Goal: Task Accomplishment & Management: Use online tool/utility

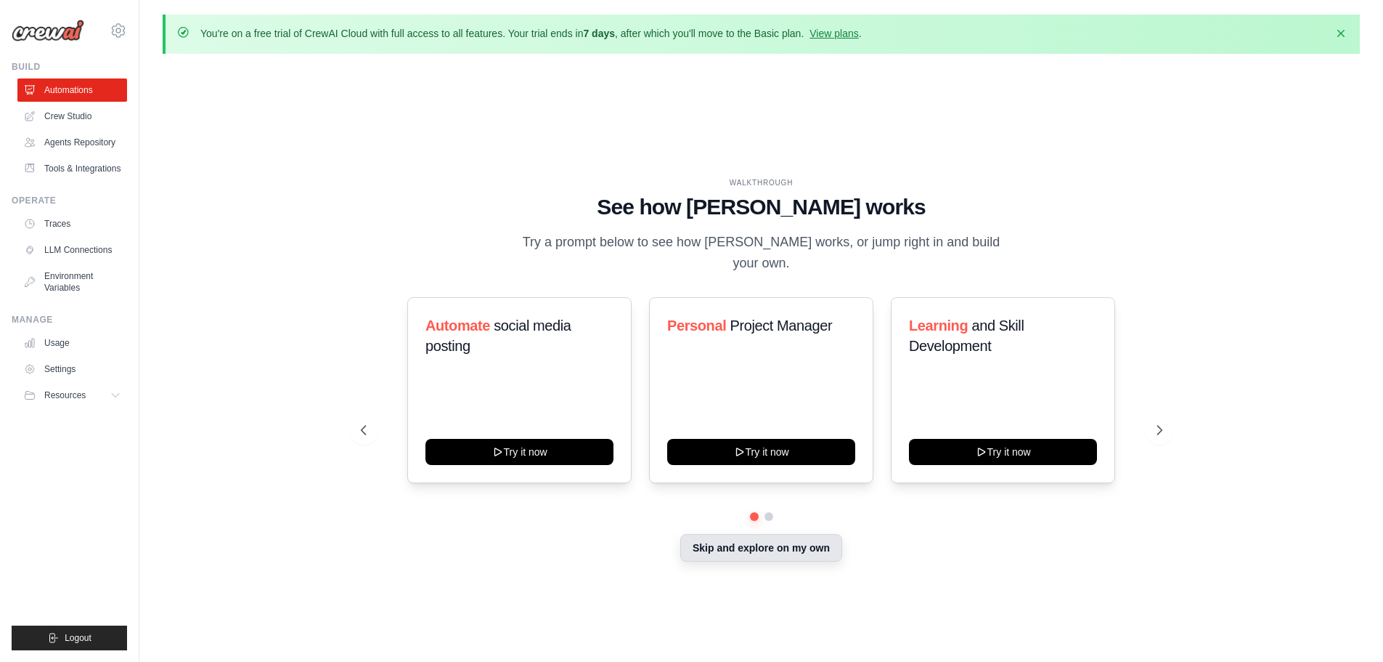
click at [744, 545] on button "Skip and explore on my own" at bounding box center [761, 548] width 162 height 28
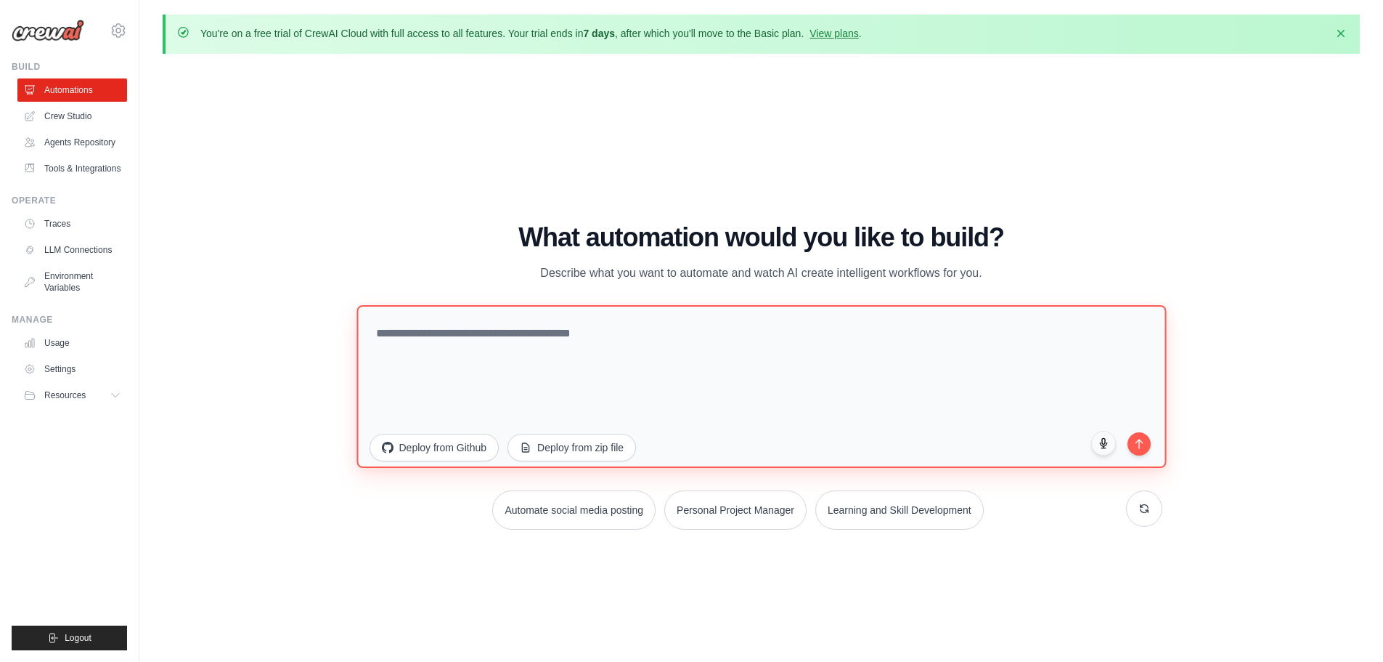
click at [588, 329] on textarea at bounding box center [762, 385] width 810 height 163
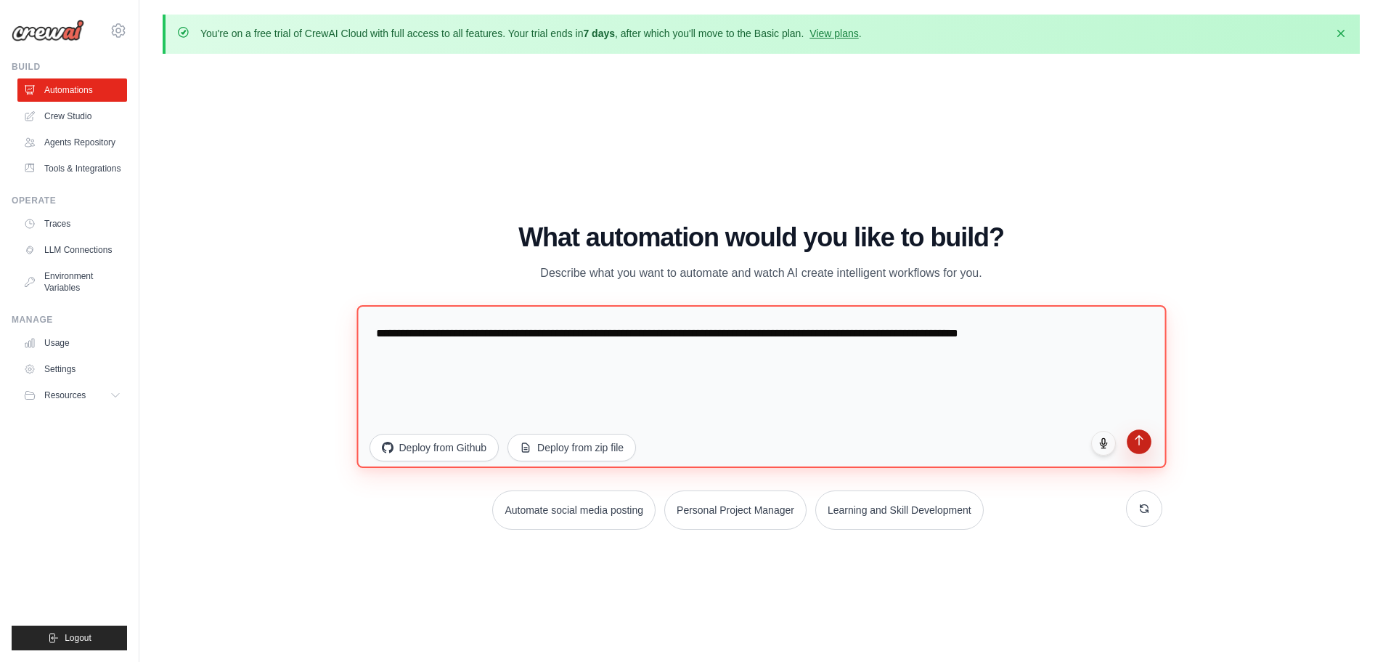
type textarea "**********"
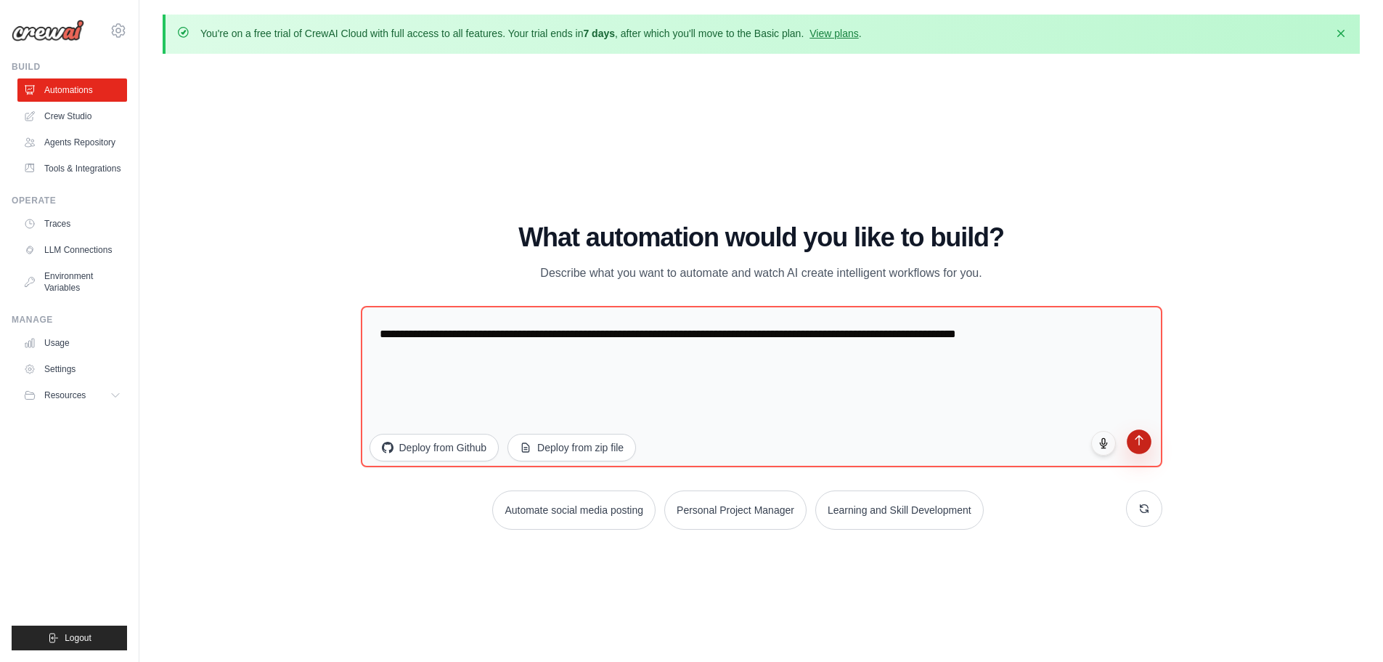
click at [1146, 444] on button "submit" at bounding box center [1139, 441] width 25 height 25
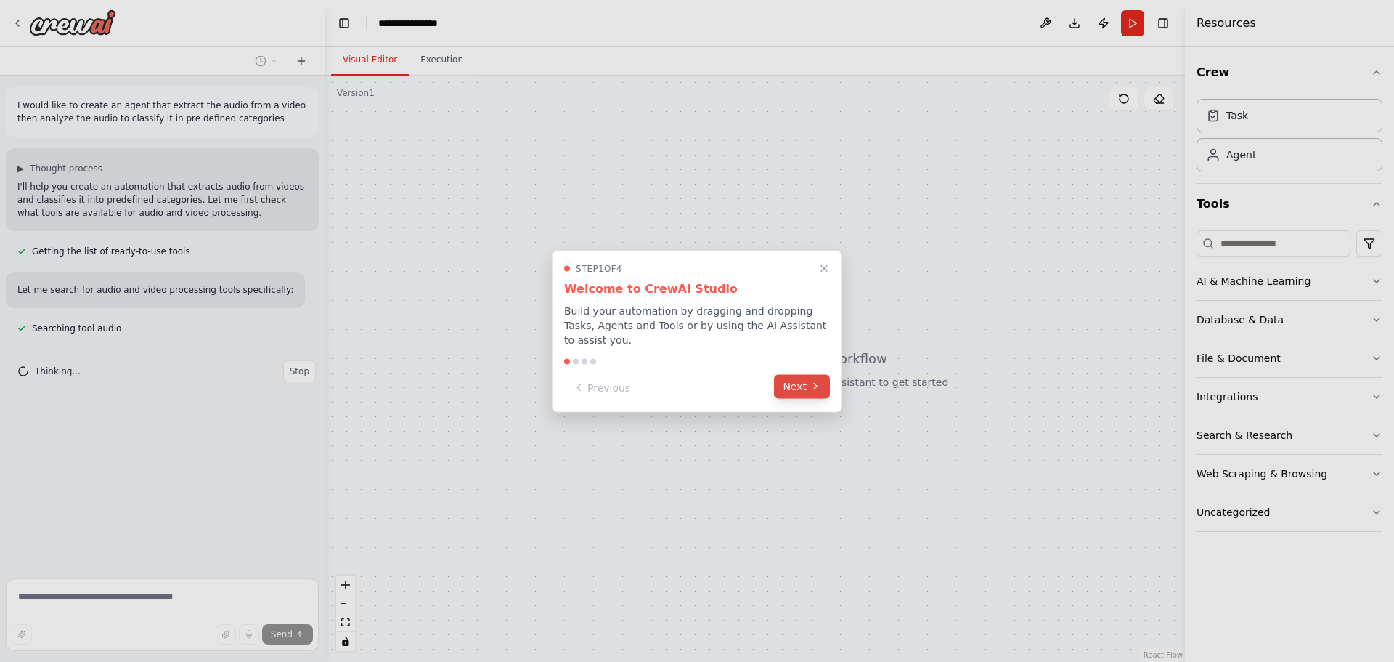
click at [794, 376] on button "Next" at bounding box center [802, 386] width 56 height 24
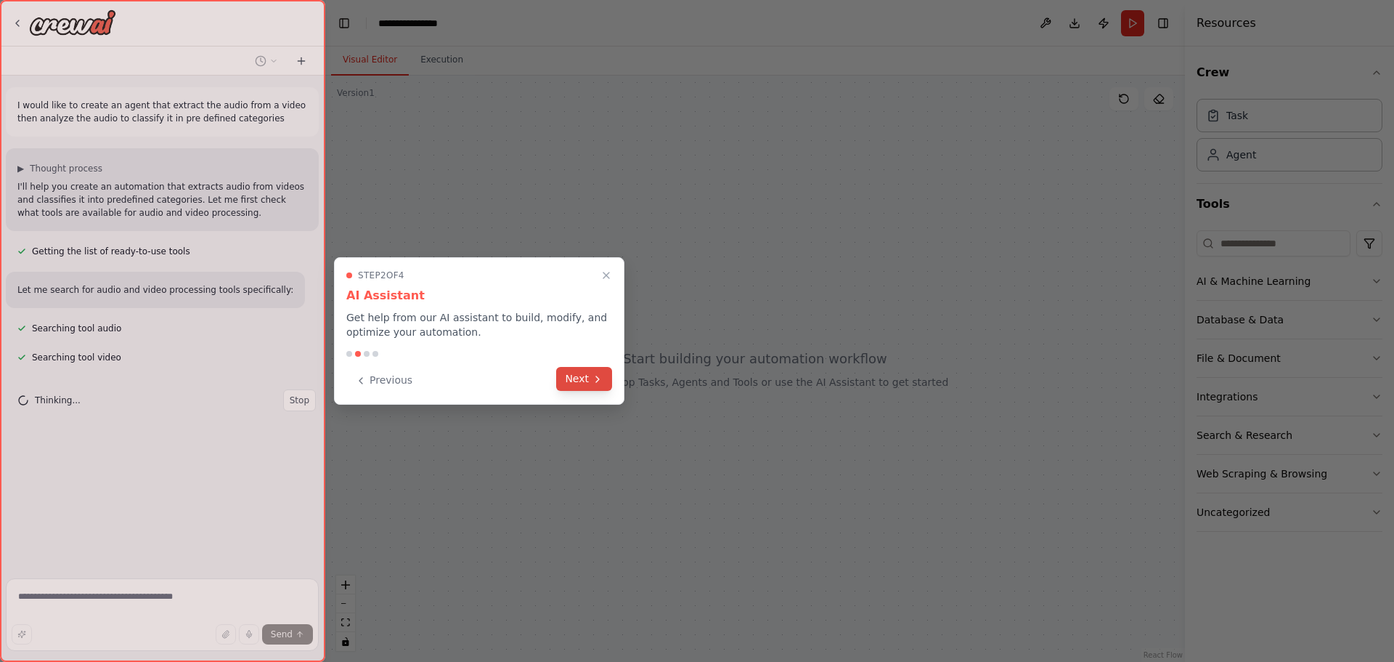
click at [587, 378] on button "Next" at bounding box center [584, 379] width 56 height 24
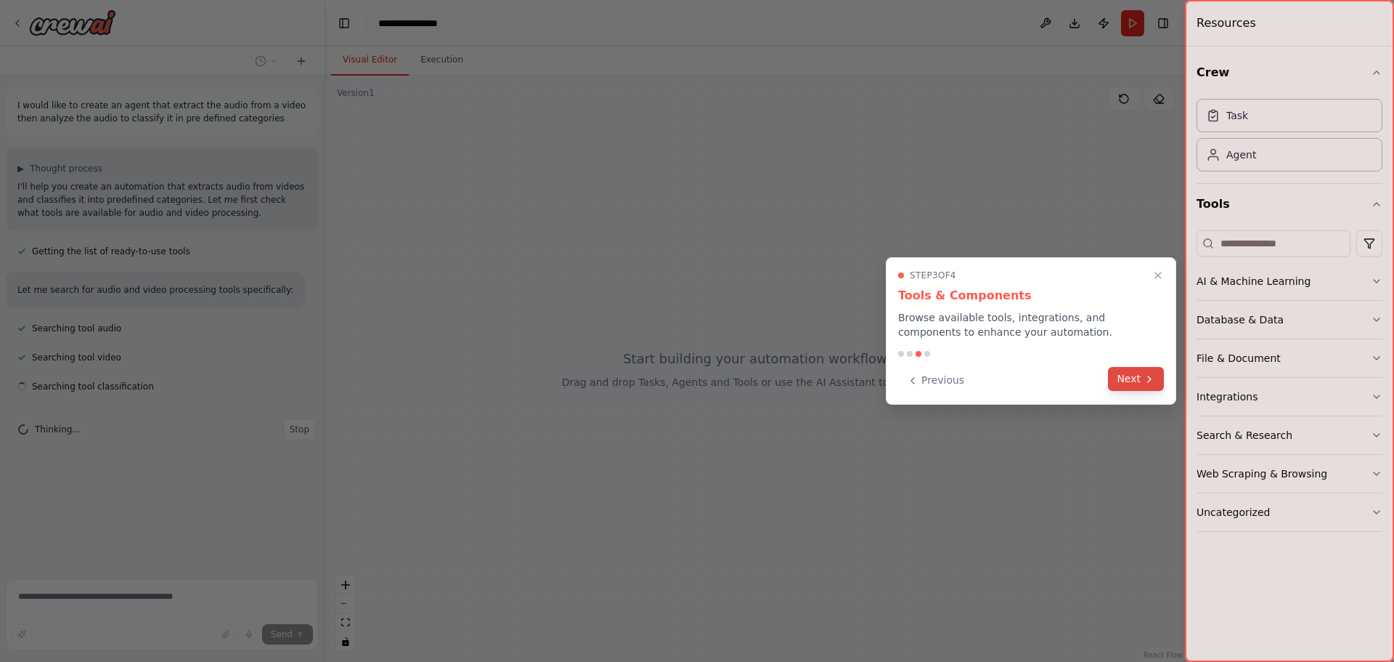
click at [1126, 372] on button "Next" at bounding box center [1136, 379] width 56 height 24
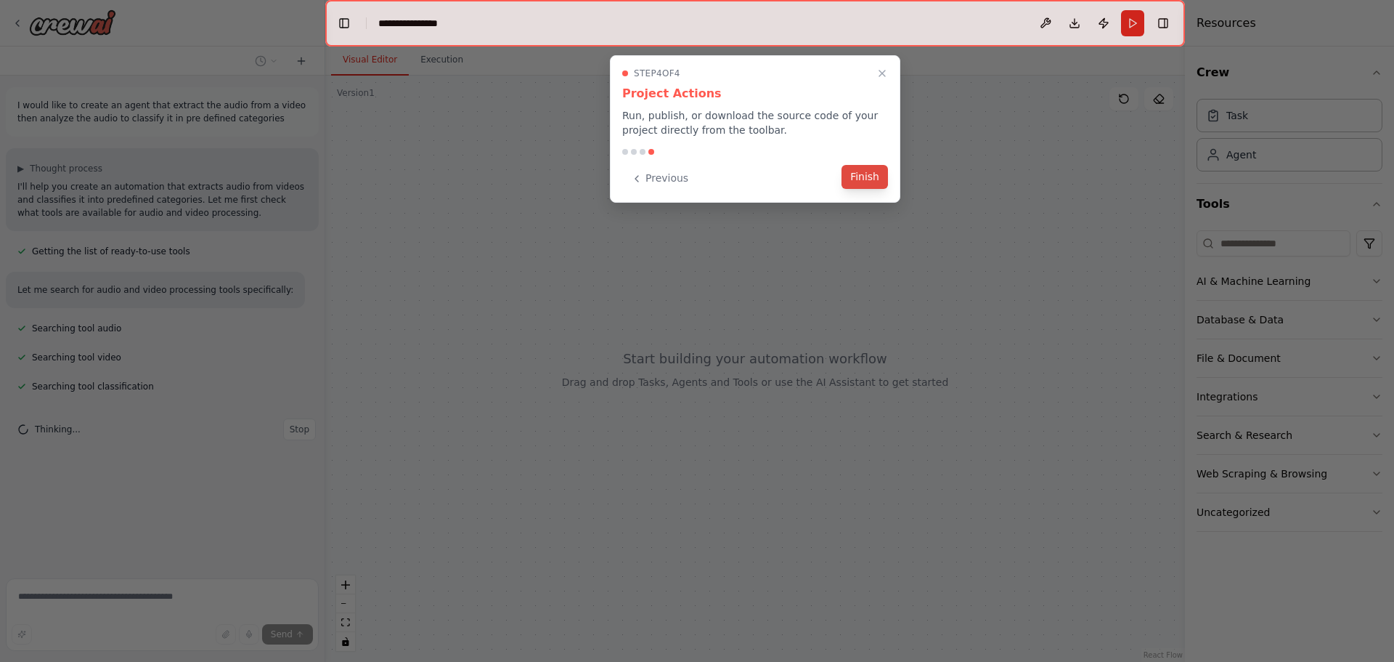
click at [858, 187] on button "Finish" at bounding box center [865, 177] width 46 height 24
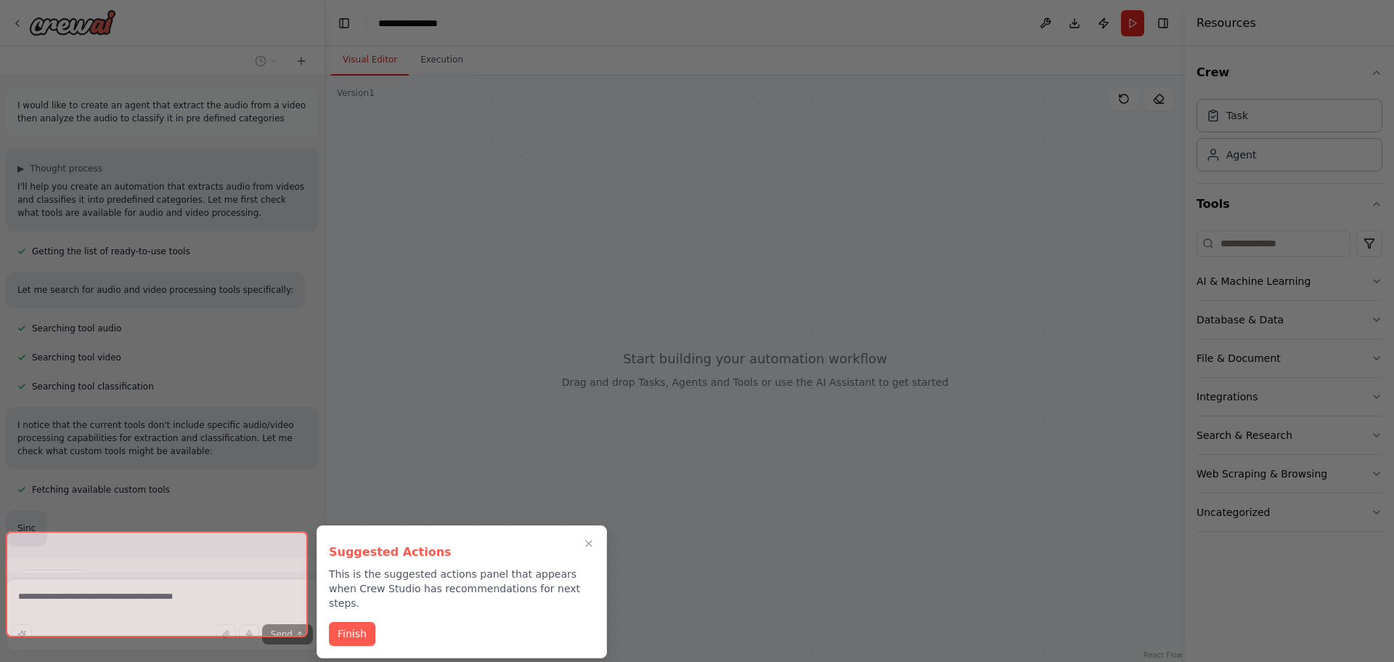
scroll to position [28, 0]
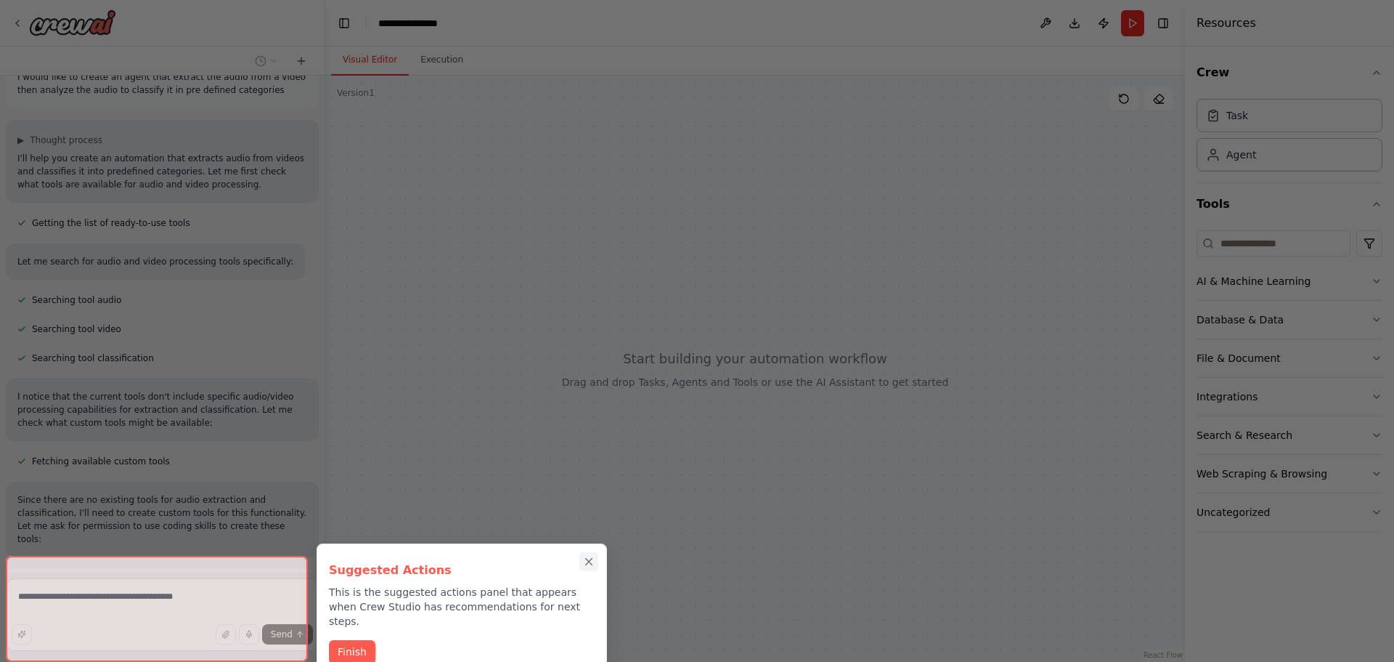
click at [588, 561] on icon "Close walkthrough" at bounding box center [589, 561] width 7 height 7
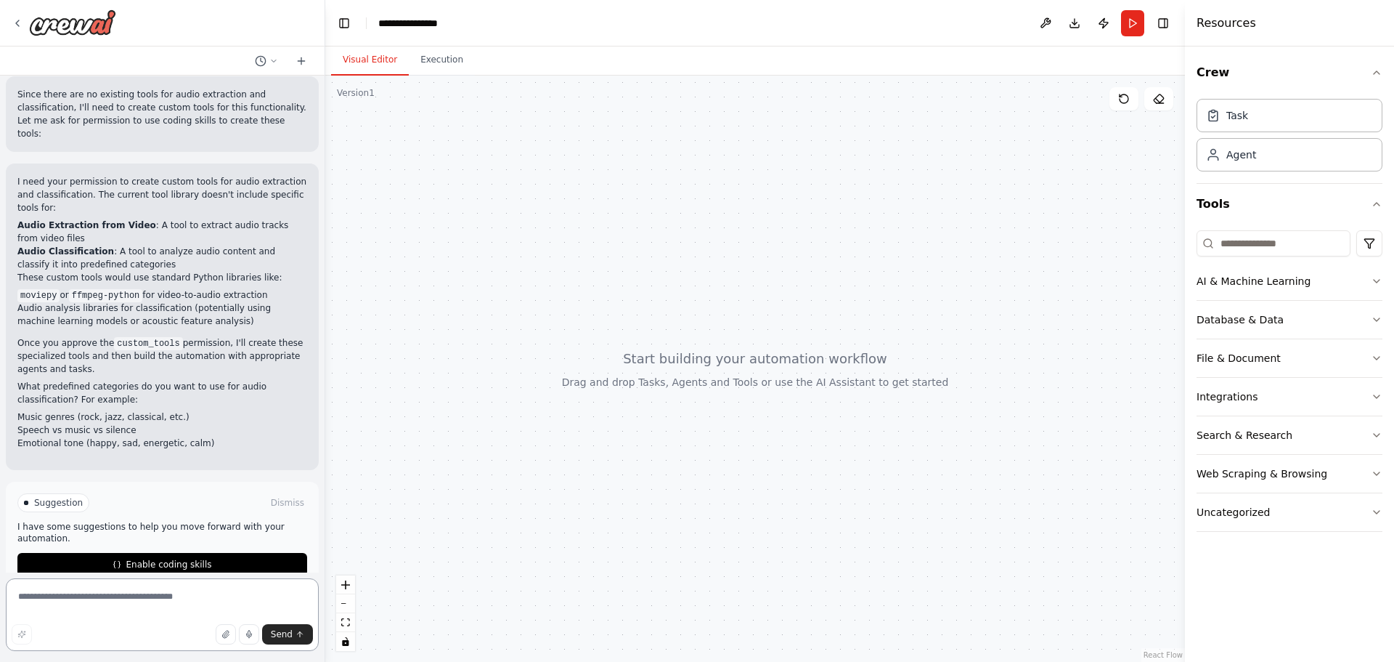
scroll to position [447, 0]
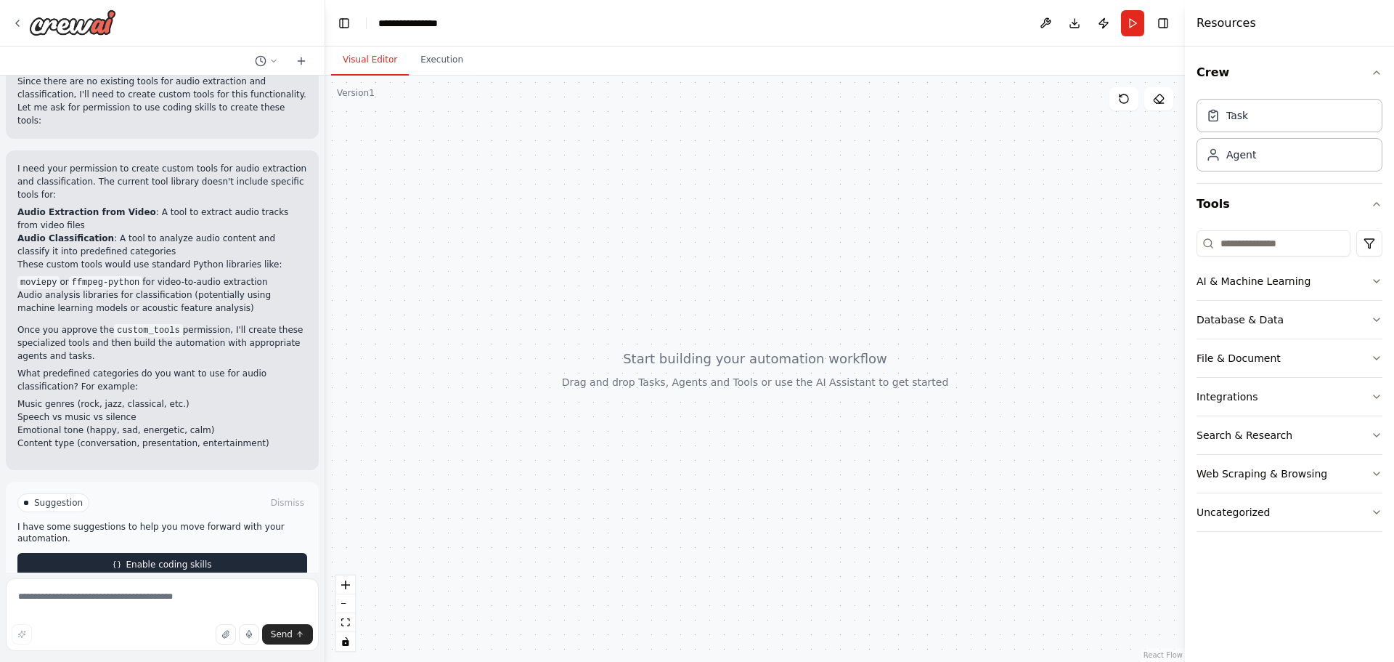
click at [152, 558] on span "Enable coding skills" at bounding box center [169, 564] width 86 height 12
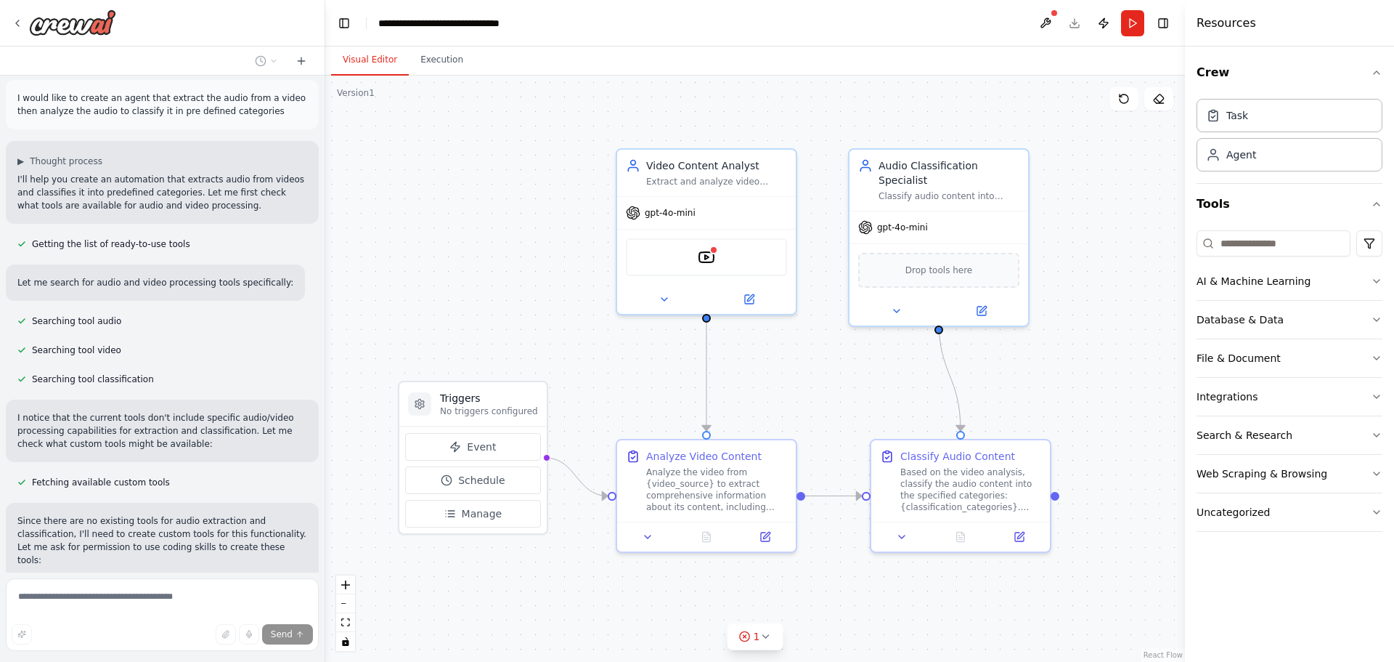
scroll to position [0, 0]
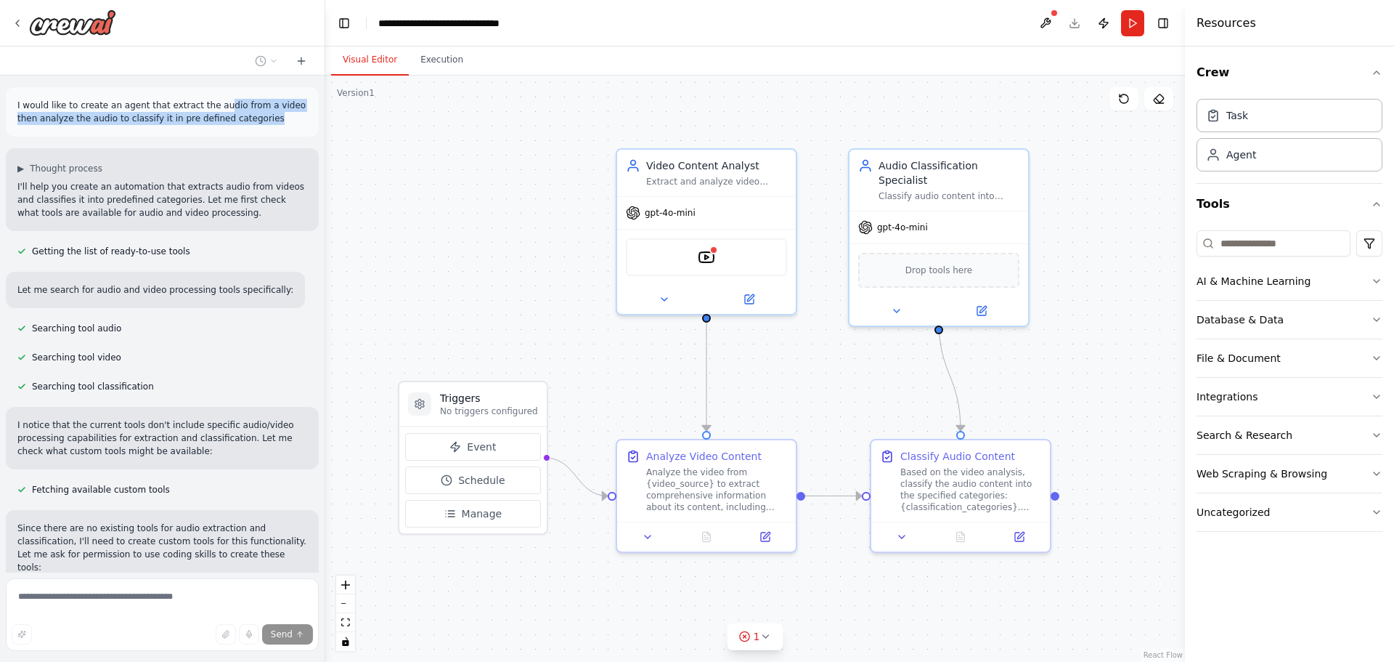
drag, startPoint x: 268, startPoint y: 112, endPoint x: 208, endPoint y: 94, distance: 62.3
click at [208, 94] on div "I would like to create an agent that extract the audio from a video then analyz…" at bounding box center [162, 111] width 313 height 49
click at [656, 233] on div "YoutubeVideoSearchTool" at bounding box center [706, 254] width 179 height 56
click at [549, 261] on div ".deletable-edge-delete-btn { width: 20px; height: 20px; border: 0px solid #ffff…" at bounding box center [755, 369] width 860 height 586
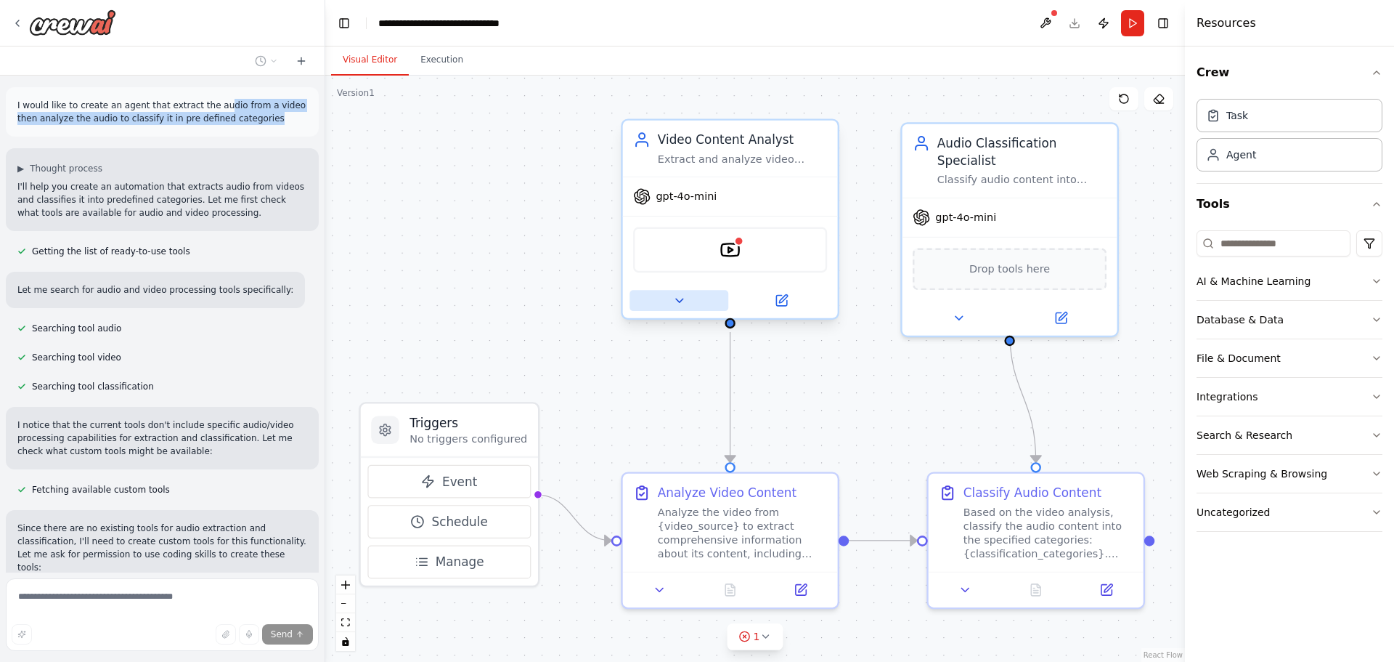
click at [710, 297] on button at bounding box center [679, 300] width 99 height 21
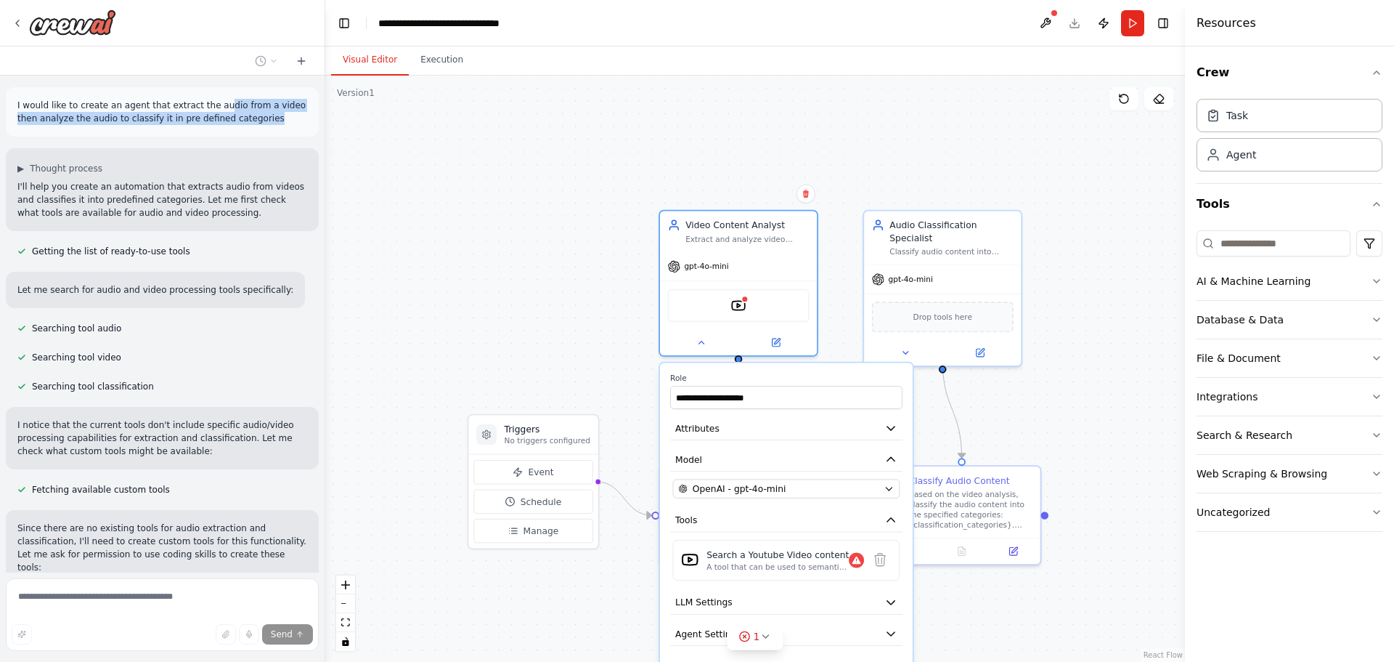
click at [630, 333] on div ".deletable-edge-delete-btn { width: 20px; height: 20px; border: 0px solid #ffff…" at bounding box center [755, 369] width 860 height 586
click at [894, 342] on button at bounding box center [905, 349] width 72 height 15
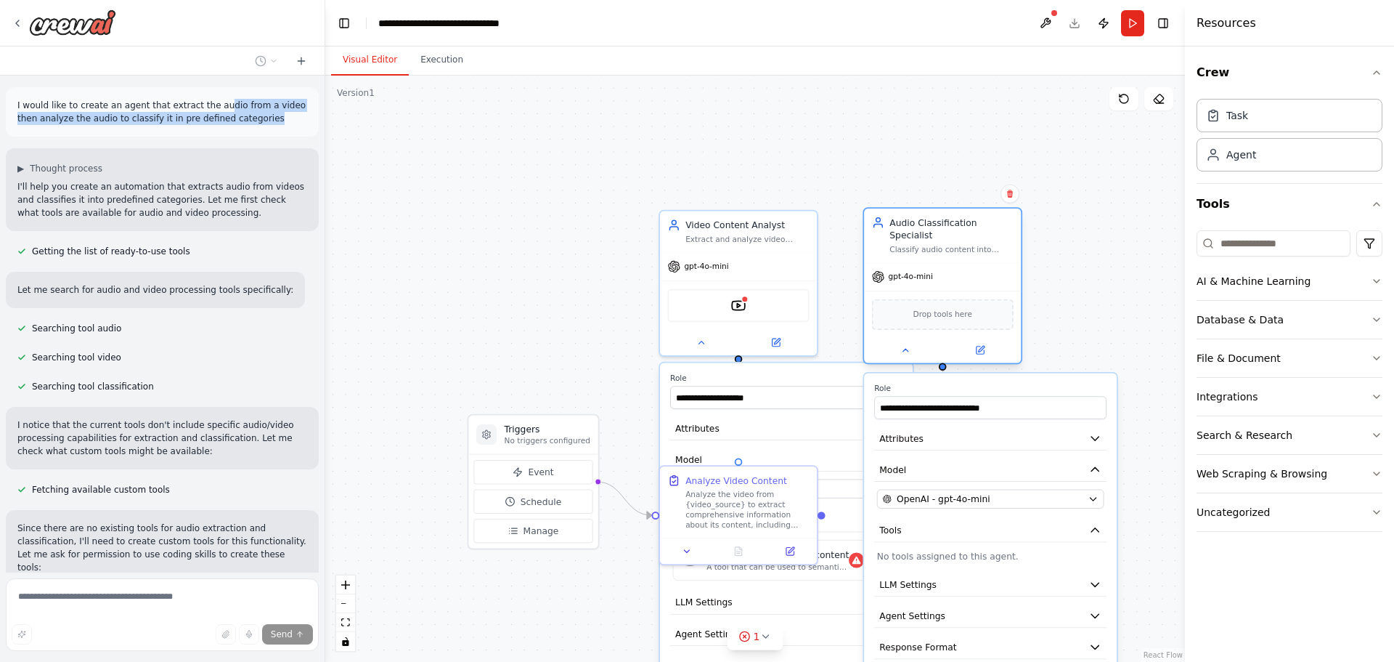
click at [911, 353] on div "**********" at bounding box center [943, 288] width 160 height 157
click at [911, 350] on div at bounding box center [942, 349] width 157 height 25
click at [911, 345] on icon at bounding box center [905, 350] width 10 height 10
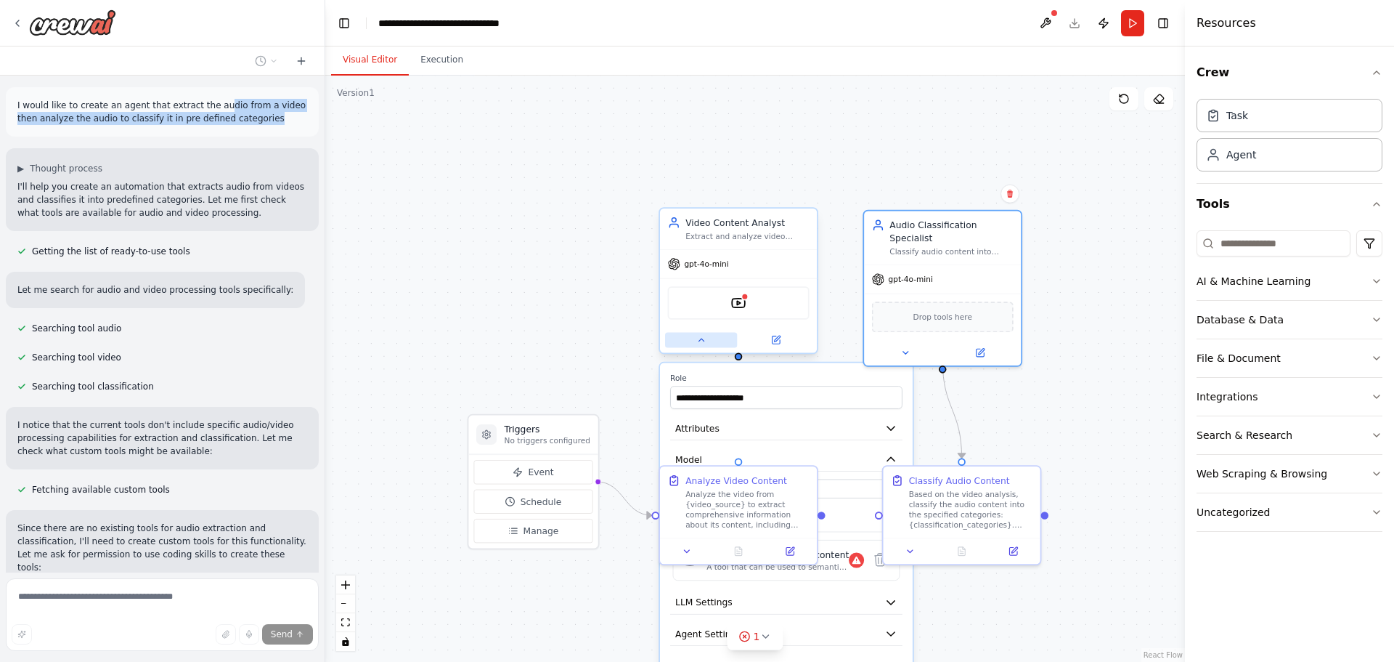
click at [717, 345] on button at bounding box center [701, 339] width 72 height 15
click at [714, 346] on button at bounding box center [701, 339] width 72 height 15
click at [699, 343] on icon at bounding box center [701, 340] width 10 height 10
click at [681, 556] on div at bounding box center [738, 548] width 157 height 26
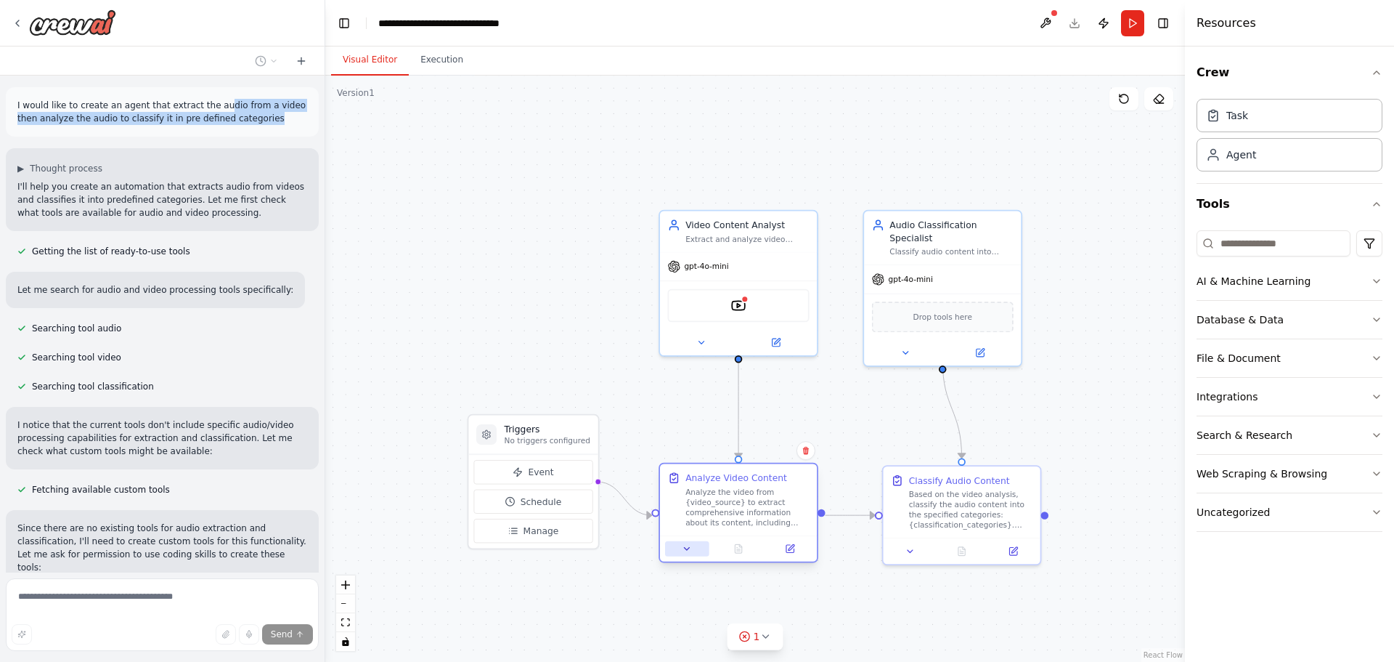
click at [684, 553] on button at bounding box center [687, 548] width 44 height 15
click at [694, 548] on button at bounding box center [687, 548] width 44 height 15
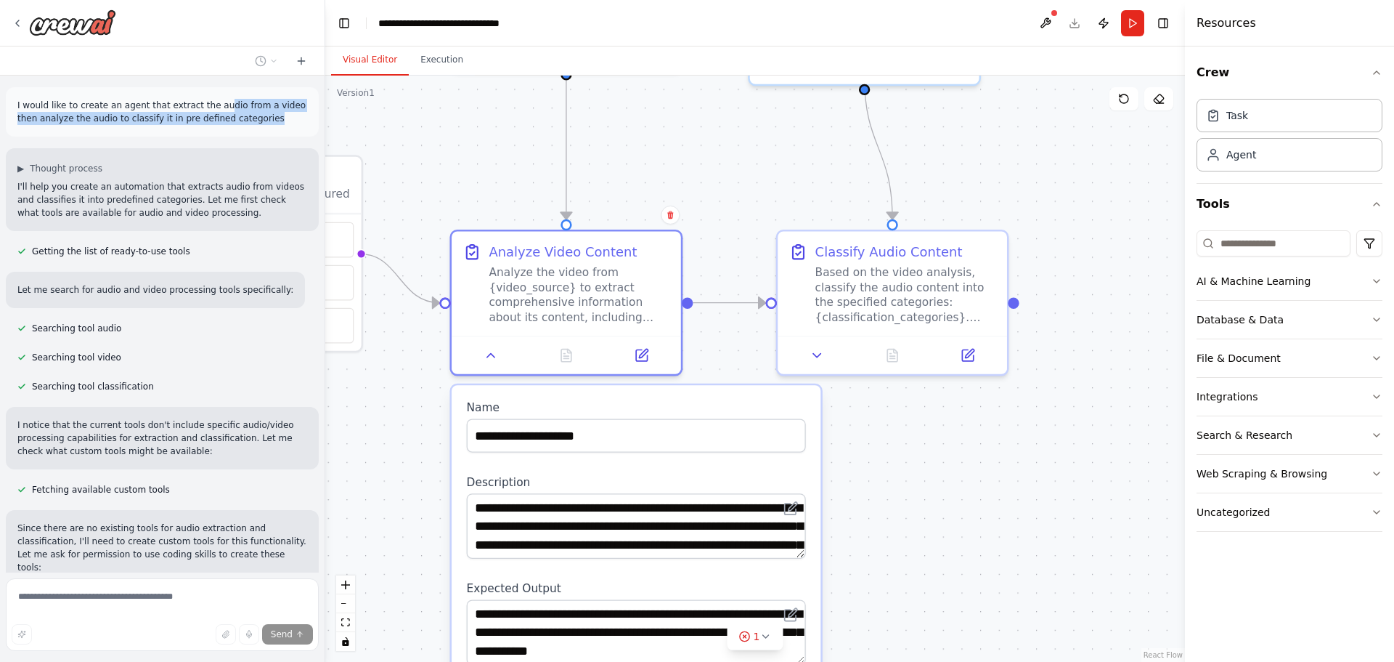
drag, startPoint x: 847, startPoint y: 586, endPoint x: 846, endPoint y: 413, distance: 172.8
click at [847, 418] on div ".deletable-edge-delete-btn { width: 20px; height: 20px; border: 0px solid #ffff…" at bounding box center [755, 369] width 860 height 586
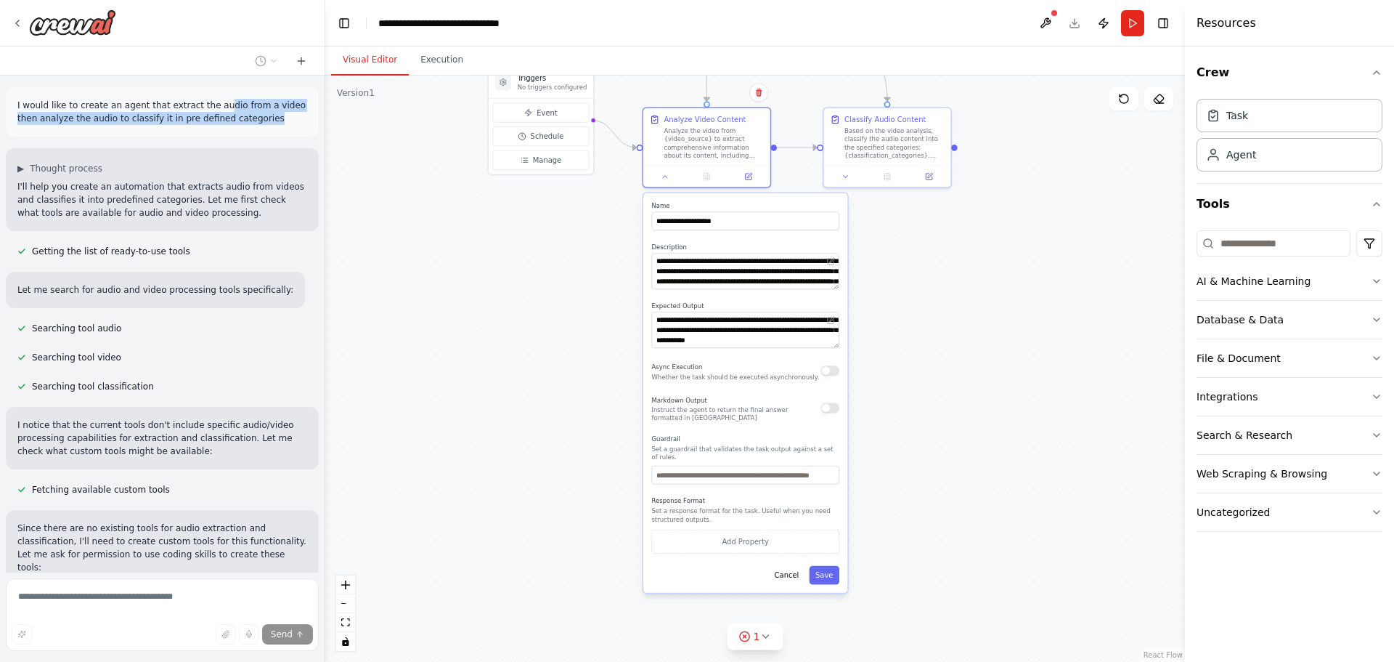
drag, startPoint x: 943, startPoint y: 439, endPoint x: 906, endPoint y: 256, distance: 186.1
click at [906, 256] on div ".deletable-edge-delete-btn { width: 20px; height: 20px; border: 0px solid #ffff…" at bounding box center [755, 369] width 860 height 586
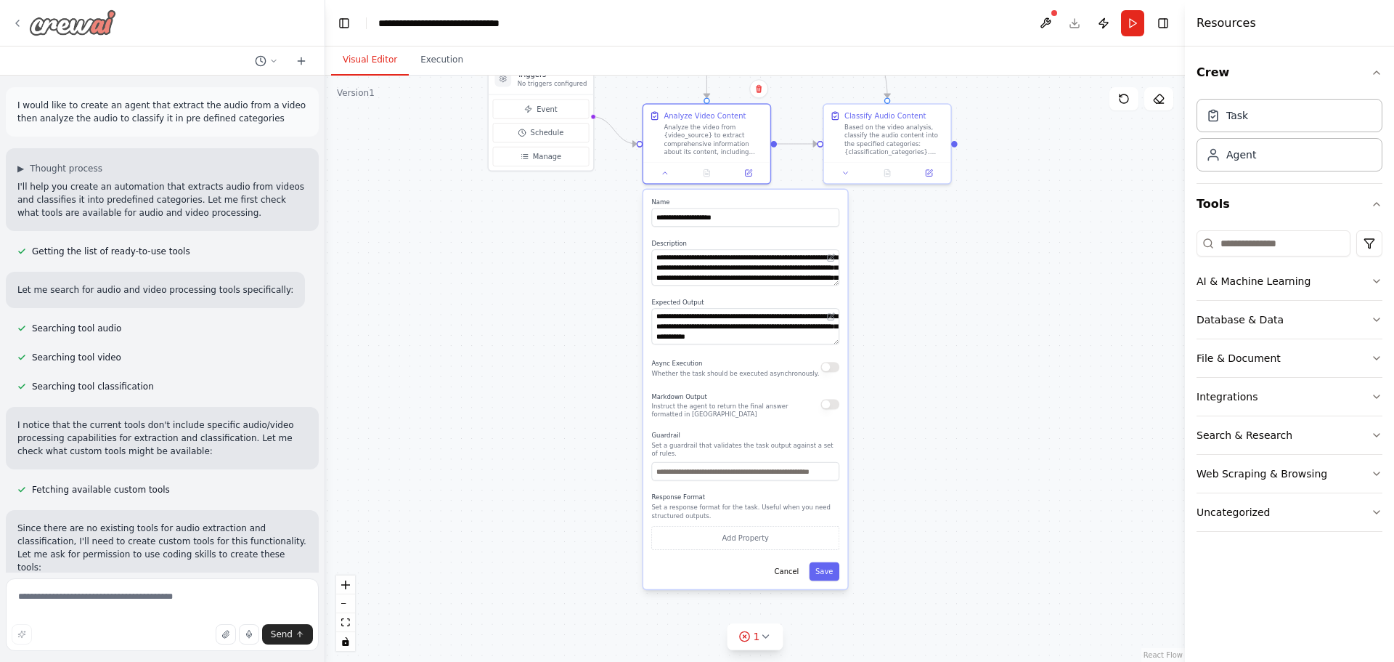
click at [94, 29] on img at bounding box center [72, 22] width 87 height 26
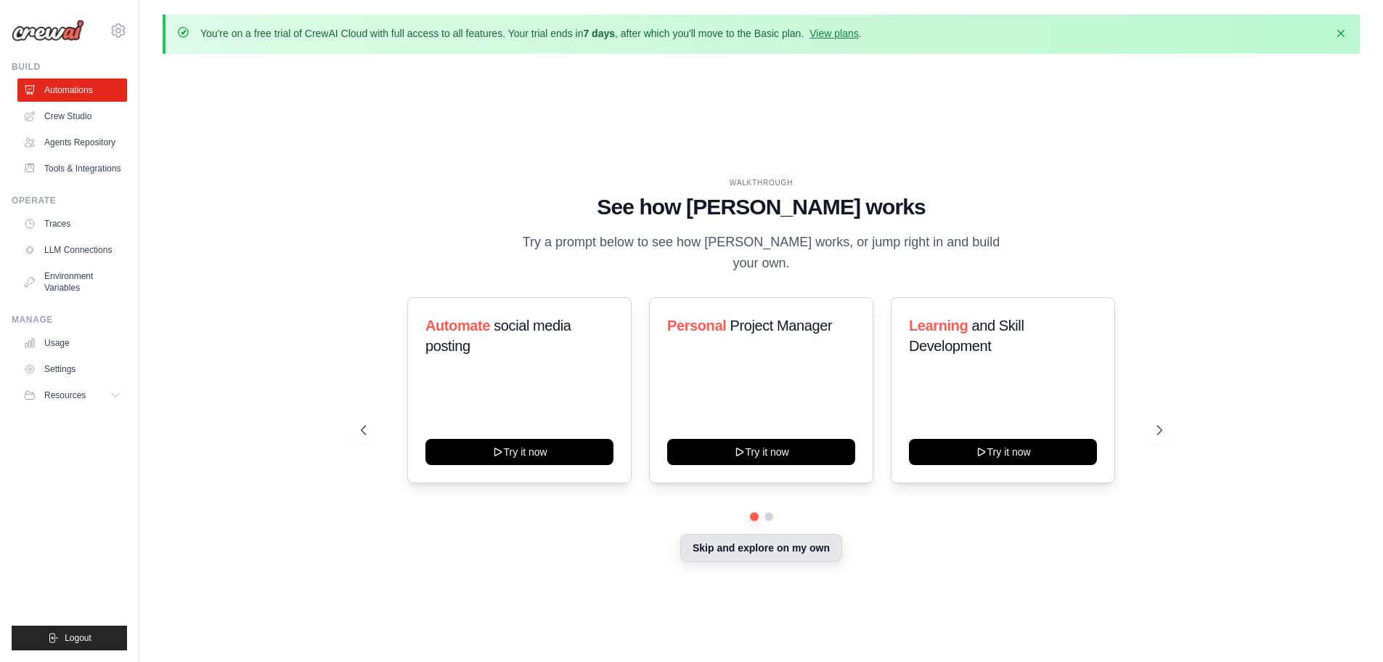
click at [720, 540] on button "Skip and explore on my own" at bounding box center [761, 548] width 162 height 28
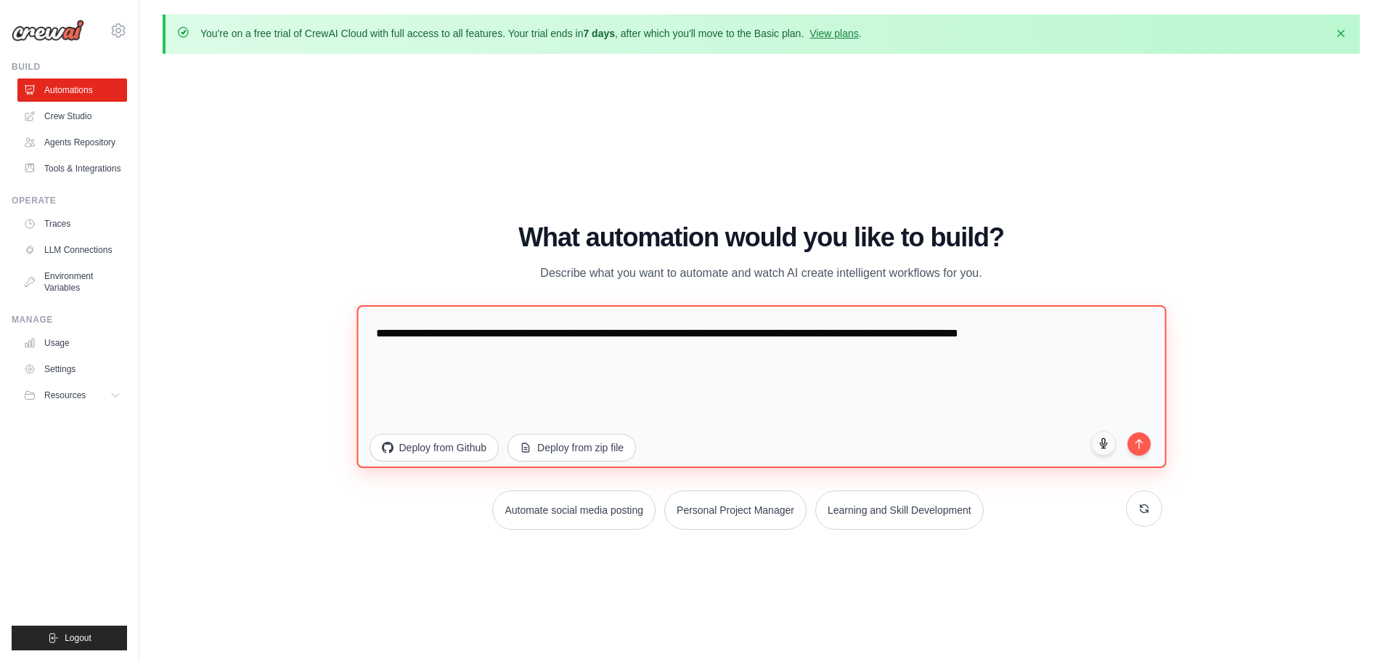
drag, startPoint x: 1042, startPoint y: 323, endPoint x: 140, endPoint y: 212, distance: 908.8
click at [140, 212] on div "You're on a free trial of CrewAI Cloud with full access to all features. Your t…" at bounding box center [761, 356] width 1244 height 683
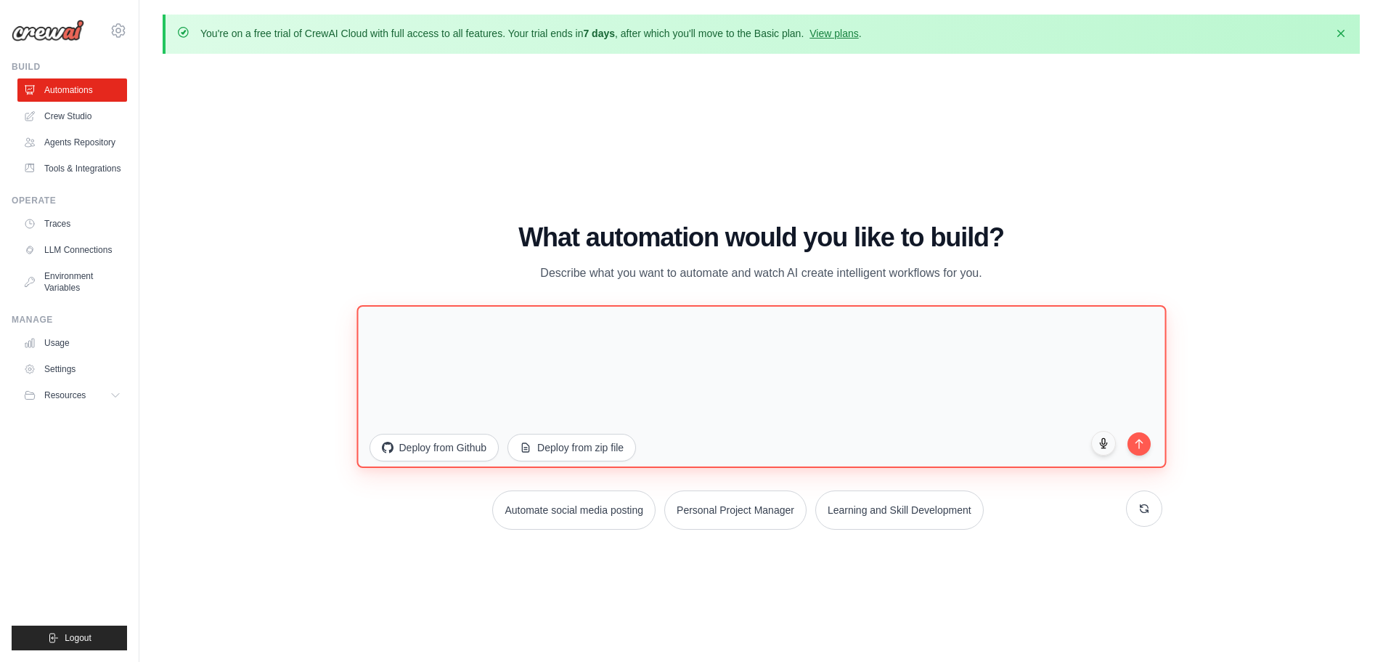
paste textarea "**********"
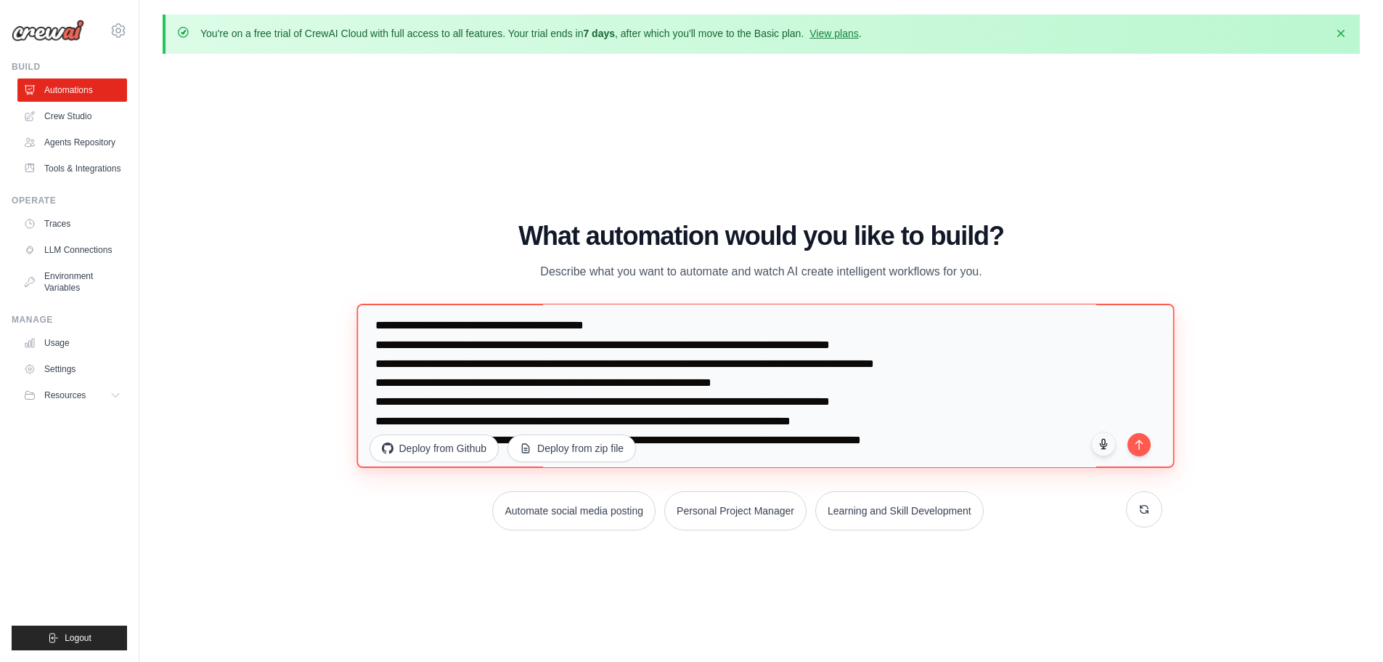
scroll to position [359, 0]
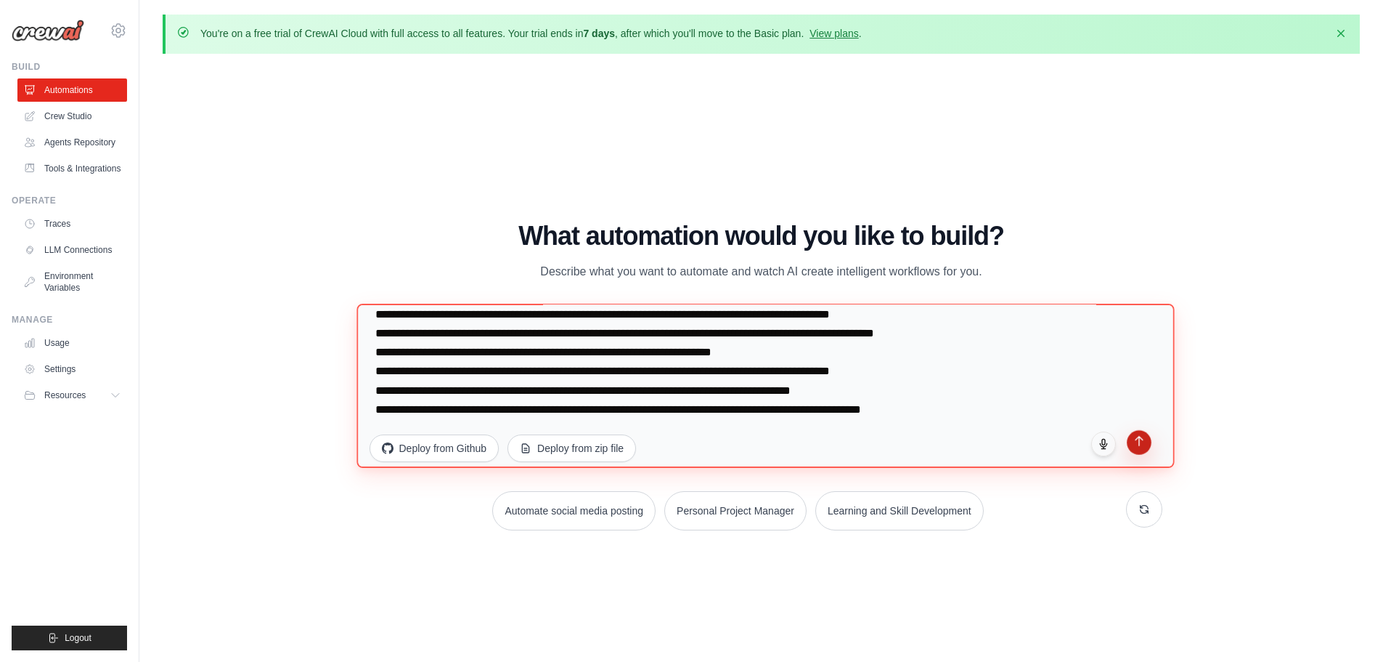
type textarea "**********"
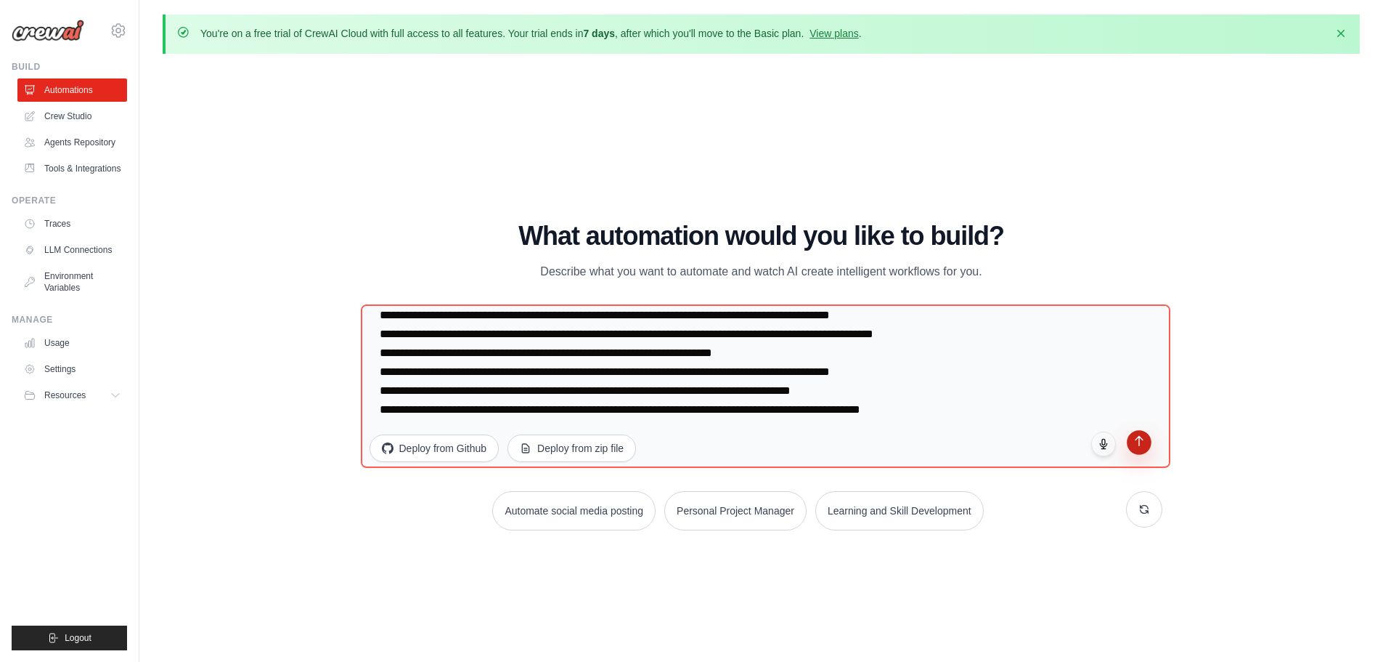
click at [1137, 446] on icon "submit" at bounding box center [1139, 440] width 12 height 12
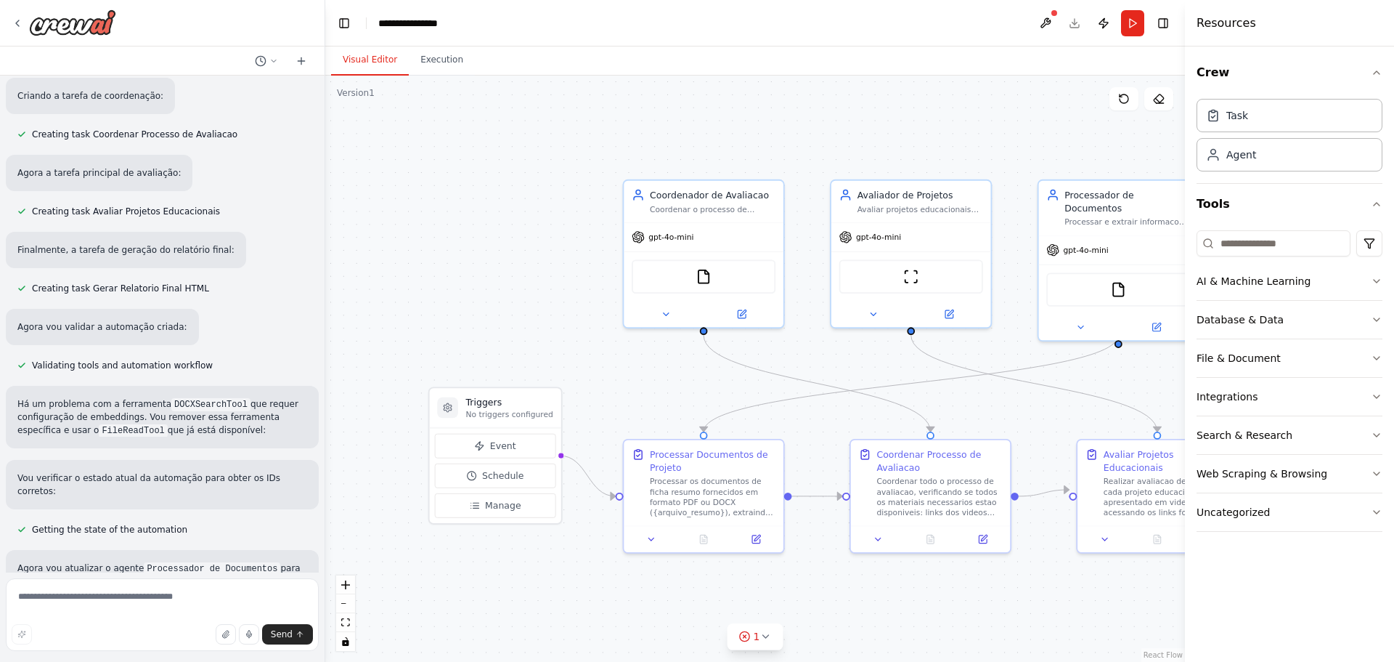
scroll to position [1579, 0]
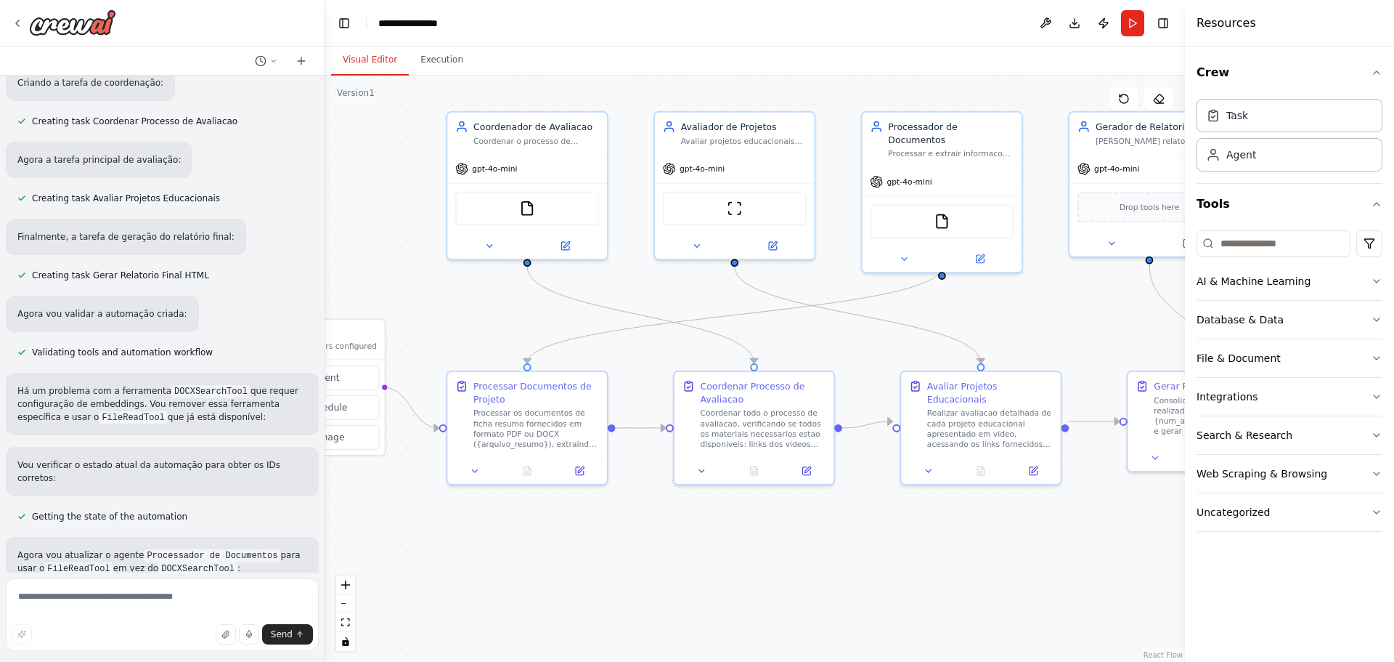
drag, startPoint x: 869, startPoint y: 590, endPoint x: 693, endPoint y: 521, distance: 189.2
click at [693, 521] on div ".deletable-edge-delete-btn { width: 20px; height: 20px; border: 0px solid #ffff…" at bounding box center [755, 369] width 860 height 586
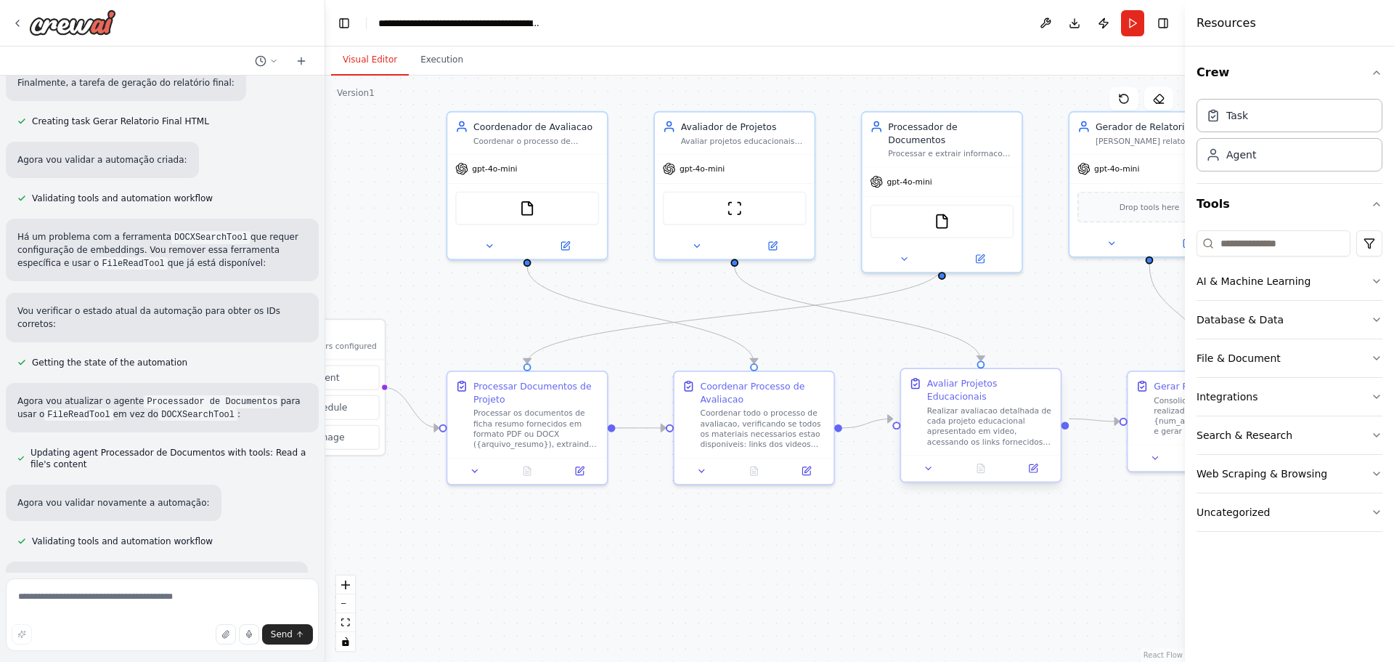
scroll to position [1768, 0]
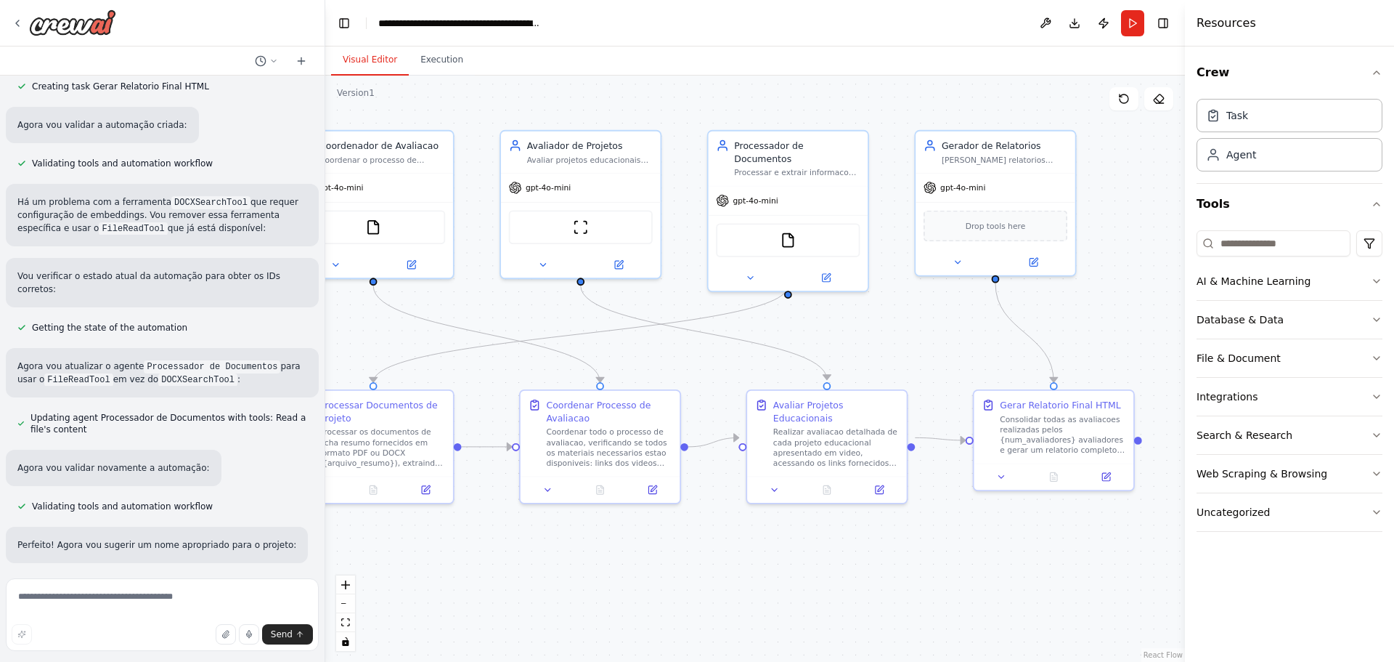
drag, startPoint x: 1033, startPoint y: 336, endPoint x: 880, endPoint y: 355, distance: 154.4
click at [880, 355] on div ".deletable-edge-delete-btn { width: 20px; height: 20px; border: 0px solid #ffff…" at bounding box center [755, 369] width 860 height 586
click at [759, 267] on button at bounding box center [751, 274] width 73 height 15
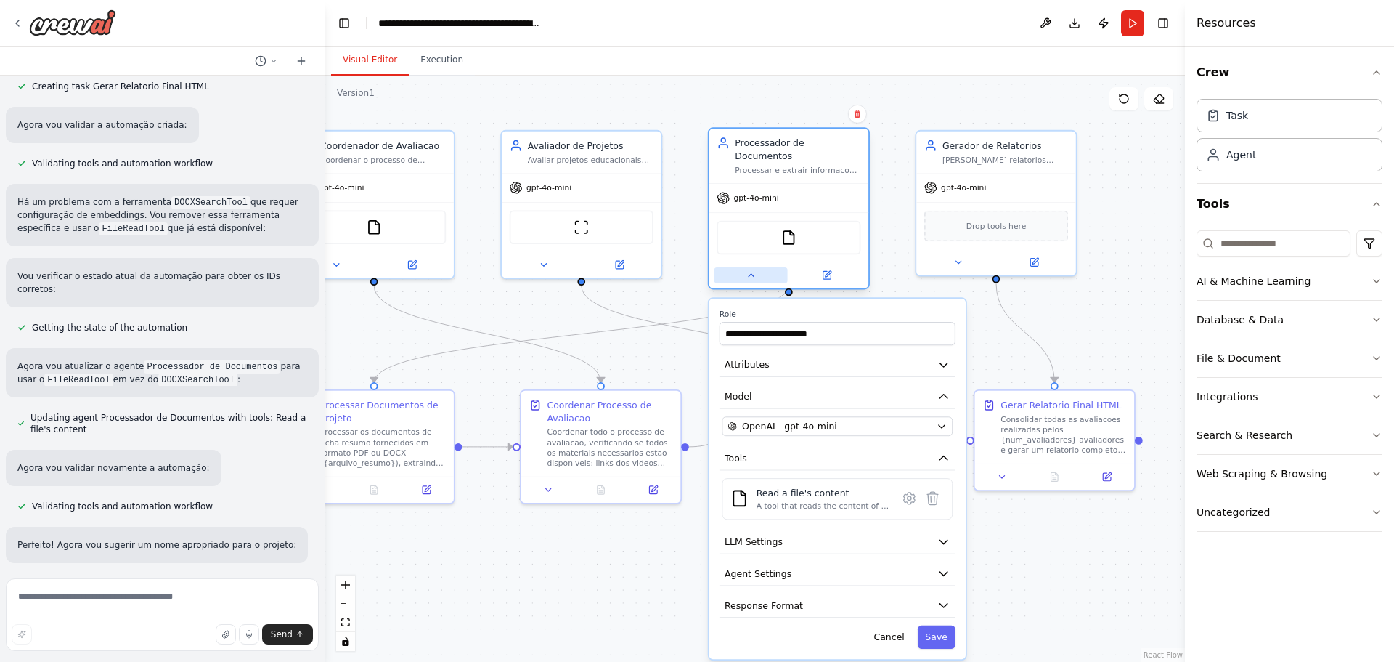
click at [757, 267] on button at bounding box center [751, 274] width 73 height 15
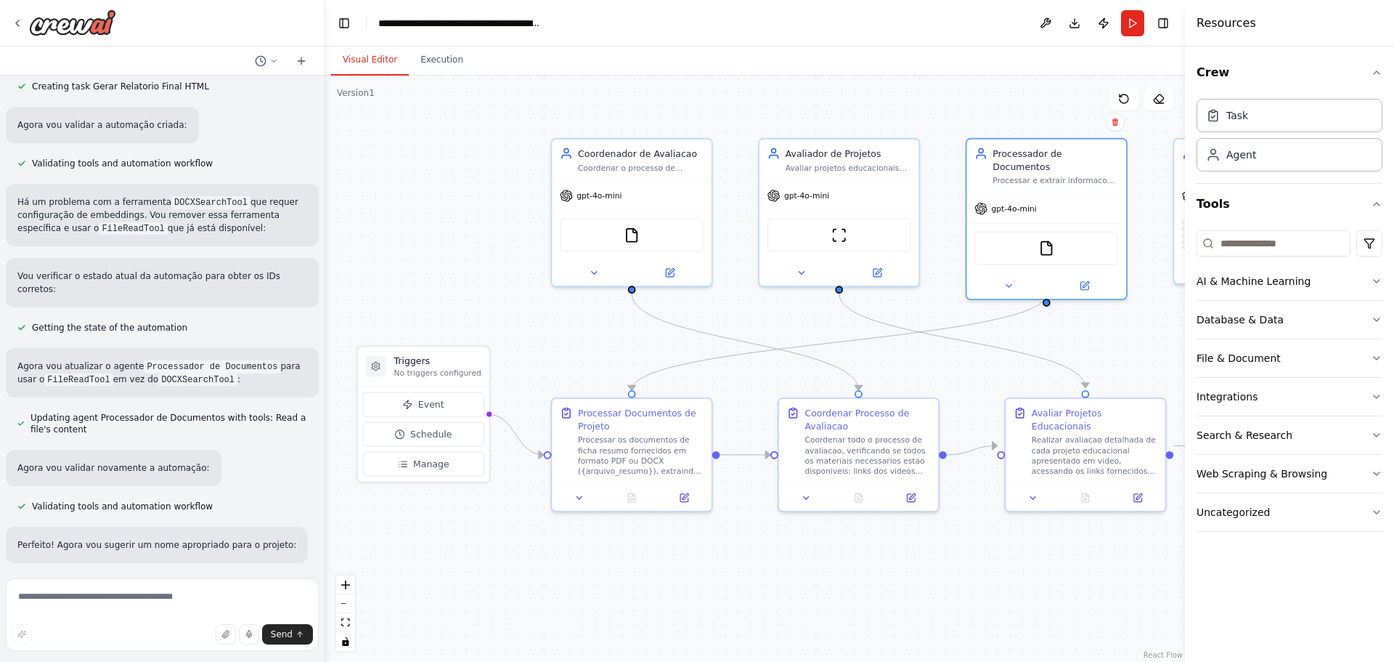
drag, startPoint x: 888, startPoint y: 342, endPoint x: 1173, endPoint y: 349, distance: 284.7
click at [1160, 349] on div ".deletable-edge-delete-btn { width: 20px; height: 20px; border: 0px solid #ffff…" at bounding box center [755, 369] width 860 height 586
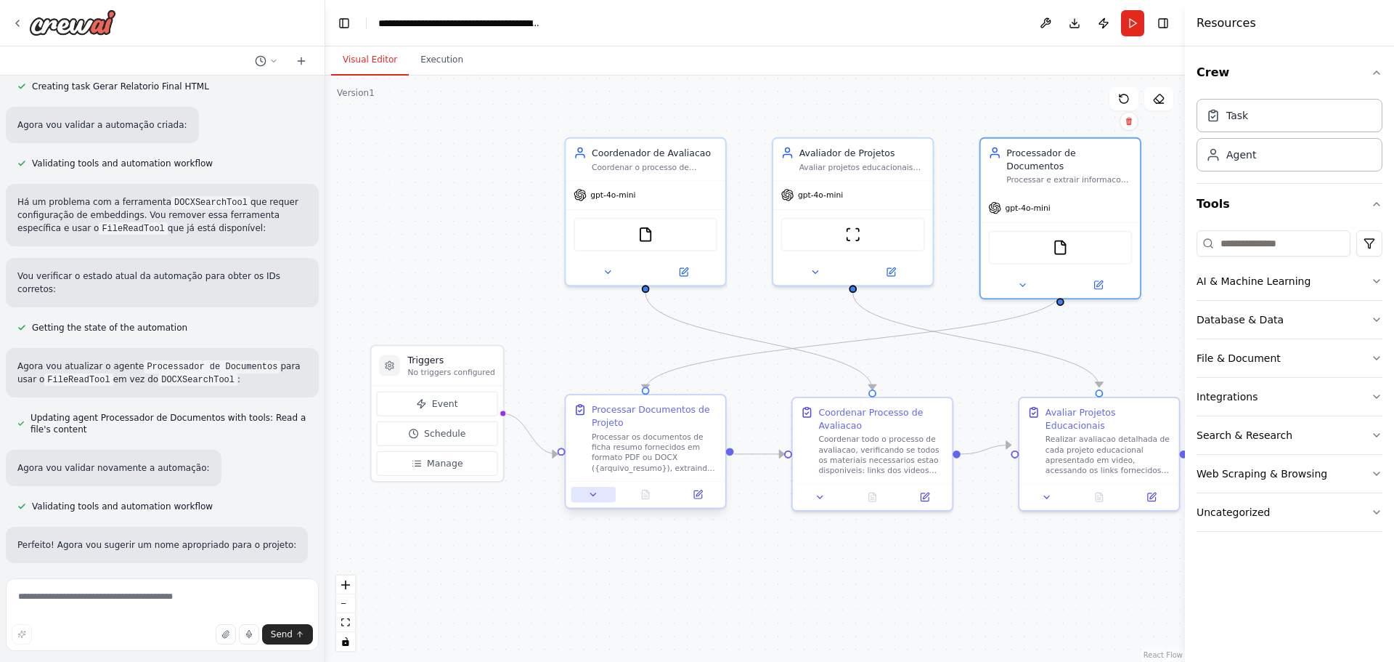
click at [583, 496] on button at bounding box center [593, 494] width 44 height 15
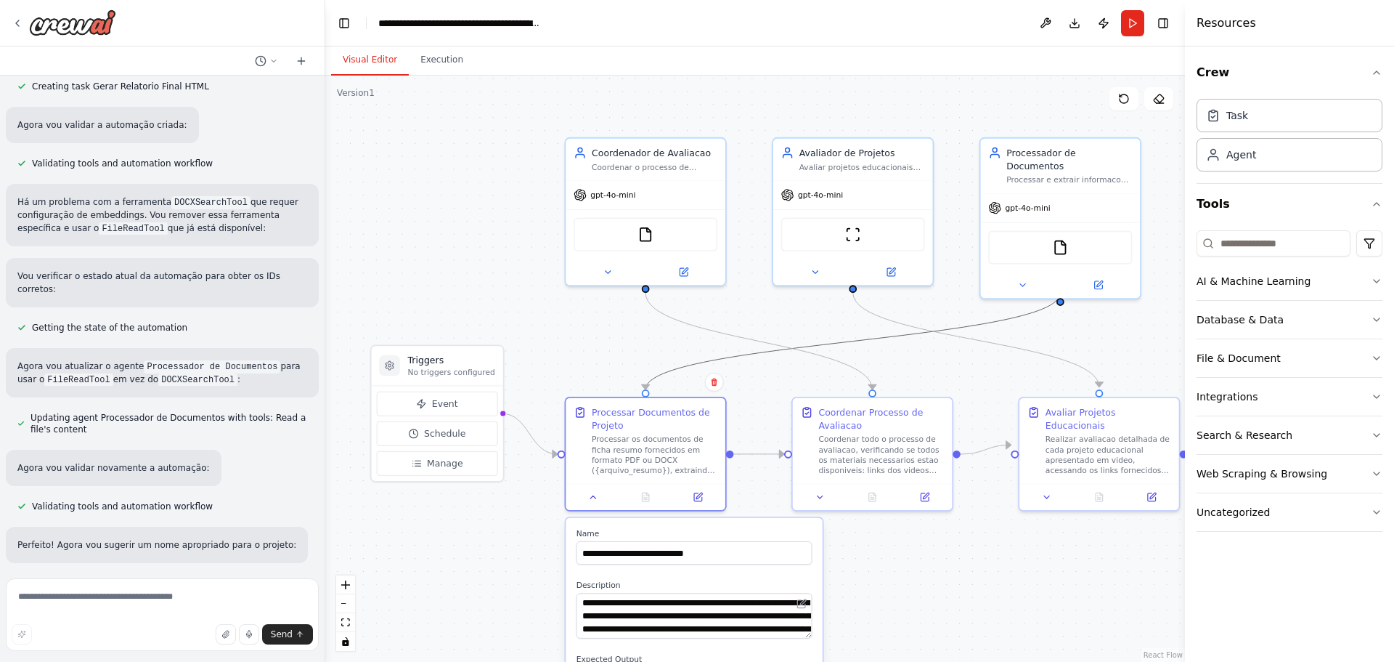
drag, startPoint x: 988, startPoint y: 329, endPoint x: 896, endPoint y: 335, distance: 91.7
click at [896, 335] on icon "Edge from a52521c8-121f-4a8b-b28b-44f9e7969d19 to 58da7138-8985-4155-a14b-54afe…" at bounding box center [853, 341] width 415 height 97
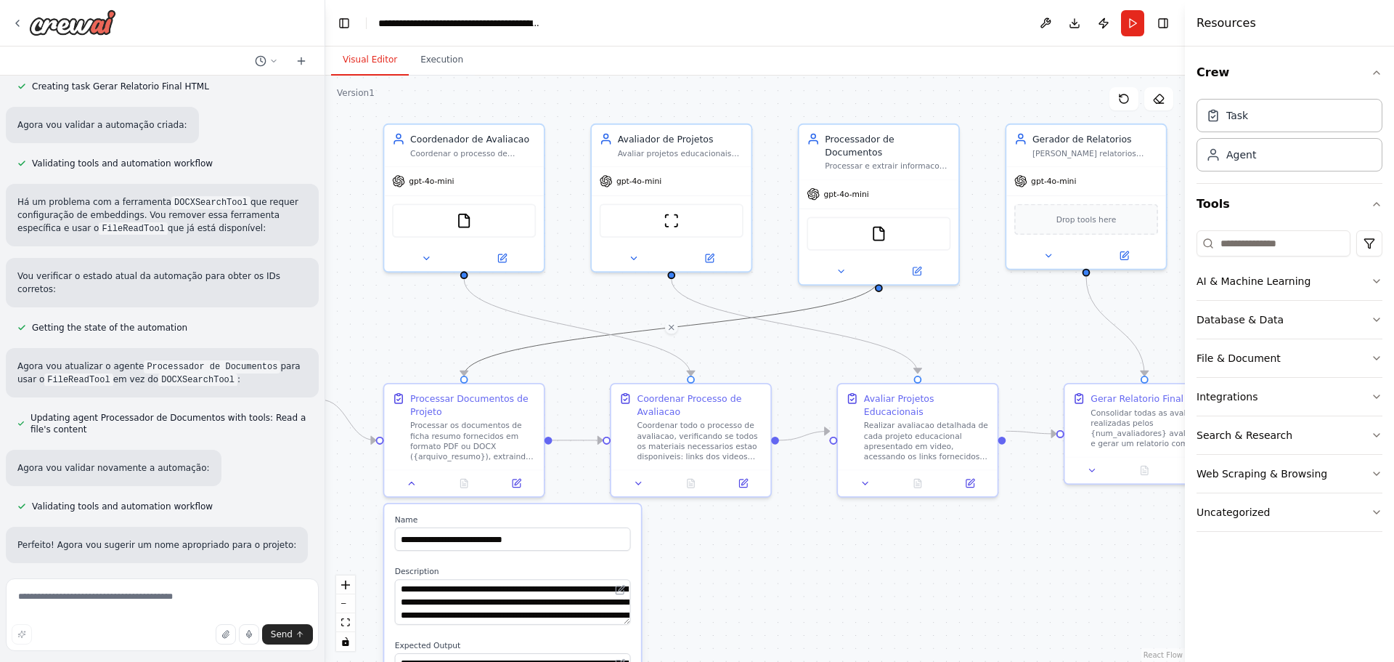
drag, startPoint x: 905, startPoint y: 363, endPoint x: 707, endPoint y: 347, distance: 198.2
click at [707, 347] on div ".deletable-edge-delete-btn { width: 20px; height: 20px; border: 0px solid #ffff…" at bounding box center [755, 369] width 860 height 586
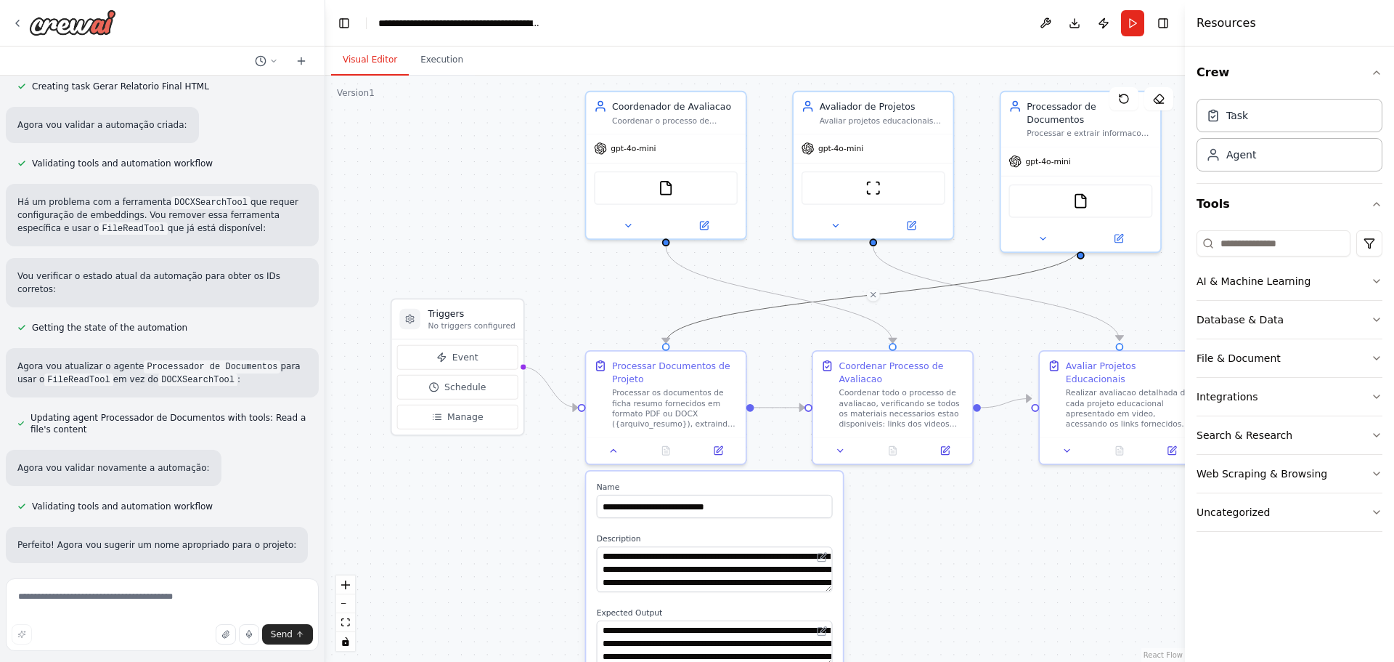
drag, startPoint x: 781, startPoint y: 349, endPoint x: 1004, endPoint y: 320, distance: 224.9
click at [1004, 320] on div ".deletable-edge-delete-btn { width: 20px; height: 20px; border: 0px solid #ffff…" at bounding box center [755, 369] width 860 height 586
click at [1129, 20] on button "Run" at bounding box center [1132, 23] width 23 height 26
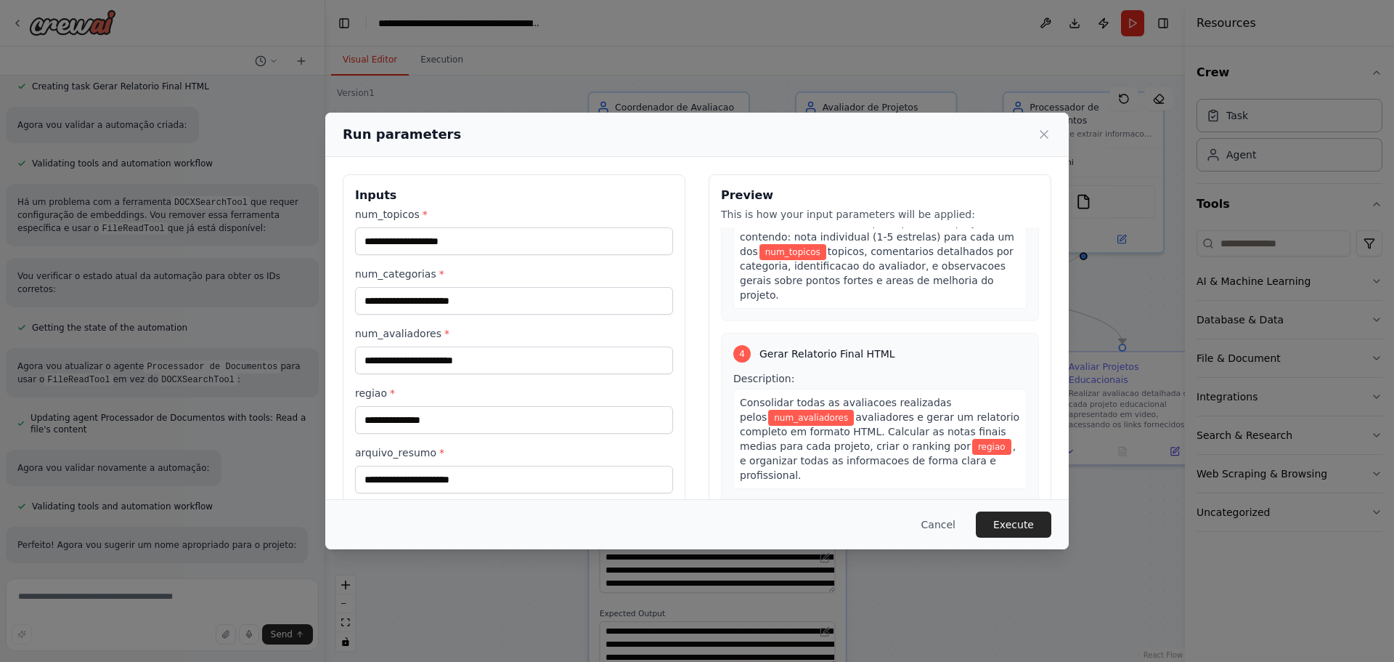
scroll to position [950, 0]
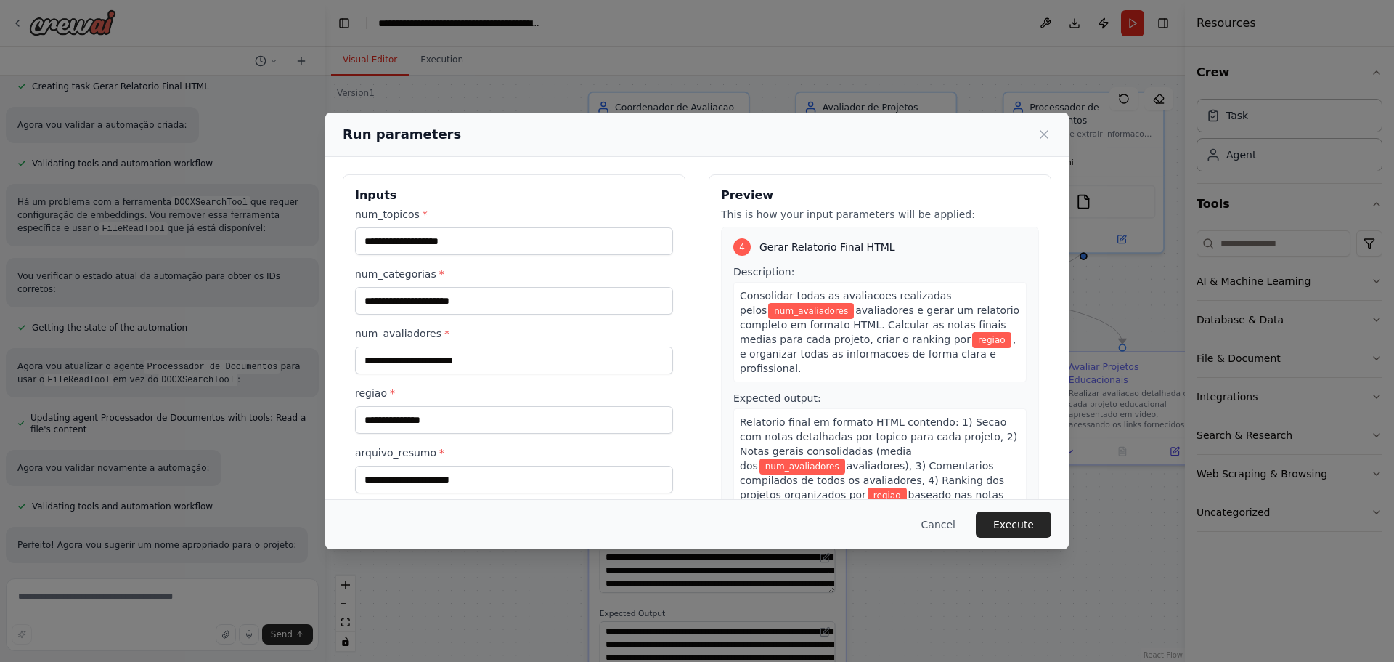
click at [1062, 134] on div "Run parameters" at bounding box center [697, 135] width 744 height 44
click at [1052, 135] on div "Run parameters" at bounding box center [697, 135] width 744 height 44
click at [1042, 135] on icon at bounding box center [1044, 134] width 15 height 15
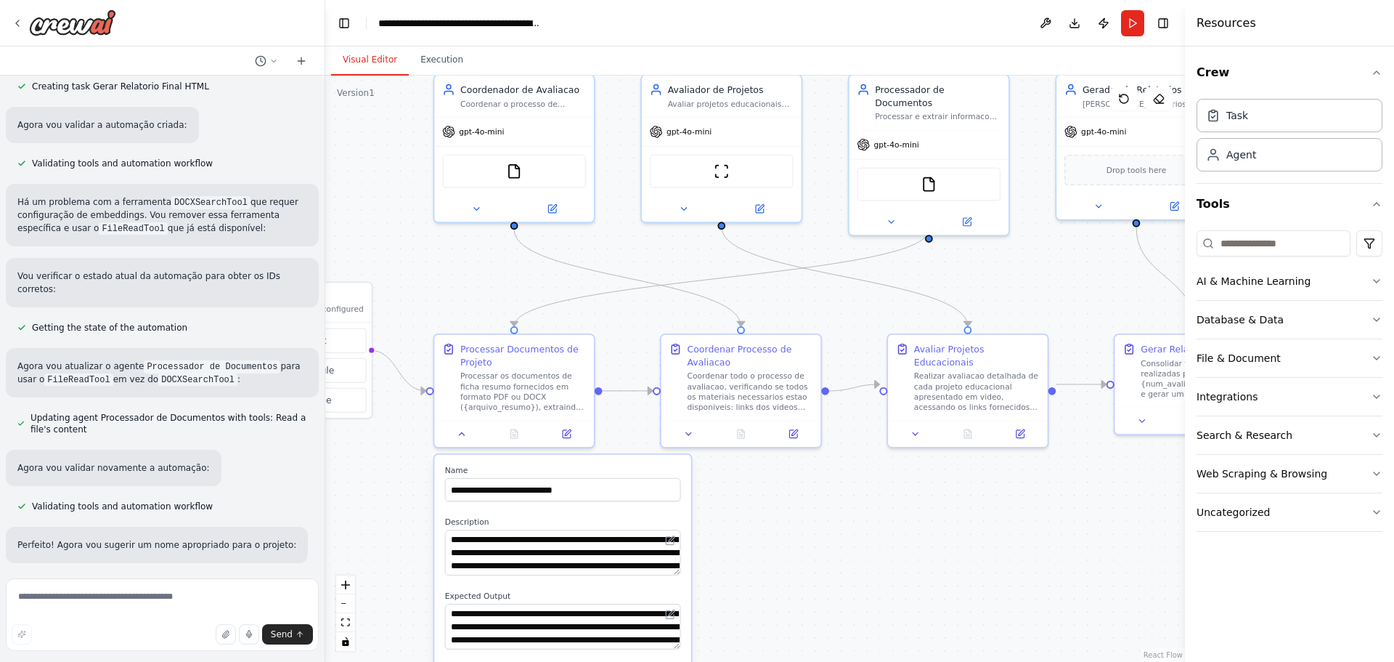
drag, startPoint x: 619, startPoint y: 293, endPoint x: 476, endPoint y: 274, distance: 144.4
click at [476, 274] on div ".deletable-edge-delete-btn { width: 20px; height: 20px; border: 0px solid #ffff…" at bounding box center [755, 369] width 860 height 586
drag, startPoint x: 1134, startPoint y: 332, endPoint x: 1122, endPoint y: 337, distance: 12.7
click at [1122, 337] on div "Gerar Relatorio Final HTML Consolidar todas as avaliacoes realizadas pelos {num…" at bounding box center [1187, 368] width 160 height 73
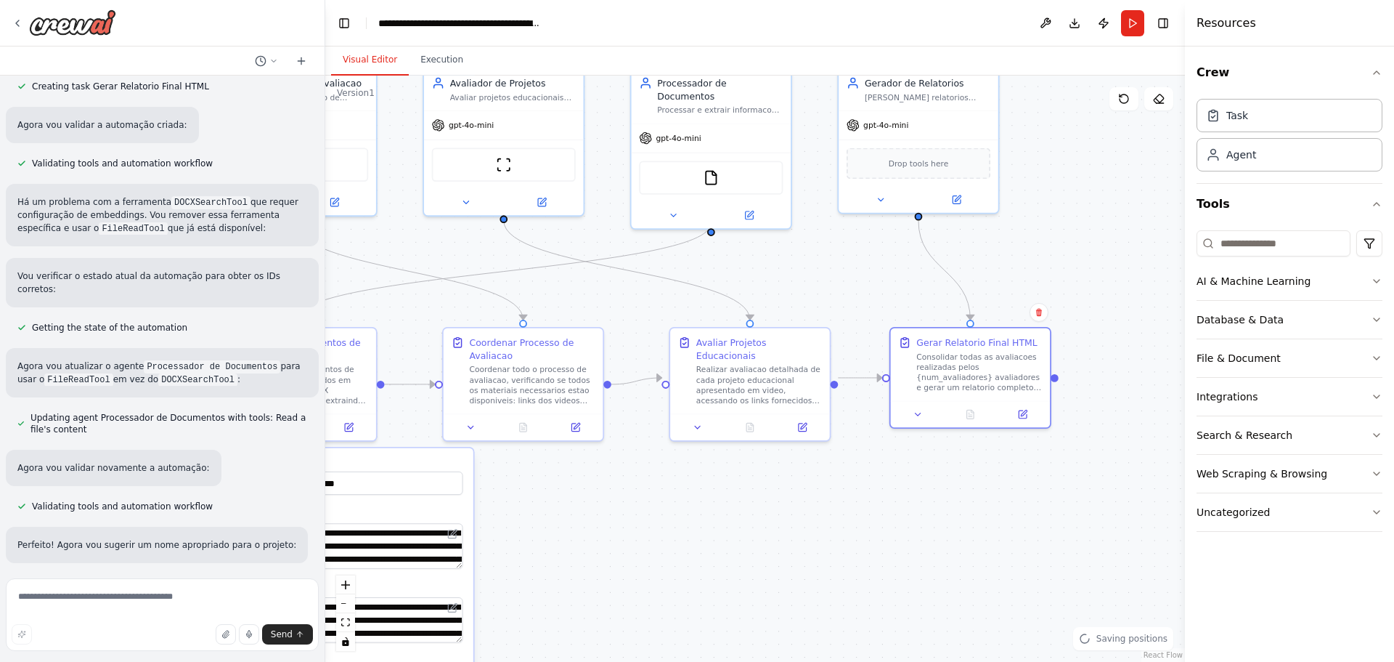
drag, startPoint x: 1077, startPoint y: 453, endPoint x: 836, endPoint y: 442, distance: 241.3
click at [836, 442] on div ".deletable-edge-delete-btn { width: 20px; height: 20px; border: 0px solid #ffff…" at bounding box center [755, 369] width 860 height 586
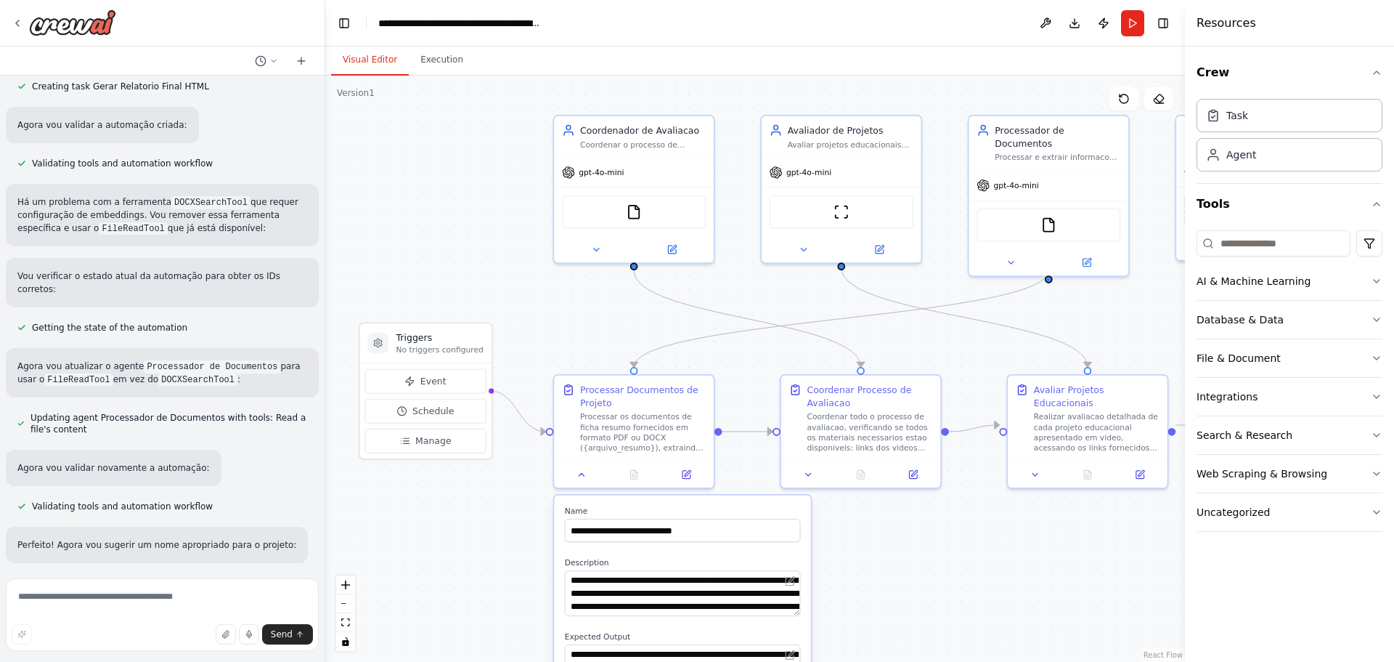
drag, startPoint x: 550, startPoint y: 277, endPoint x: 916, endPoint y: 333, distance: 369.4
click at [916, 333] on div ".deletable-edge-delete-btn { width: 20px; height: 20px; border: 0px solid #ffff…" at bounding box center [755, 369] width 860 height 586
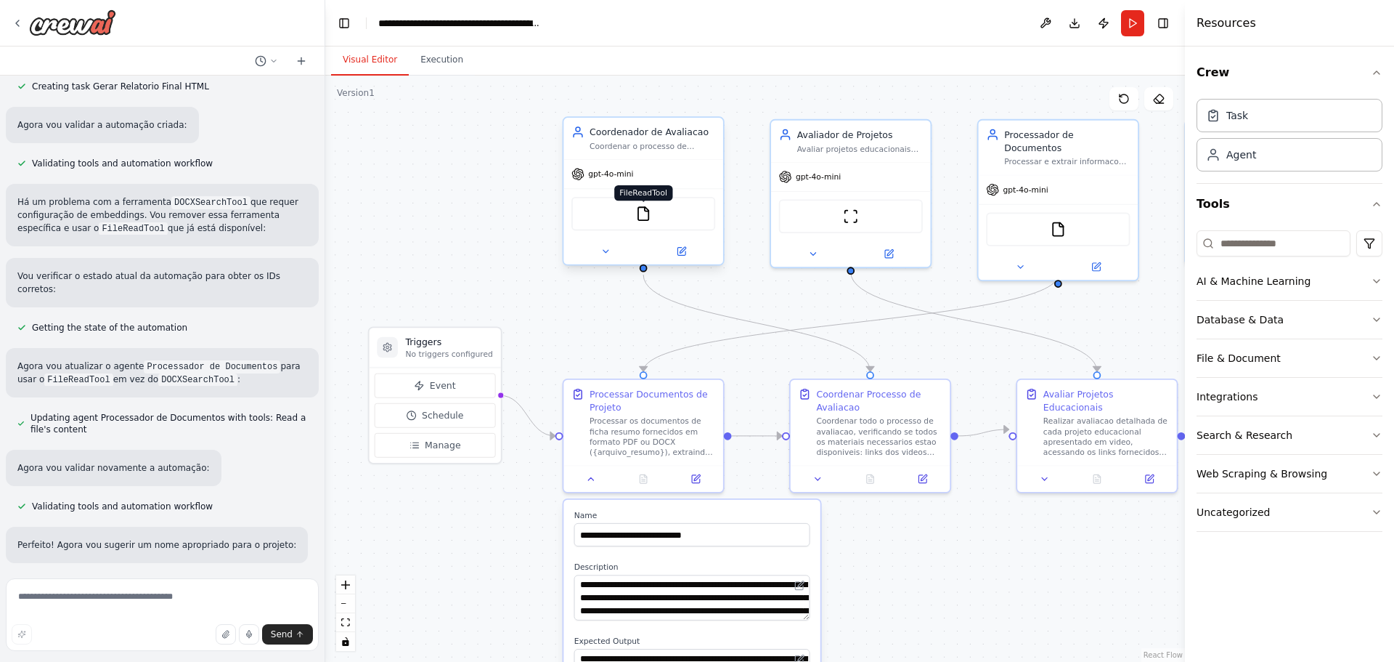
click at [649, 216] on img at bounding box center [642, 213] width 15 height 15
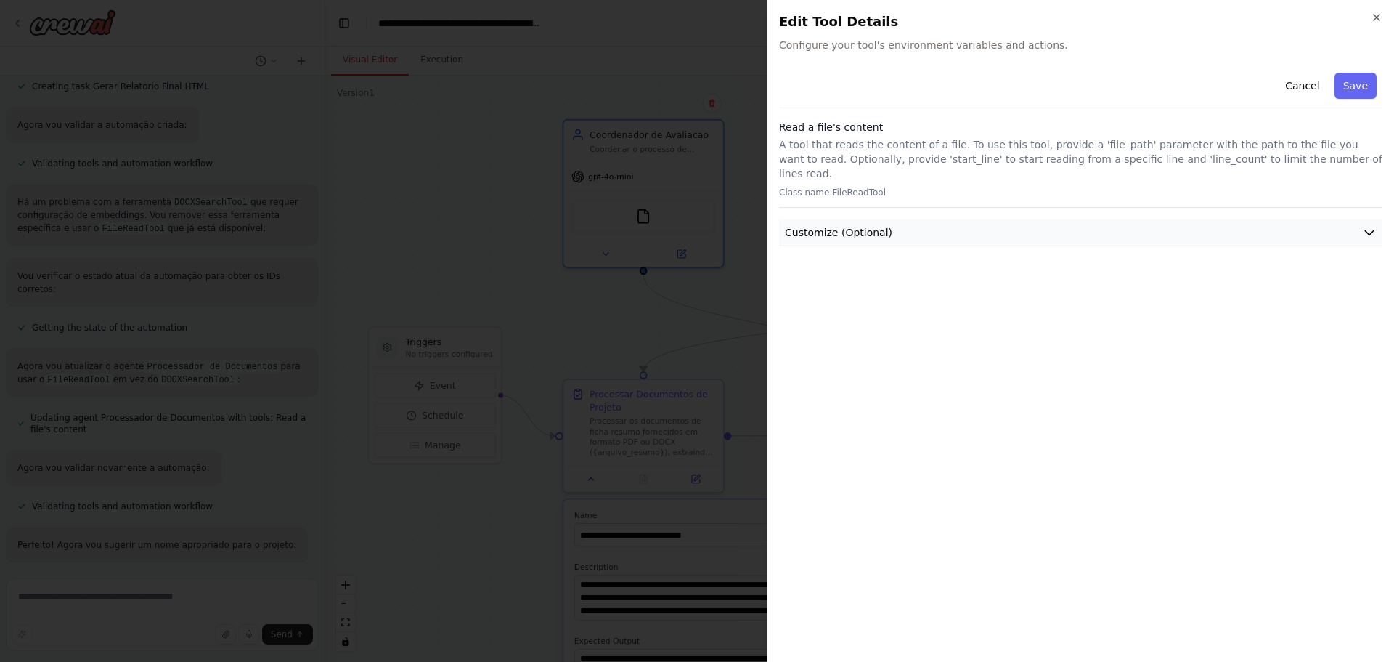
click at [829, 225] on span "Customize (Optional)" at bounding box center [838, 232] width 107 height 15
click at [845, 228] on button "Customize (Optional)" at bounding box center [1080, 232] width 603 height 27
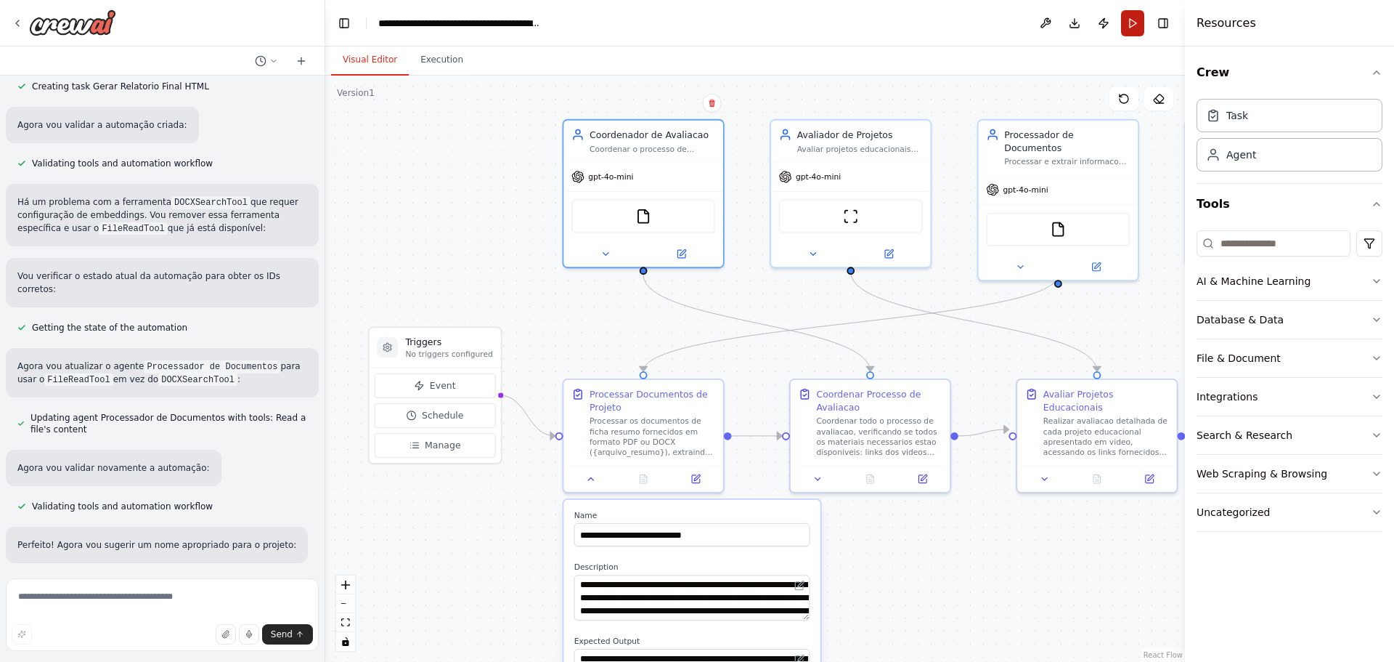
click at [1134, 15] on button "Run" at bounding box center [1132, 23] width 23 height 26
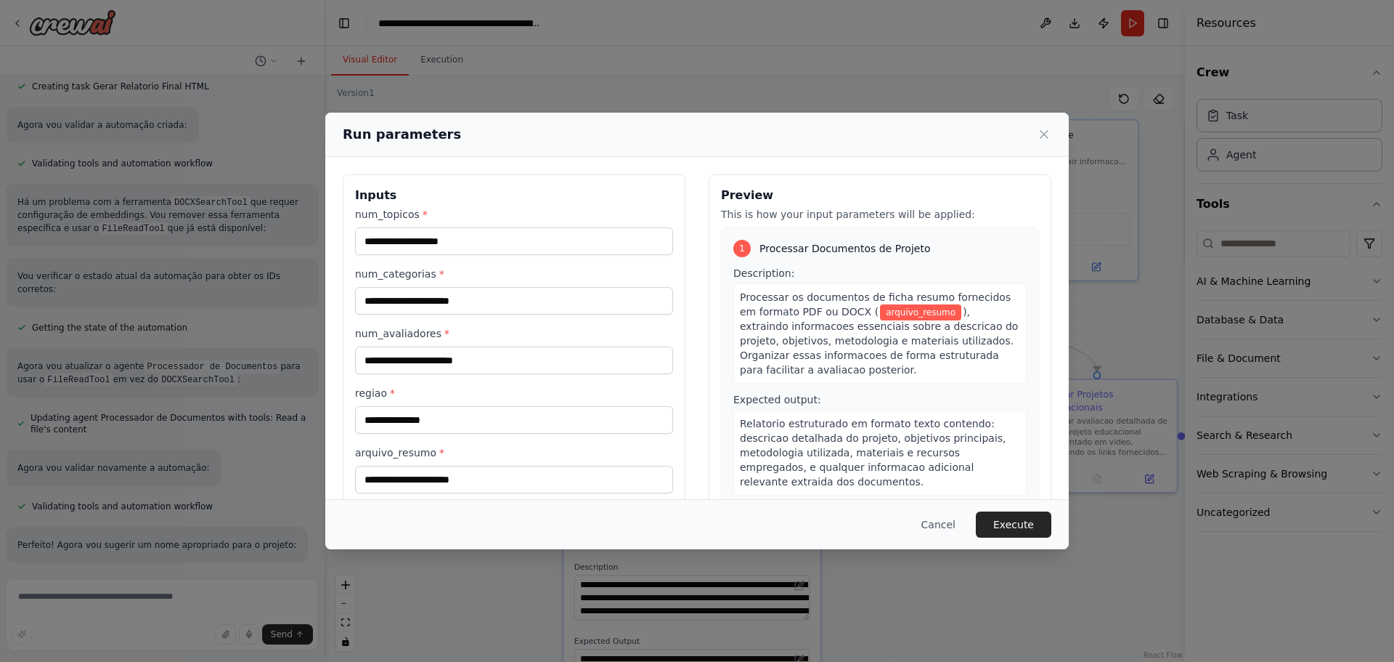
click at [900, 311] on span "arquivo_resumo" at bounding box center [920, 312] width 81 height 16
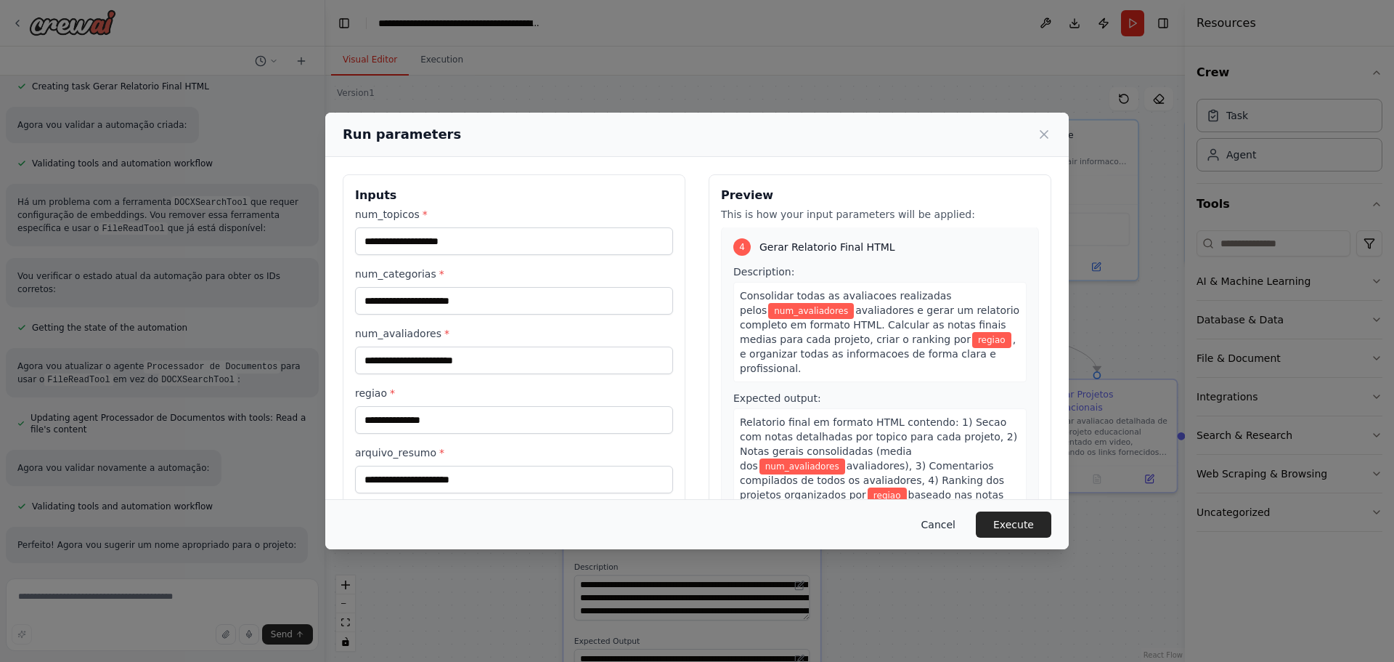
click at [940, 521] on button "Cancel" at bounding box center [938, 524] width 57 height 26
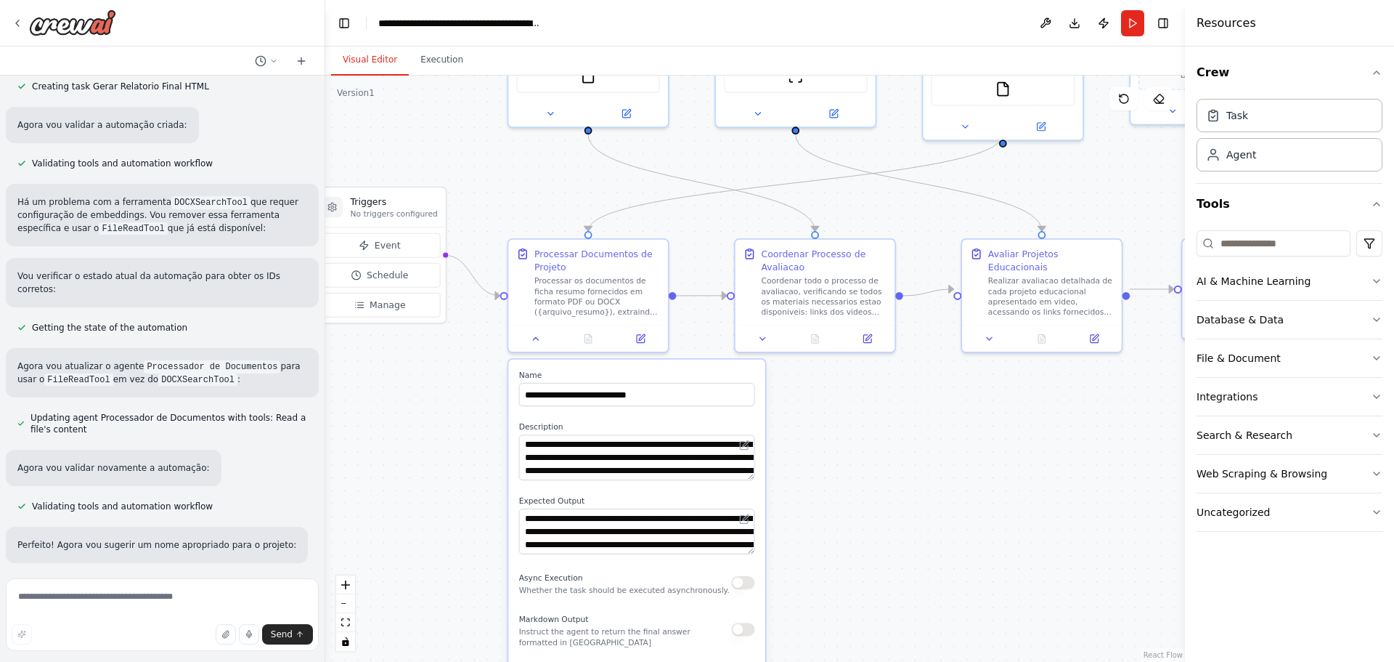
drag, startPoint x: 968, startPoint y: 569, endPoint x: 908, endPoint y: 396, distance: 183.7
click at [909, 404] on div ".deletable-edge-delete-btn { width: 20px; height: 20px; border: 0px solid #ffff…" at bounding box center [755, 369] width 860 height 586
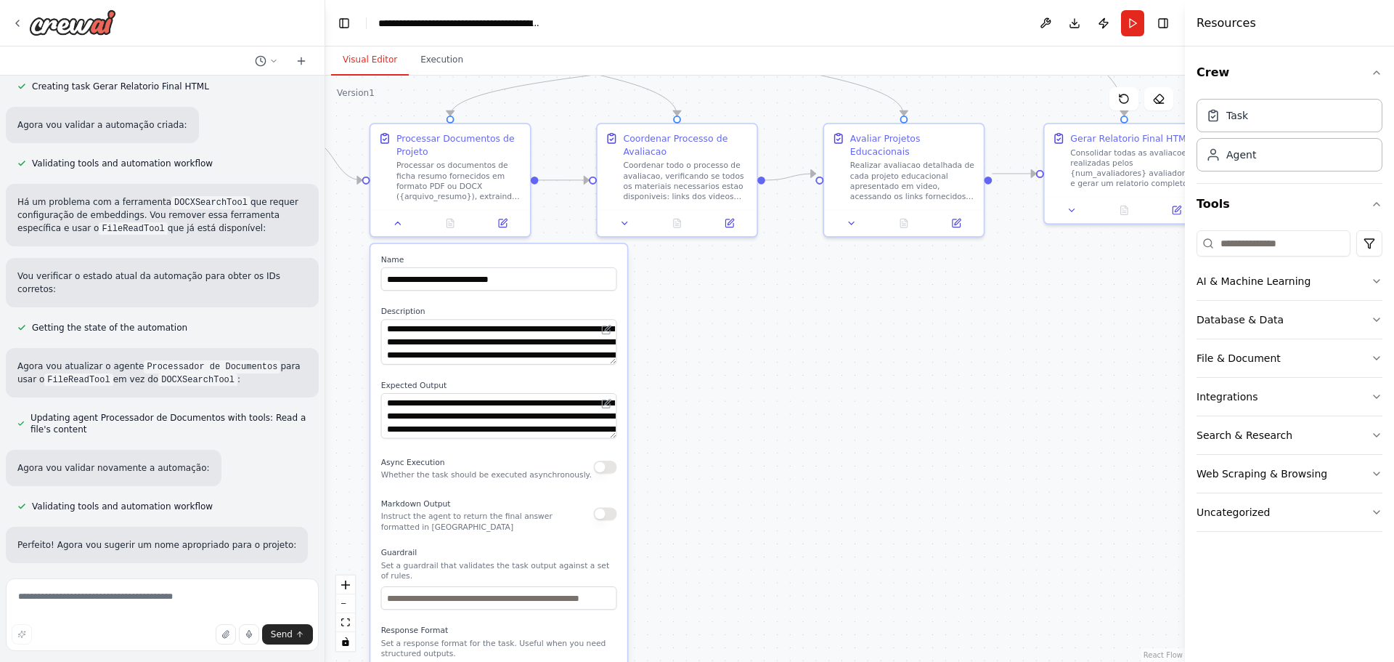
drag, startPoint x: 894, startPoint y: 389, endPoint x: 754, endPoint y: 267, distance: 186.3
click at [754, 267] on div ".deletable-edge-delete-btn { width: 20px; height: 20px; border: 0px solid #ffff…" at bounding box center [755, 369] width 860 height 586
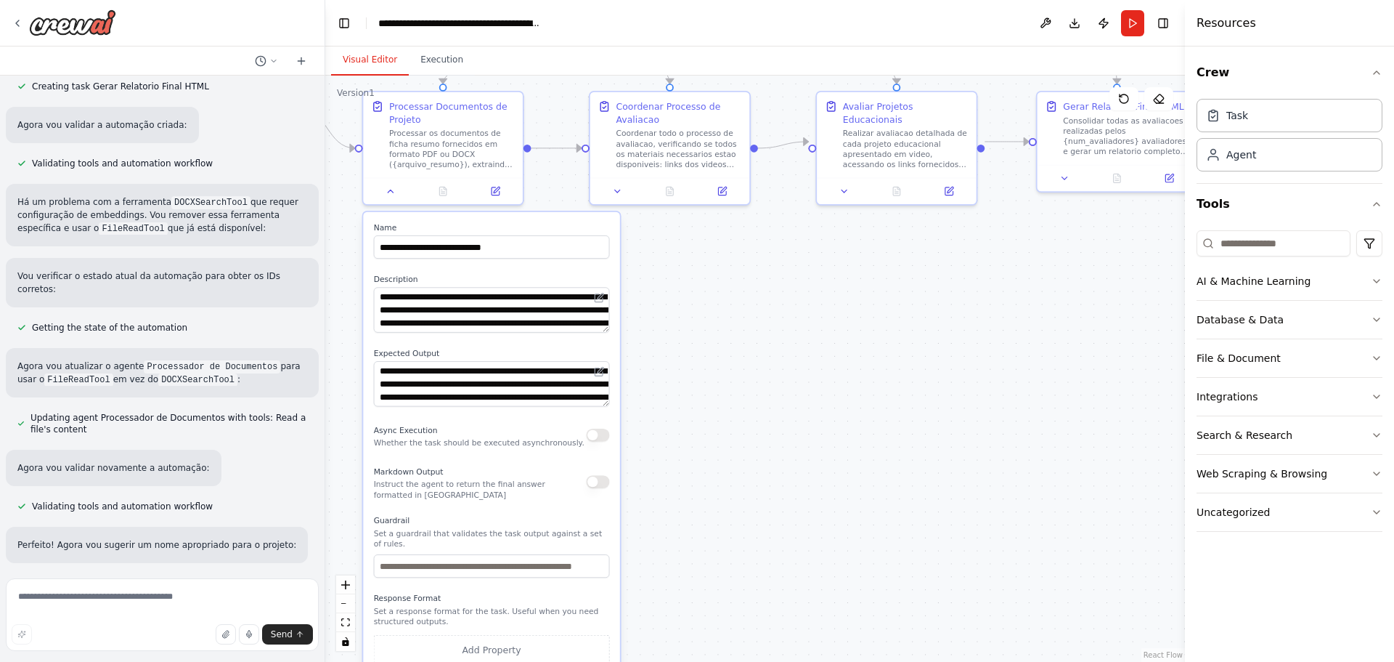
click at [900, 303] on div ".deletable-edge-delete-btn { width: 20px; height: 20px; border: 0px solid #ffff…" at bounding box center [755, 369] width 860 height 586
click at [1139, 21] on button "Run" at bounding box center [1132, 23] width 23 height 26
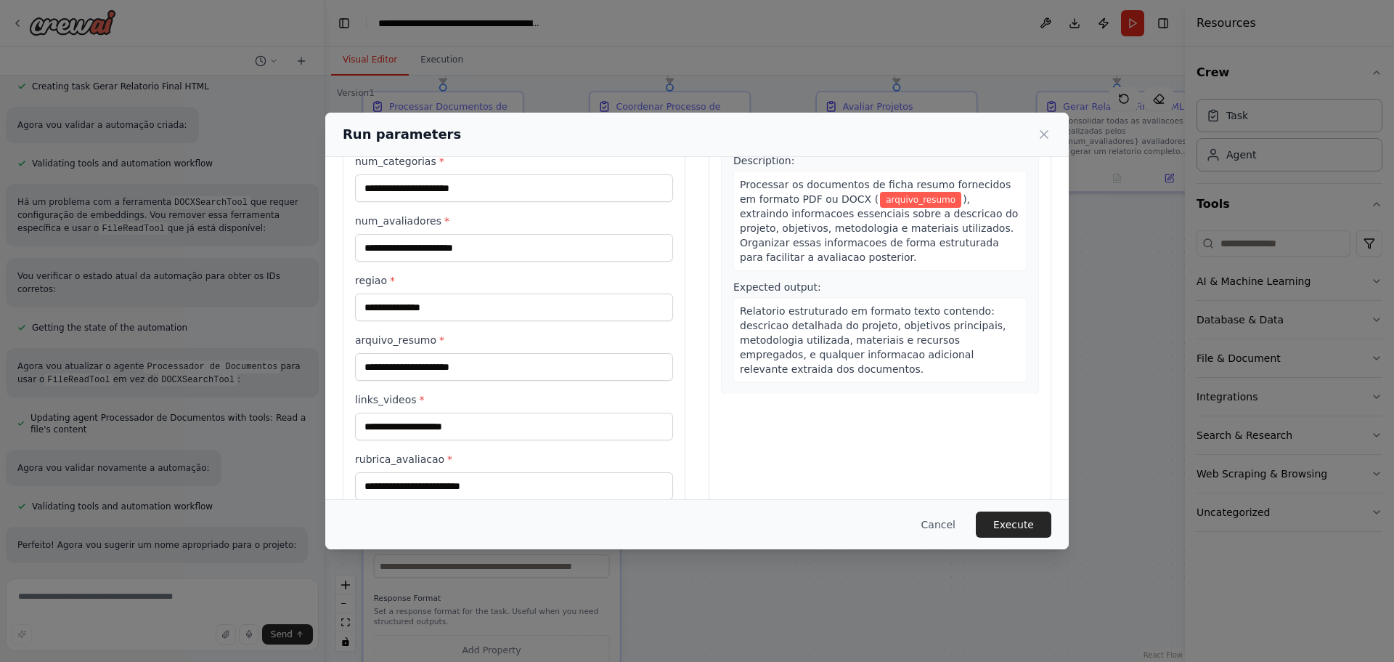
scroll to position [143, 0]
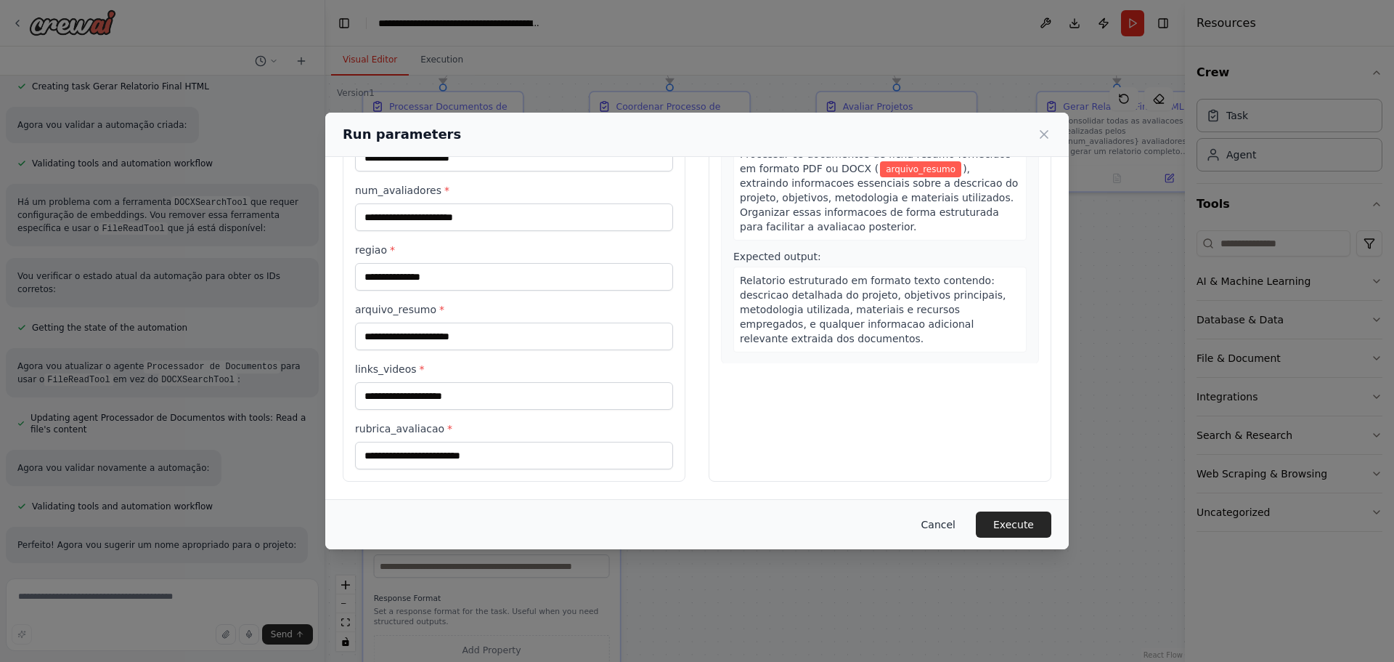
click at [960, 531] on button "Cancel" at bounding box center [938, 524] width 57 height 26
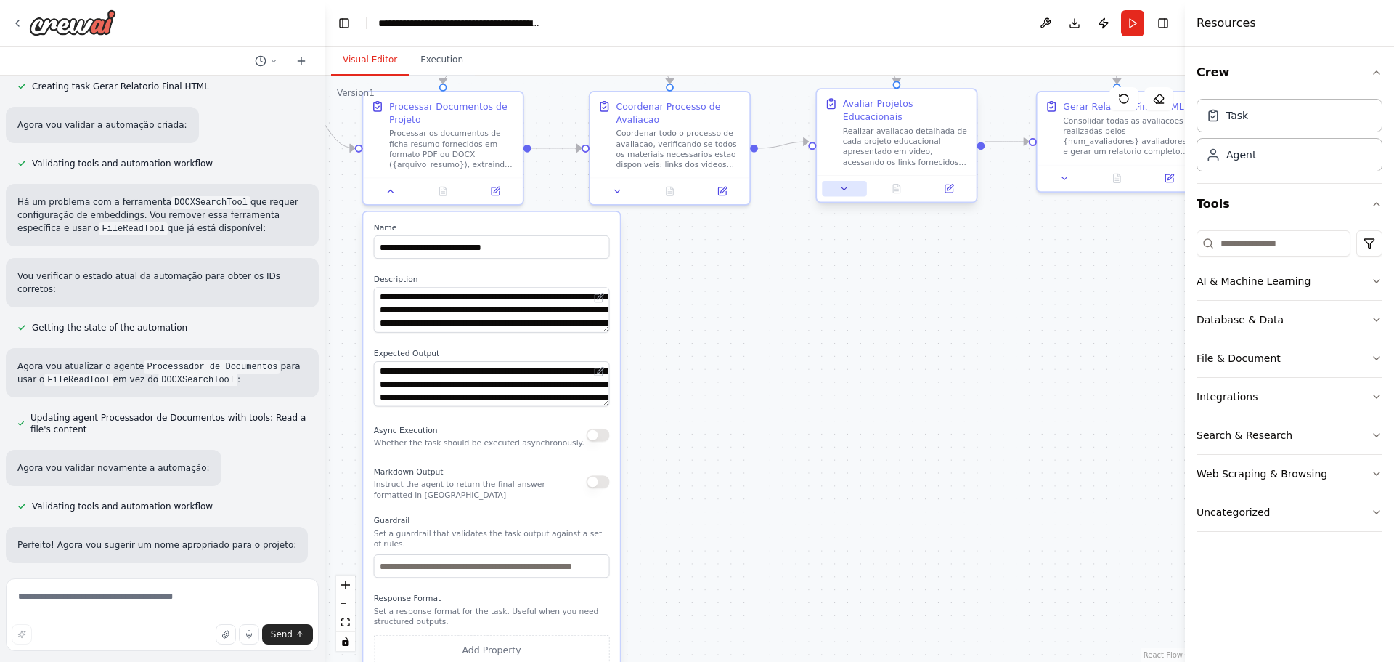
click at [862, 181] on button at bounding box center [844, 188] width 44 height 15
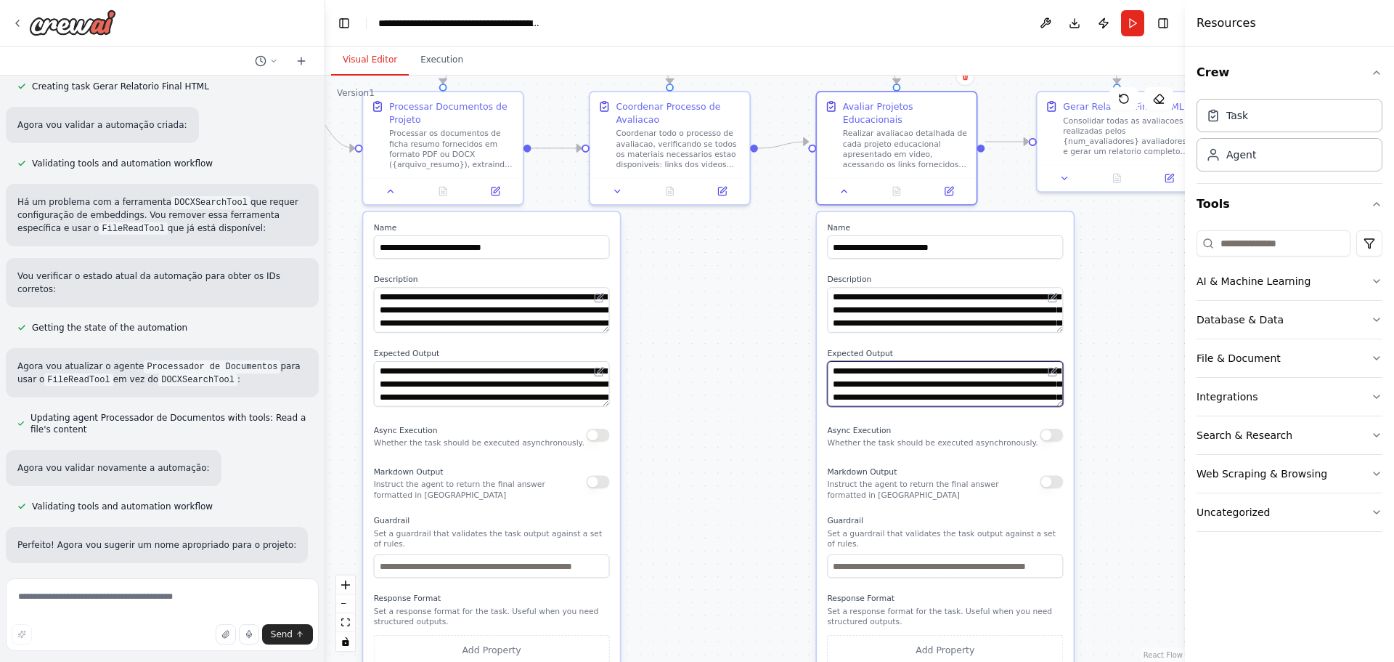
click at [909, 361] on textarea "**********" at bounding box center [945, 383] width 236 height 45
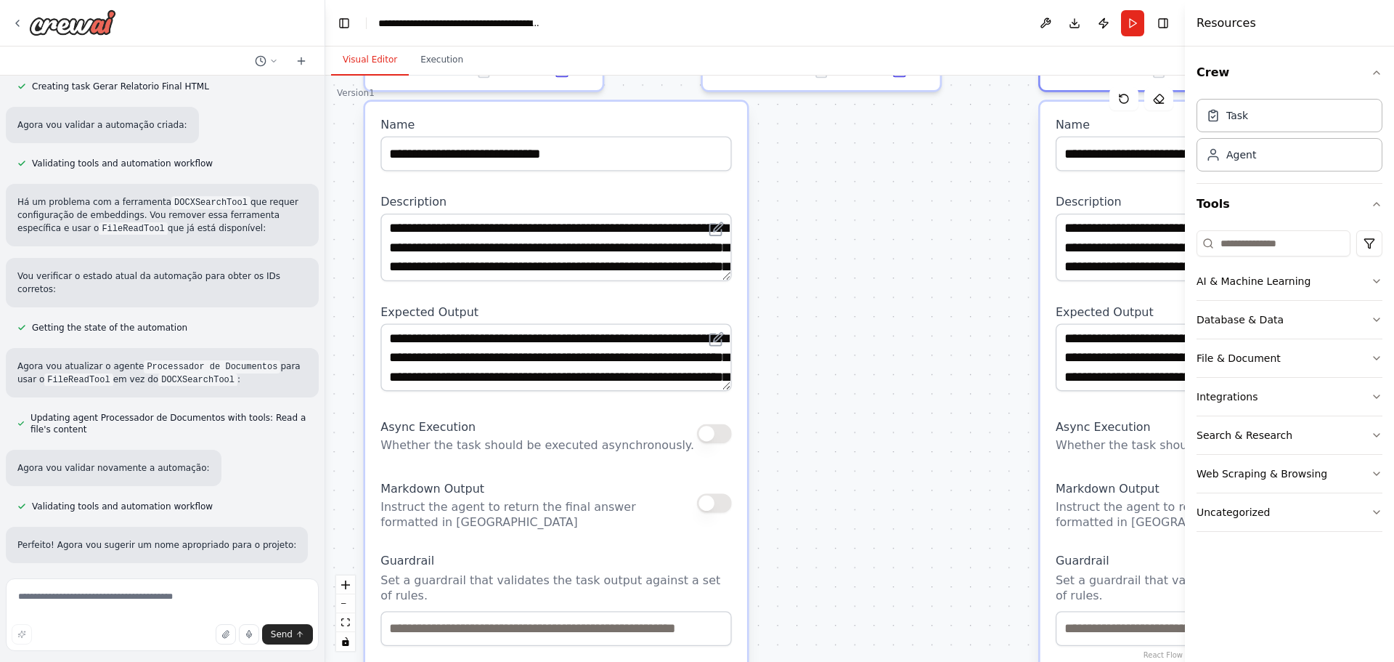
drag, startPoint x: 614, startPoint y: 282, endPoint x: 897, endPoint y: 231, distance: 287.2
click at [896, 231] on div ".deletable-edge-delete-btn { width: 20px; height: 20px; border: 0px solid #ffff…" at bounding box center [755, 369] width 860 height 586
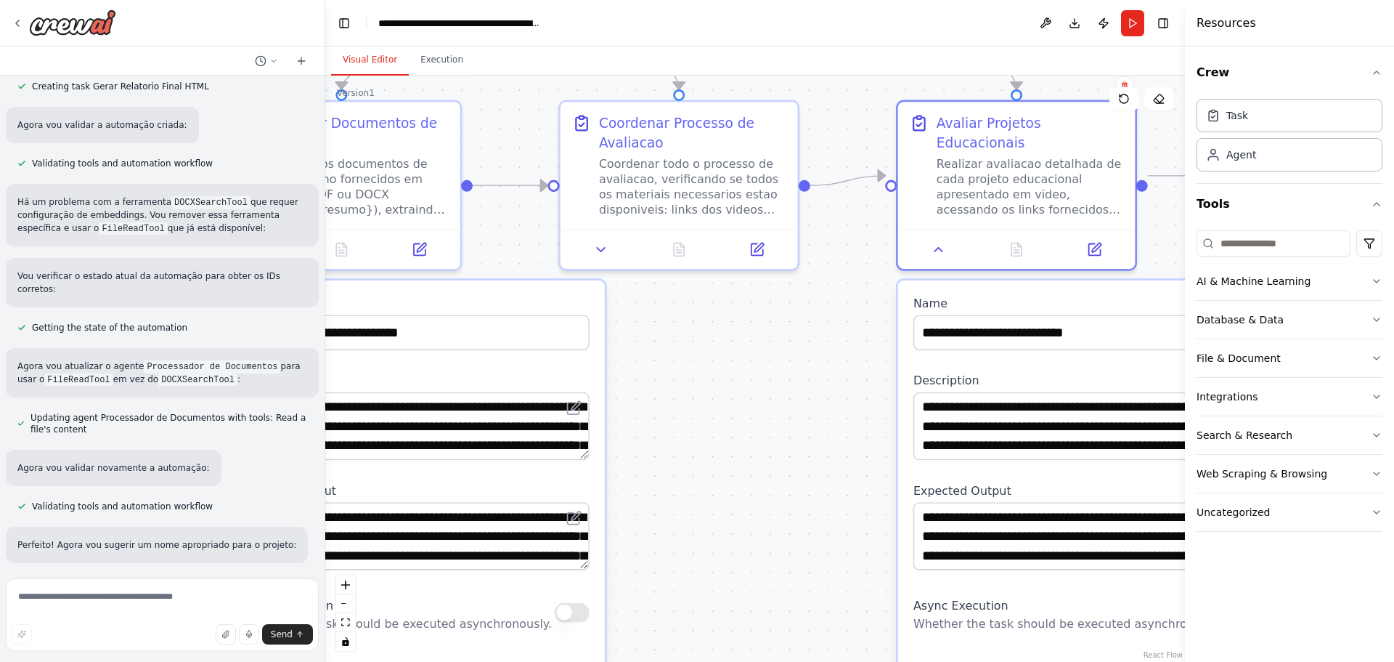
drag, startPoint x: 922, startPoint y: 154, endPoint x: 785, endPoint y: 375, distance: 260.0
click at [785, 375] on div ".deletable-edge-delete-btn { width: 20px; height: 20px; border: 0px solid #ffff…" at bounding box center [755, 369] width 860 height 586
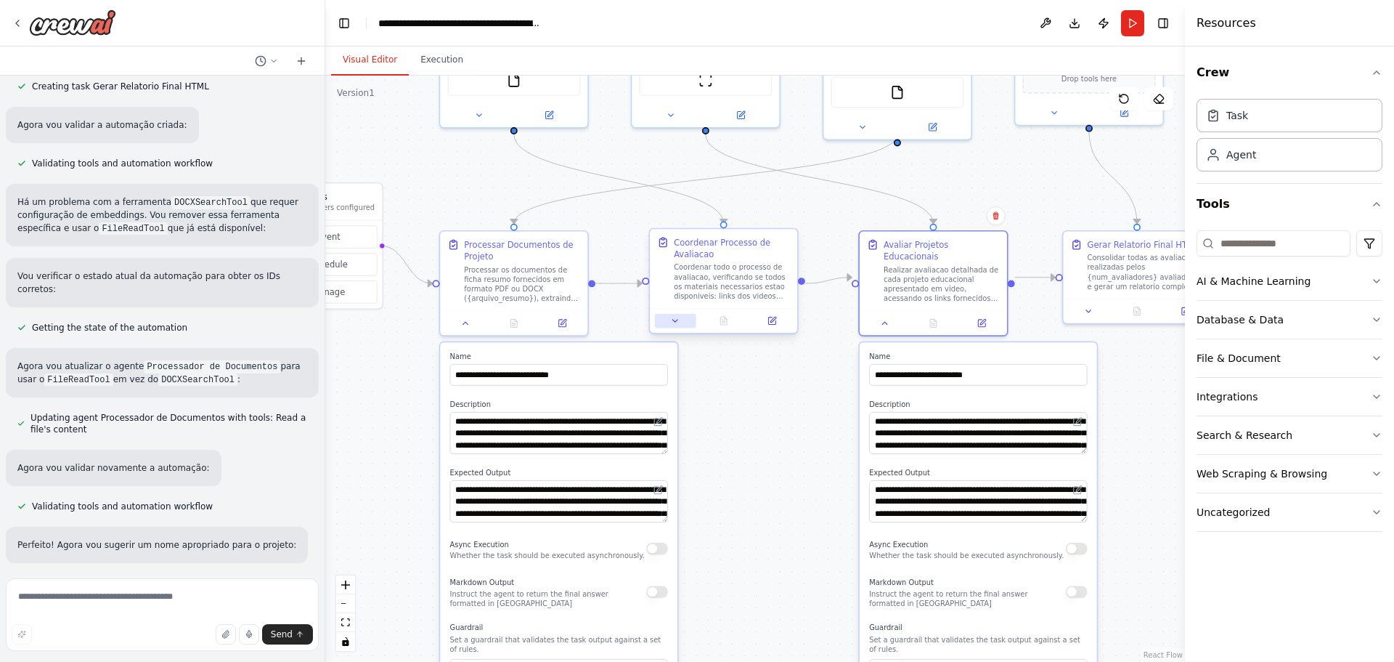
click at [677, 323] on icon at bounding box center [674, 320] width 9 height 9
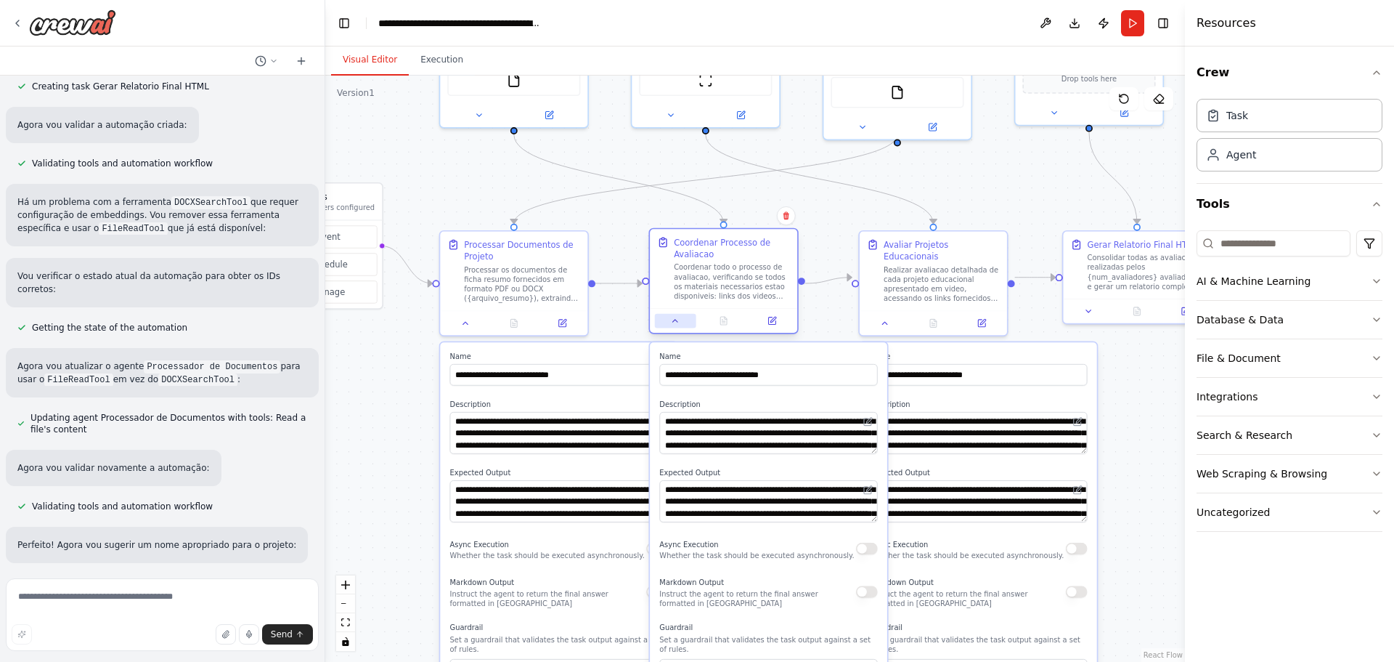
click at [678, 323] on icon at bounding box center [674, 320] width 9 height 9
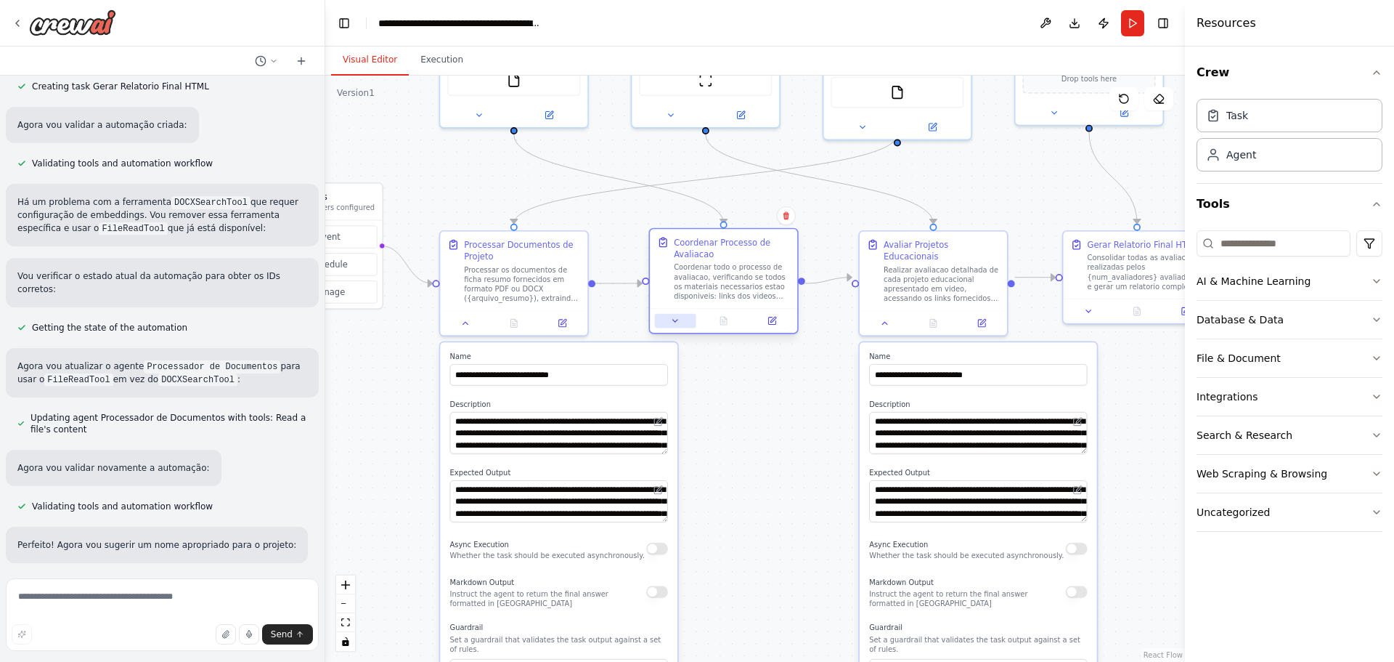
click at [685, 324] on button at bounding box center [675, 321] width 41 height 15
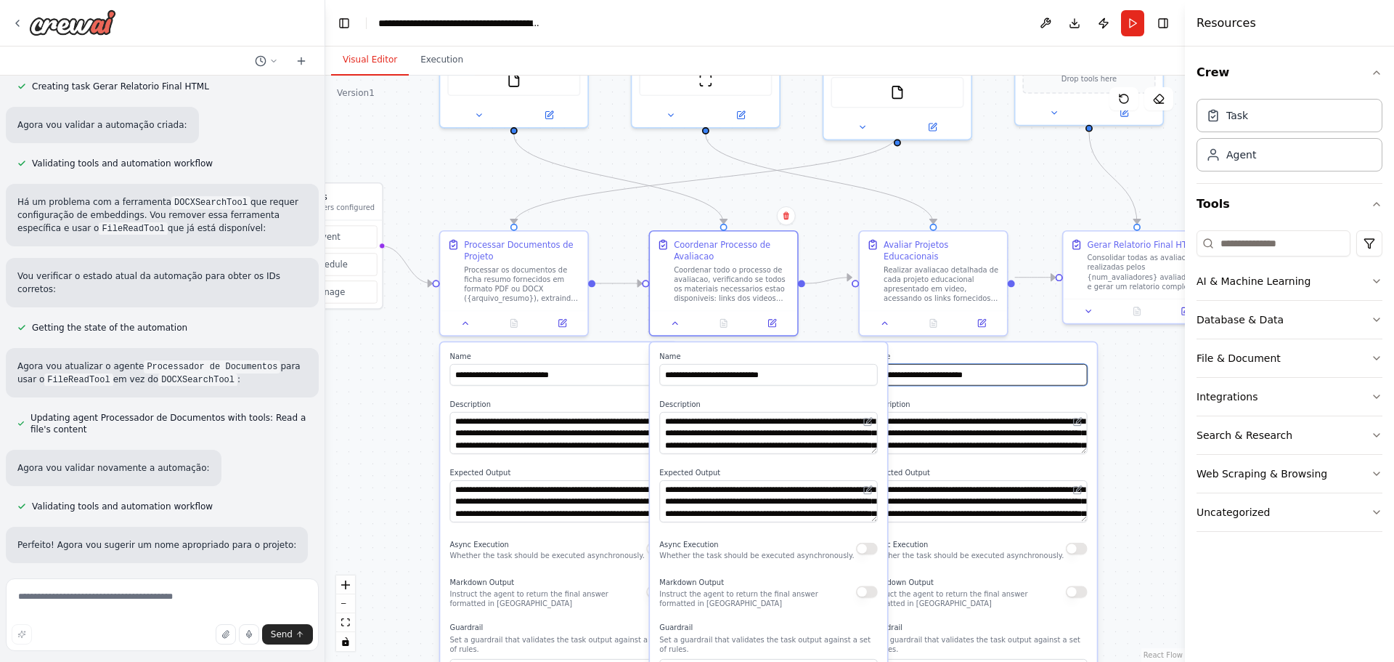
drag, startPoint x: 1083, startPoint y: 358, endPoint x: 1055, endPoint y: 355, distance: 28.5
click at [1055, 364] on input "**********" at bounding box center [978, 375] width 218 height 22
click at [1144, 377] on div ".deletable-edge-delete-btn { width: 20px; height: 20px; border: 0px solid #ffff…" at bounding box center [755, 369] width 860 height 586
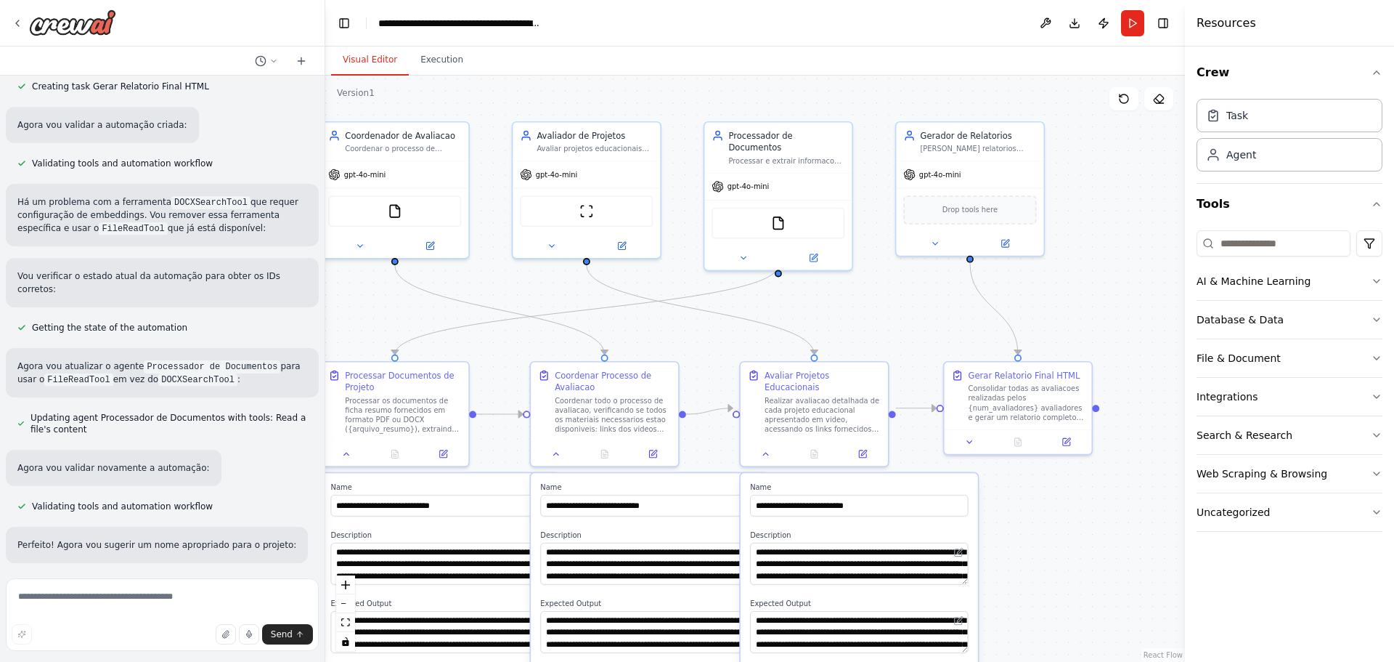
drag, startPoint x: 1144, startPoint y: 377, endPoint x: 1026, endPoint y: 508, distance: 176.3
click at [1026, 508] on div ".deletable-edge-delete-btn { width: 20px; height: 20px; border: 0px solid #ffff…" at bounding box center [755, 369] width 860 height 586
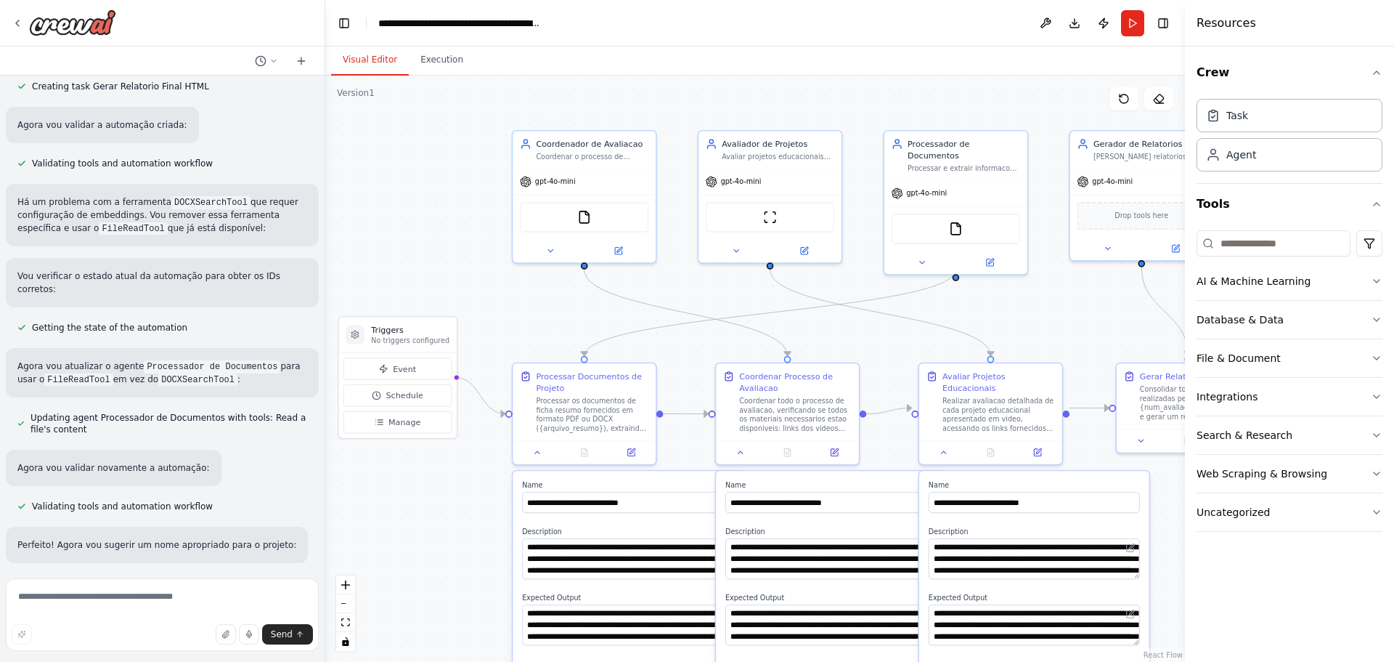
drag, startPoint x: 698, startPoint y: 310, endPoint x: 893, endPoint y: 354, distance: 200.3
click at [893, 354] on div ".deletable-edge-delete-btn { width: 20px; height: 20px; border: 0px solid #ffff…" at bounding box center [755, 369] width 860 height 586
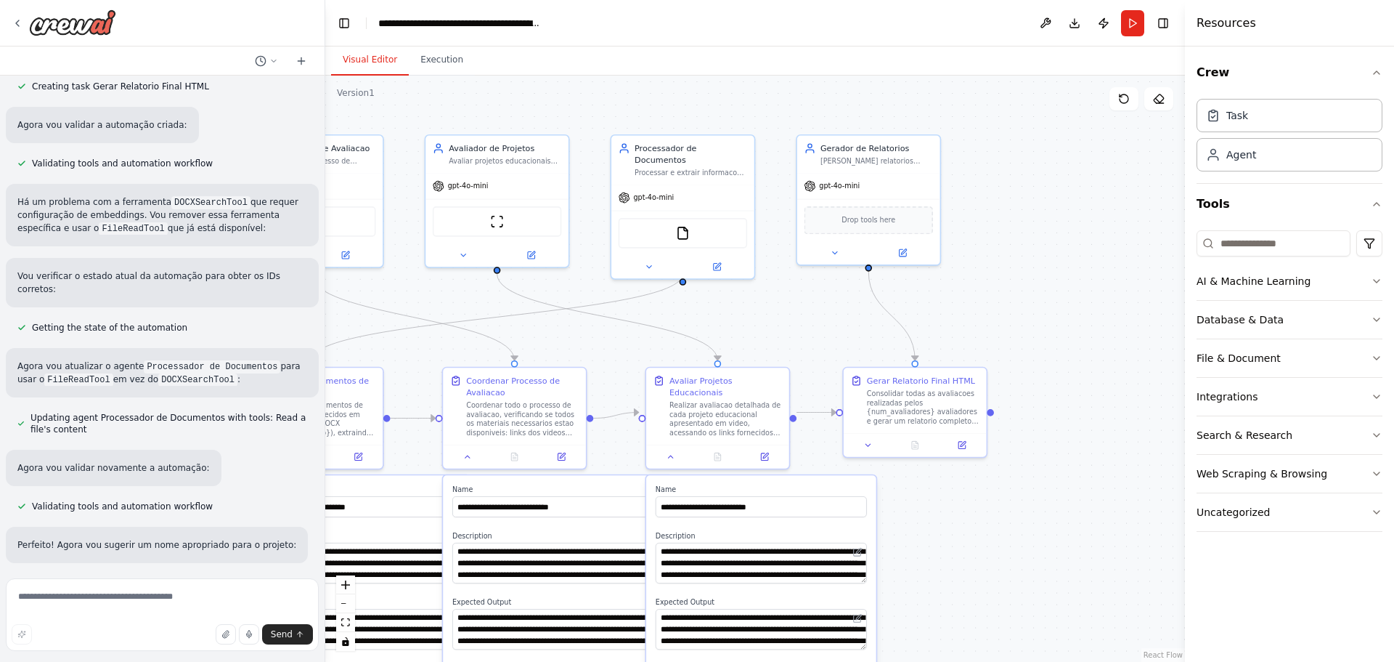
drag, startPoint x: 707, startPoint y: 286, endPoint x: 392, endPoint y: 290, distance: 314.5
click at [392, 290] on div ".deletable-edge-delete-btn { width: 20px; height: 20px; border: 0px solid #ffff…" at bounding box center [755, 369] width 860 height 586
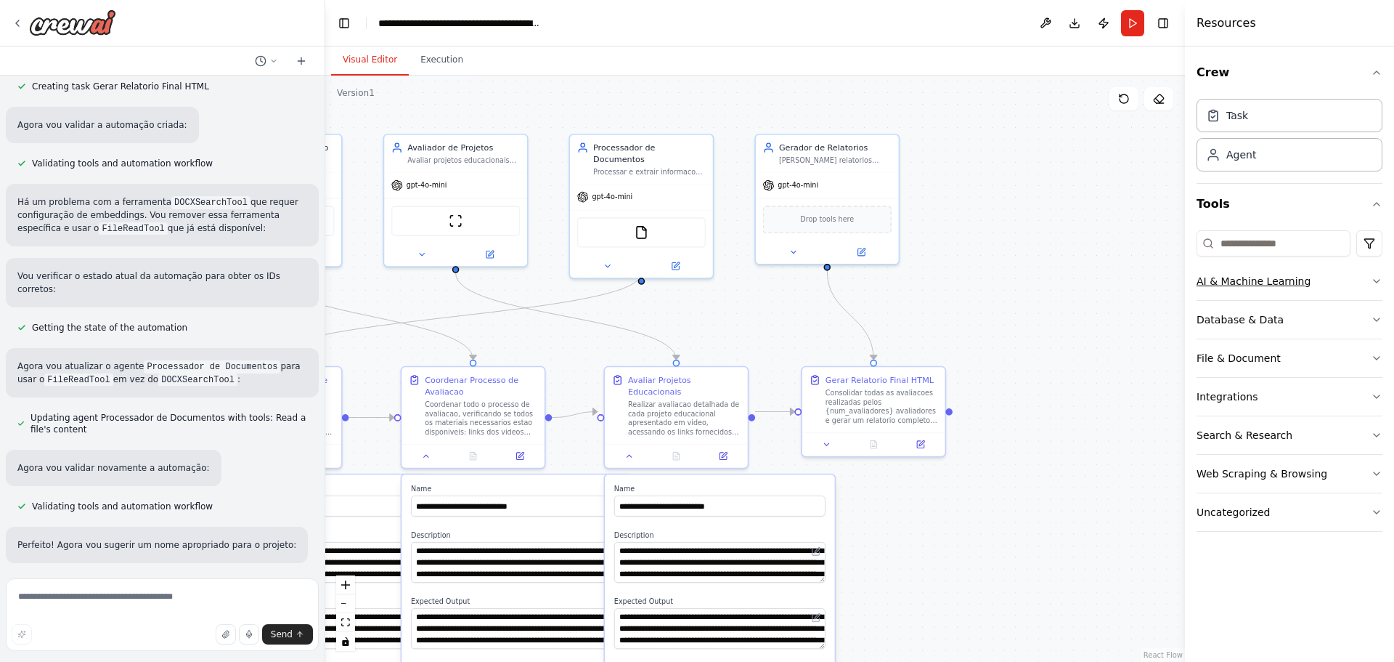
click at [1341, 275] on button "AI & Machine Learning" at bounding box center [1290, 281] width 186 height 38
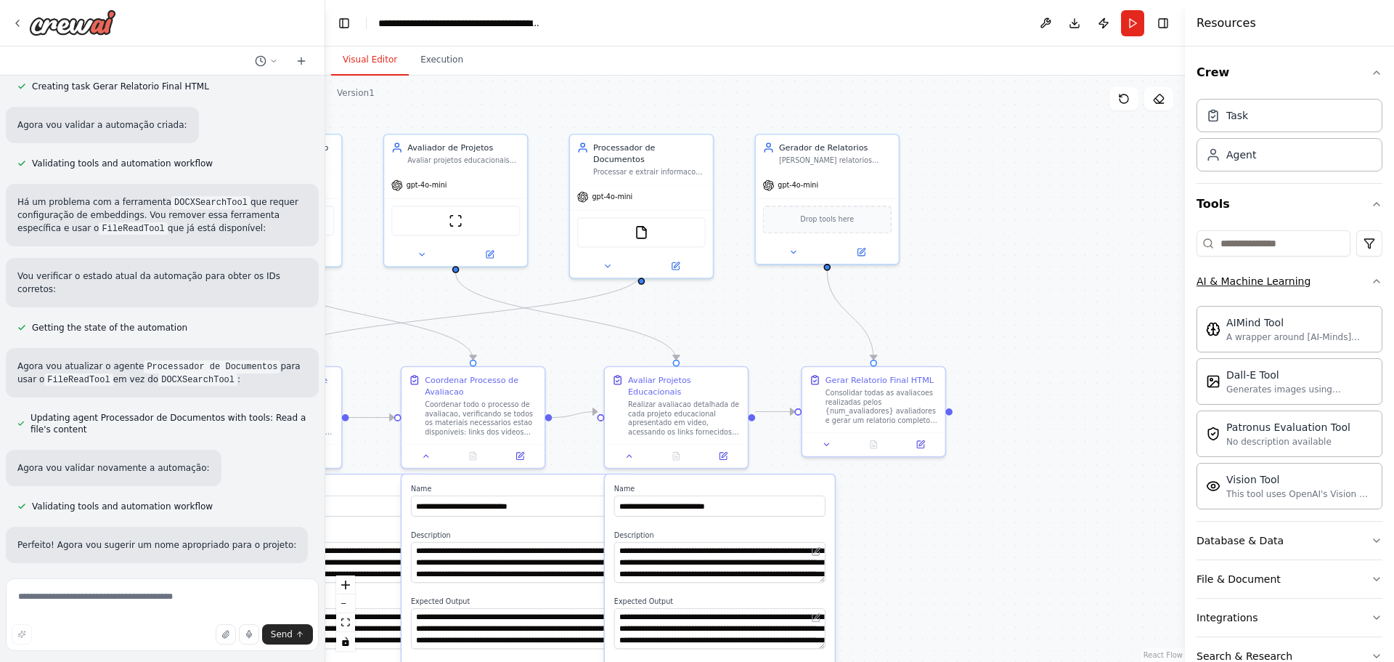
drag, startPoint x: 1346, startPoint y: 275, endPoint x: 1313, endPoint y: 267, distance: 33.6
click at [1345, 275] on button "AI & Machine Learning" at bounding box center [1290, 281] width 186 height 38
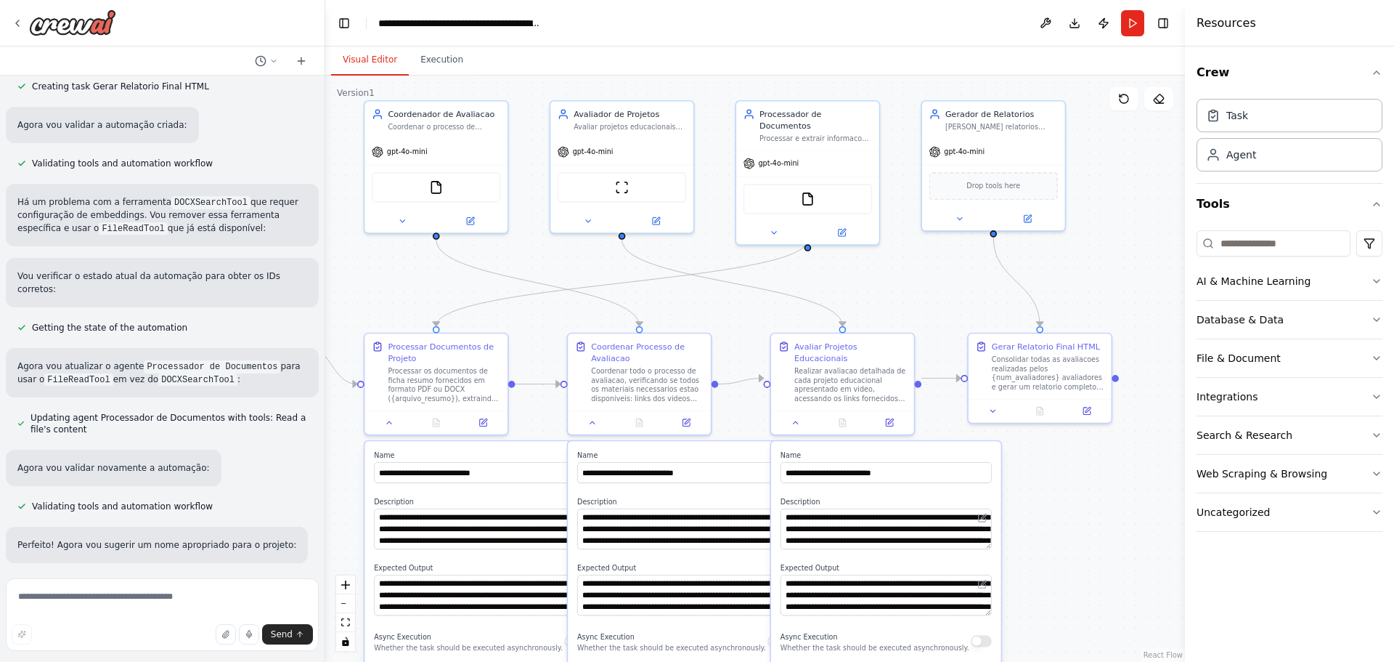
drag, startPoint x: 1076, startPoint y: 291, endPoint x: 1243, endPoint y: 258, distance: 169.6
click at [1243, 258] on div "Crie um agente de IA para automatizar o processo de avaliação de projetos de al…" at bounding box center [697, 331] width 1394 height 662
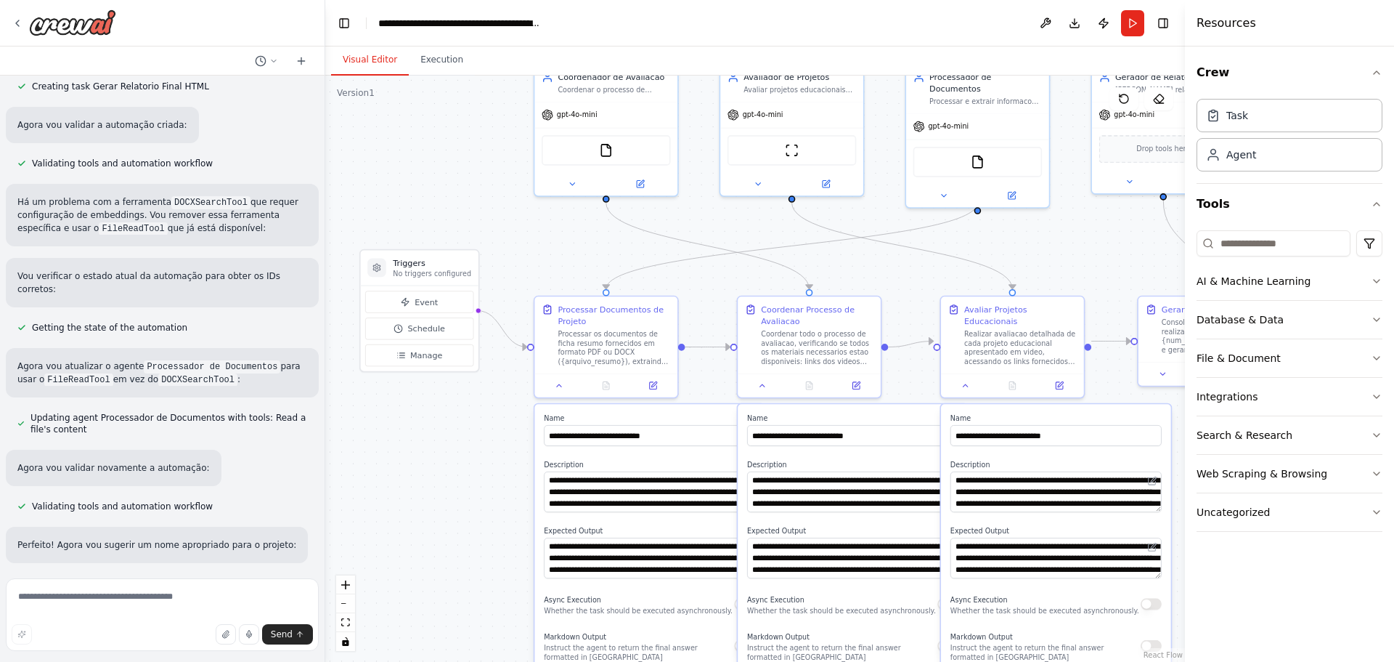
drag, startPoint x: 737, startPoint y: 300, endPoint x: 913, endPoint y: 261, distance: 179.9
click at [912, 261] on div ".deletable-edge-delete-btn { width: 20px; height: 20px; border: 0px solid #ffff…" at bounding box center [755, 369] width 860 height 586
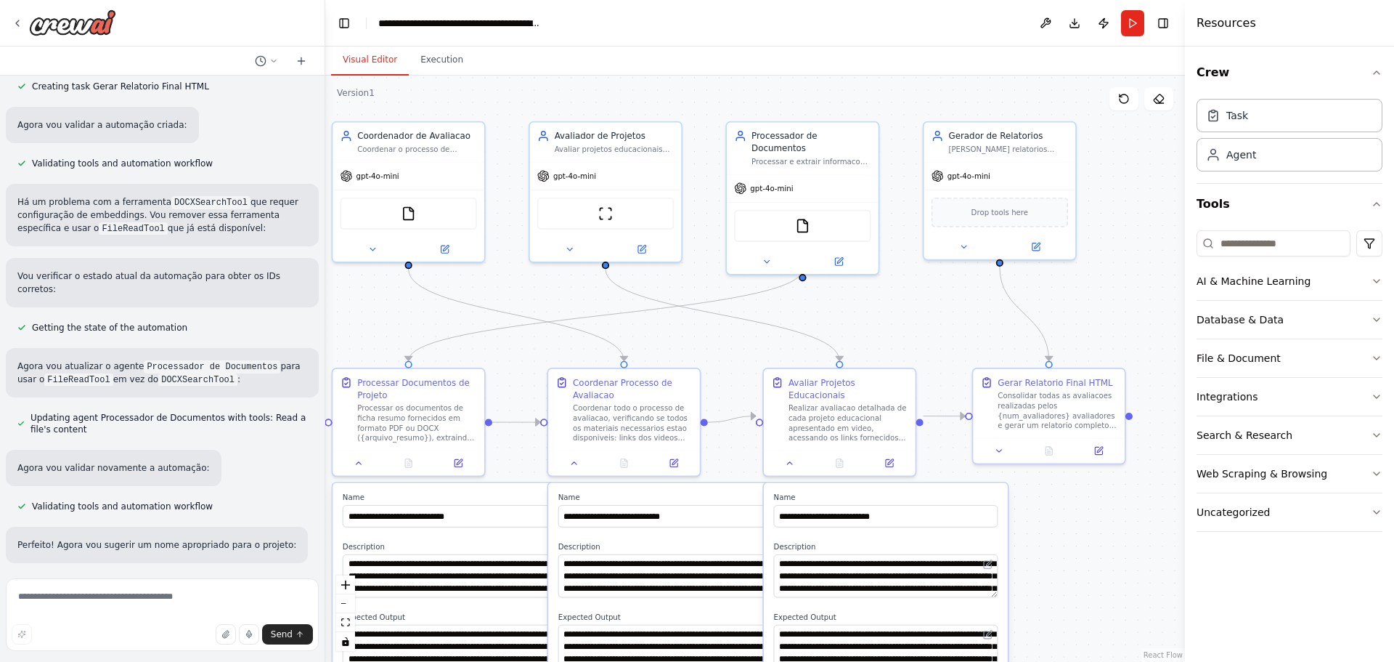
drag, startPoint x: 606, startPoint y: 257, endPoint x: 394, endPoint y: 328, distance: 222.8
click at [394, 328] on div ".deletable-edge-delete-btn { width: 20px; height: 20px; border: 0px solid #ffff…" at bounding box center [755, 369] width 860 height 586
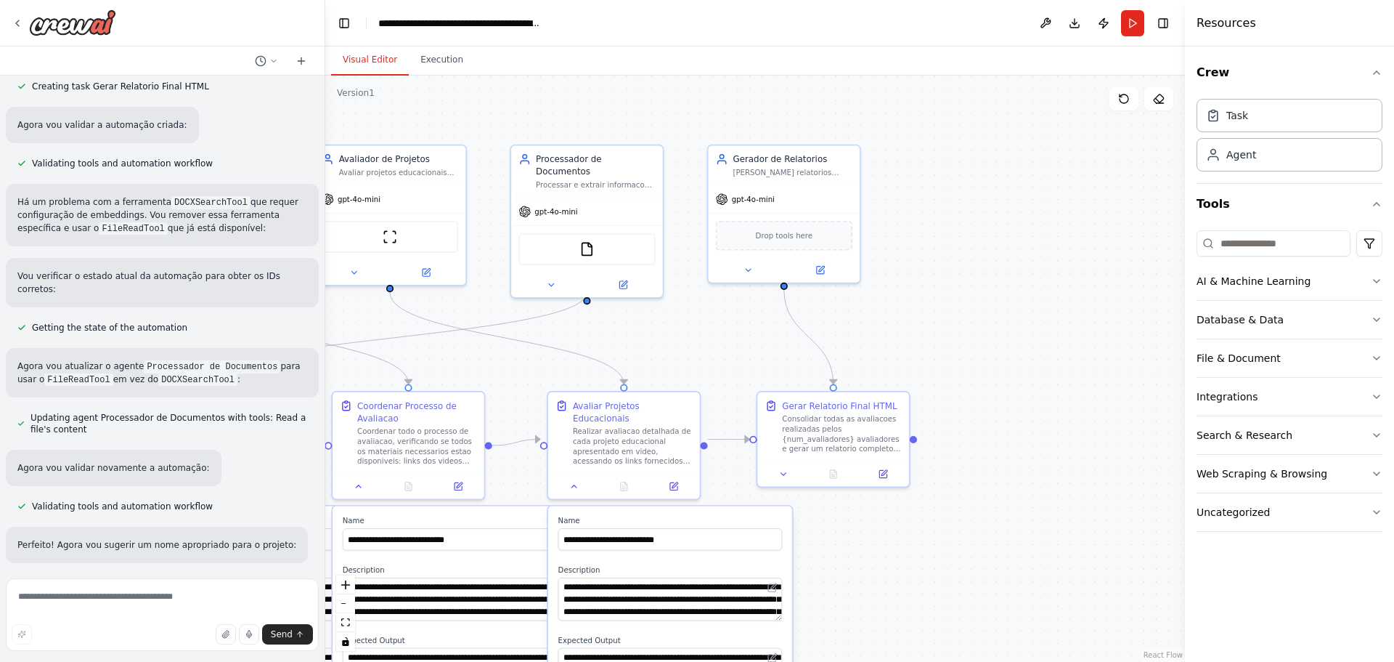
drag, startPoint x: 842, startPoint y: 302, endPoint x: 627, endPoint y: 323, distance: 216.0
click at [627, 323] on div ".deletable-edge-delete-btn { width: 20px; height: 20px; border: 0px solid #ffff…" at bounding box center [755, 369] width 860 height 586
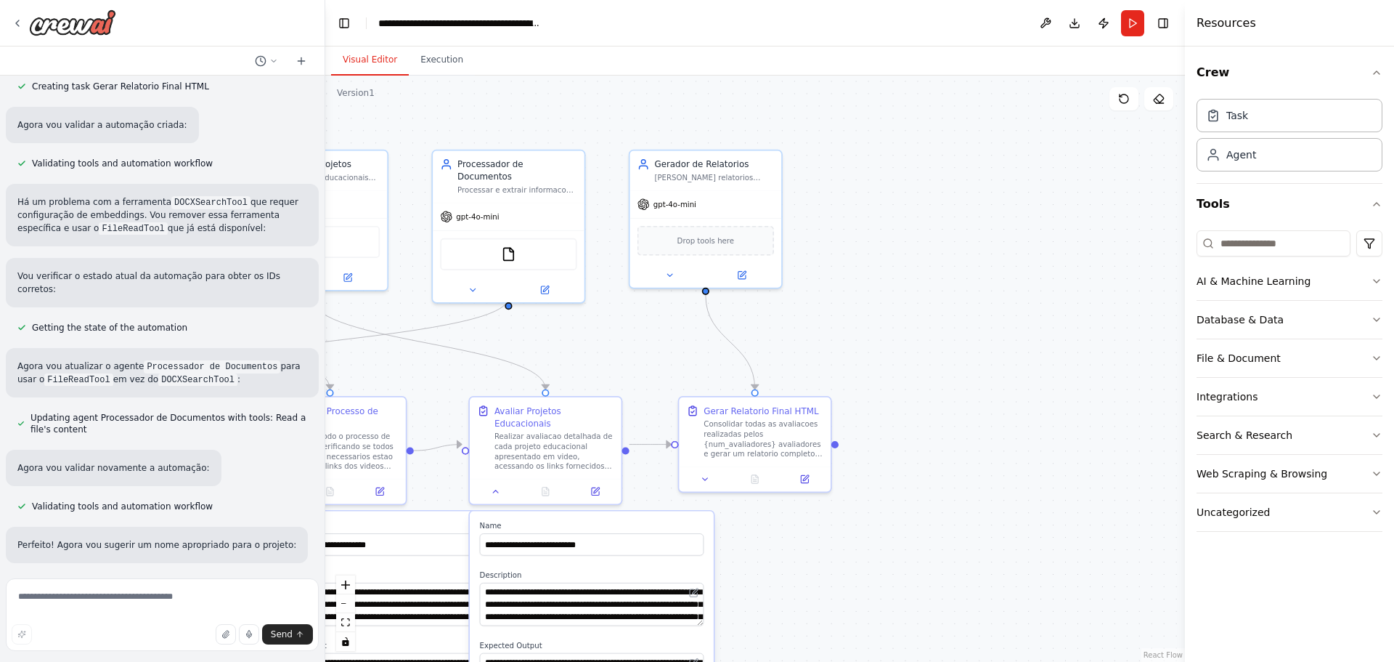
drag, startPoint x: 755, startPoint y: 351, endPoint x: 678, endPoint y: 359, distance: 77.3
click at [678, 359] on div ".deletable-edge-delete-btn { width: 20px; height: 20px; border: 0px solid #ffff…" at bounding box center [755, 369] width 860 height 586
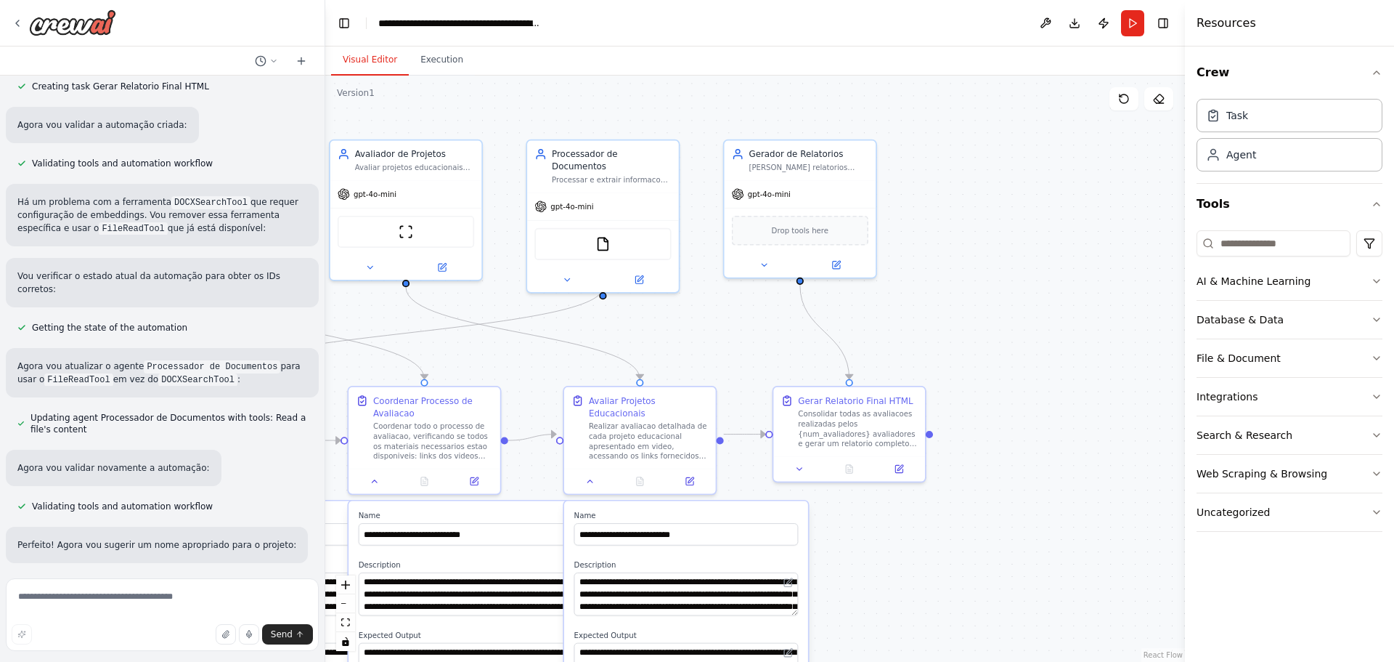
drag, startPoint x: 678, startPoint y: 359, endPoint x: 772, endPoint y: 349, distance: 95.0
click at [772, 349] on div ".deletable-edge-delete-btn { width: 20px; height: 20px; border: 0px solid #ffff…" at bounding box center [755, 369] width 860 height 586
click at [88, 17] on img at bounding box center [72, 22] width 87 height 26
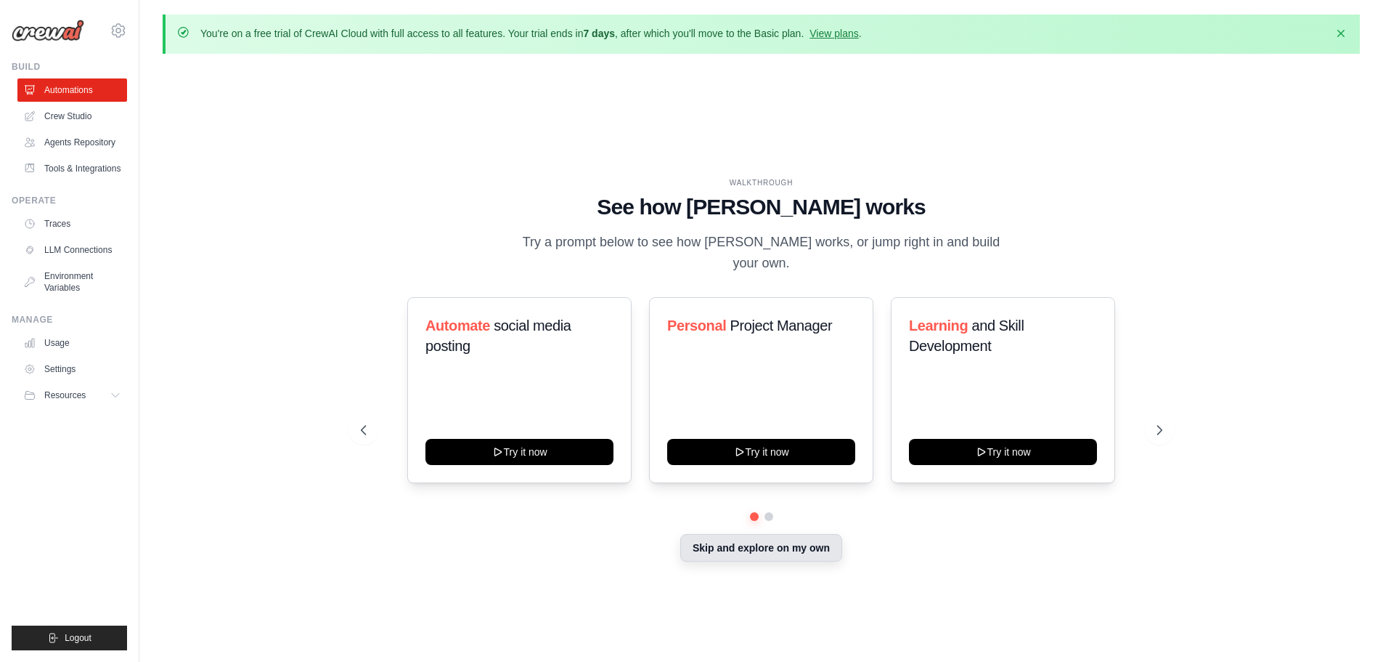
click at [716, 537] on button "Skip and explore on my own" at bounding box center [761, 548] width 162 height 28
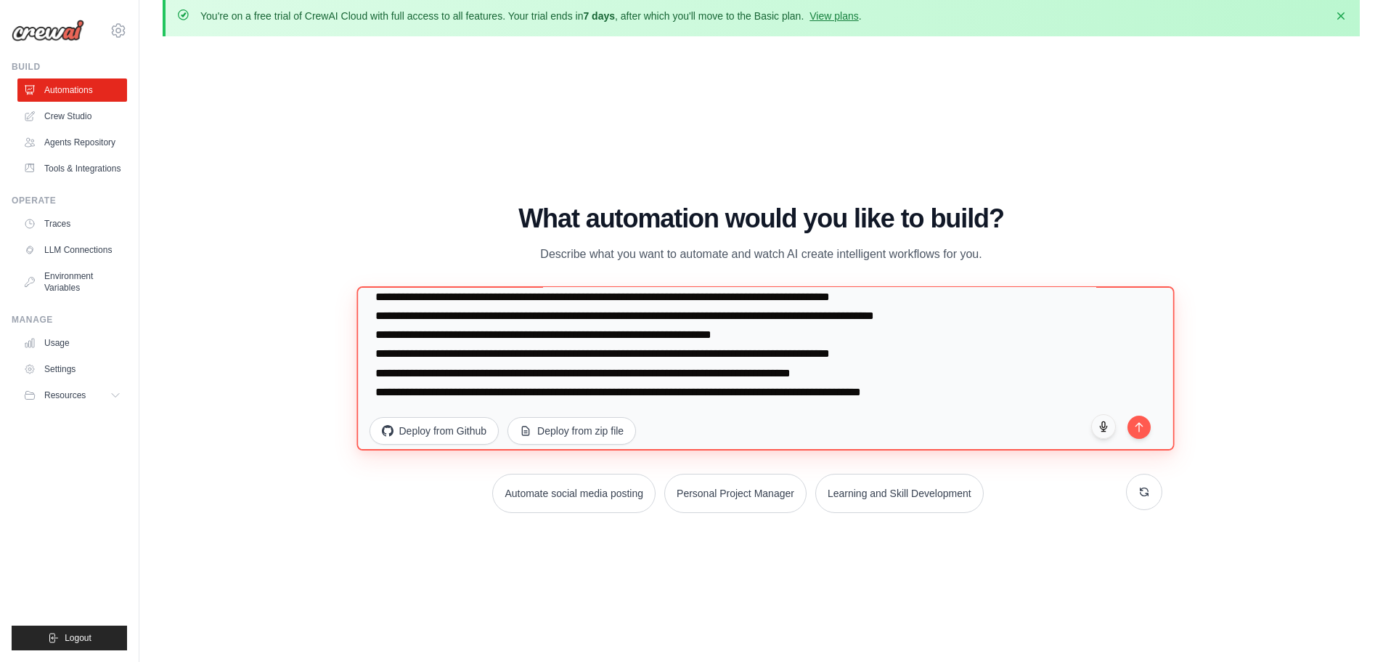
scroll to position [51, 0]
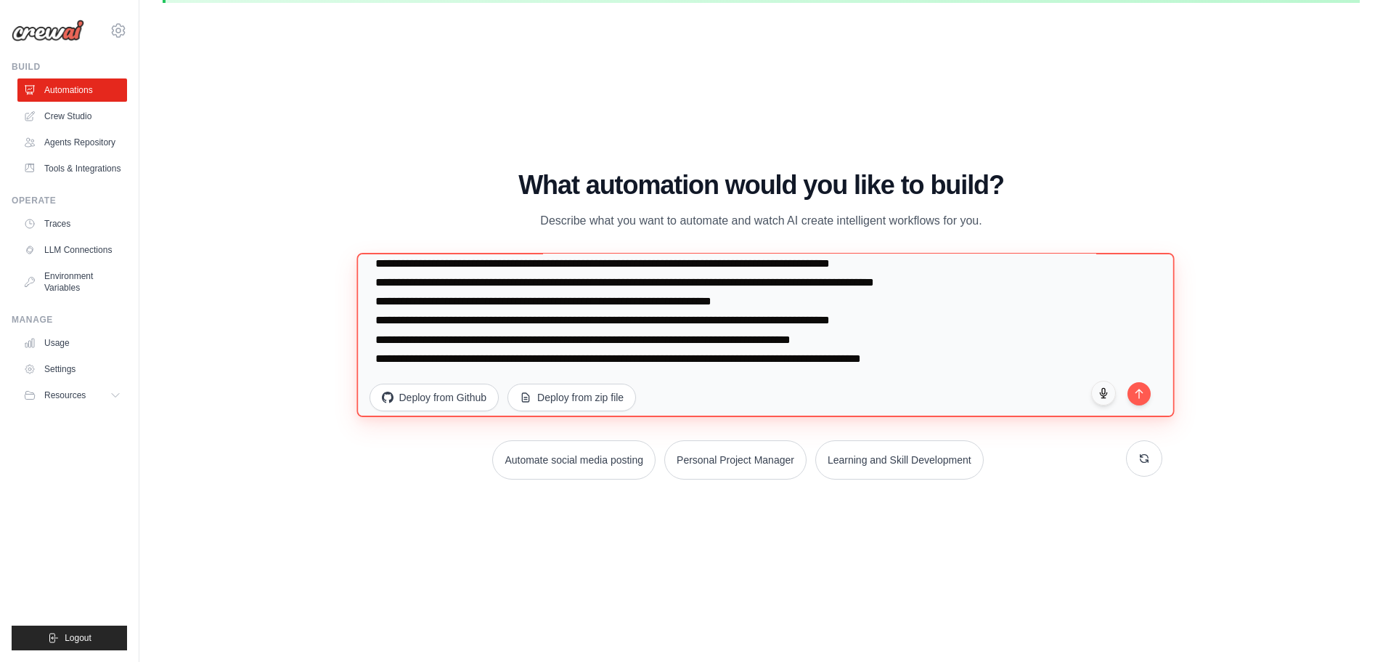
drag, startPoint x: 374, startPoint y: 333, endPoint x: 1392, endPoint y: 655, distance: 1068.0
click at [1383, 655] on html "rodolphopierre@gmail.com Settings Build Automations Resources" at bounding box center [691, 305] width 1383 height 712
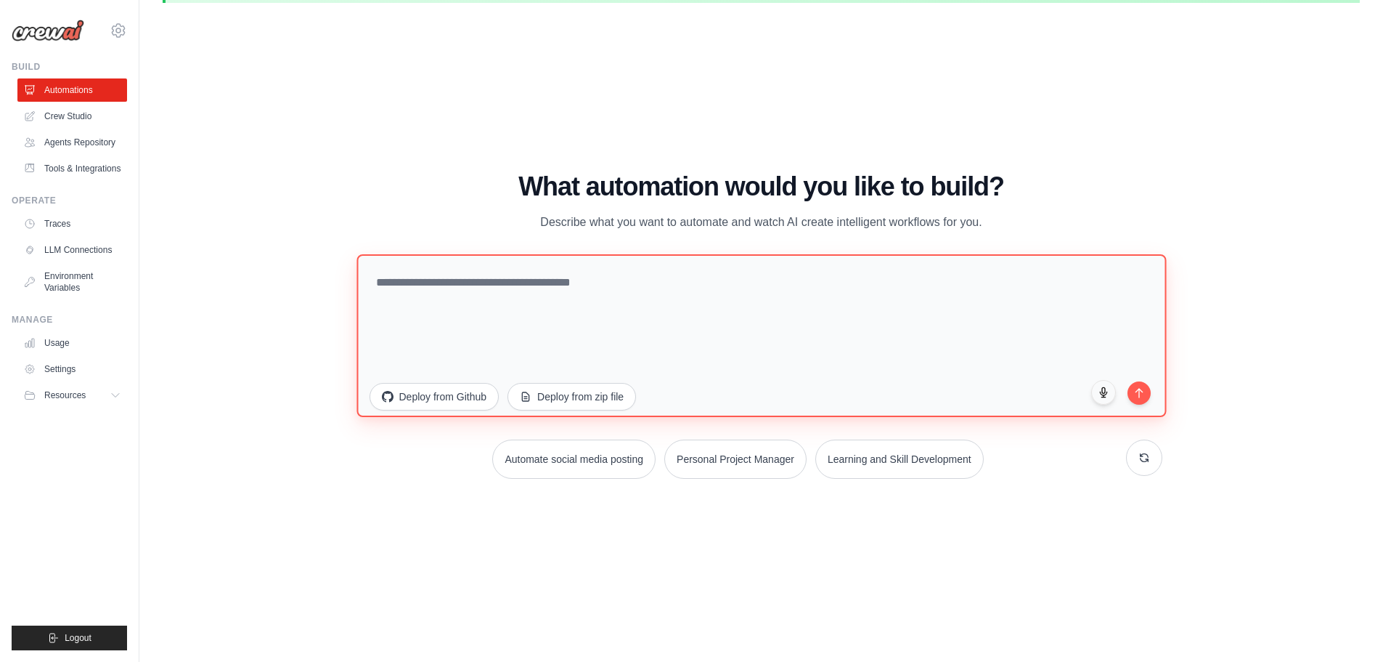
scroll to position [0, 0]
paste textarea "**********"
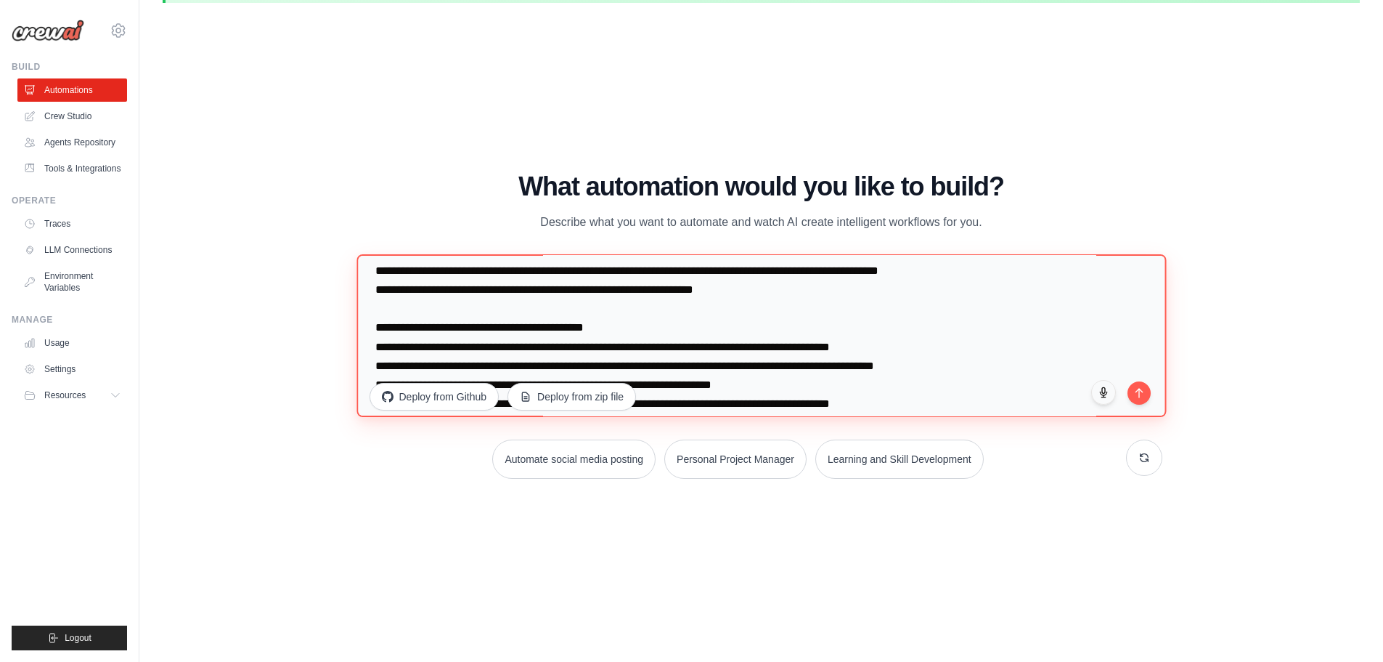
scroll to position [237, 0]
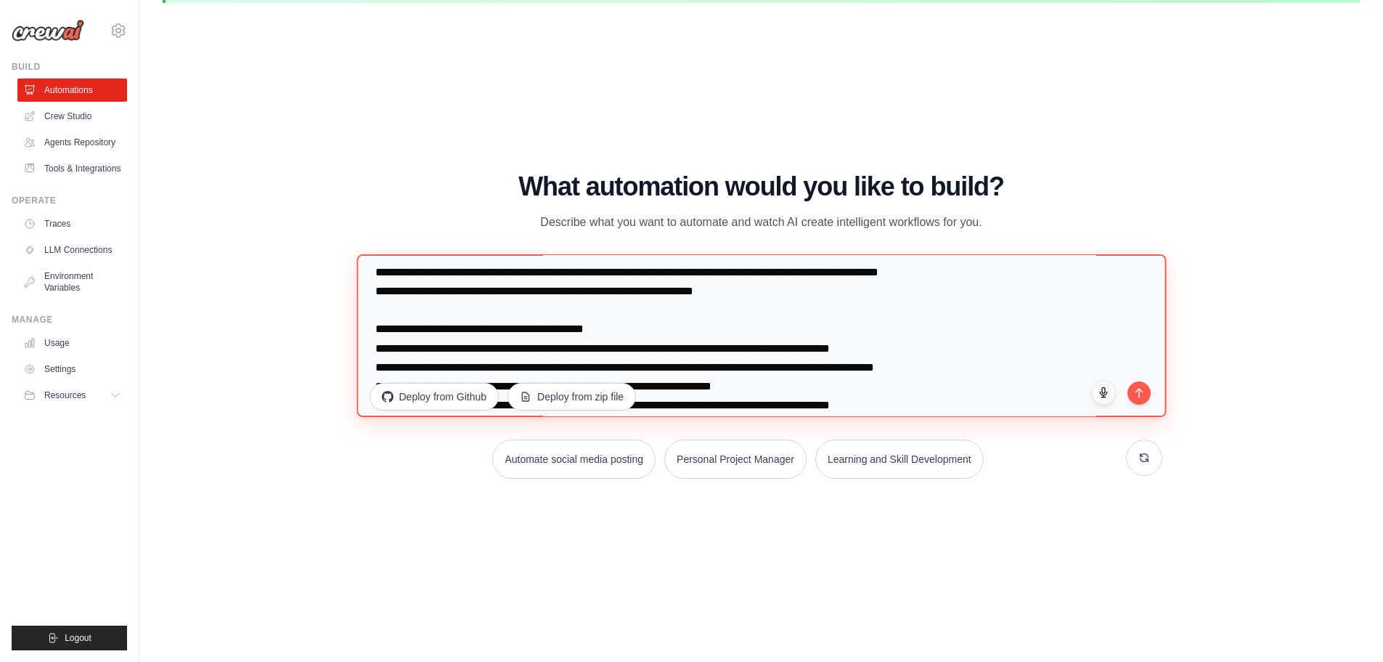
click at [391, 272] on textarea at bounding box center [762, 334] width 810 height 163
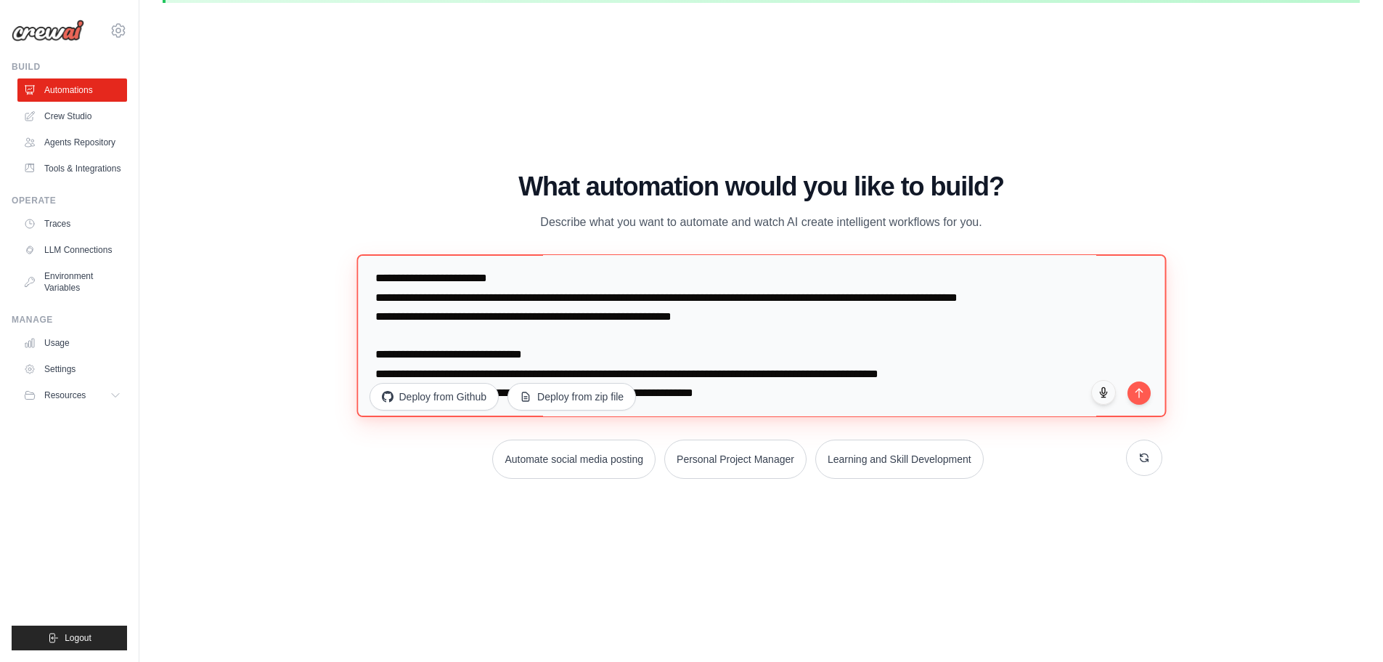
drag, startPoint x: 394, startPoint y: 272, endPoint x: 526, endPoint y: 293, distance: 134.7
click at [526, 293] on textarea at bounding box center [762, 334] width 810 height 163
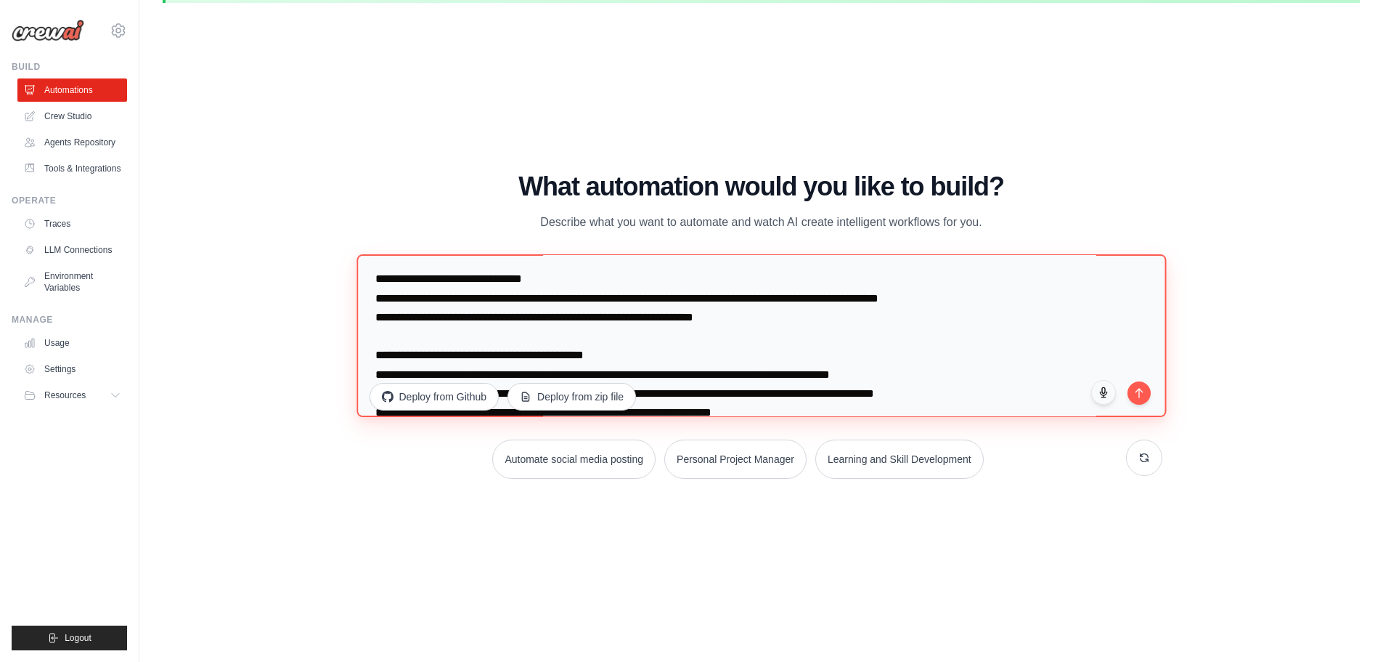
scroll to position [209, 0]
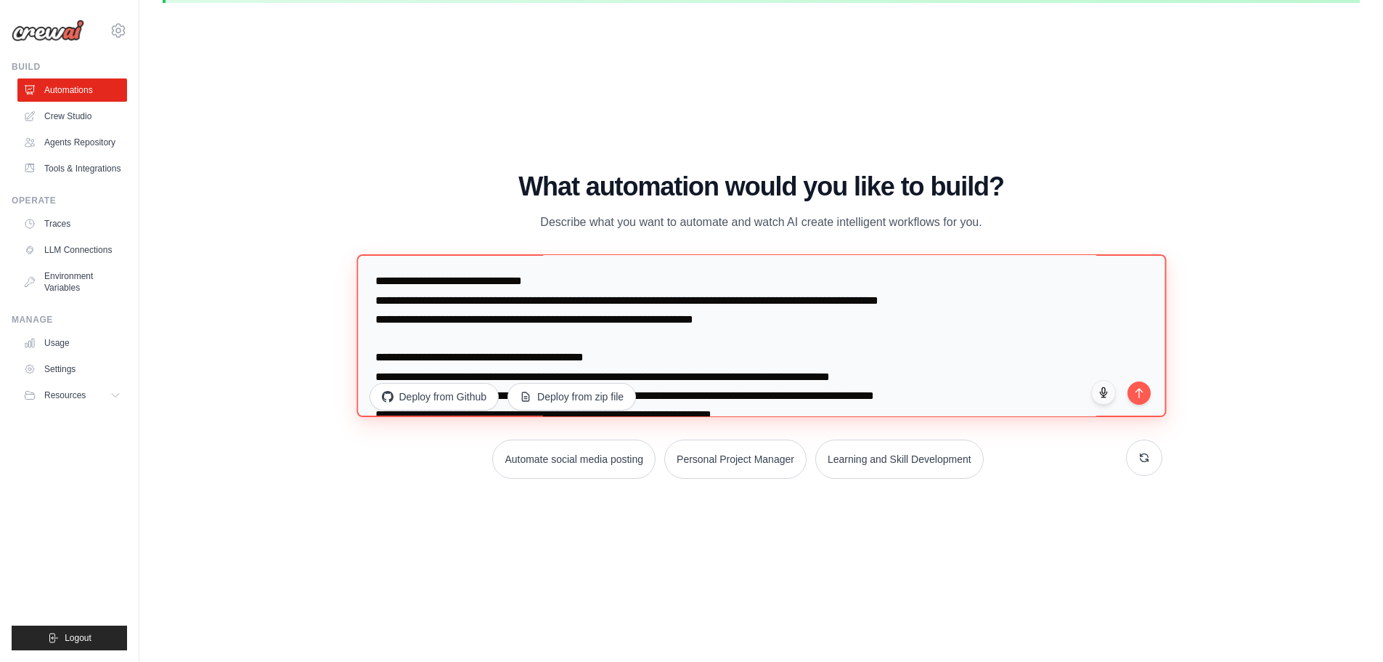
click at [578, 304] on textarea at bounding box center [762, 334] width 810 height 163
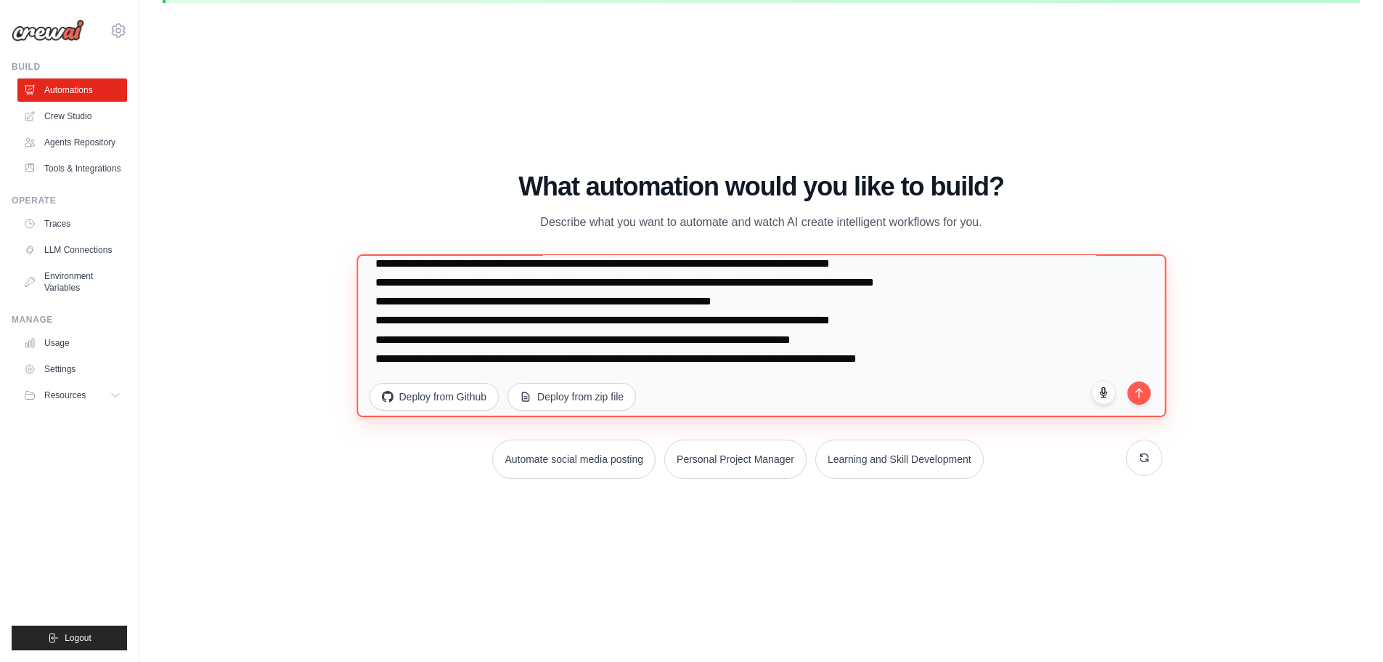
scroll to position [306, 0]
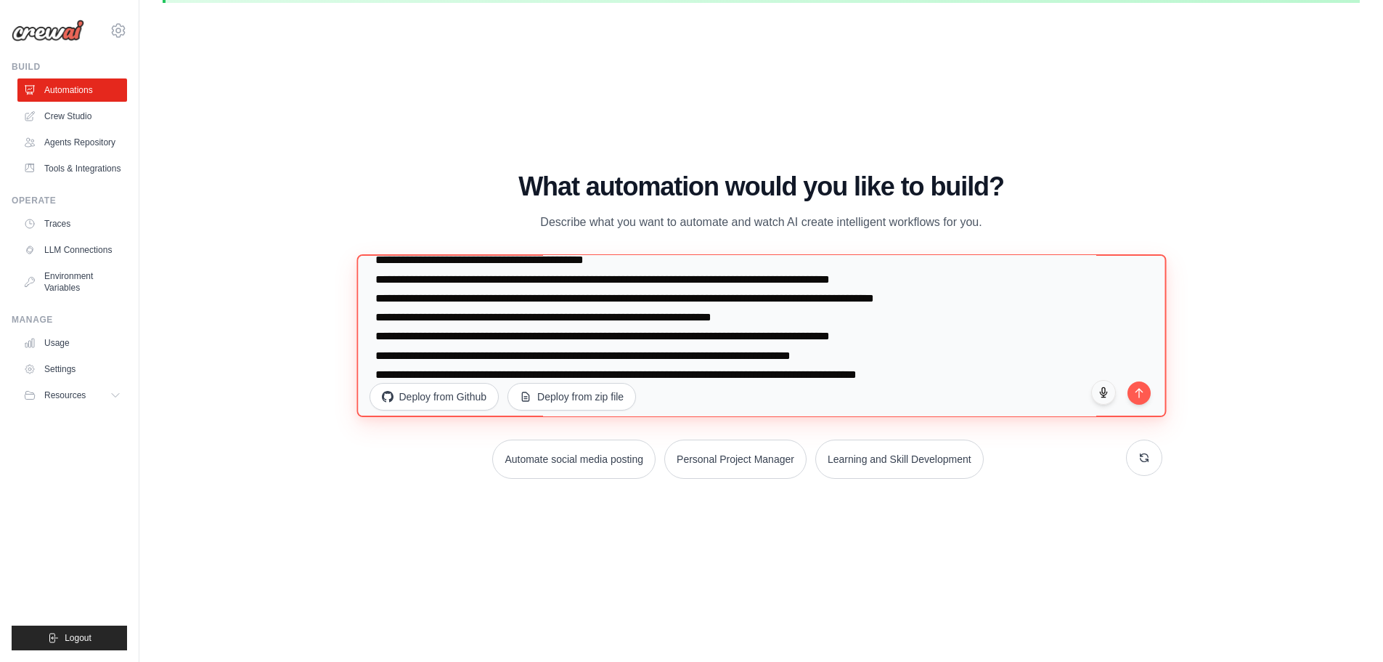
click at [643, 275] on textarea at bounding box center [762, 334] width 810 height 163
click at [372, 301] on textarea at bounding box center [762, 334] width 810 height 163
click at [450, 338] on textarea at bounding box center [762, 334] width 810 height 163
drag, startPoint x: 771, startPoint y: 336, endPoint x: 383, endPoint y: 338, distance: 387.8
click at [383, 338] on textarea at bounding box center [762, 334] width 810 height 163
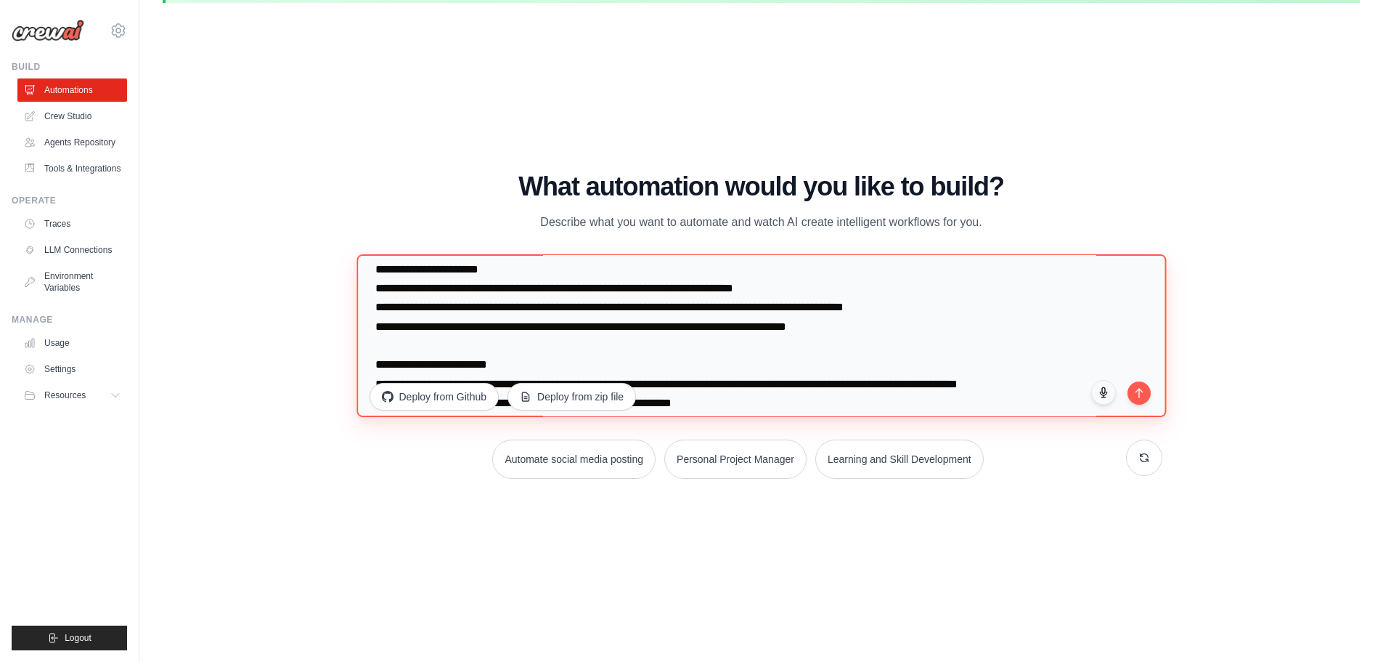
scroll to position [53, 0]
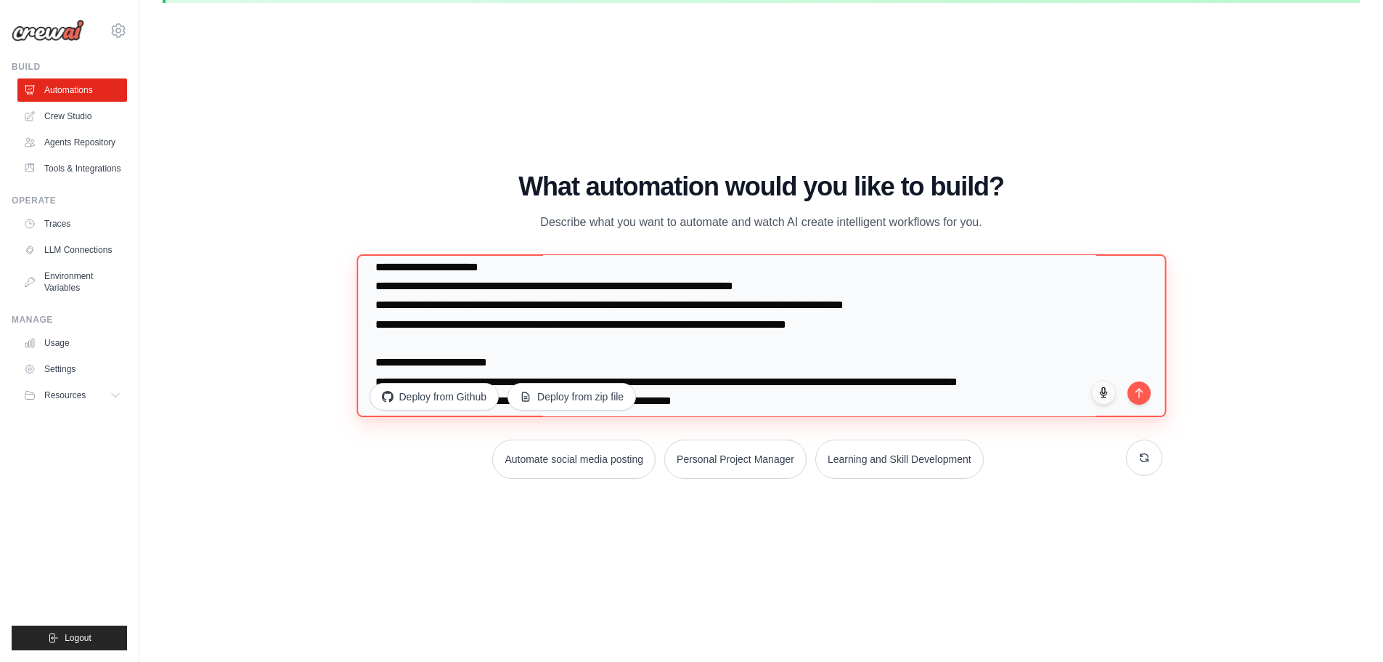
click at [569, 304] on textarea at bounding box center [762, 334] width 810 height 163
drag, startPoint x: 671, startPoint y: 301, endPoint x: 817, endPoint y: 296, distance: 146.0
click at [817, 296] on textarea at bounding box center [762, 334] width 810 height 163
click at [459, 320] on textarea at bounding box center [762, 334] width 810 height 163
click at [447, 324] on textarea at bounding box center [762, 334] width 810 height 163
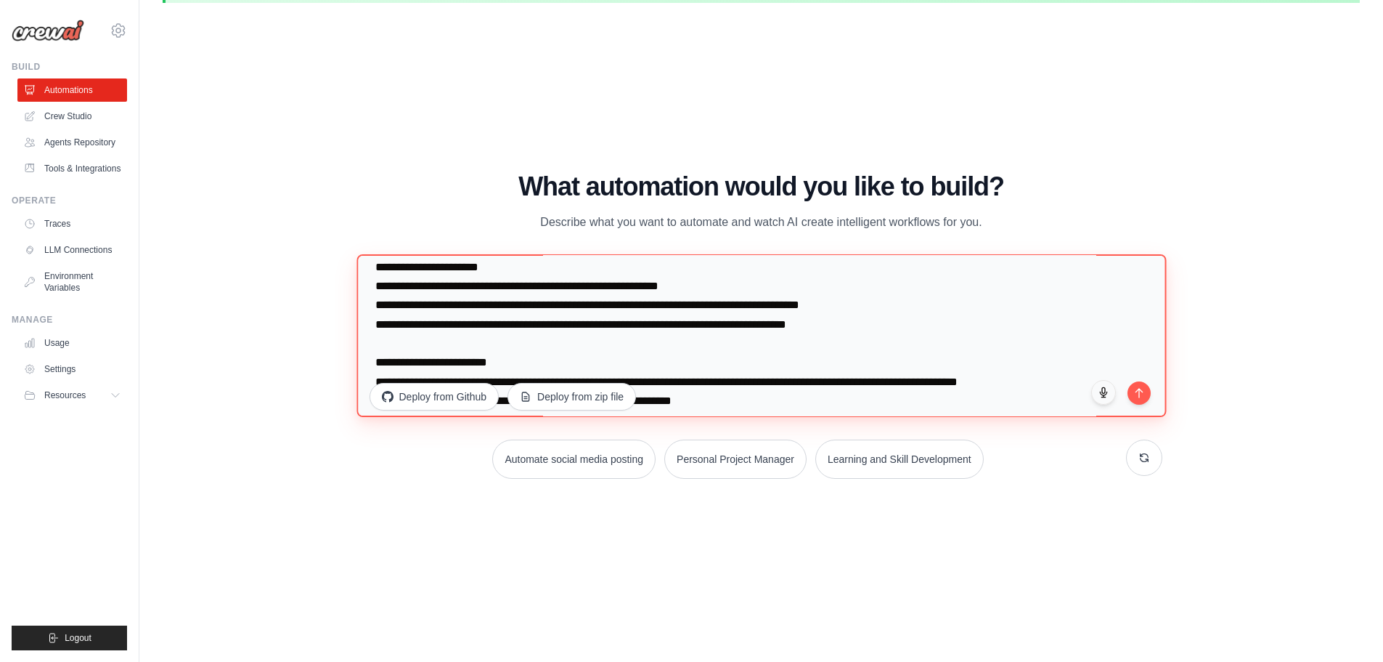
click at [385, 307] on textarea at bounding box center [762, 334] width 810 height 163
click at [534, 304] on textarea at bounding box center [762, 334] width 810 height 163
click at [573, 306] on textarea at bounding box center [762, 334] width 810 height 163
click at [386, 317] on textarea at bounding box center [762, 334] width 810 height 163
click at [552, 333] on textarea at bounding box center [762, 334] width 810 height 163
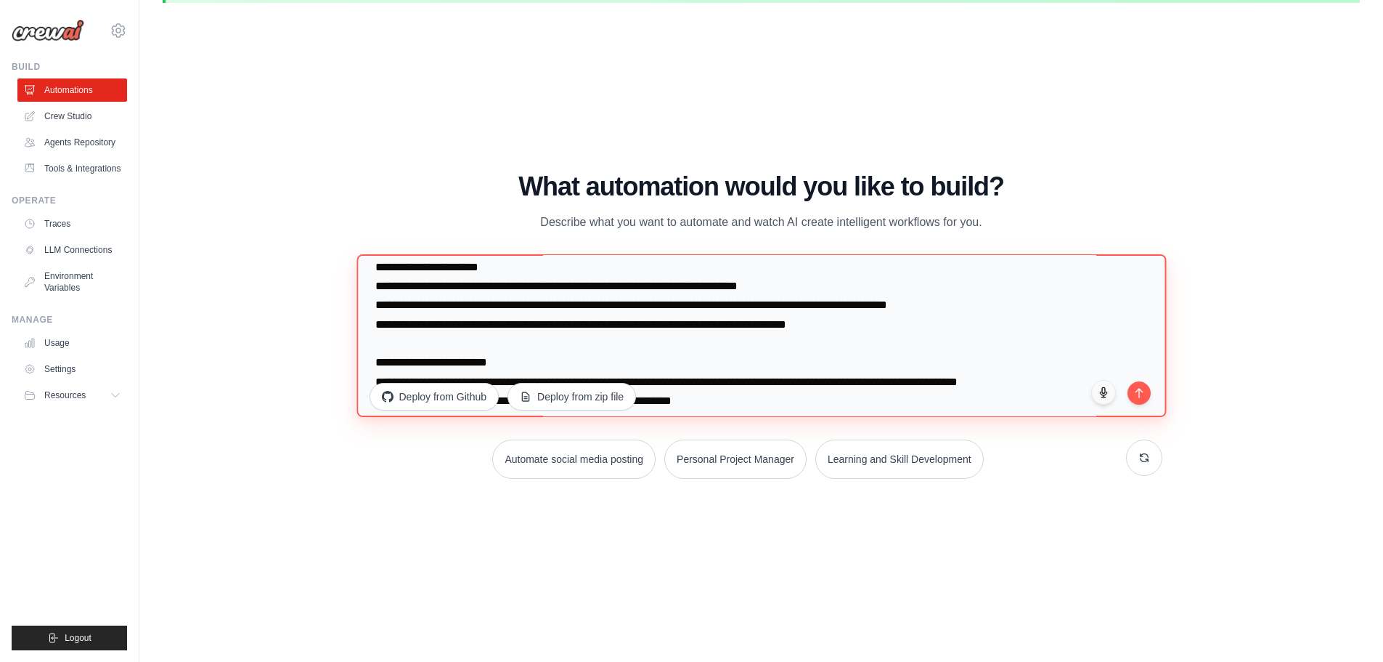
click at [556, 325] on textarea at bounding box center [762, 334] width 810 height 163
click at [383, 345] on textarea at bounding box center [762, 334] width 810 height 163
click at [885, 345] on textarea at bounding box center [762, 334] width 810 height 163
drag, startPoint x: 874, startPoint y: 341, endPoint x: 626, endPoint y: 347, distance: 248.4
click at [626, 347] on textarea at bounding box center [762, 334] width 810 height 163
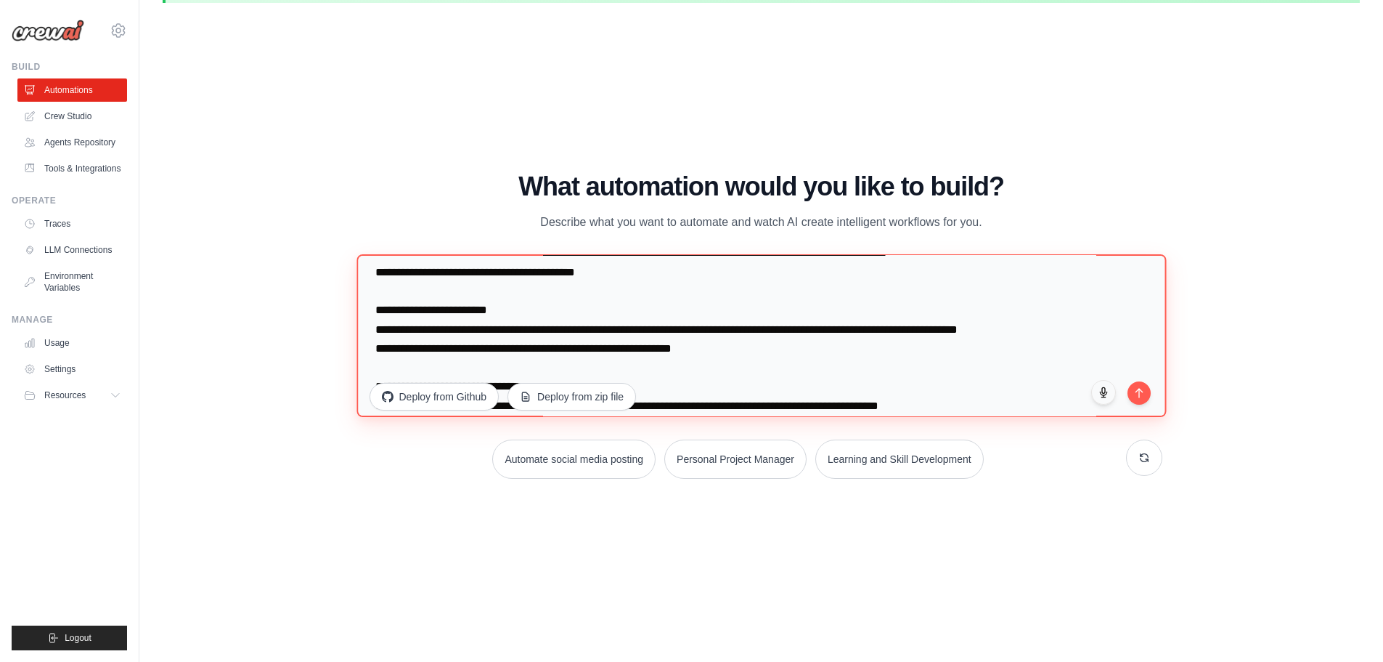
scroll to position [82, 0]
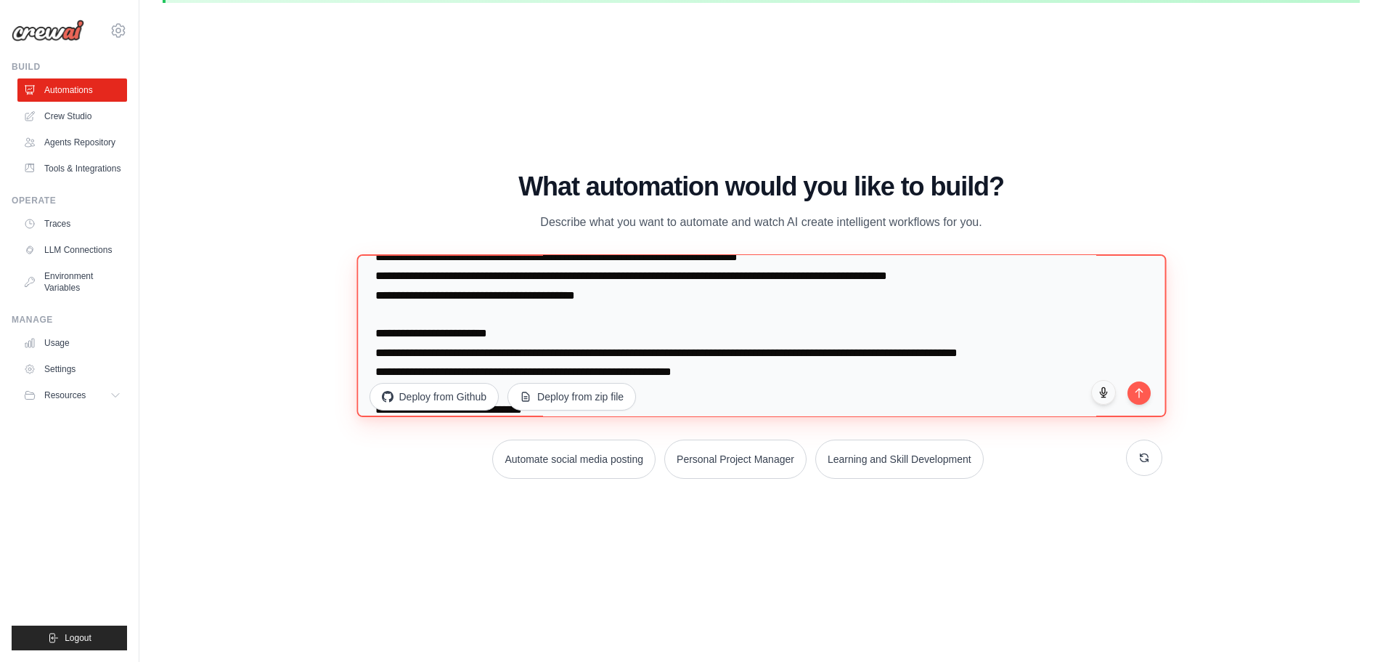
drag, startPoint x: 495, startPoint y: 311, endPoint x: 610, endPoint y: 308, distance: 114.8
click at [610, 308] on textarea at bounding box center [762, 334] width 810 height 163
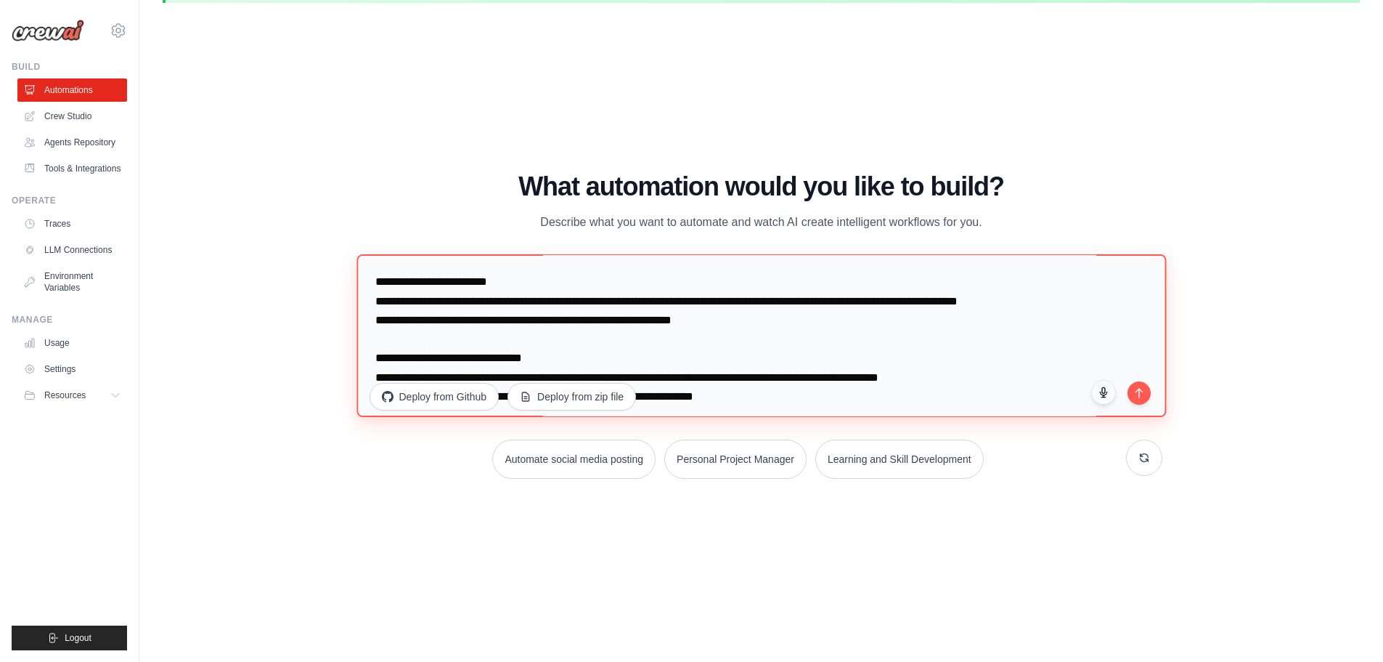
scroll to position [150, 0]
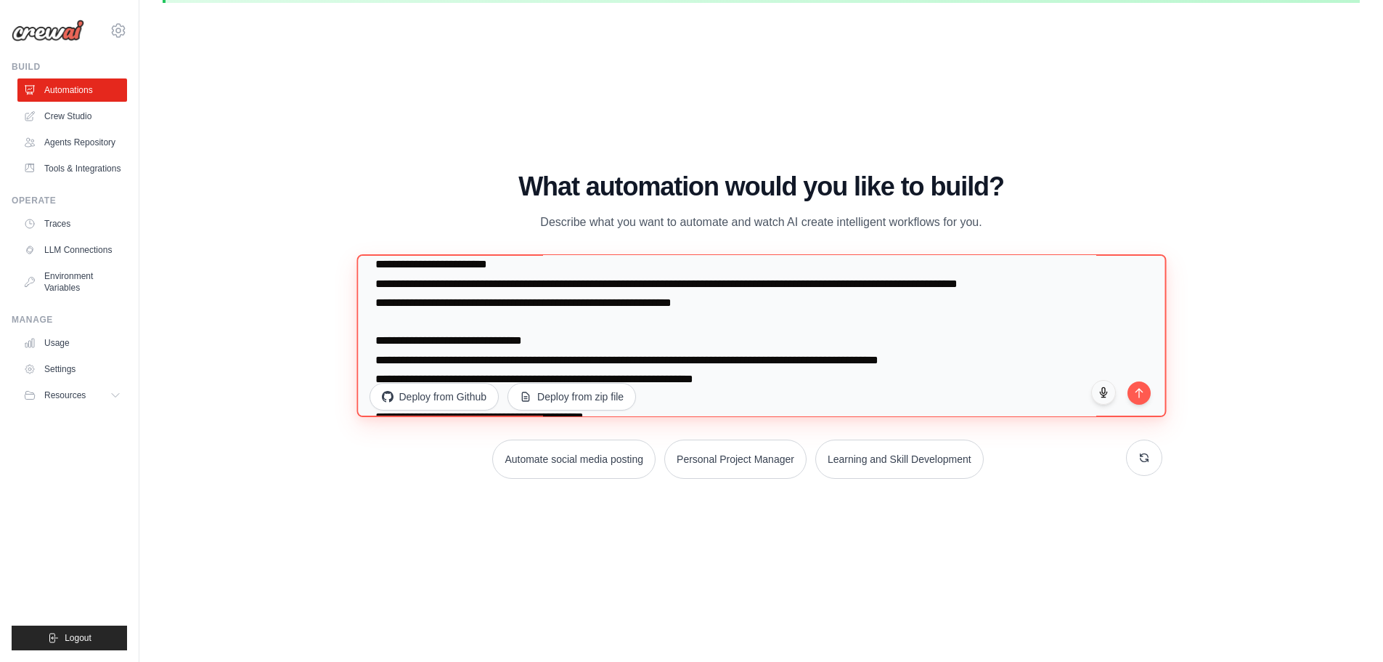
click at [410, 304] on textarea at bounding box center [762, 334] width 810 height 163
drag, startPoint x: 690, startPoint y: 282, endPoint x: 719, endPoint y: 286, distance: 29.4
click at [705, 284] on textarea at bounding box center [762, 334] width 810 height 163
click at [766, 290] on textarea at bounding box center [762, 334] width 810 height 163
click at [795, 295] on textarea at bounding box center [762, 334] width 810 height 163
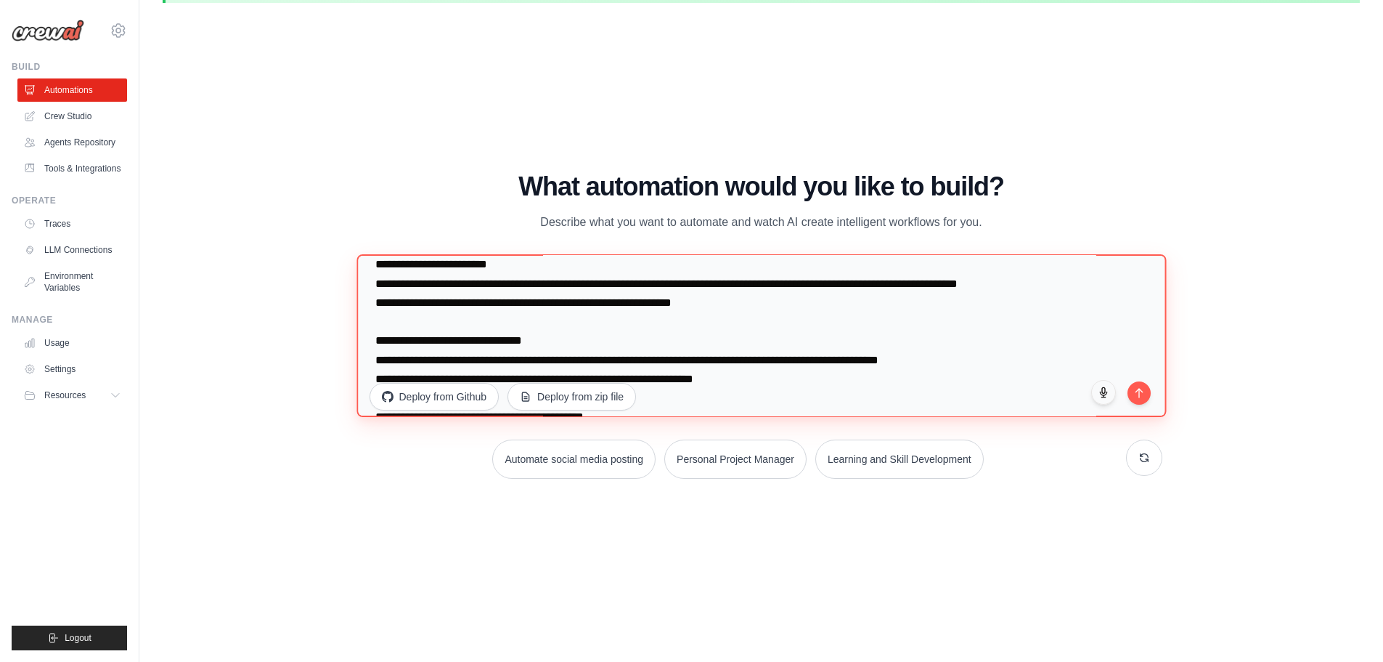
drag, startPoint x: 505, startPoint y: 331, endPoint x: 561, endPoint y: 332, distance: 55.9
click at [561, 332] on textarea at bounding box center [762, 334] width 810 height 163
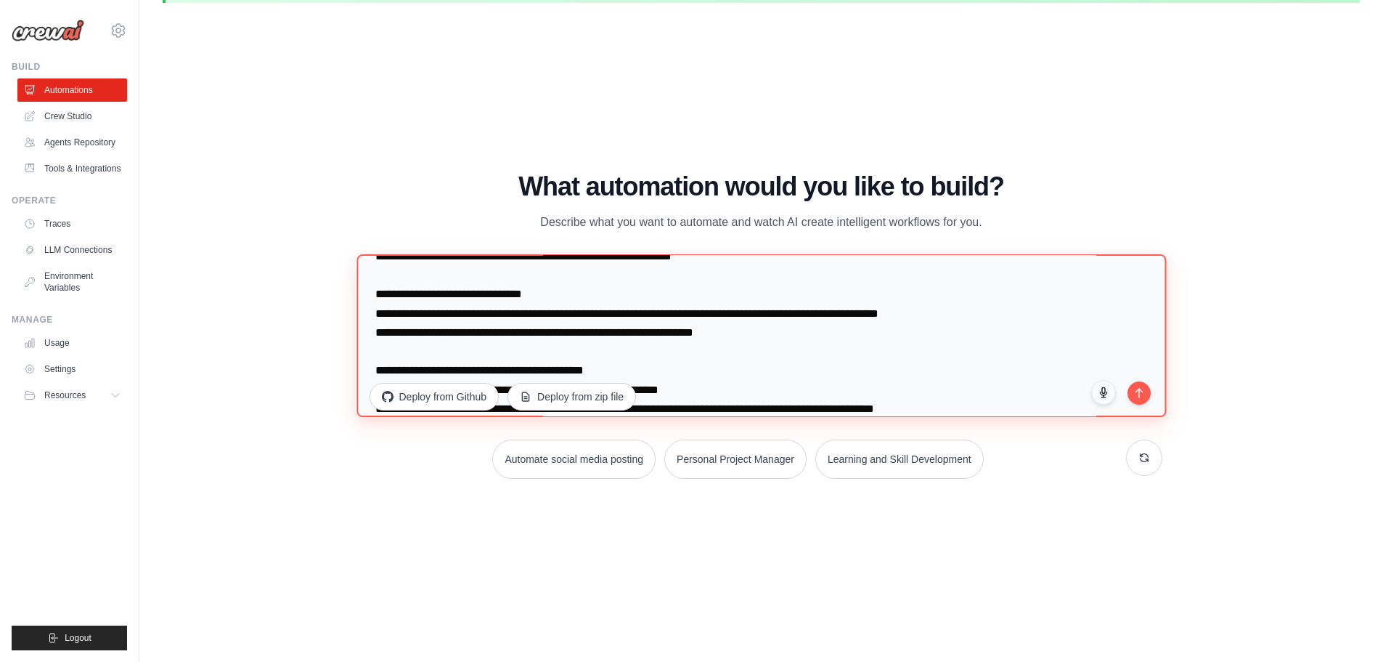
scroll to position [189, 0]
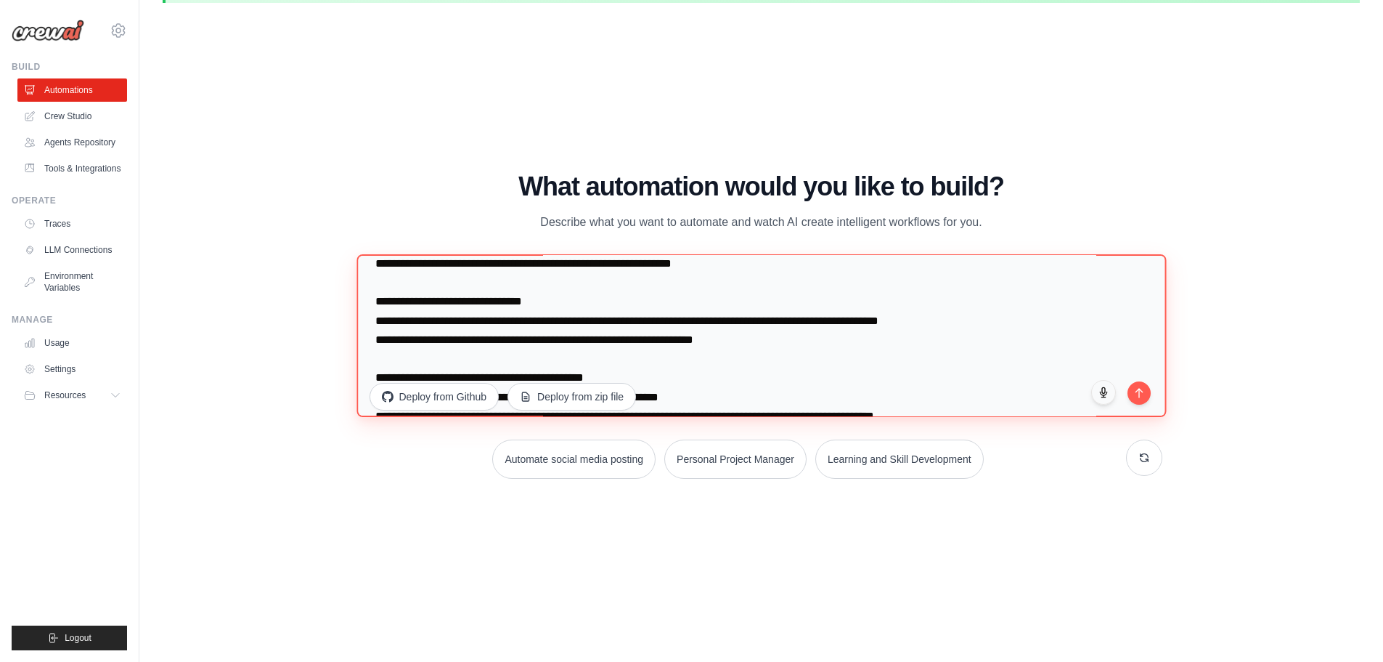
click at [447, 322] on textarea at bounding box center [762, 334] width 810 height 163
drag, startPoint x: 495, startPoint y: 318, endPoint x: 524, endPoint y: 318, distance: 29.0
click at [497, 318] on textarea at bounding box center [762, 334] width 810 height 163
click at [562, 315] on textarea at bounding box center [762, 334] width 810 height 163
drag, startPoint x: 463, startPoint y: 338, endPoint x: 606, endPoint y: 337, distance: 143.1
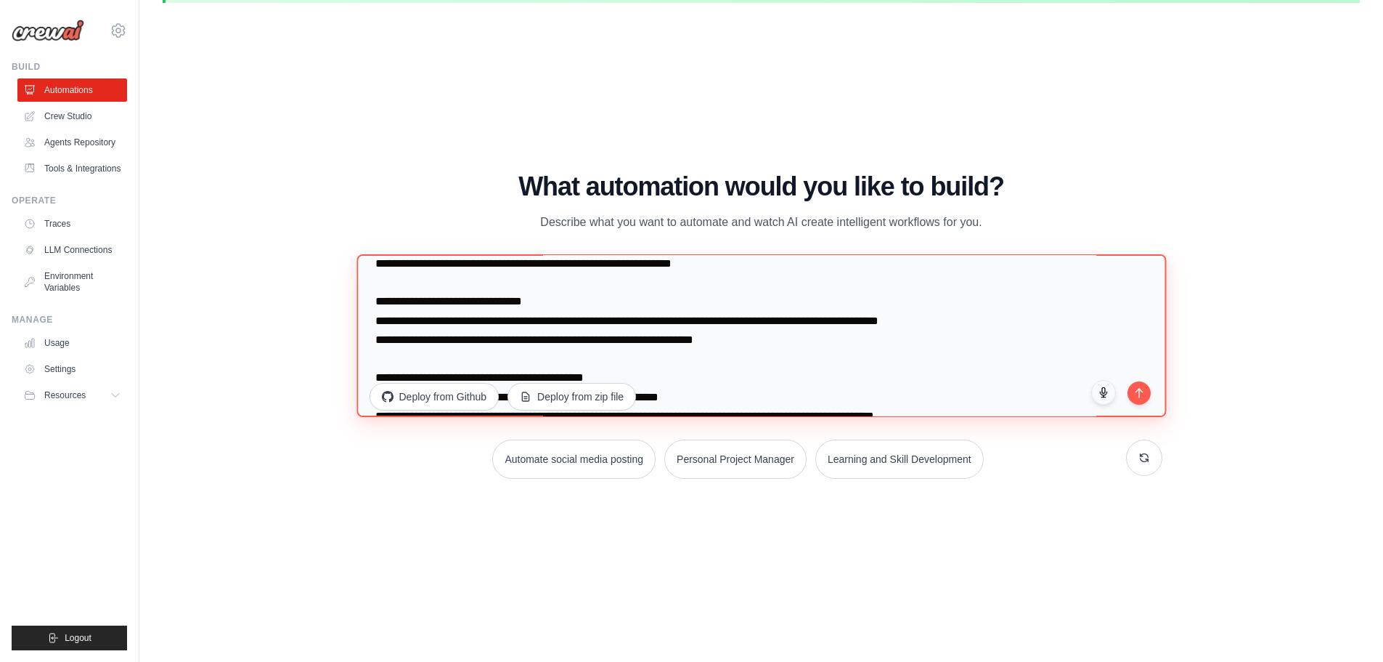
click at [606, 337] on textarea at bounding box center [762, 334] width 810 height 163
click at [627, 331] on textarea at bounding box center [762, 334] width 810 height 163
click at [814, 357] on textarea at bounding box center [762, 334] width 810 height 163
drag, startPoint x: 789, startPoint y: 359, endPoint x: 377, endPoint y: 355, distance: 412.5
click at [377, 355] on textarea at bounding box center [762, 334] width 810 height 163
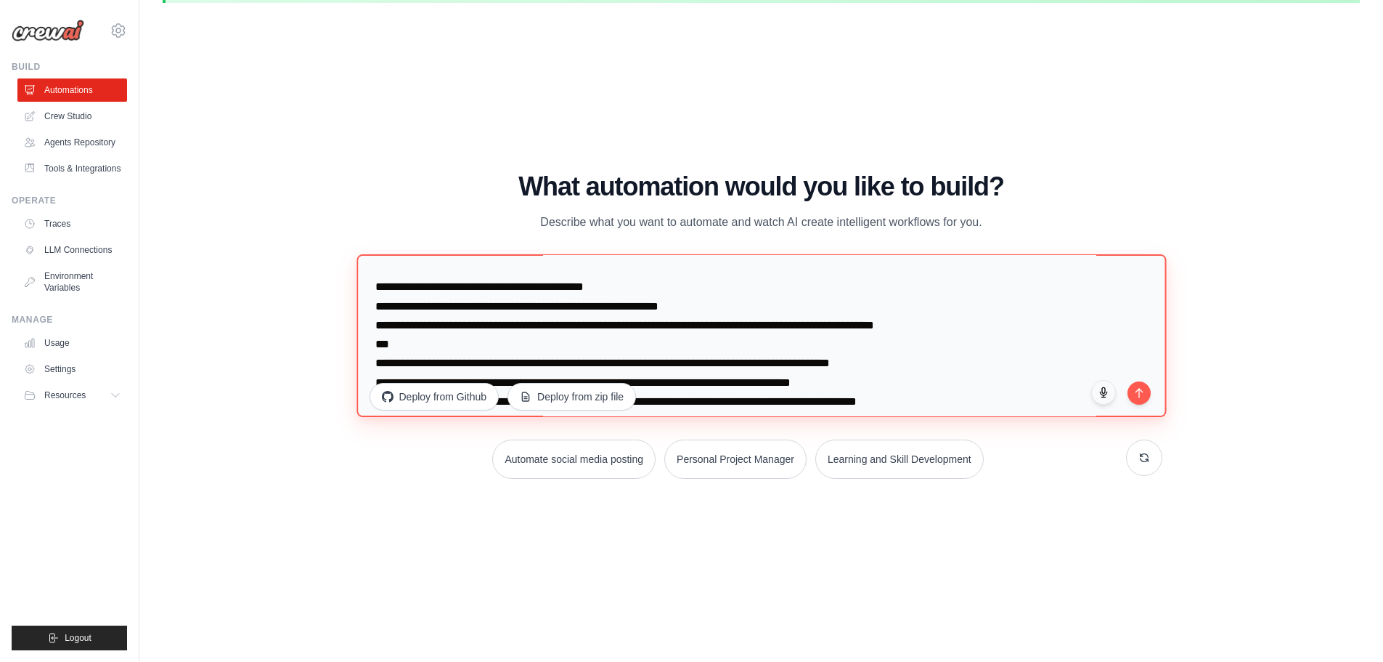
scroll to position [282, 0]
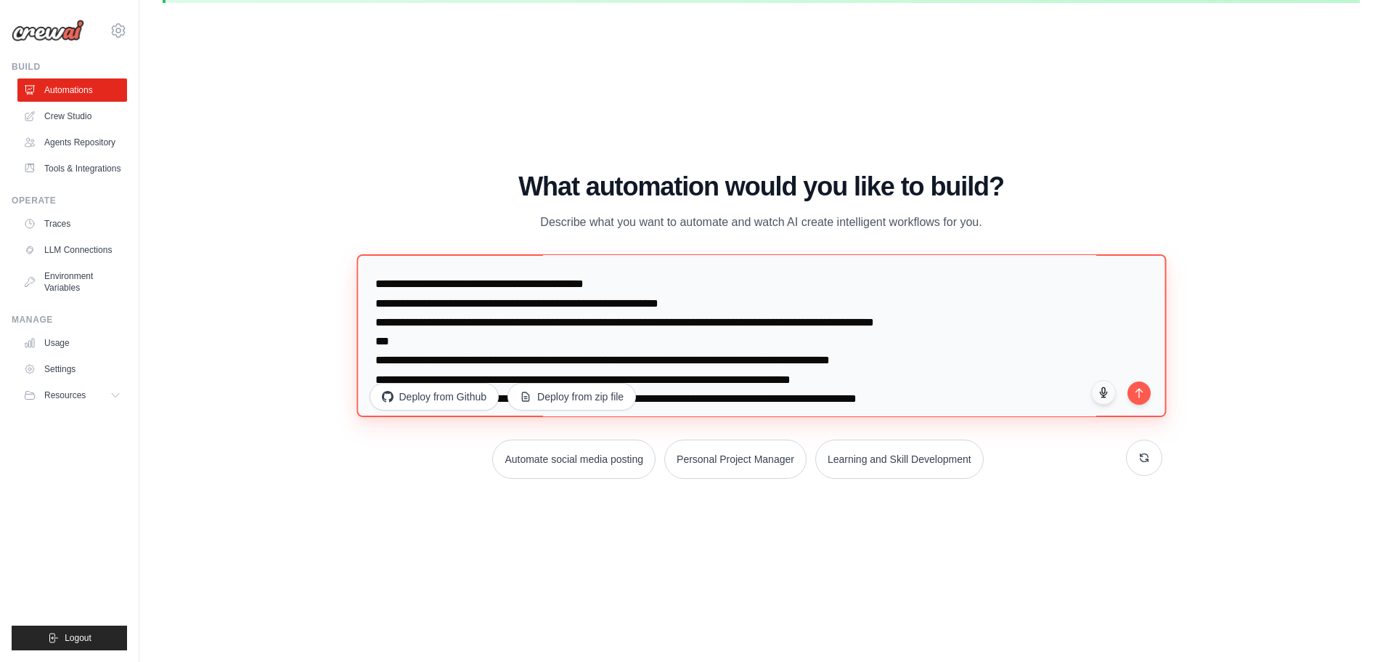
click at [441, 316] on textarea at bounding box center [762, 334] width 810 height 163
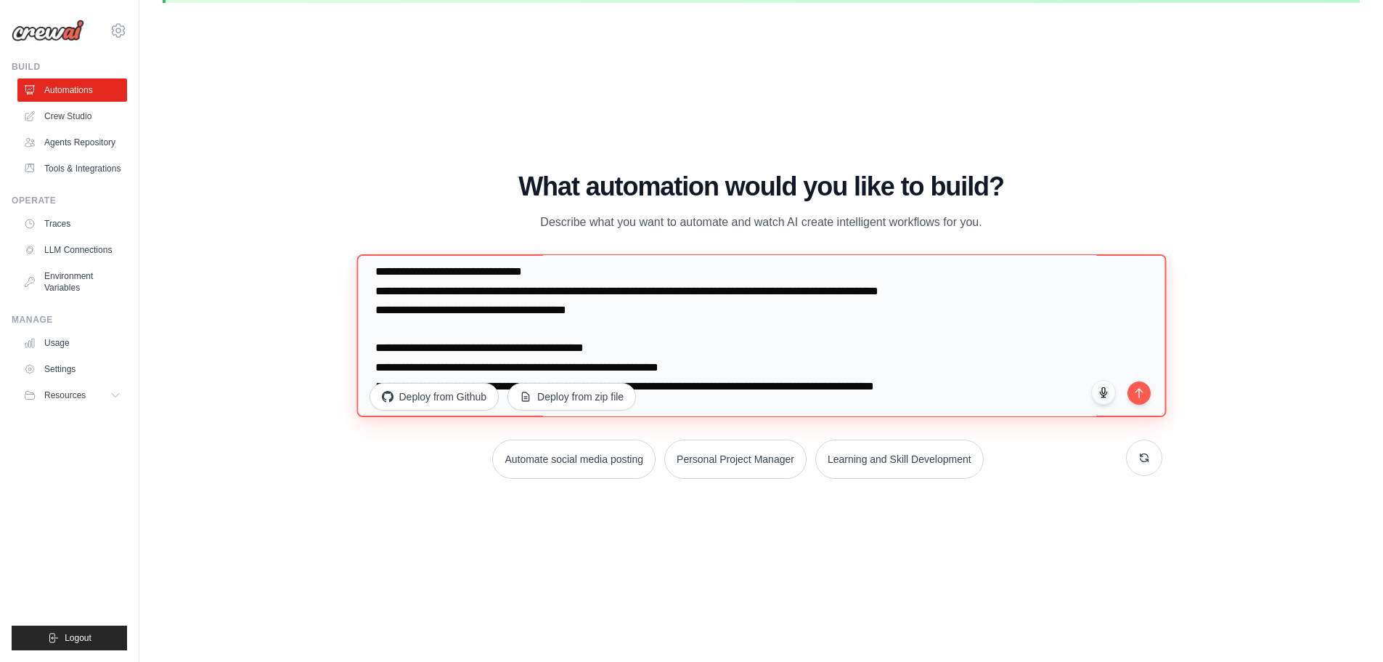
scroll to position [200, 0]
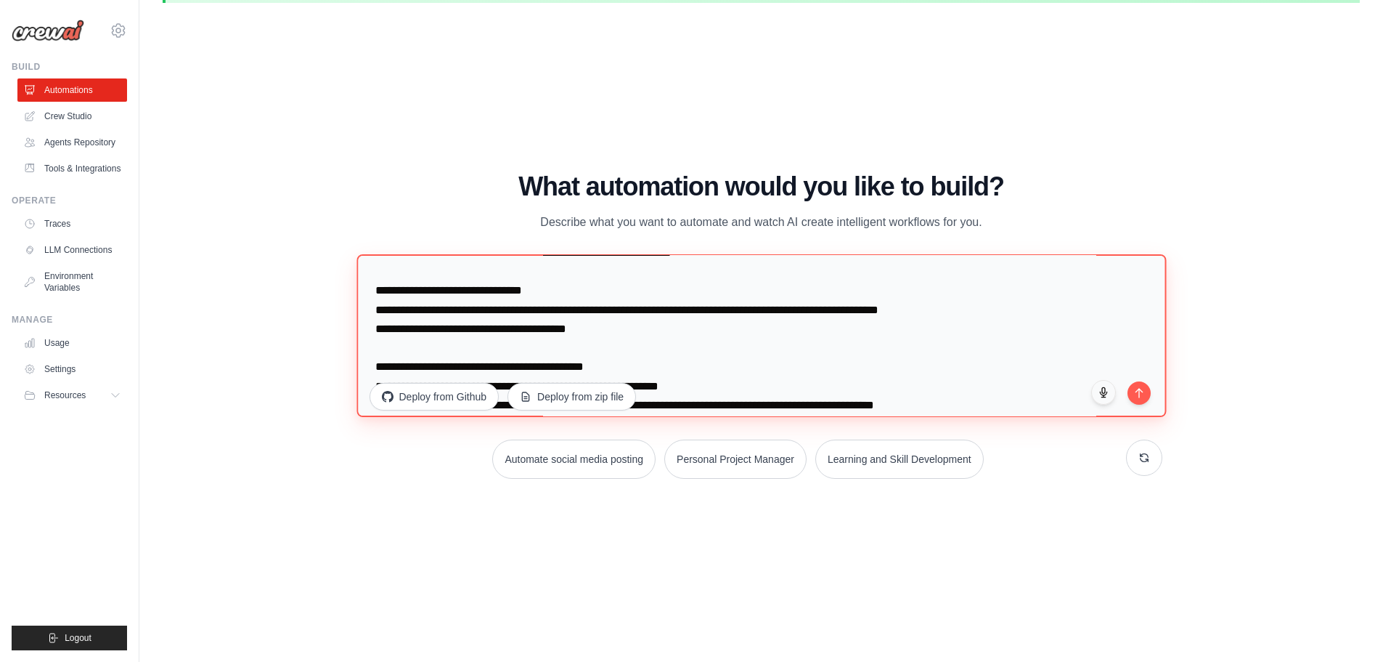
drag, startPoint x: 601, startPoint y: 342, endPoint x: 396, endPoint y: 339, distance: 205.5
click at [396, 339] on textarea at bounding box center [762, 334] width 810 height 163
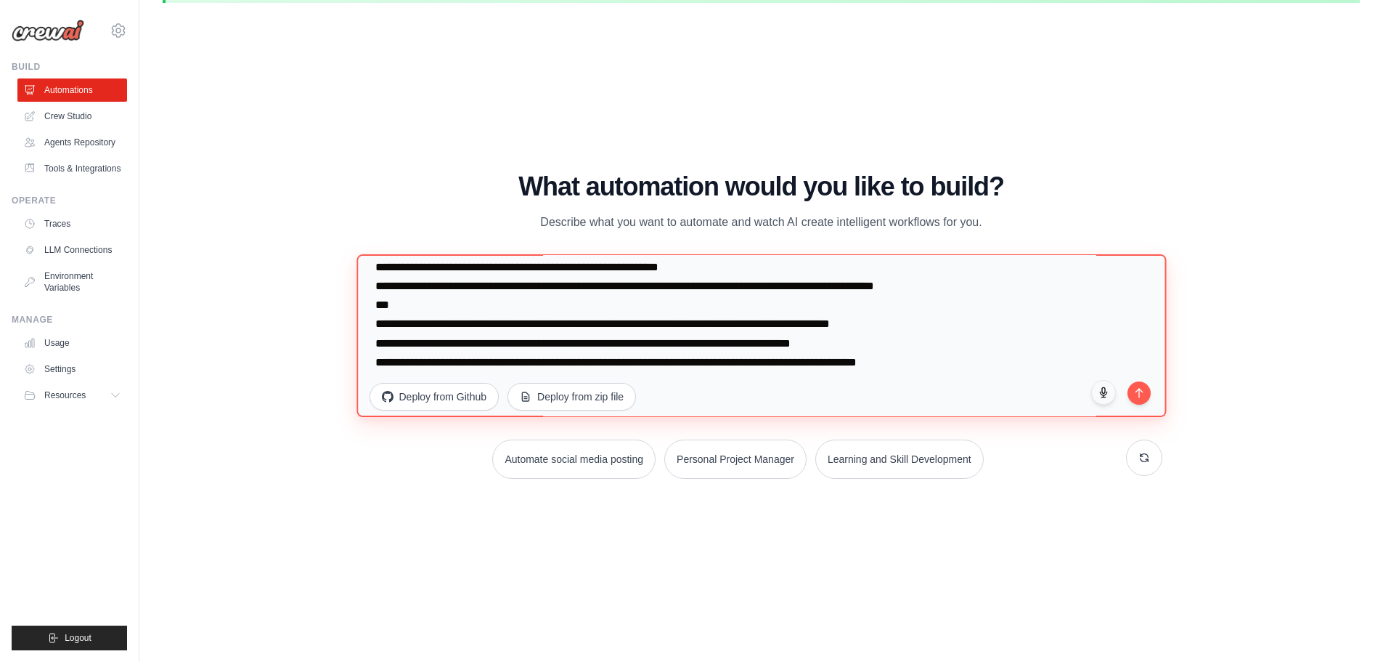
scroll to position [316, 0]
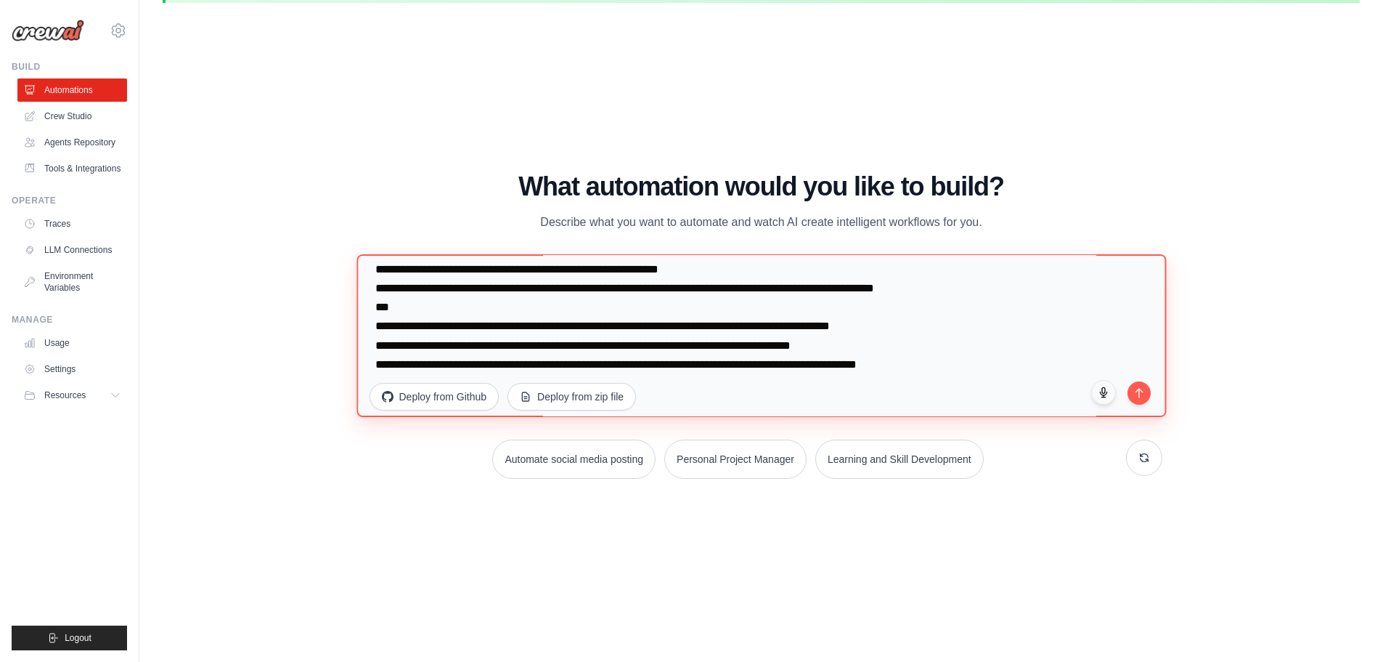
click at [961, 303] on textarea at bounding box center [762, 334] width 810 height 163
click at [554, 326] on textarea at bounding box center [762, 334] width 810 height 163
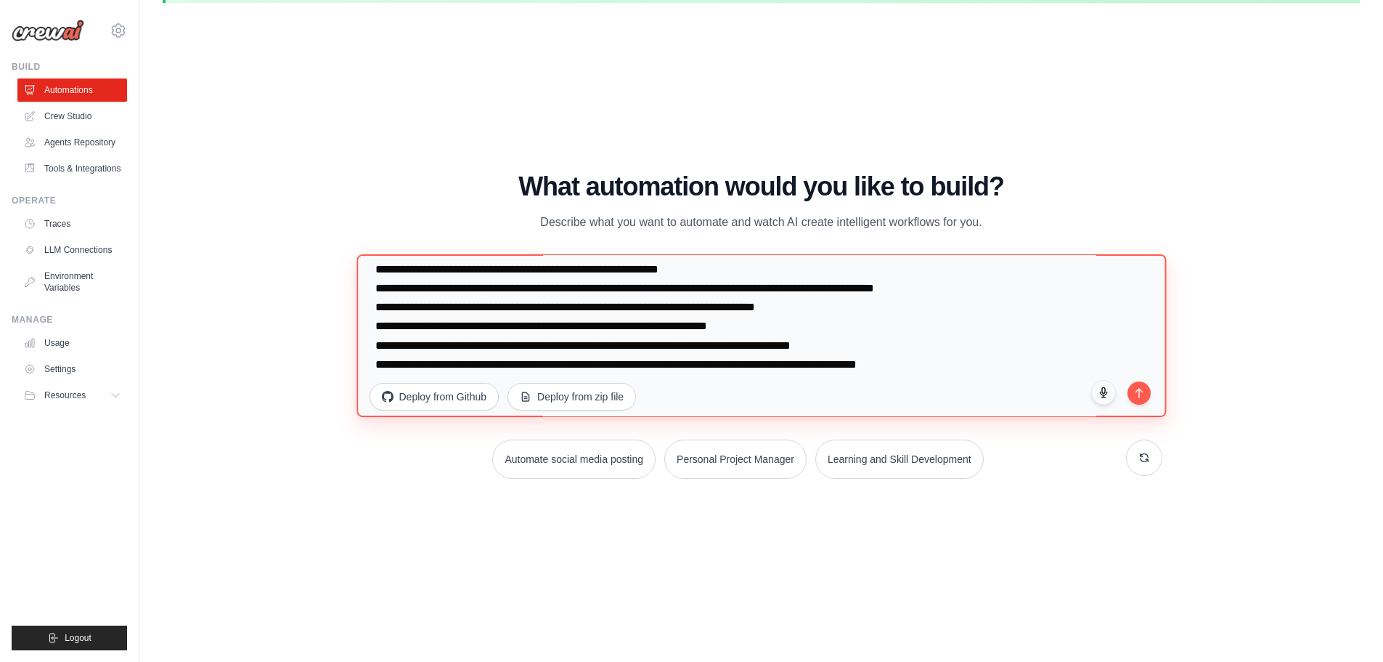
scroll to position [335, 0]
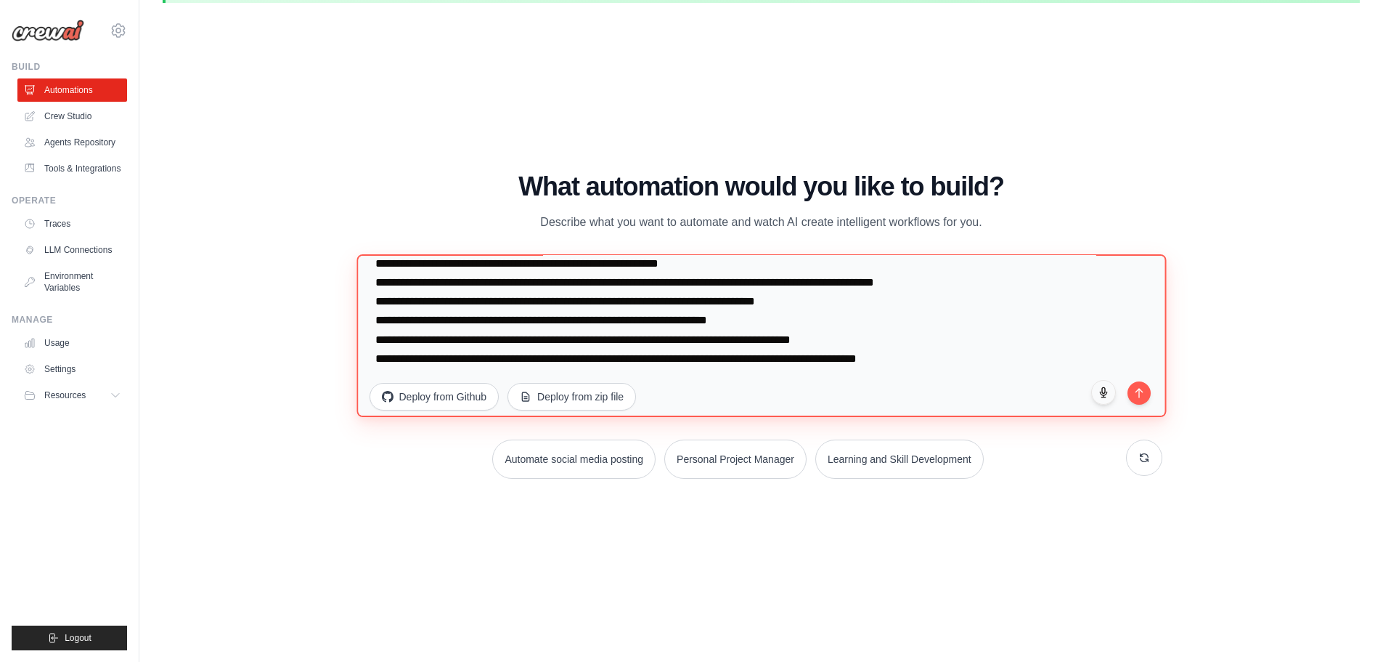
click at [375, 347] on textarea at bounding box center [762, 334] width 810 height 163
drag, startPoint x: 390, startPoint y: 344, endPoint x: 863, endPoint y: 338, distance: 473.5
click at [863, 338] on textarea at bounding box center [762, 334] width 810 height 163
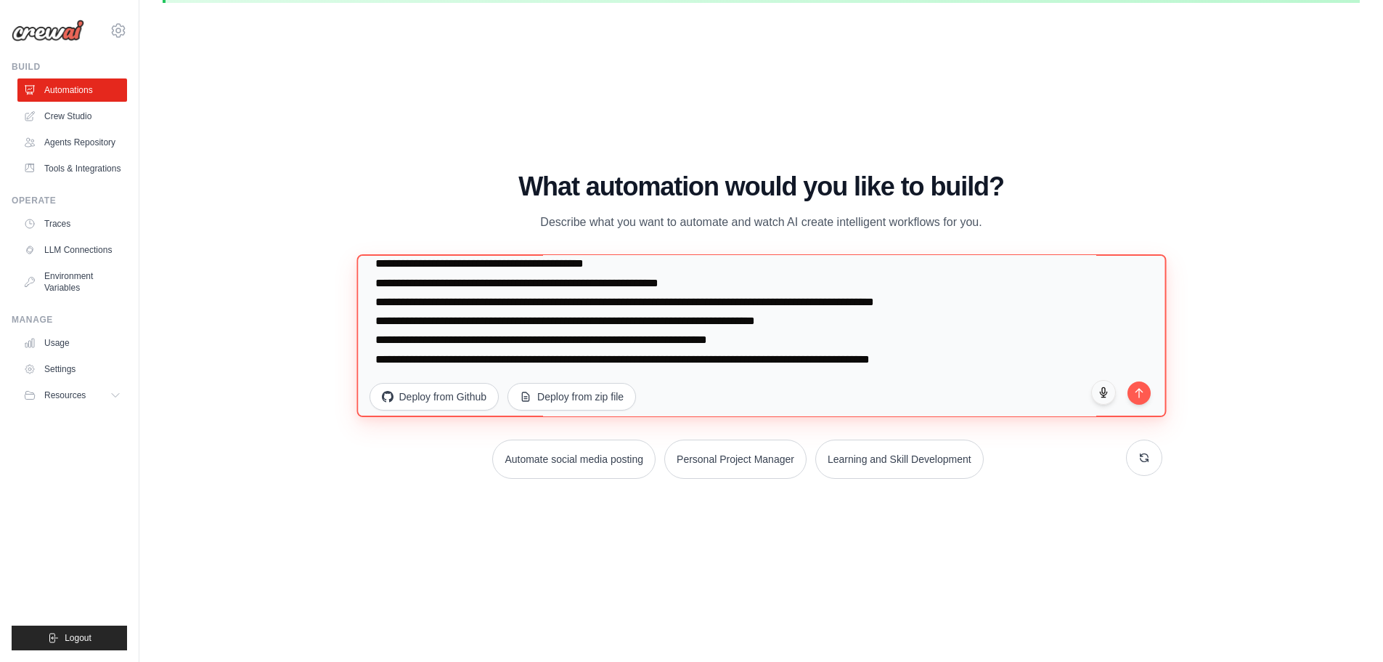
scroll to position [321, 0]
click at [972, 356] on textarea at bounding box center [762, 334] width 810 height 163
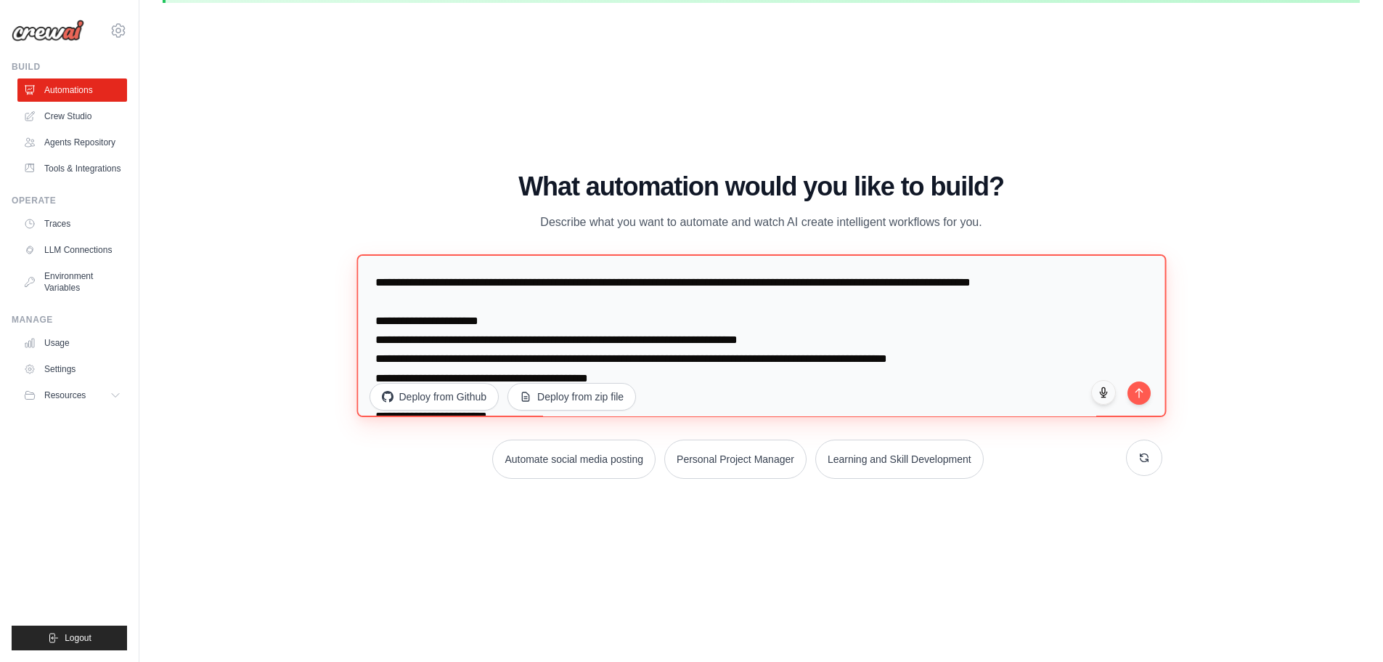
scroll to position [0, 0]
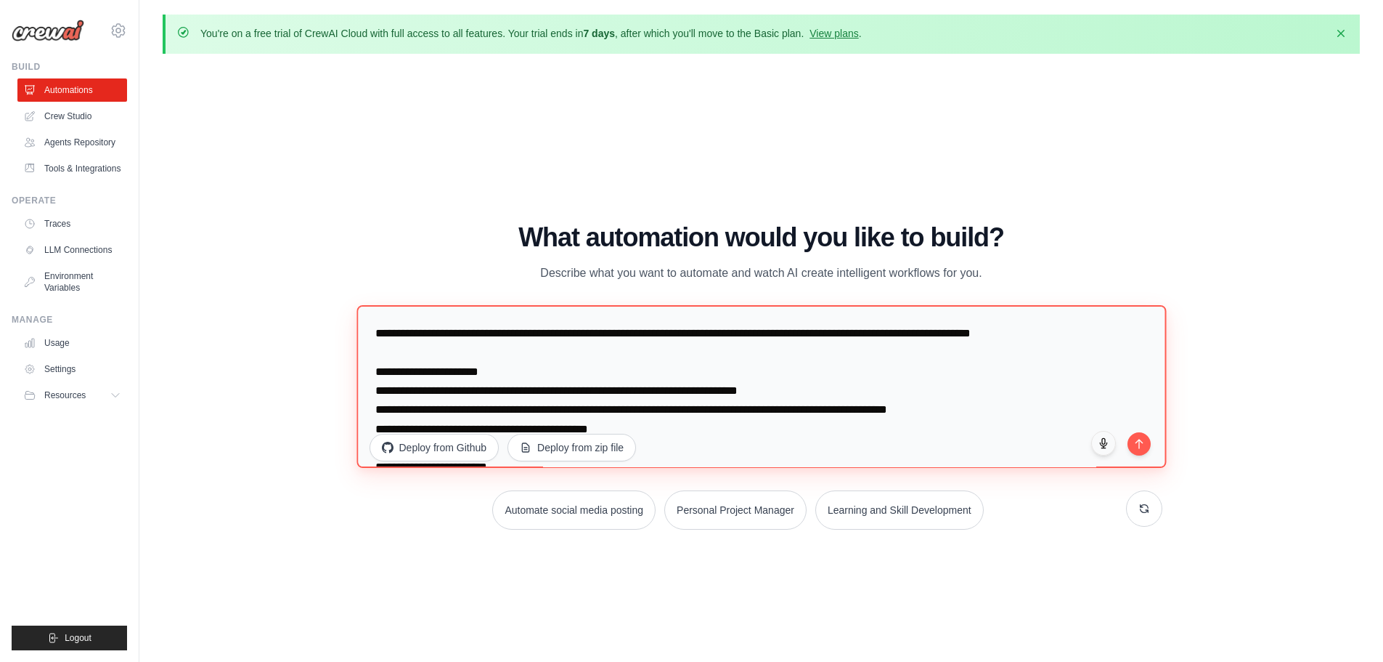
drag, startPoint x: 922, startPoint y: 338, endPoint x: 82, endPoint y: -33, distance: 917.9
click at [82, 0] on html "rodolphopierre@gmail.com Settings Build Automations Resources" at bounding box center [691, 356] width 1383 height 712
type textarea "**********"
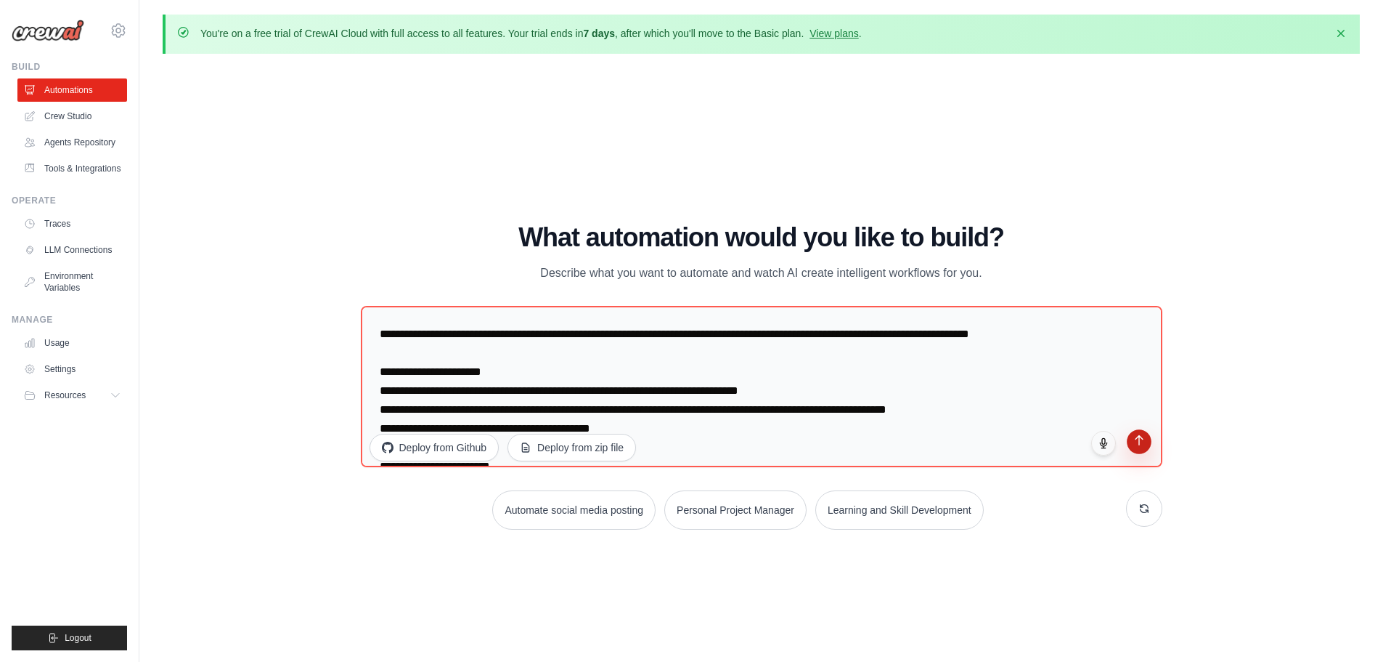
click at [1140, 448] on button "submit" at bounding box center [1139, 441] width 25 height 25
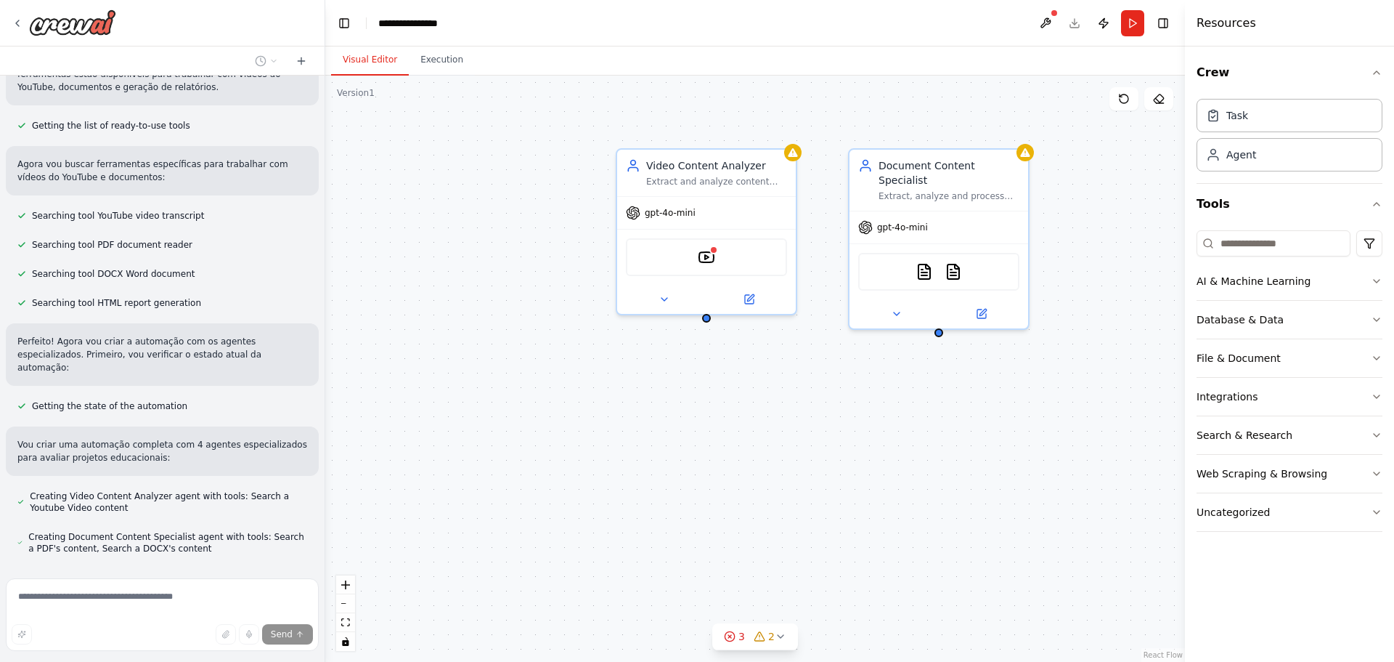
scroll to position [572, 0]
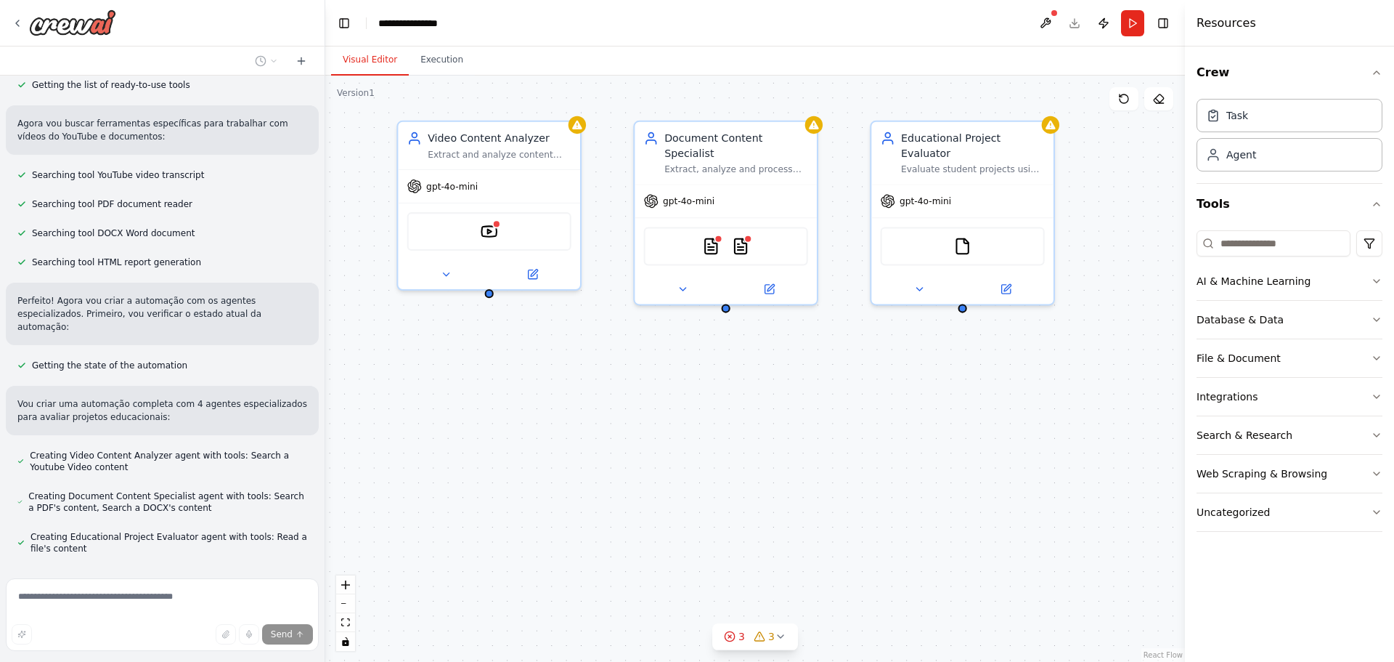
drag, startPoint x: 794, startPoint y: 420, endPoint x: 577, endPoint y: 396, distance: 217.7
click at [577, 396] on div "Video Content Analyzer Extract and analyze content from YouTube videos submitte…" at bounding box center [755, 369] width 860 height 586
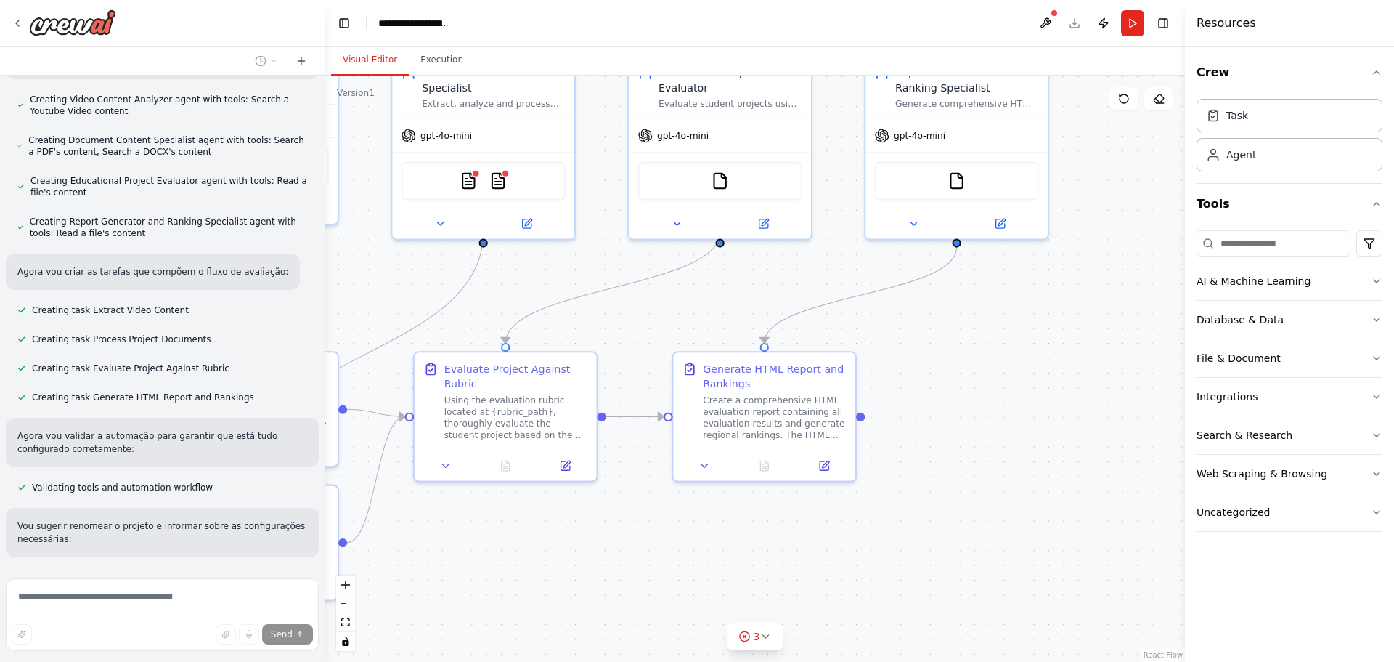
scroll to position [956, 0]
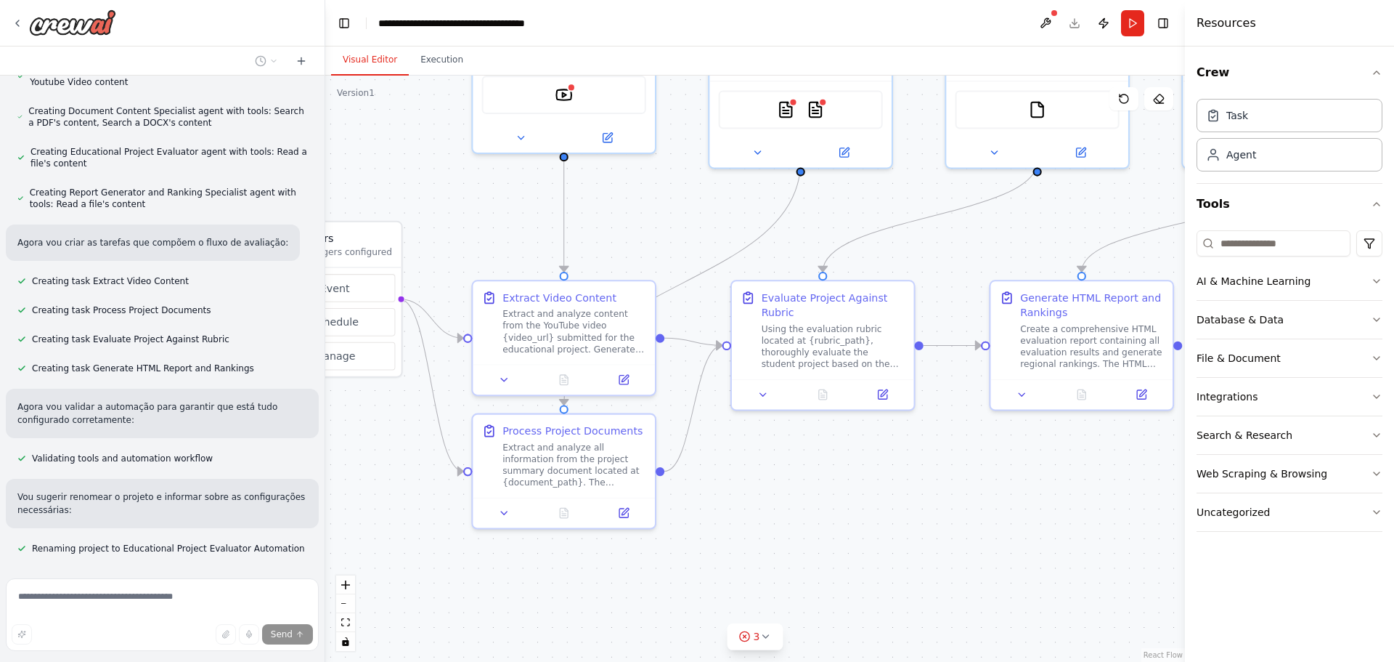
drag, startPoint x: 795, startPoint y: 581, endPoint x: 870, endPoint y: 445, distance: 155.0
click at [870, 445] on div ".deletable-edge-delete-btn { width: 20px; height: 20px; border: 0px solid #ffff…" at bounding box center [755, 369] width 860 height 586
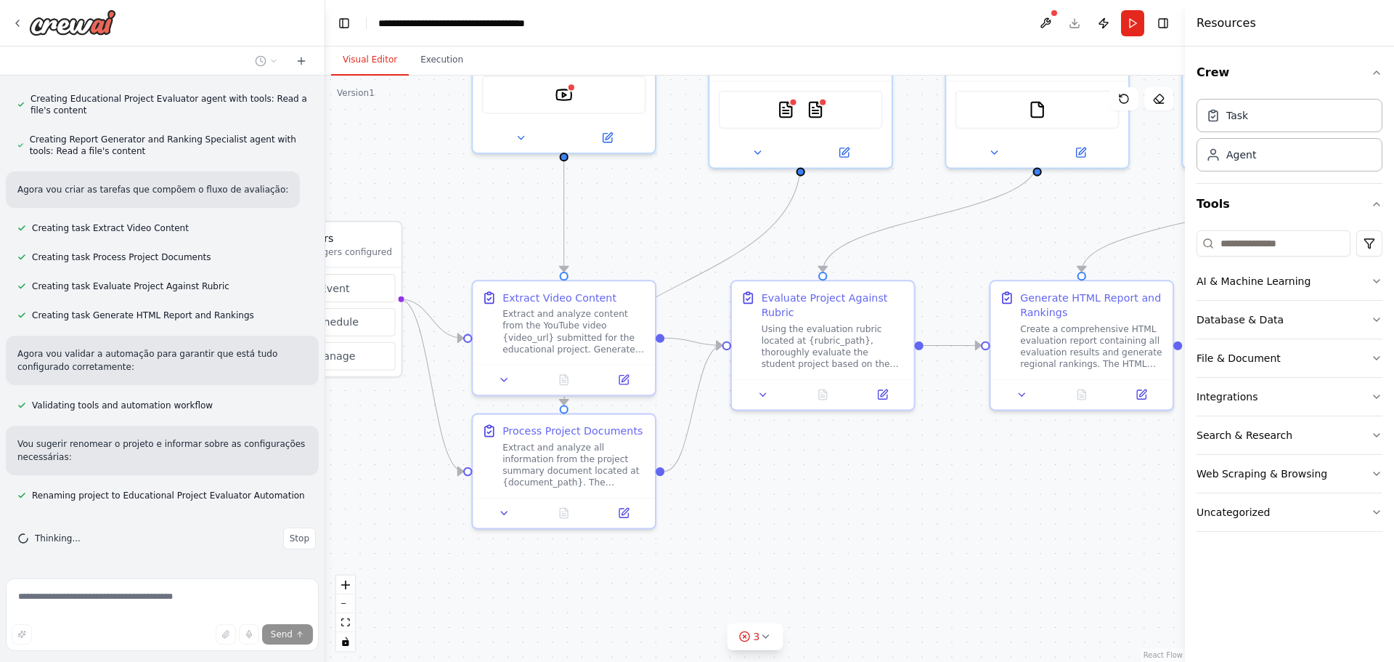
scroll to position [1074, 0]
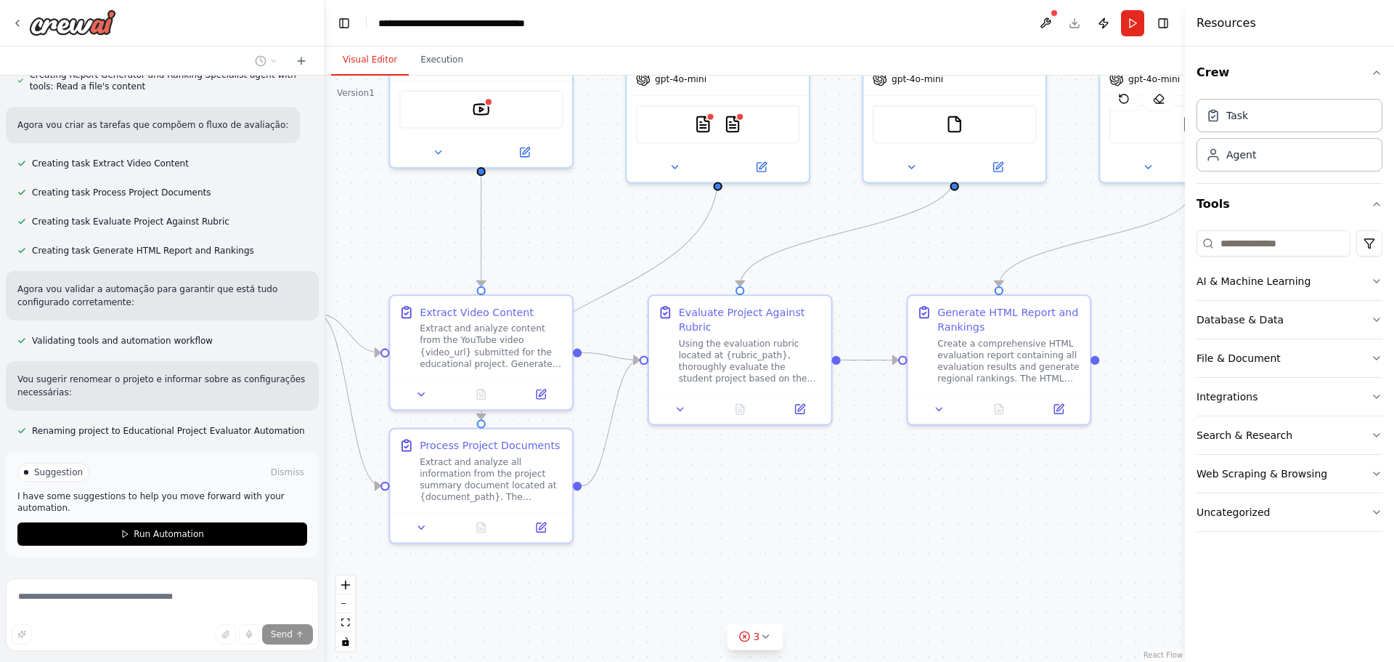
drag, startPoint x: 802, startPoint y: 511, endPoint x: 720, endPoint y: 526, distance: 83.3
click at [720, 526] on div ".deletable-edge-delete-btn { width: 20px; height: 20px; border: 0px solid #ffff…" at bounding box center [755, 369] width 860 height 586
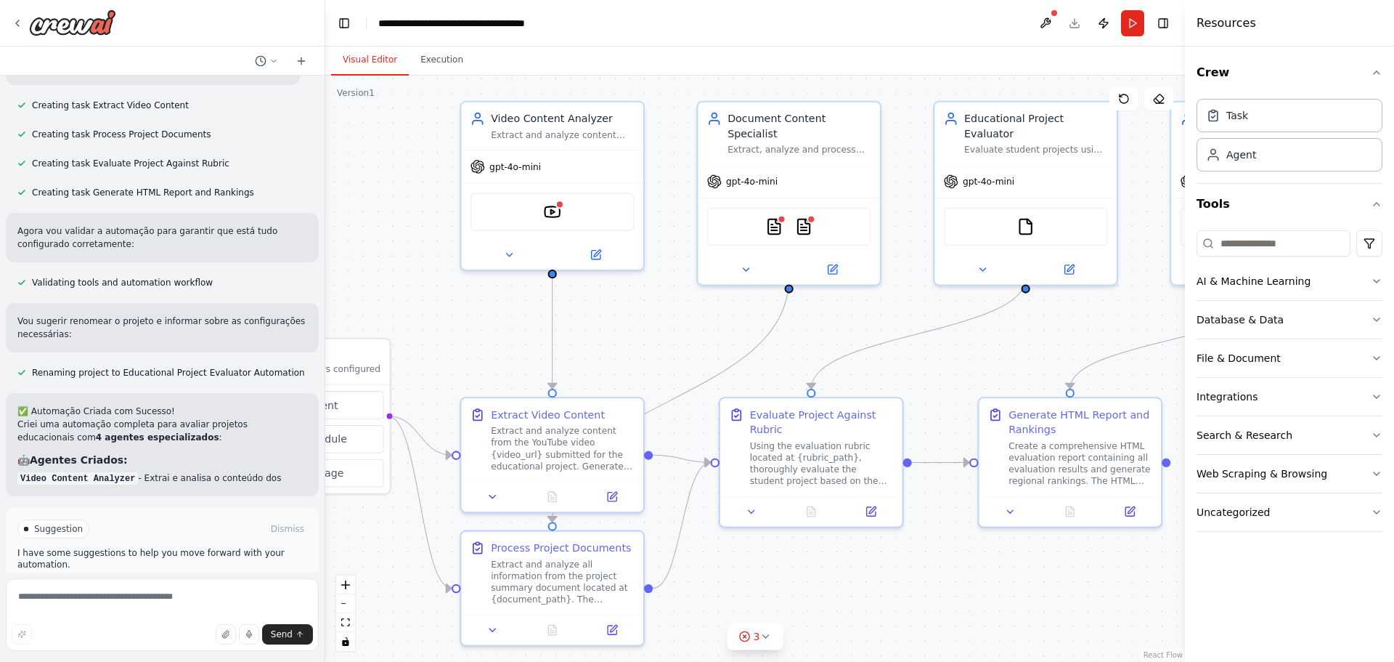
drag, startPoint x: 344, startPoint y: 187, endPoint x: 415, endPoint y: 289, distance: 124.7
click at [415, 289] on div ".deletable-edge-delete-btn { width: 20px; height: 20px; border: 0px solid #ffff…" at bounding box center [755, 369] width 860 height 586
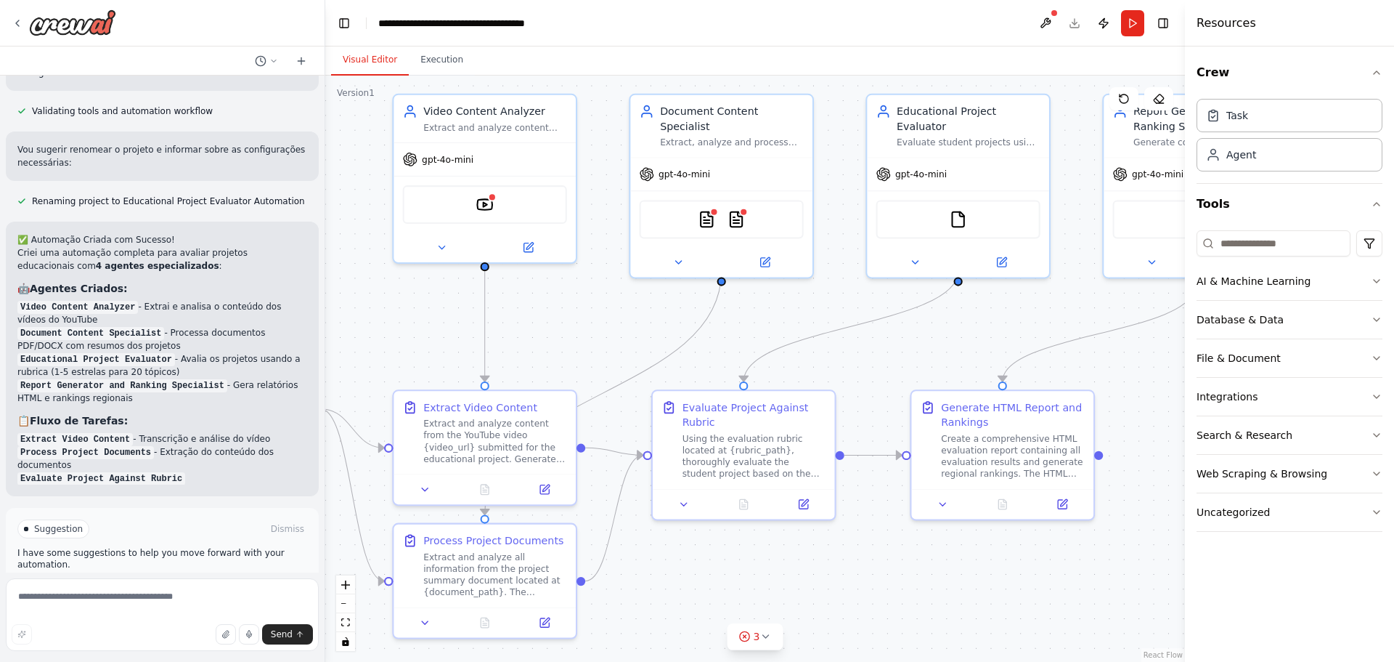
drag, startPoint x: 710, startPoint y: 343, endPoint x: 642, endPoint y: 335, distance: 68.0
click at [642, 335] on div ".deletable-edge-delete-btn { width: 20px; height: 20px; border: 0px solid #ffff…" at bounding box center [755, 369] width 860 height 586
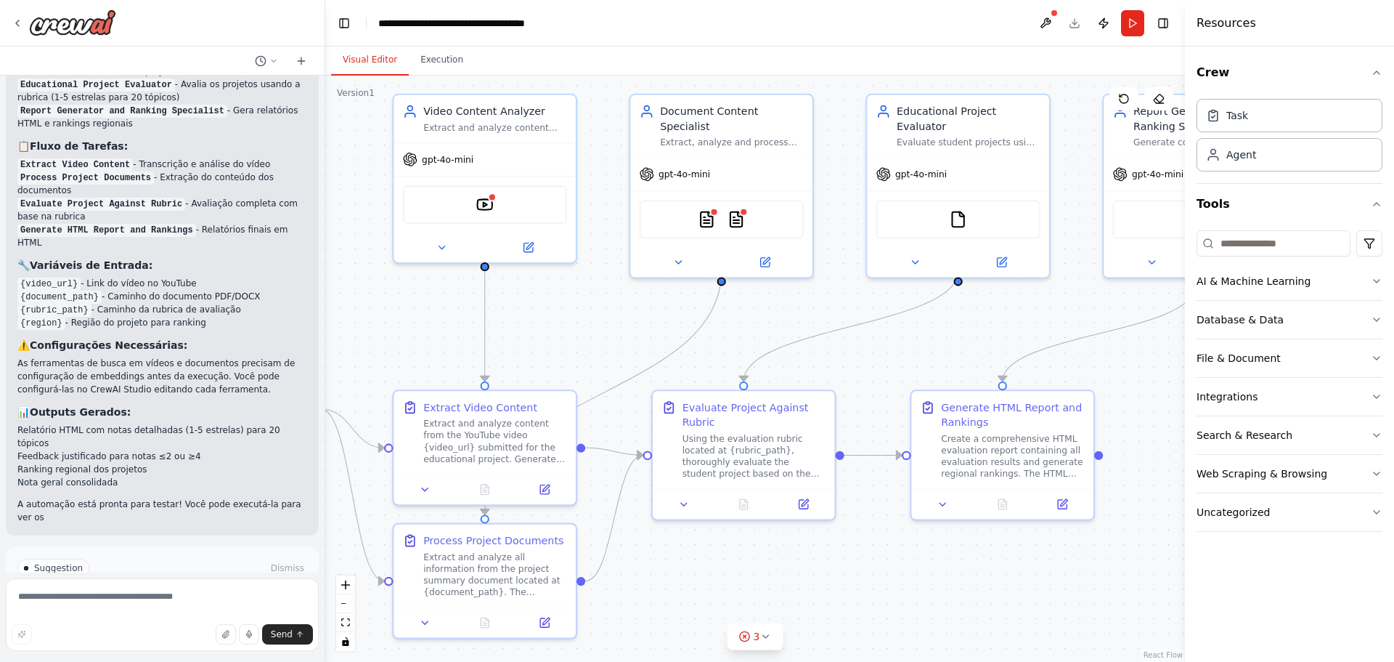
scroll to position [1591, 0]
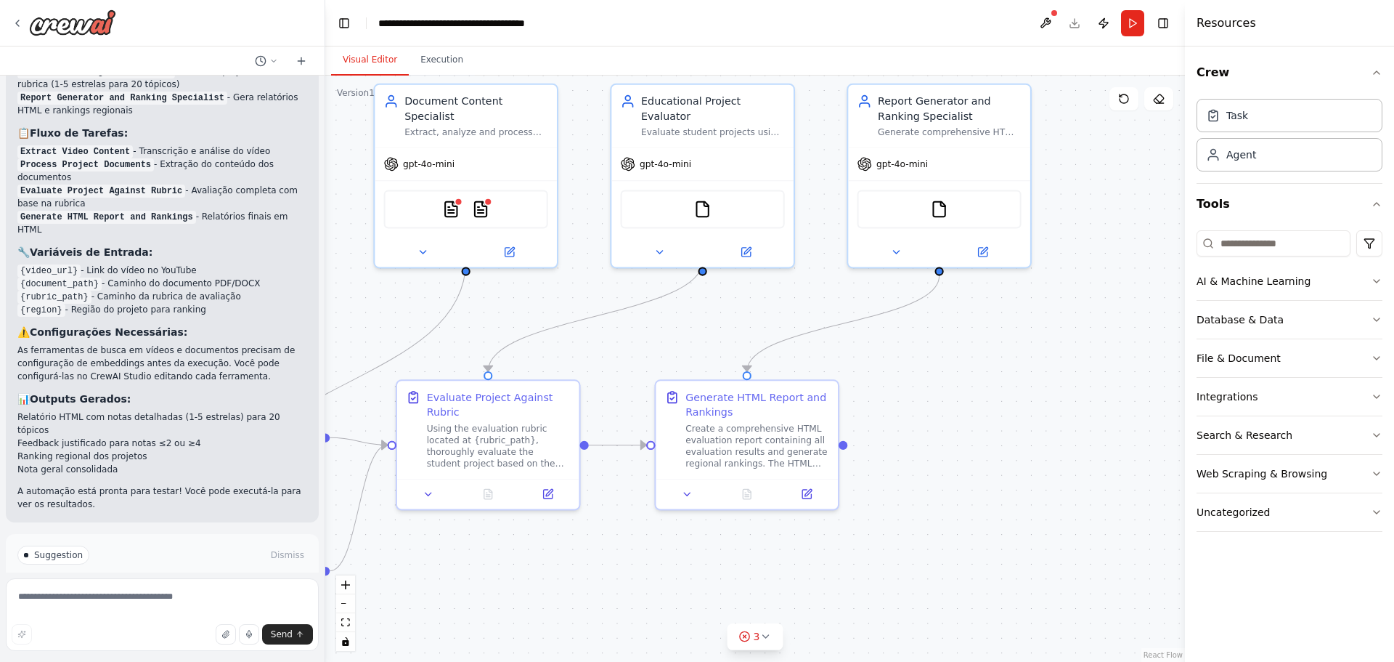
drag, startPoint x: 1006, startPoint y: 299, endPoint x: 777, endPoint y: 292, distance: 228.9
click at [777, 292] on div ".deletable-edge-delete-btn { width: 20px; height: 20px; border: 0px solid #ffff…" at bounding box center [755, 369] width 860 height 586
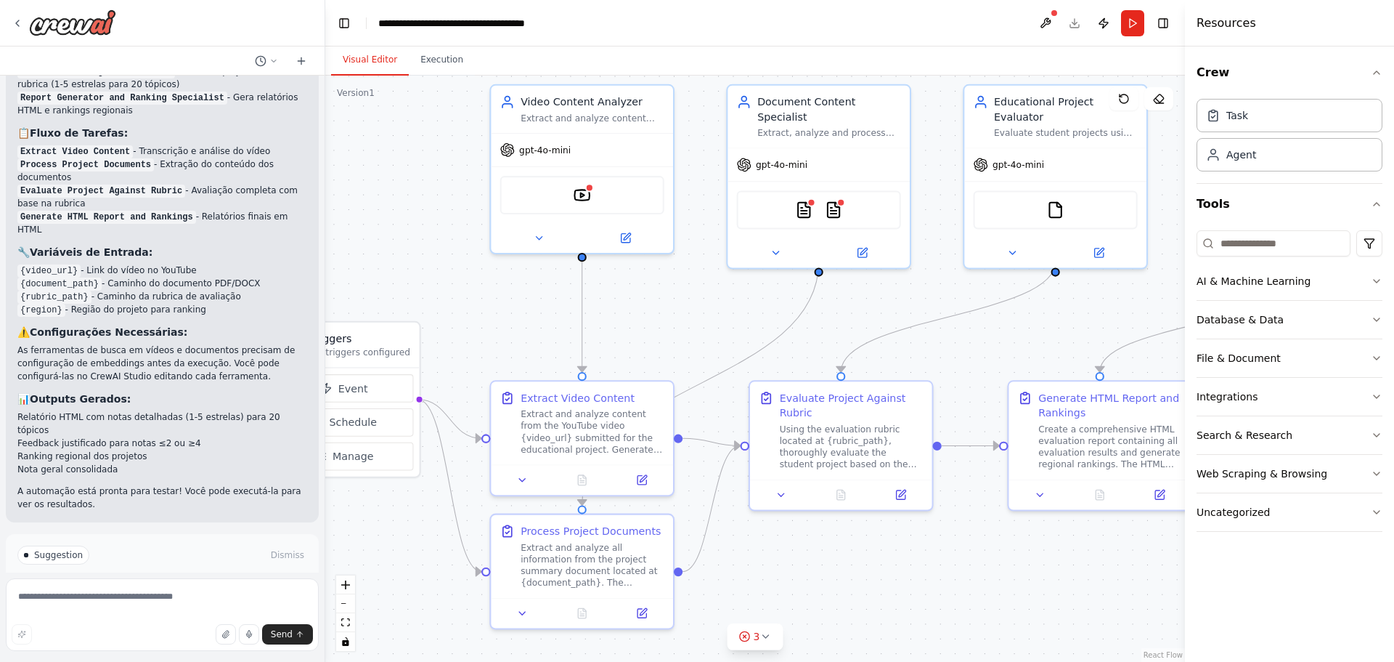
drag, startPoint x: 559, startPoint y: 345, endPoint x: 911, endPoint y: 356, distance: 351.7
click at [911, 356] on div ".deletable-edge-delete-btn { width: 20px; height: 20px; border: 0px solid #ffff…" at bounding box center [755, 369] width 860 height 586
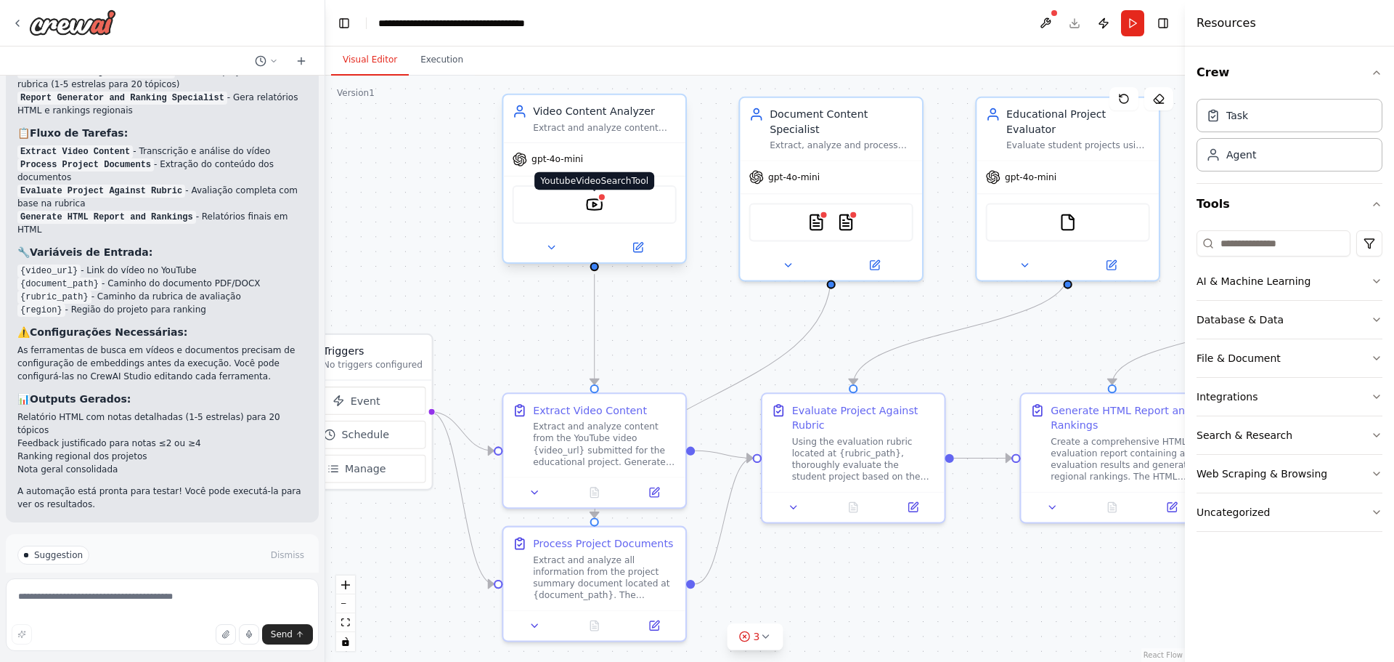
click at [600, 208] on img at bounding box center [593, 203] width 17 height 17
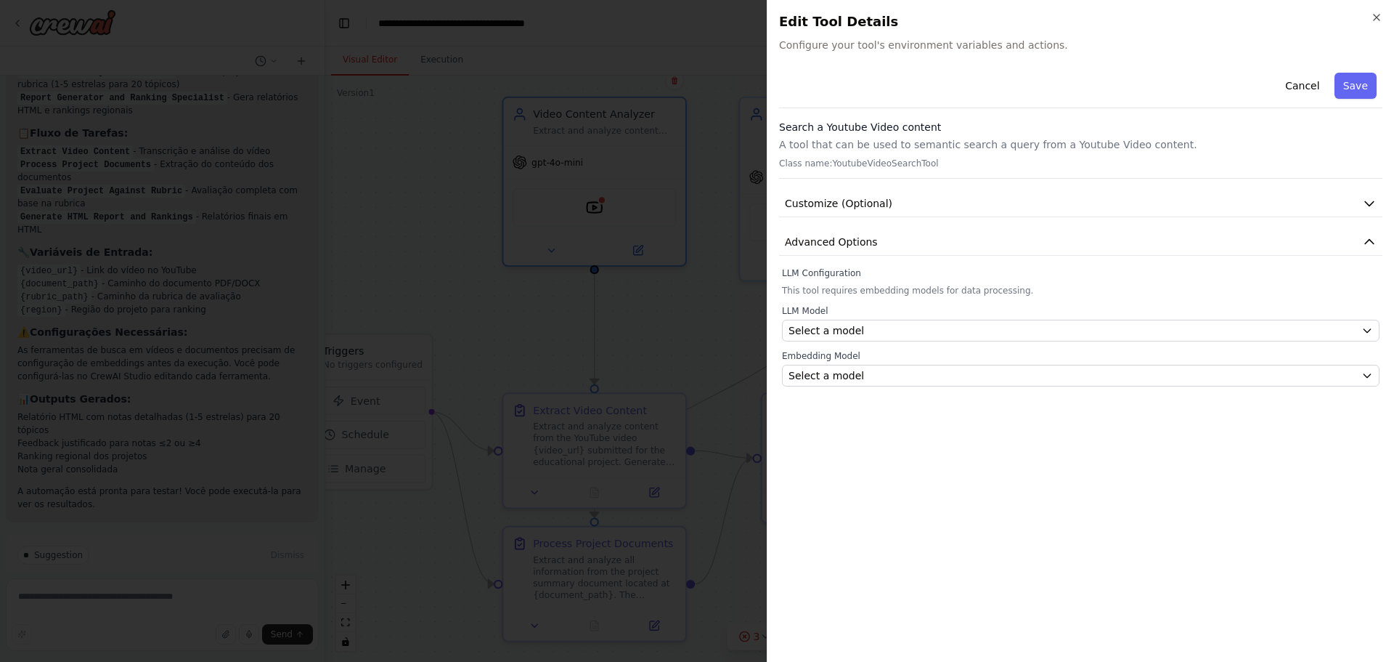
click at [862, 150] on p "A tool that can be used to semantic search a query from a Youtube Video content." at bounding box center [1080, 144] width 603 height 15
click at [805, 210] on button "Customize (Optional)" at bounding box center [1080, 203] width 603 height 27
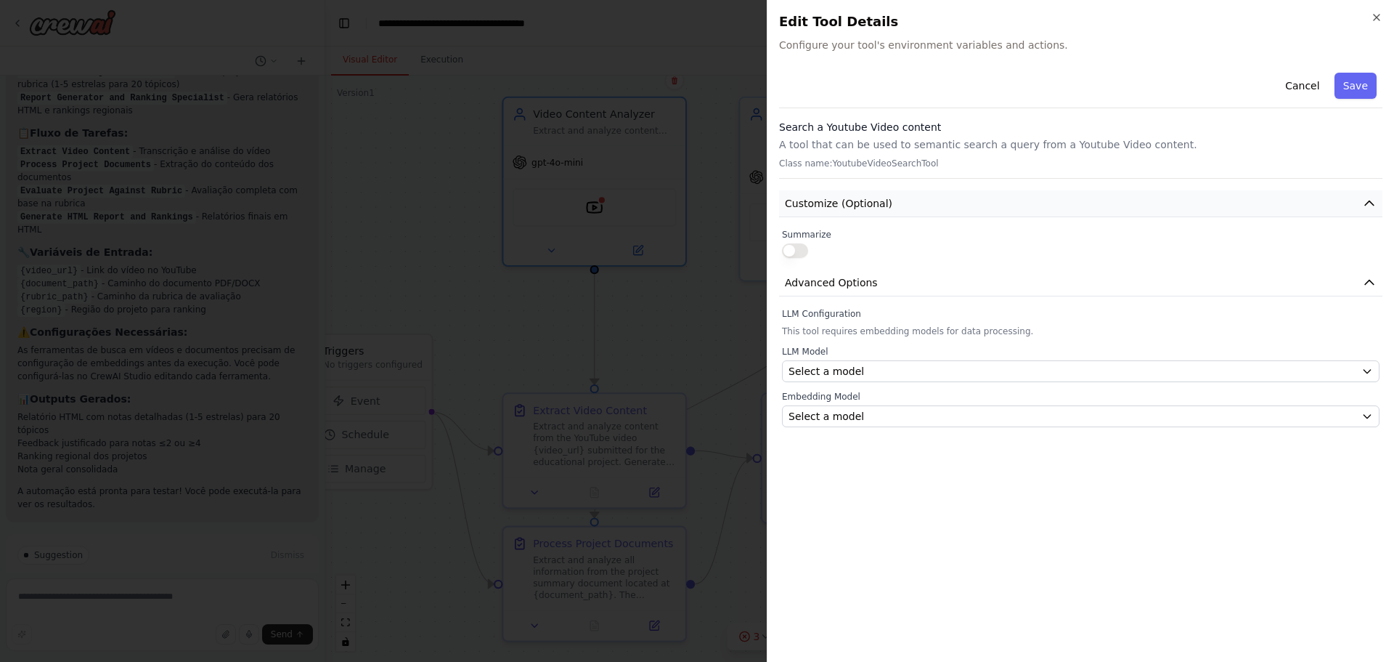
click at [812, 208] on span "Customize (Optional)" at bounding box center [838, 203] width 107 height 15
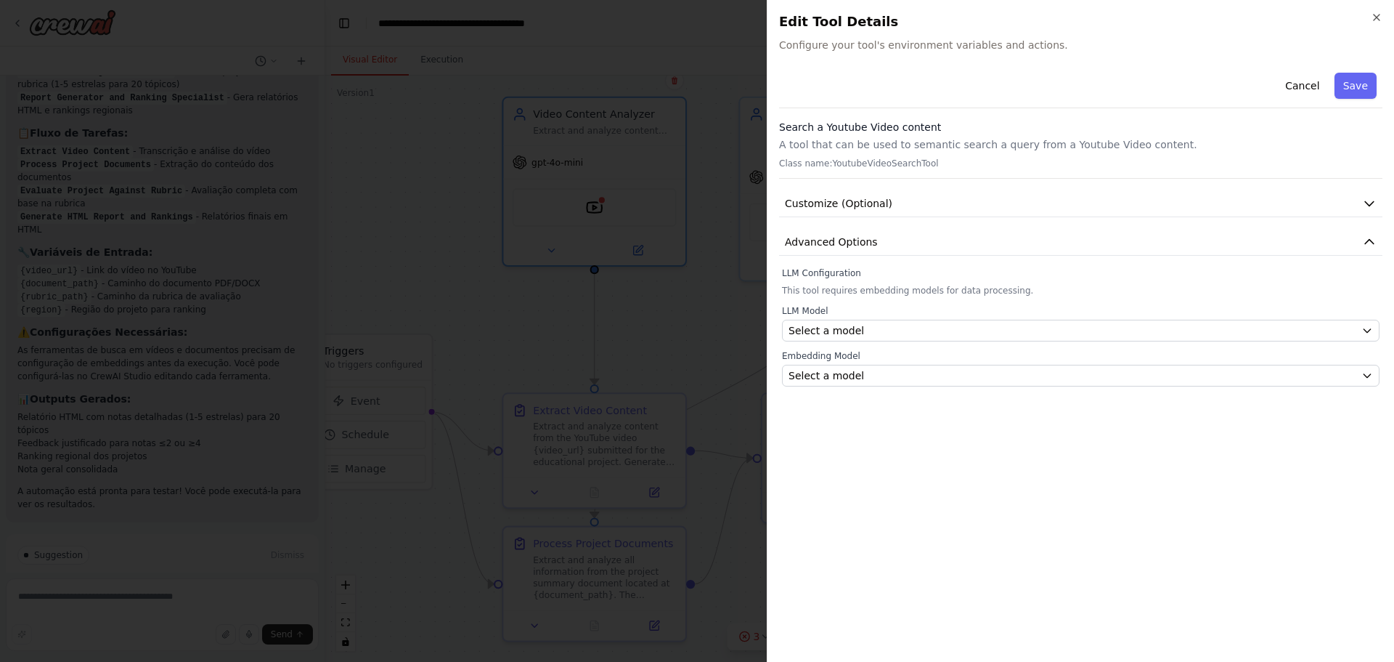
click at [1385, 18] on div "Close Edit Tool Details Configure your tool's environment variables and actions…" at bounding box center [1080, 331] width 627 height 662
click at [1349, 10] on div "Close Edit Tool Details Configure your tool's environment variables and actions…" at bounding box center [1080, 331] width 627 height 662
click at [1367, 10] on div "Close Edit Tool Details Configure your tool's environment variables and actions…" at bounding box center [1080, 331] width 627 height 662
click at [1375, 13] on icon "button" at bounding box center [1377, 18] width 12 height 12
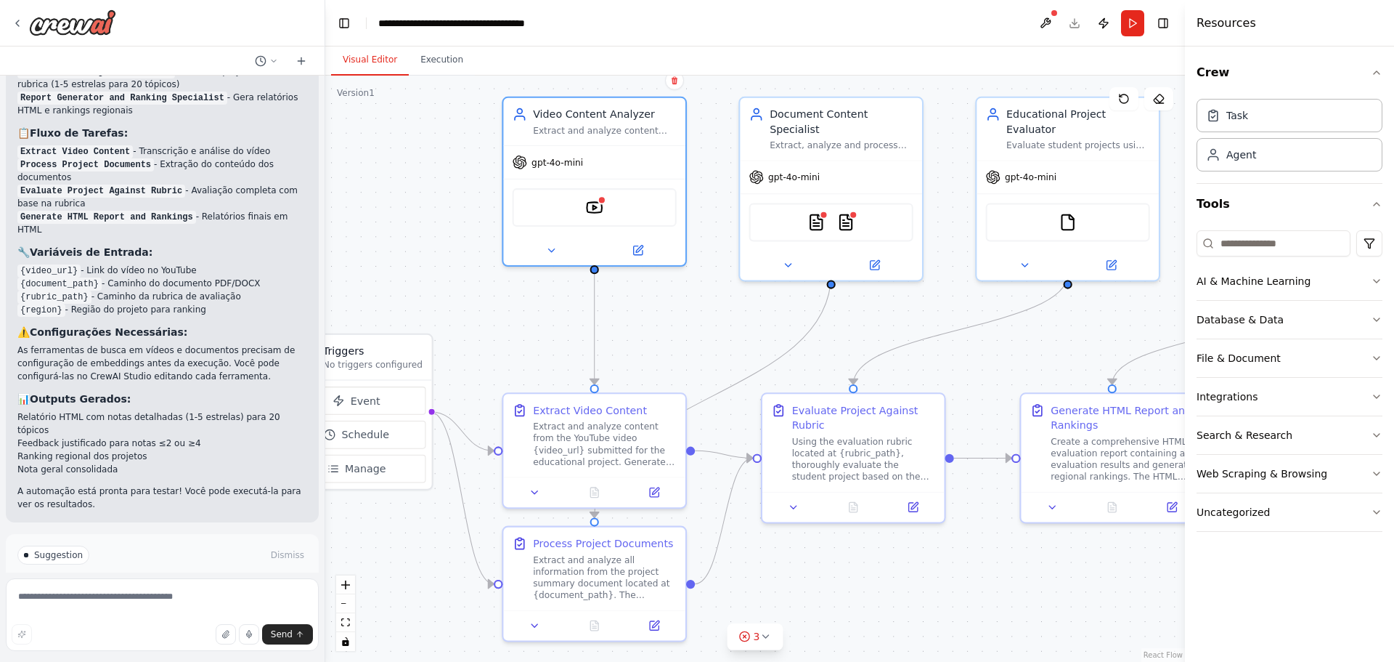
click at [1118, 25] on header "**********" at bounding box center [755, 23] width 860 height 46
click at [1124, 25] on button "Run" at bounding box center [1132, 23] width 23 height 26
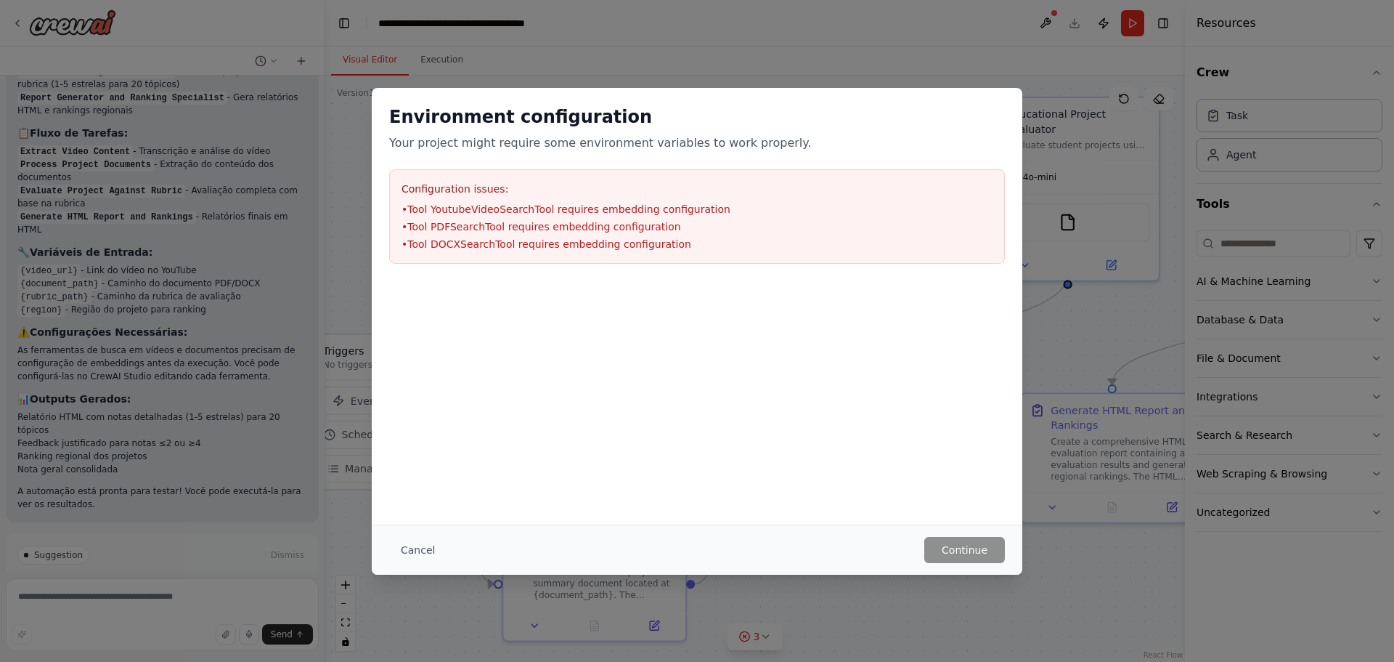
click at [436, 526] on div "Cancel Continue" at bounding box center [697, 549] width 651 height 50
click at [413, 549] on button "Cancel" at bounding box center [417, 550] width 57 height 26
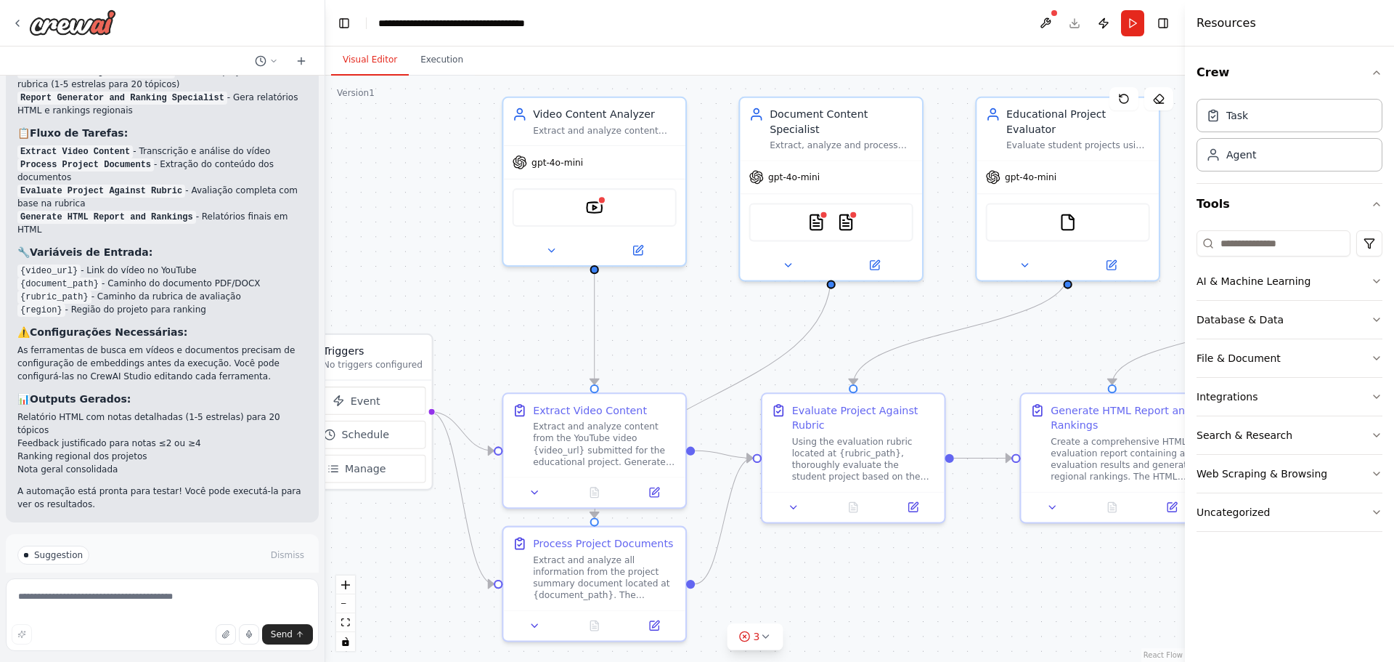
click at [192, 611] on span "Run Automation" at bounding box center [169, 617] width 70 height 12
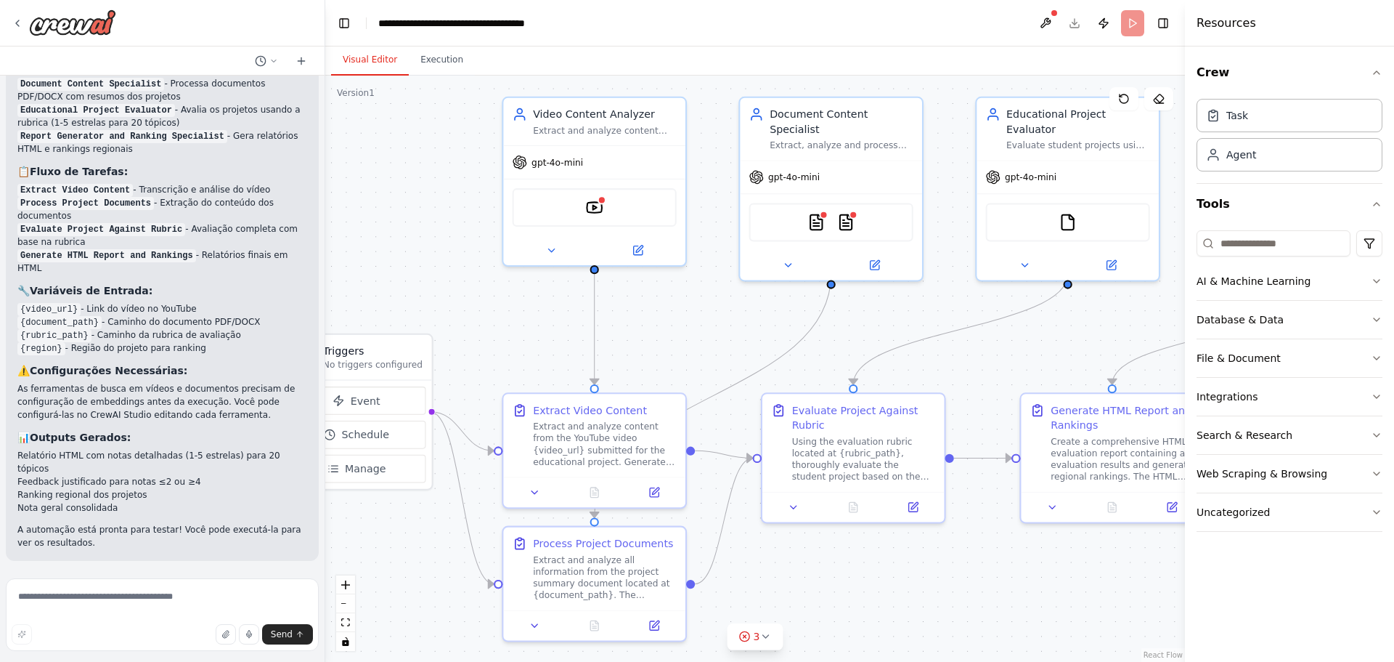
scroll to position [1473, 0]
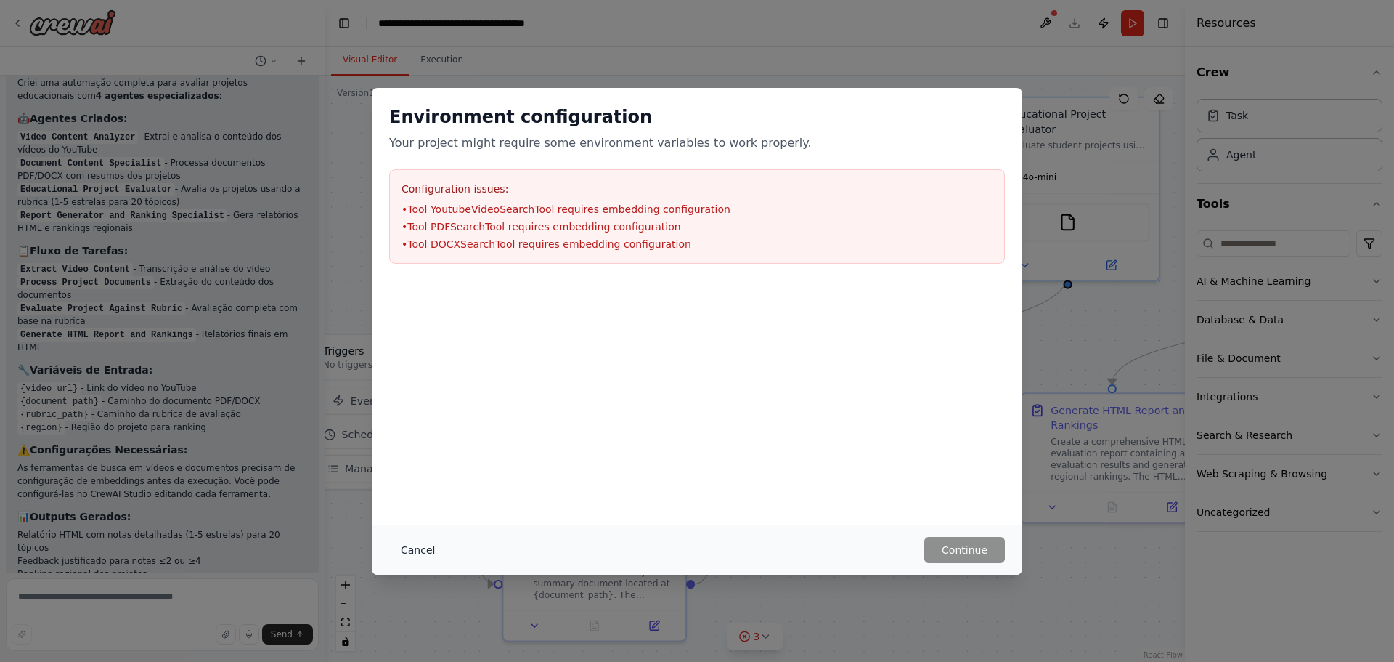
click at [428, 542] on button "Cancel" at bounding box center [417, 550] width 57 height 26
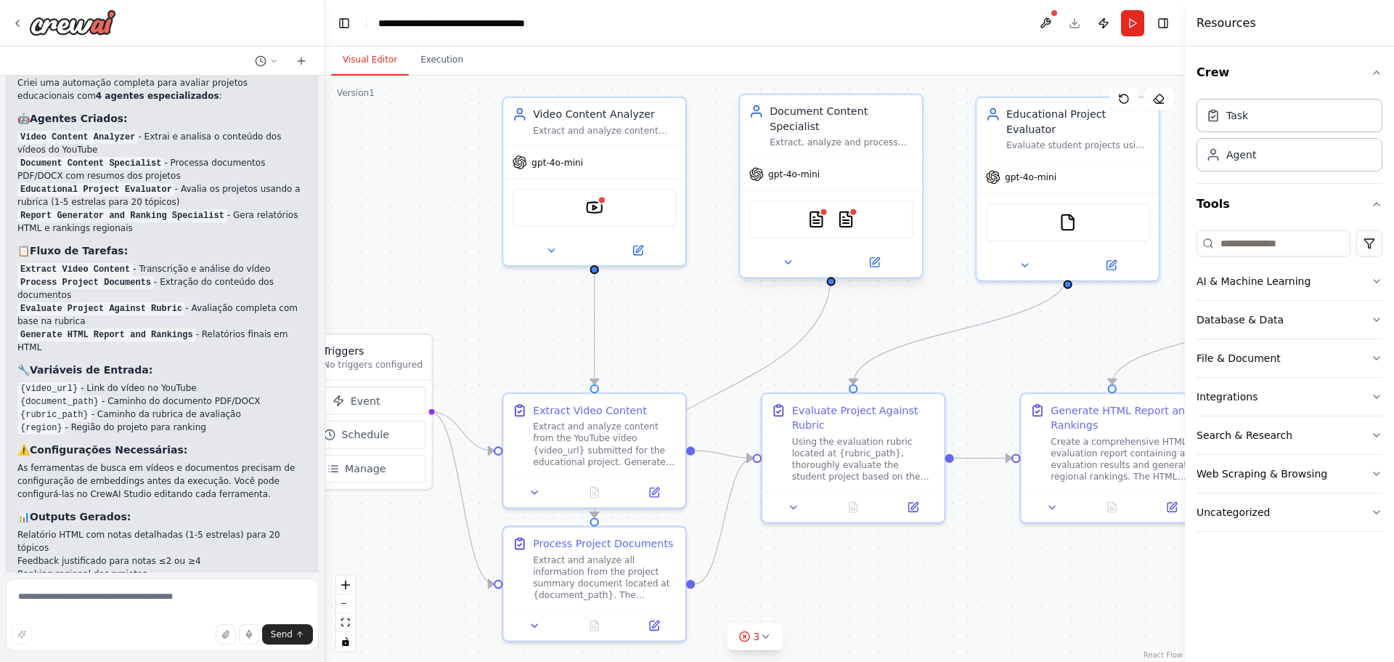
click at [829, 210] on div "PDFSearchTool DOCXSearchTool" at bounding box center [831, 219] width 164 height 38
click at [585, 129] on div "Extract and analyze content from YouTube videos submitted by students, generati…" at bounding box center [605, 127] width 144 height 12
click at [645, 247] on button at bounding box center [638, 246] width 84 height 17
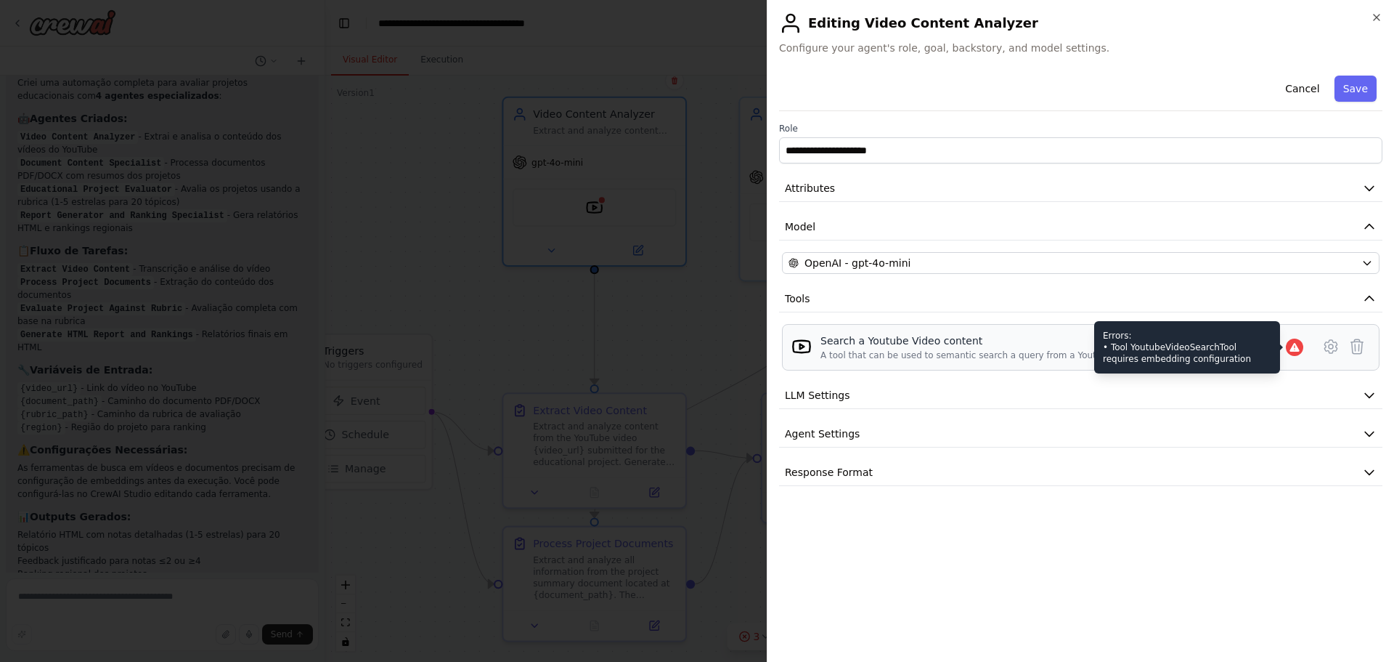
click at [1288, 351] on div at bounding box center [1294, 346] width 17 height 17
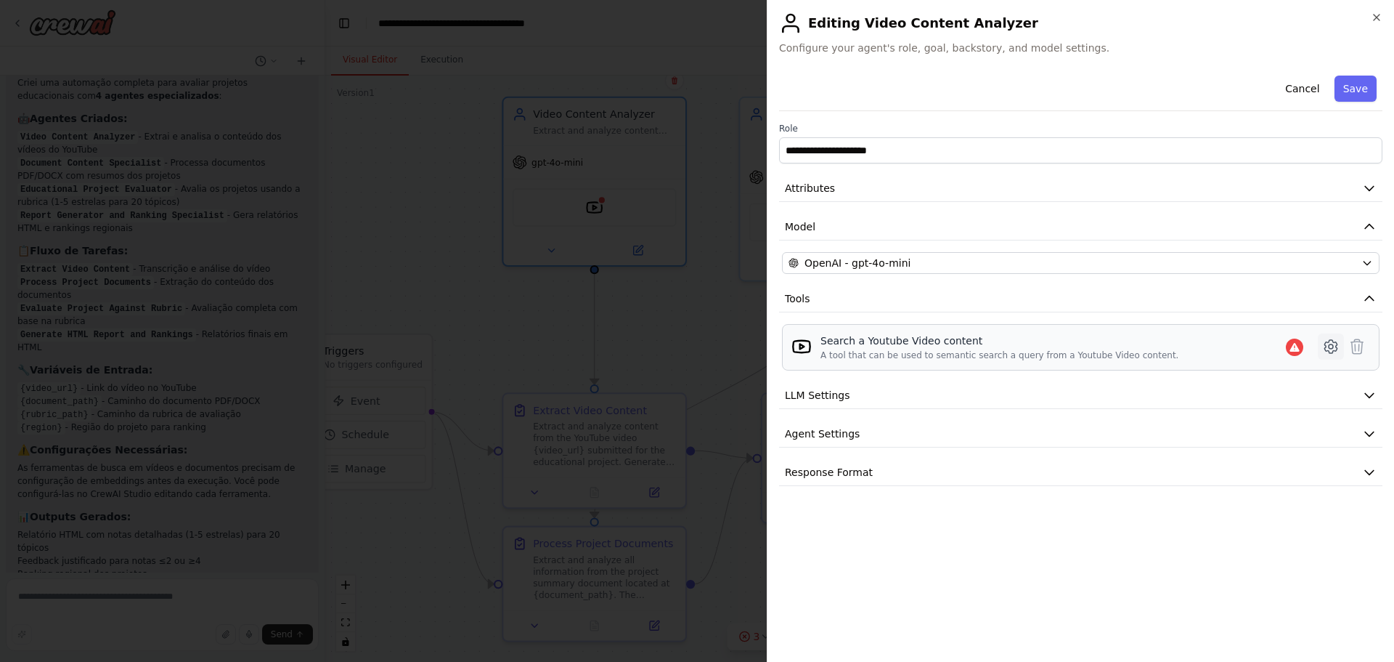
click at [1332, 349] on icon at bounding box center [1331, 346] width 4 height 4
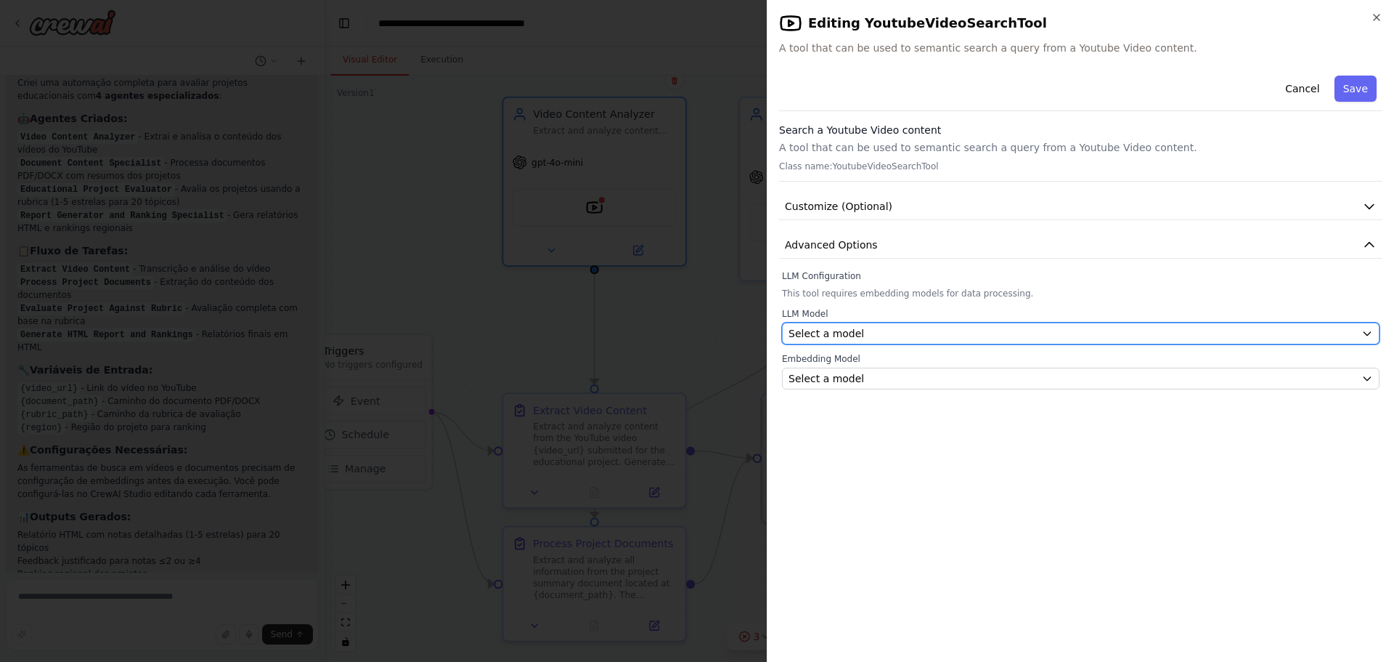
click at [1032, 338] on div "Select a model" at bounding box center [1072, 333] width 567 height 15
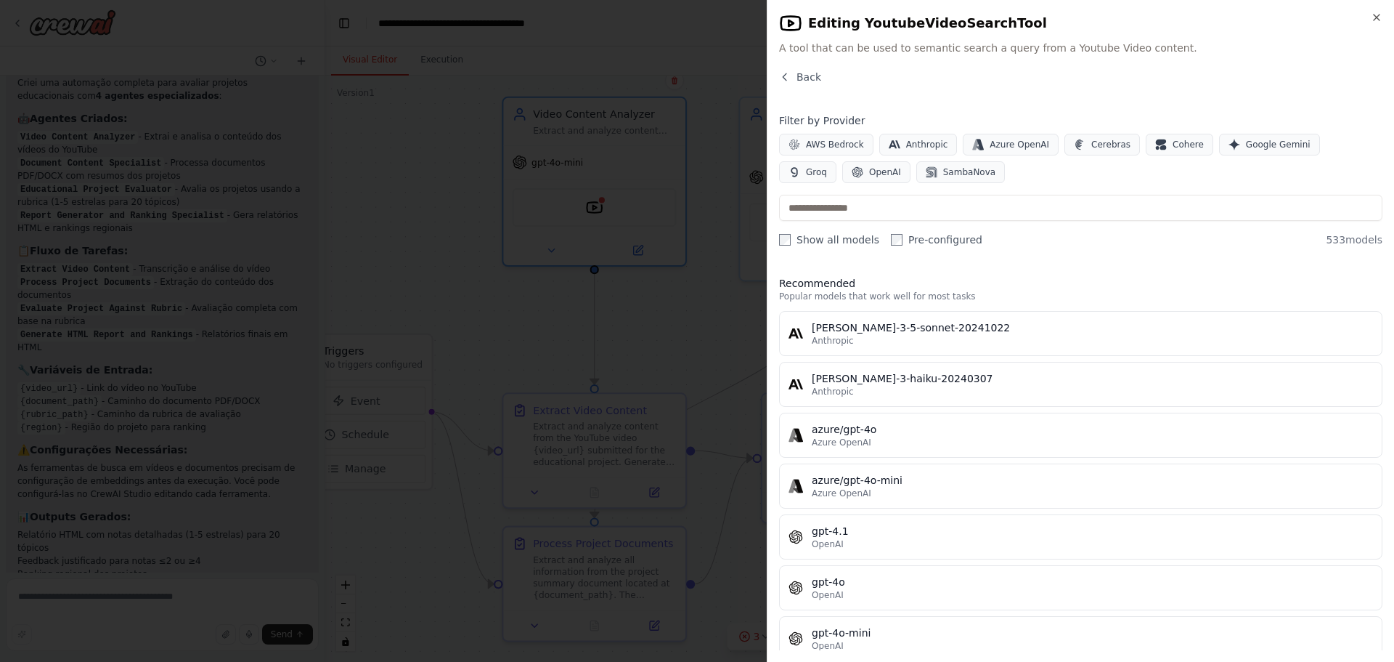
click at [1370, 20] on h2 "Editing YoutubeVideoSearchTool" at bounding box center [1080, 23] width 603 height 23
click at [1375, 18] on icon "button" at bounding box center [1377, 18] width 12 height 12
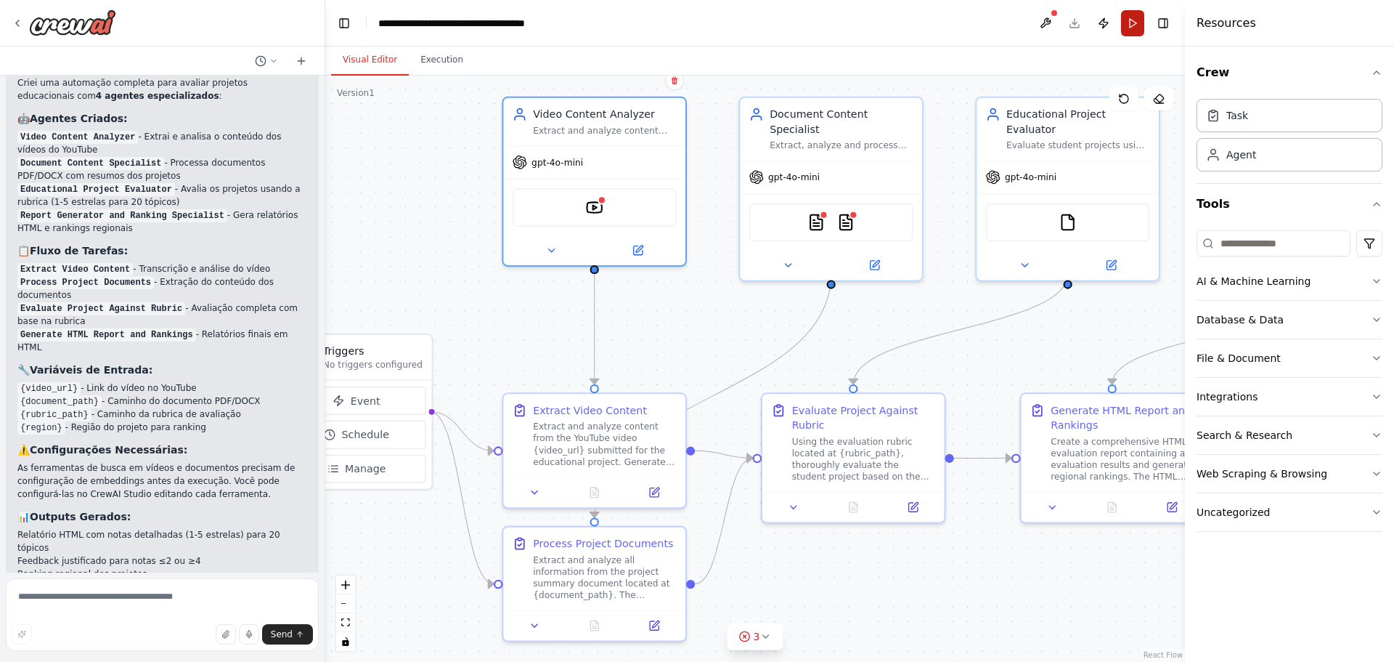
click at [1123, 24] on button "Run" at bounding box center [1132, 23] width 23 height 26
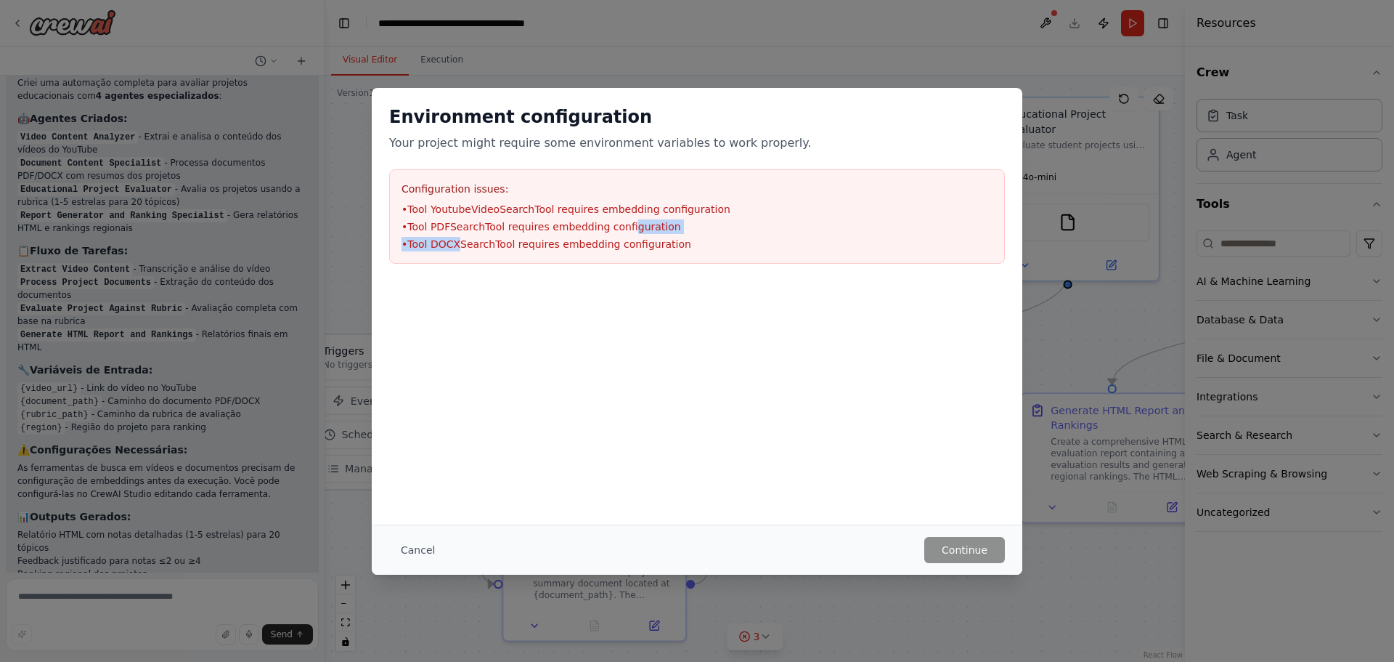
drag, startPoint x: 458, startPoint y: 235, endPoint x: 633, endPoint y: 235, distance: 175.0
click at [625, 234] on ul "• Tool YoutubeVideoSearchTool requires embedding configuration • Tool PDFSearch…" at bounding box center [697, 226] width 591 height 49
click at [706, 245] on li "• Tool DOCXSearchTool requires embedding configuration" at bounding box center [697, 244] width 591 height 15
click at [435, 544] on button "Cancel" at bounding box center [417, 550] width 57 height 26
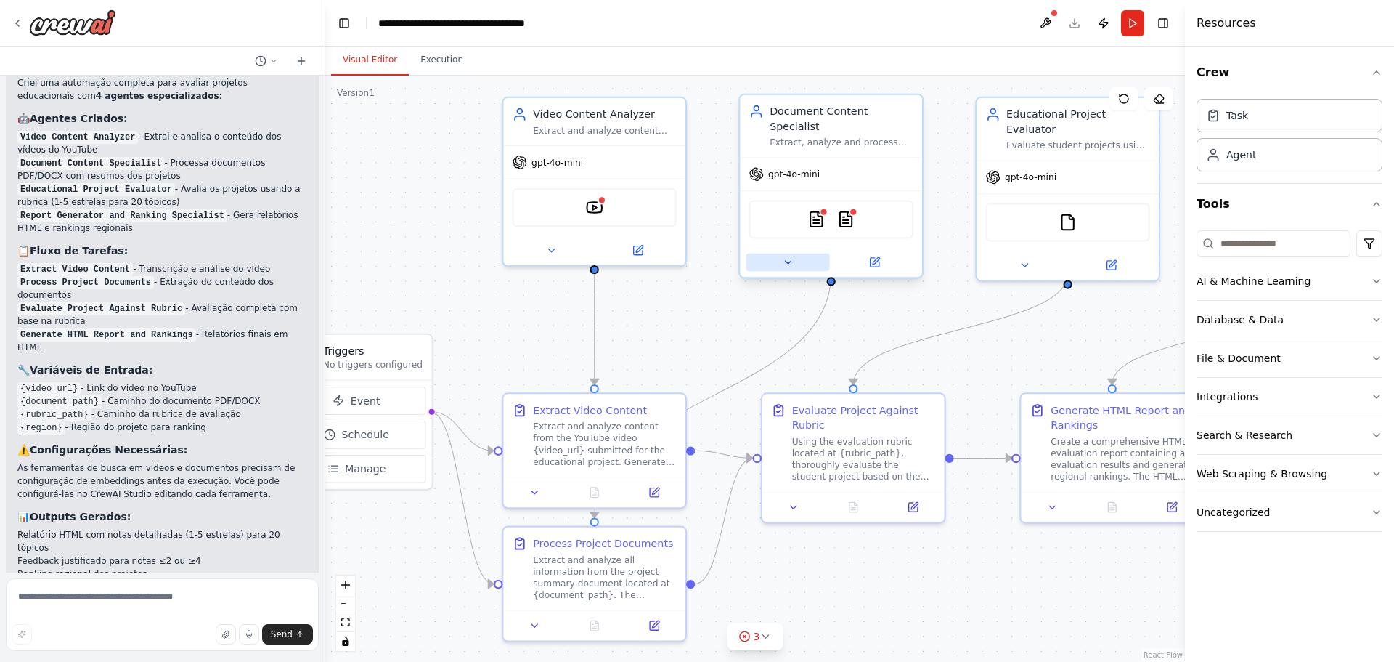
click at [782, 256] on icon at bounding box center [788, 262] width 12 height 12
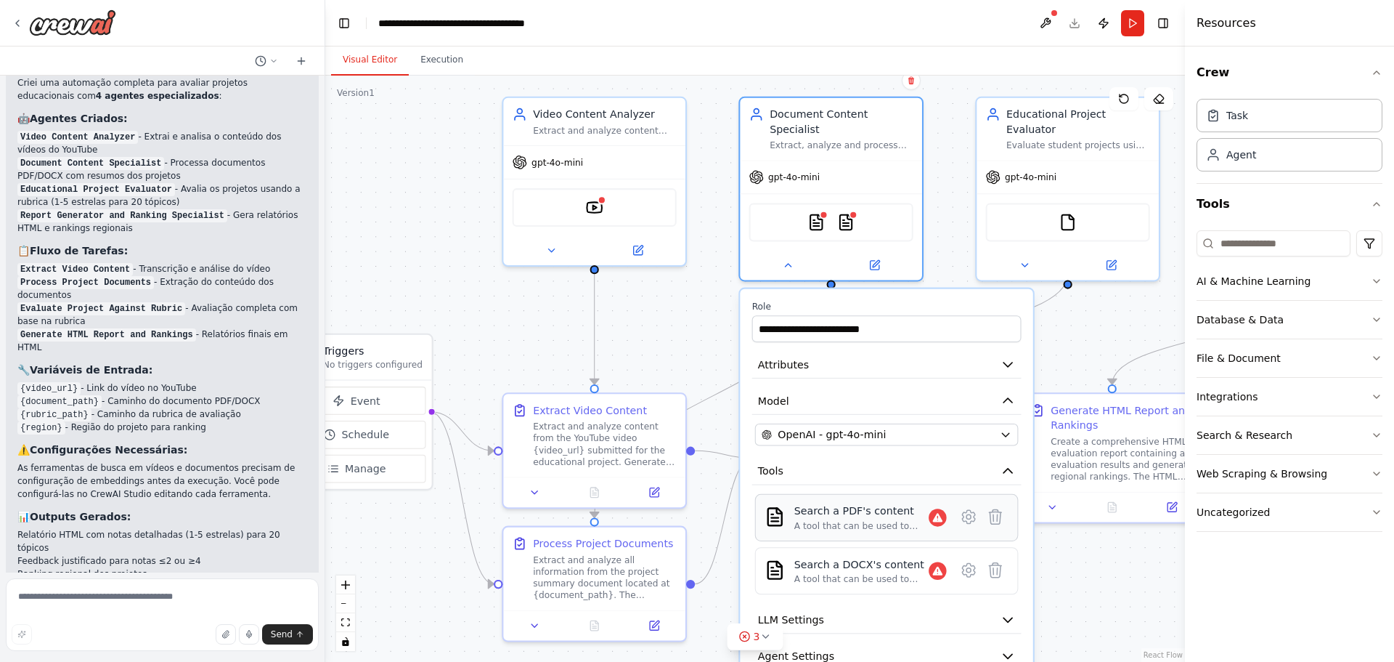
click at [934, 516] on div "Search a PDF's content A tool that can be used to semantic search a query from …" at bounding box center [870, 517] width 153 height 28
click at [966, 561] on icon at bounding box center [968, 569] width 17 height 17
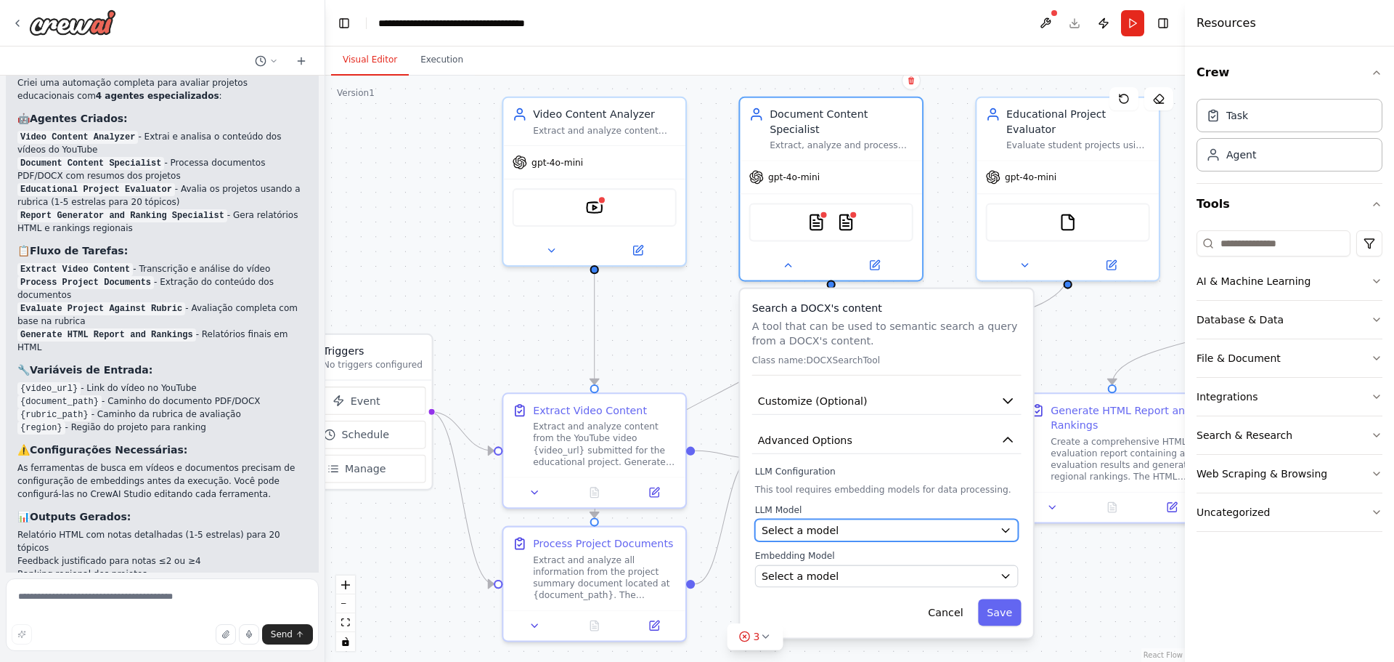
click at [951, 523] on div "Select a model" at bounding box center [878, 530] width 232 height 15
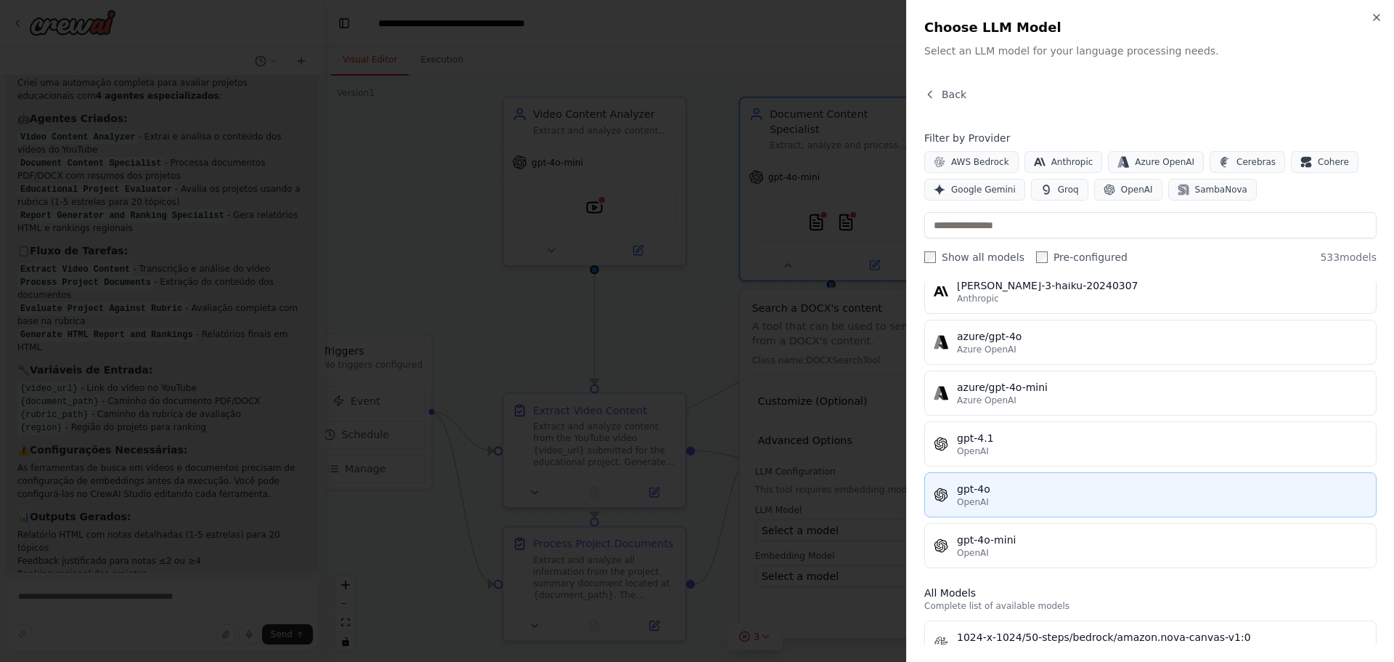
scroll to position [102, 0]
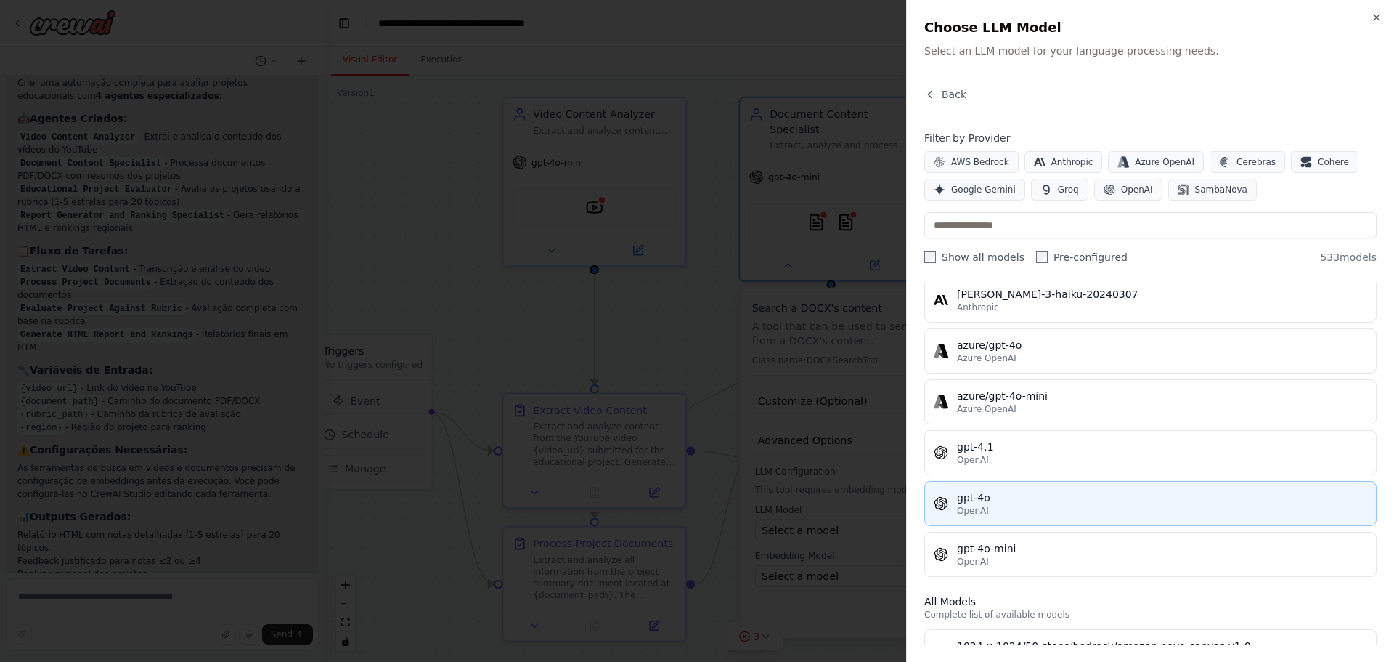
click at [1042, 514] on div "OpenAI" at bounding box center [1162, 511] width 410 height 12
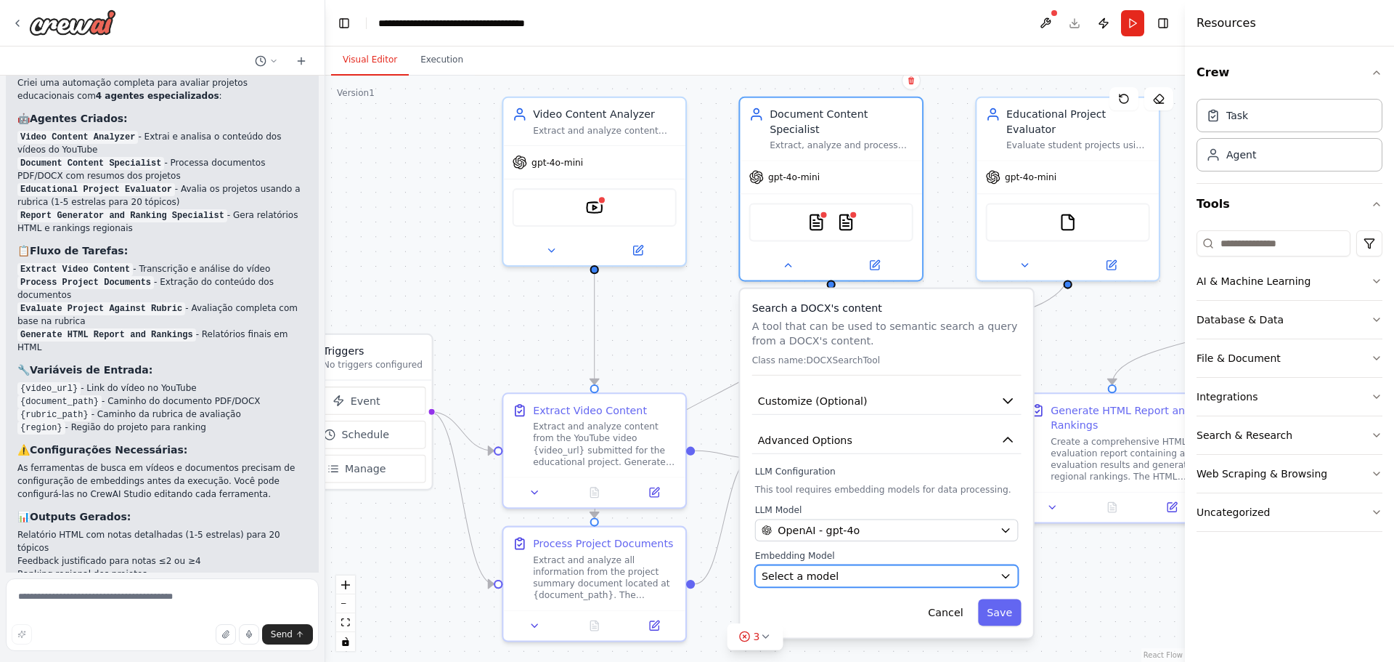
click at [919, 569] on div "Select a model" at bounding box center [878, 576] width 232 height 15
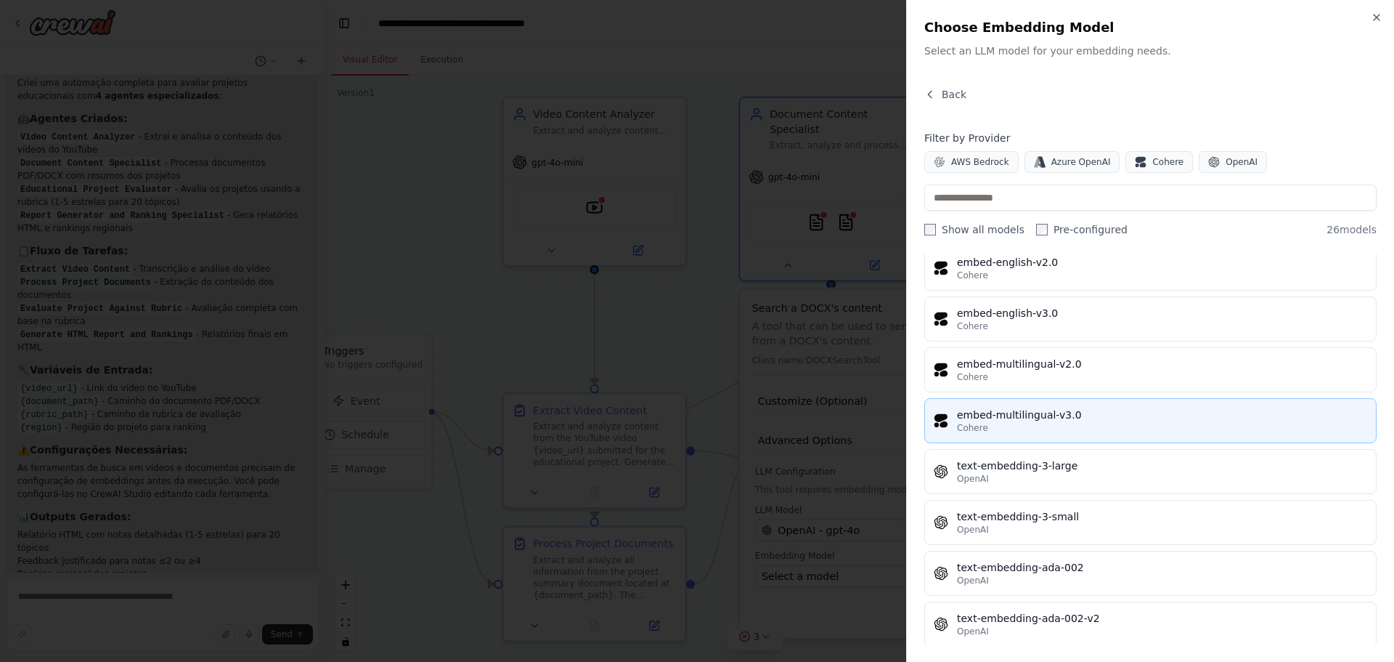
scroll to position [984, 0]
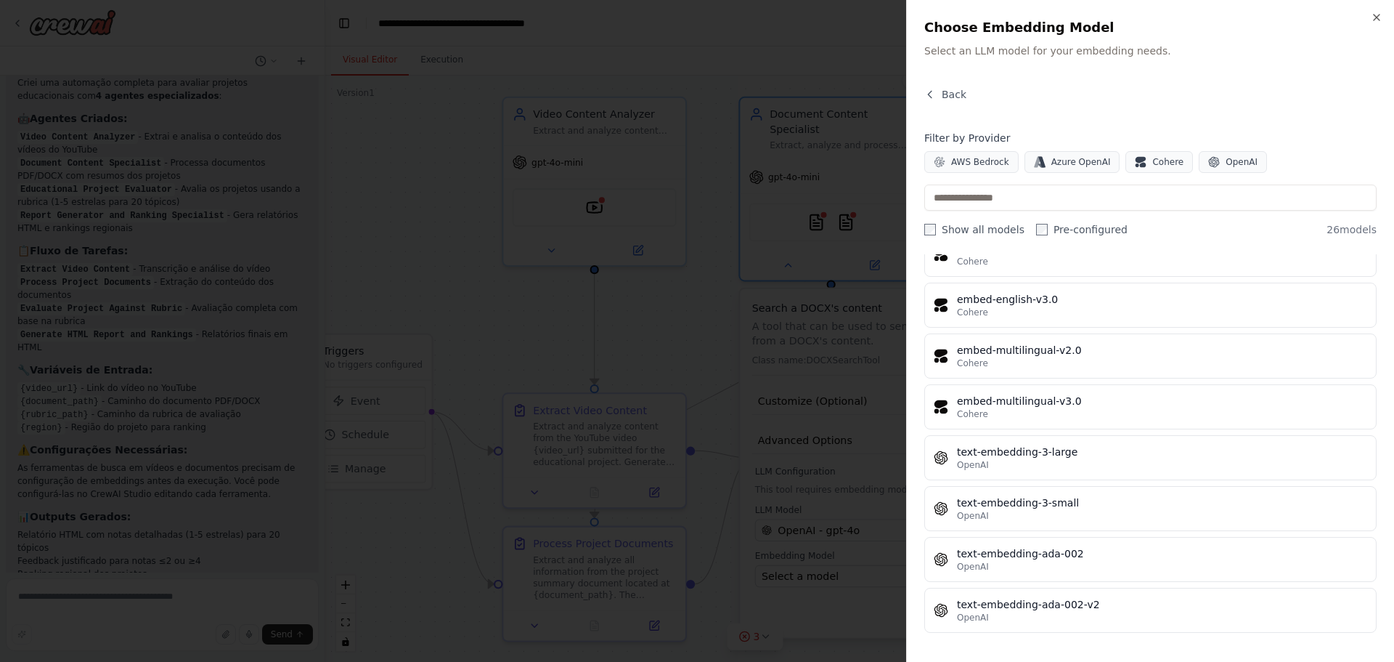
click at [840, 602] on div at bounding box center [697, 331] width 1394 height 662
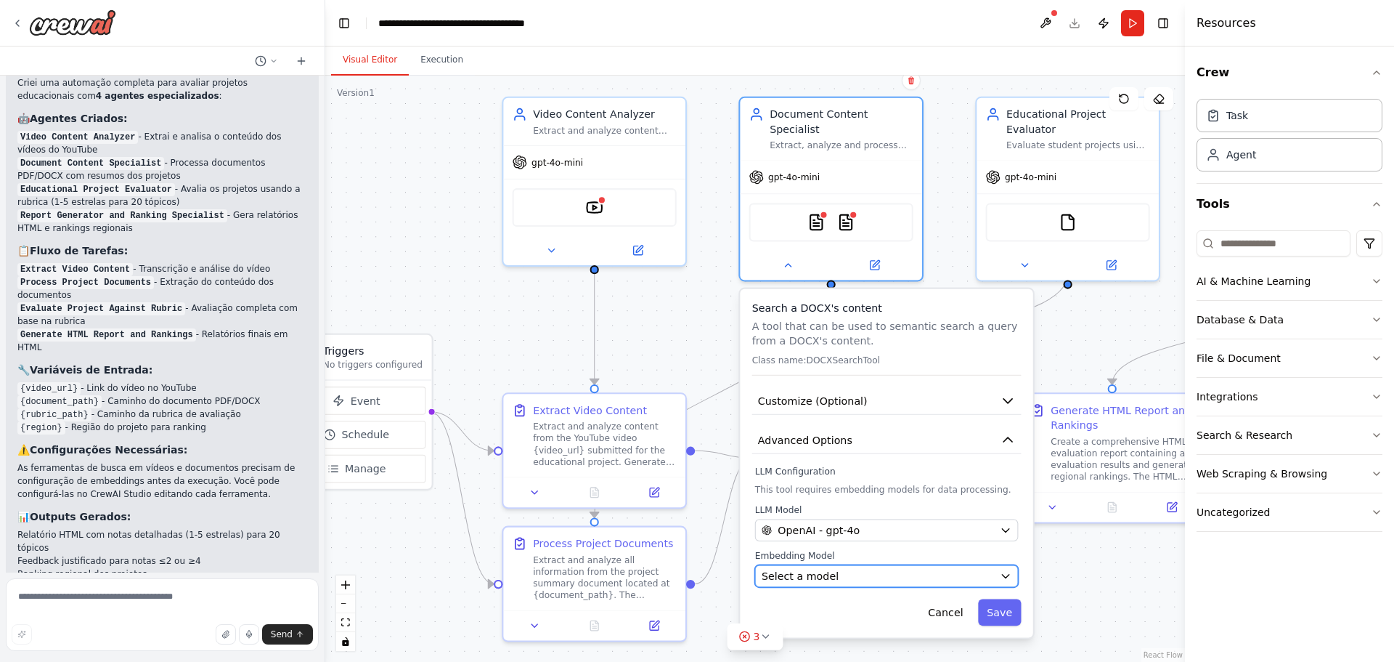
click at [841, 569] on div "Select a model" at bounding box center [878, 576] width 232 height 15
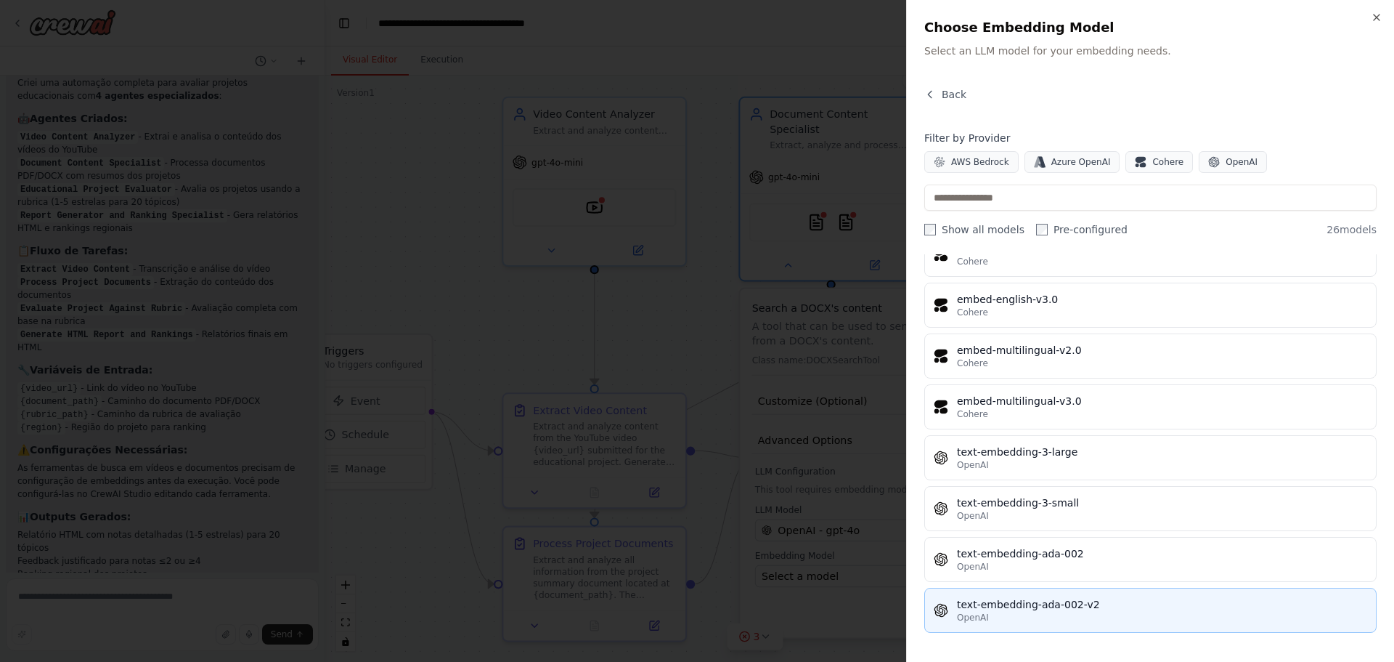
click at [1055, 594] on button "text-embedding-ada-002-v2 OpenAI" at bounding box center [1150, 609] width 452 height 45
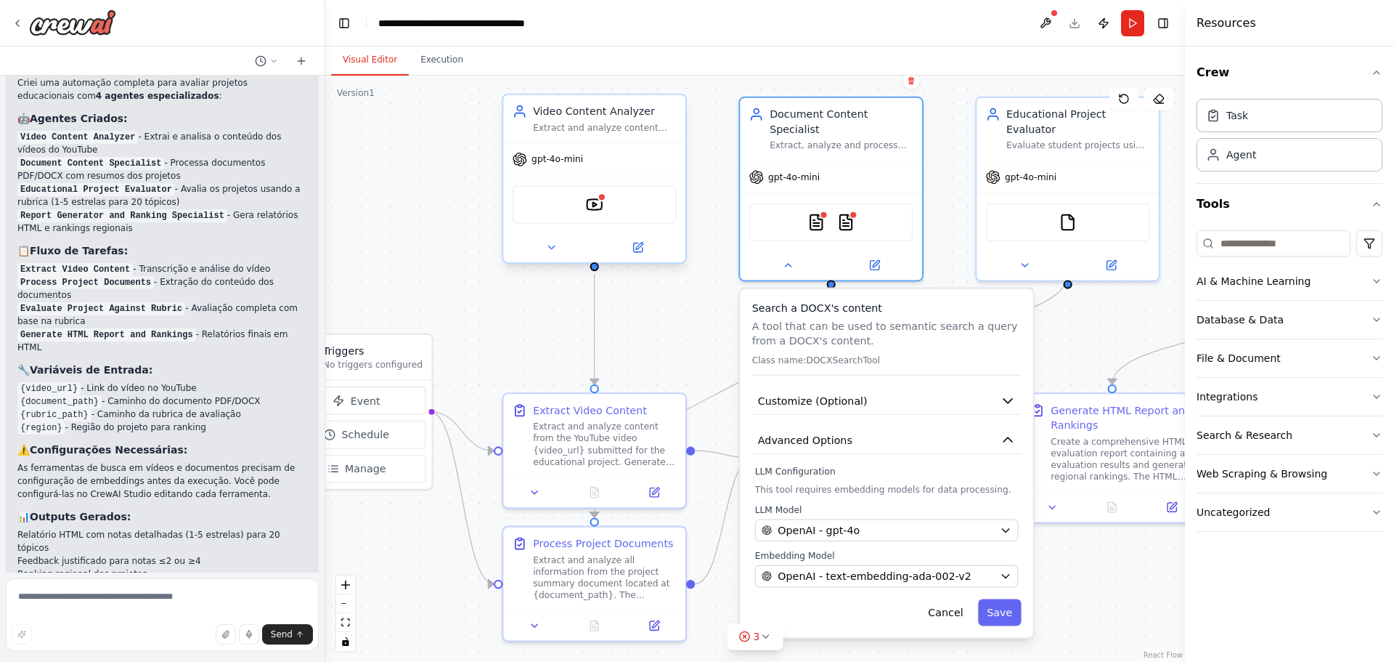
click at [572, 261] on div at bounding box center [594, 247] width 182 height 30
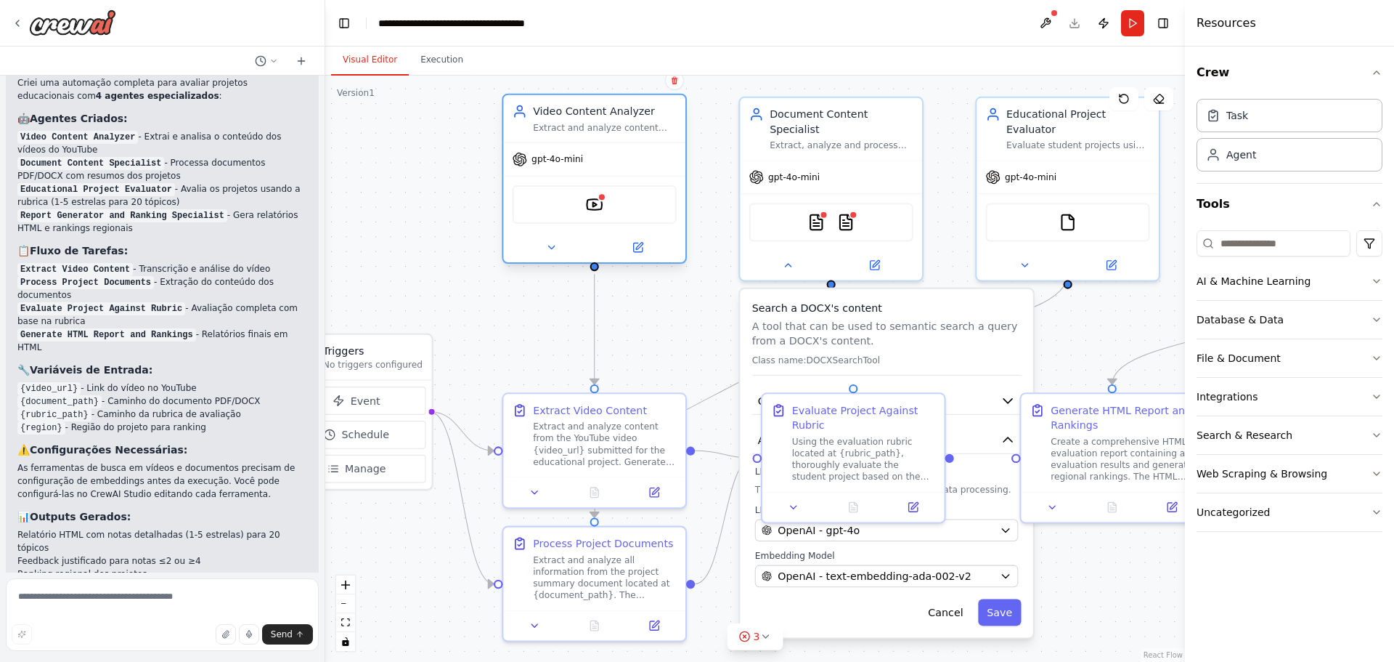
click at [560, 258] on div at bounding box center [594, 247] width 182 height 30
click at [552, 240] on button at bounding box center [552, 246] width 84 height 17
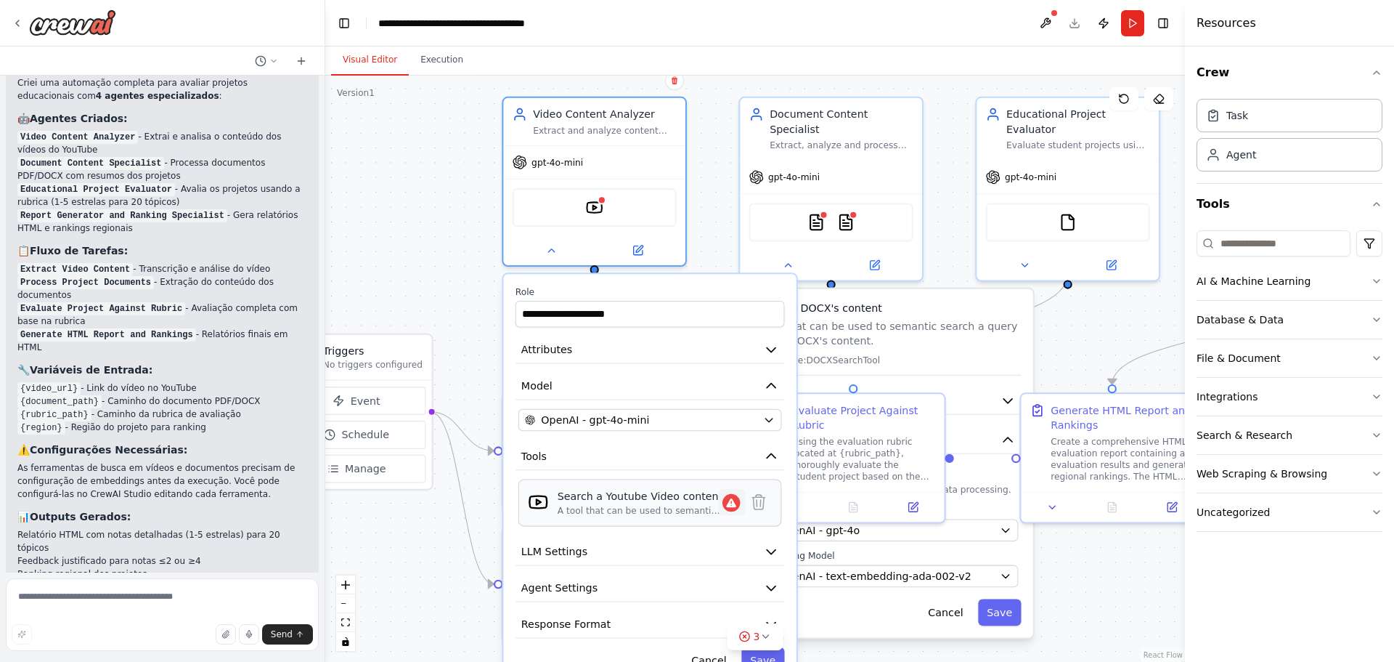
click at [738, 507] on icon at bounding box center [731, 501] width 17 height 17
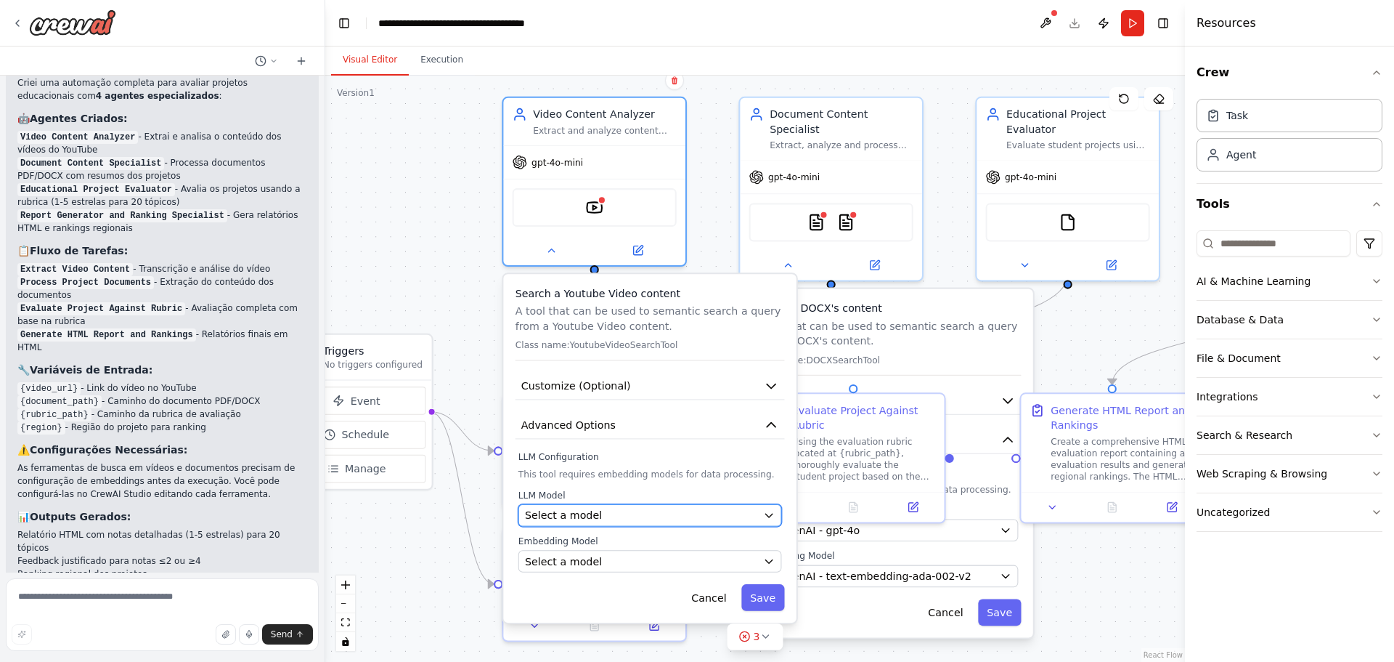
click at [710, 517] on div "Select a model" at bounding box center [641, 515] width 232 height 15
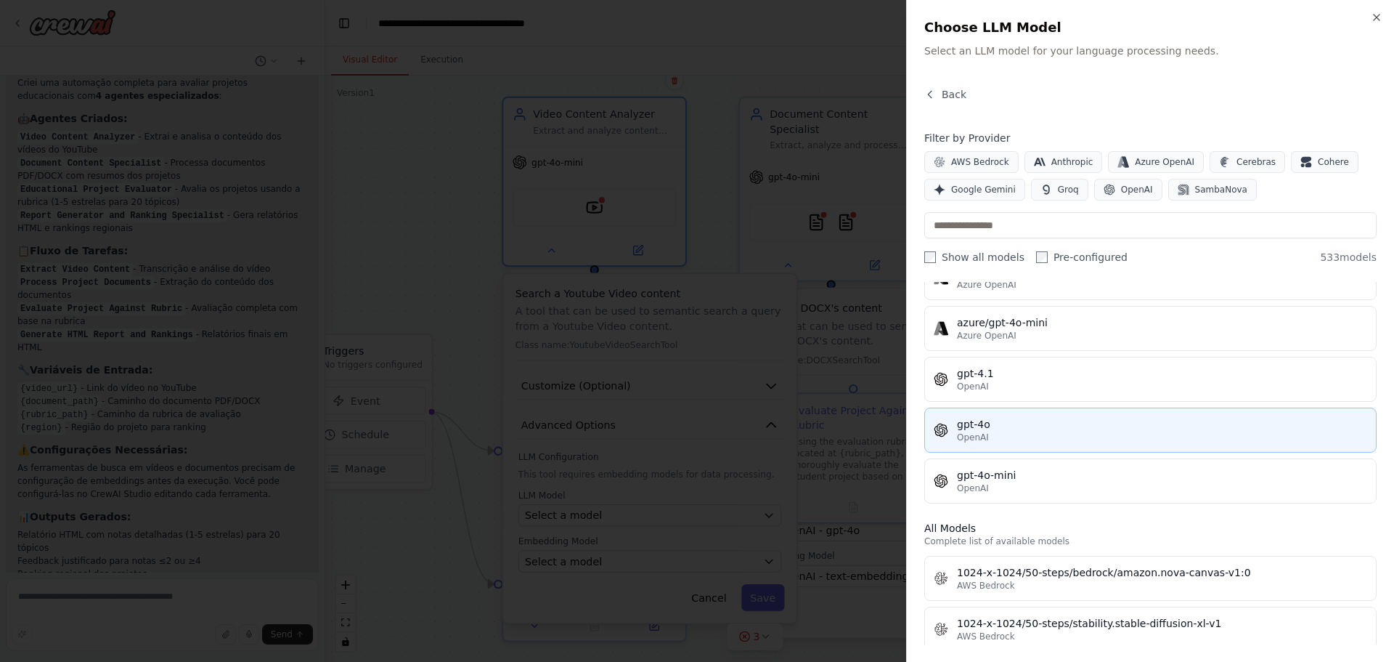
scroll to position [174, 0]
click at [1007, 447] on button "gpt-4o OpenAI" at bounding box center [1150, 430] width 452 height 45
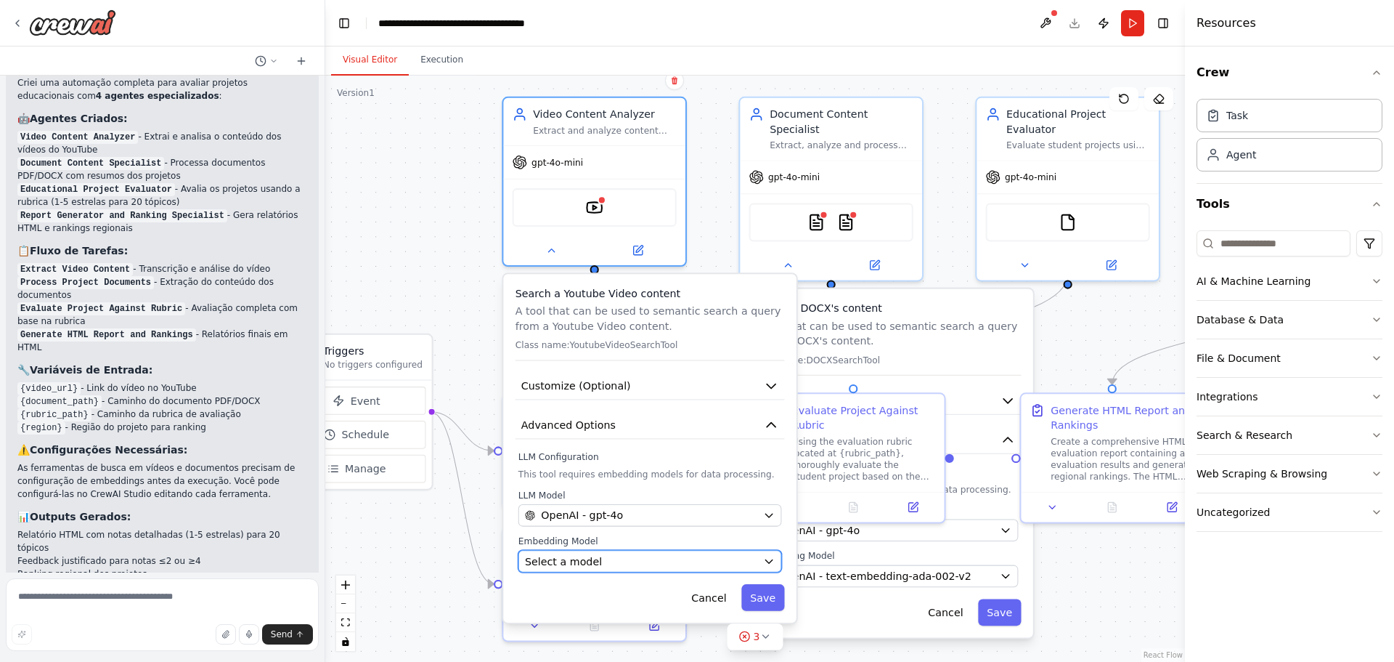
click at [679, 551] on button "Select a model" at bounding box center [651, 561] width 264 height 23
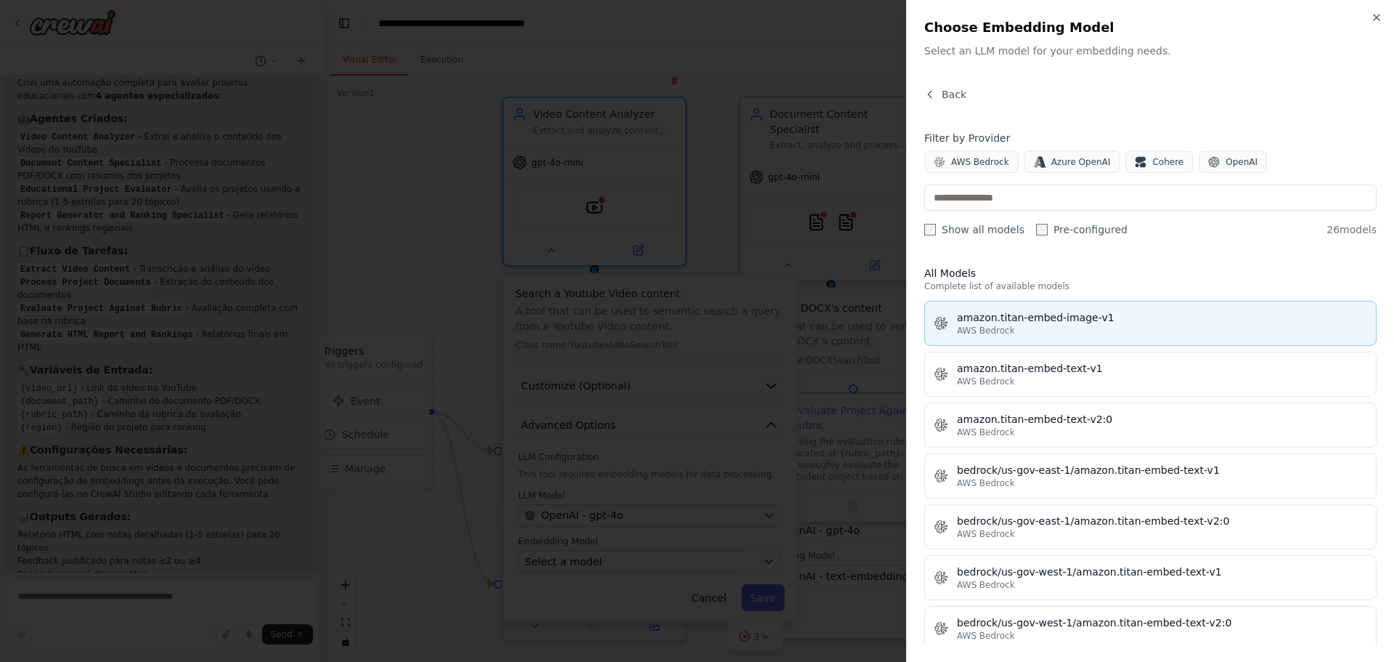
click at [1096, 335] on div "AWS Bedrock" at bounding box center [1162, 331] width 410 height 12
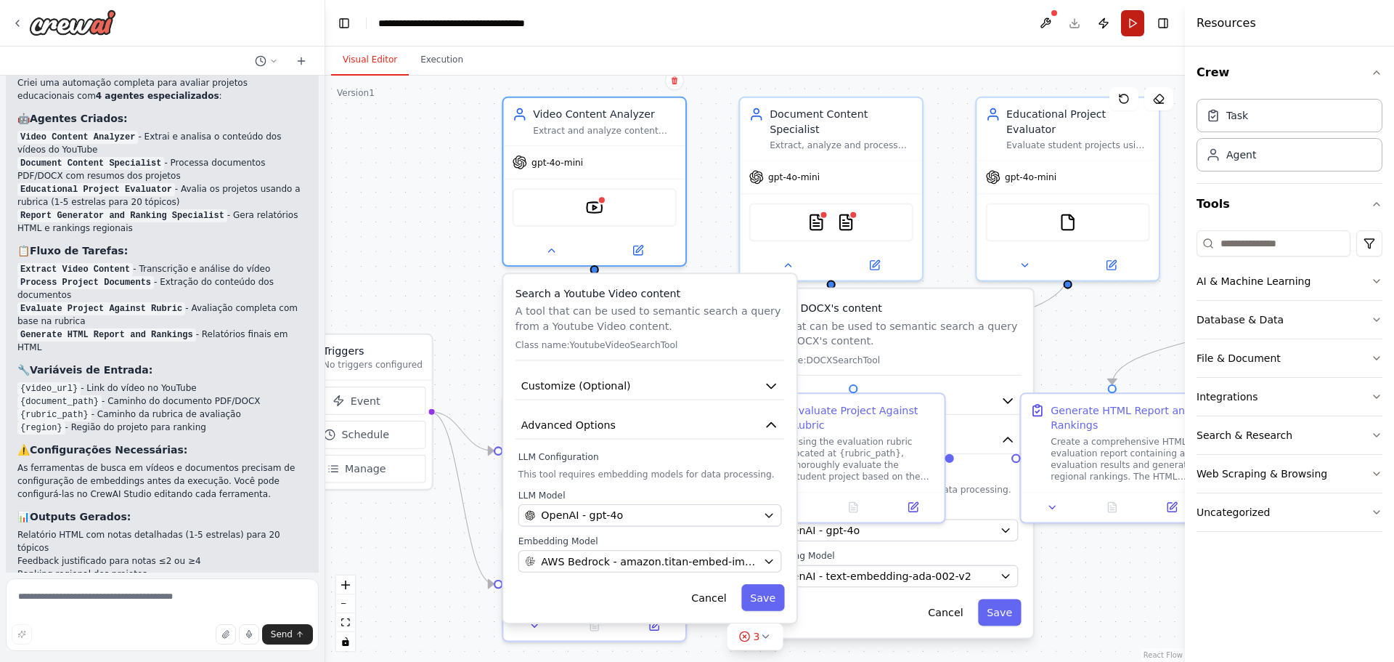
click at [1137, 28] on button "Run" at bounding box center [1132, 23] width 23 height 26
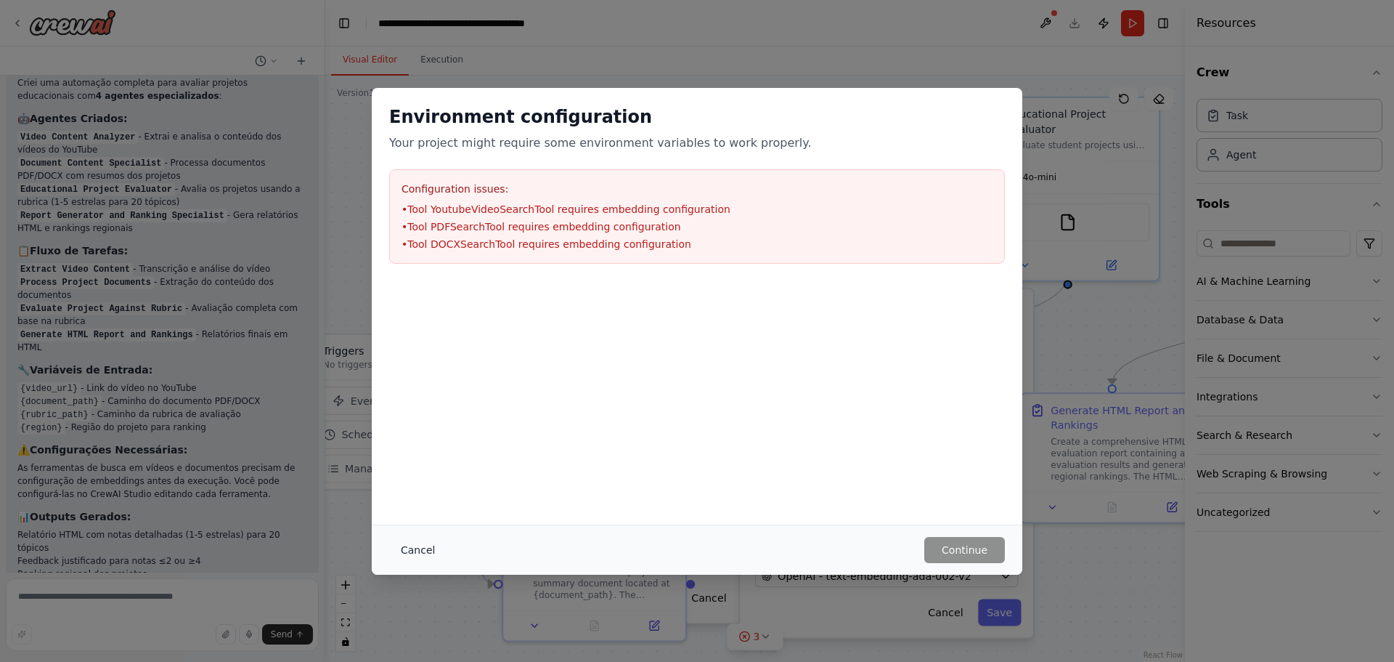
click at [410, 548] on button "Cancel" at bounding box center [417, 550] width 57 height 26
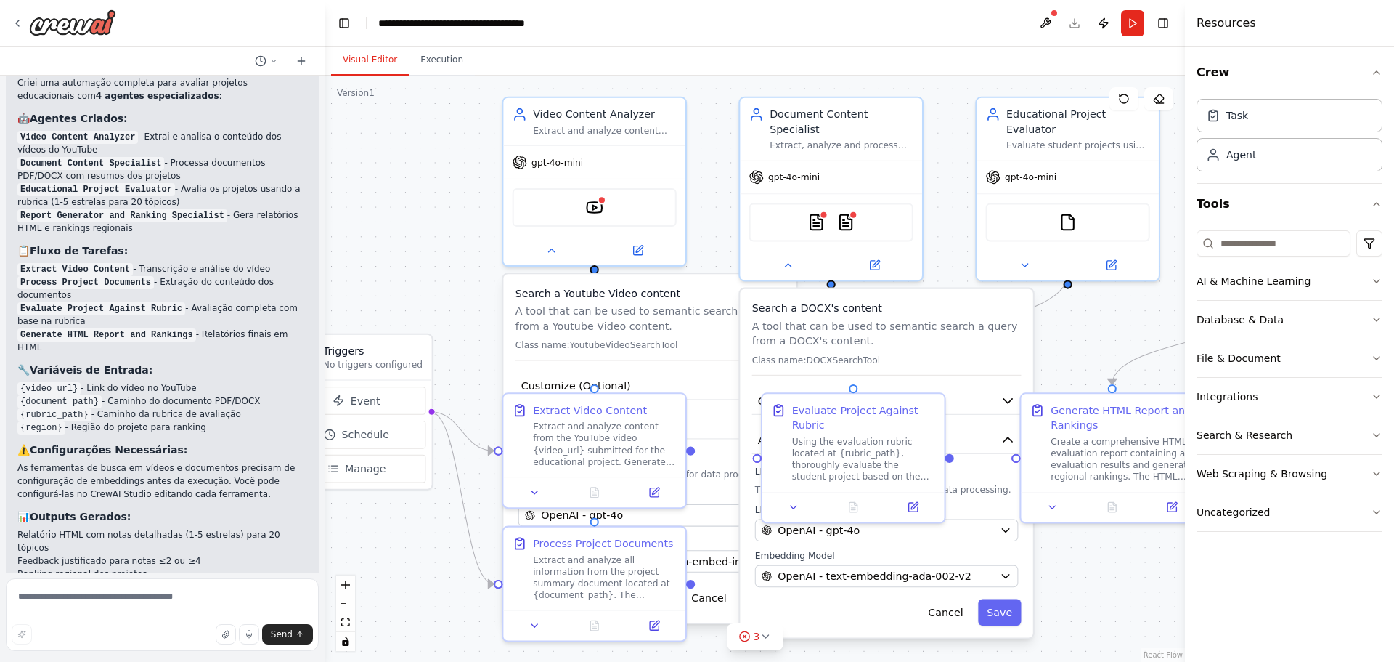
click at [482, 223] on div ".deletable-edge-delete-btn { width: 20px; height: 20px; border: 0px solid #ffff…" at bounding box center [755, 369] width 860 height 586
click at [100, 23] on img at bounding box center [72, 22] width 87 height 26
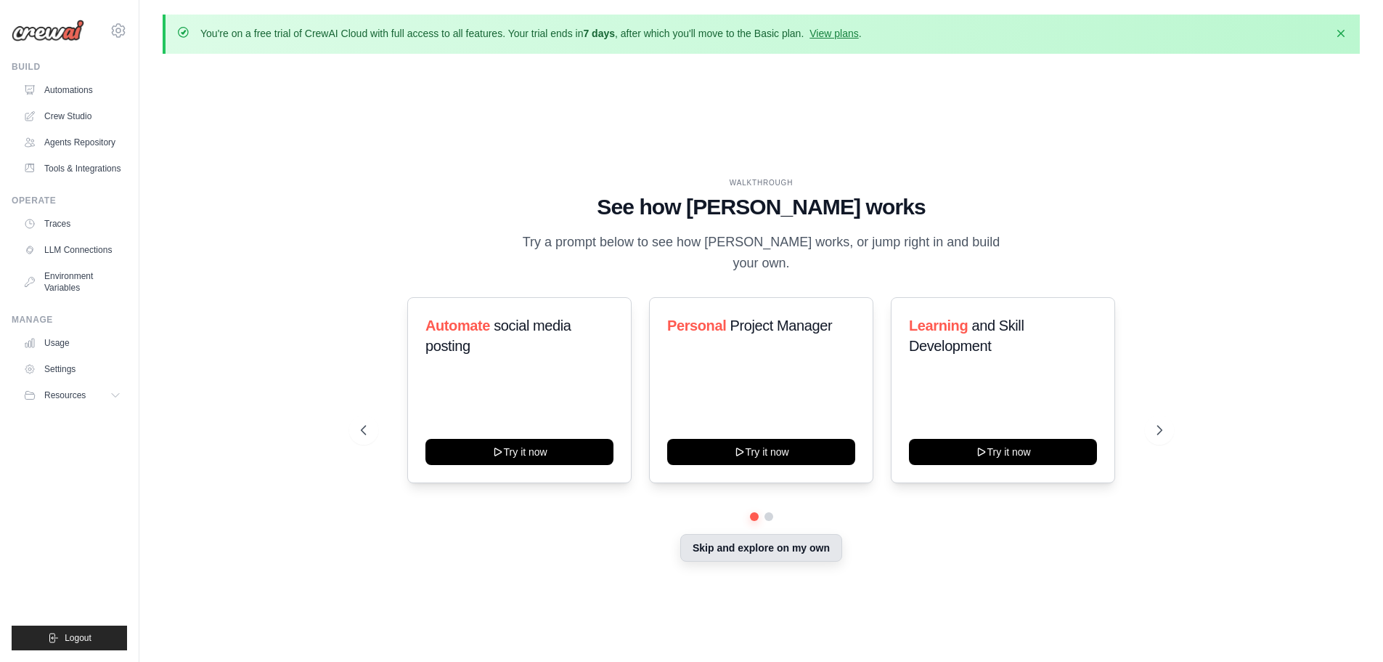
click at [694, 537] on button "Skip and explore on my own" at bounding box center [761, 548] width 162 height 28
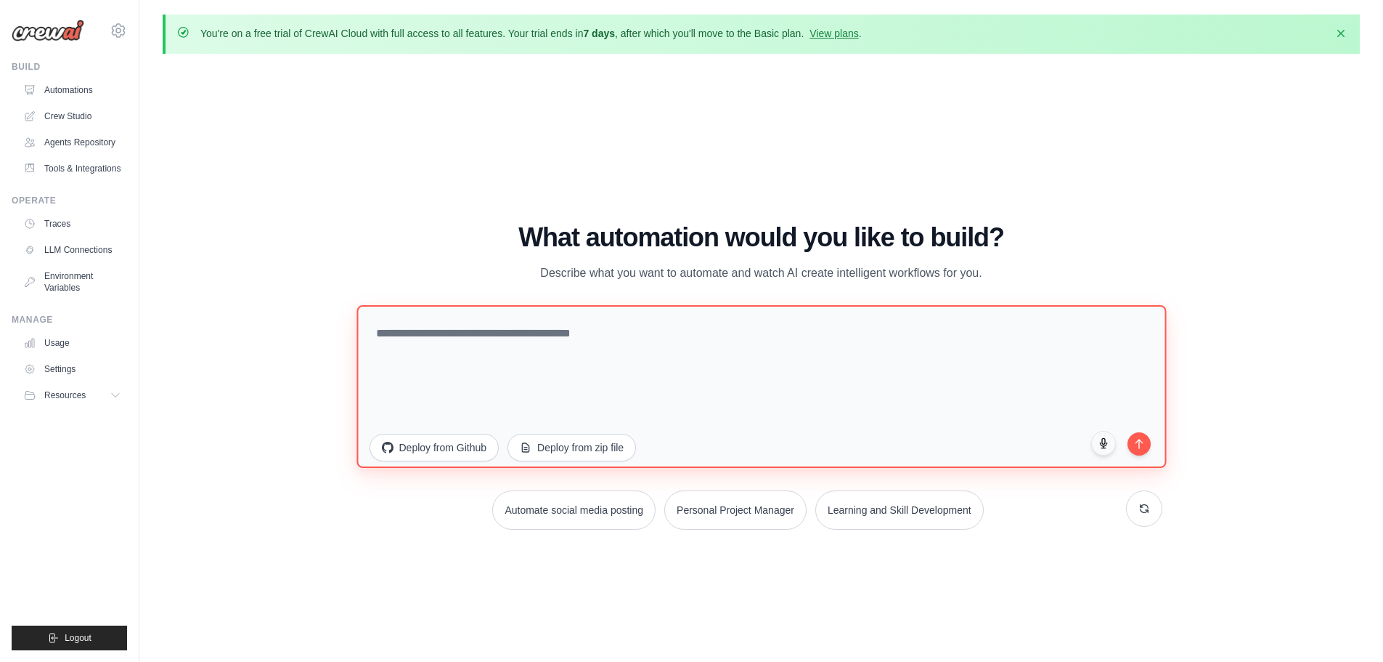
click at [656, 358] on textarea at bounding box center [762, 385] width 810 height 163
paste textarea "**********"
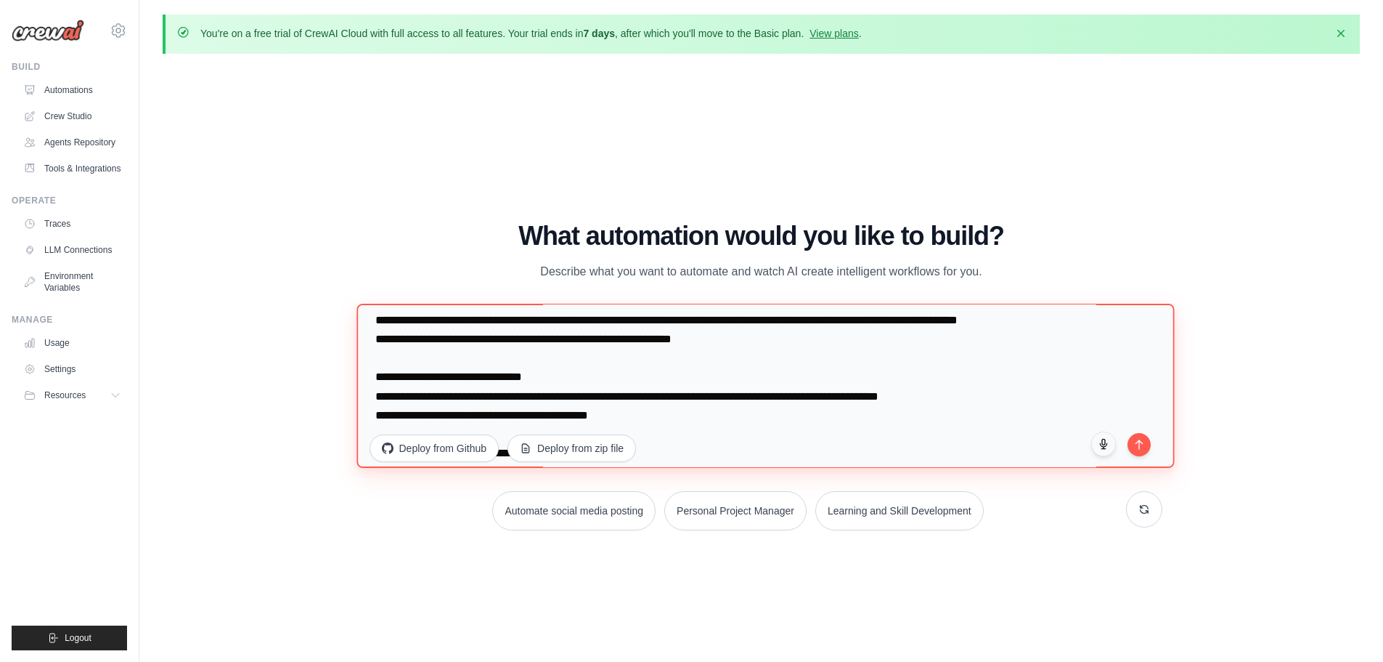
scroll to position [321, 0]
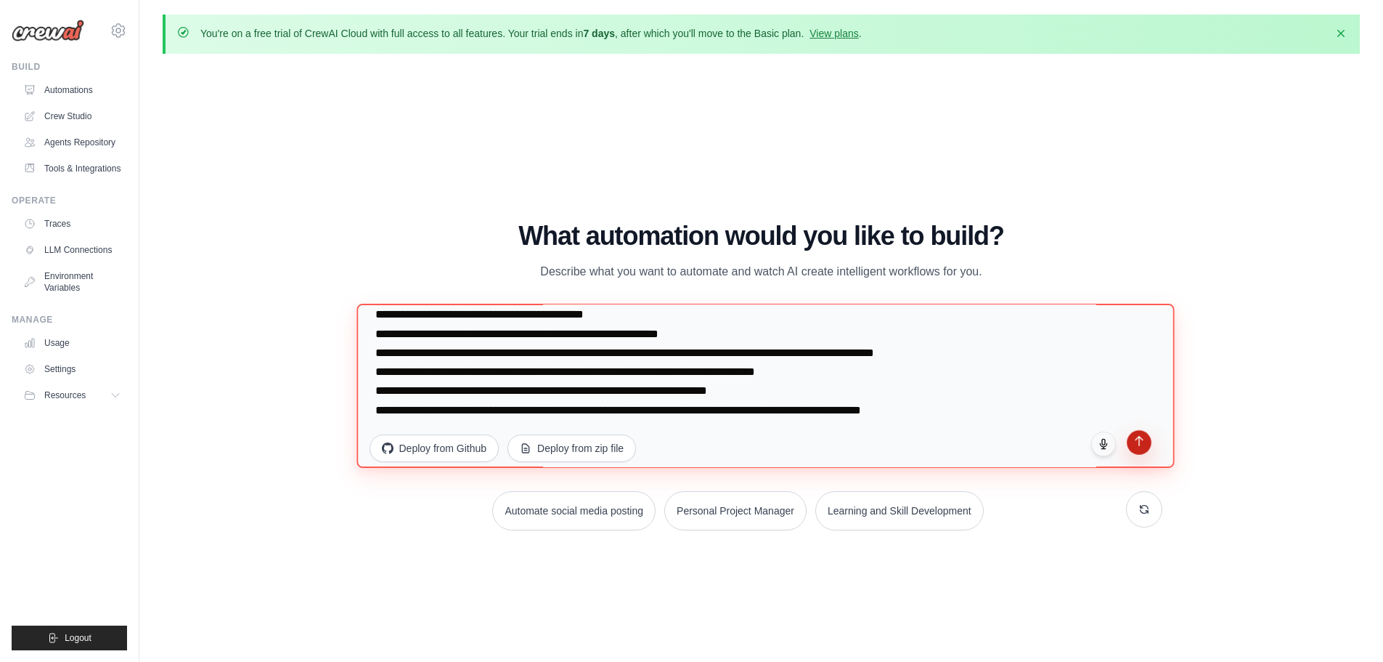
type textarea "**********"
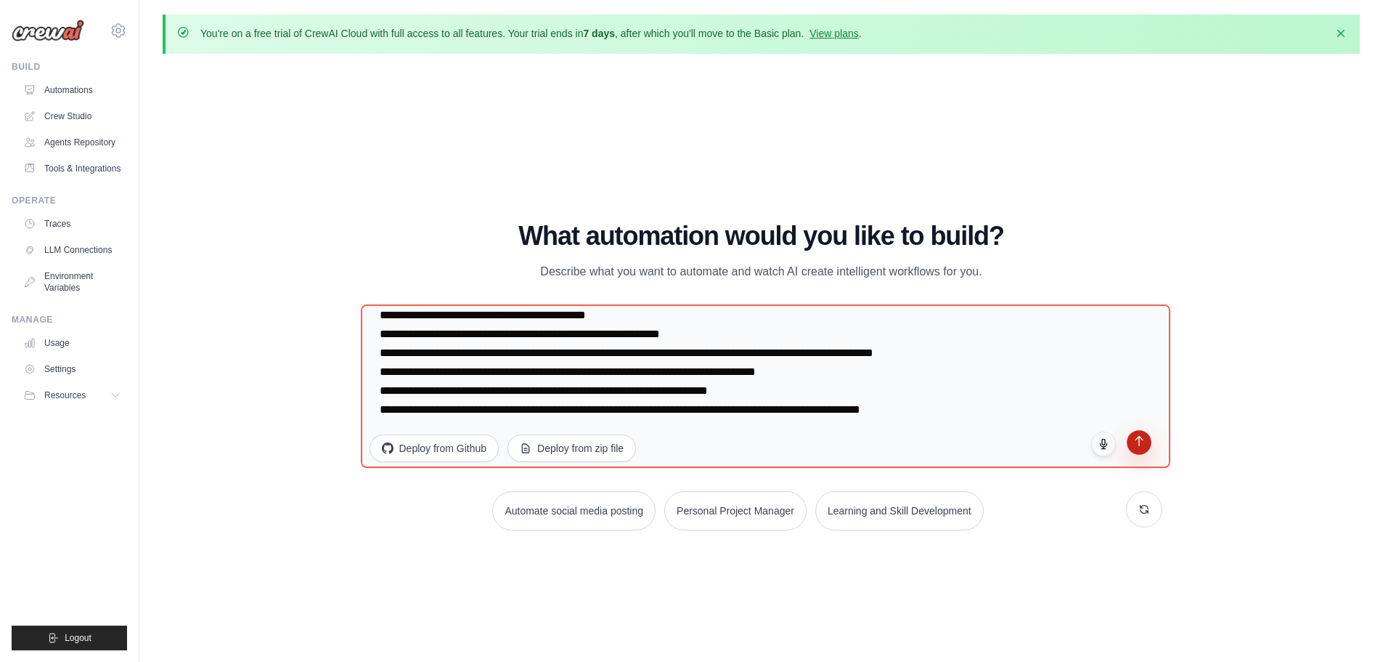
click at [1138, 447] on button "submit" at bounding box center [1139, 442] width 25 height 25
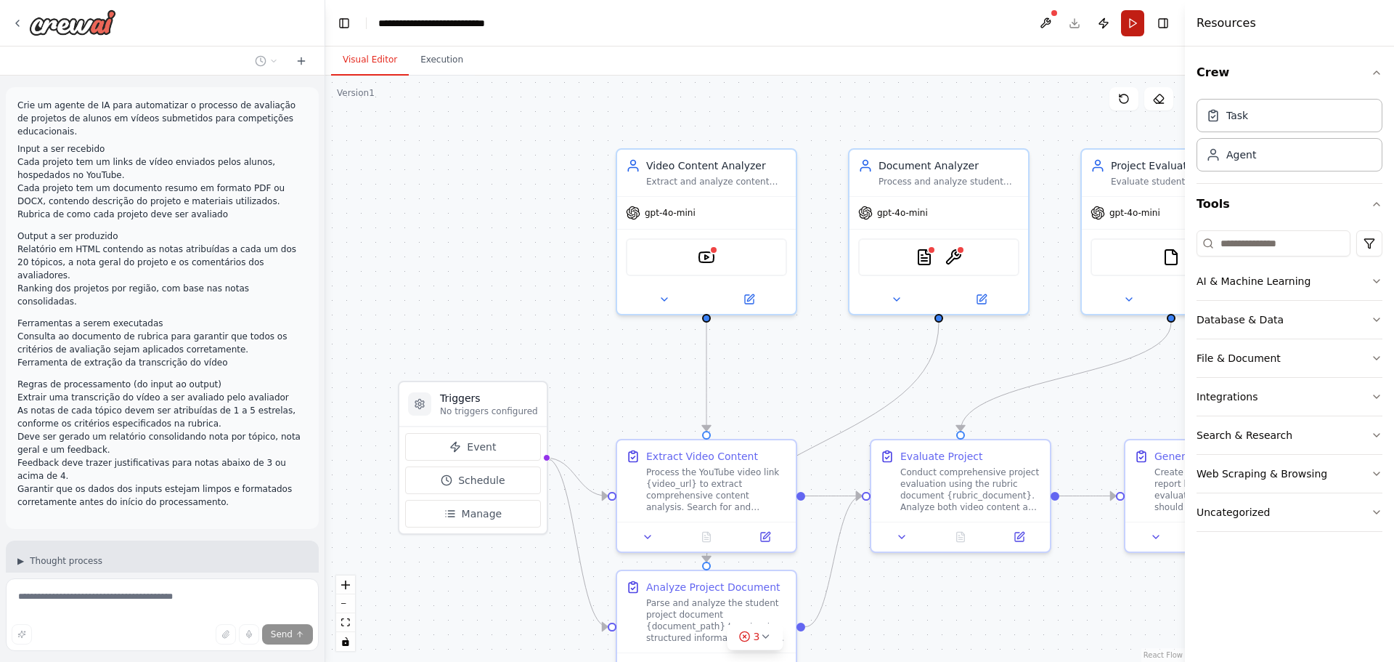
click at [1124, 25] on button "Run" at bounding box center [1132, 23] width 23 height 26
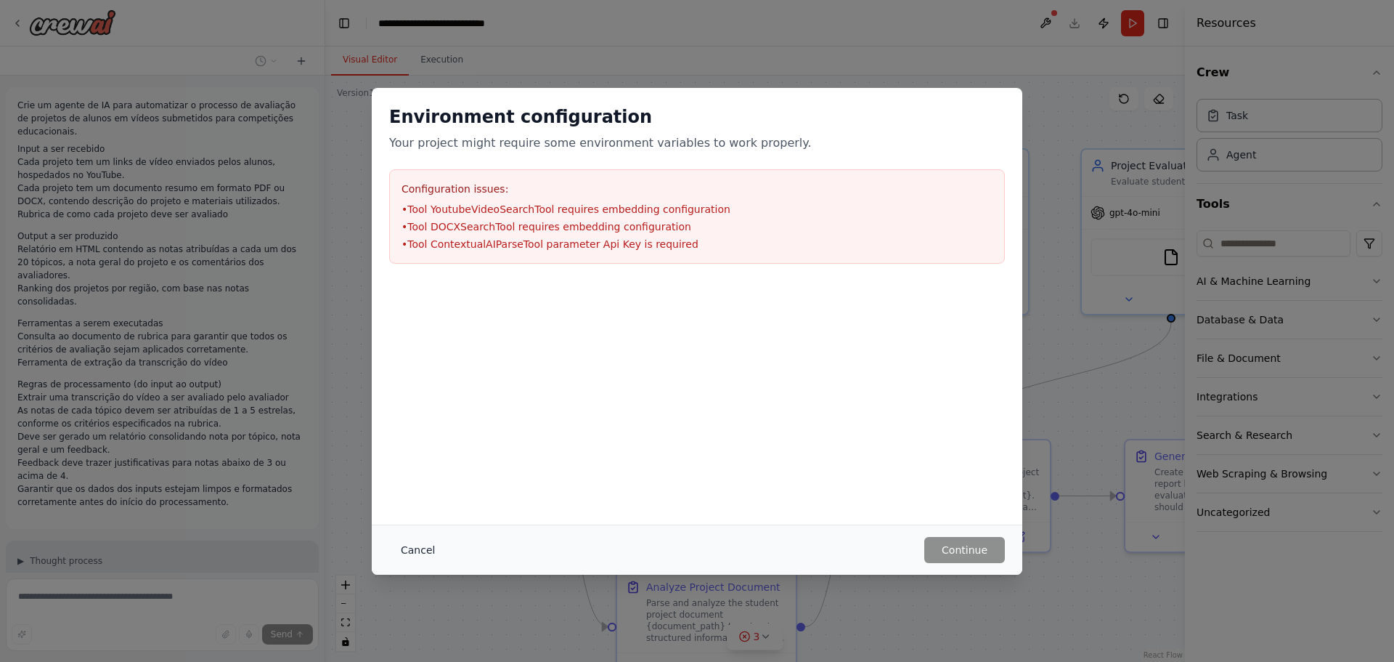
click at [418, 537] on button "Cancel" at bounding box center [417, 550] width 57 height 26
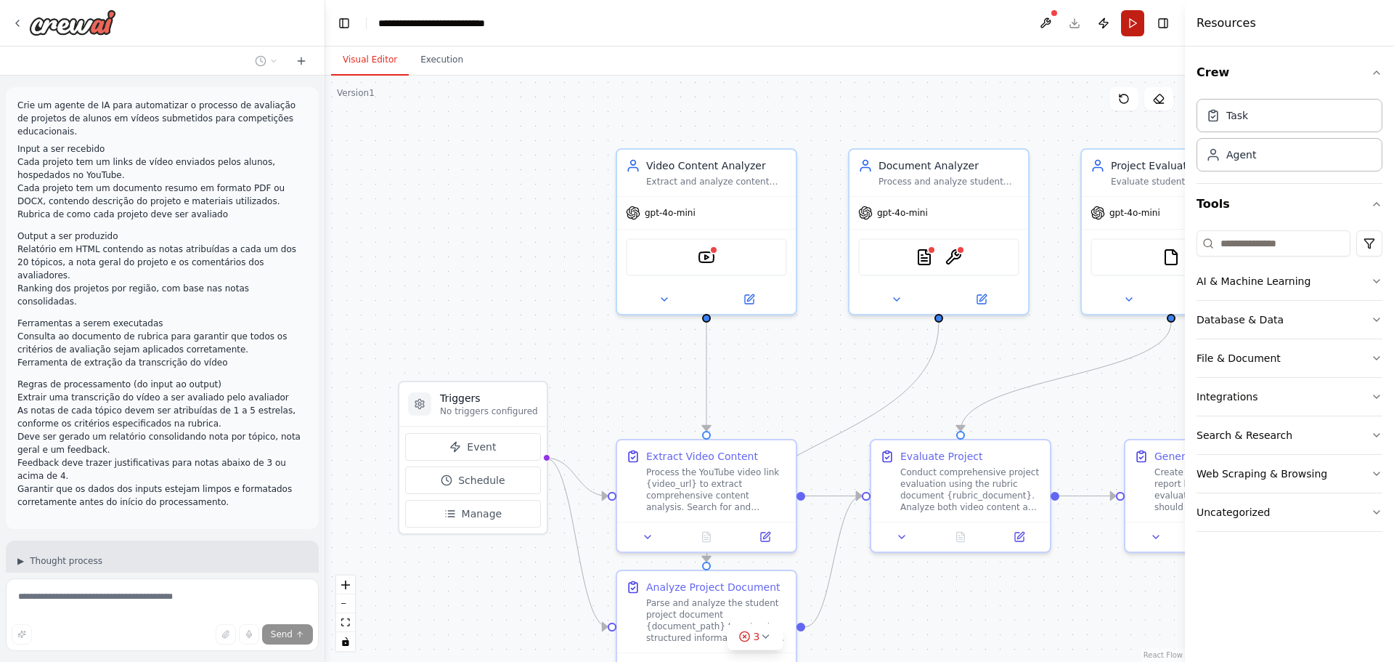
click at [1136, 20] on button "Run" at bounding box center [1132, 23] width 23 height 26
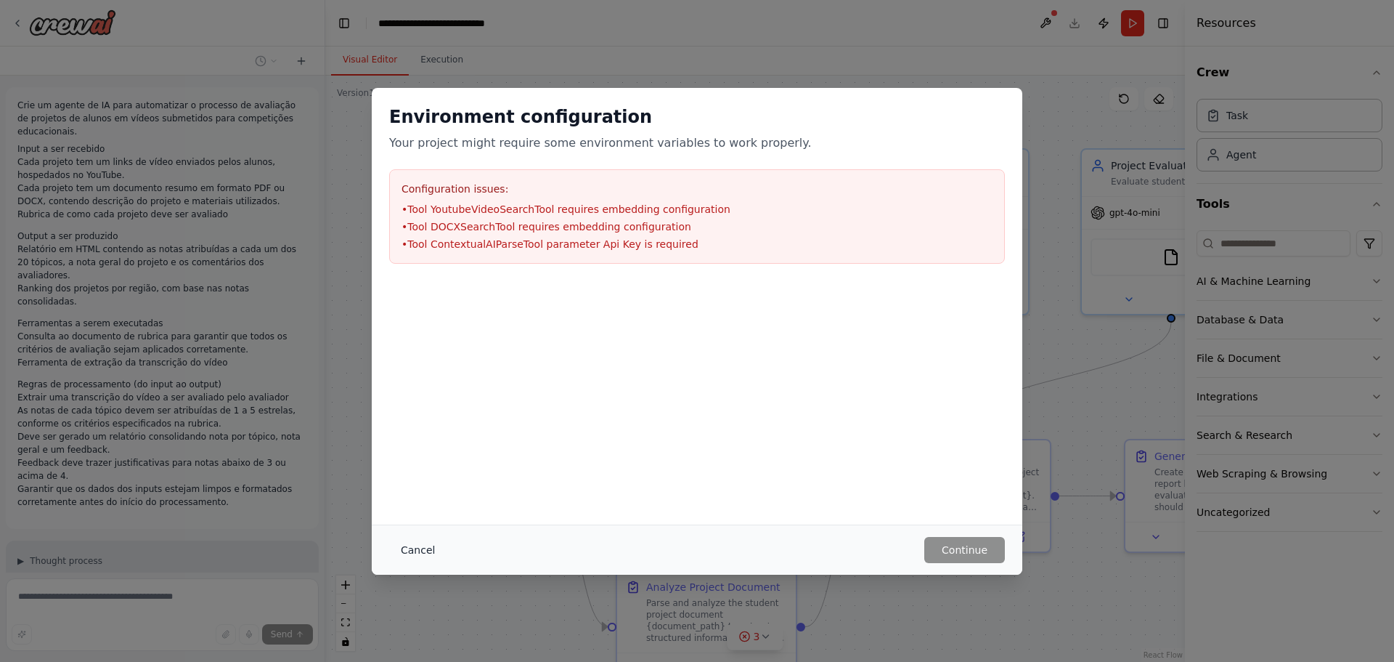
click at [423, 553] on button "Cancel" at bounding box center [417, 550] width 57 height 26
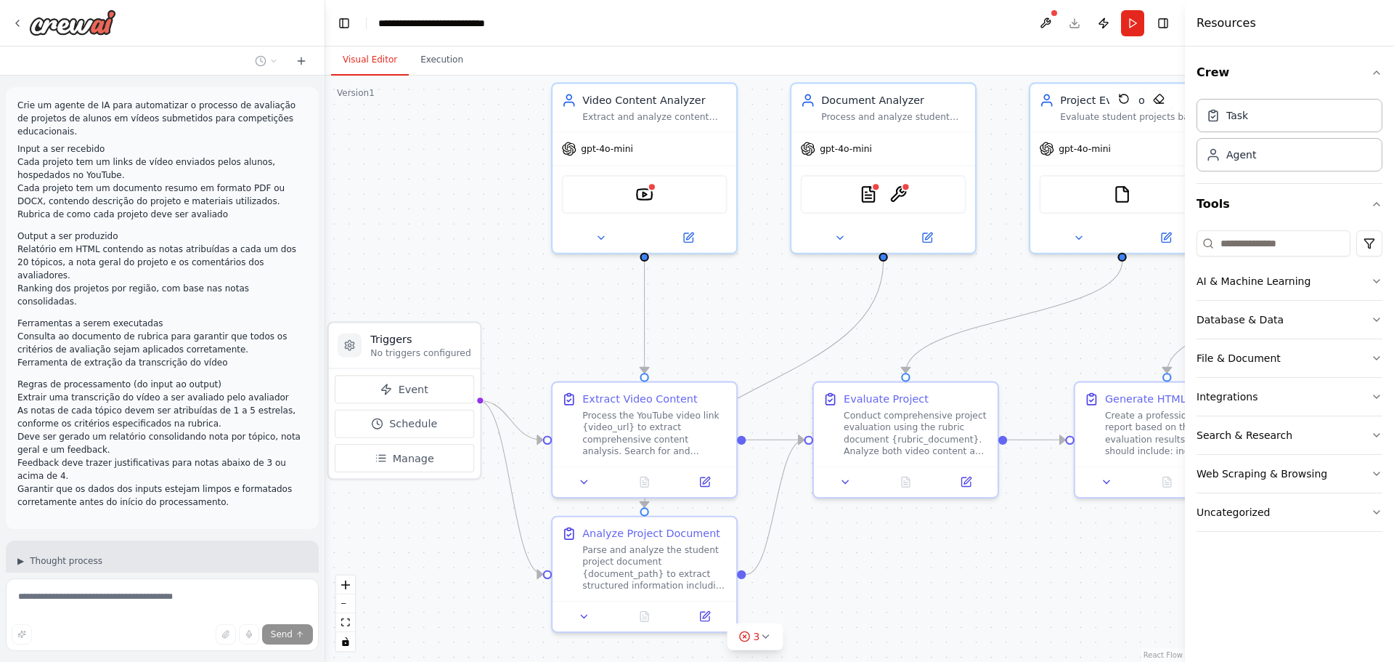
drag, startPoint x: 601, startPoint y: 349, endPoint x: 527, endPoint y: 277, distance: 103.2
click at [527, 277] on div ".deletable-edge-delete-btn { width: 20px; height: 20px; border: 0px solid #ffff…" at bounding box center [755, 369] width 860 height 586
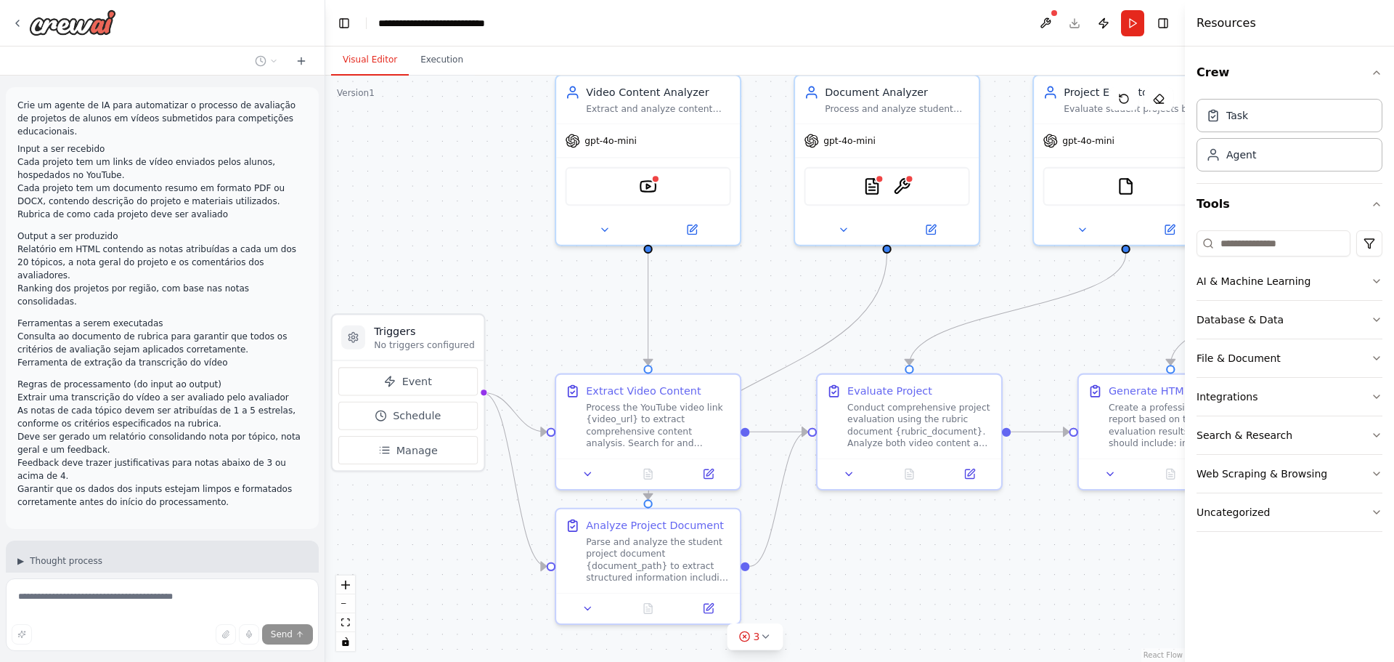
drag, startPoint x: 526, startPoint y: 275, endPoint x: 544, endPoint y: 276, distance: 17.5
click at [544, 276] on div ".deletable-edge-delete-btn { width: 20px; height: 20px; border: 0px solid #ffff…" at bounding box center [755, 369] width 860 height 586
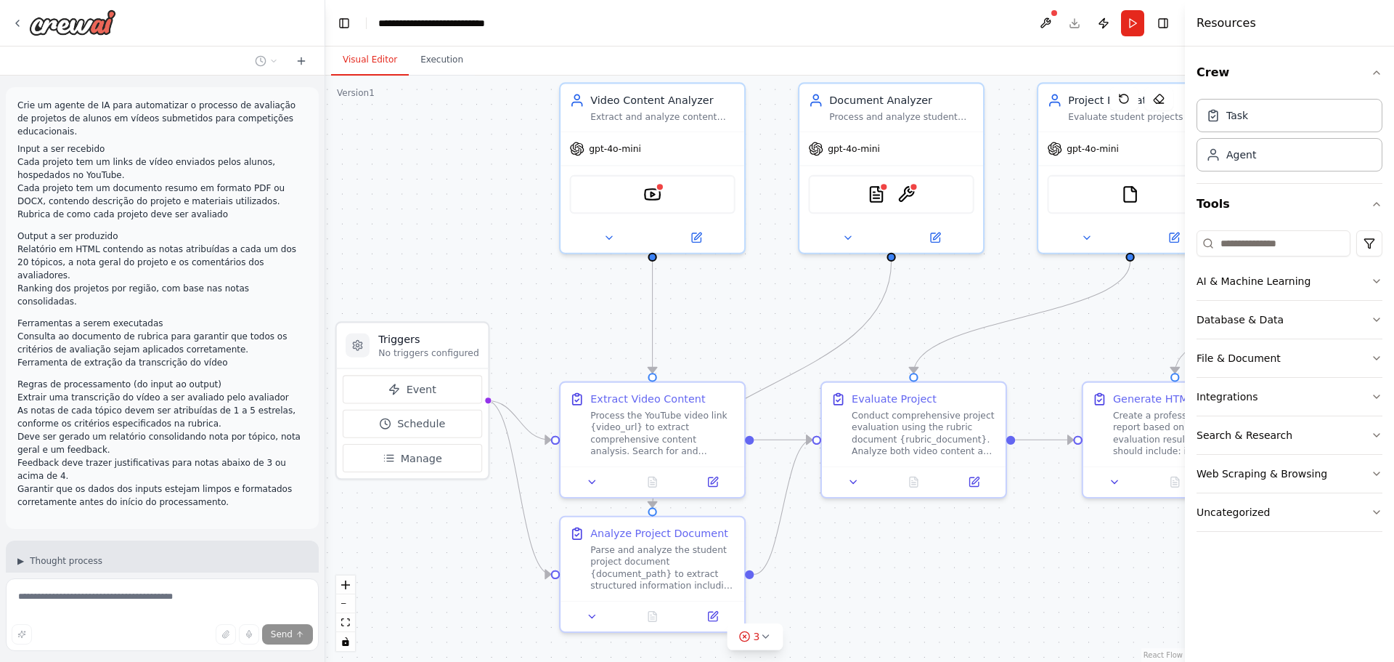
drag, startPoint x: 551, startPoint y: 239, endPoint x: 552, endPoint y: 247, distance: 8.0
click at [552, 247] on div ".deletable-edge-delete-btn { width: 20px; height: 20px; border: 0px solid #ffff…" at bounding box center [755, 369] width 860 height 586
click at [619, 238] on button at bounding box center [608, 235] width 84 height 18
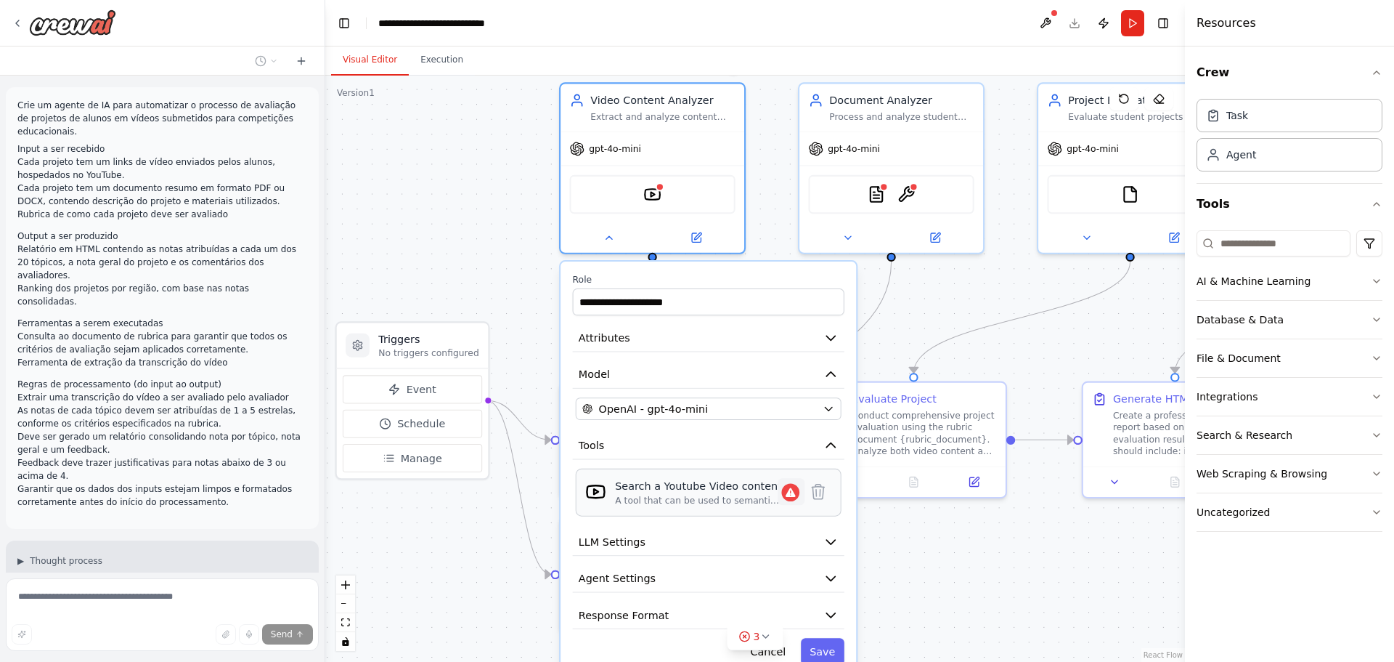
click at [796, 489] on icon at bounding box center [791, 491] width 13 height 14
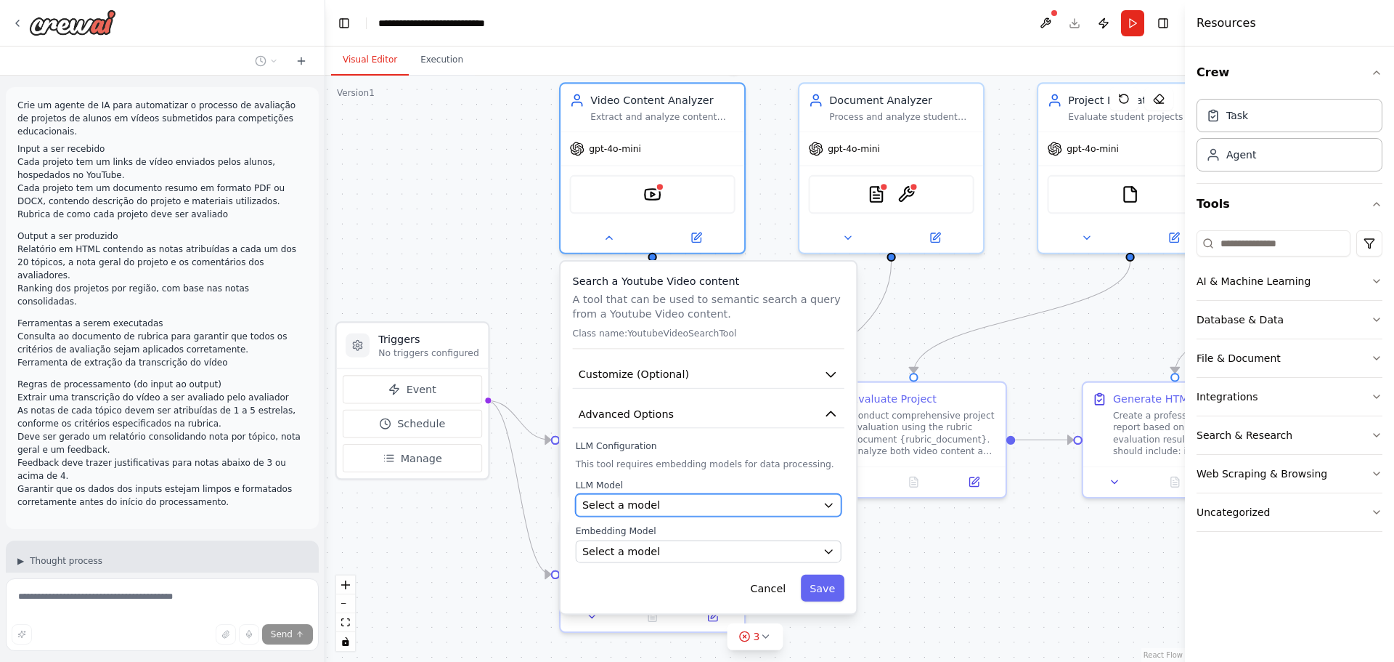
click at [767, 507] on div "Select a model" at bounding box center [699, 504] width 235 height 15
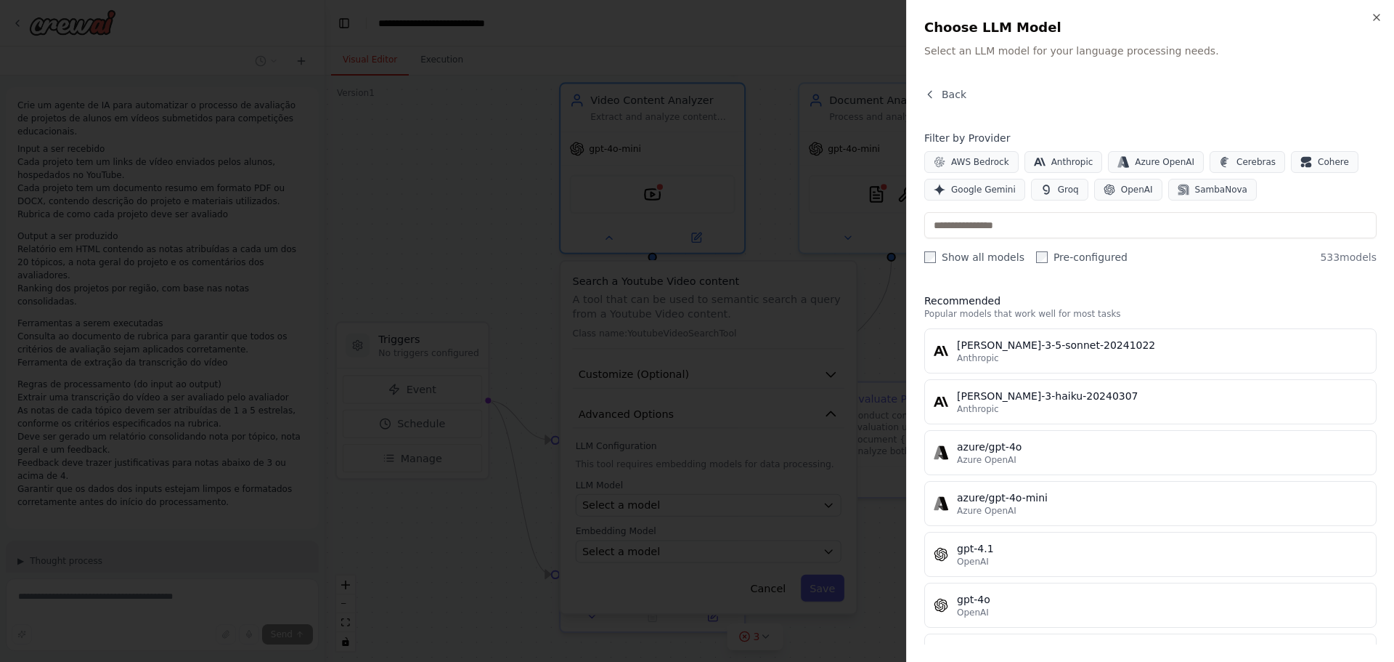
click at [932, 83] on div "Close Choose LLM Model Select an LLM model for your language processing needs. …" at bounding box center [1150, 331] width 488 height 662
click at [931, 94] on icon "button" at bounding box center [930, 95] width 12 height 12
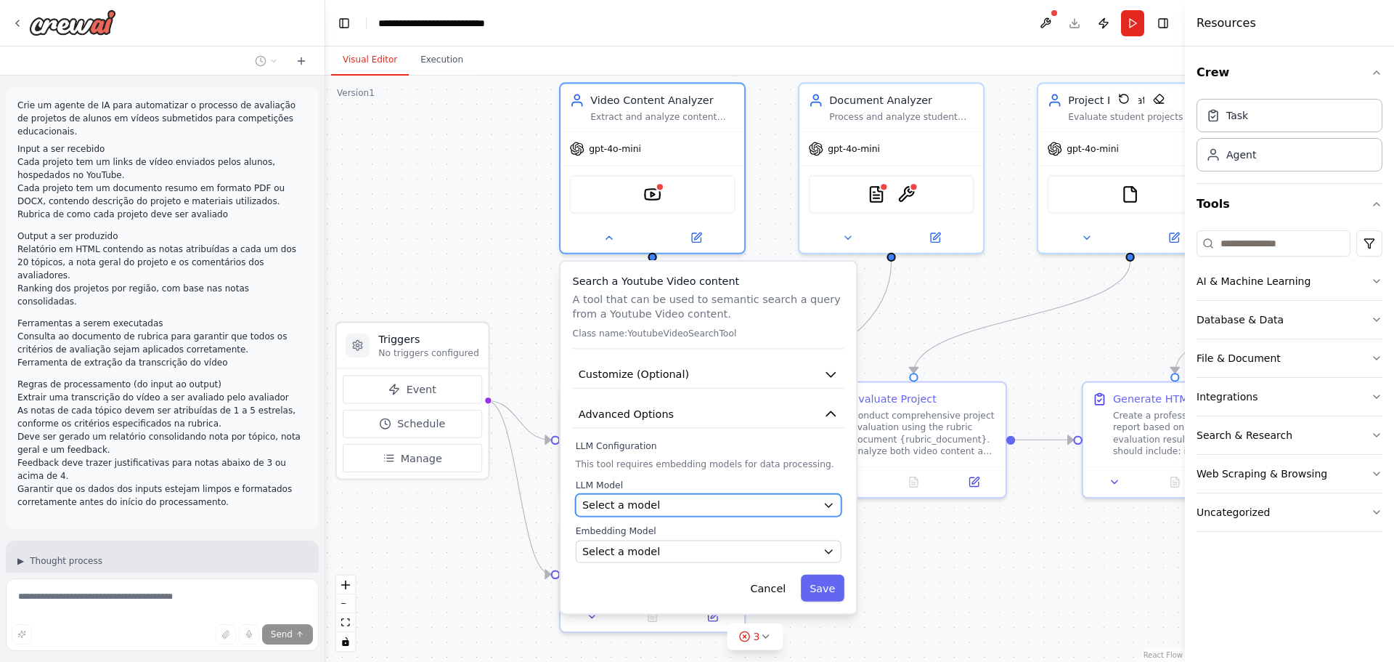
click at [625, 509] on span "Select a model" at bounding box center [621, 504] width 78 height 15
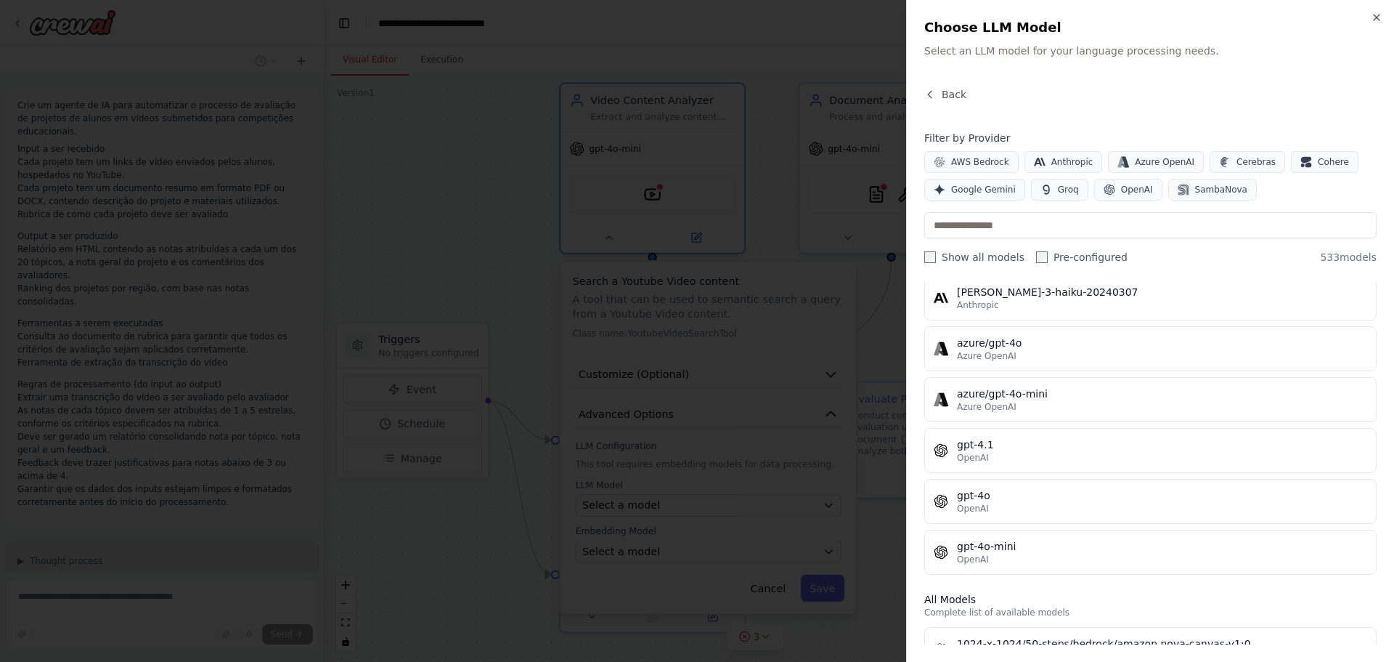
scroll to position [102, 0]
click at [737, 511] on div at bounding box center [697, 331] width 1394 height 662
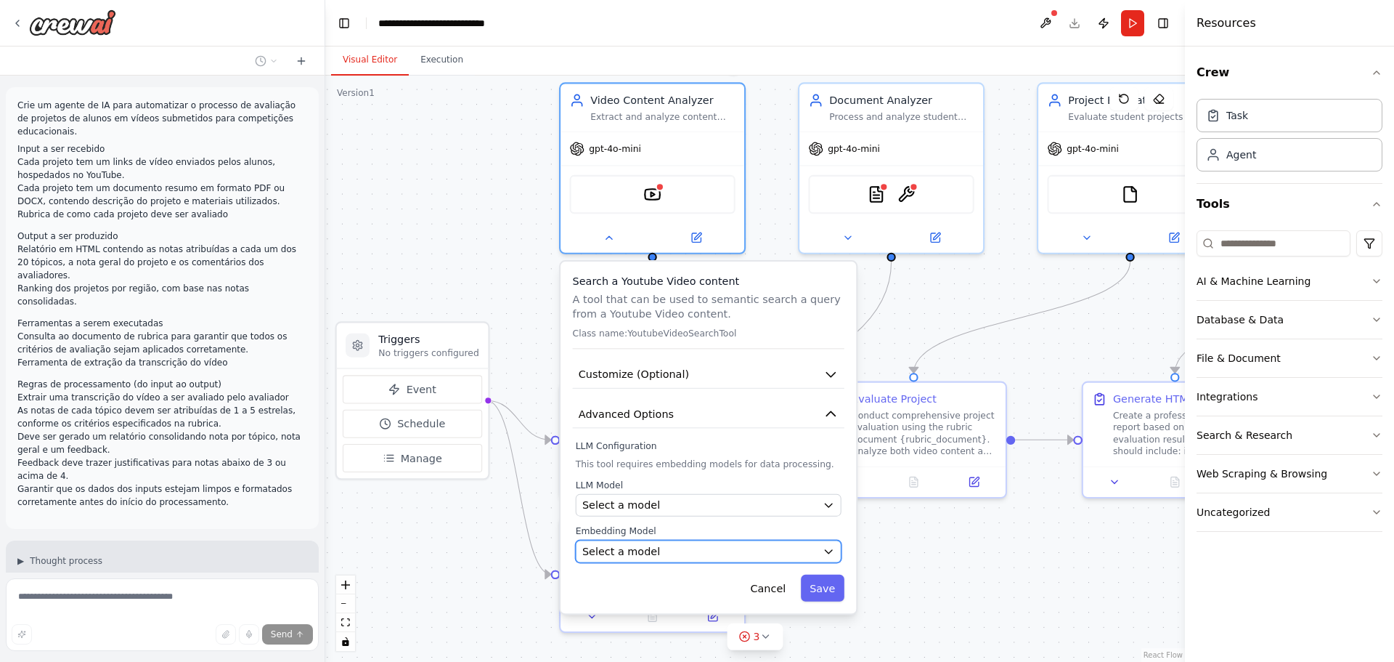
click at [728, 557] on div "Select a model" at bounding box center [699, 551] width 235 height 15
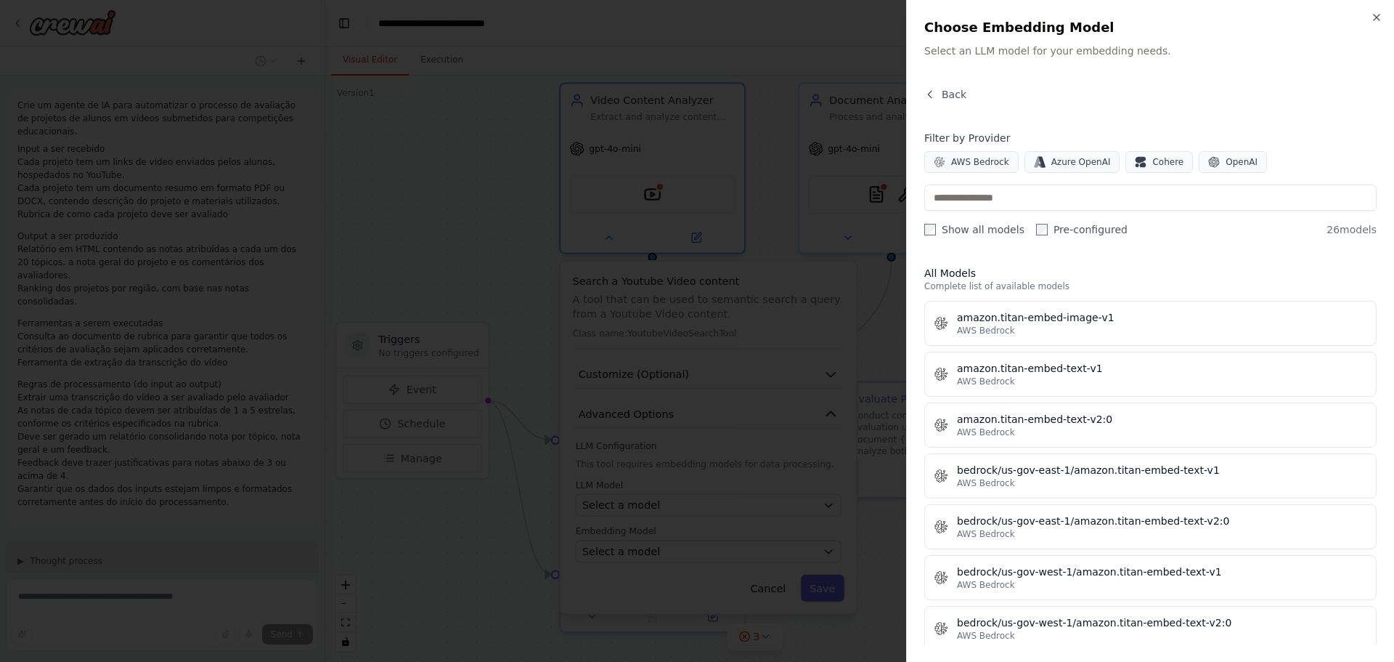
click at [616, 41] on div at bounding box center [697, 331] width 1394 height 662
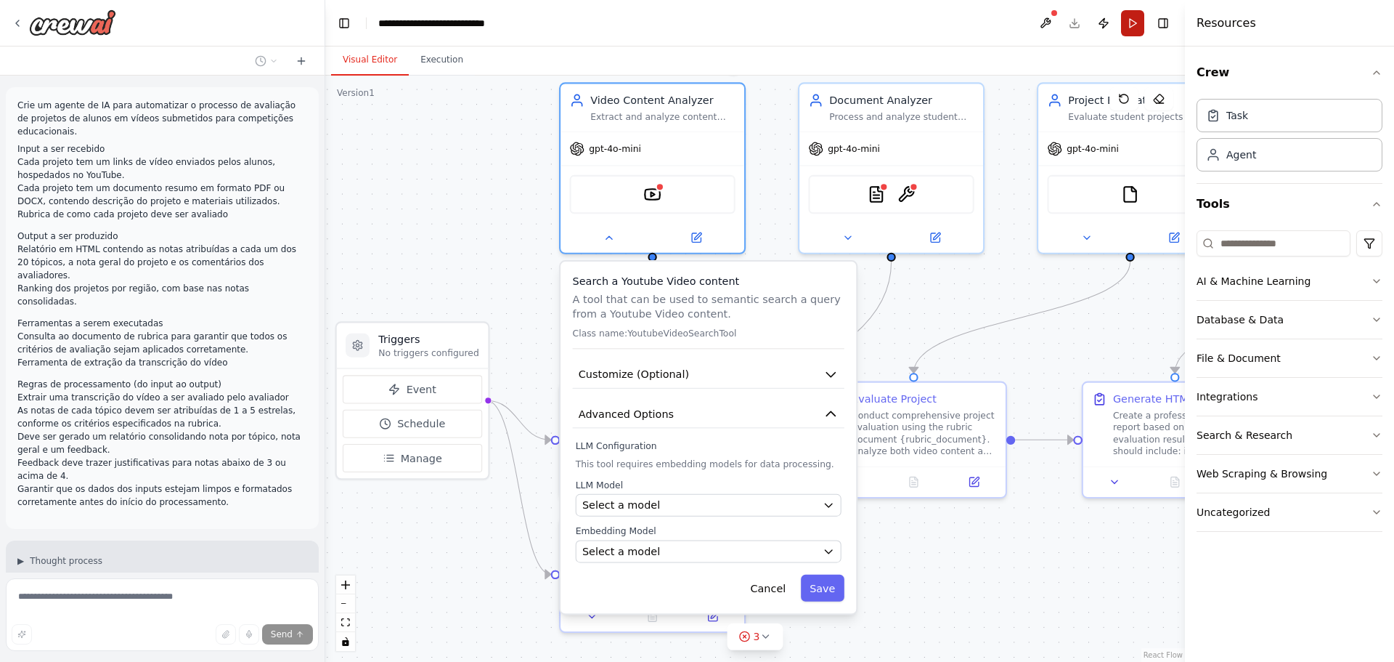
click at [1134, 24] on button "Run" at bounding box center [1132, 23] width 23 height 26
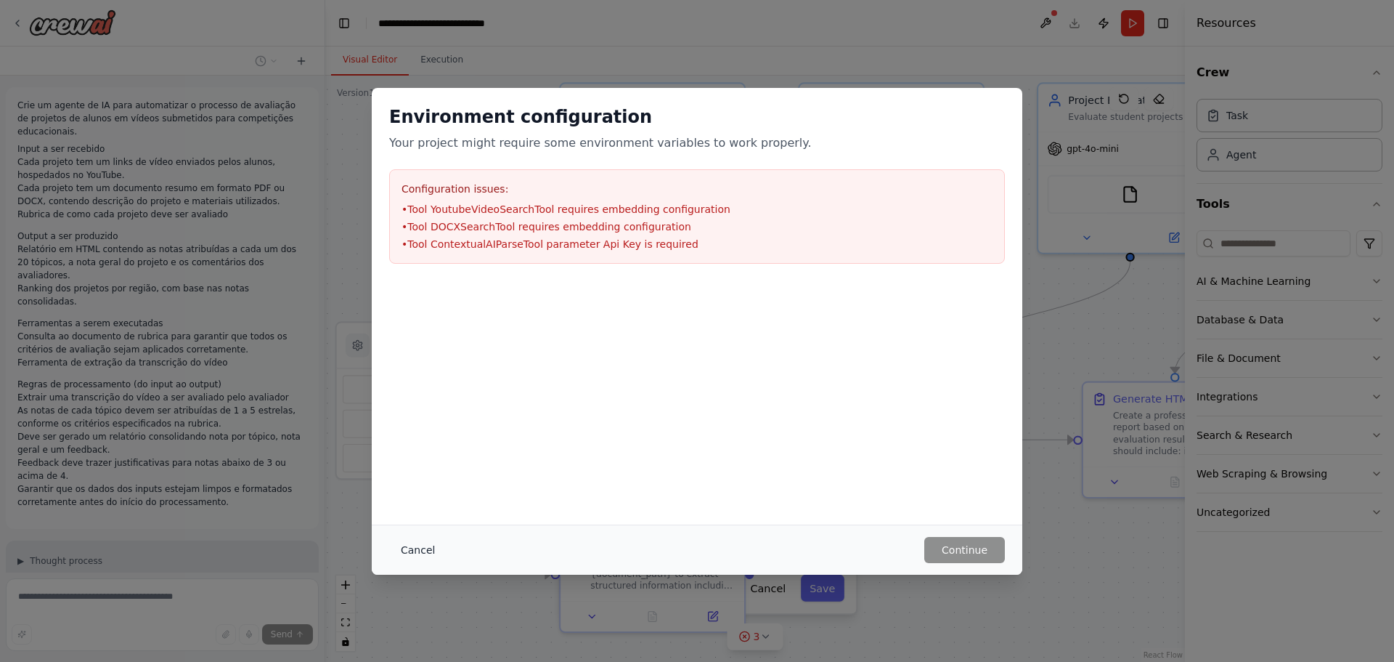
click at [397, 545] on button "Cancel" at bounding box center [417, 550] width 57 height 26
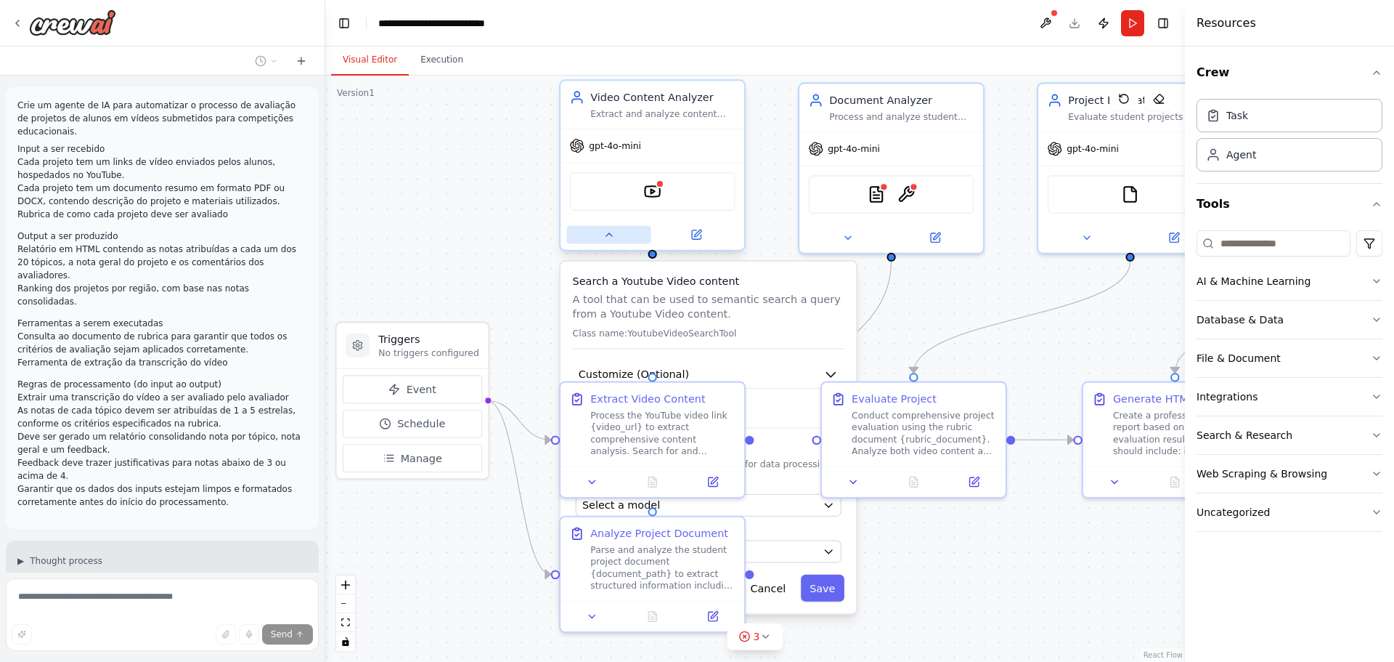
click at [603, 238] on icon at bounding box center [609, 235] width 12 height 12
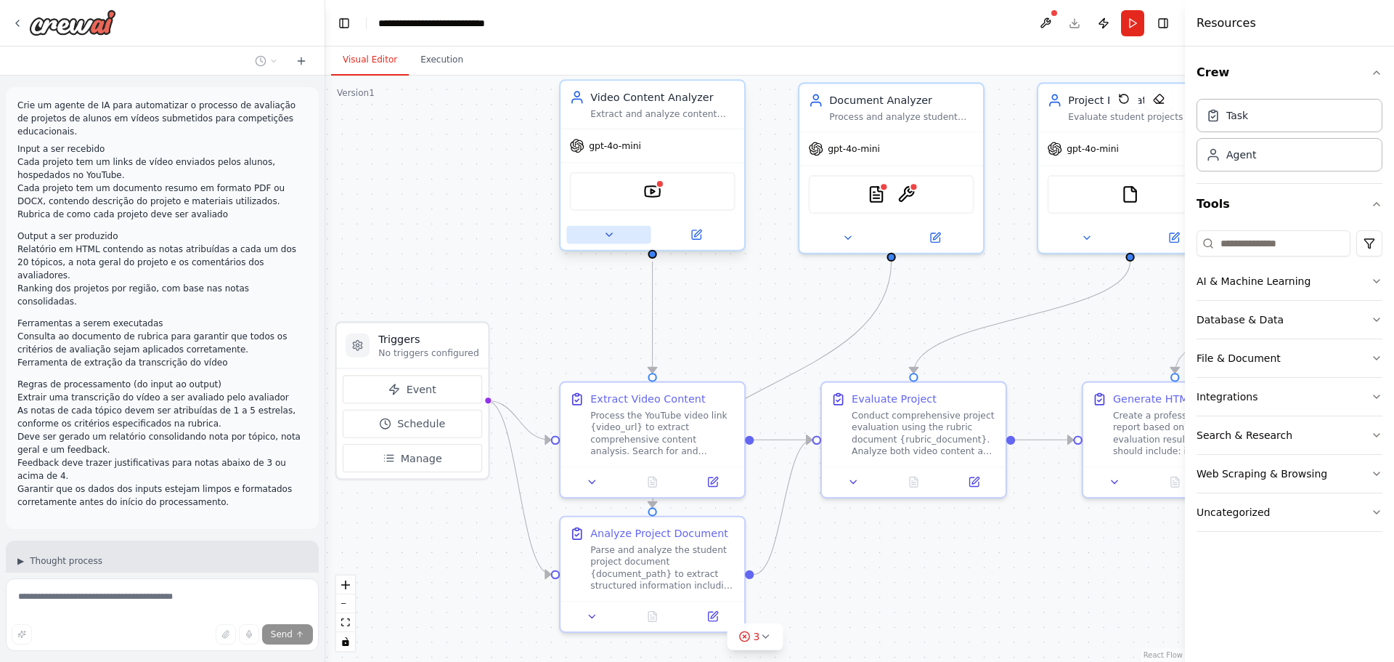
click at [603, 238] on icon at bounding box center [609, 235] width 12 height 12
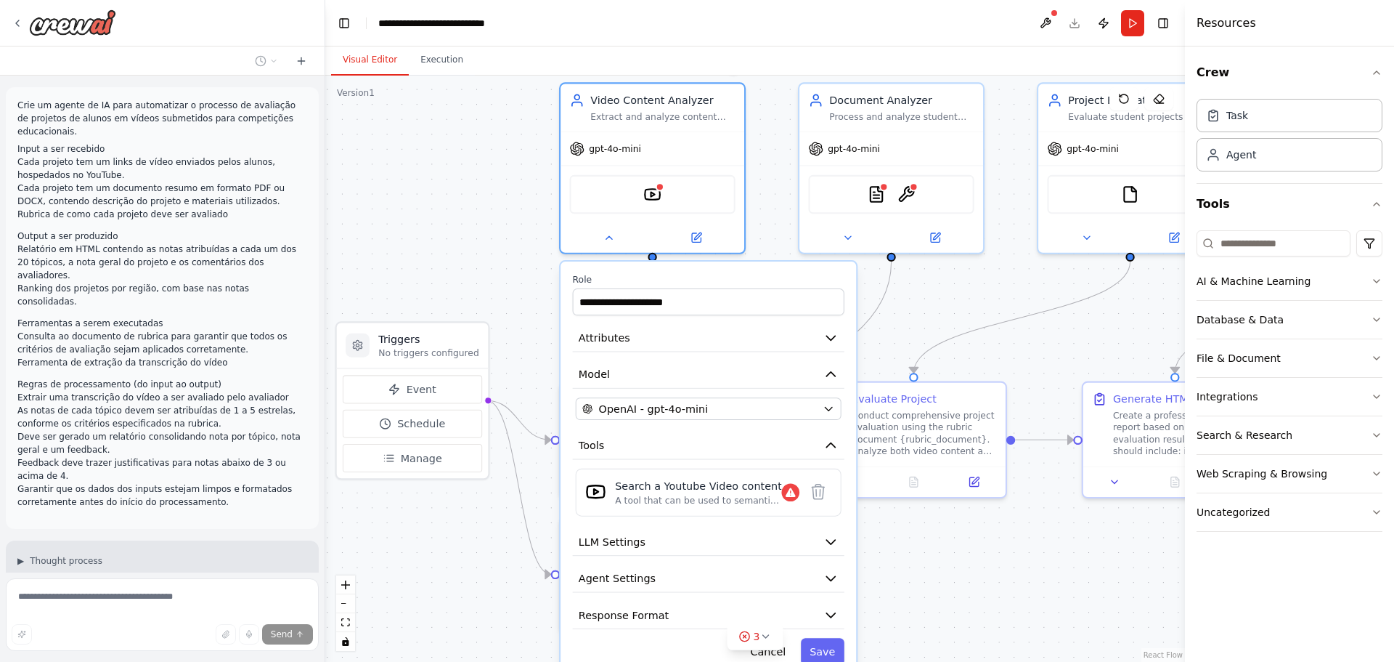
click at [529, 194] on div ".deletable-edge-delete-btn { width: 20px; height: 20px; border: 0px solid #ffff…" at bounding box center [755, 369] width 860 height 586
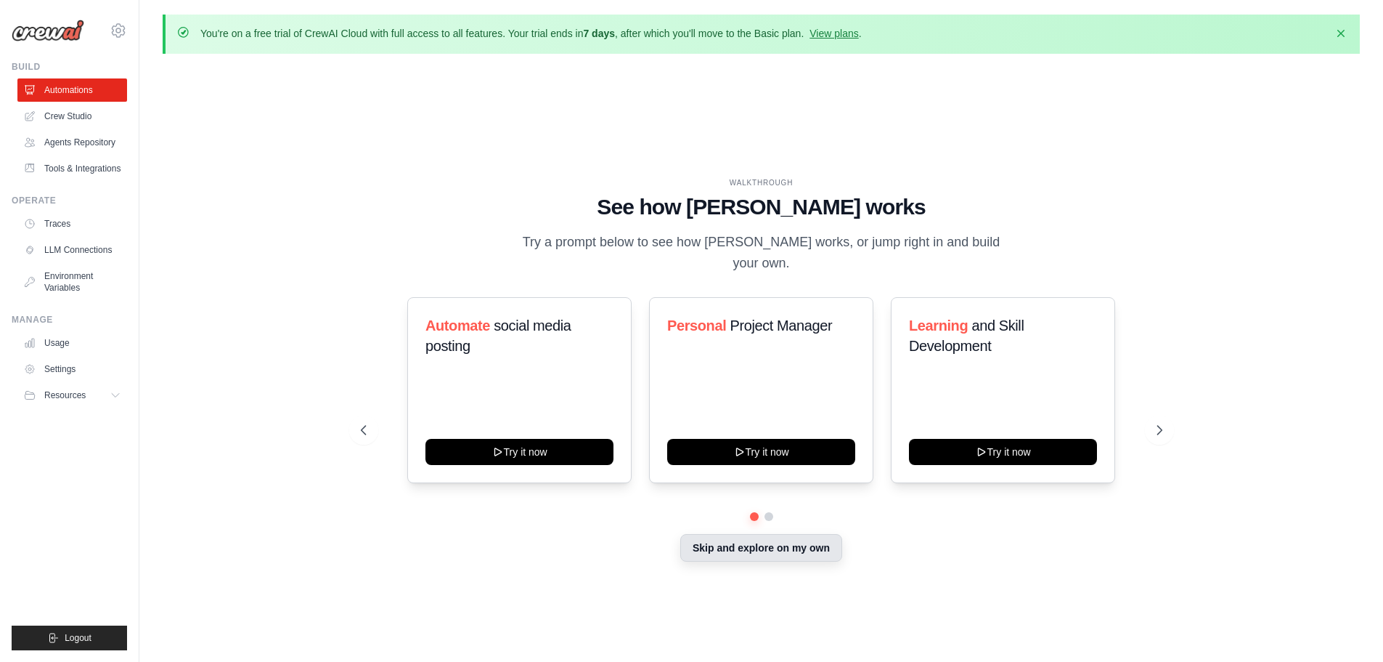
click at [711, 534] on button "Skip and explore on my own" at bounding box center [761, 548] width 162 height 28
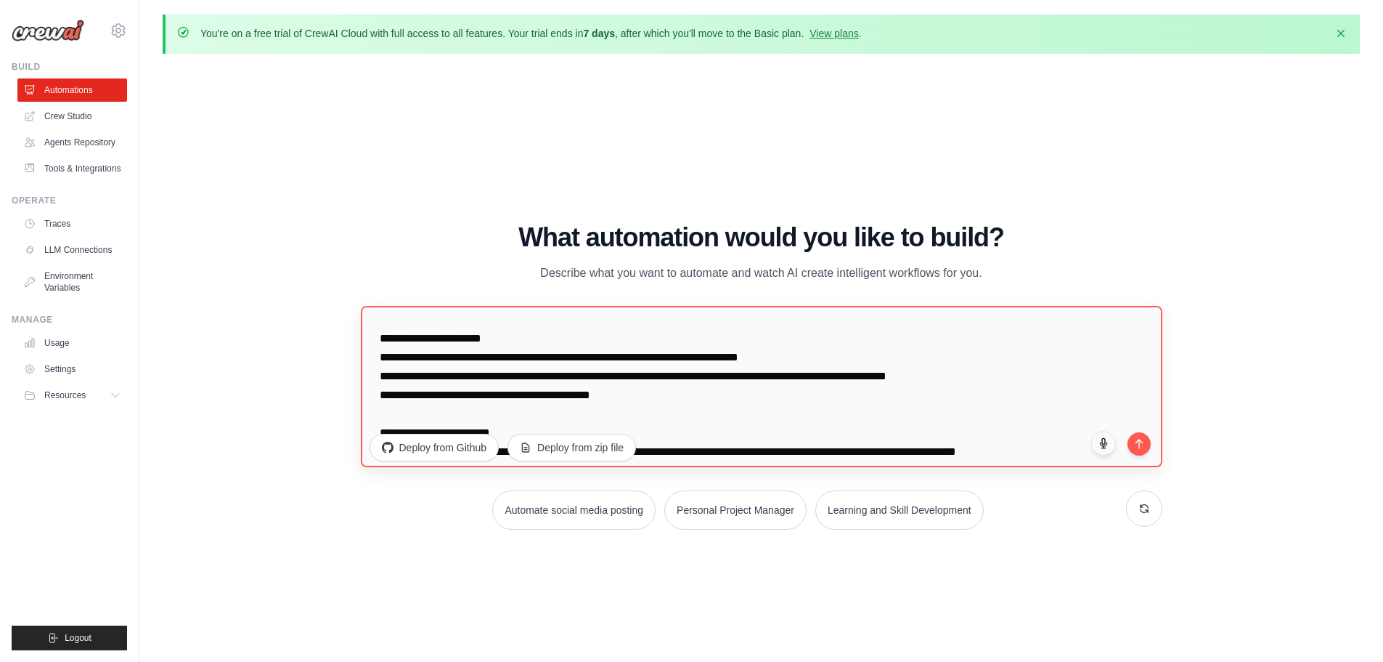
scroll to position [38, 0]
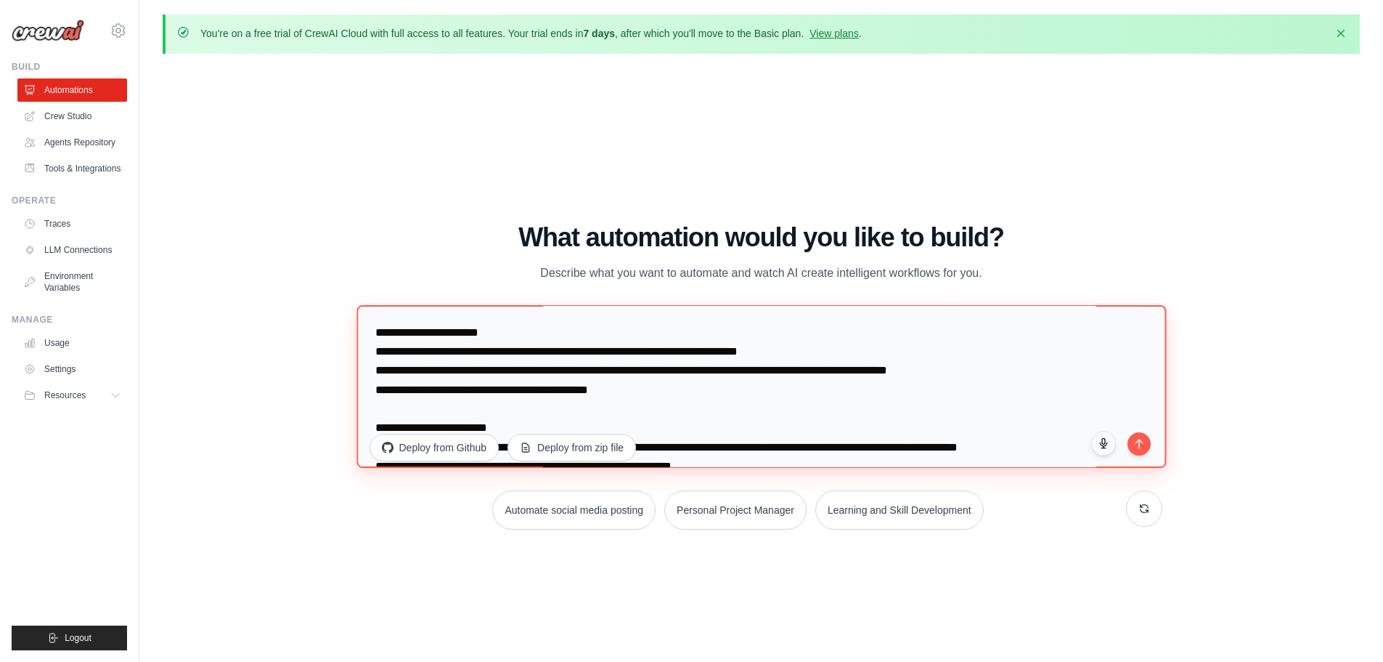
drag, startPoint x: 386, startPoint y: 375, endPoint x: 827, endPoint y: 360, distance: 441.0
click at [827, 360] on textarea at bounding box center [762, 385] width 810 height 163
drag, startPoint x: 826, startPoint y: 367, endPoint x: 386, endPoint y: 374, distance: 440.1
click at [386, 374] on textarea at bounding box center [762, 385] width 810 height 163
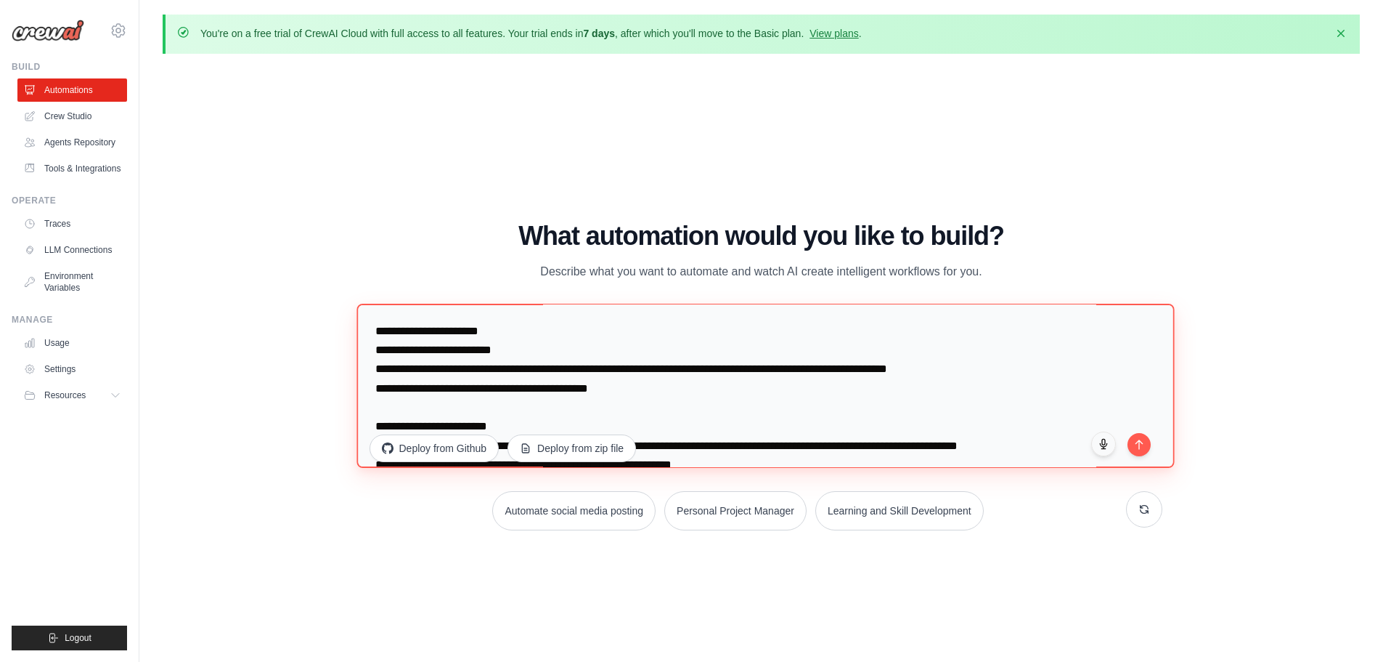
drag, startPoint x: 522, startPoint y: 367, endPoint x: 449, endPoint y: 371, distance: 73.4
click at [449, 371] on textarea at bounding box center [766, 386] width 818 height 164
drag, startPoint x: 387, startPoint y: 391, endPoint x: 1015, endPoint y: 383, distance: 627.5
click at [1015, 383] on textarea at bounding box center [766, 386] width 818 height 164
click at [664, 365] on textarea at bounding box center [766, 386] width 818 height 164
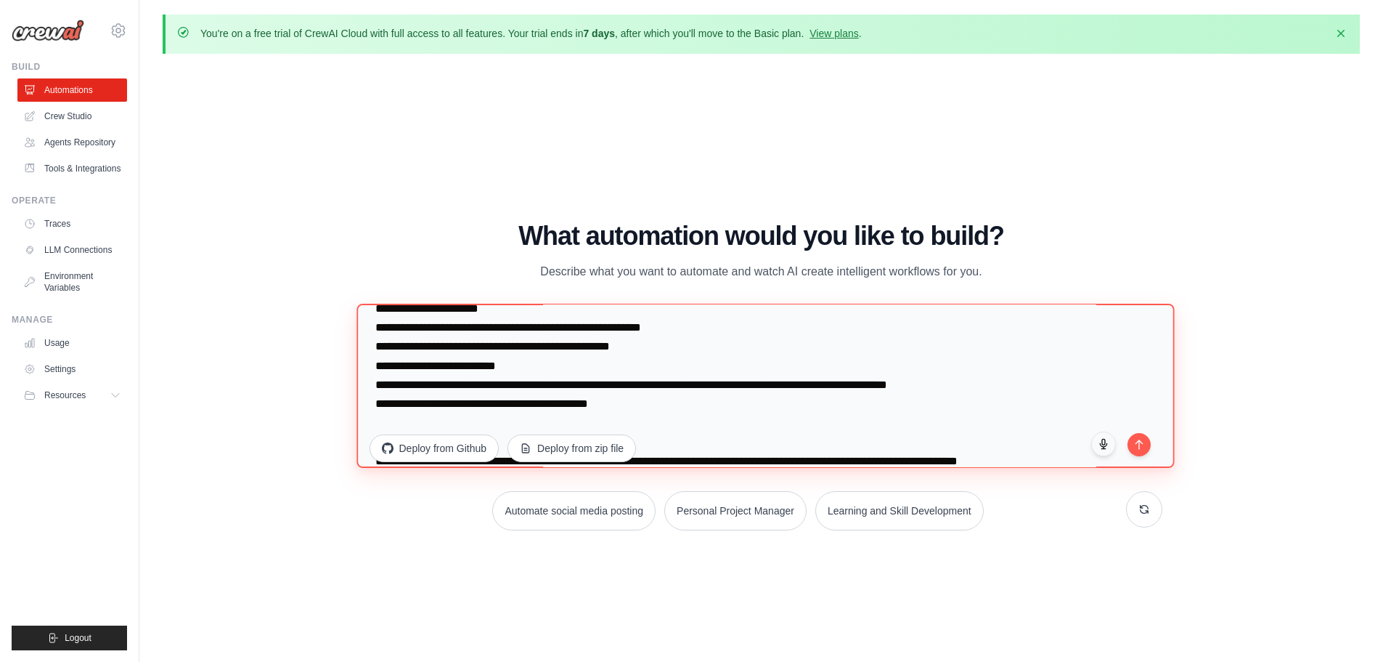
scroll to position [63, 0]
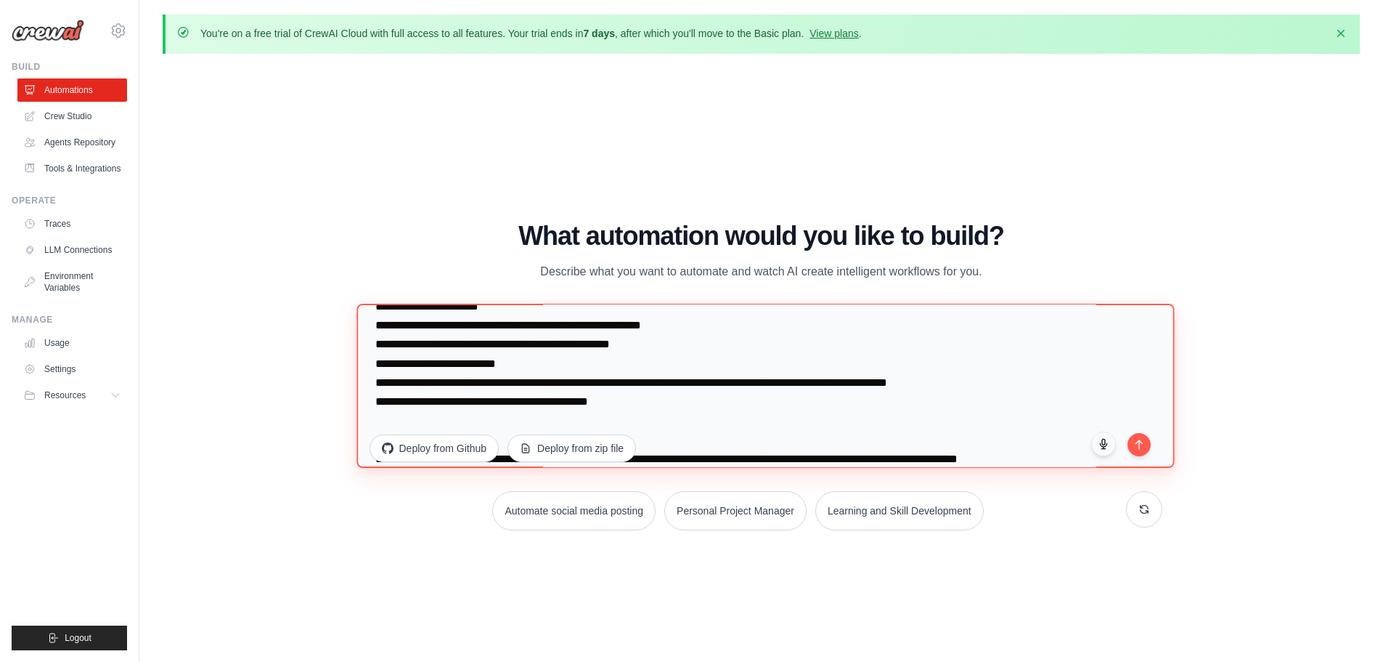
drag, startPoint x: 1035, startPoint y: 402, endPoint x: 381, endPoint y: 407, distance: 654.3
click at [381, 407] on textarea at bounding box center [766, 386] width 818 height 164
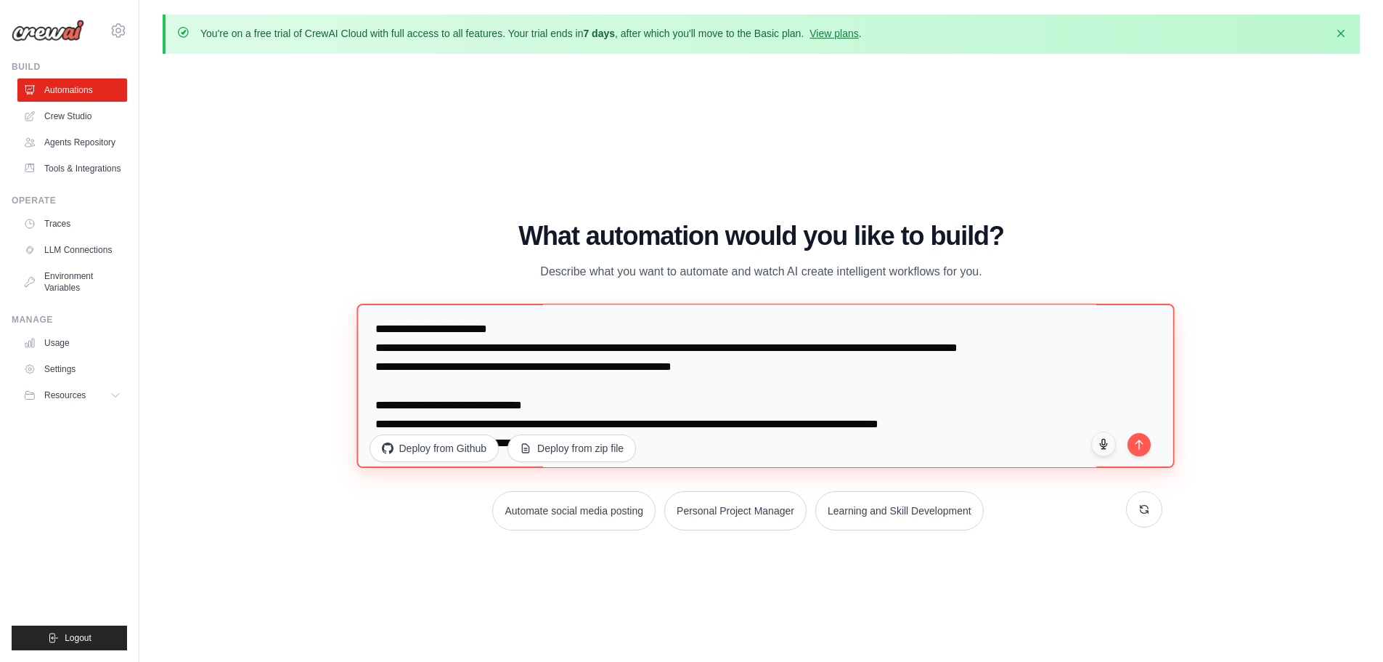
scroll to position [145, 0]
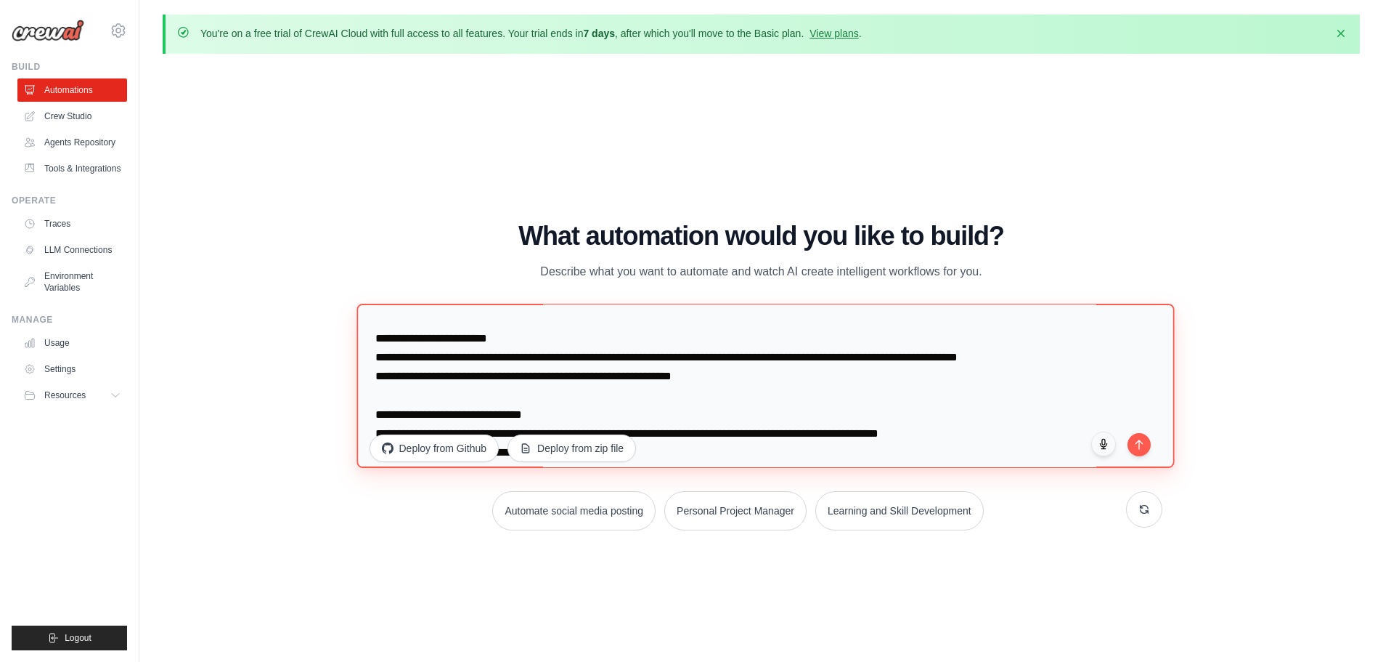
drag, startPoint x: 644, startPoint y: 376, endPoint x: 778, endPoint y: 383, distance: 133.8
click at [778, 383] on textarea at bounding box center [766, 386] width 818 height 164
click at [840, 380] on textarea at bounding box center [766, 386] width 818 height 164
click at [835, 380] on textarea at bounding box center [766, 386] width 818 height 164
click at [723, 376] on textarea at bounding box center [766, 386] width 818 height 164
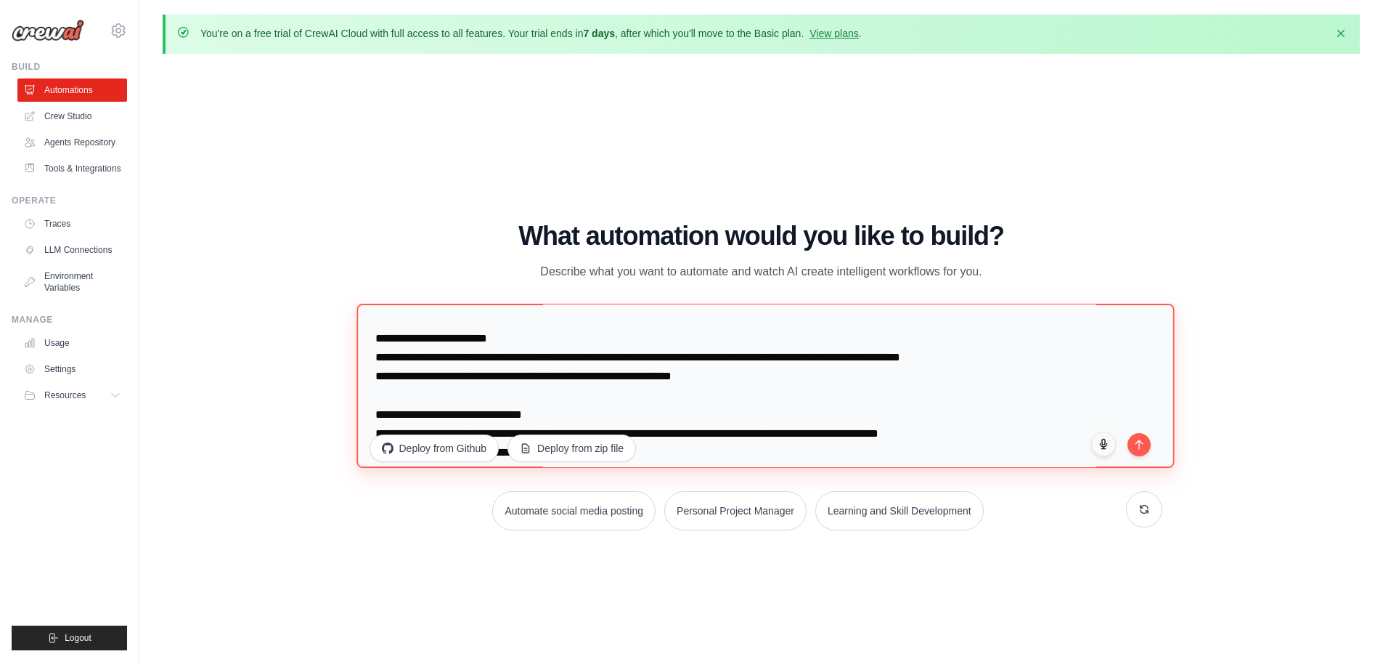
drag, startPoint x: 728, startPoint y: 398, endPoint x: 345, endPoint y: 404, distance: 383.5
click at [345, 404] on div "WALKTHROUGH See how [PERSON_NAME] works Try a prompt below to see how [PERSON_N…" at bounding box center [761, 381] width 837 height 320
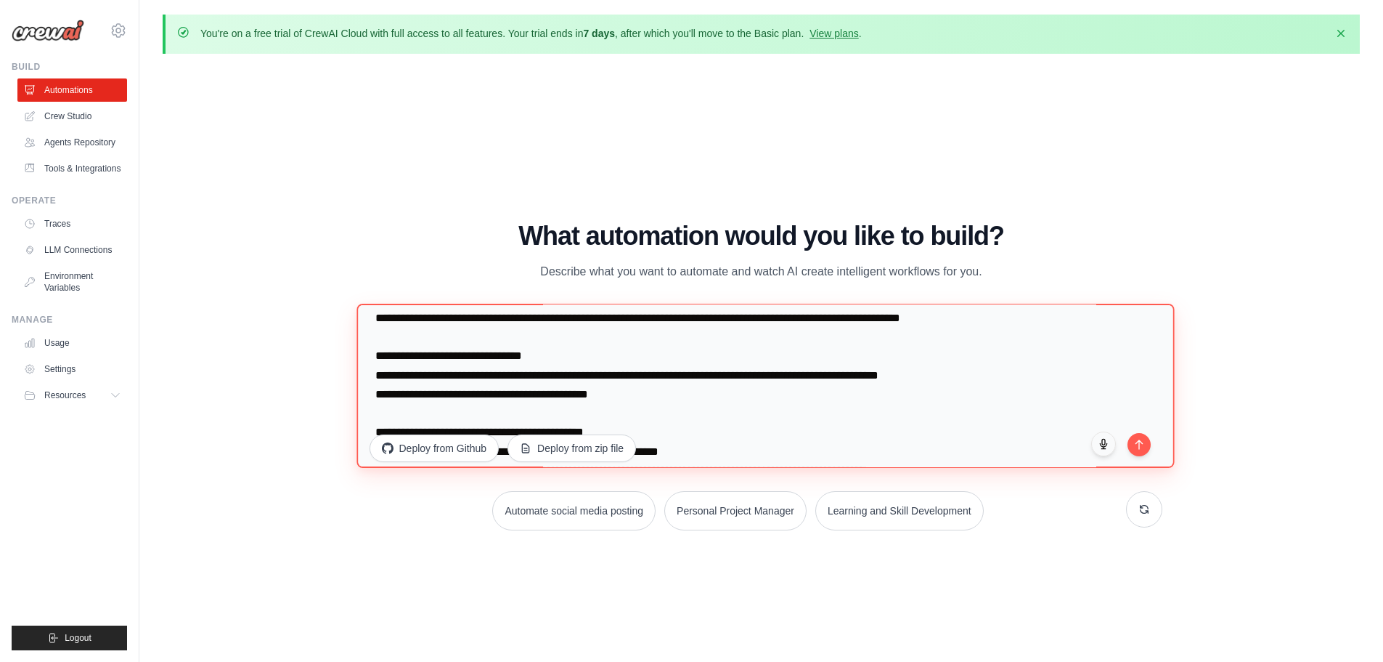
scroll to position [194, 0]
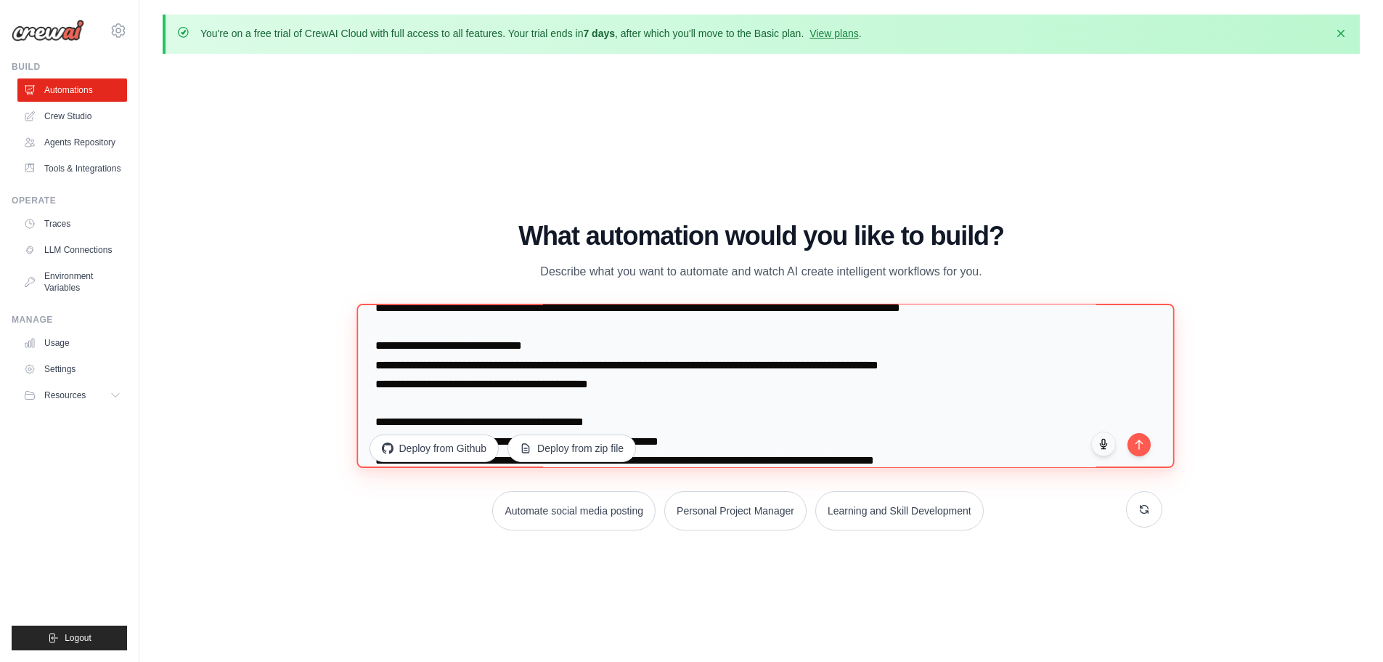
drag, startPoint x: 659, startPoint y: 404, endPoint x: 386, endPoint y: 404, distance: 273.1
click at [386, 404] on textarea at bounding box center [766, 386] width 818 height 164
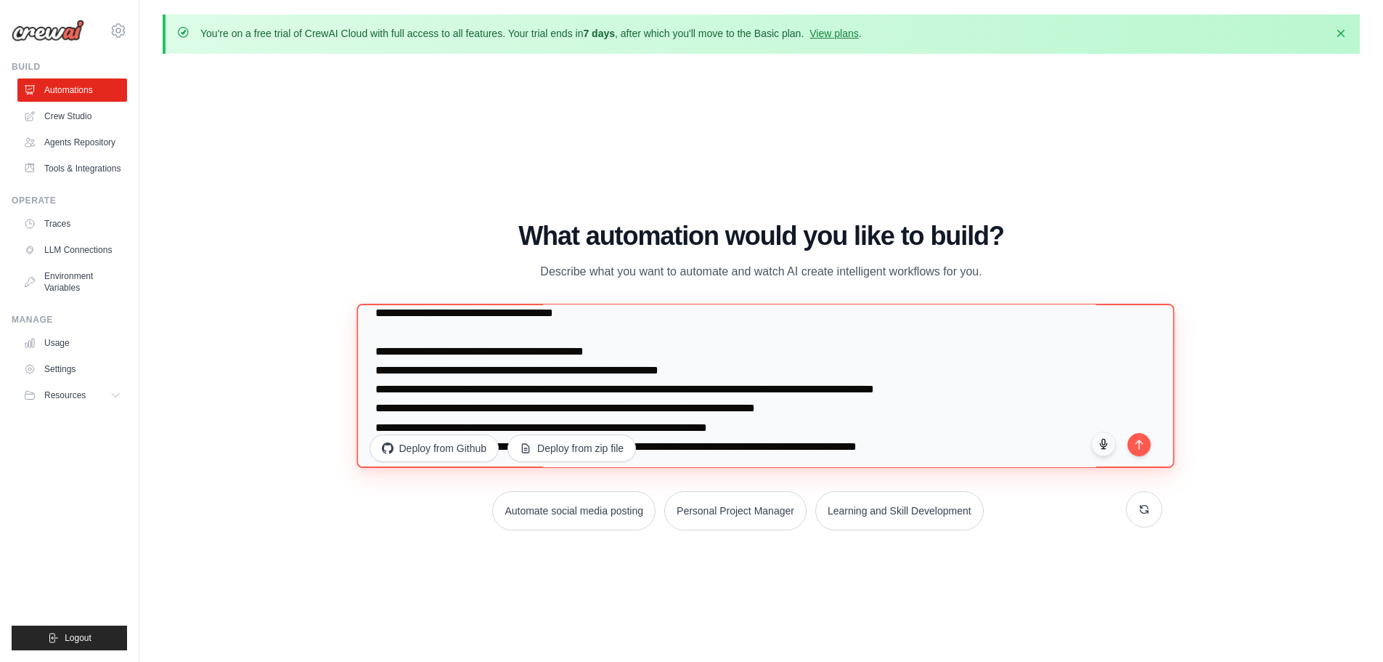
scroll to position [305, 0]
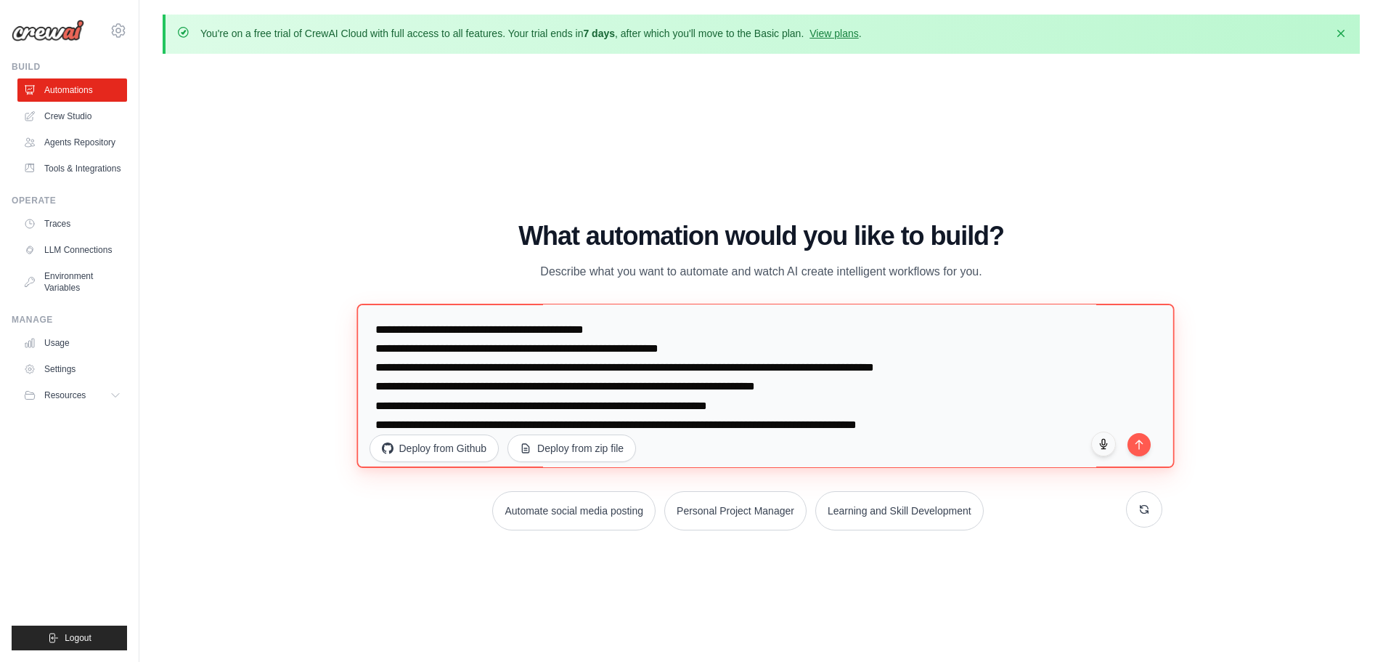
drag, startPoint x: 729, startPoint y: 373, endPoint x: 366, endPoint y: 375, distance: 363.1
click at [366, 375] on textarea at bounding box center [766, 386] width 818 height 164
drag, startPoint x: 369, startPoint y: 410, endPoint x: 961, endPoint y: 410, distance: 591.9
click at [961, 410] on textarea at bounding box center [766, 386] width 818 height 164
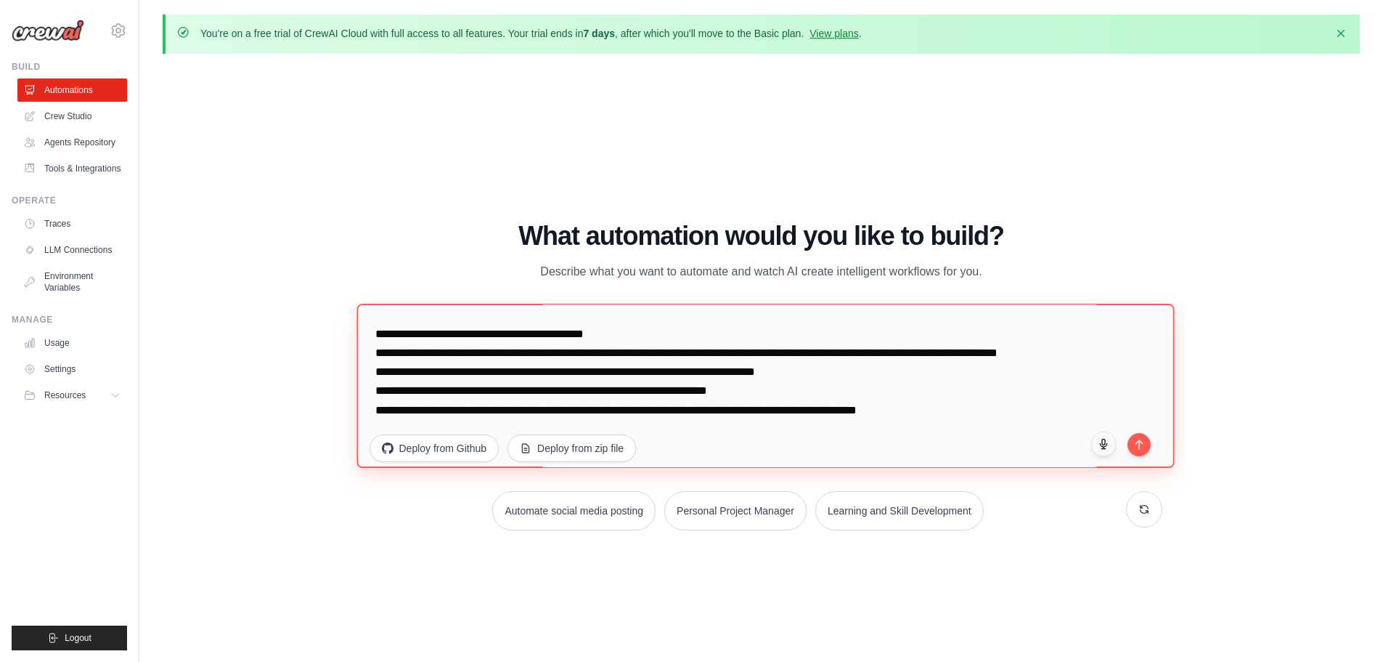
scroll to position [335, 0]
click at [752, 374] on textarea at bounding box center [766, 386] width 818 height 164
click at [869, 375] on textarea at bounding box center [766, 386] width 818 height 164
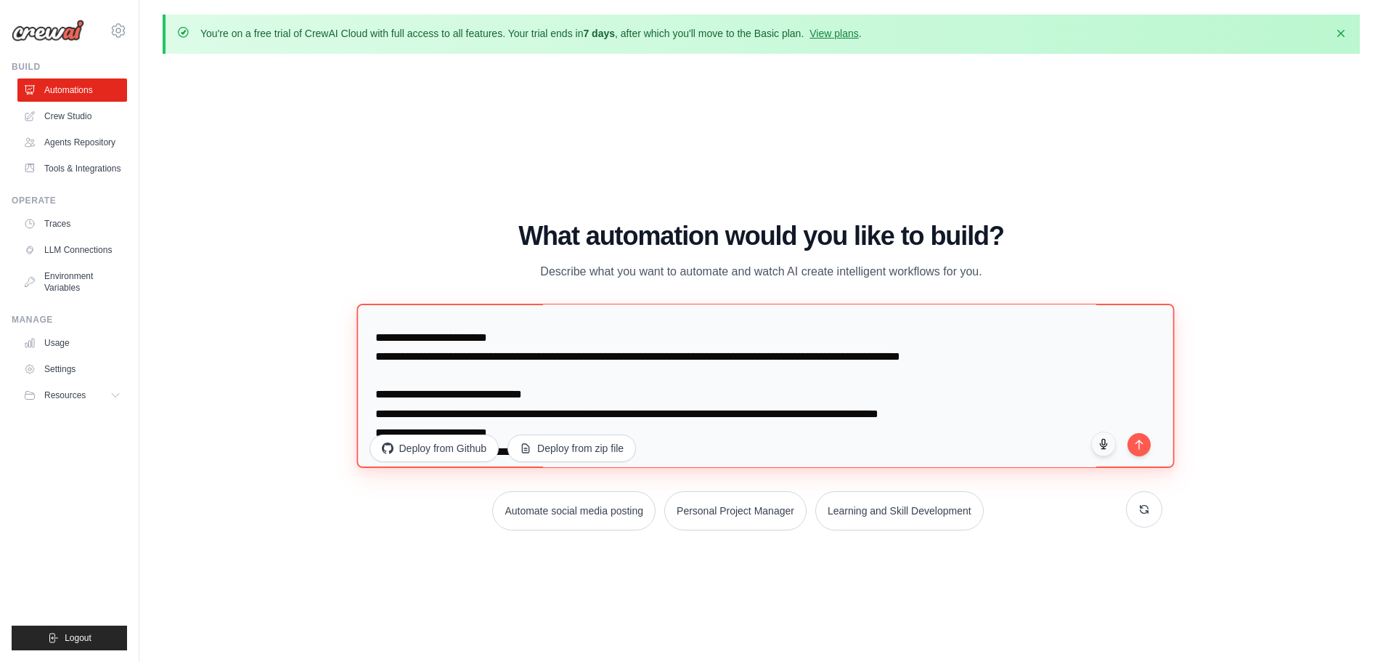
scroll to position [0, 0]
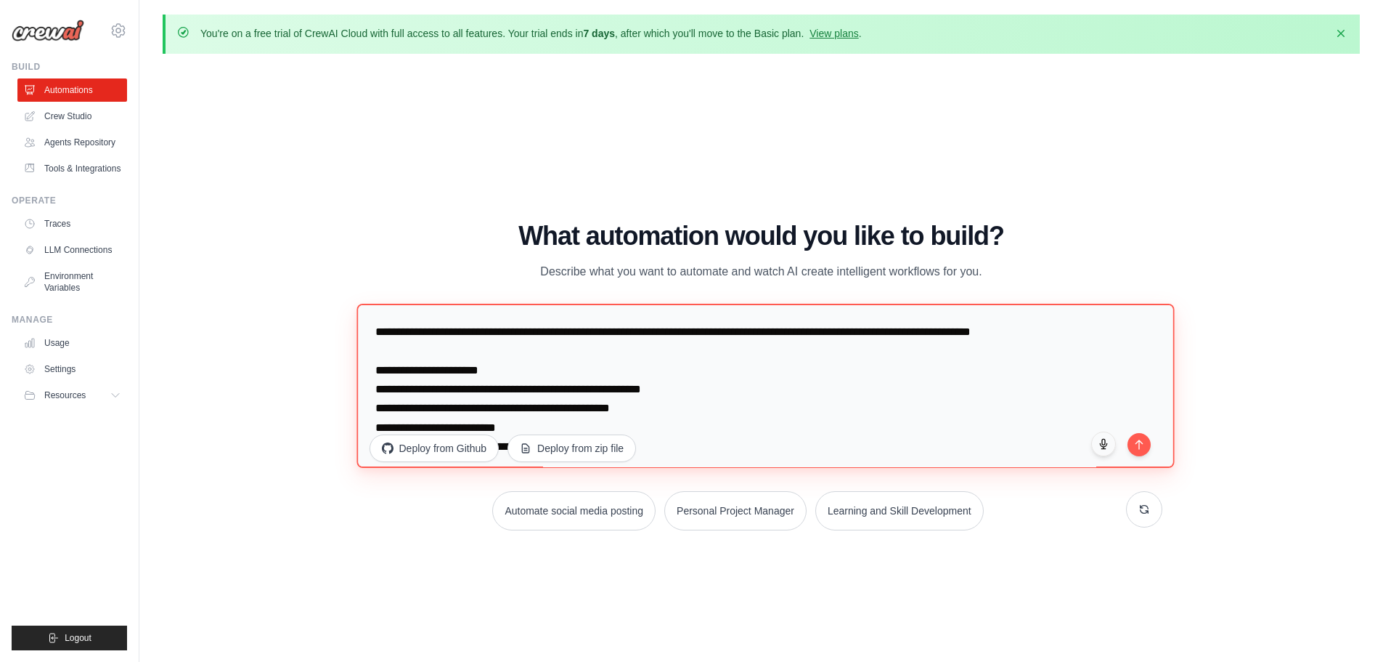
drag, startPoint x: 1016, startPoint y: 423, endPoint x: 0, endPoint y: -4, distance: 1102.0
click at [0, 0] on html "[EMAIL_ADDRESS][DOMAIN_NAME] Settings Build Automations Resources" at bounding box center [691, 356] width 1383 height 712
type textarea "**********"
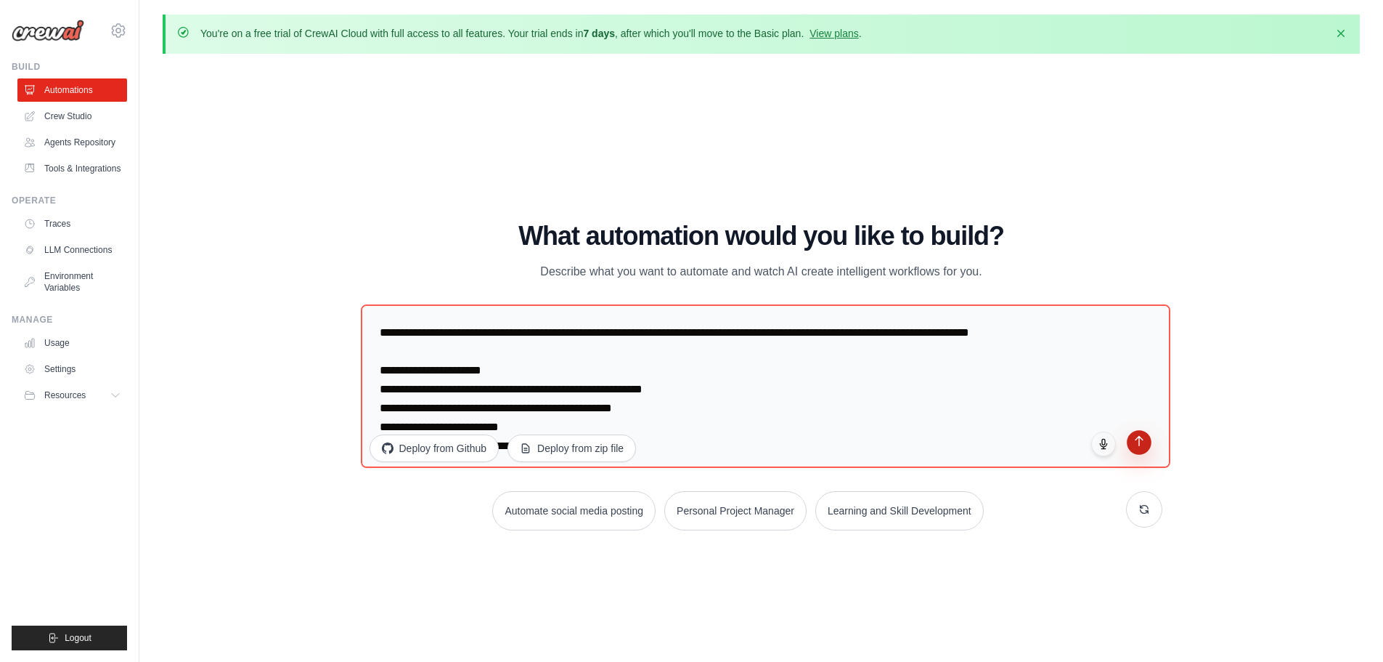
click at [1136, 447] on button "submit" at bounding box center [1139, 442] width 25 height 25
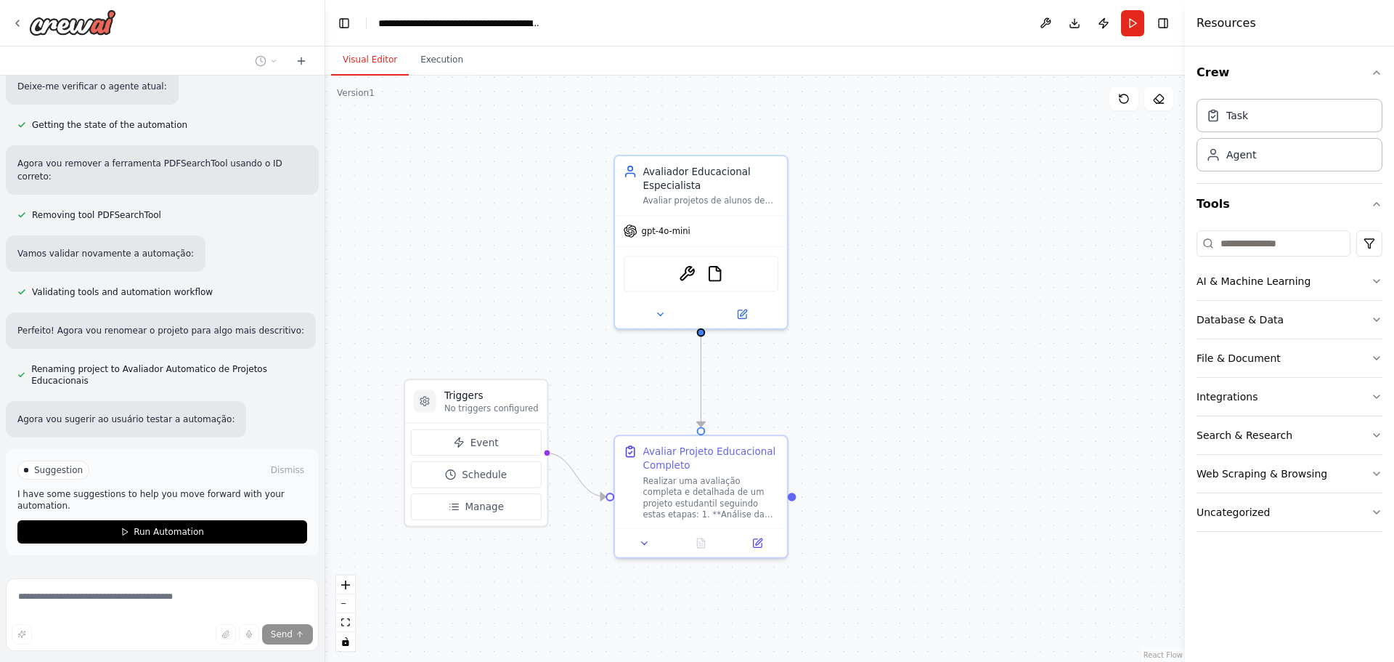
scroll to position [1145, 0]
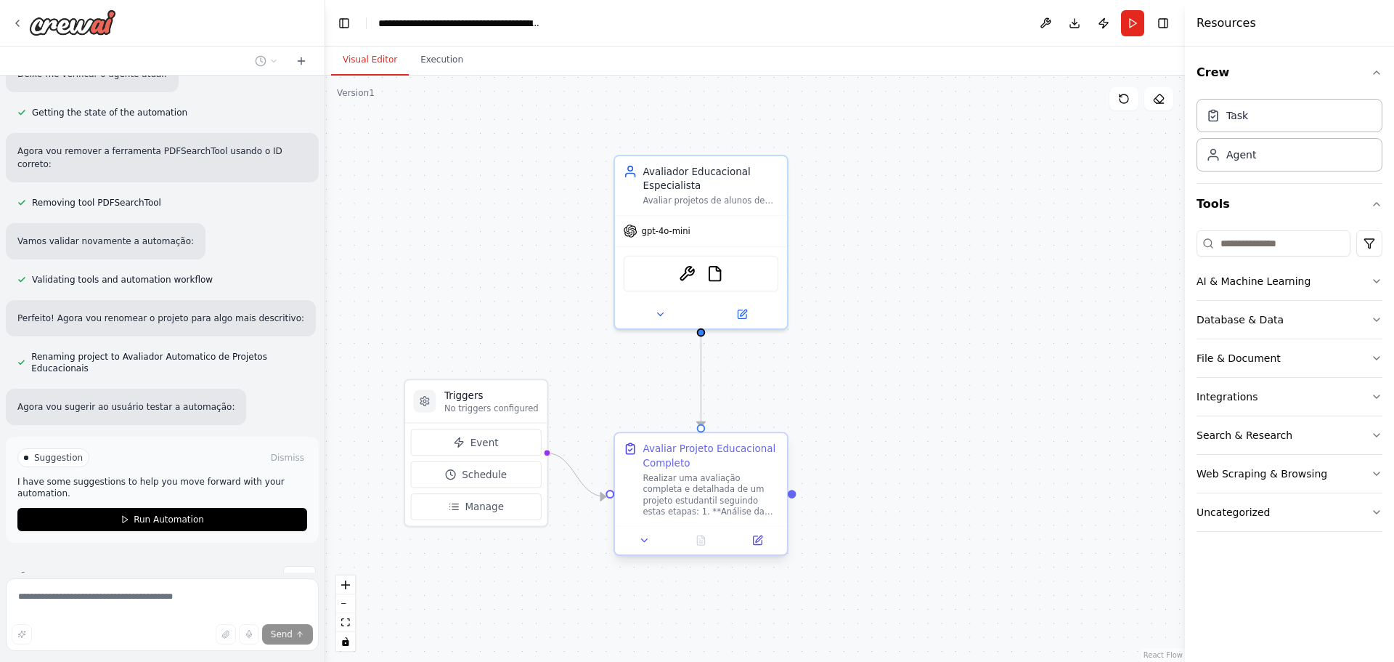
click at [654, 550] on div at bounding box center [701, 539] width 172 height 28
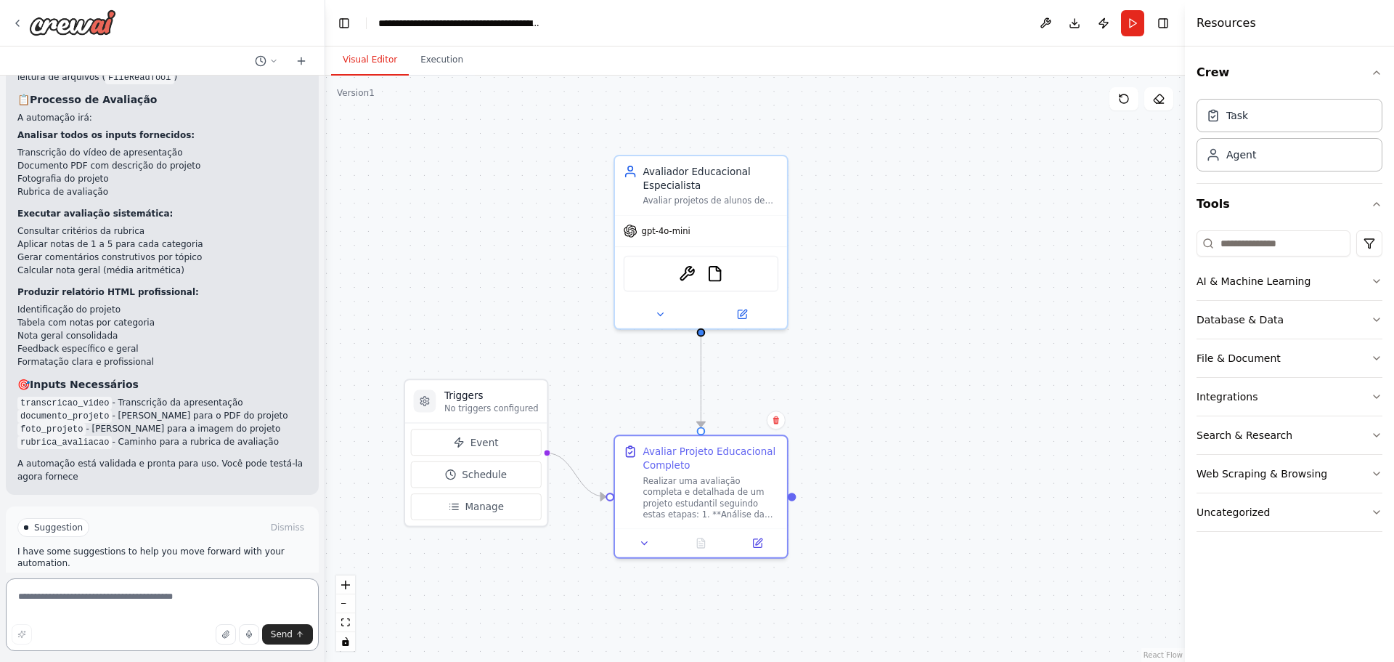
scroll to position [1642, 0]
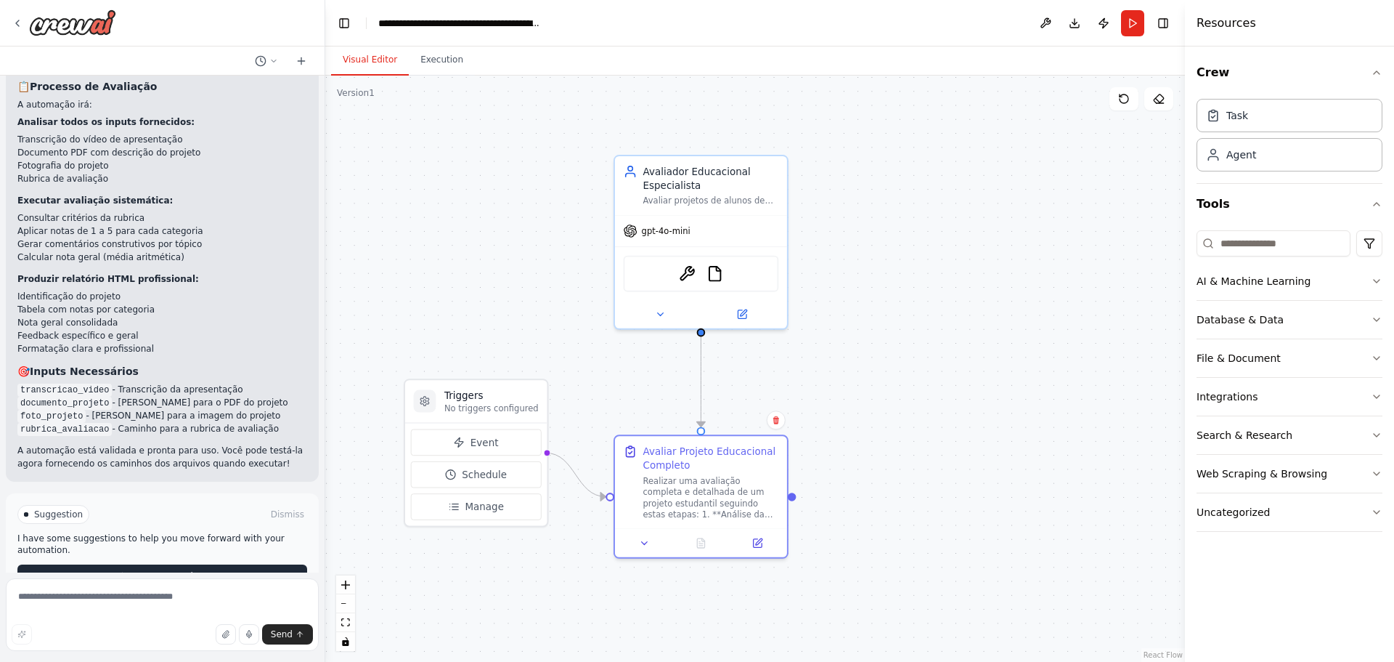
click at [142, 564] on button "Run Automation" at bounding box center [162, 575] width 290 height 23
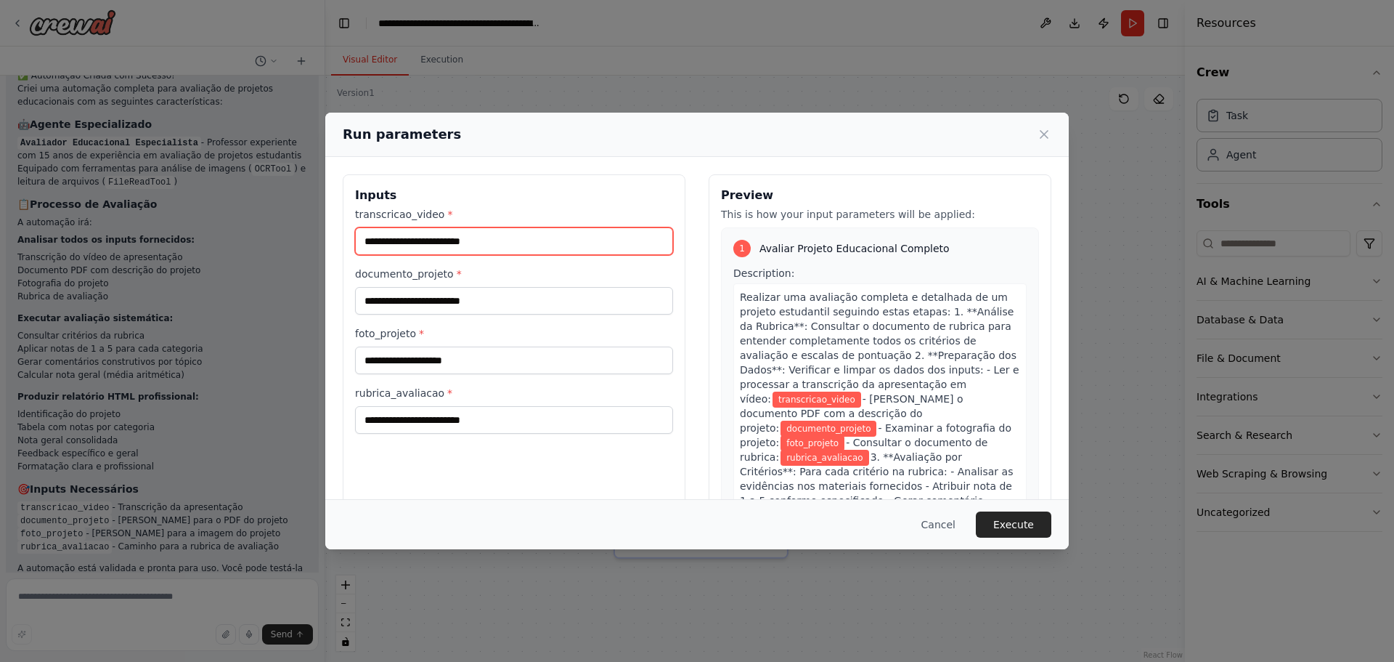
click at [513, 249] on input "transcricao_video *" at bounding box center [514, 241] width 318 height 28
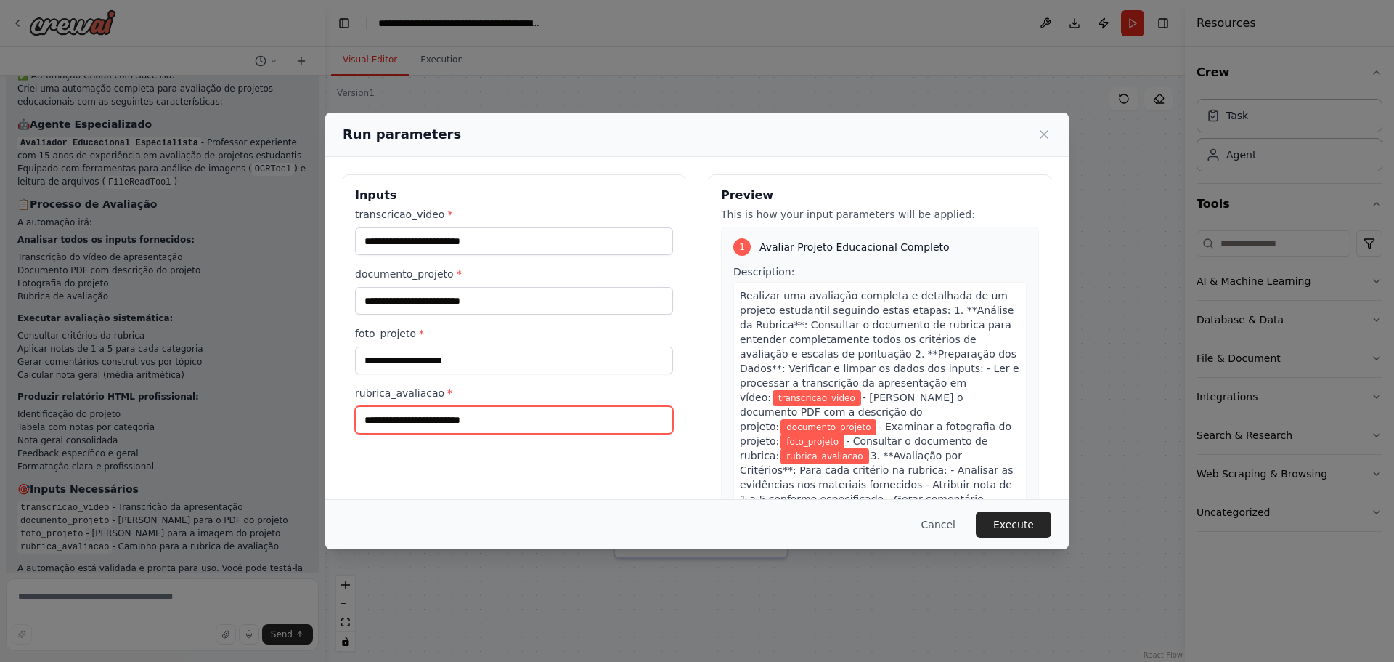
click at [609, 410] on input "rubrica_avaliacao *" at bounding box center [514, 420] width 318 height 28
click at [572, 399] on label "rubrica_avaliacao *" at bounding box center [514, 393] width 318 height 15
click at [572, 406] on input "rubrica_avaliacao *" at bounding box center [514, 420] width 318 height 28
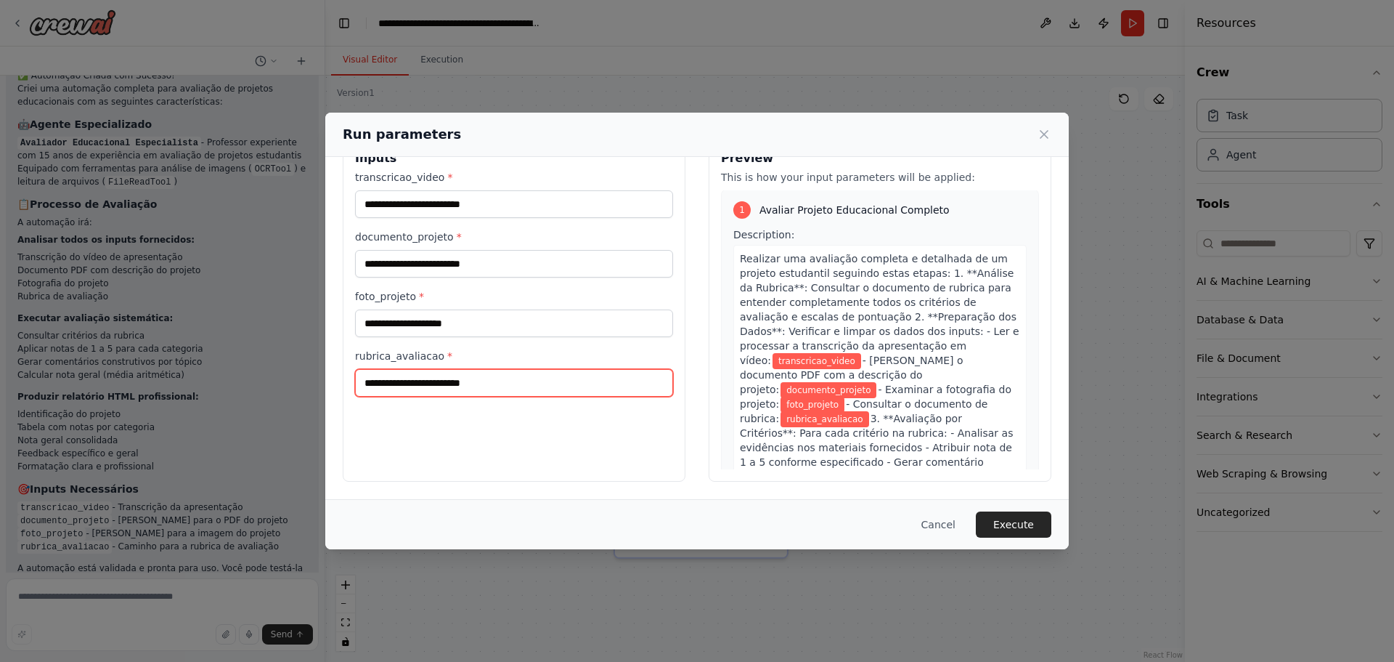
scroll to position [190, 0]
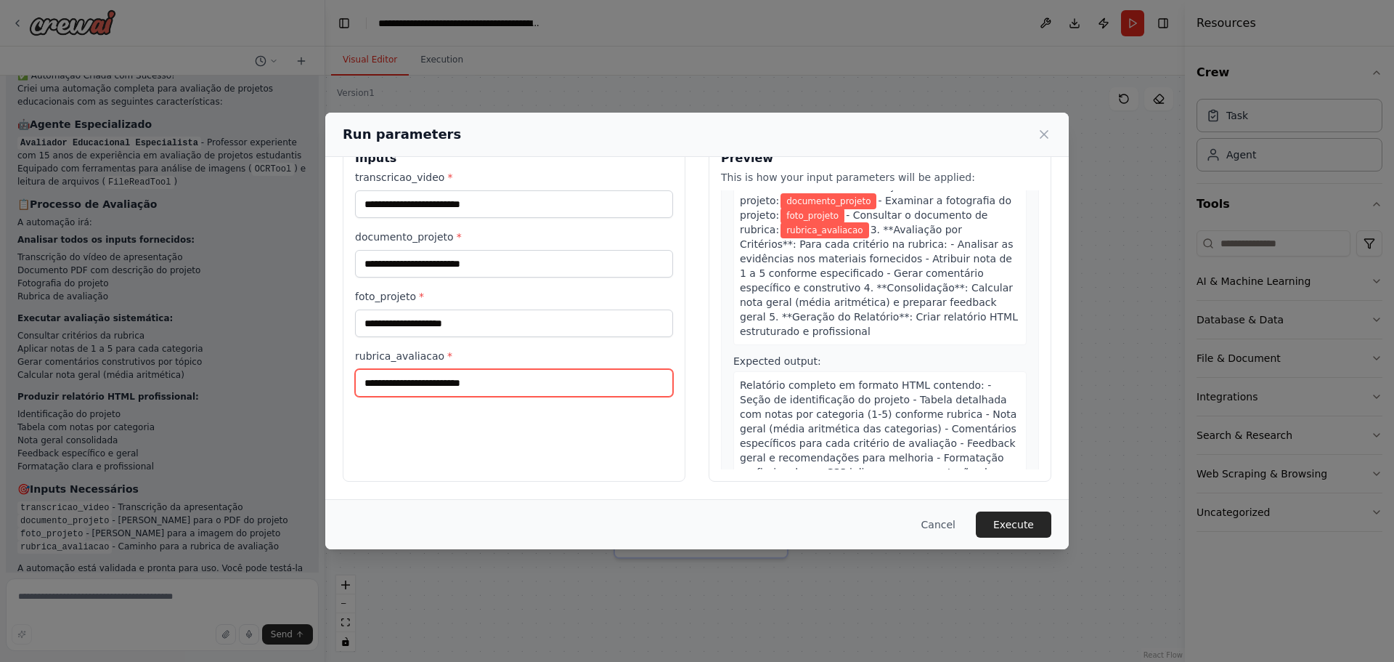
click at [420, 375] on input "rubrica_avaliacao *" at bounding box center [514, 383] width 318 height 28
click at [463, 381] on input "rubrica_avaliacao *" at bounding box center [514, 383] width 318 height 28
paste input "**********"
type input "**********"
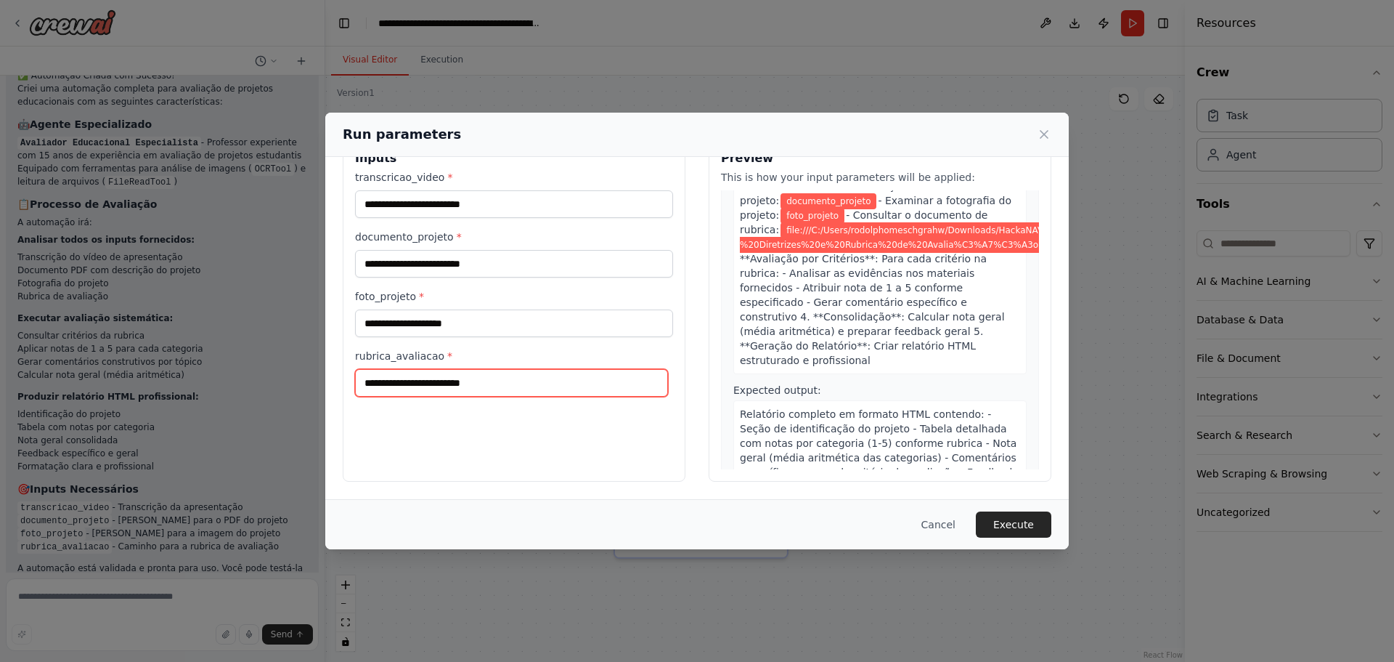
scroll to position [0, 0]
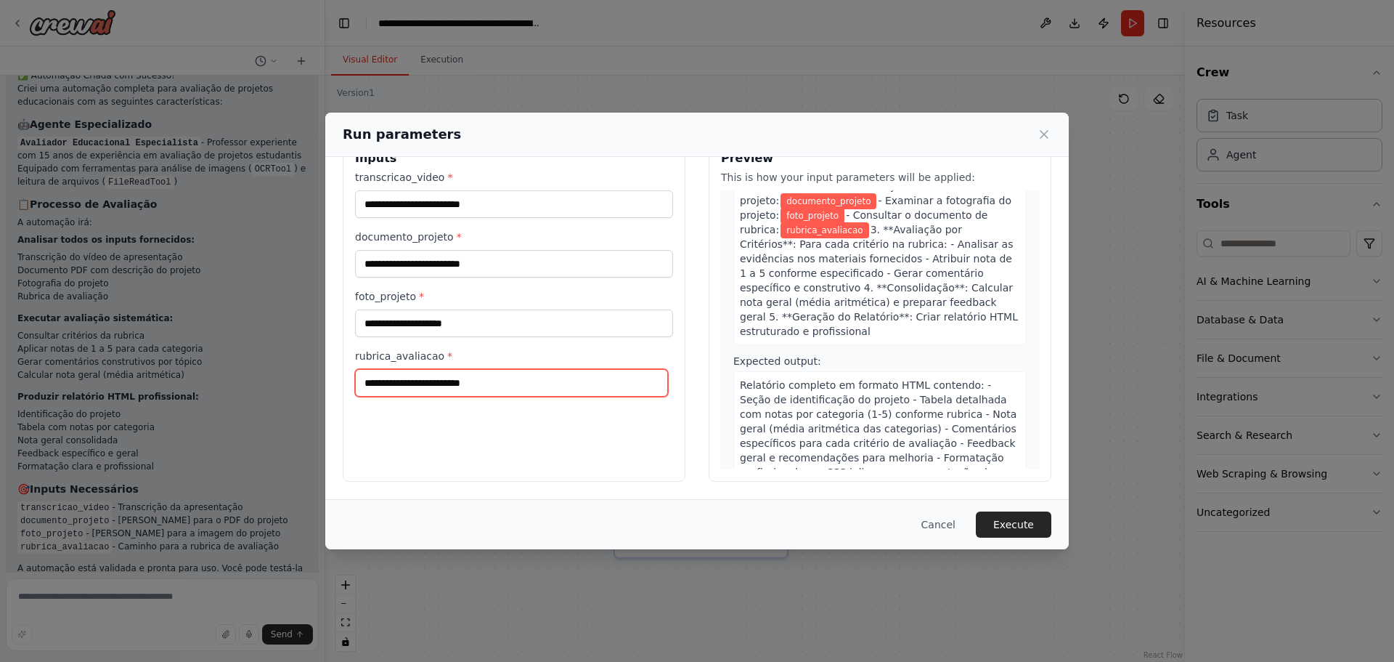
paste input "**********"
type input "**********"
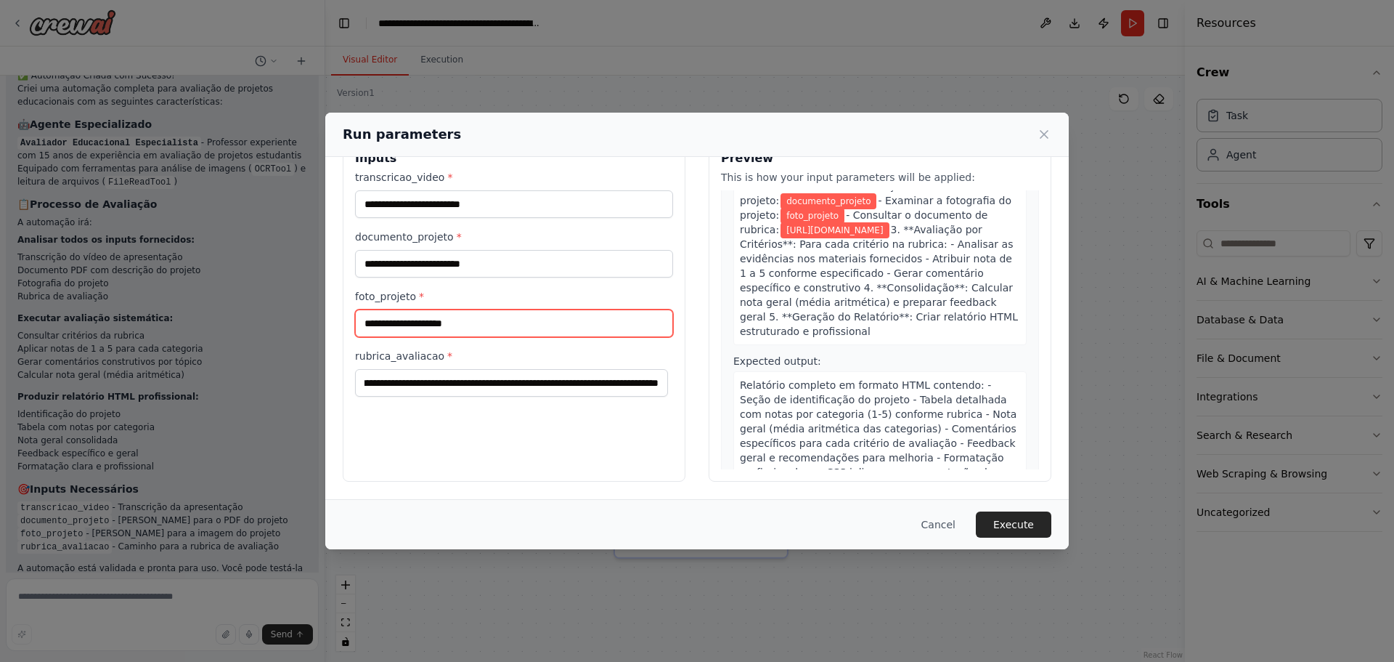
scroll to position [0, 0]
click at [545, 330] on input "foto_projeto *" at bounding box center [514, 323] width 318 height 28
click at [1006, 511] on div "Cancel Execute" at bounding box center [697, 524] width 744 height 50
click at [1015, 521] on button "Execute" at bounding box center [1014, 524] width 76 height 26
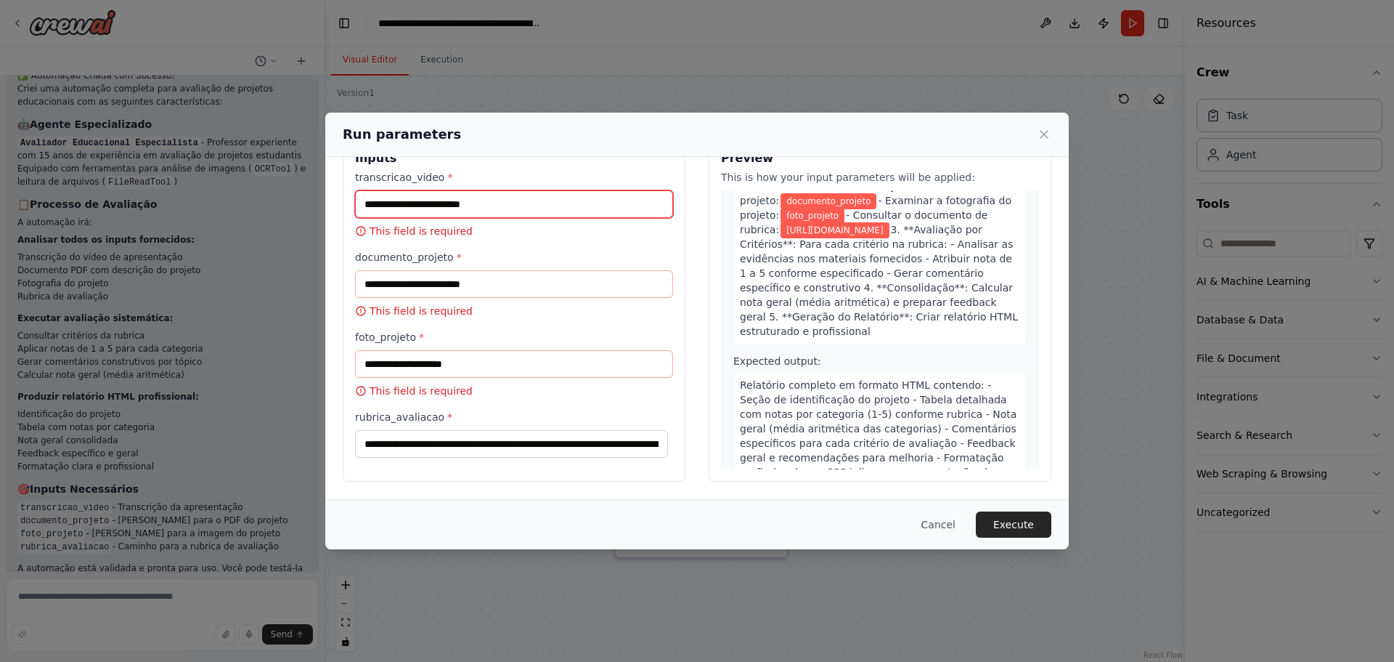
click at [540, 212] on input "transcricao_video *" at bounding box center [514, 204] width 318 height 28
click at [936, 519] on button "Cancel" at bounding box center [938, 524] width 57 height 26
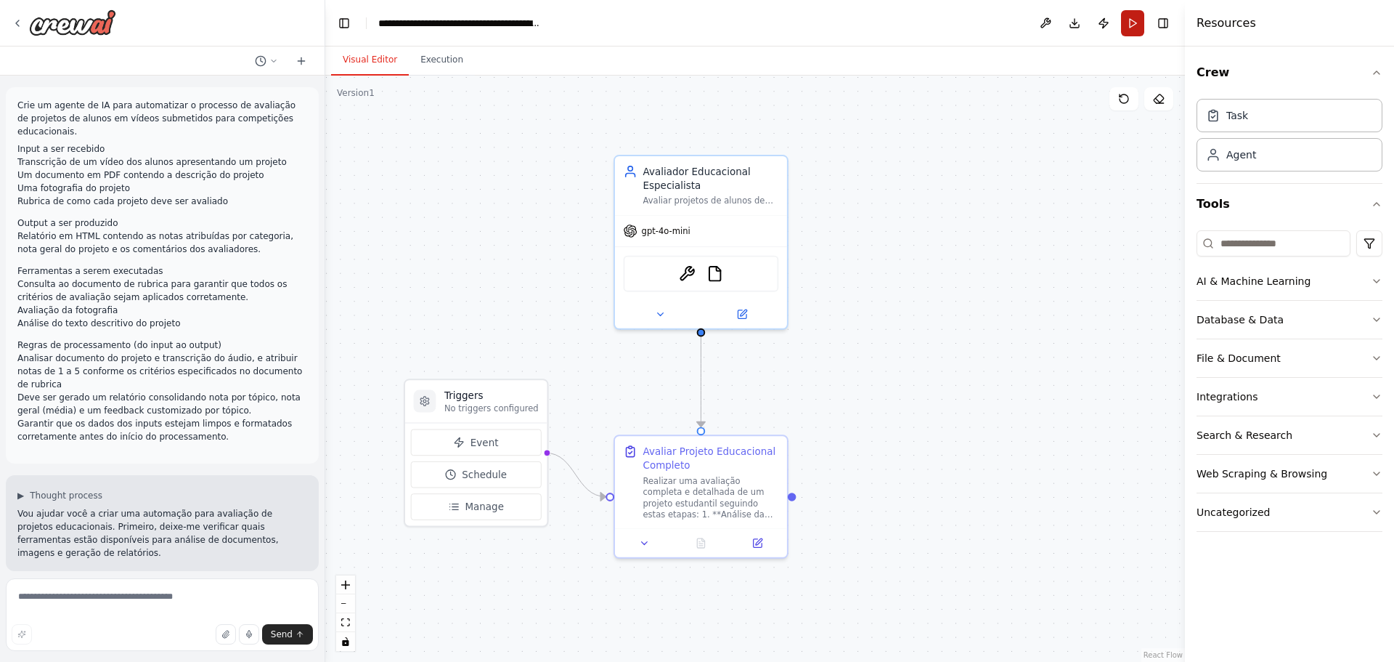
click at [1128, 25] on button "Run" at bounding box center [1132, 23] width 23 height 26
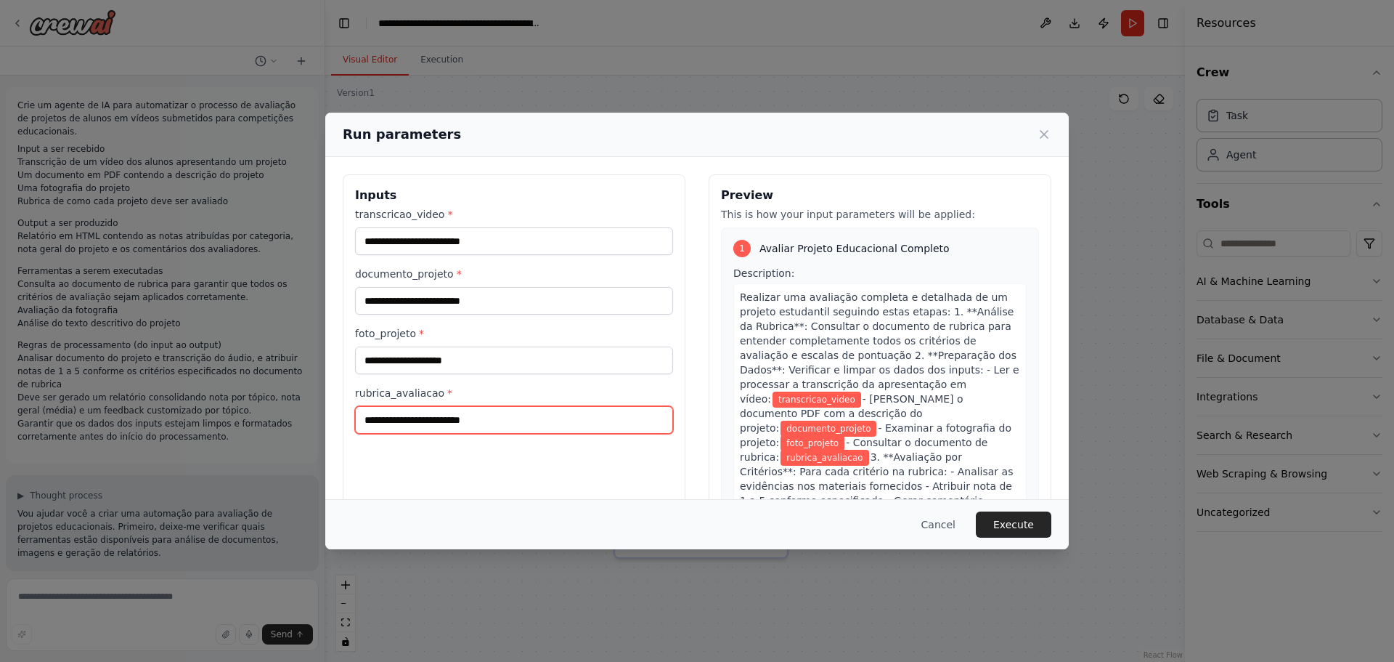
click at [486, 414] on input "rubrica_avaliacao *" at bounding box center [514, 420] width 318 height 28
click at [930, 519] on button "Cancel" at bounding box center [938, 524] width 57 height 26
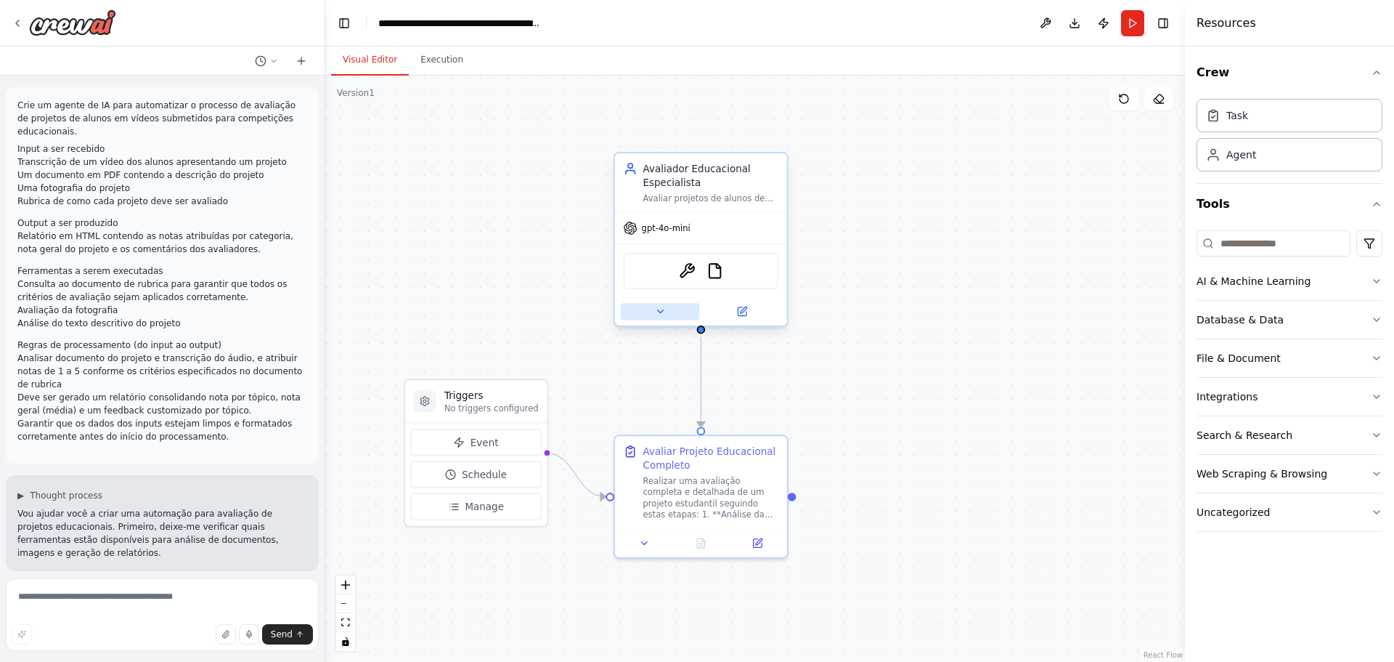
click at [674, 314] on button at bounding box center [660, 311] width 79 height 17
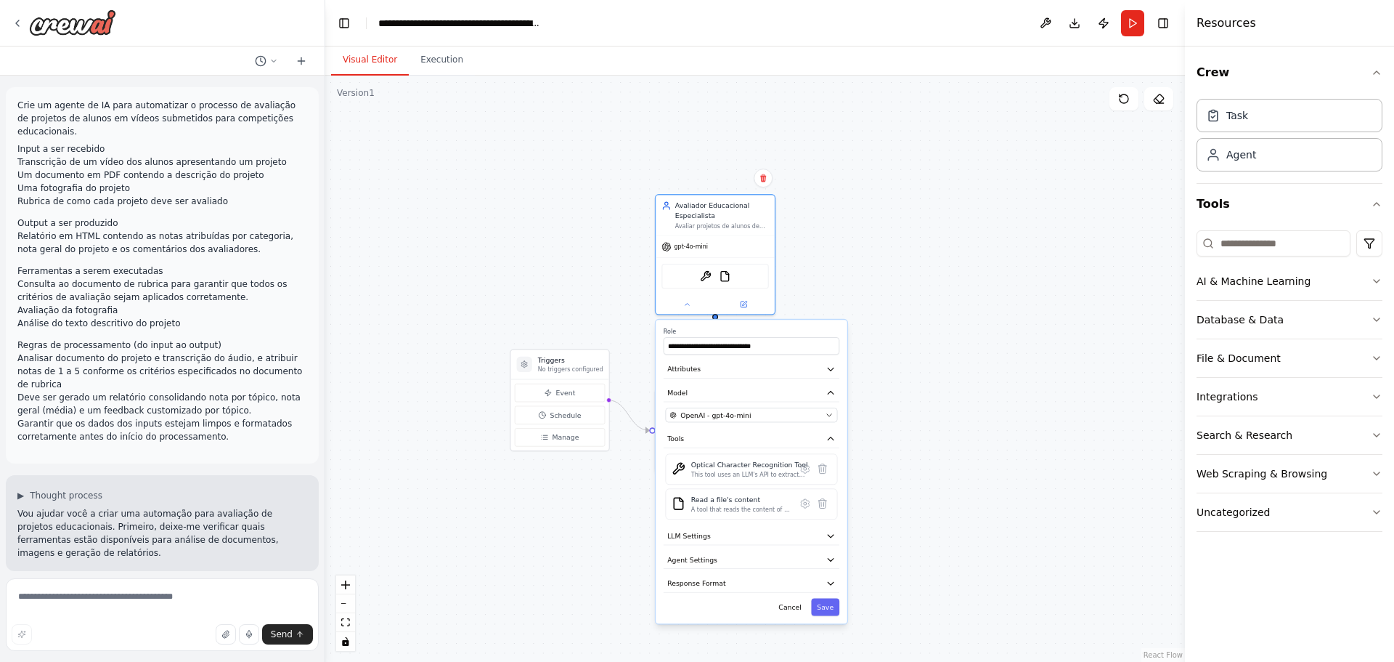
drag, startPoint x: 871, startPoint y: 457, endPoint x: 874, endPoint y: 407, distance: 49.5
click at [874, 407] on div ".deletable-edge-delete-btn { width: 20px; height: 20px; border: 0px solid #ffff…" at bounding box center [755, 369] width 860 height 586
click at [581, 300] on div ".deletable-edge-delete-btn { width: 20px; height: 20px; border: 0px solid #ffff…" at bounding box center [755, 369] width 860 height 586
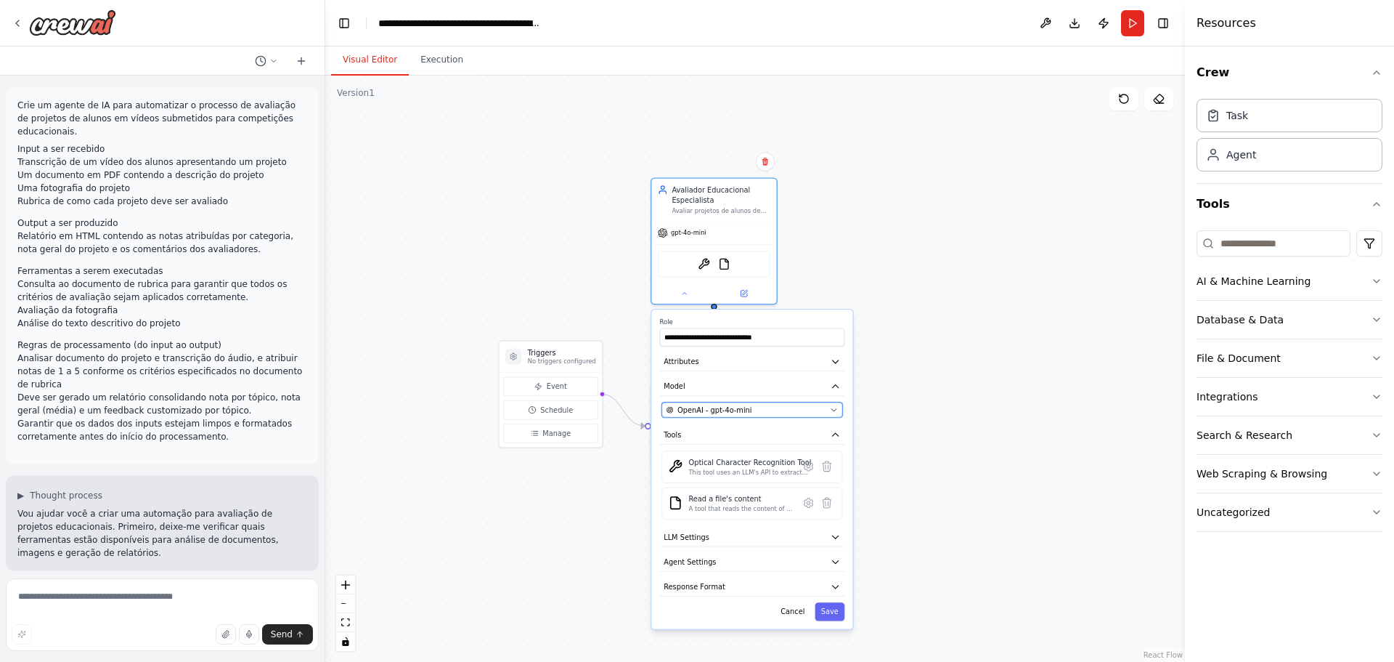
click at [816, 415] on div "OpenAI - gpt-4o-mini" at bounding box center [747, 409] width 160 height 10
click at [900, 407] on div ".deletable-edge-delete-btn { width: 20px; height: 20px; border: 0px solid #ffff…" at bounding box center [755, 369] width 860 height 586
click at [882, 391] on div ".deletable-edge-delete-btn { width: 20px; height: 20px; border: 0px solid #ffff…" at bounding box center [755, 369] width 860 height 586
click at [869, 389] on div ".deletable-edge-delete-btn { width: 20px; height: 20px; border: 0px solid #ffff…" at bounding box center [755, 369] width 860 height 586
click at [611, 504] on div ".deletable-edge-delete-btn { width: 20px; height: 20px; border: 0px solid #ffff…" at bounding box center [755, 369] width 860 height 586
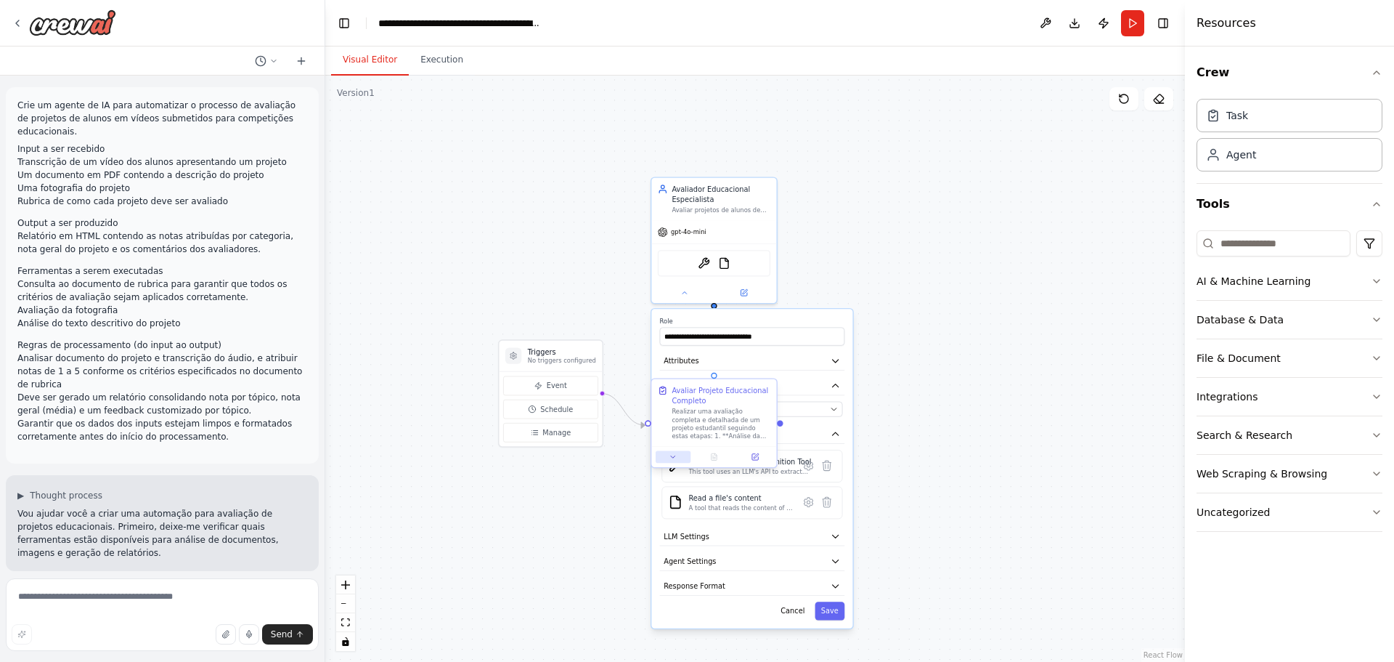
click at [677, 462] on button at bounding box center [673, 457] width 35 height 12
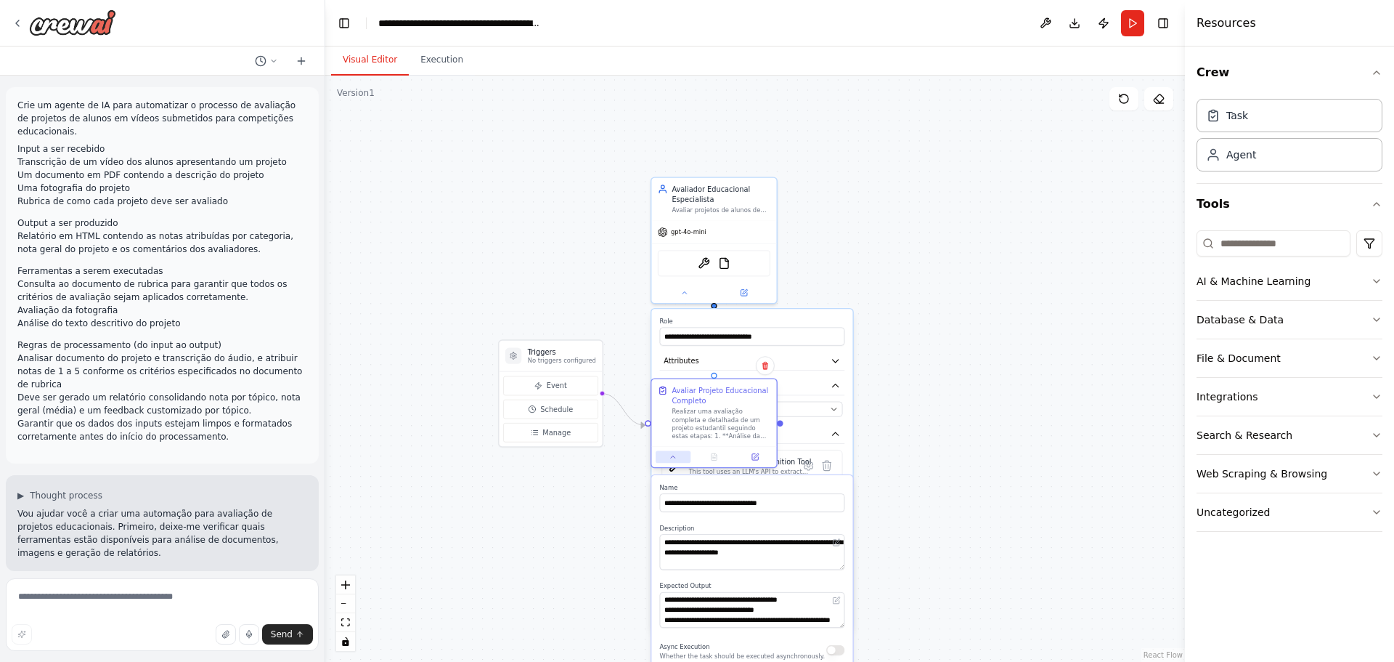
click at [677, 460] on icon at bounding box center [673, 456] width 8 height 8
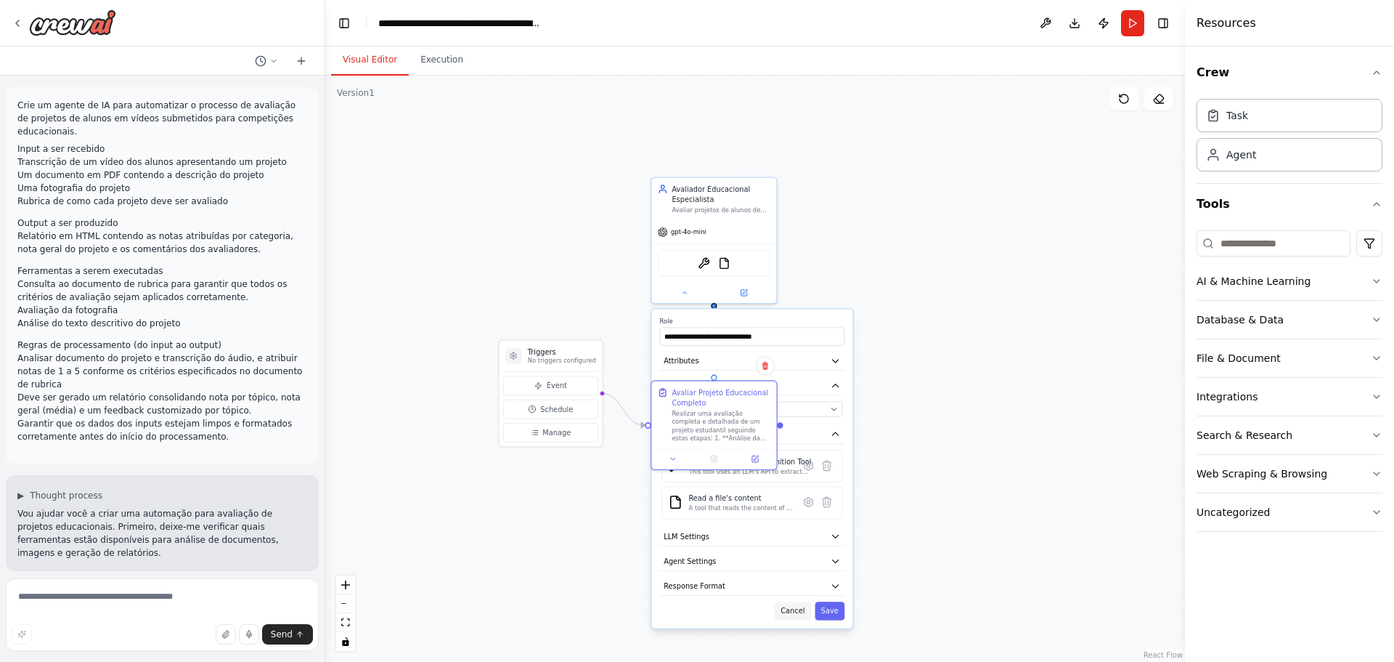
click at [794, 611] on button "Cancel" at bounding box center [793, 610] width 36 height 18
click at [675, 302] on div "Avaliador Educacional Especialista Avaliar projetos de alunos de forma abrangen…" at bounding box center [714, 239] width 127 height 127
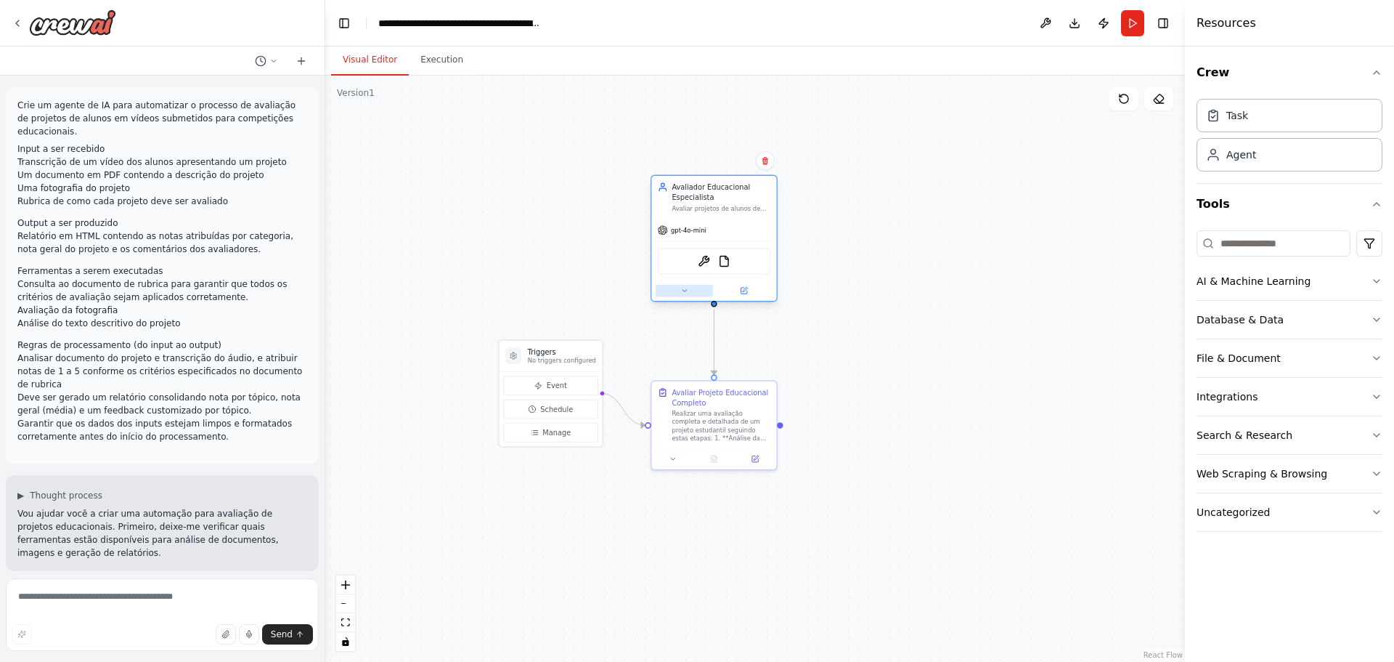
click at [686, 290] on icon at bounding box center [685, 291] width 4 height 2
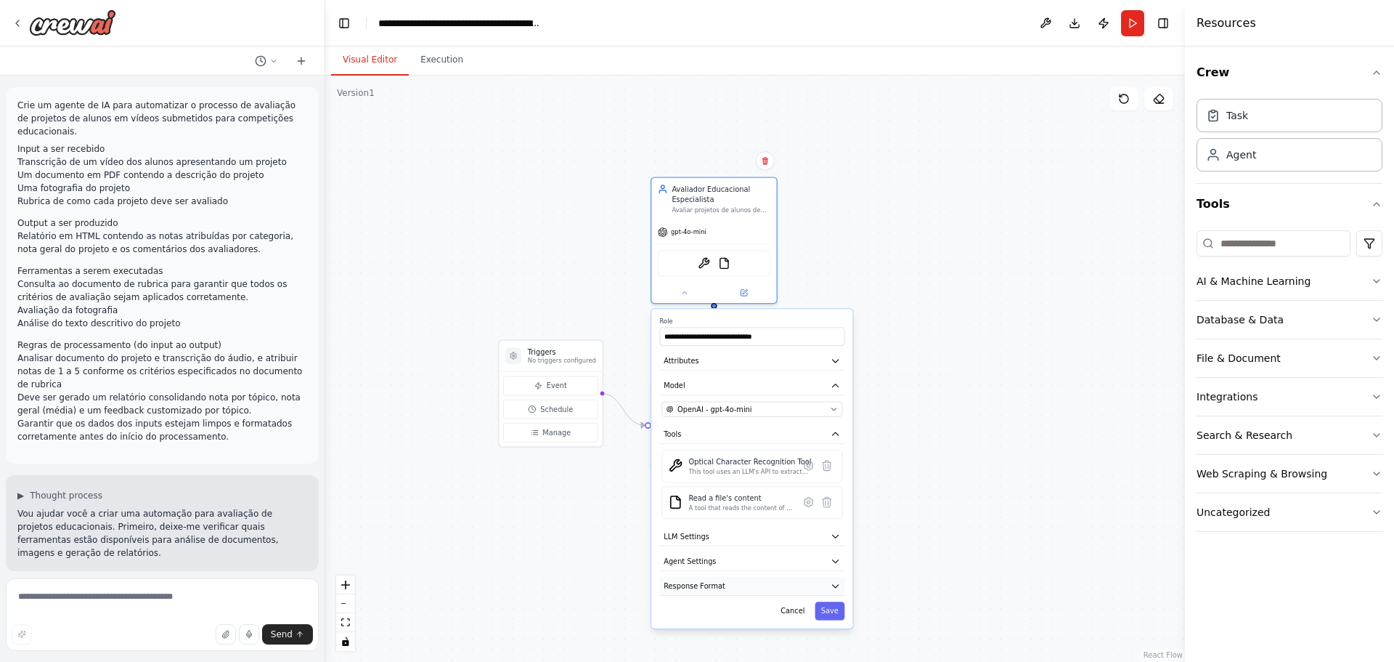
click at [729, 580] on button "Response Format" at bounding box center [752, 586] width 185 height 19
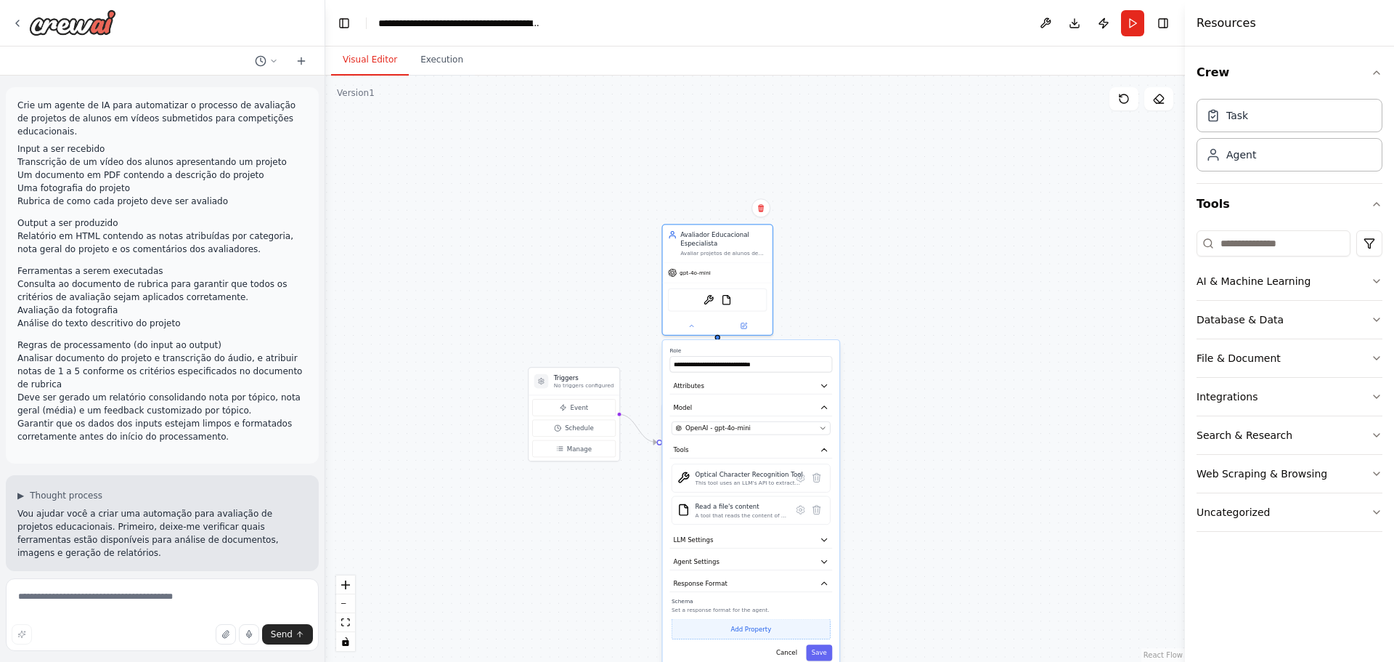
click at [773, 627] on button "Add Property" at bounding box center [751, 629] width 159 height 20
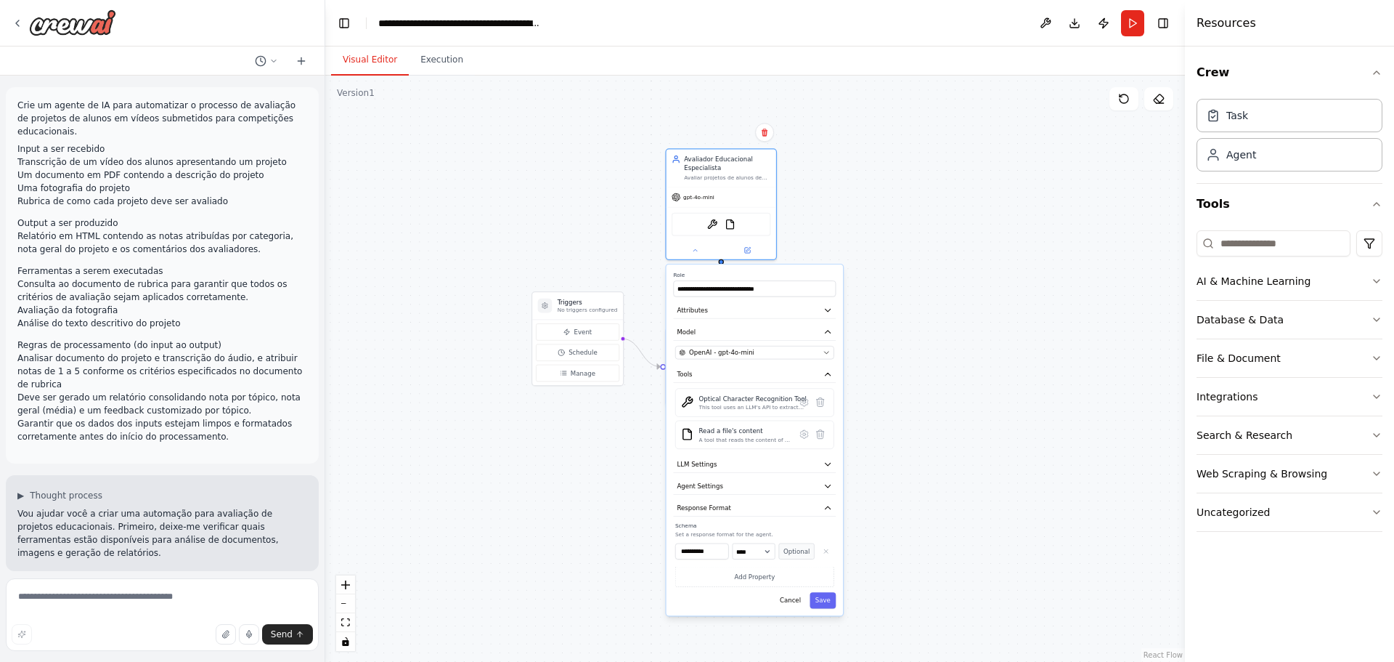
drag, startPoint x: 909, startPoint y: 560, endPoint x: 915, endPoint y: 459, distance: 101.1
click at [915, 459] on div ".deletable-edge-delete-btn { width: 20px; height: 20px; border: 0px solid #ffff…" at bounding box center [755, 369] width 860 height 586
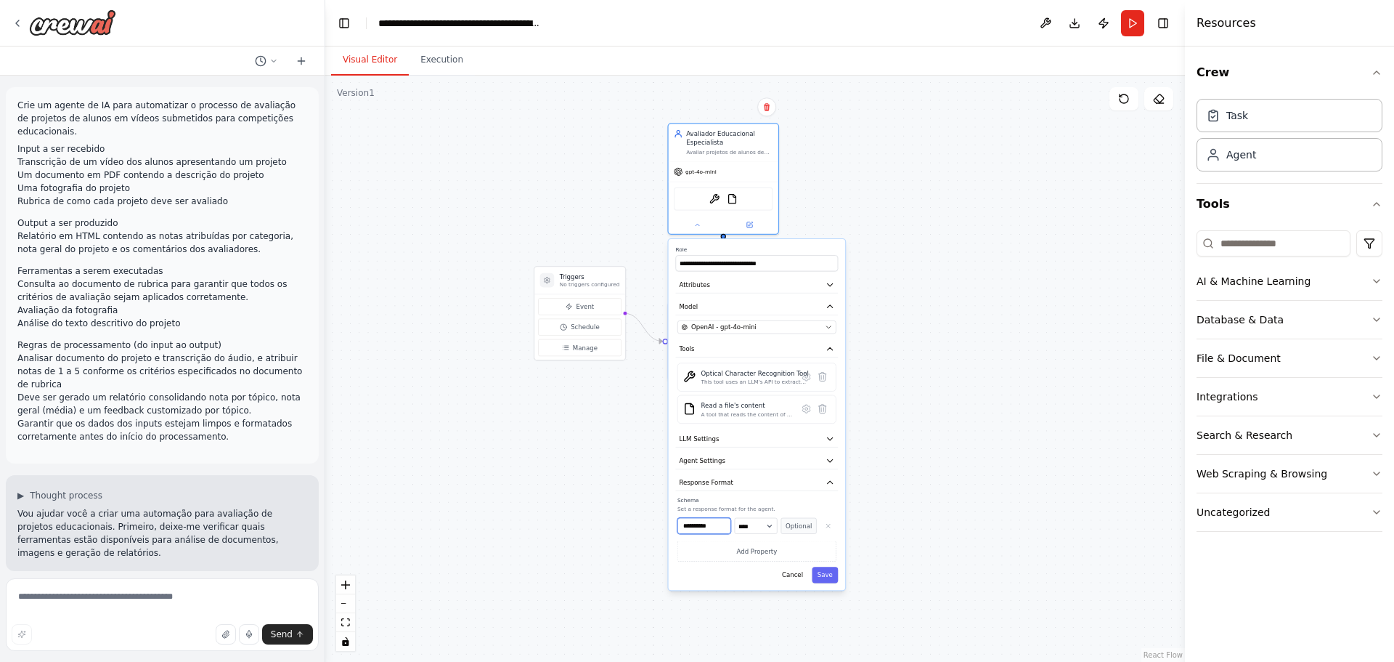
click at [723, 523] on input "**********" at bounding box center [705, 526] width 54 height 16
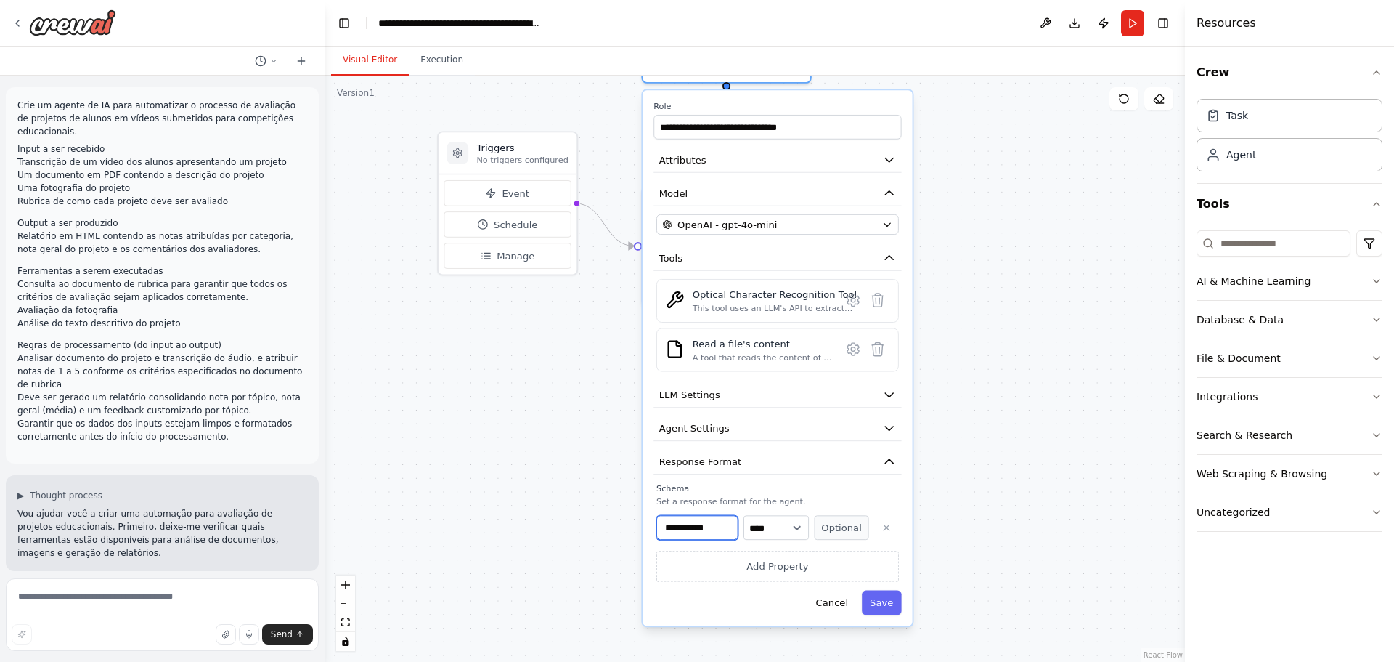
type input "**********"
click at [823, 531] on button "Optional" at bounding box center [842, 527] width 54 height 25
click at [823, 531] on button "Required" at bounding box center [842, 527] width 54 height 25
click at [854, 563] on button "Add Property" at bounding box center [777, 565] width 243 height 31
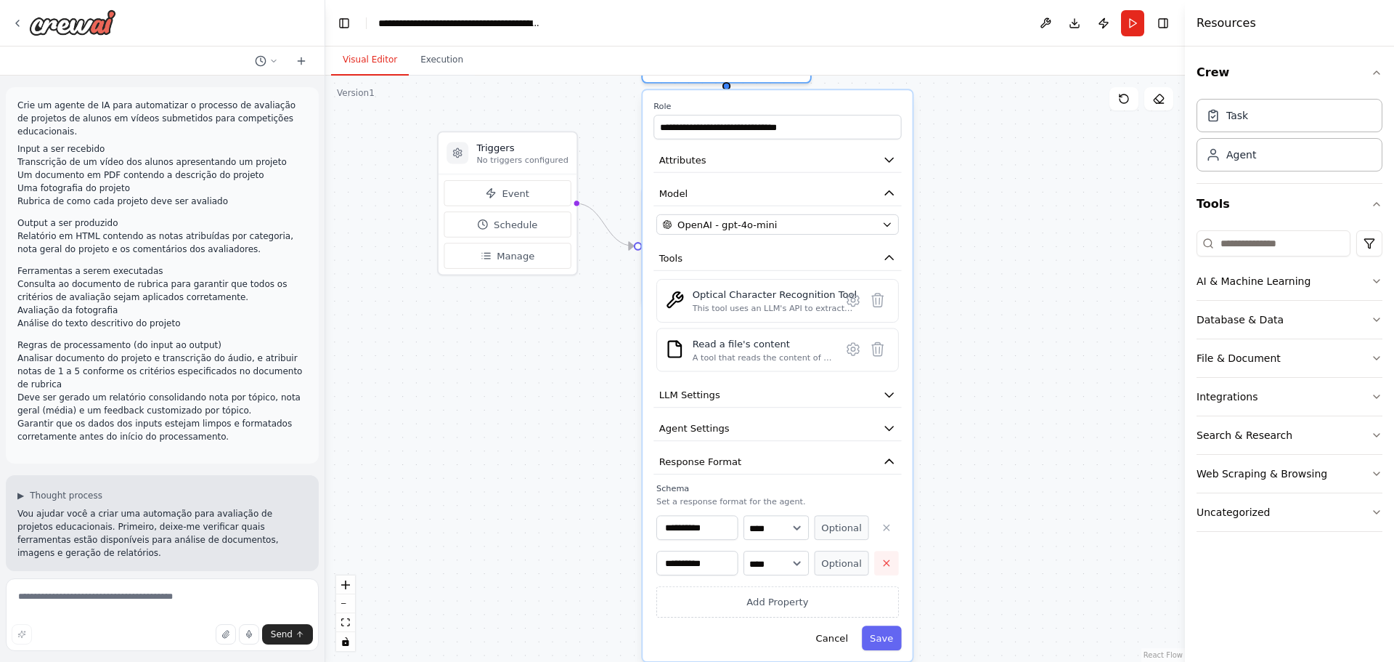
click at [882, 560] on icon "button" at bounding box center [886, 563] width 11 height 11
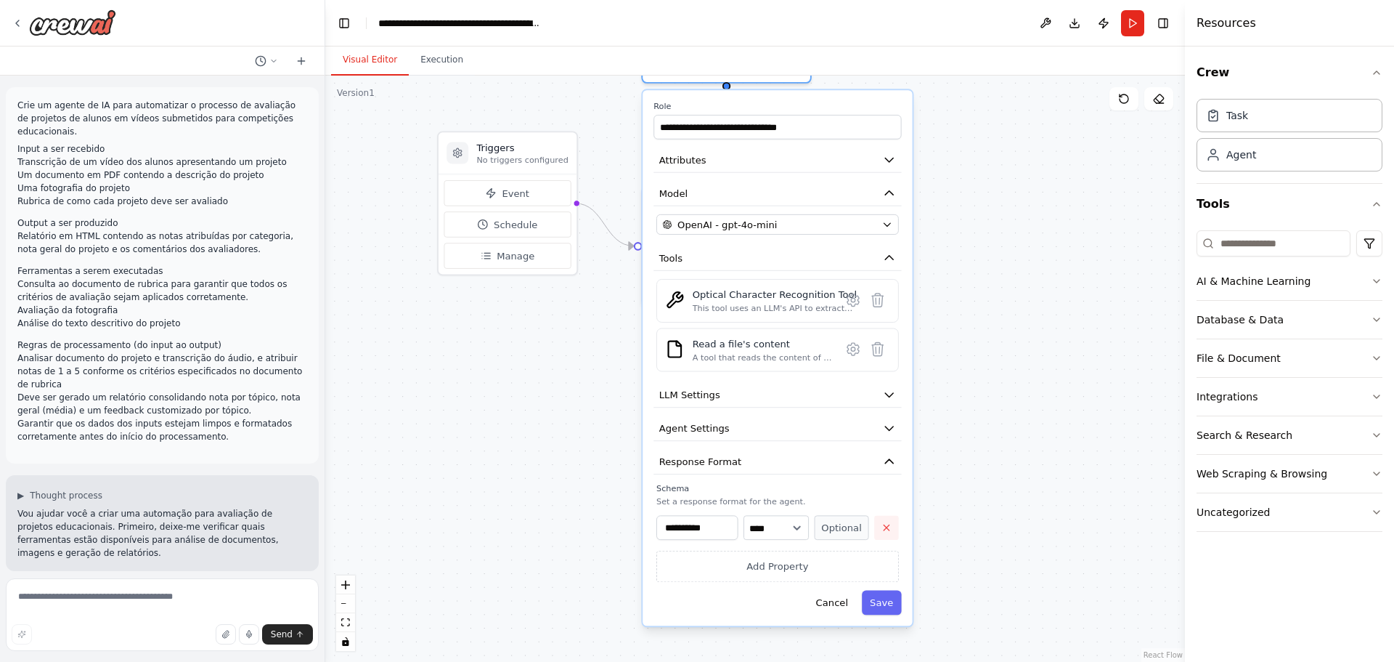
click at [883, 526] on icon "button" at bounding box center [886, 527] width 11 height 11
click at [892, 432] on icon "button" at bounding box center [889, 428] width 14 height 14
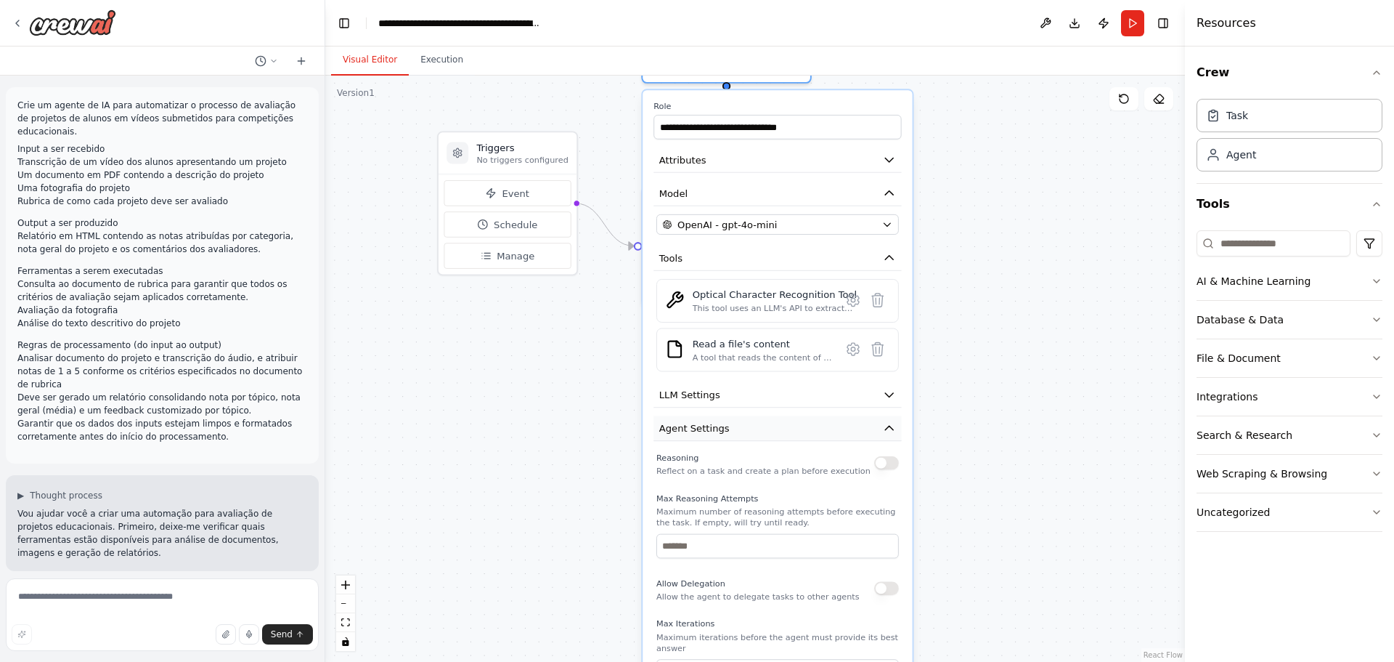
click at [887, 427] on icon "button" at bounding box center [889, 428] width 8 height 4
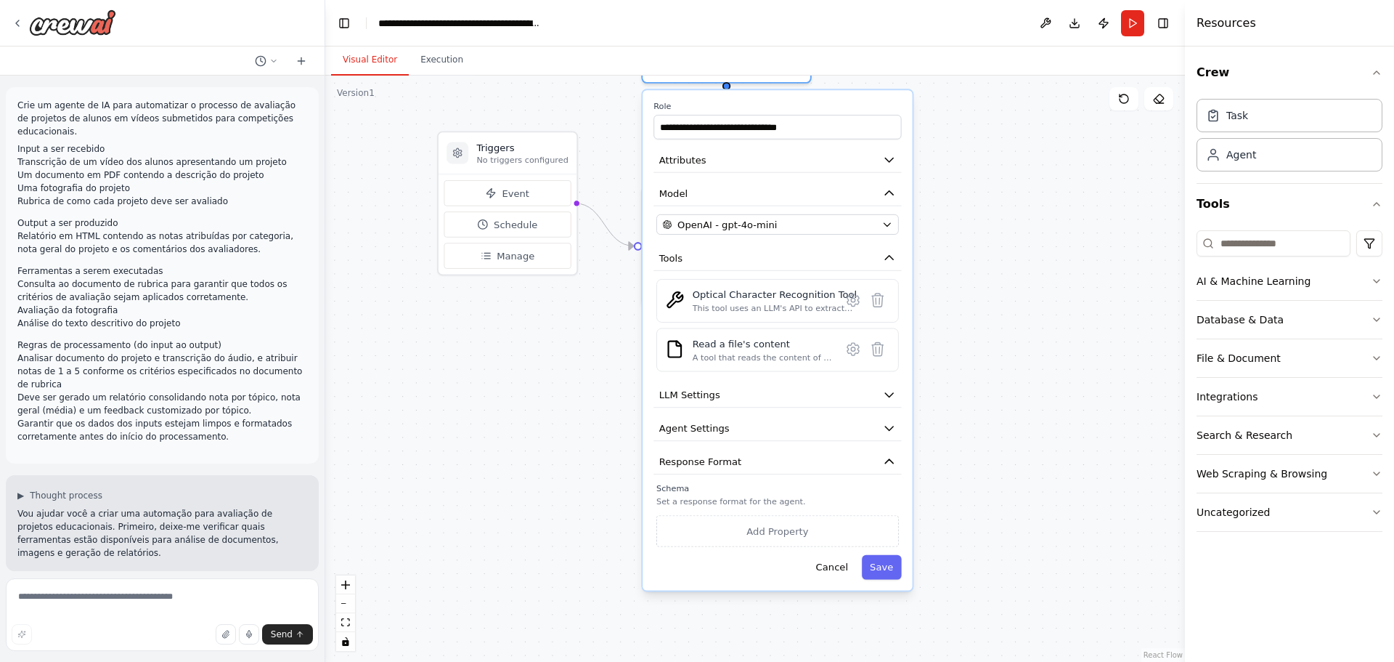
click at [975, 380] on div ".deletable-edge-delete-btn { width: 20px; height: 20px; border: 0px solid #ffff…" at bounding box center [755, 369] width 860 height 586
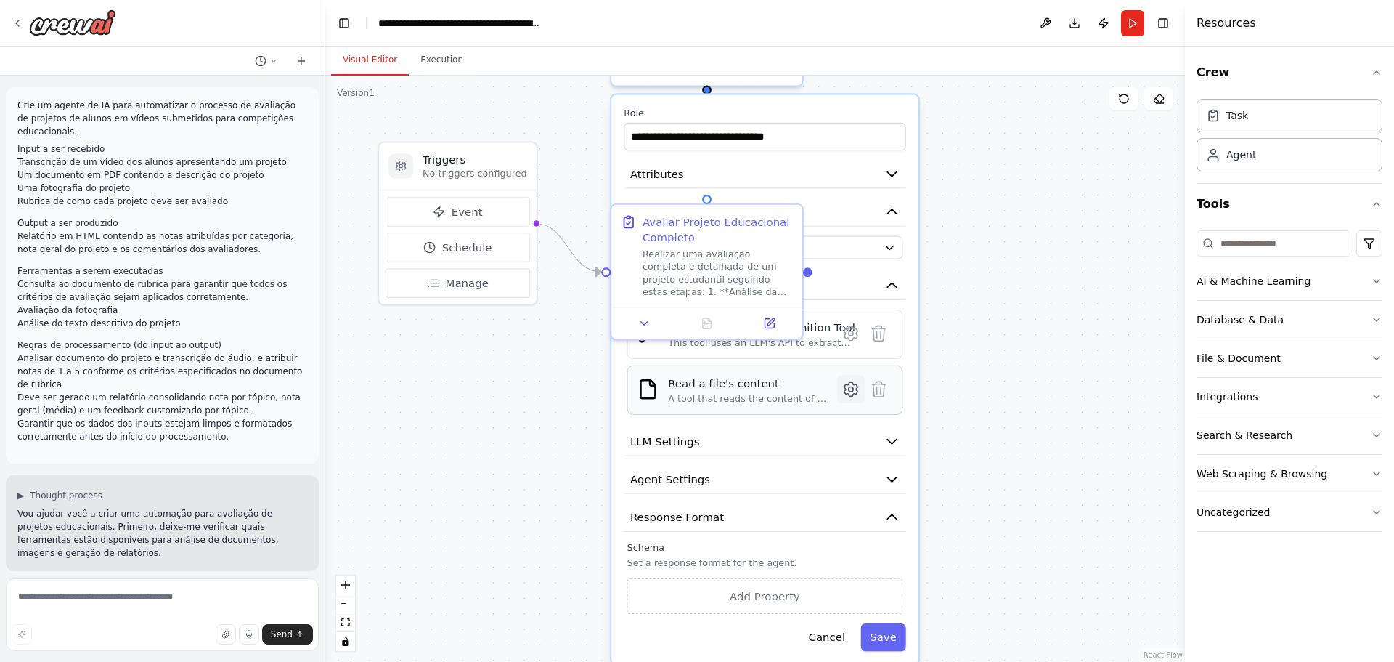
click at [847, 392] on icon at bounding box center [851, 389] width 13 height 14
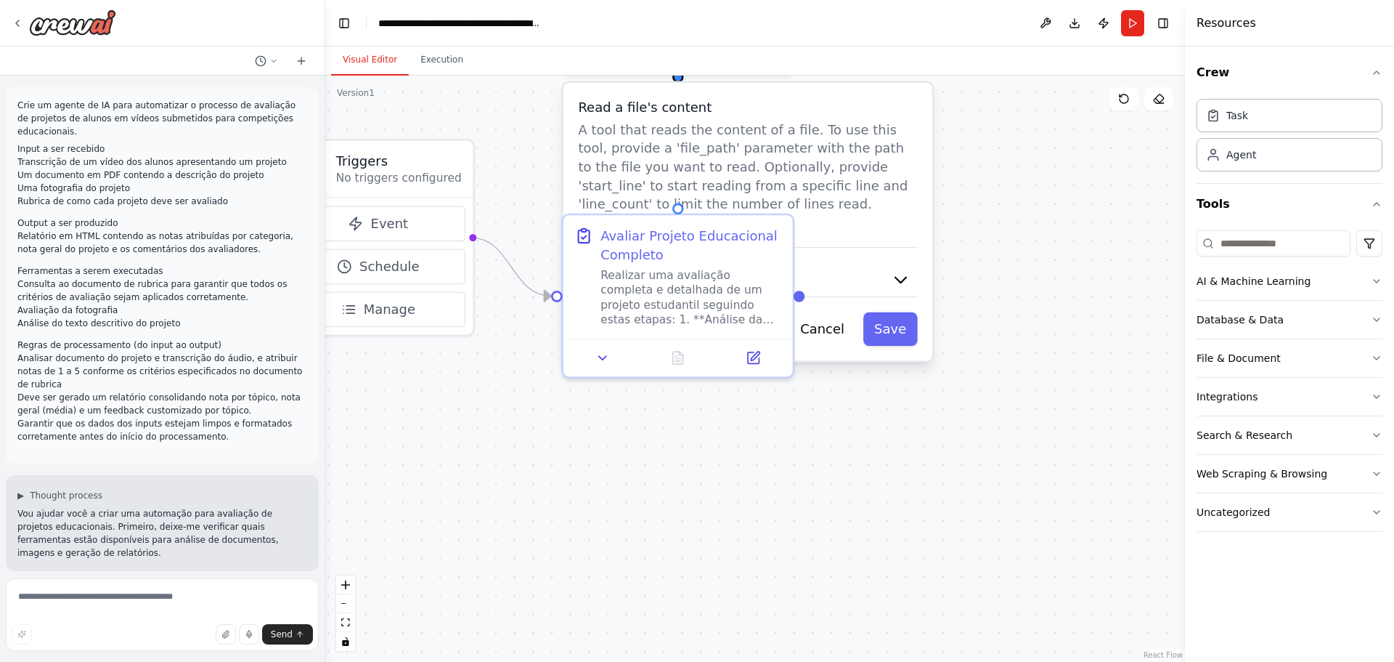
click at [835, 309] on div "Read a file's content A tool that reads the content of a file. To use this tool…" at bounding box center [748, 221] width 369 height 277
click at [827, 328] on button "Cancel" at bounding box center [822, 328] width 67 height 33
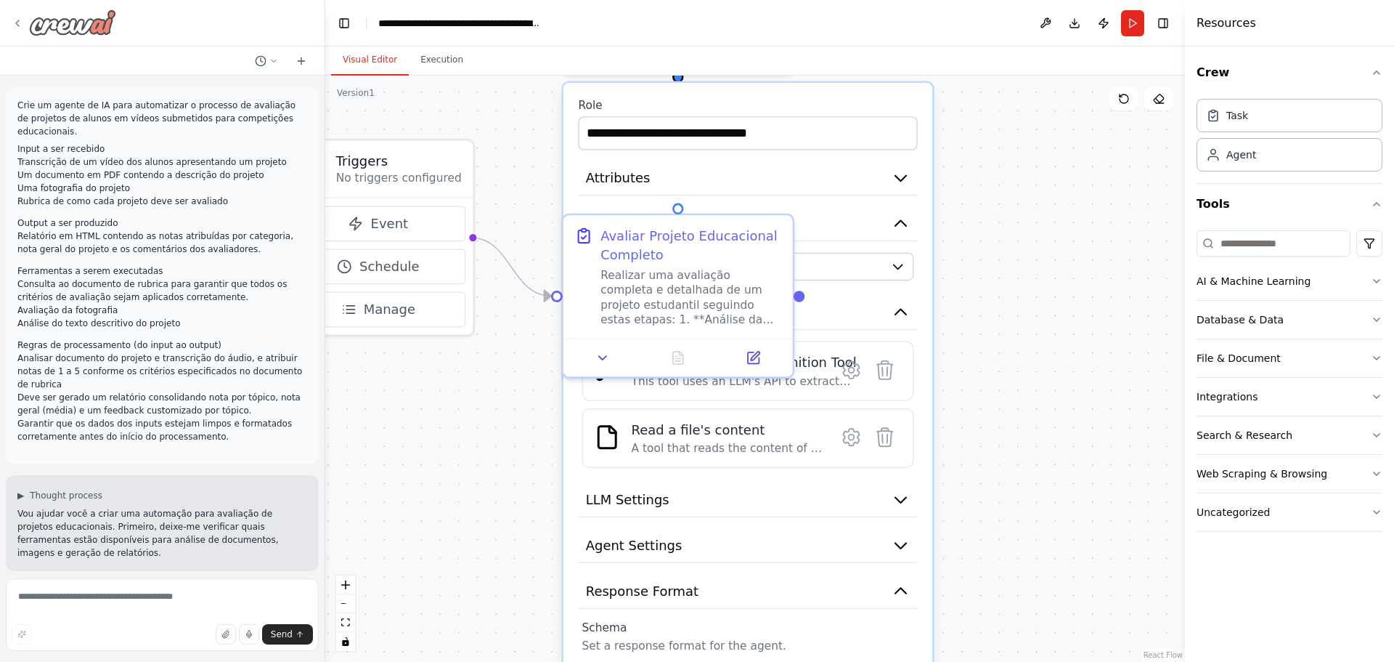
click at [84, 12] on img at bounding box center [72, 22] width 87 height 26
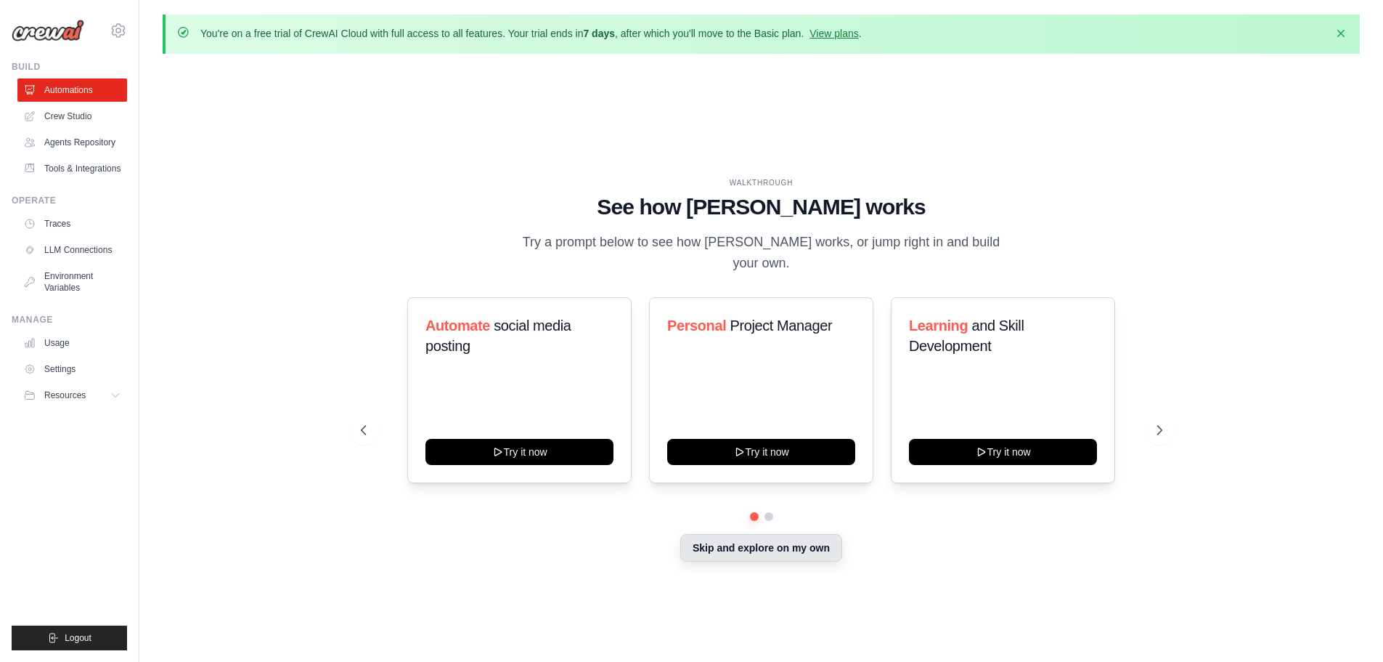
click at [776, 542] on button "Skip and explore on my own" at bounding box center [761, 548] width 162 height 28
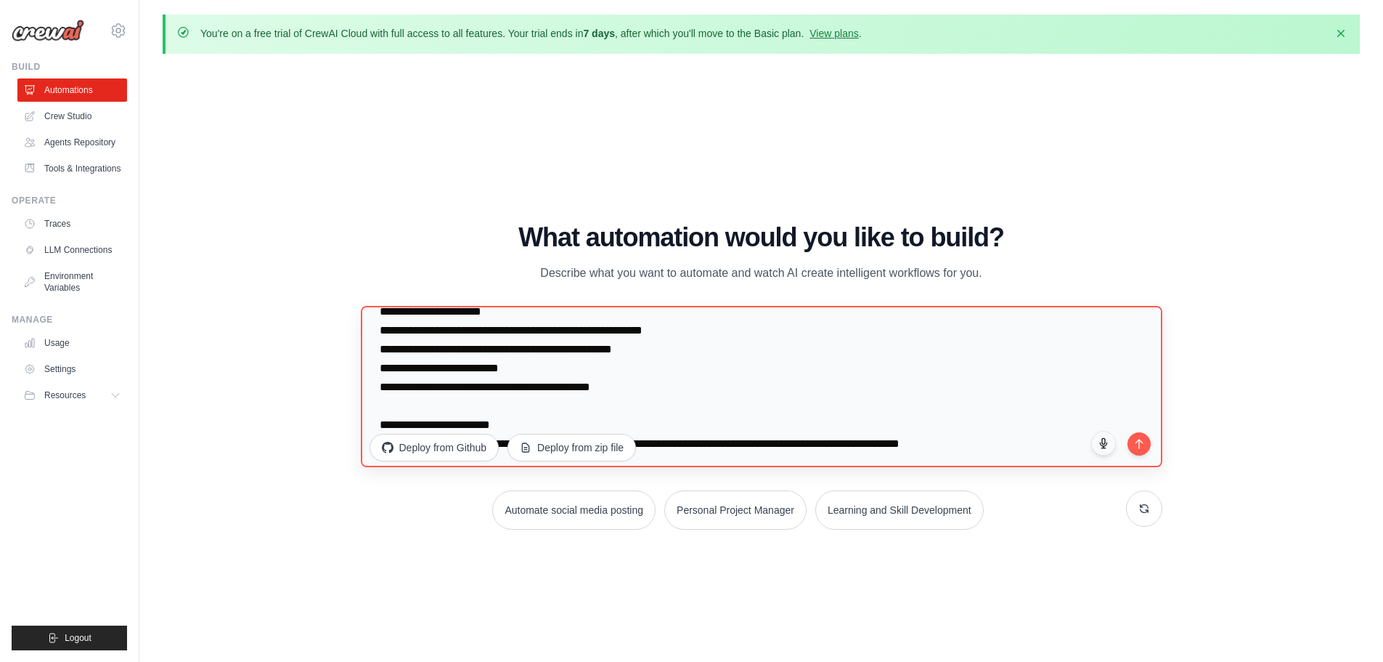
scroll to position [87, 0]
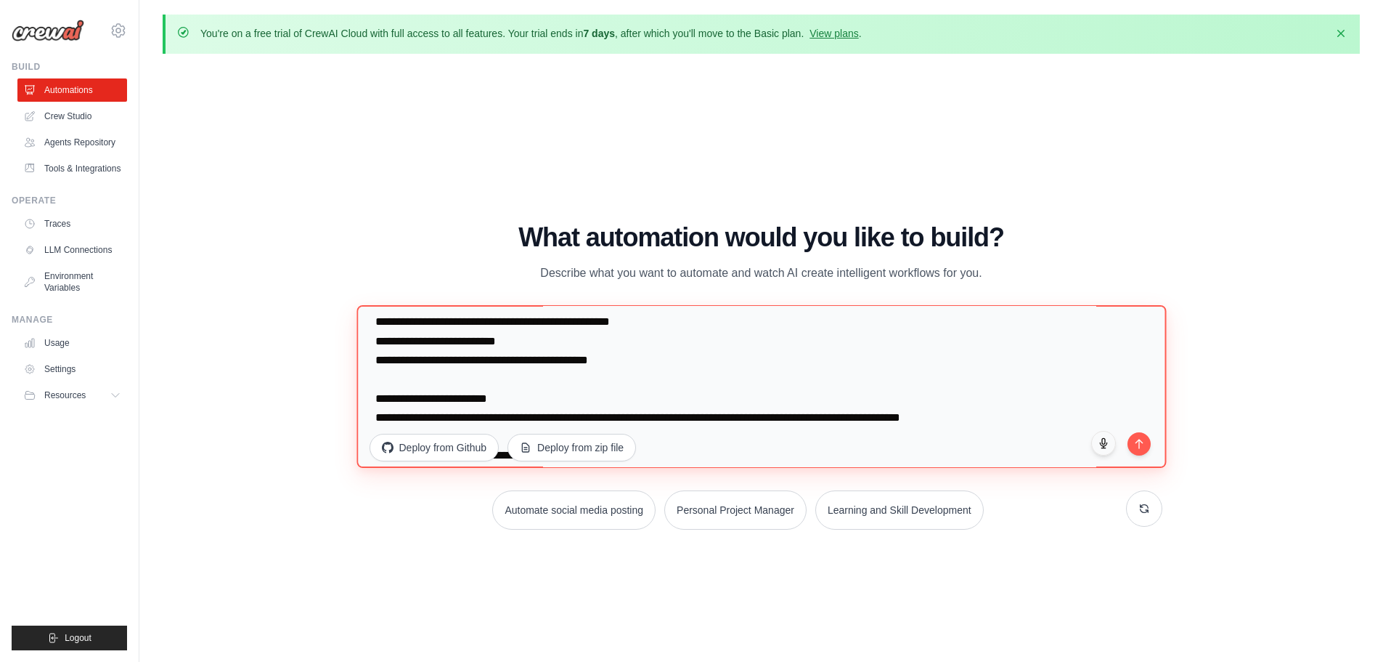
drag, startPoint x: 642, startPoint y: 384, endPoint x: 468, endPoint y: 361, distance: 175.1
click at [412, 373] on textarea at bounding box center [762, 385] width 810 height 163
click at [532, 354] on textarea at bounding box center [762, 385] width 810 height 163
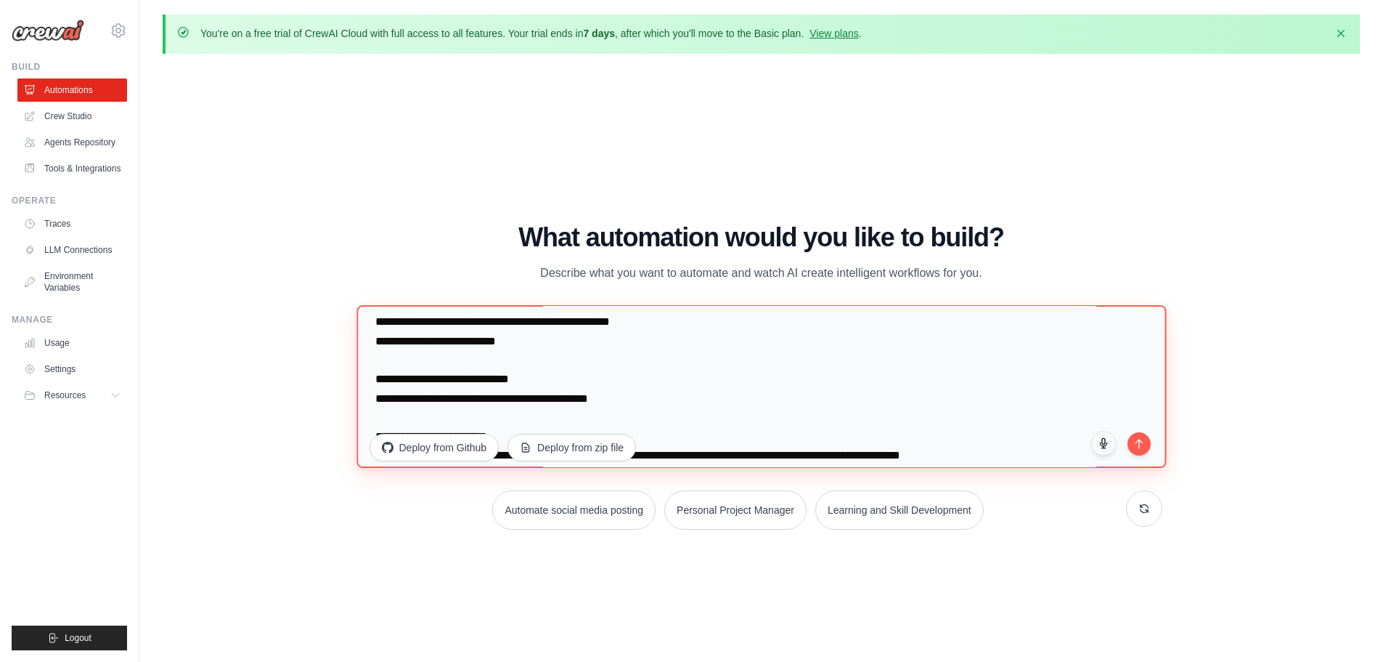
click at [664, 428] on textarea at bounding box center [762, 385] width 810 height 163
click at [656, 422] on textarea at bounding box center [762, 385] width 810 height 163
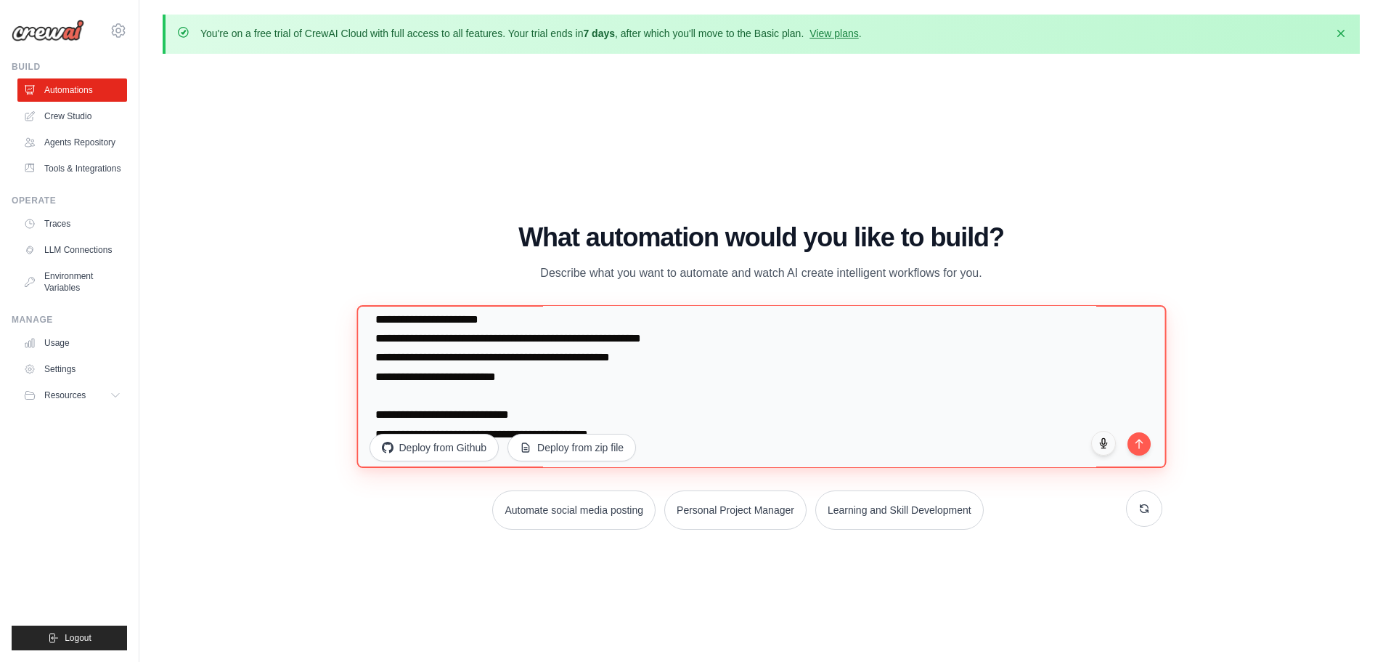
scroll to position [58, 0]
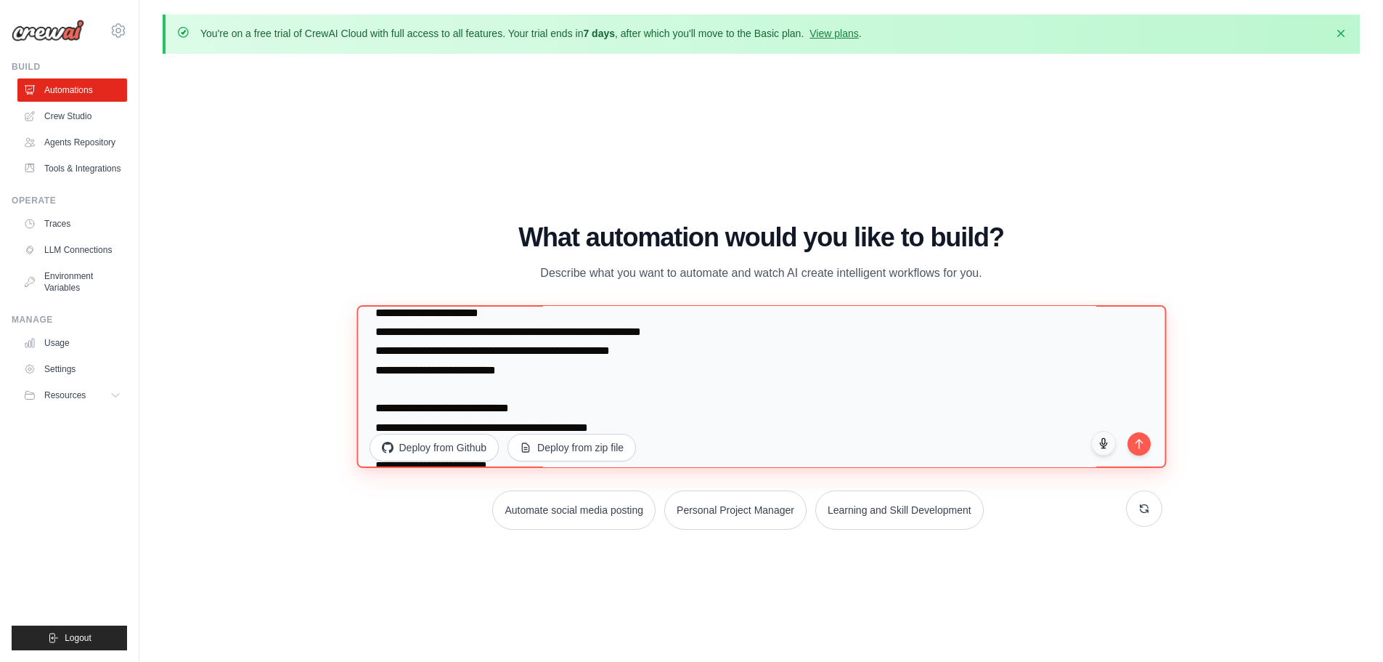
click at [710, 351] on textarea at bounding box center [762, 385] width 810 height 163
click at [728, 365] on textarea at bounding box center [762, 385] width 810 height 163
click at [633, 389] on textarea at bounding box center [762, 385] width 810 height 163
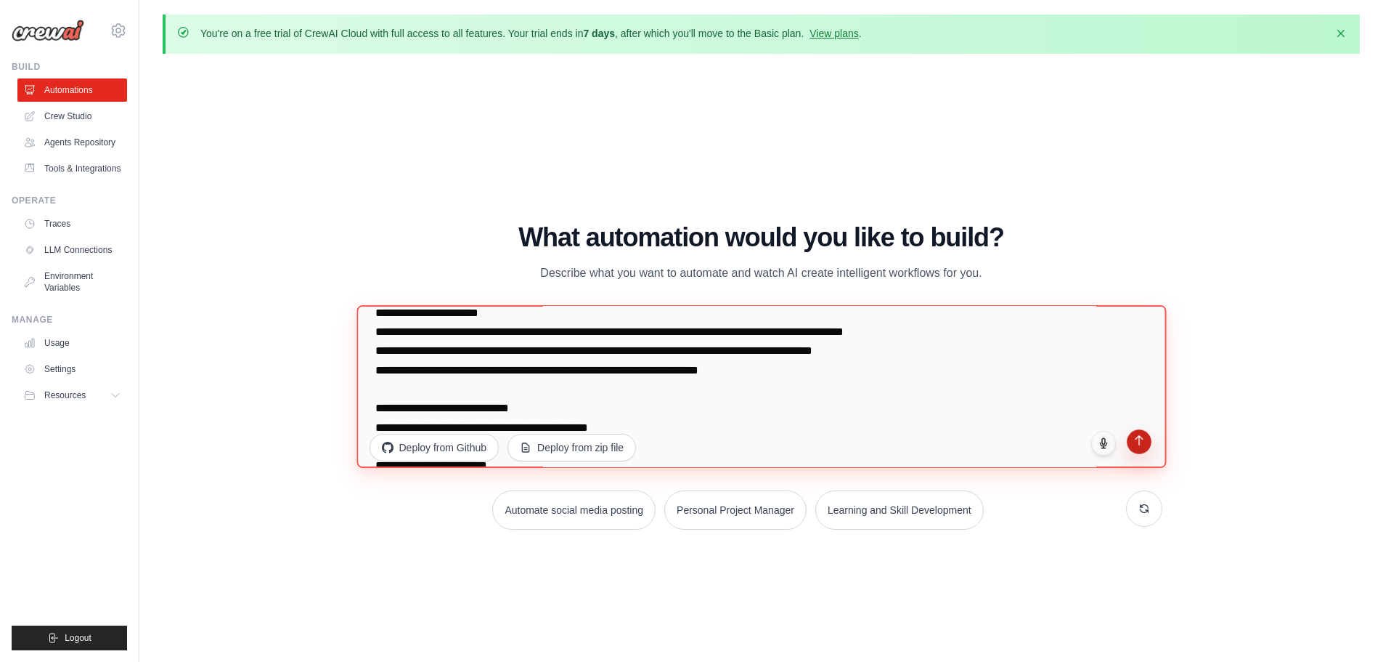
type textarea "**********"
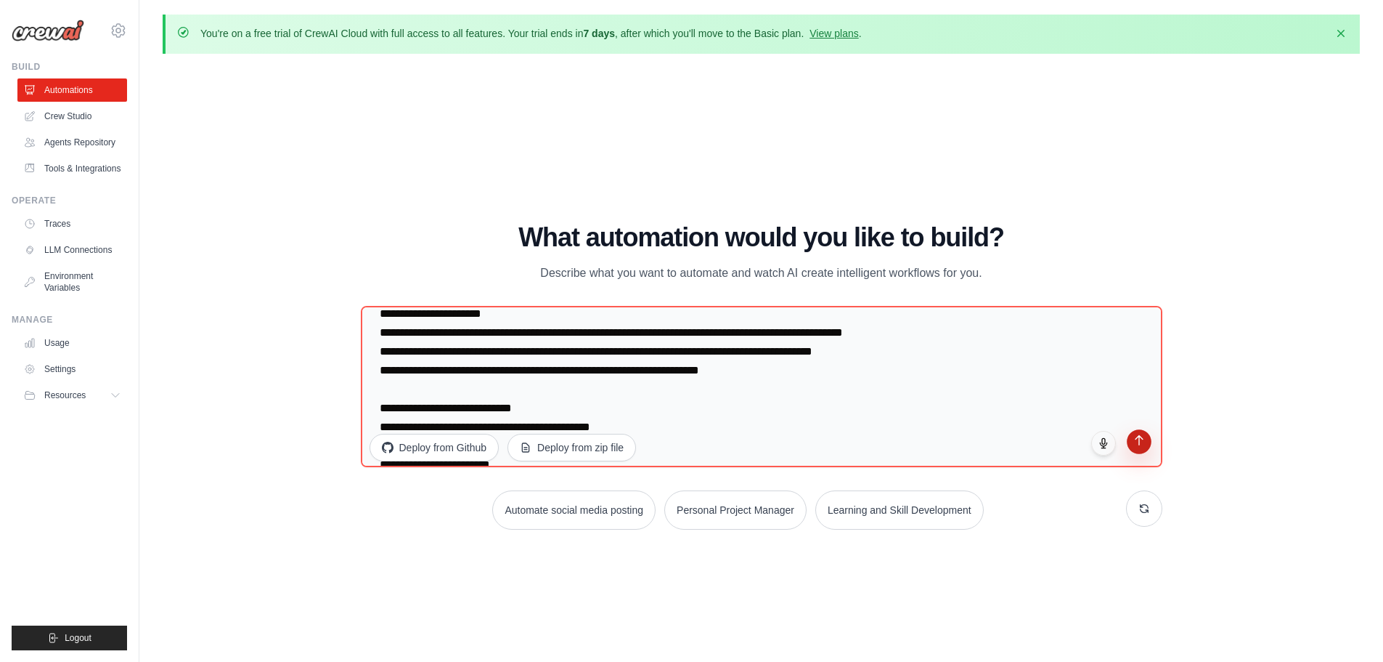
click at [1136, 438] on icon "submit" at bounding box center [1139, 440] width 12 height 12
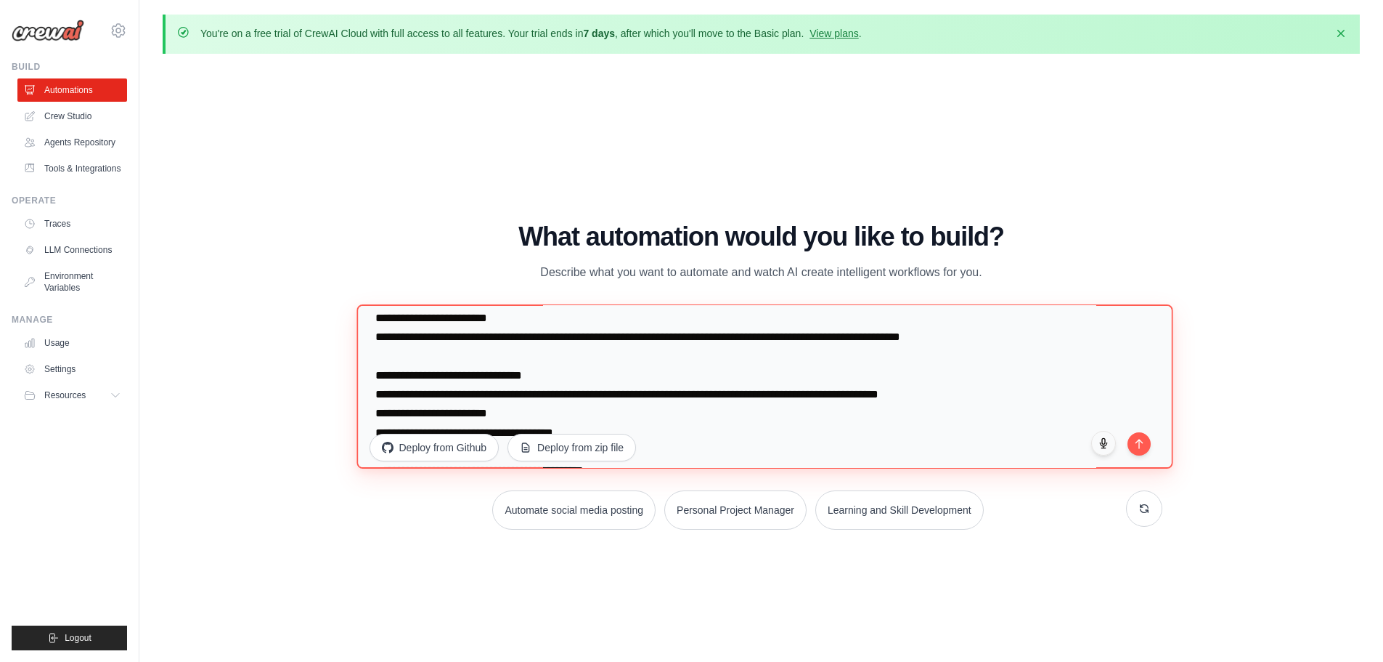
scroll to position [0, 0]
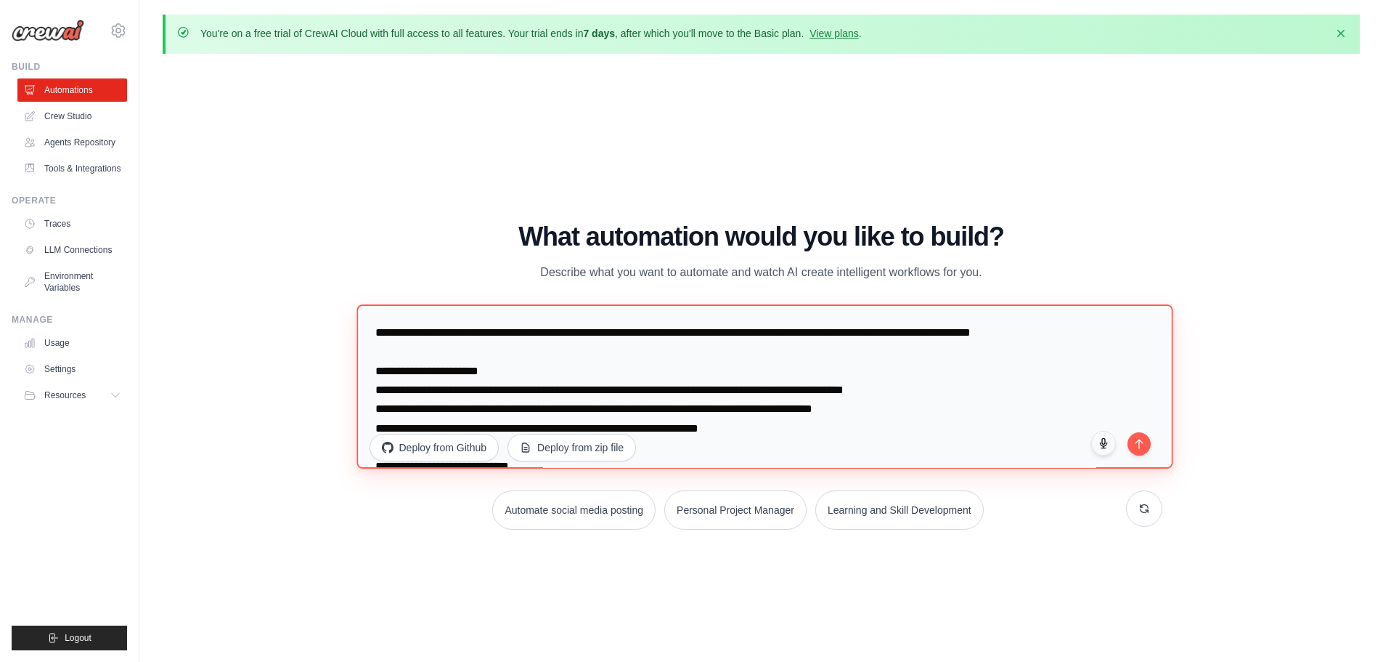
drag, startPoint x: 969, startPoint y: 425, endPoint x: 73, endPoint y: 65, distance: 965.8
click at [73, 65] on body "[EMAIL_ADDRESS][DOMAIN_NAME] Settings Build Automations" at bounding box center [691, 356] width 1383 height 712
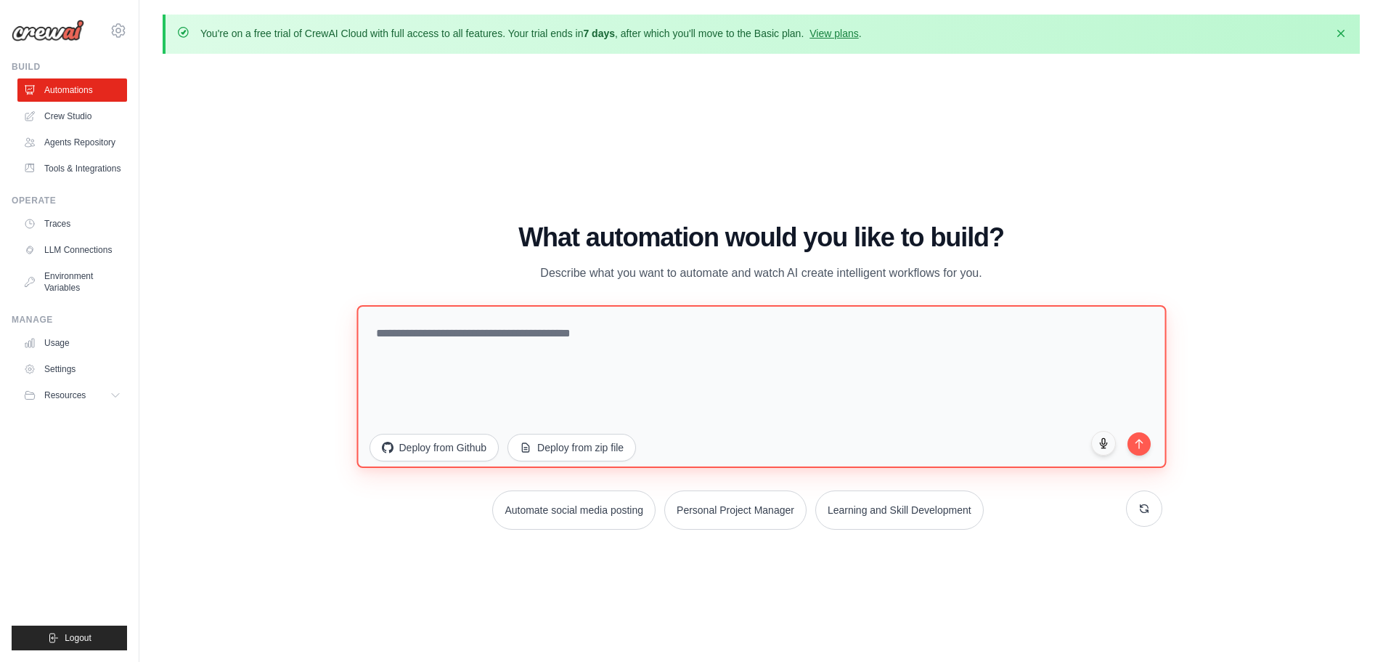
paste textarea "**********"
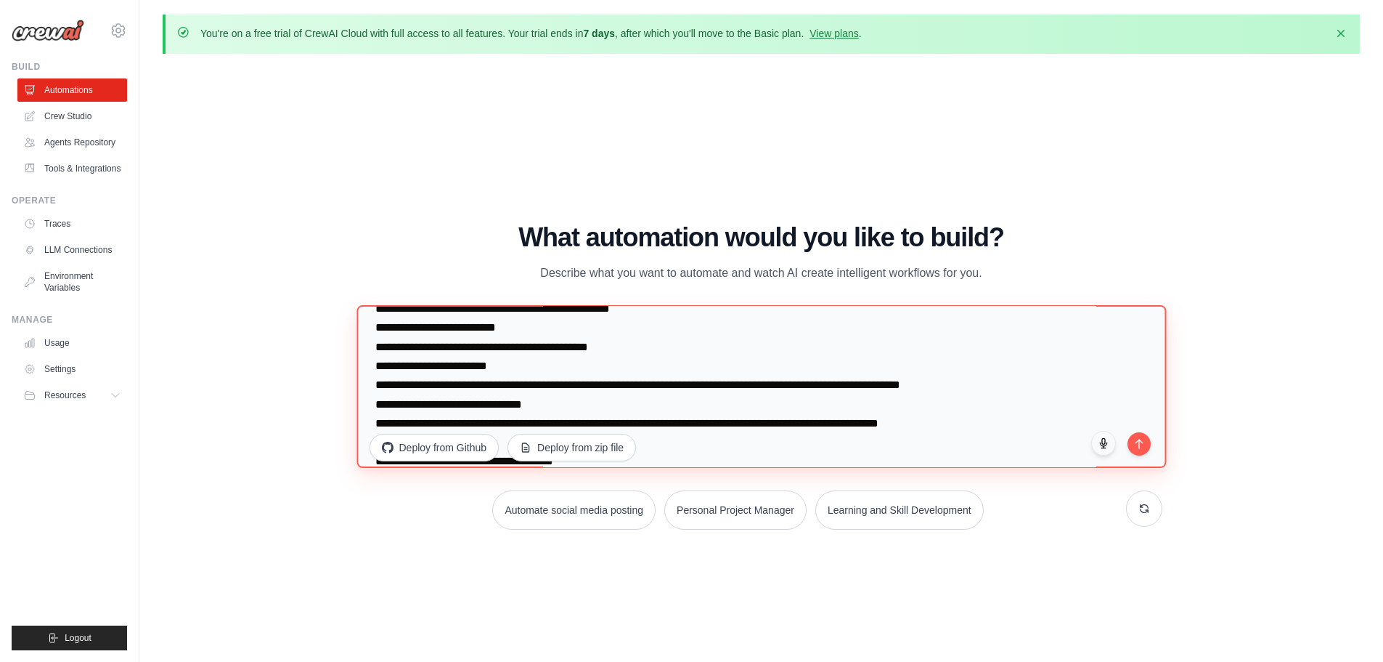
scroll to position [87, 0]
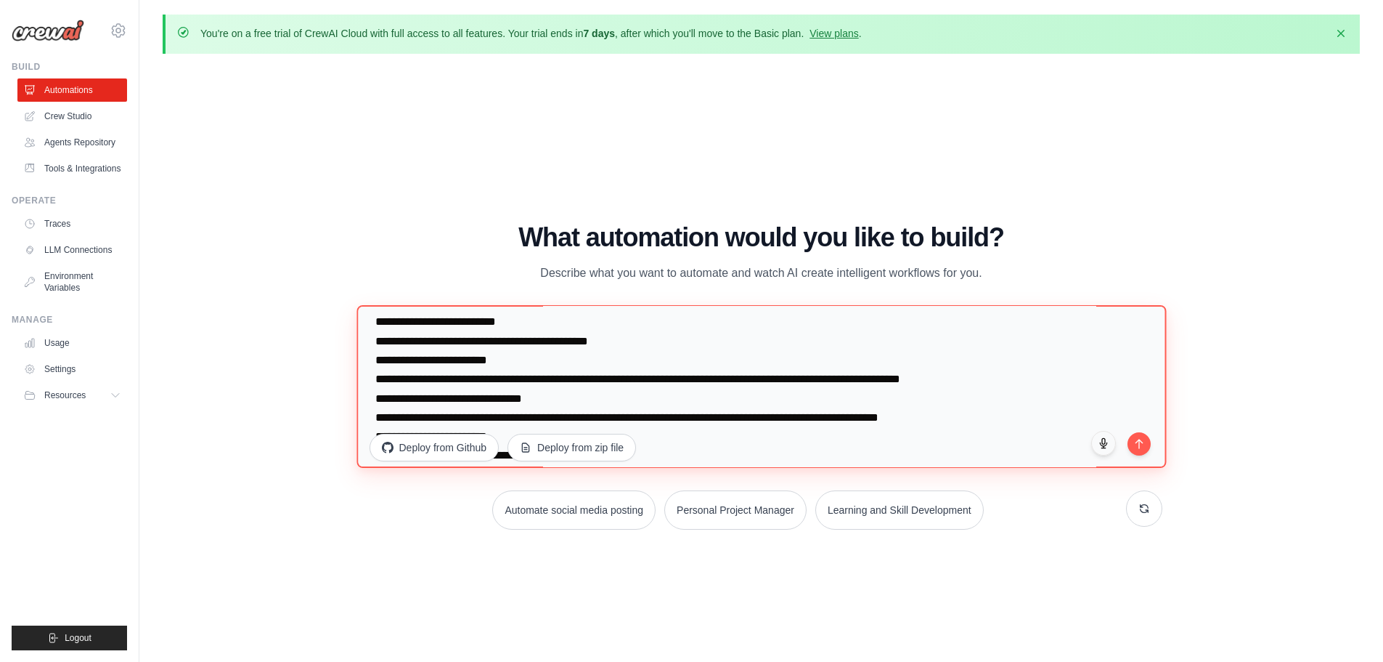
click at [509, 324] on textarea at bounding box center [762, 385] width 810 height 163
drag, startPoint x: 509, startPoint y: 324, endPoint x: 492, endPoint y: 324, distance: 17.4
click at [492, 324] on textarea at bounding box center [762, 385] width 810 height 163
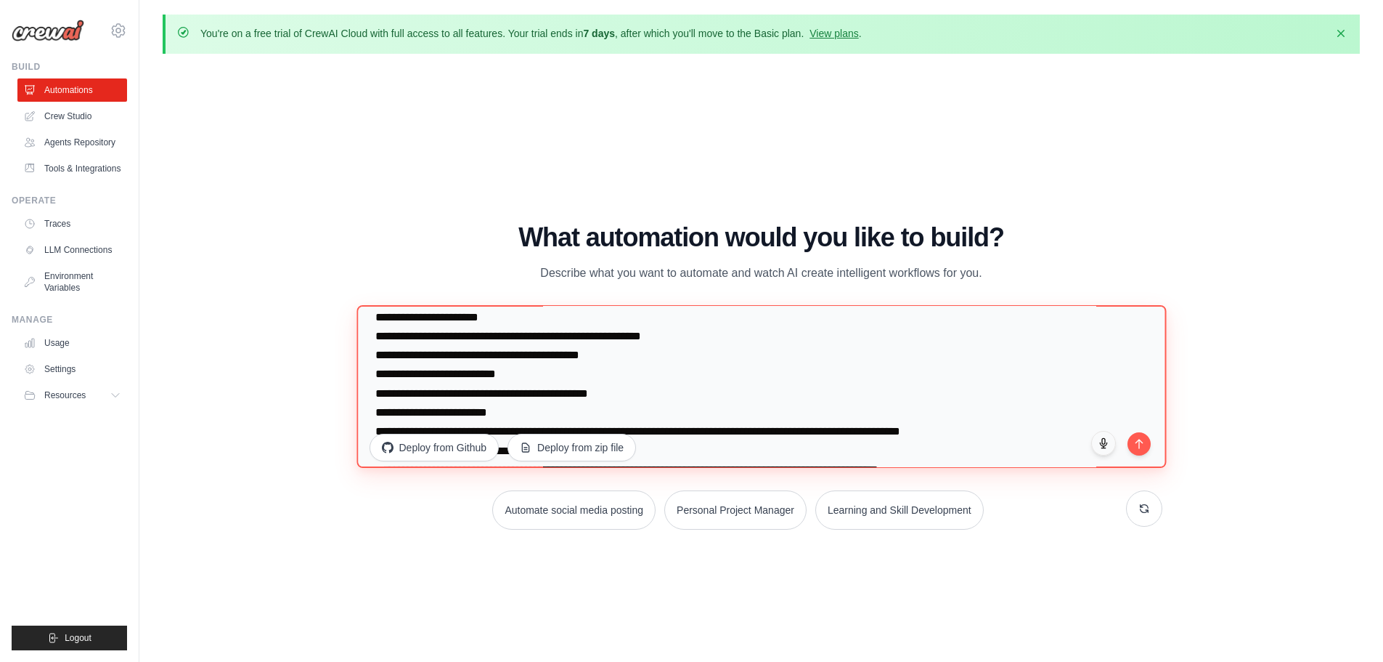
scroll to position [26, 0]
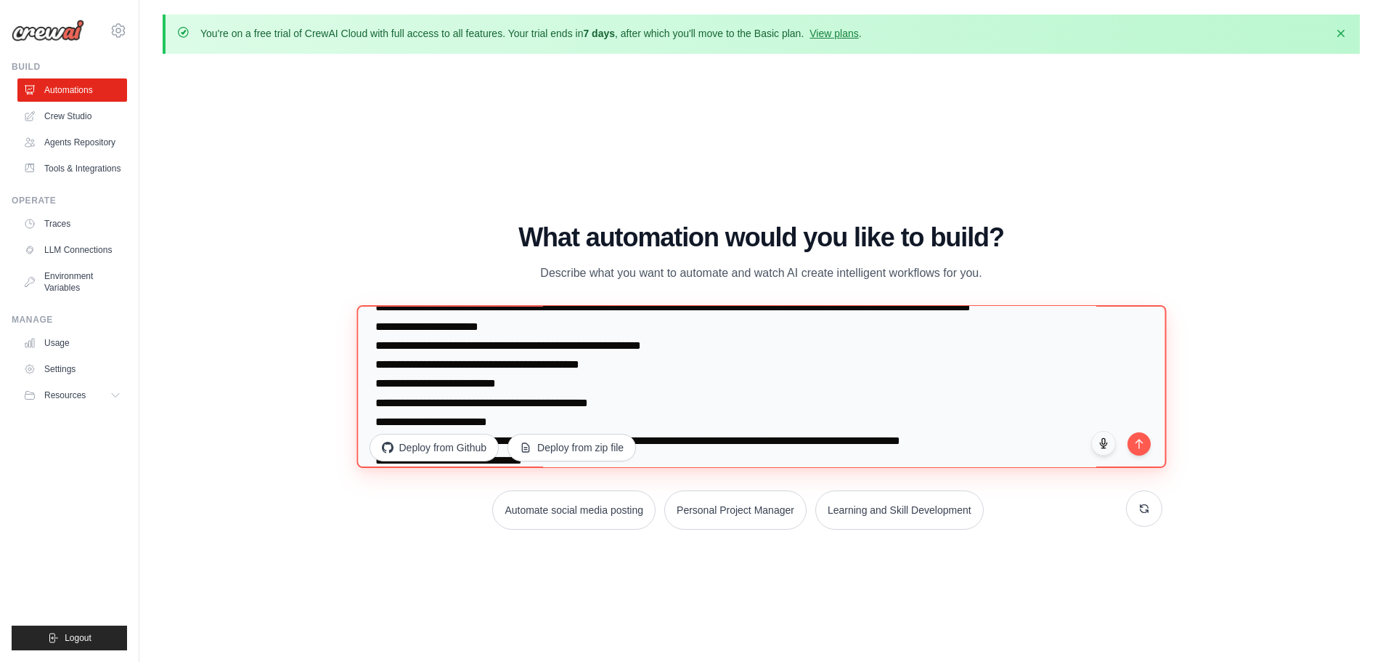
drag, startPoint x: 460, startPoint y: 318, endPoint x: 411, endPoint y: 380, distance: 78.6
click at [411, 380] on textarea at bounding box center [762, 385] width 810 height 163
drag, startPoint x: 521, startPoint y: 404, endPoint x: 413, endPoint y: 394, distance: 108.0
click at [413, 394] on textarea at bounding box center [762, 385] width 810 height 163
click at [410, 398] on textarea at bounding box center [762, 385] width 810 height 163
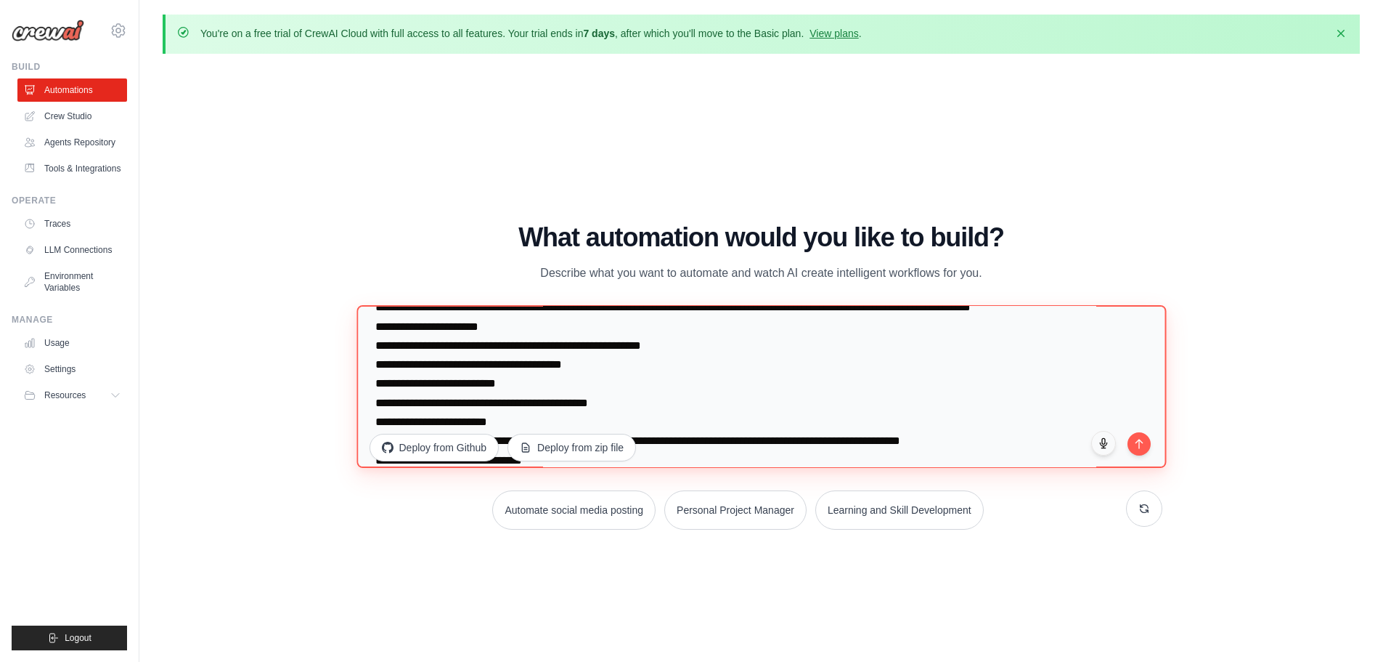
drag, startPoint x: 410, startPoint y: 399, endPoint x: 447, endPoint y: 399, distance: 37.0
click at [447, 399] on textarea at bounding box center [762, 385] width 810 height 163
click at [442, 418] on textarea at bounding box center [762, 385] width 810 height 163
drag, startPoint x: 507, startPoint y: 419, endPoint x: 562, endPoint y: 420, distance: 55.2
click at [547, 420] on textarea at bounding box center [762, 385] width 810 height 163
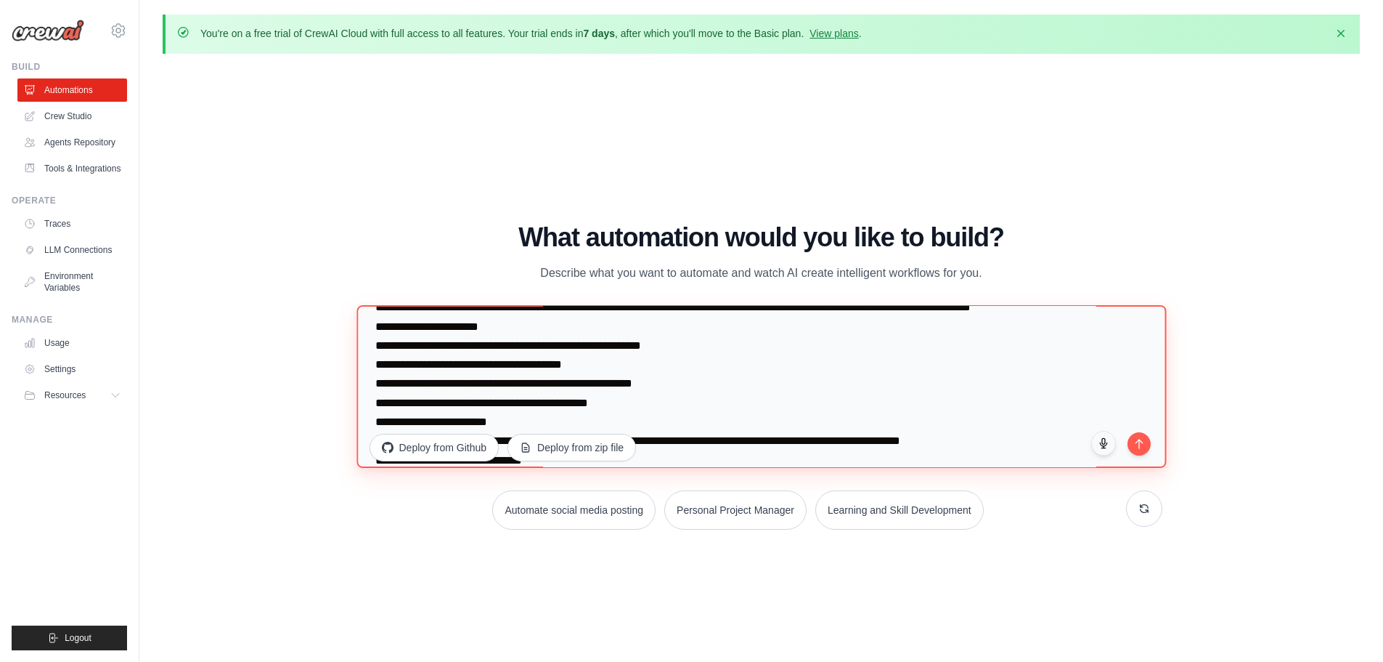
click at [642, 421] on textarea at bounding box center [762, 385] width 810 height 163
click at [634, 424] on textarea at bounding box center [762, 385] width 810 height 163
drag, startPoint x: 635, startPoint y: 424, endPoint x: 372, endPoint y: 414, distance: 263.8
click at [372, 414] on textarea at bounding box center [762, 385] width 810 height 163
click at [651, 424] on textarea at bounding box center [762, 385] width 810 height 163
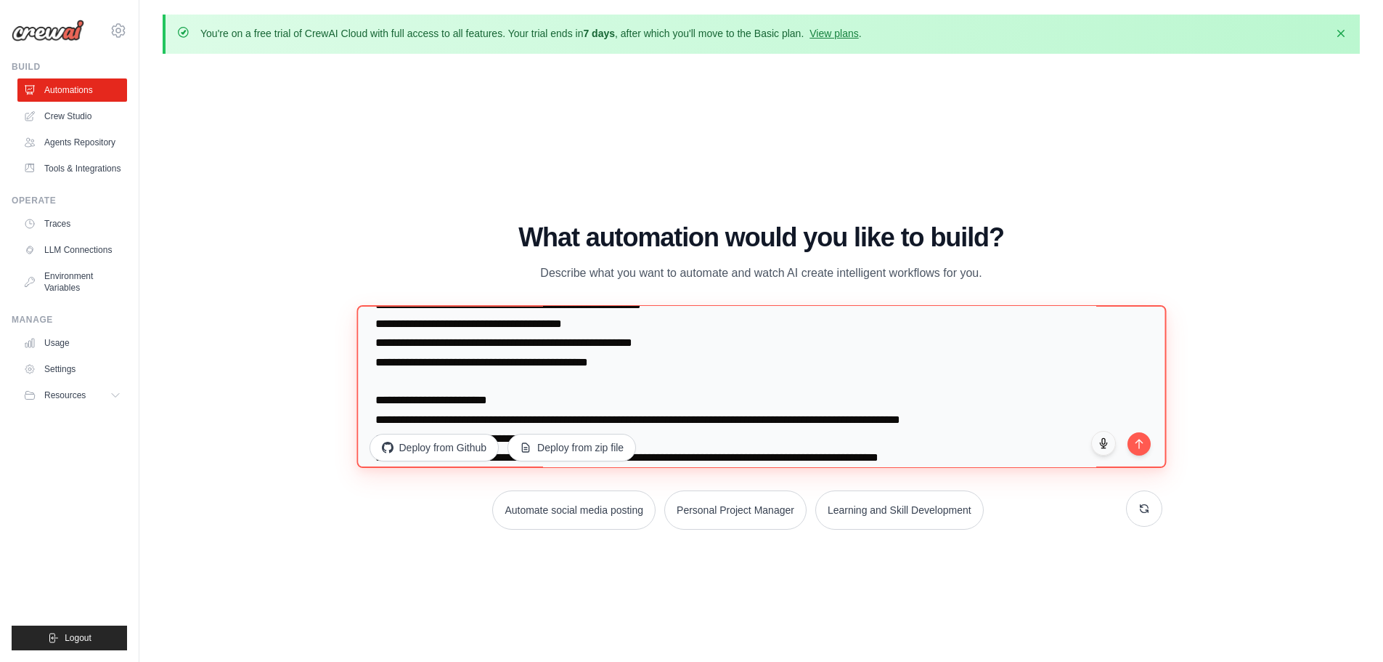
scroll to position [73, 0]
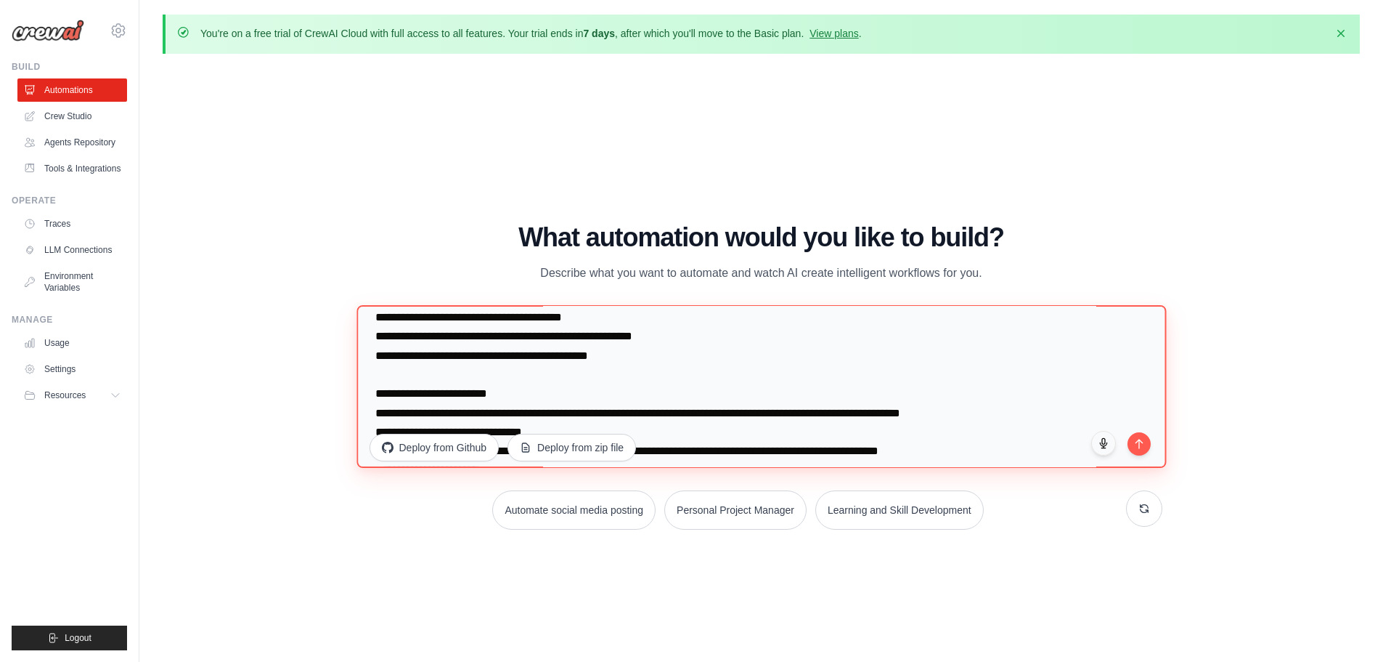
drag, startPoint x: 651, startPoint y: 373, endPoint x: 375, endPoint y: 373, distance: 276.7
click at [375, 373] on textarea at bounding box center [762, 385] width 810 height 163
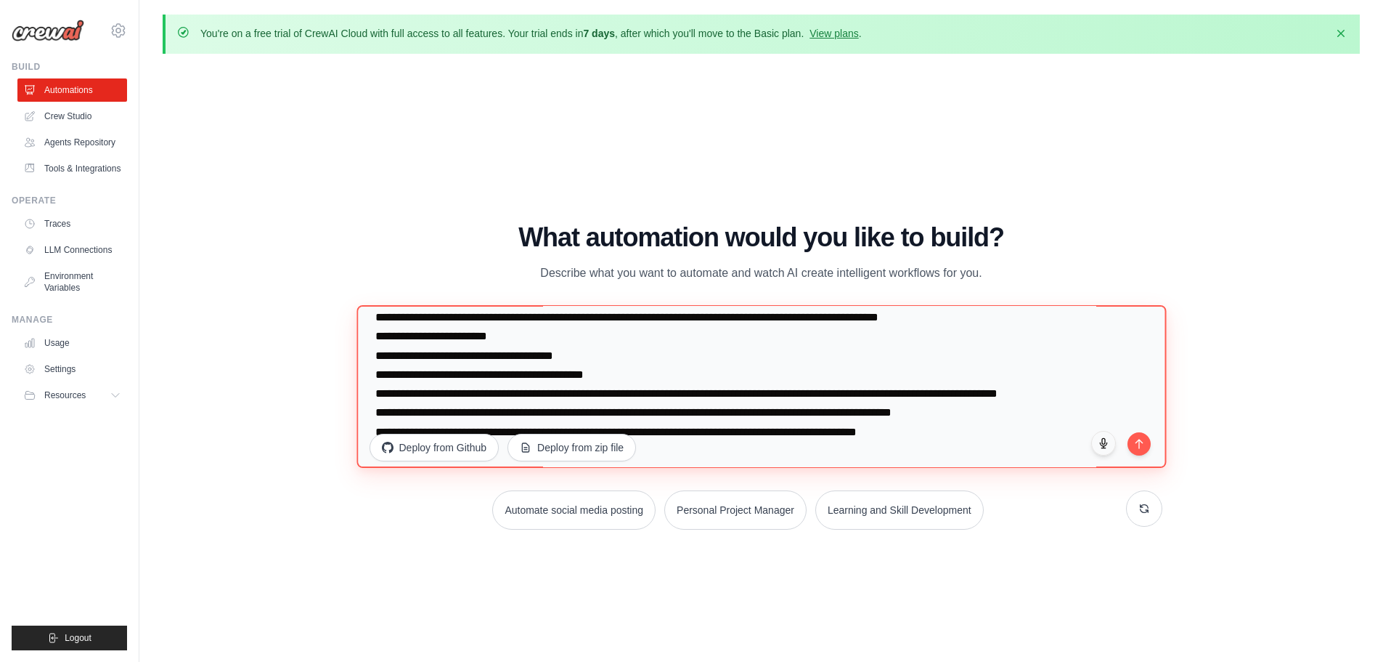
scroll to position [206, 0]
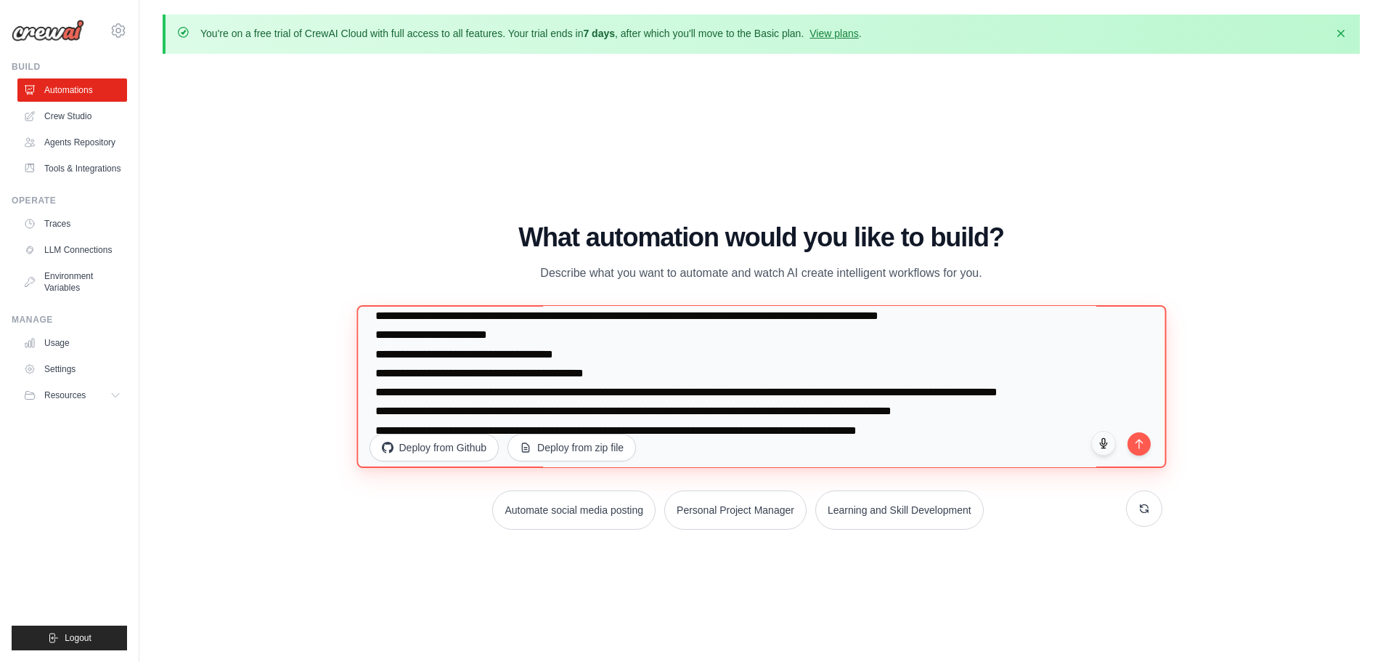
click at [670, 382] on textarea at bounding box center [762, 385] width 810 height 163
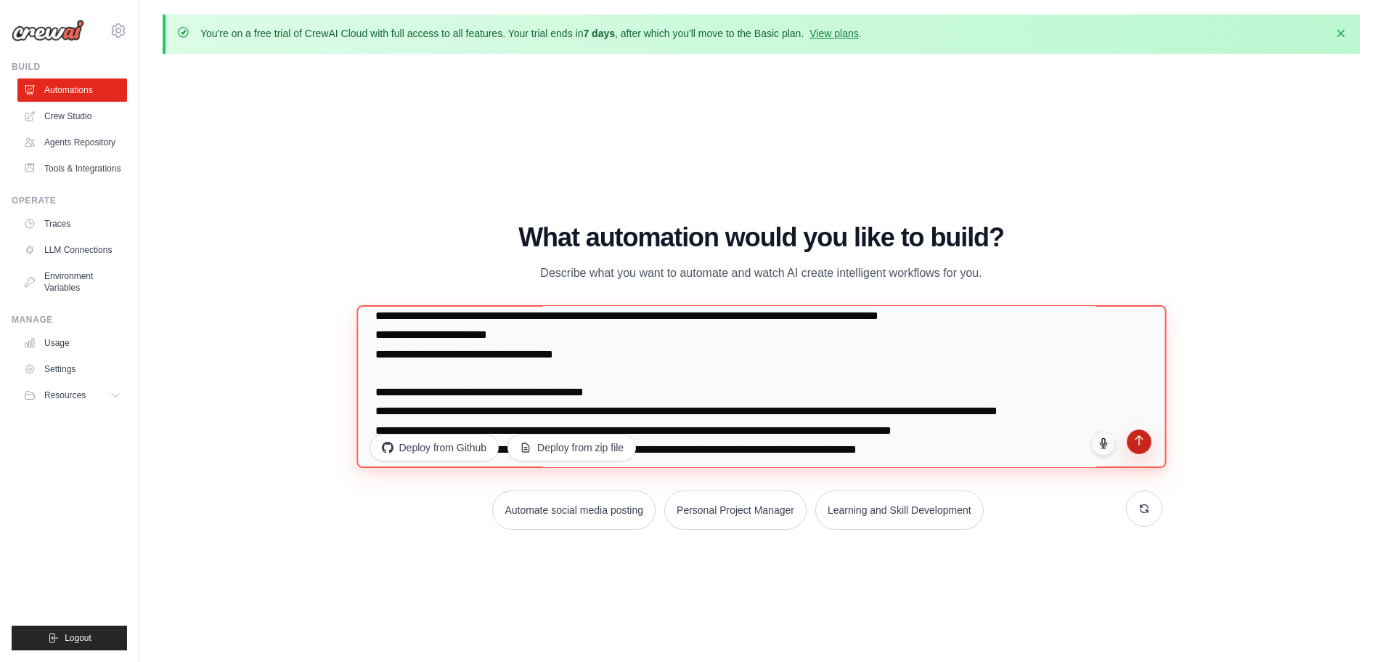
type textarea "**********"
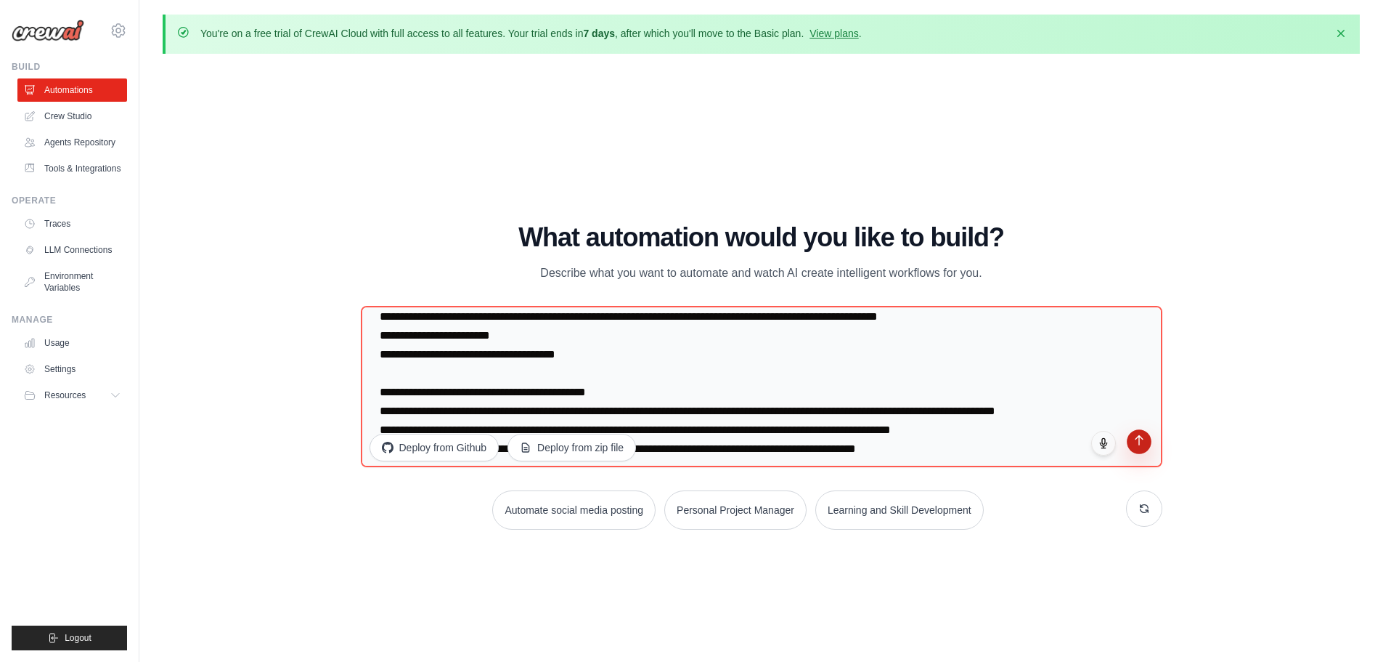
click at [1130, 445] on button "submit" at bounding box center [1139, 441] width 25 height 25
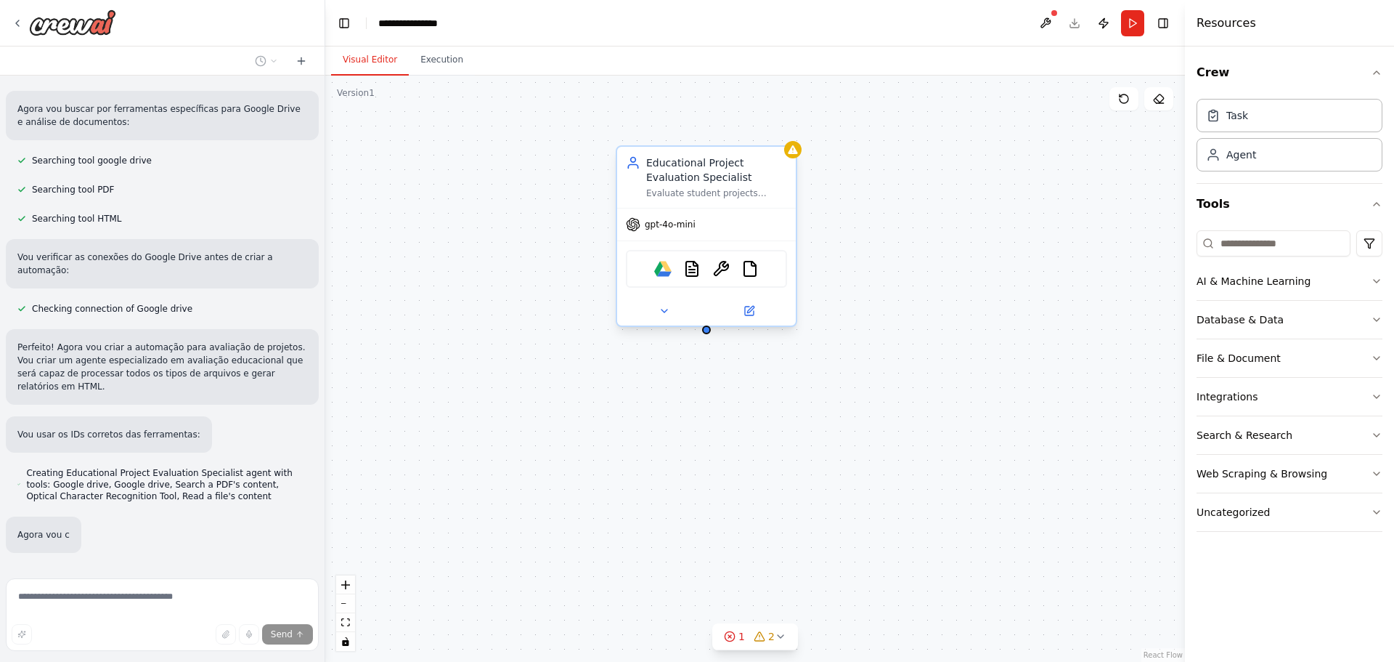
scroll to position [619, 0]
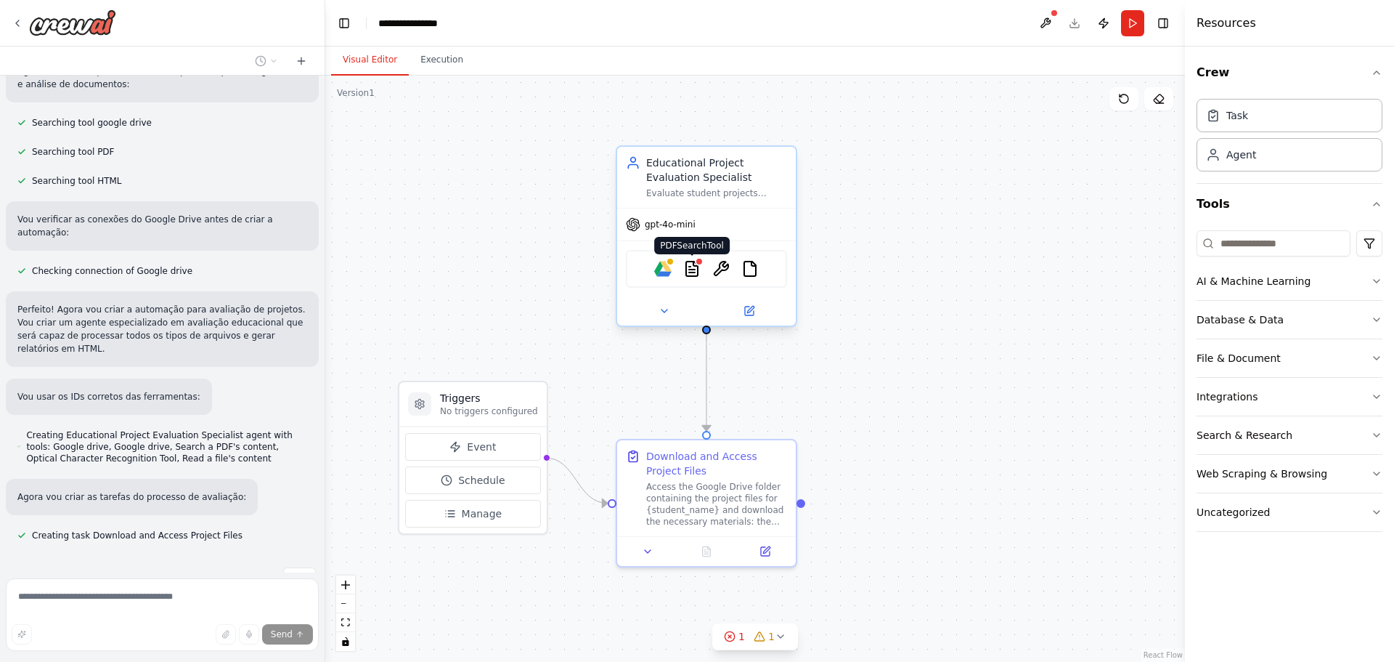
click at [692, 272] on img at bounding box center [691, 268] width 17 height 17
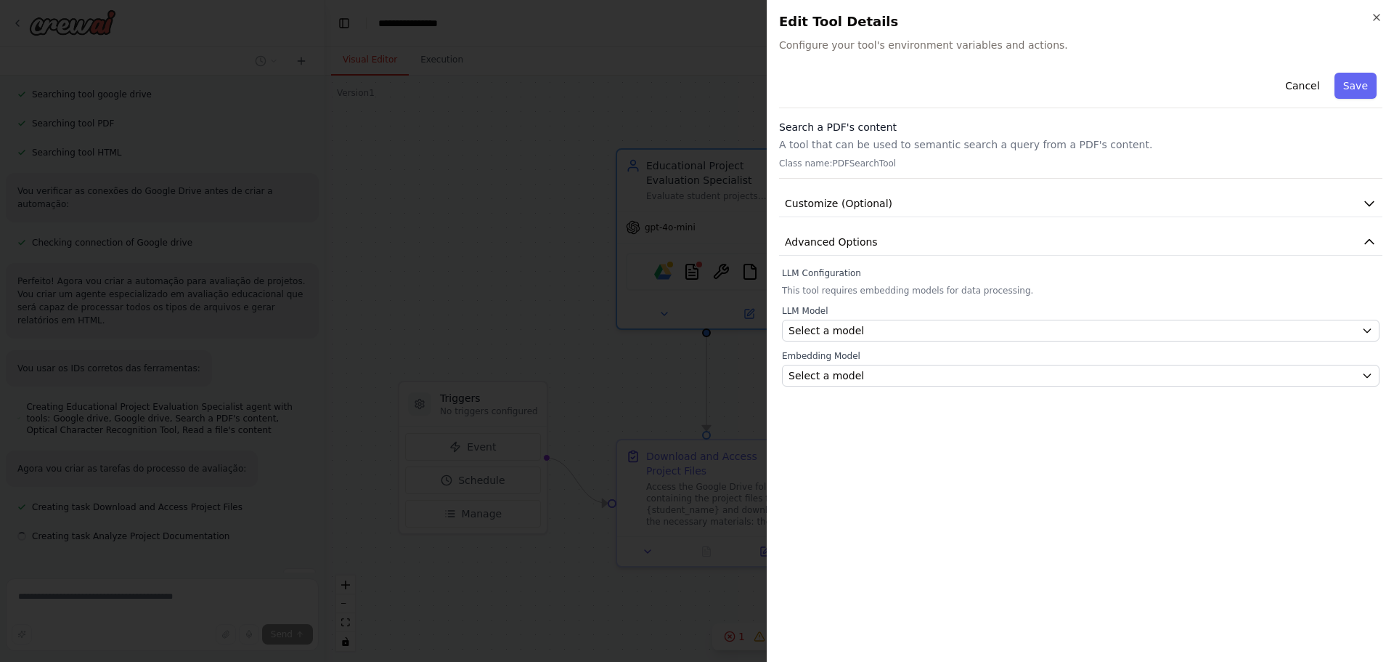
scroll to position [649, 0]
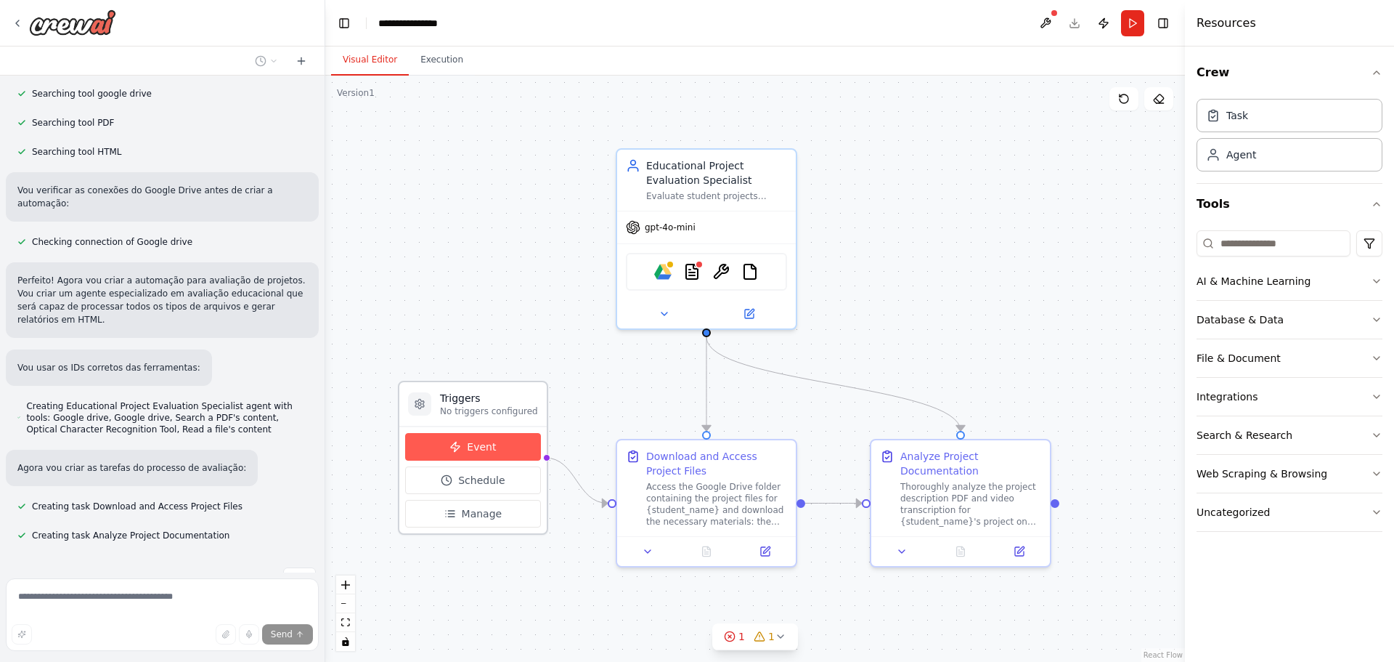
click at [495, 455] on button "Event" at bounding box center [473, 447] width 136 height 28
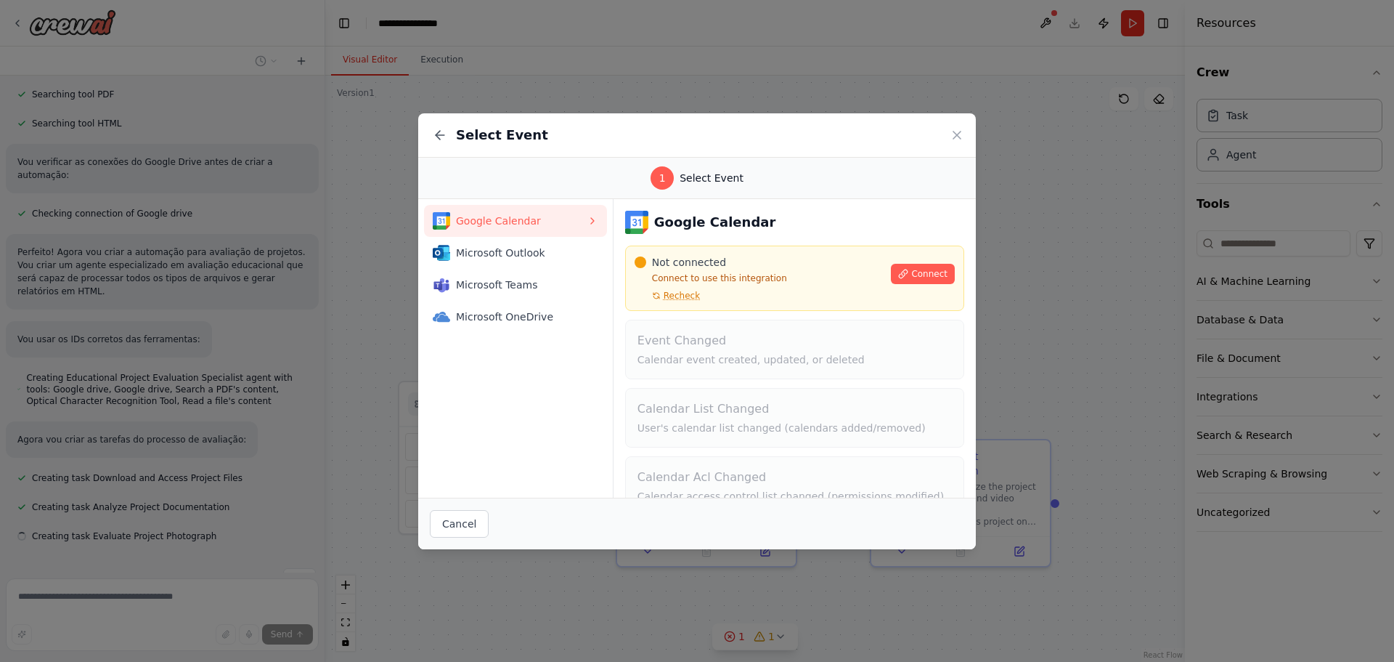
scroll to position [678, 0]
click at [463, 510] on button "Cancel" at bounding box center [459, 524] width 59 height 28
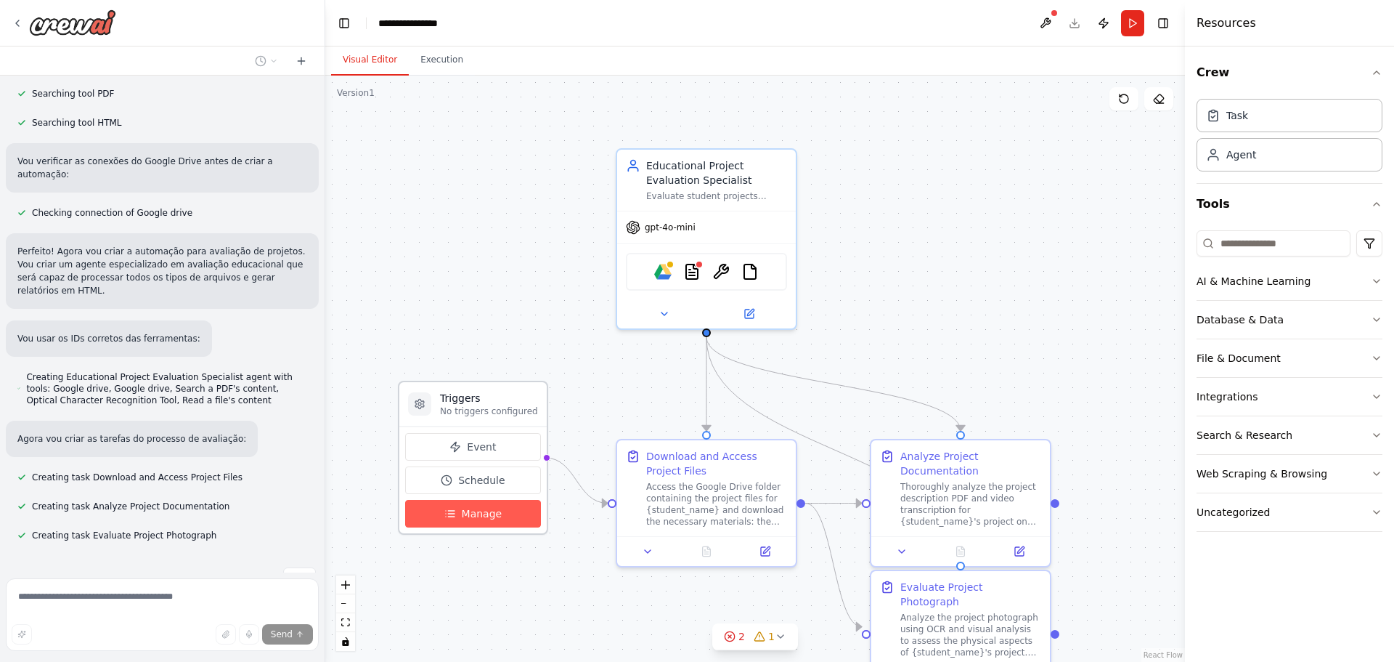
click at [495, 522] on button "Manage" at bounding box center [473, 514] width 136 height 28
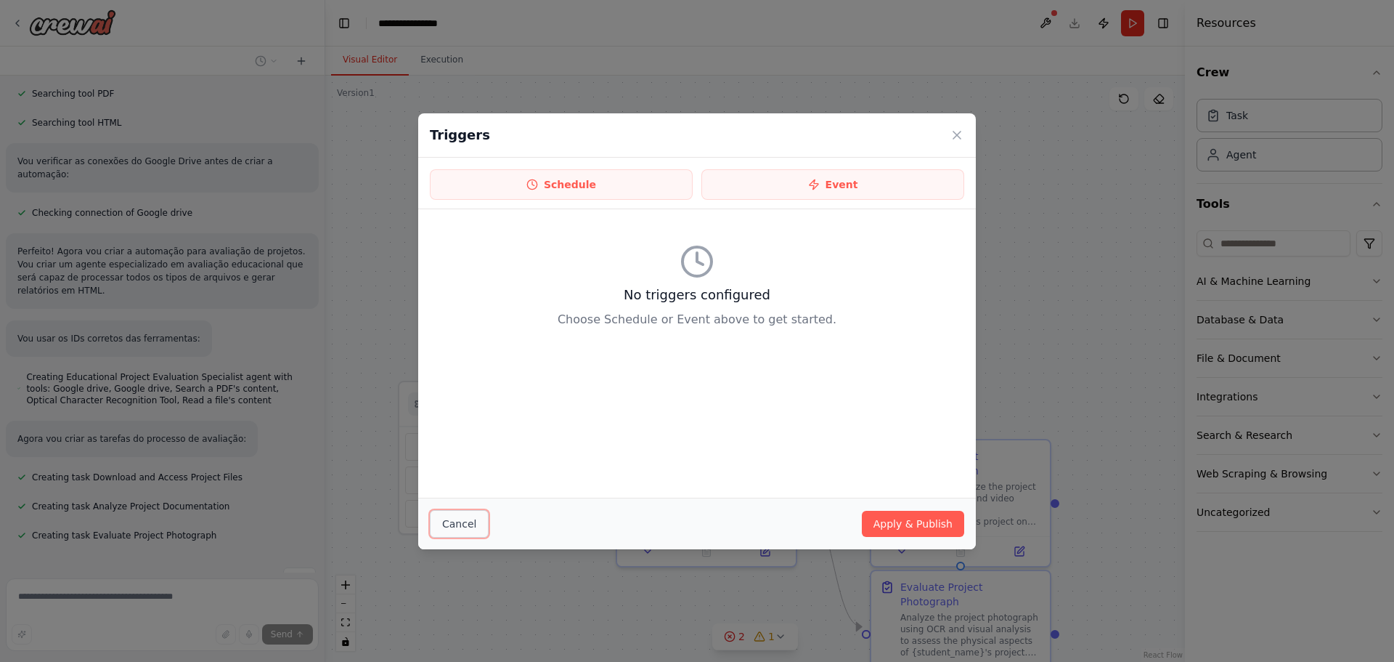
click at [479, 512] on button "Cancel" at bounding box center [459, 524] width 59 height 28
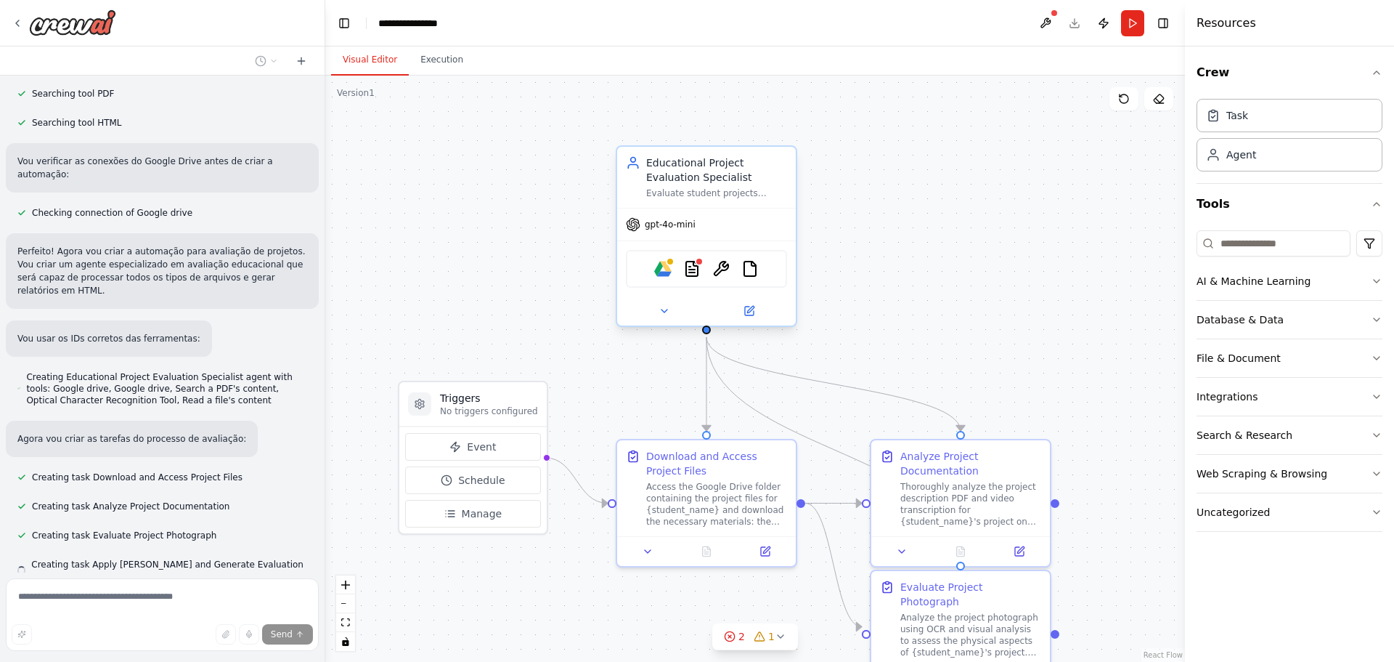
scroll to position [707, 0]
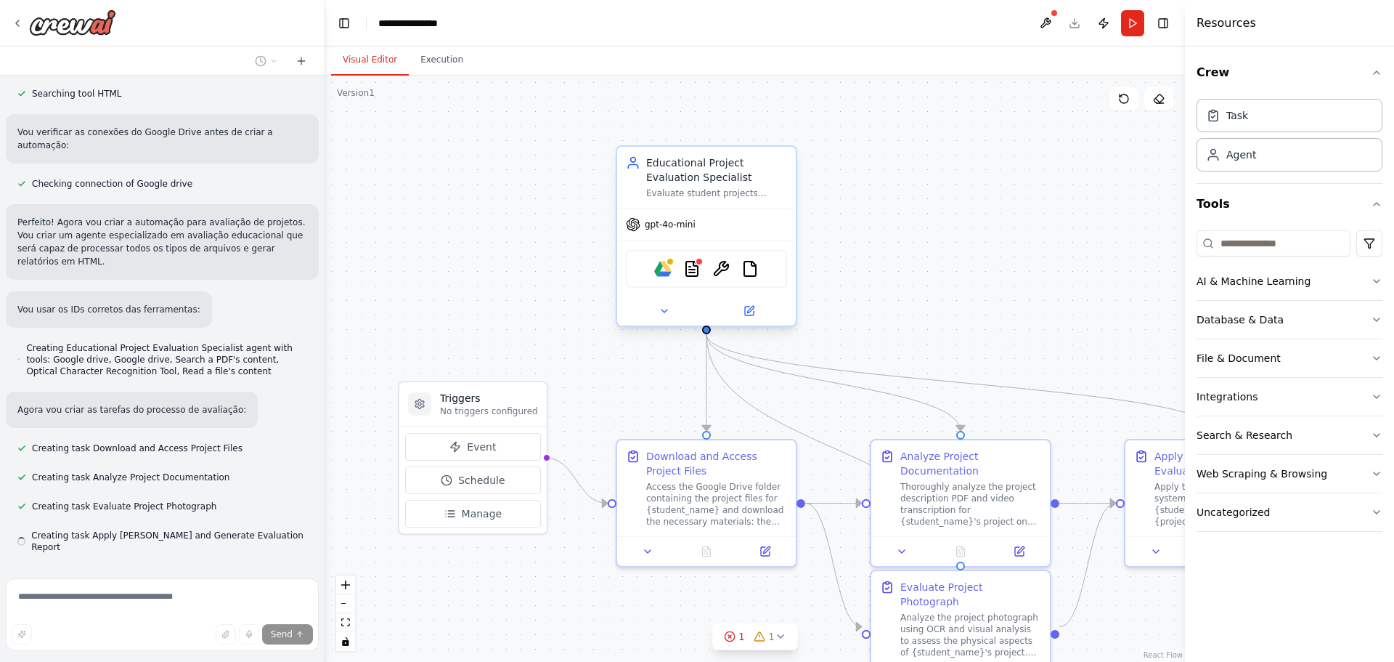
click at [692, 278] on div "Google drive PDFSearchTool OCRTool FileReadTool" at bounding box center [706, 269] width 161 height 38
click at [692, 271] on img at bounding box center [691, 268] width 17 height 17
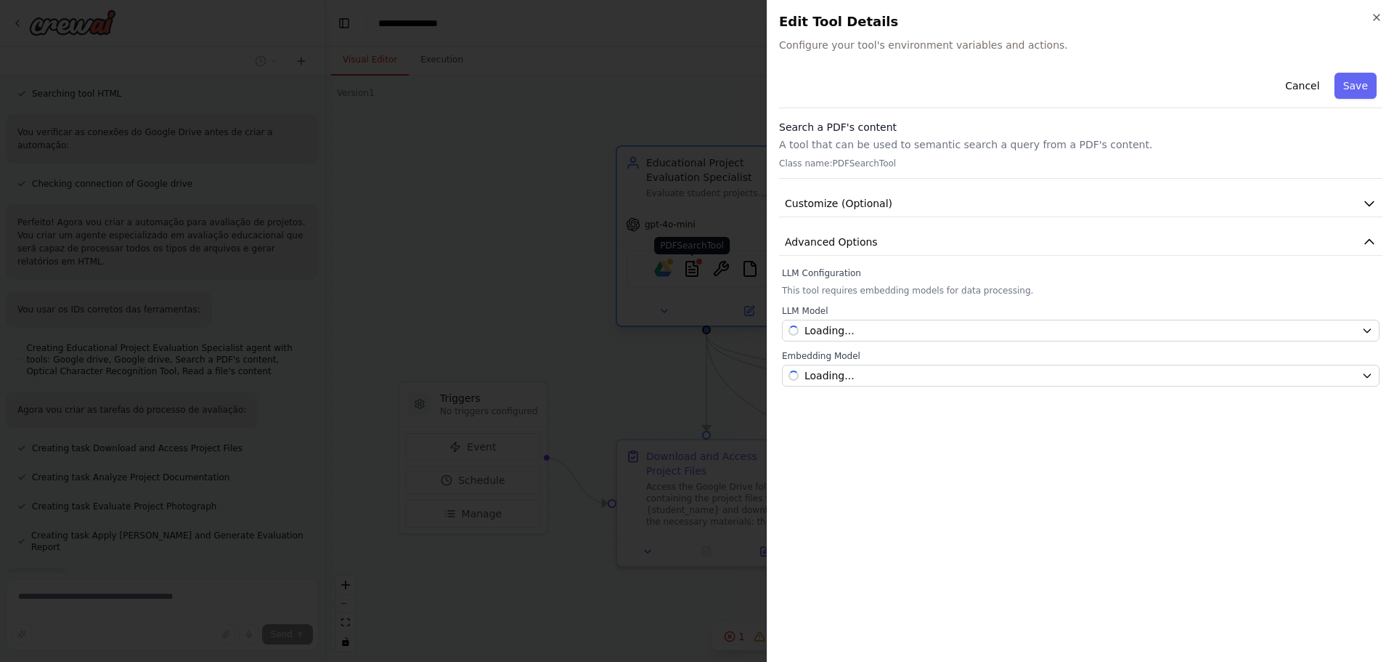
scroll to position [784, 0]
click at [1317, 200] on button "Customize (Optional)" at bounding box center [1080, 203] width 603 height 27
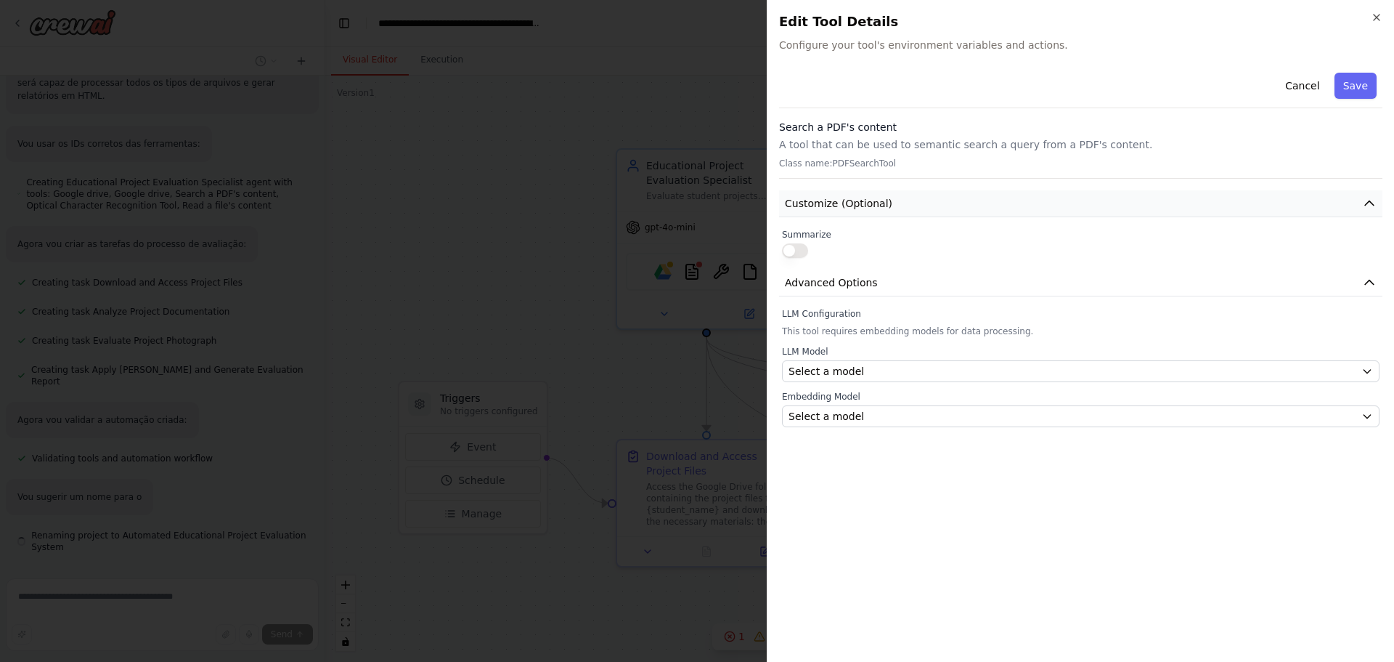
click at [1317, 200] on button "Customize (Optional)" at bounding box center [1080, 203] width 603 height 27
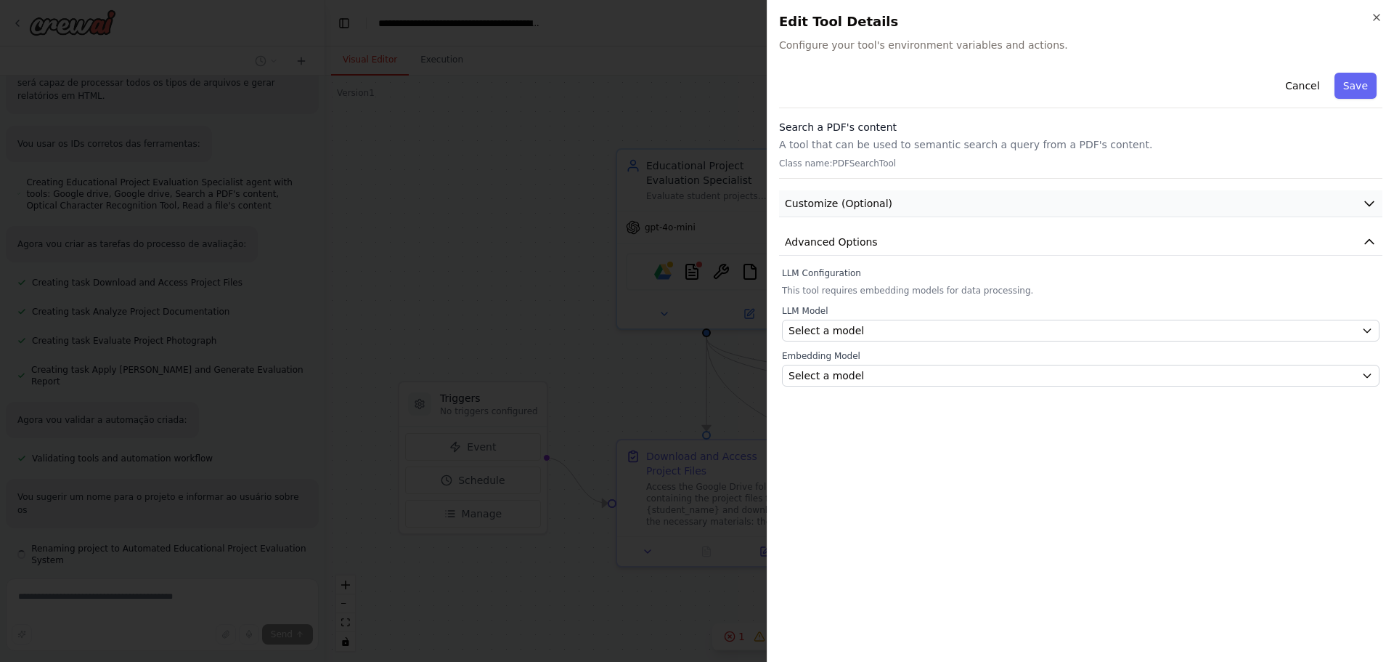
scroll to position [885, 0]
click at [1377, 8] on div "Close Edit Tool Details Configure your tool's environment variables and actions…" at bounding box center [1080, 331] width 627 height 662
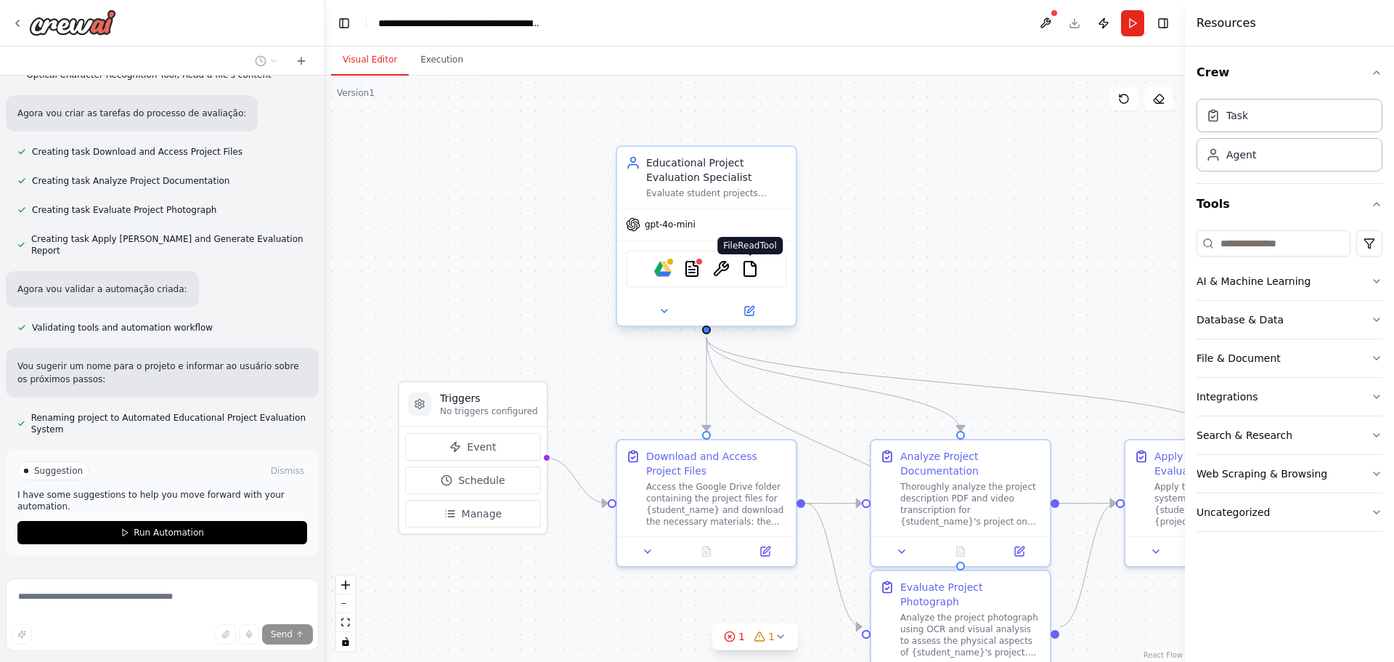
click at [747, 265] on img at bounding box center [749, 268] width 17 height 17
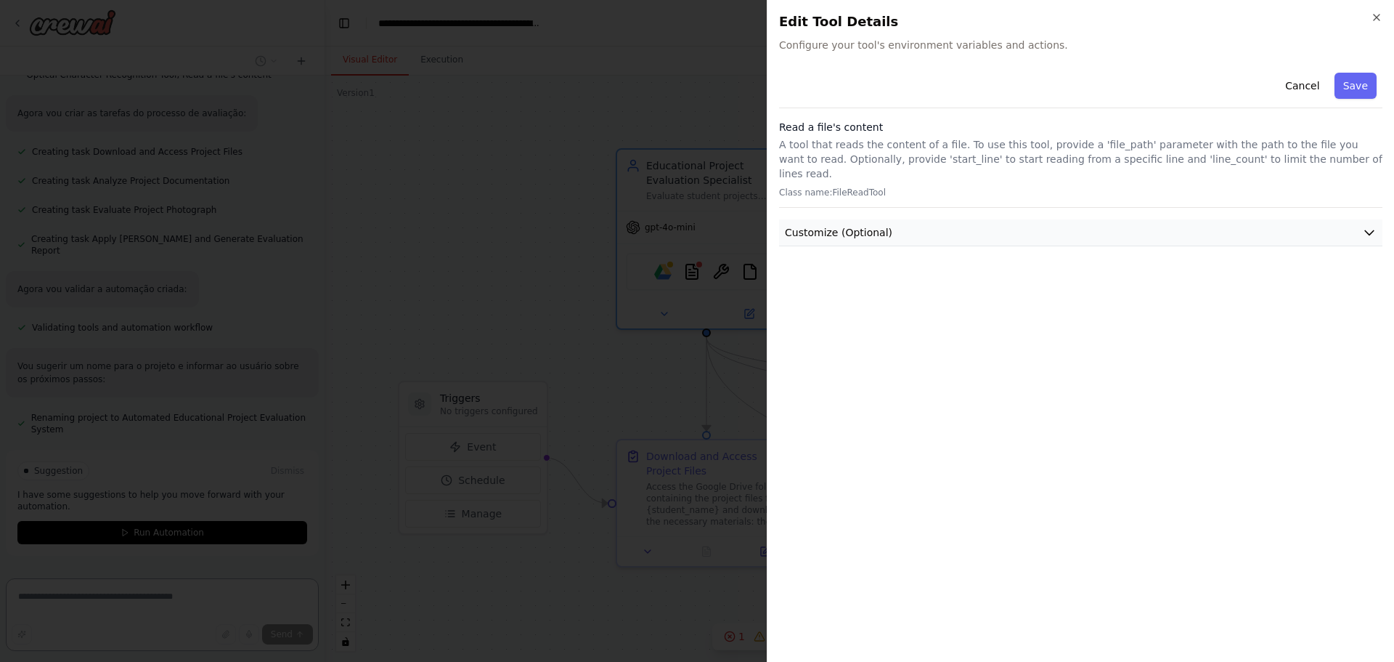
click at [1246, 219] on button "Customize (Optional)" at bounding box center [1080, 232] width 603 height 27
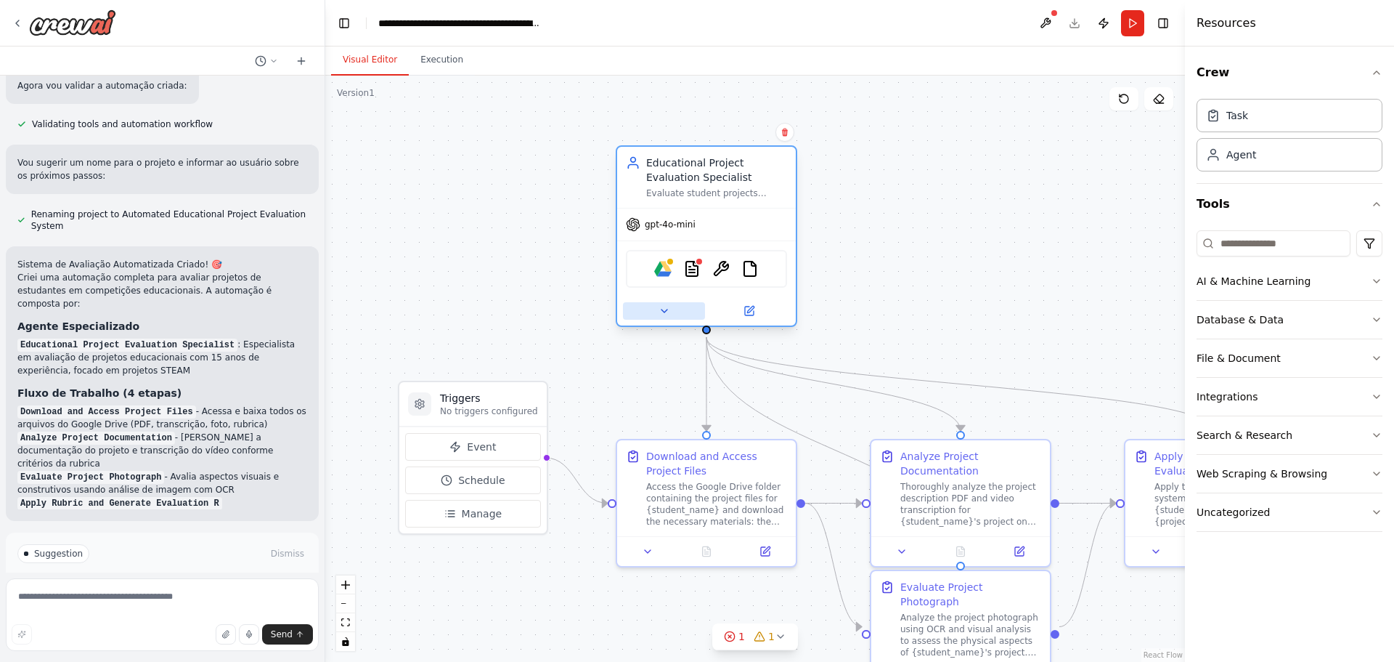
click at [670, 307] on button at bounding box center [664, 310] width 82 height 17
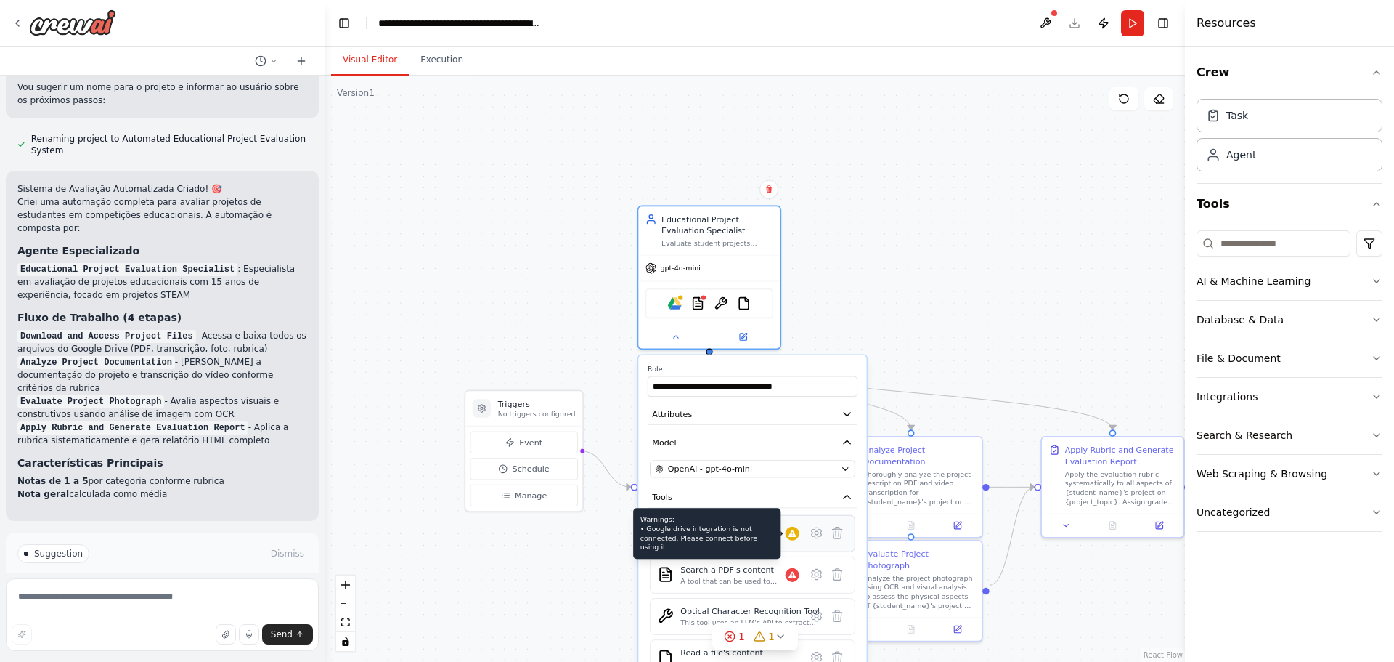
click at [791, 532] on icon at bounding box center [793, 532] width 8 height 7
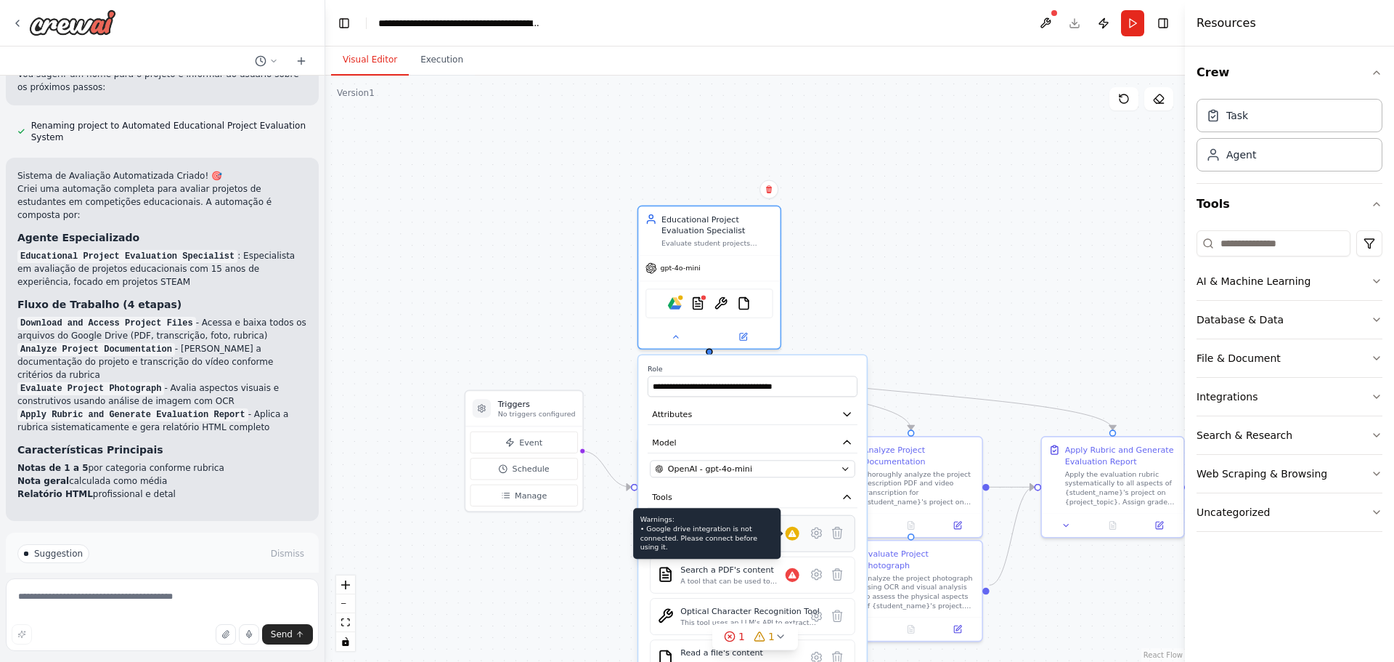
click at [792, 533] on icon at bounding box center [793, 532] width 8 height 7
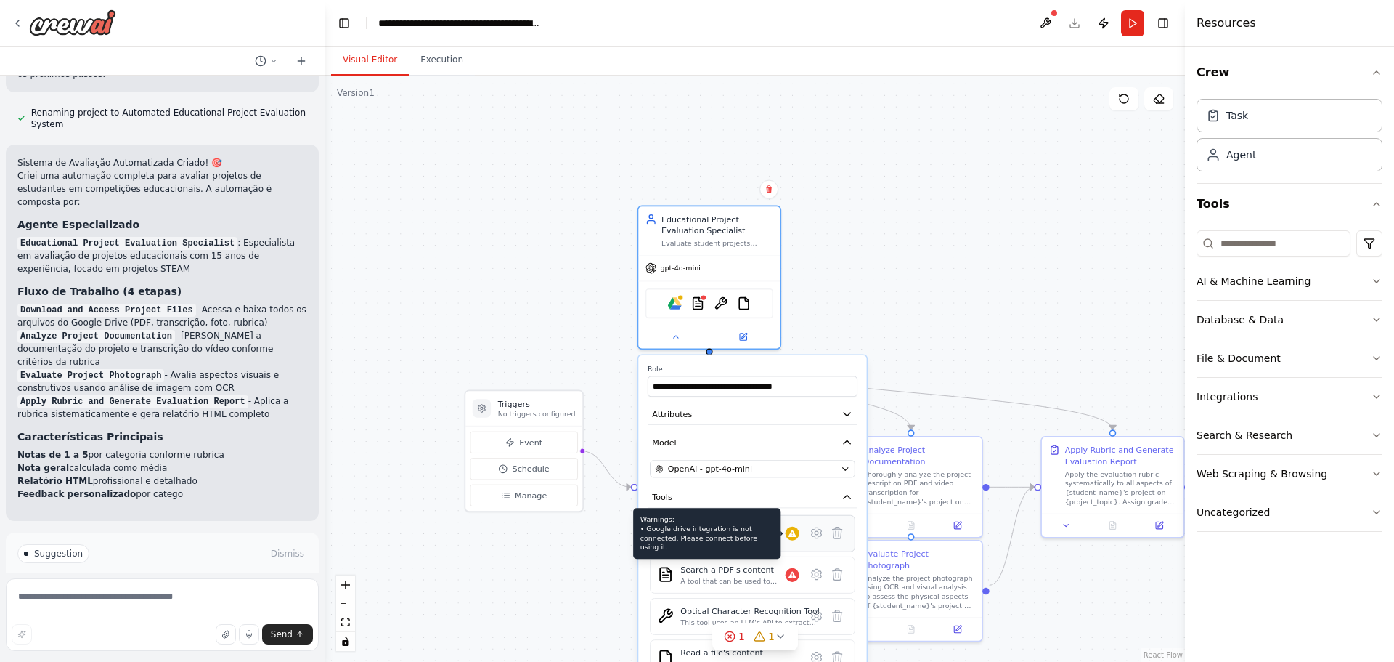
click at [793, 537] on icon at bounding box center [793, 532] width 8 height 7
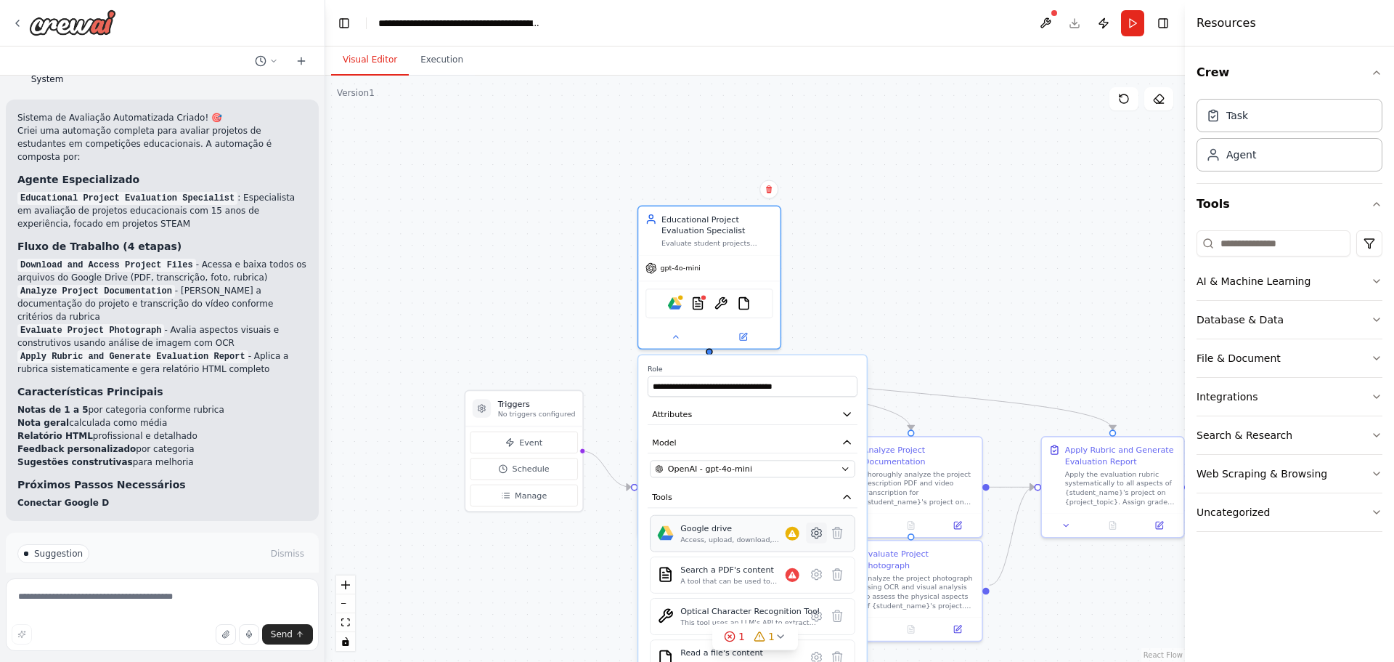
click at [810, 537] on icon at bounding box center [817, 533] width 14 height 14
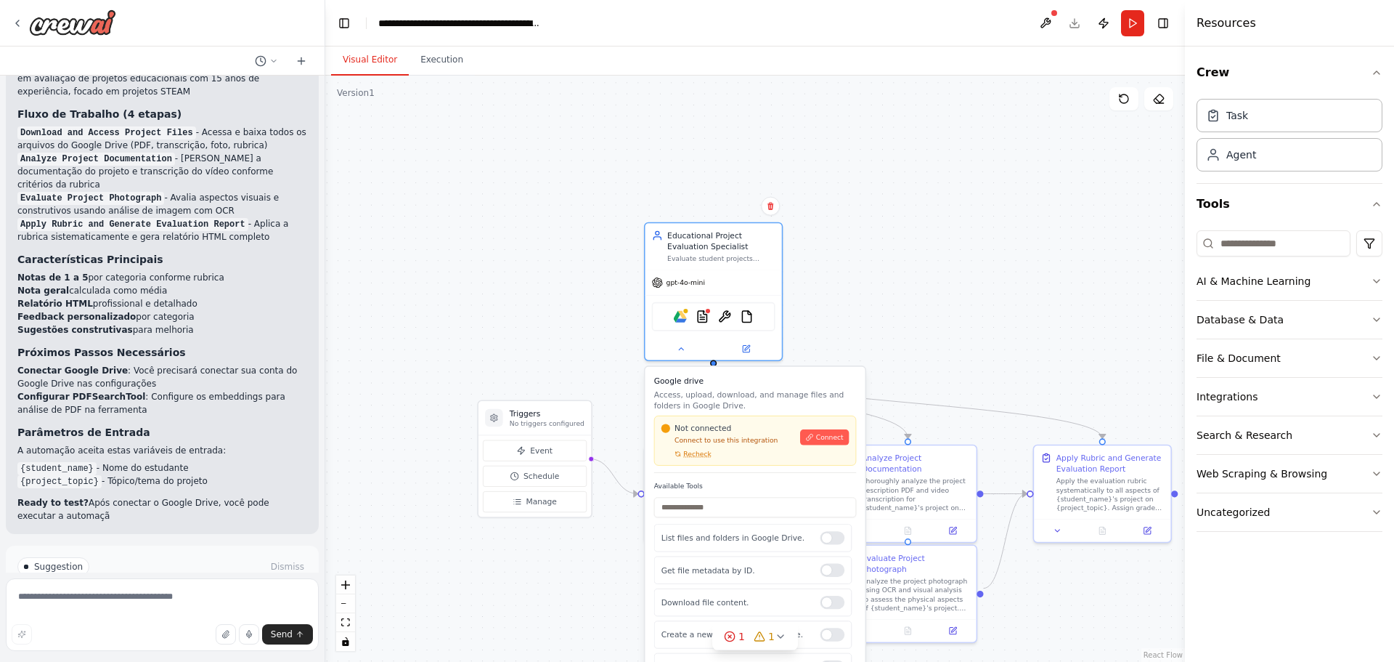
scroll to position [1498, 0]
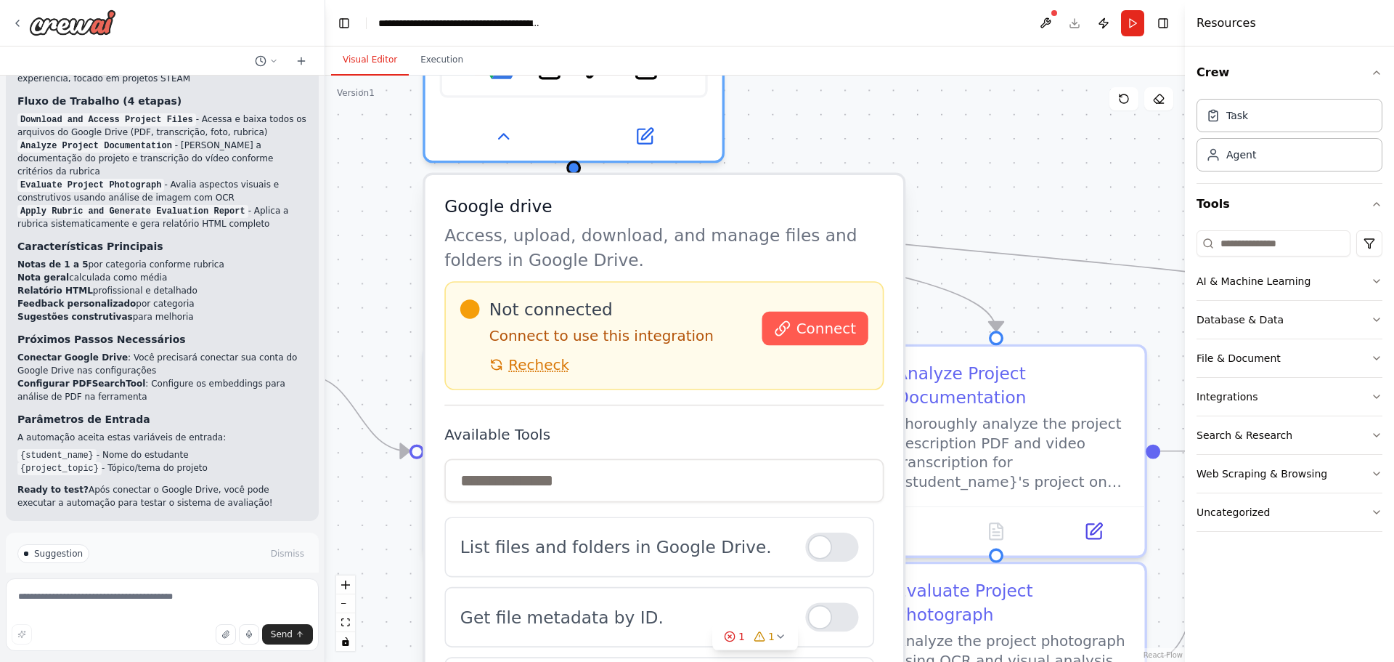
drag, startPoint x: 757, startPoint y: 251, endPoint x: 842, endPoint y: 105, distance: 169.3
click at [842, 105] on div ".deletable-edge-delete-btn { width: 20px; height: 20px; border: 0px solid #ffff…" at bounding box center [755, 369] width 860 height 586
click at [781, 325] on icon at bounding box center [784, 326] width 17 height 17
click at [500, 437] on label "Available Tools" at bounding box center [664, 433] width 439 height 20
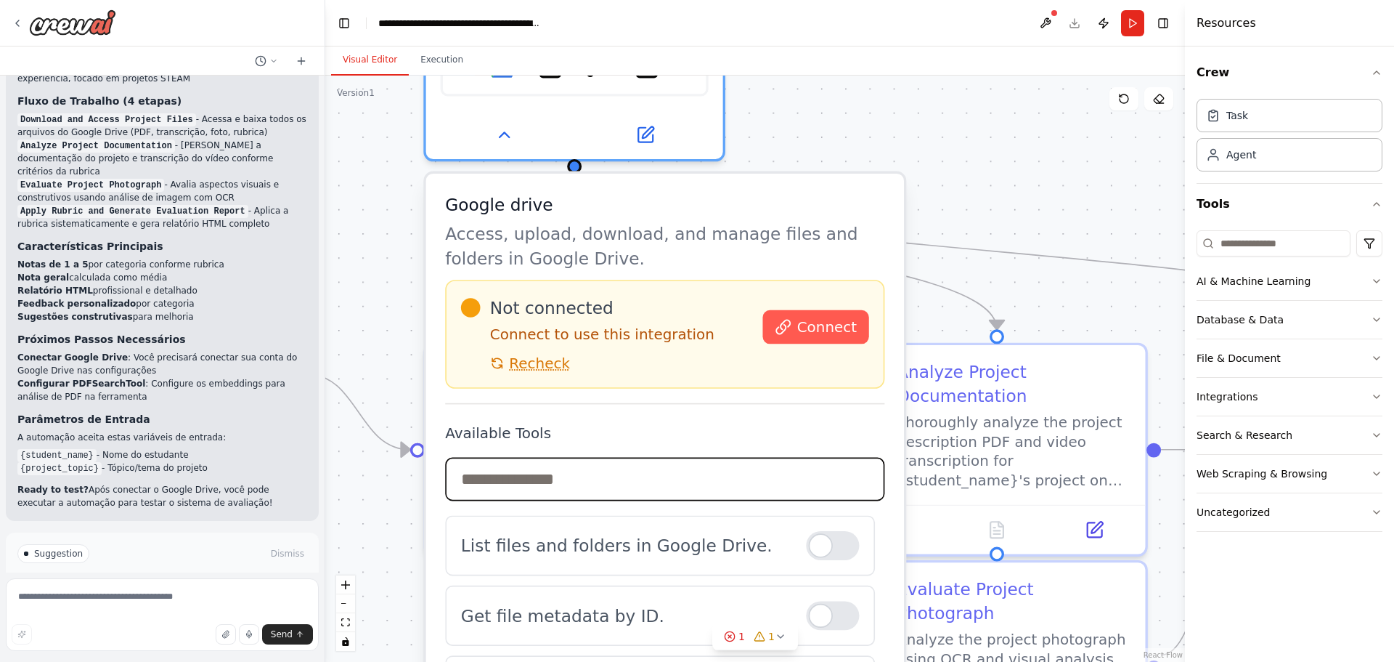
click at [488, 469] on input "text" at bounding box center [664, 480] width 439 height 44
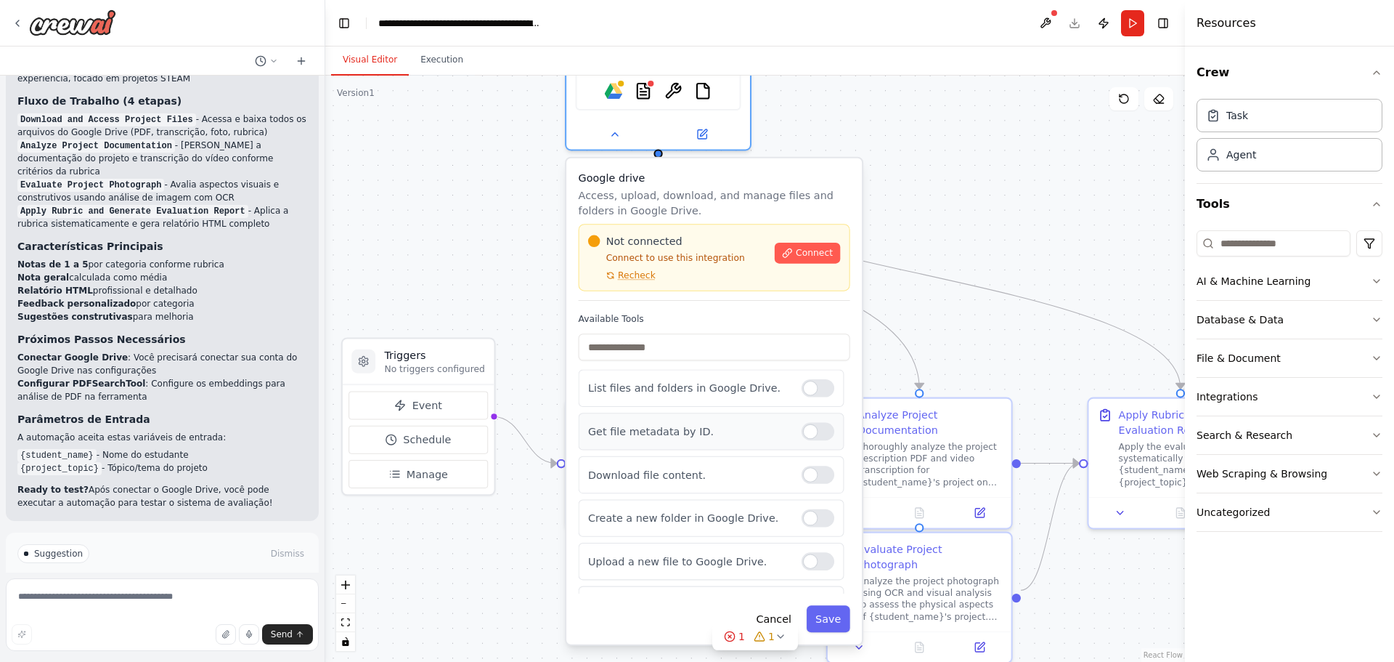
drag, startPoint x: 739, startPoint y: 563, endPoint x: 743, endPoint y: 425, distance: 138.0
click at [743, 425] on p "Get file metadata by ID." at bounding box center [688, 431] width 201 height 15
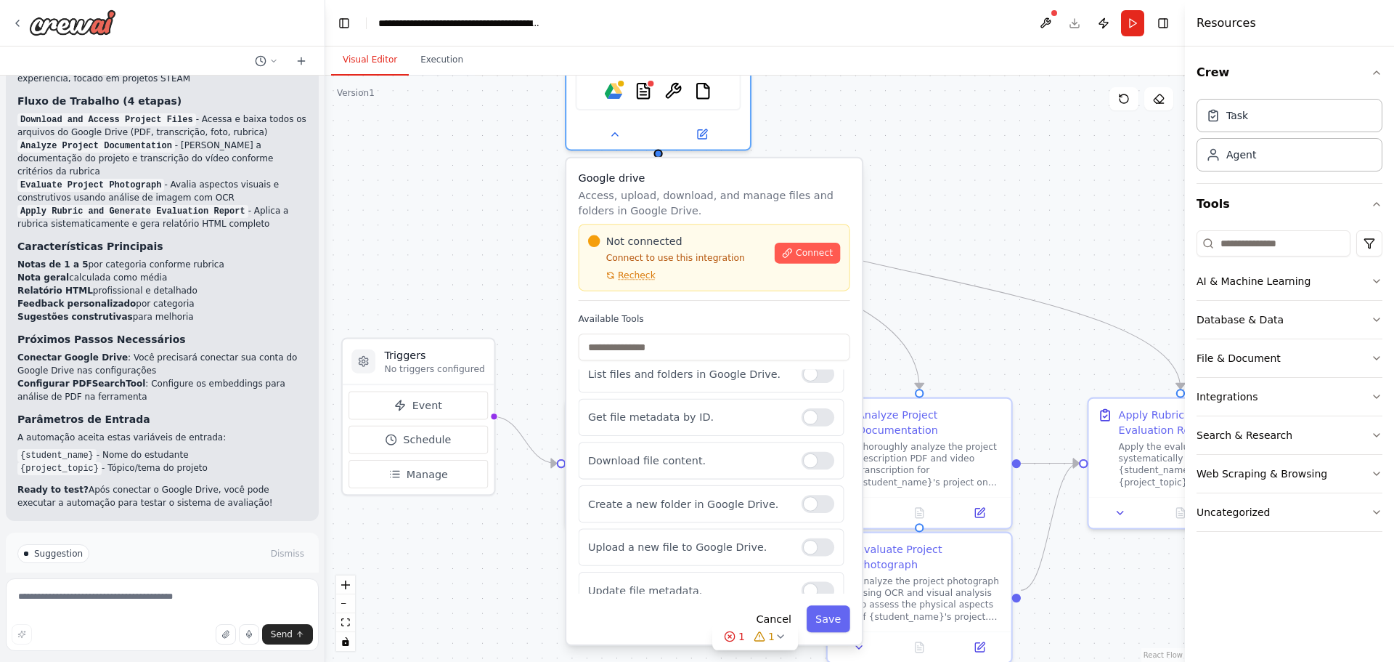
scroll to position [0, 0]
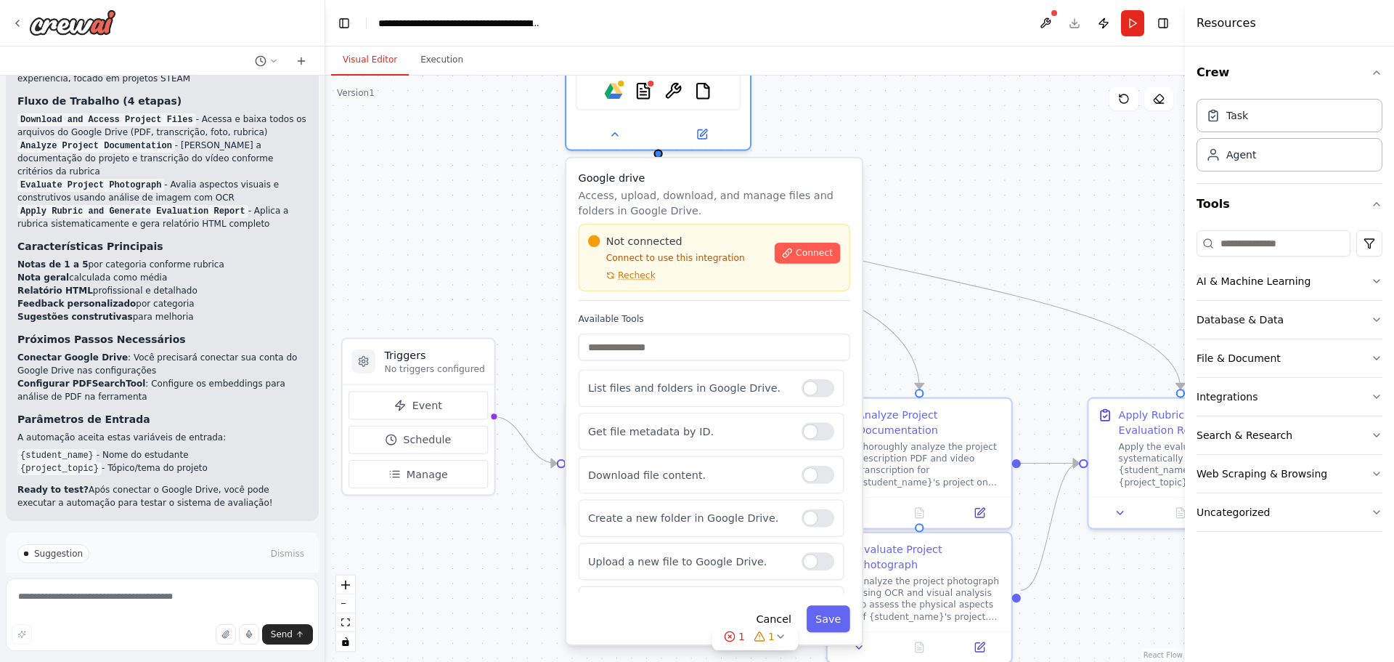
click at [505, 182] on div ".deletable-edge-delete-btn { width: 20px; height: 20px; border: 0px solid #ffff…" at bounding box center [755, 369] width 860 height 586
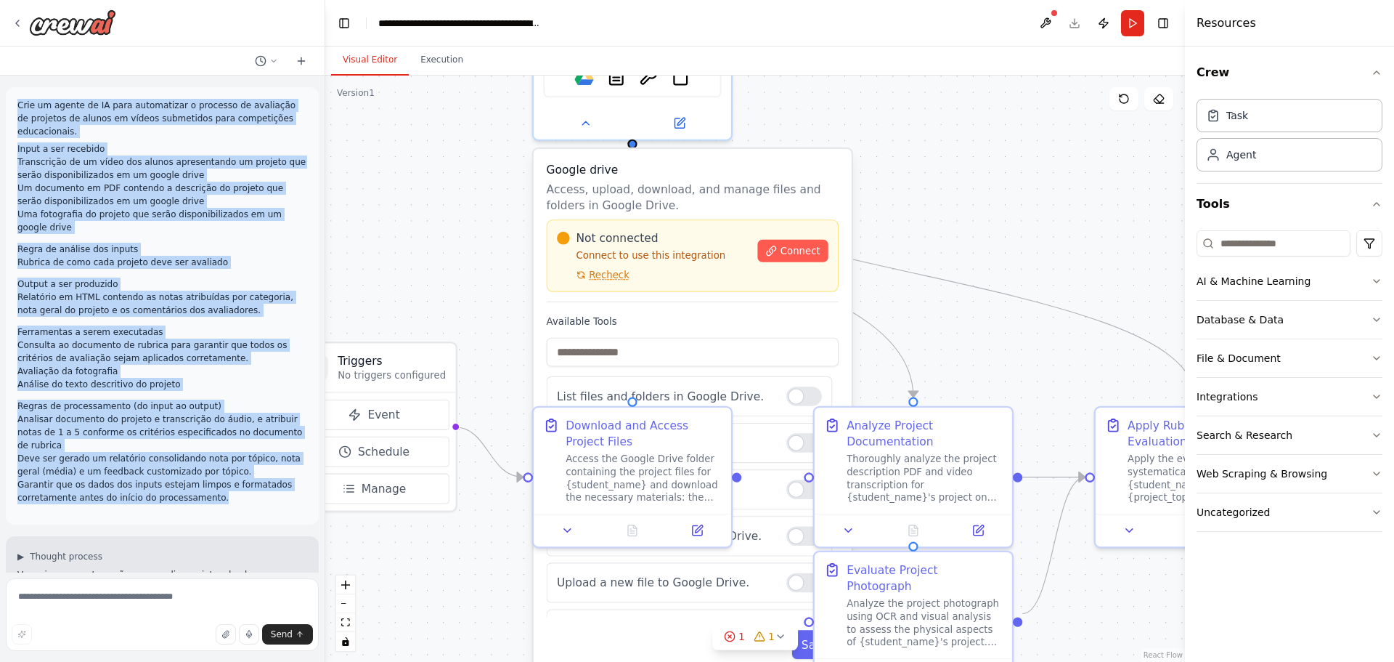
drag, startPoint x: 213, startPoint y: 489, endPoint x: 12, endPoint y: 92, distance: 444.6
click at [12, 92] on div "Crie um agente de IA para automatizar o processo de avaliação de projetos de al…" at bounding box center [162, 305] width 313 height 437
copy div "Crie um agente de IA para automatizar o processo de avaliação de projetos de al…"
click at [402, 174] on div ".deletable-edge-delete-btn { width: 20px; height: 20px; border: 0px solid #ffff…" at bounding box center [755, 369] width 860 height 586
click at [427, 190] on div ".deletable-edge-delete-btn { width: 20px; height: 20px; border: 0px solid #ffff…" at bounding box center [755, 369] width 860 height 586
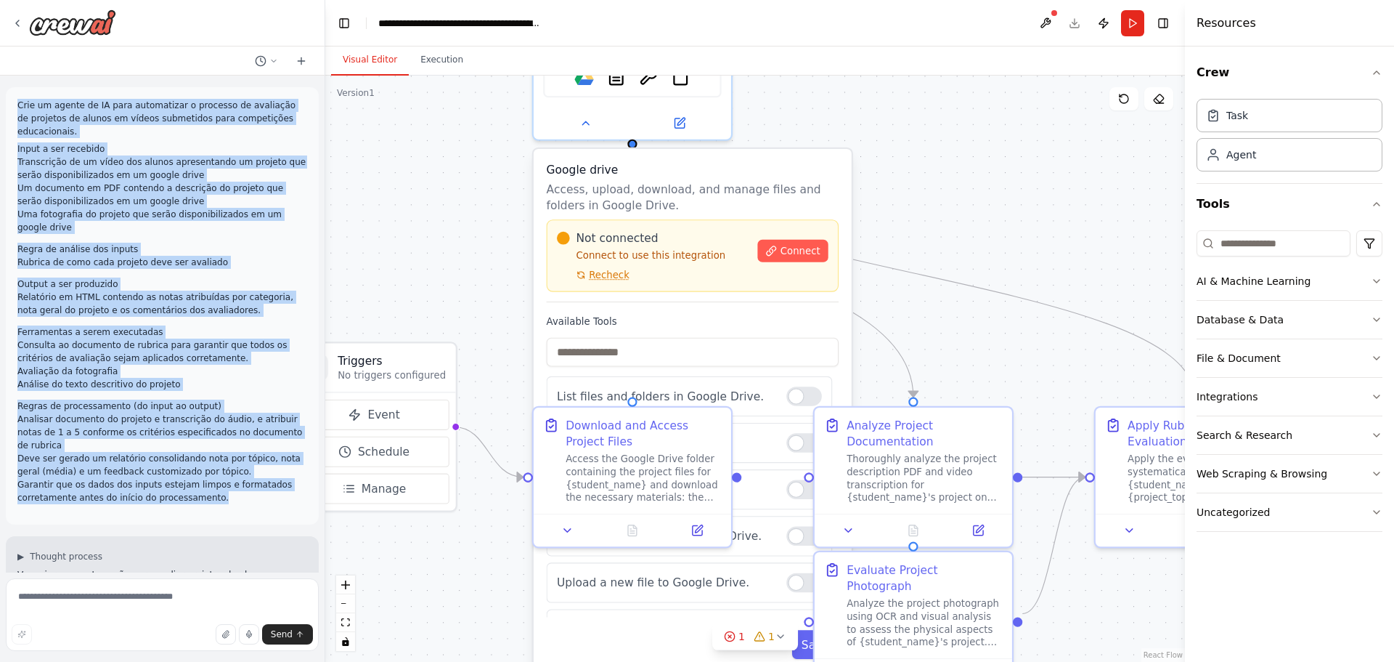
click at [201, 195] on li "Um documento em PDF contendo a descrição do projeto que serão disponibilizados …" at bounding box center [162, 195] width 290 height 26
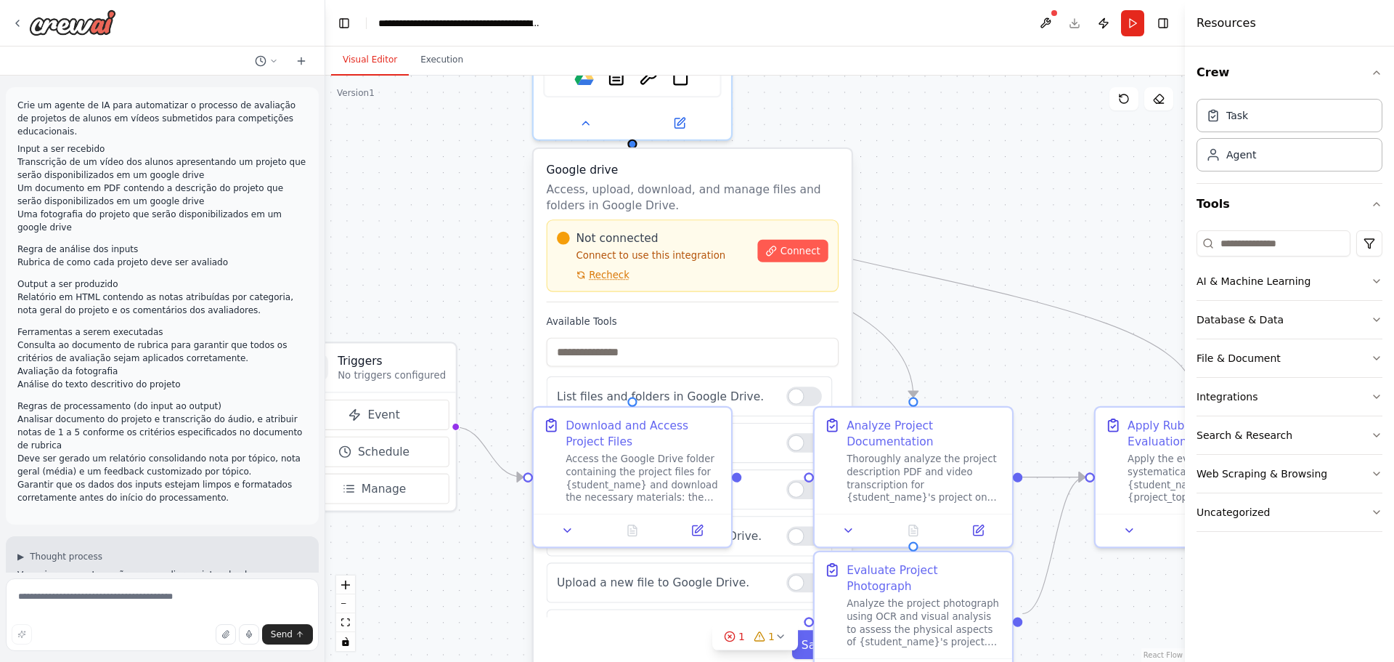
click at [920, 248] on div ".deletable-edge-delete-btn { width: 20px; height: 20px; border: 0px solid #ffff…" at bounding box center [755, 369] width 860 height 586
click at [604, 125] on button at bounding box center [585, 120] width 91 height 20
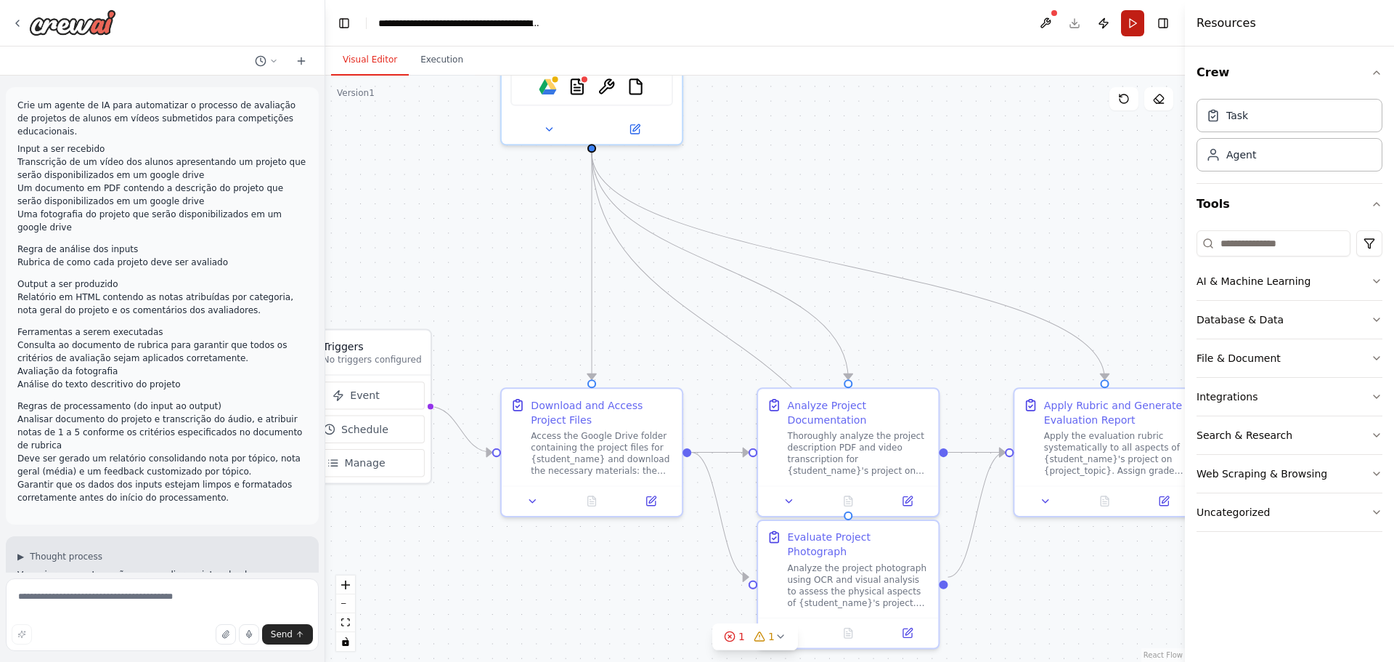
click at [1137, 17] on button "Run" at bounding box center [1132, 23] width 23 height 26
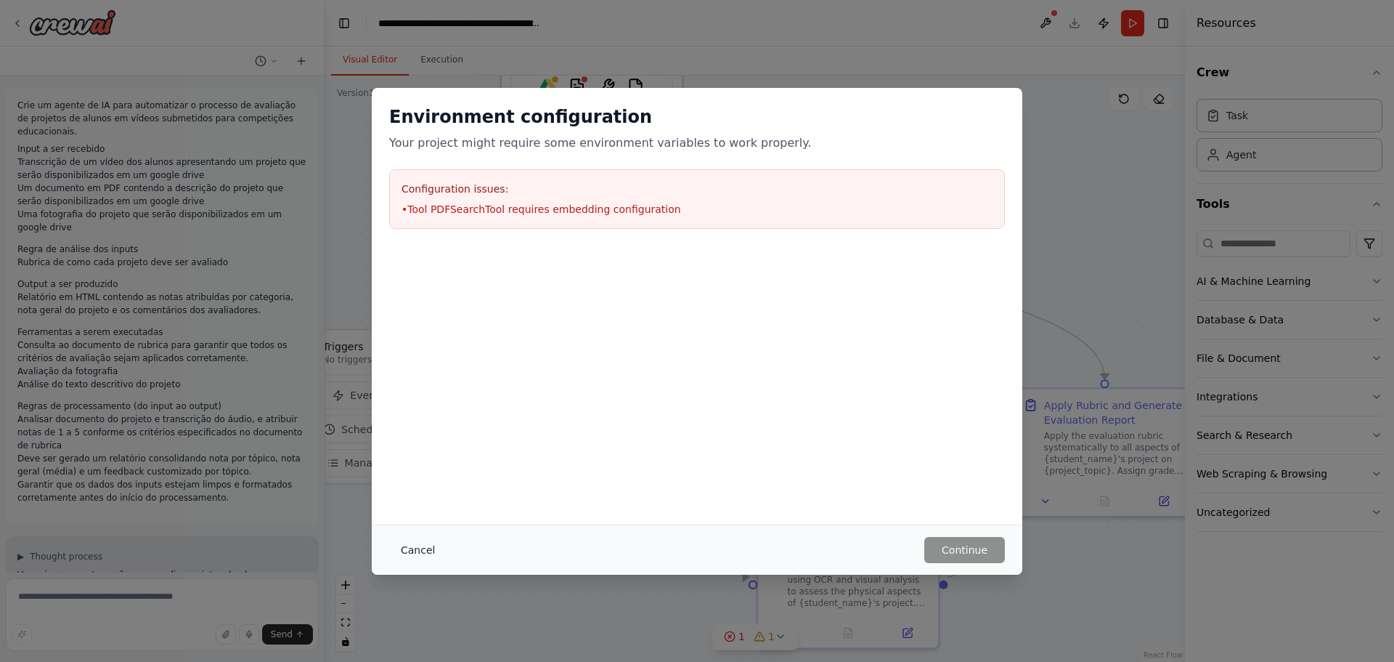
click at [415, 549] on button "Cancel" at bounding box center [417, 550] width 57 height 26
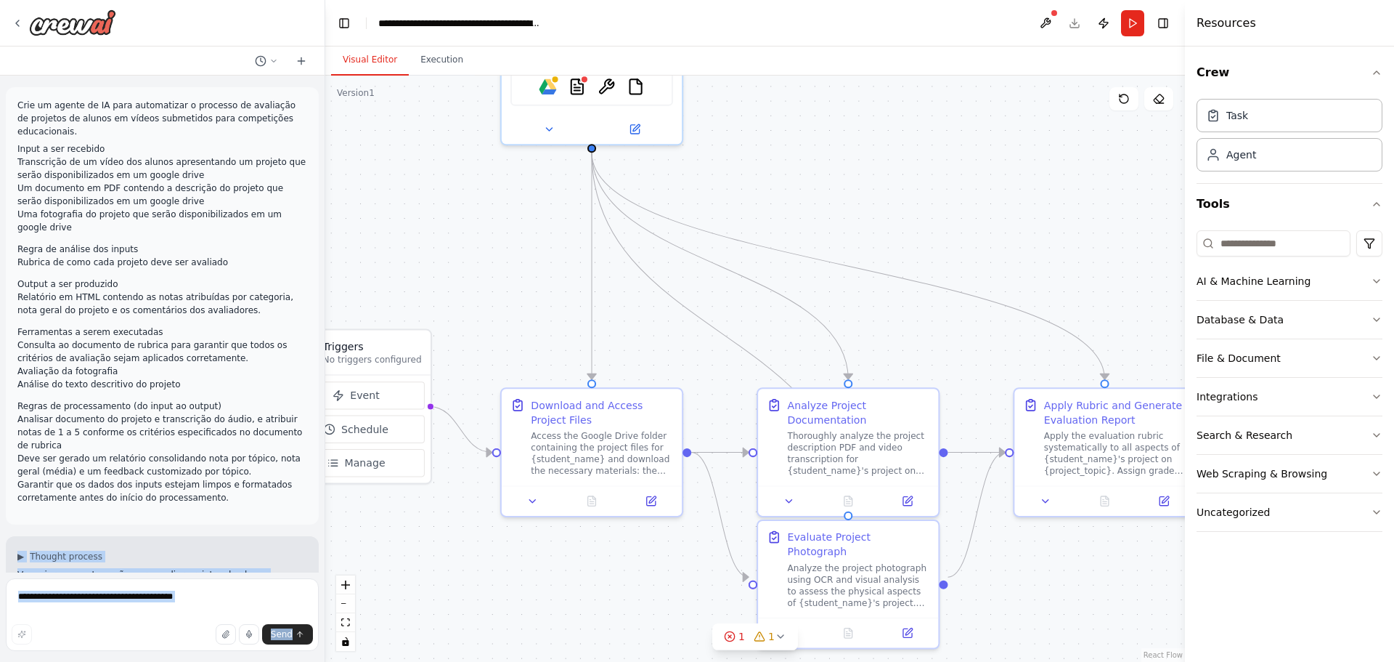
drag, startPoint x: 203, startPoint y: 486, endPoint x: 0, endPoint y: 18, distance: 510.0
click at [0, 18] on div "Crie um agente de IA para automatizar o processo de avaliação de projetos de al…" at bounding box center [162, 331] width 325 height 662
click at [108, 17] on img at bounding box center [72, 22] width 87 height 26
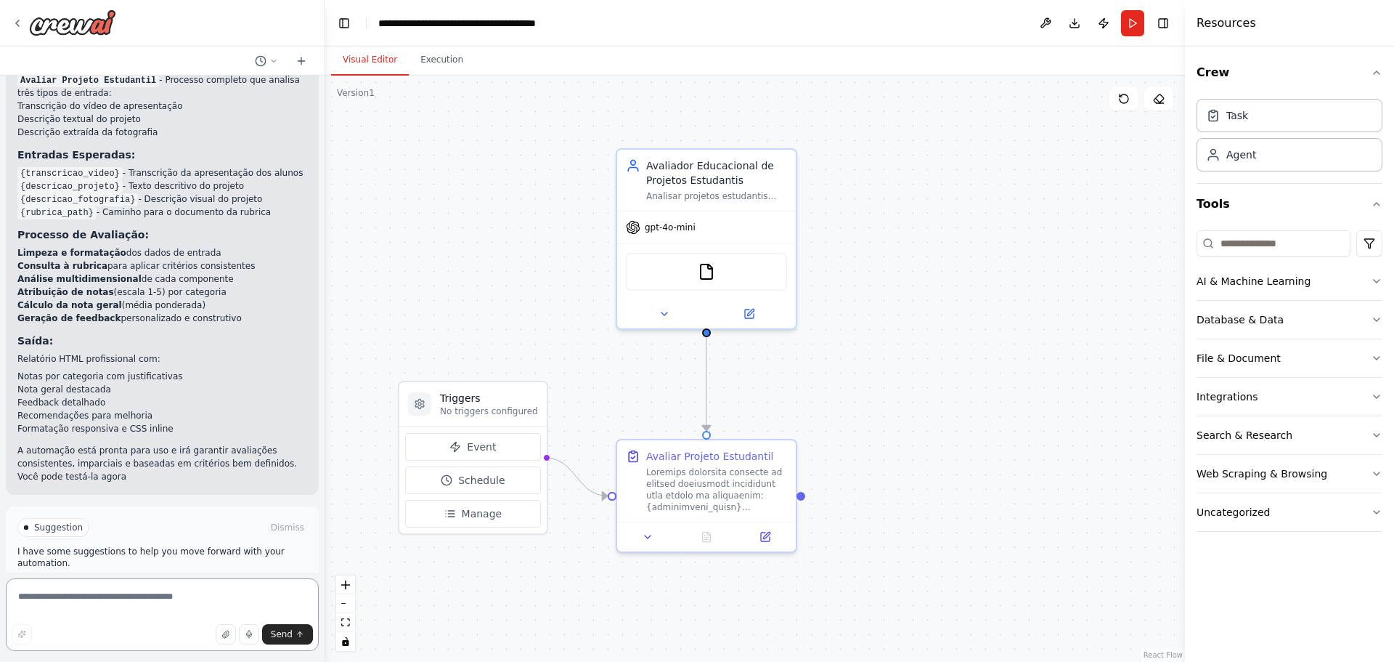
scroll to position [1084, 0]
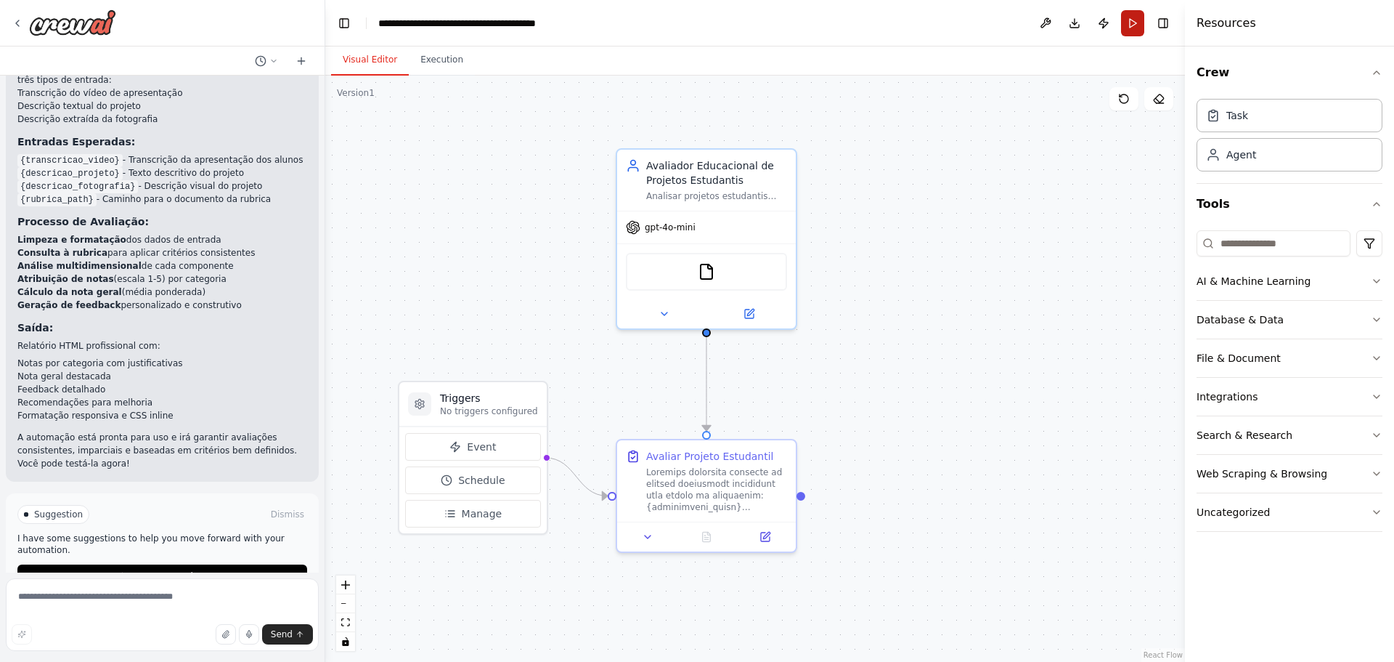
click at [1128, 31] on button "Run" at bounding box center [1132, 23] width 23 height 26
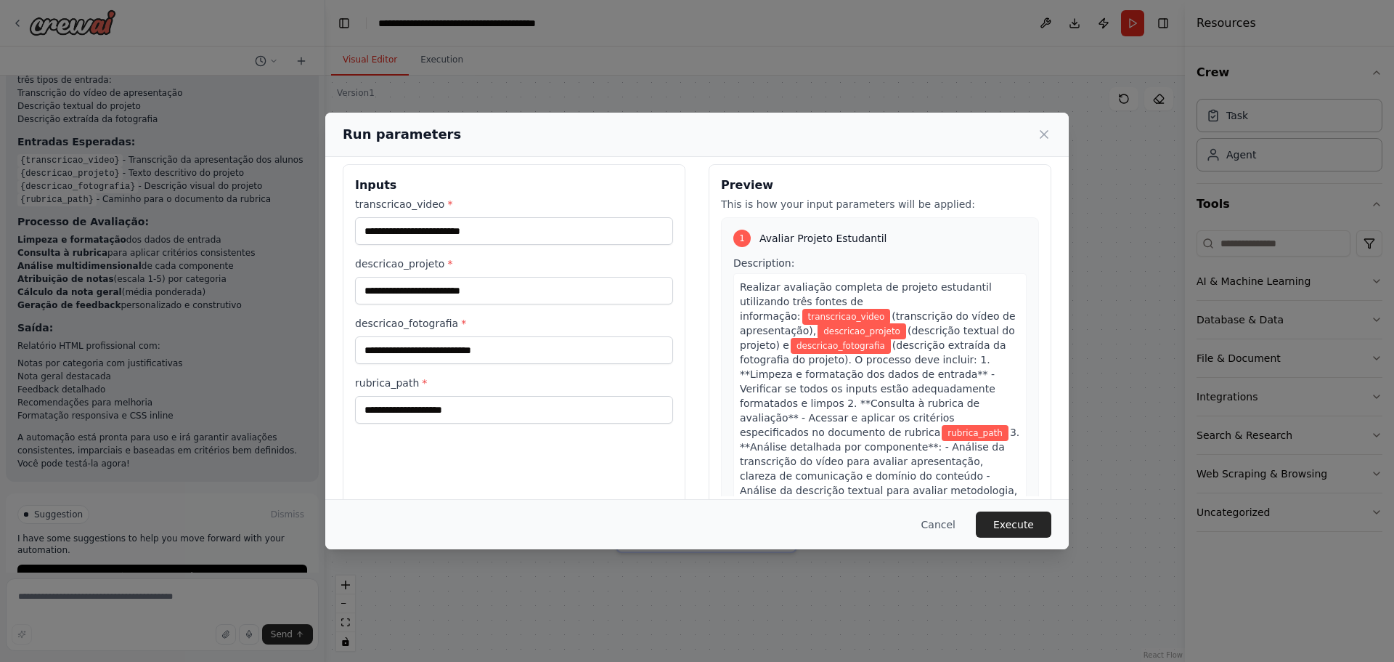
scroll to position [0, 0]
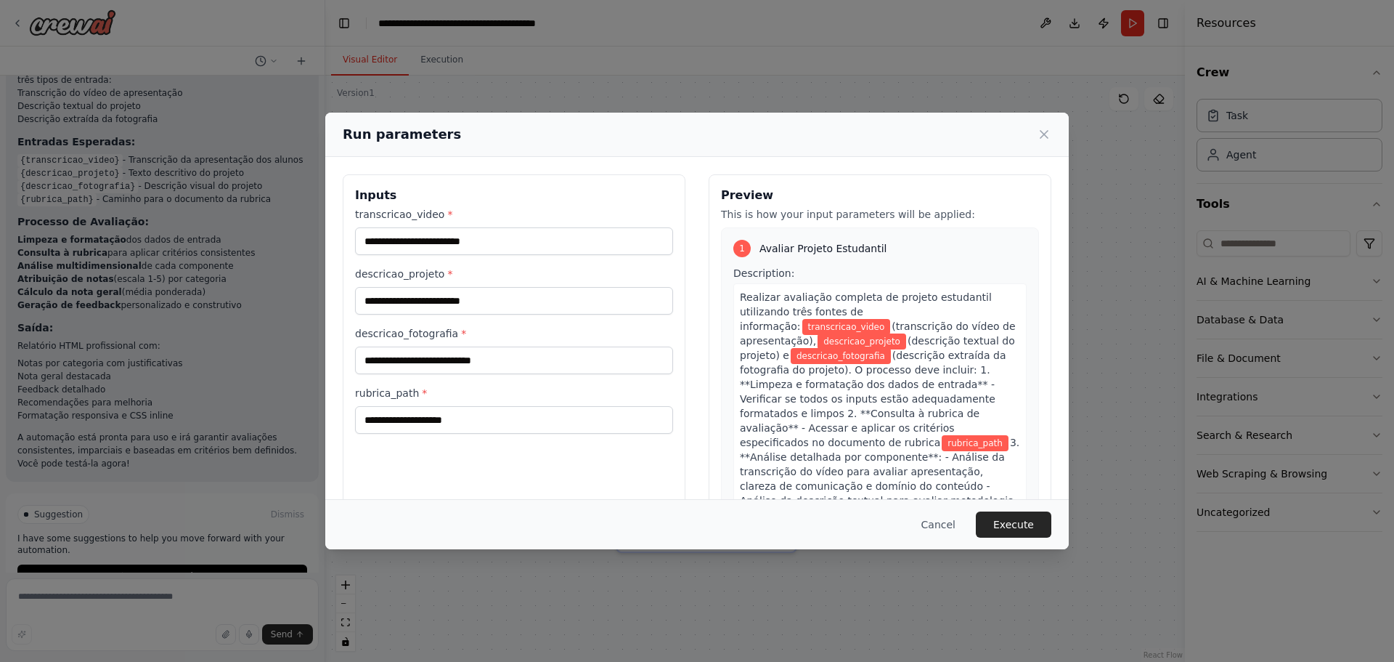
click at [136, 217] on div "Run parameters Inputs transcricao_video * descricao_projeto * descricao_fotogra…" at bounding box center [697, 331] width 1394 height 662
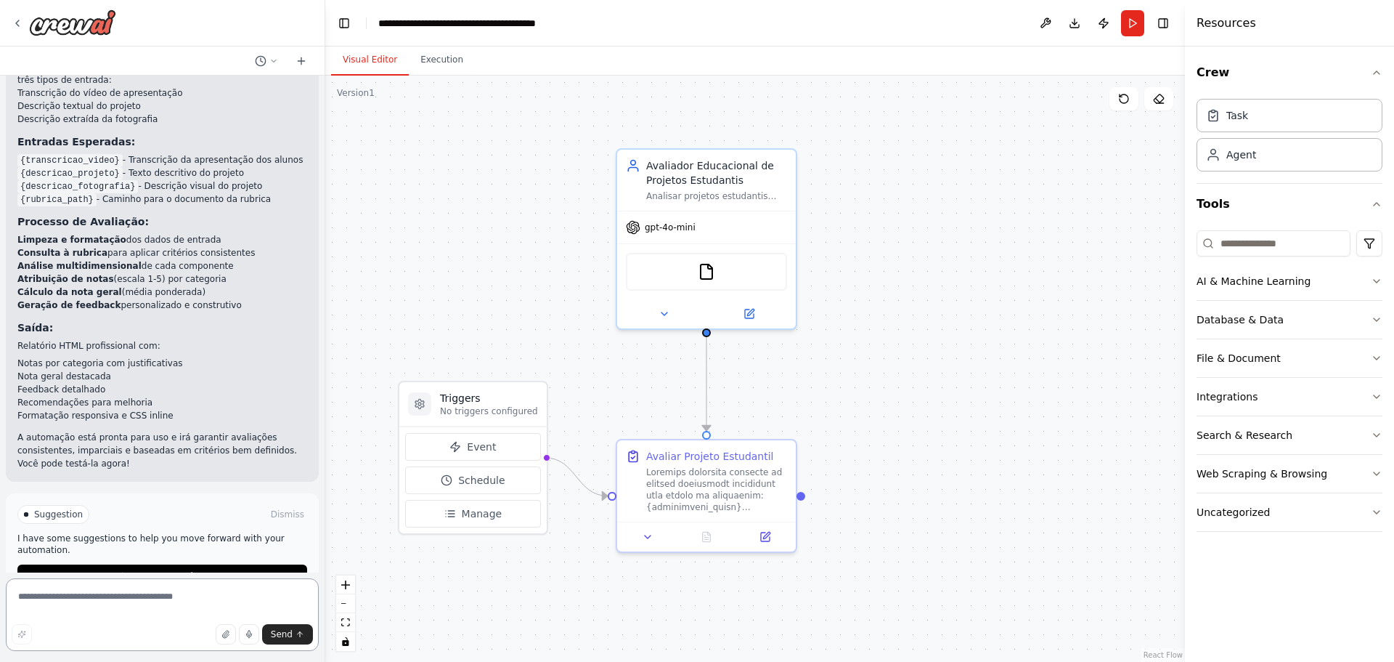
click at [112, 600] on textarea at bounding box center [162, 614] width 313 height 73
drag, startPoint x: 114, startPoint y: 597, endPoint x: 5, endPoint y: 606, distance: 109.3
click at [5, 606] on div "Crie um agente de IA para automatizar o processo de avaliação de projetos de al…" at bounding box center [162, 331] width 325 height 662
type textarea "**********"
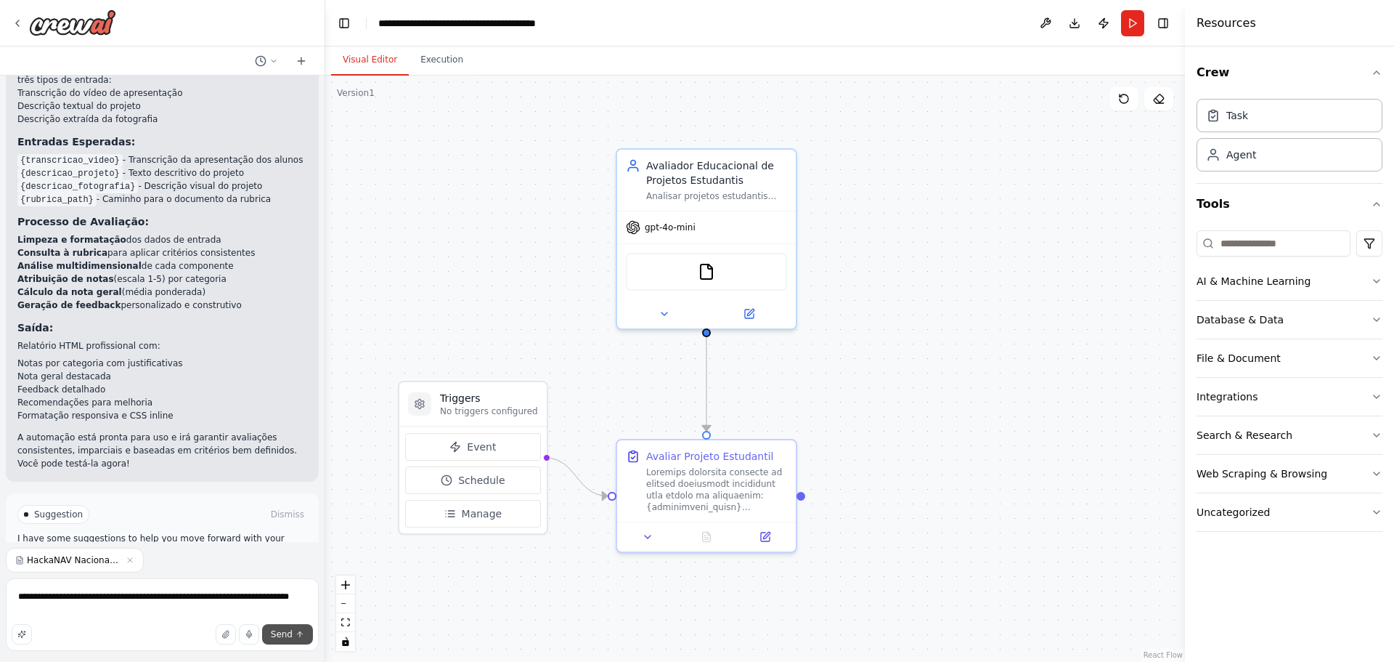
click at [282, 631] on span "Send" at bounding box center [282, 634] width 22 height 12
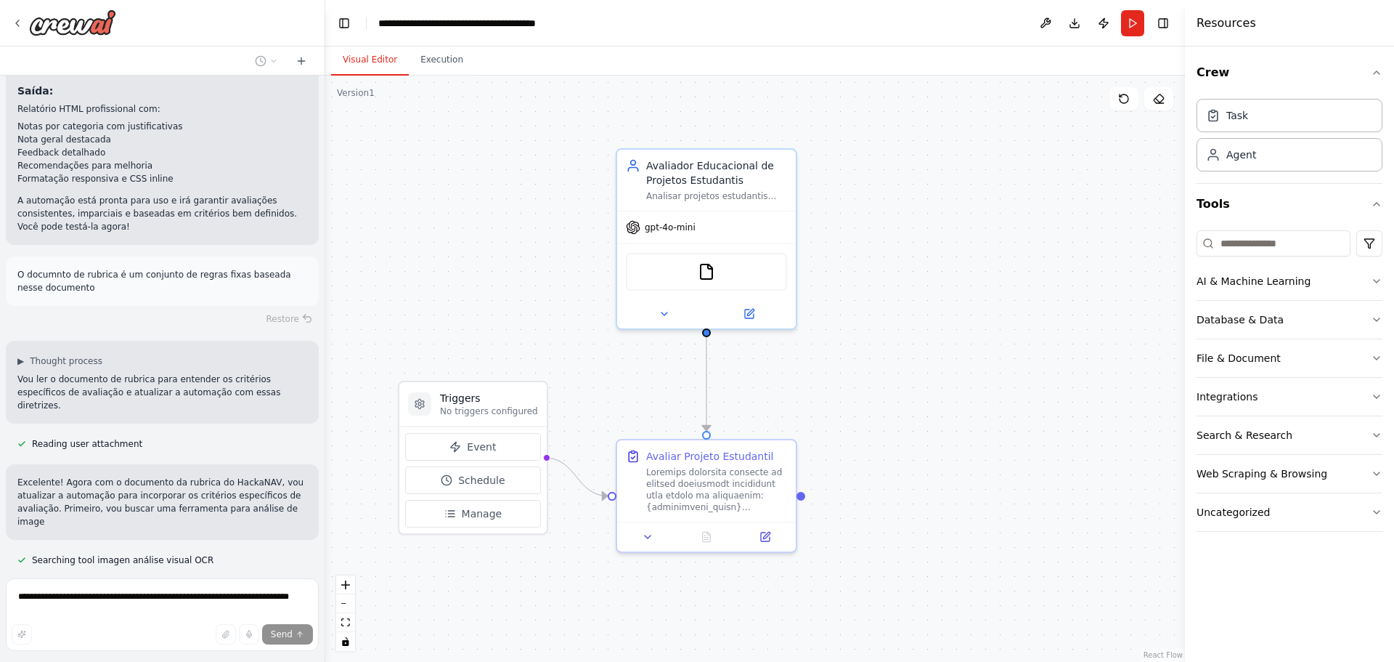
scroll to position [1334, 0]
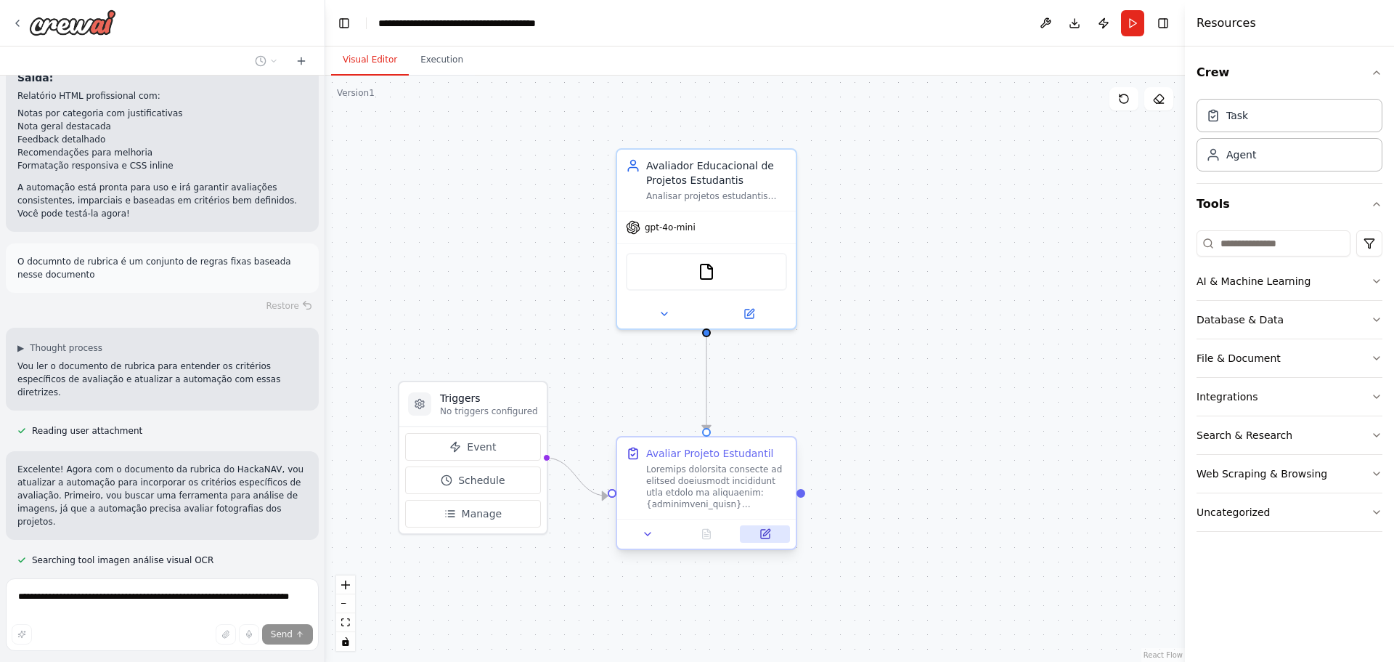
click at [773, 533] on button at bounding box center [765, 533] width 50 height 17
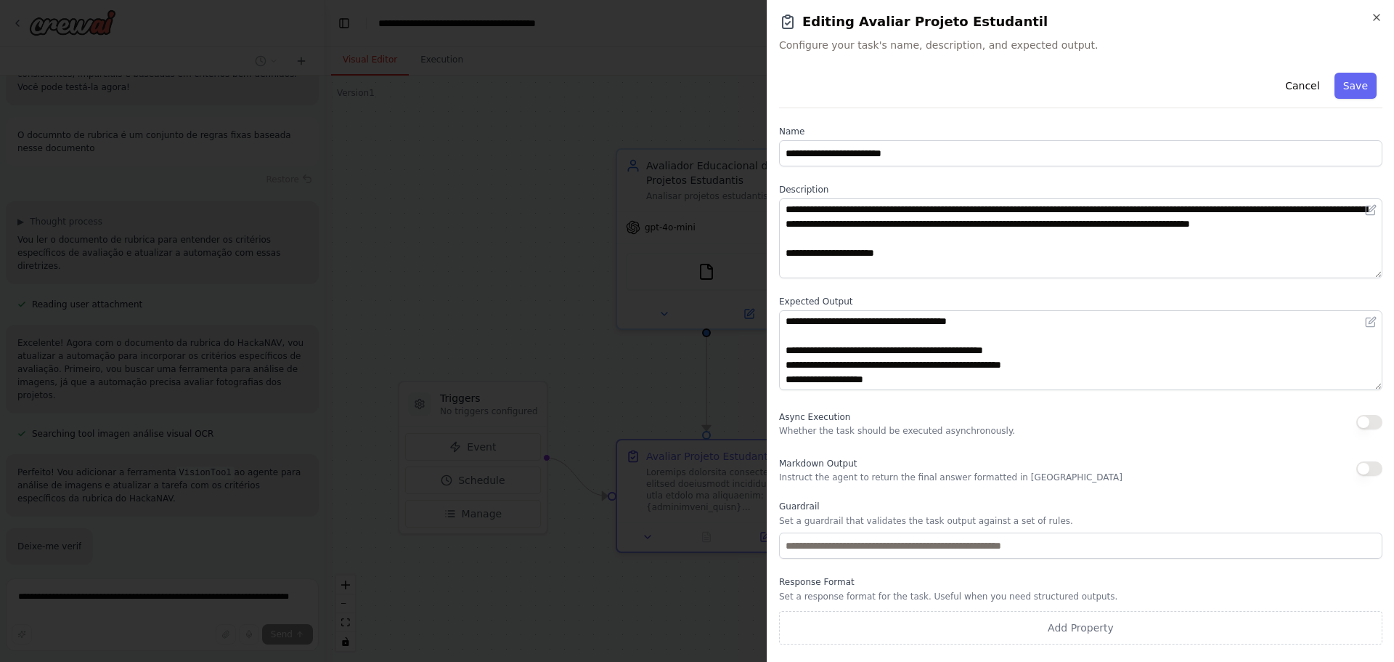
scroll to position [1485, 0]
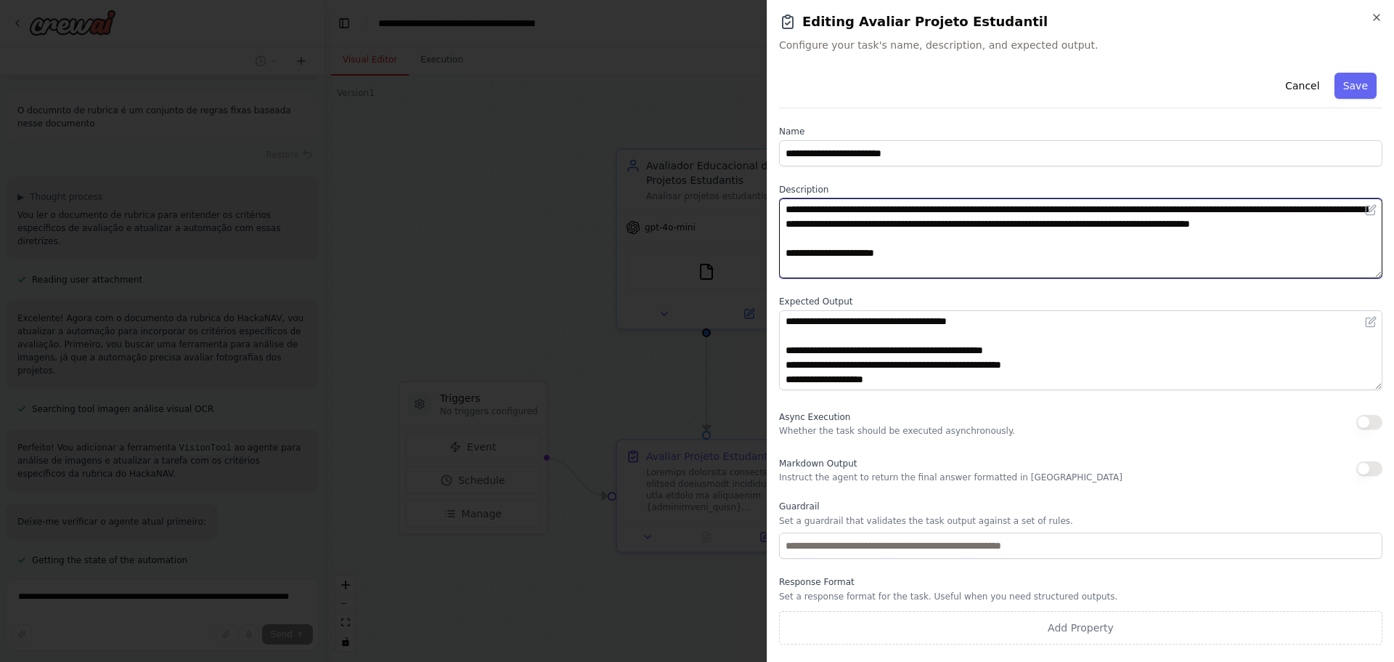
click at [1036, 248] on textarea at bounding box center [1080, 238] width 603 height 80
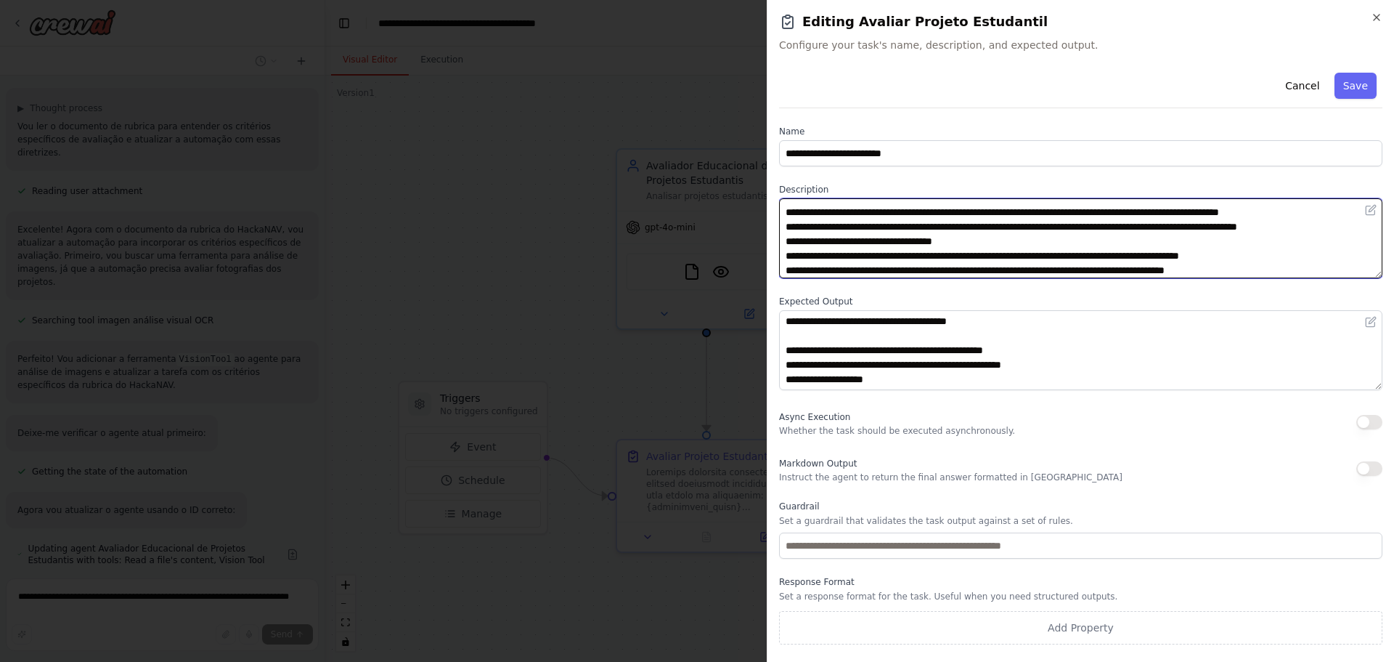
scroll to position [145, 0]
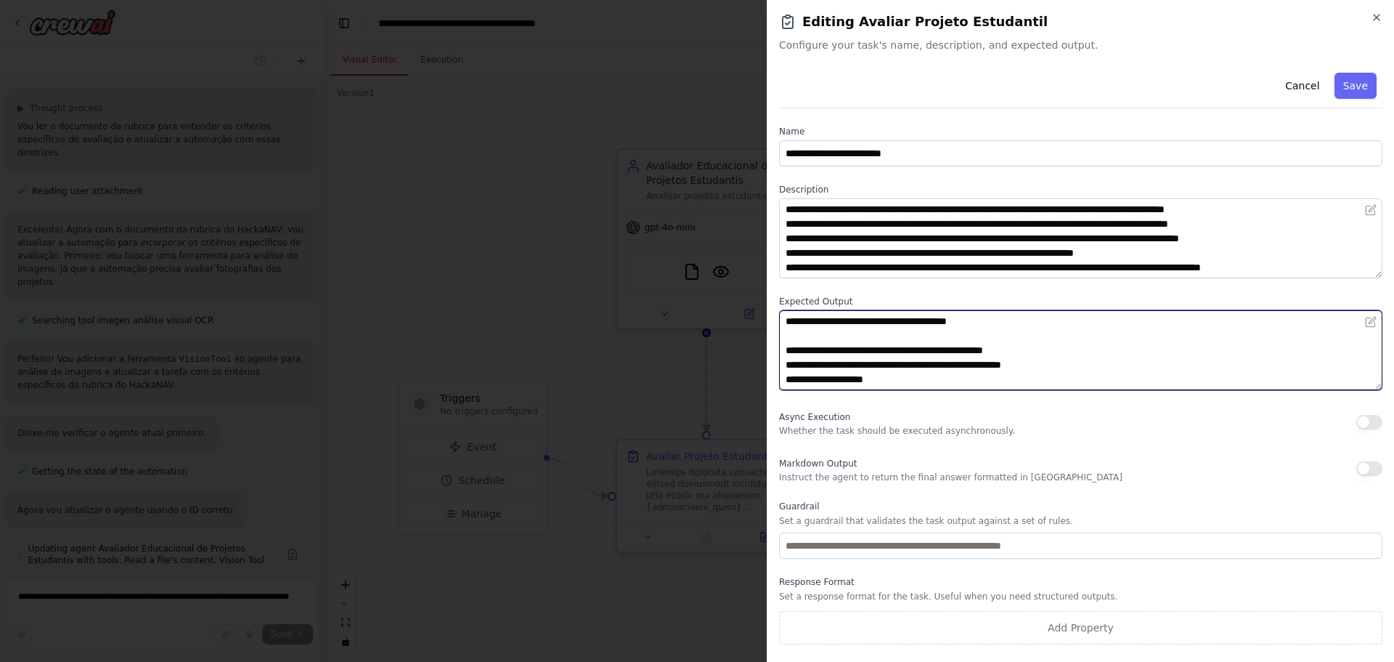
click at [1033, 333] on textarea "**********" at bounding box center [1080, 350] width 603 height 80
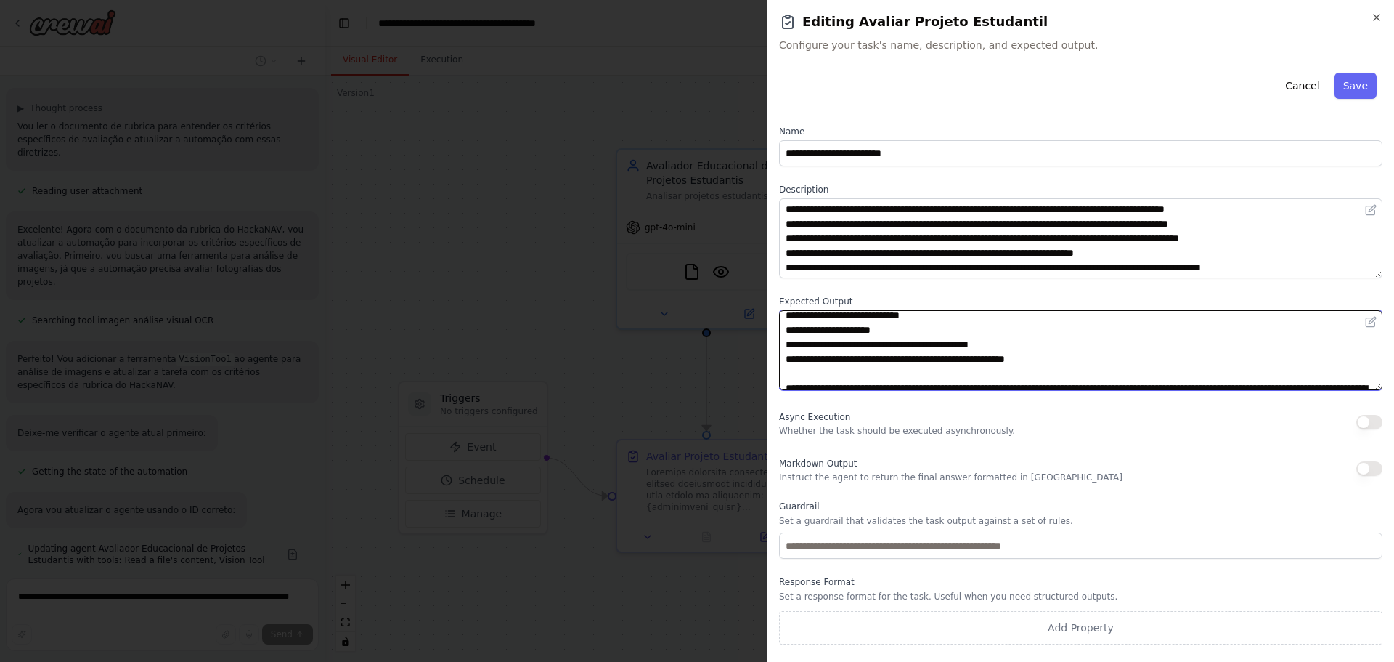
scroll to position [174, 0]
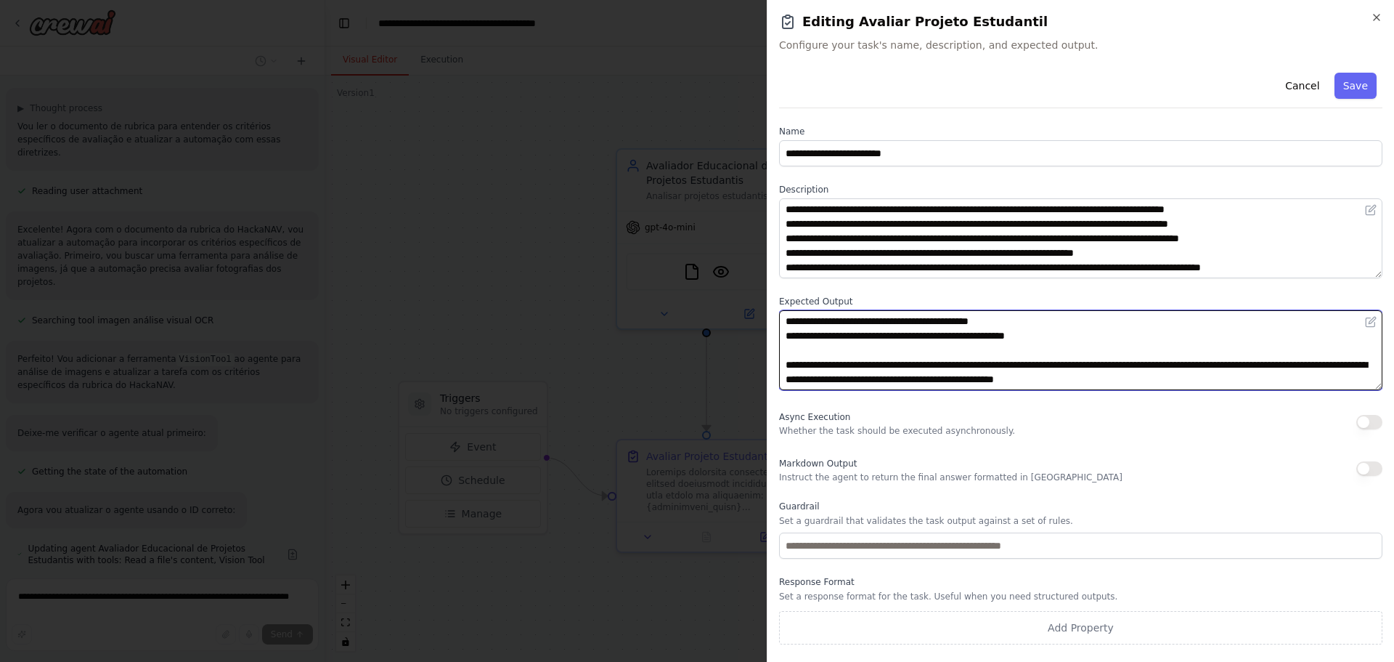
click at [975, 338] on textarea "**********" at bounding box center [1080, 350] width 603 height 80
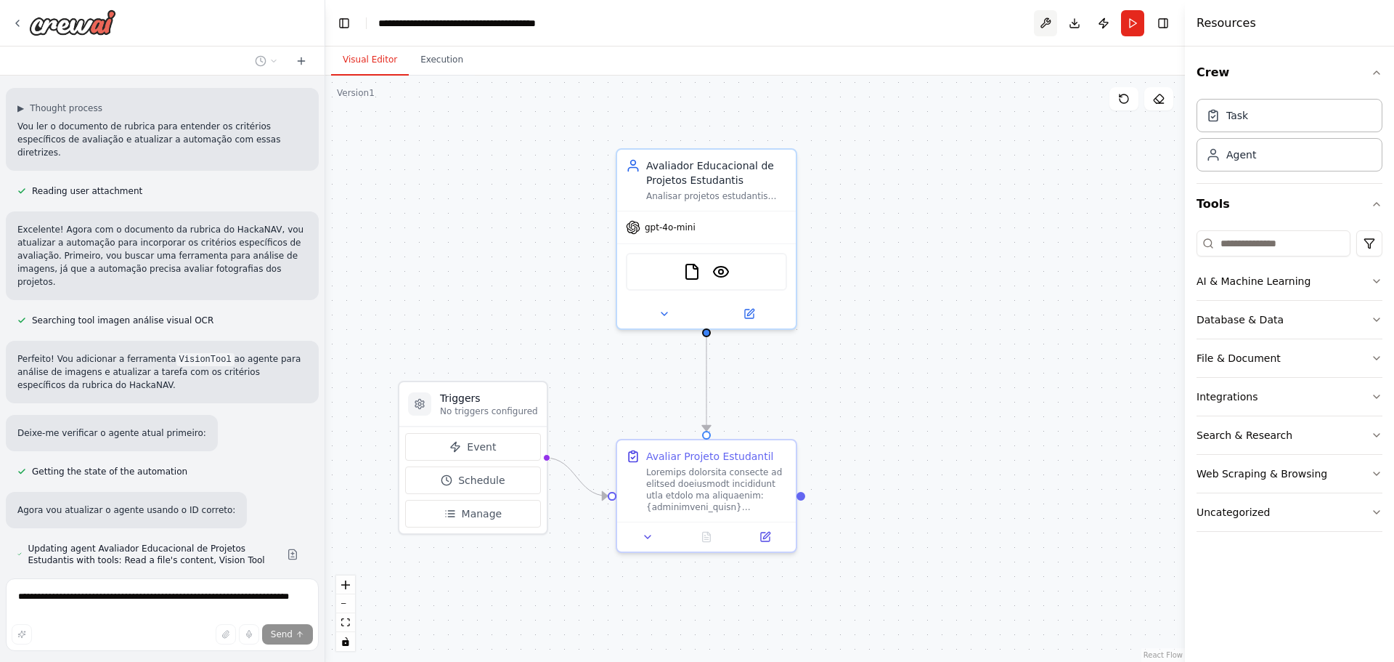
click at [1043, 22] on button at bounding box center [1045, 23] width 23 height 26
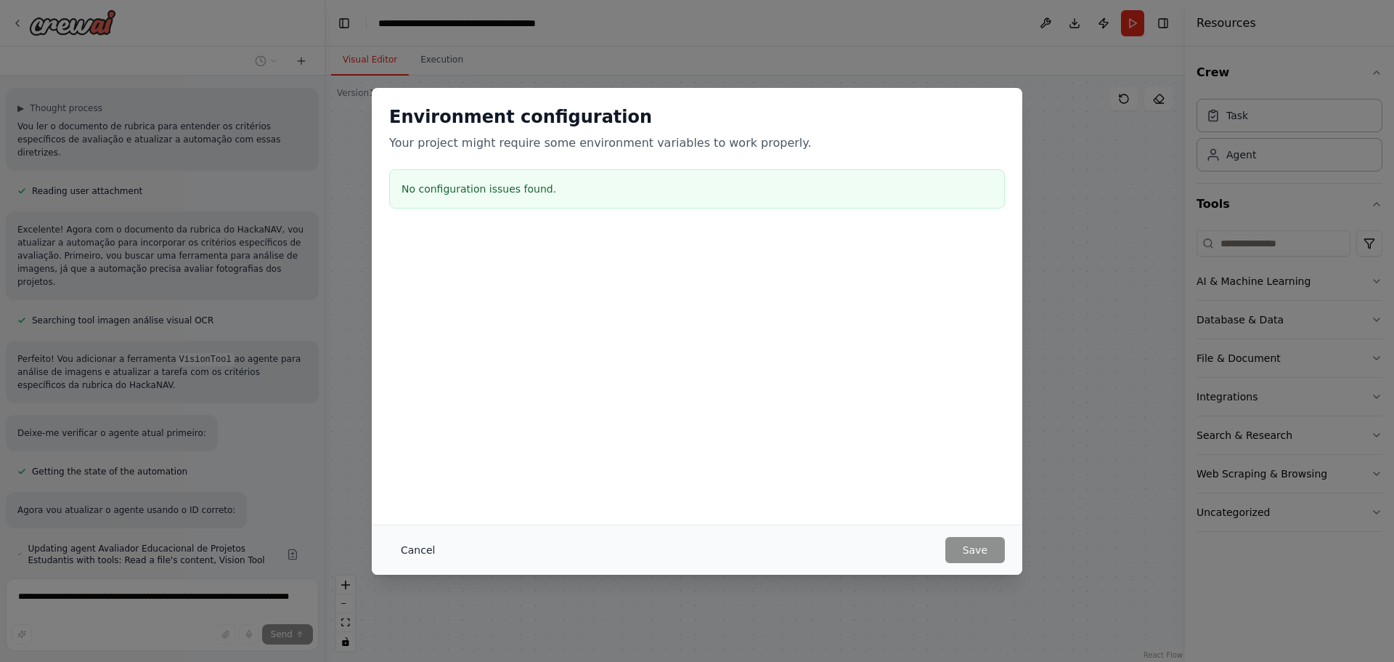
click at [417, 547] on button "Cancel" at bounding box center [417, 550] width 57 height 26
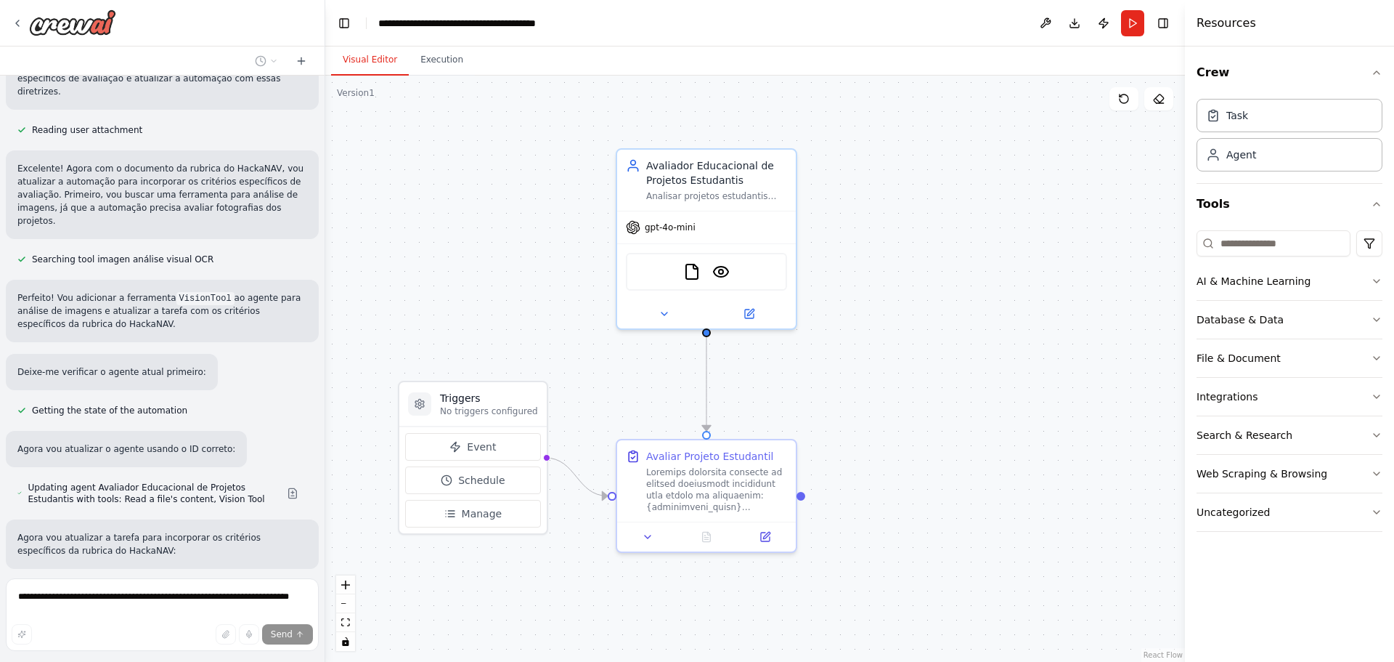
scroll to position [1664, 0]
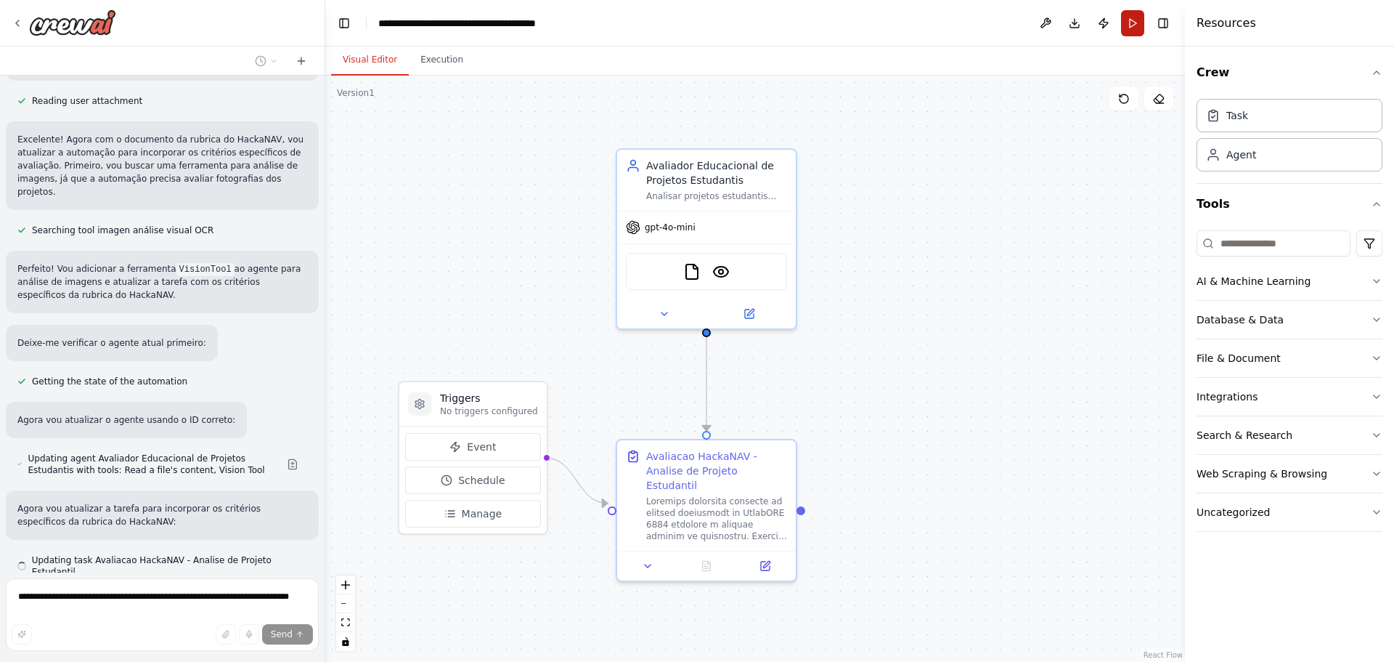
click at [1125, 32] on button "Run" at bounding box center [1132, 23] width 23 height 26
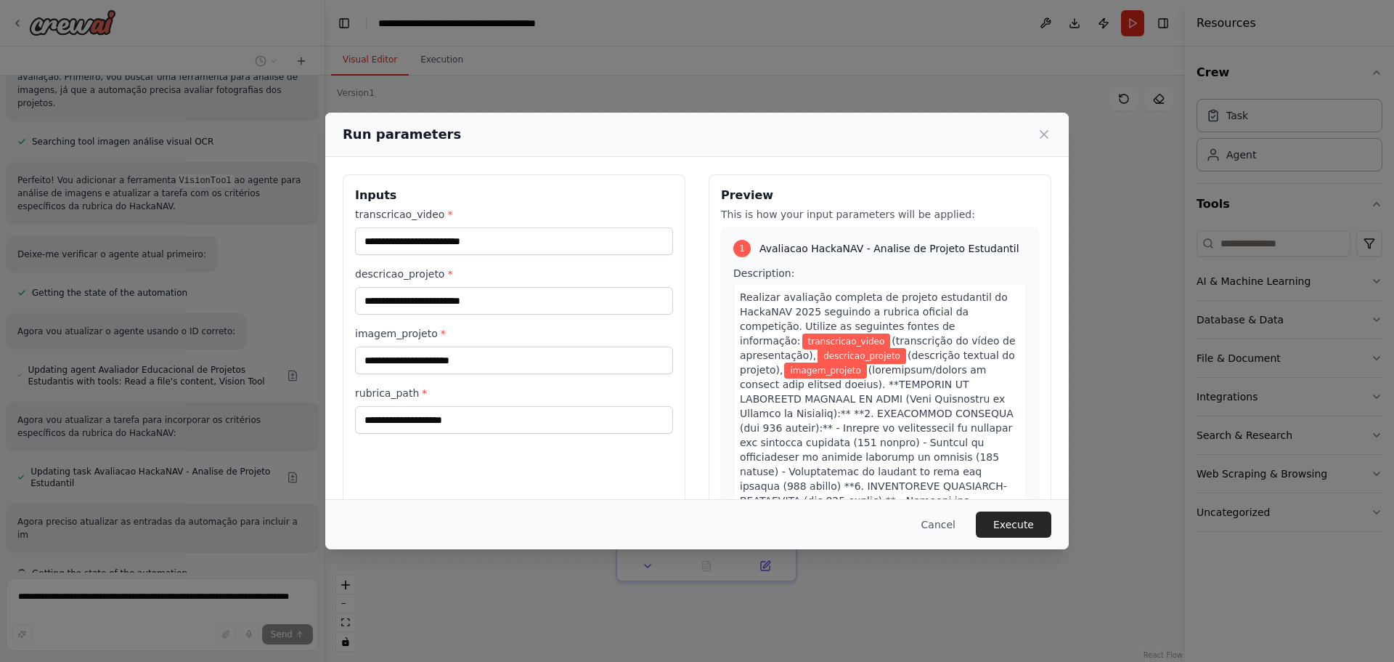
scroll to position [1765, 0]
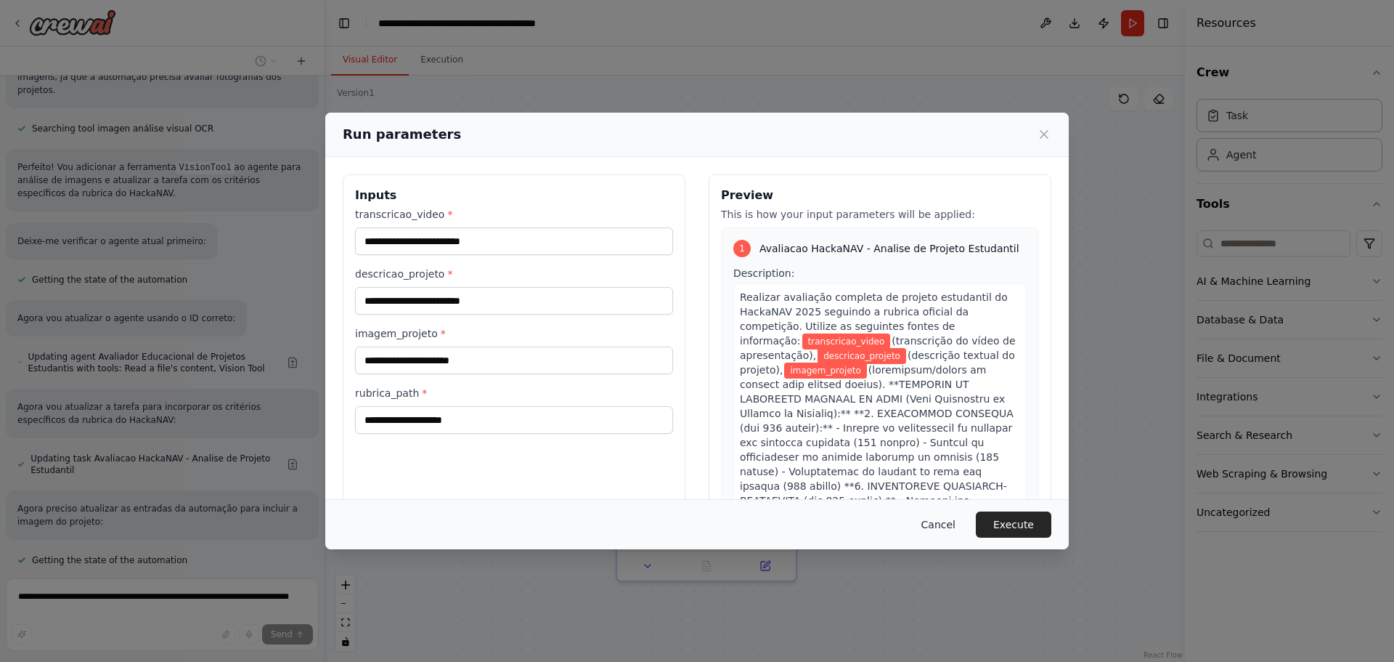
click at [948, 519] on button "Cancel" at bounding box center [938, 524] width 57 height 26
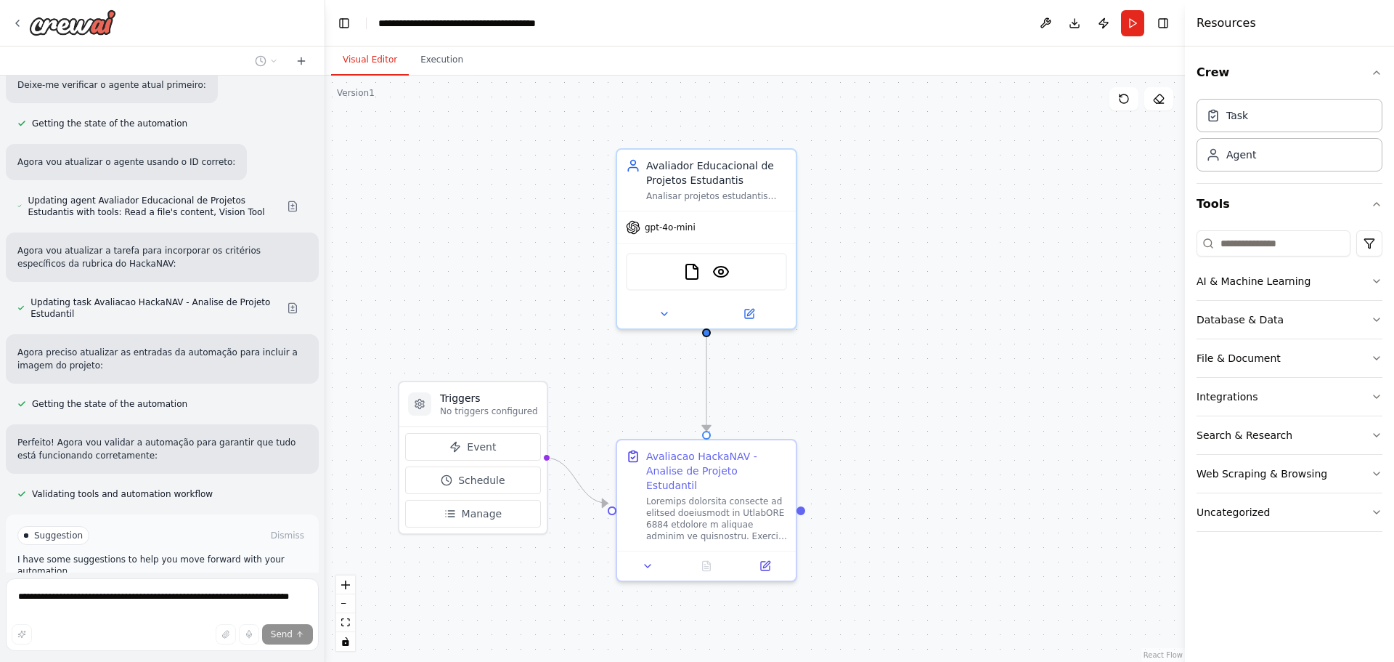
scroll to position [1973, 0]
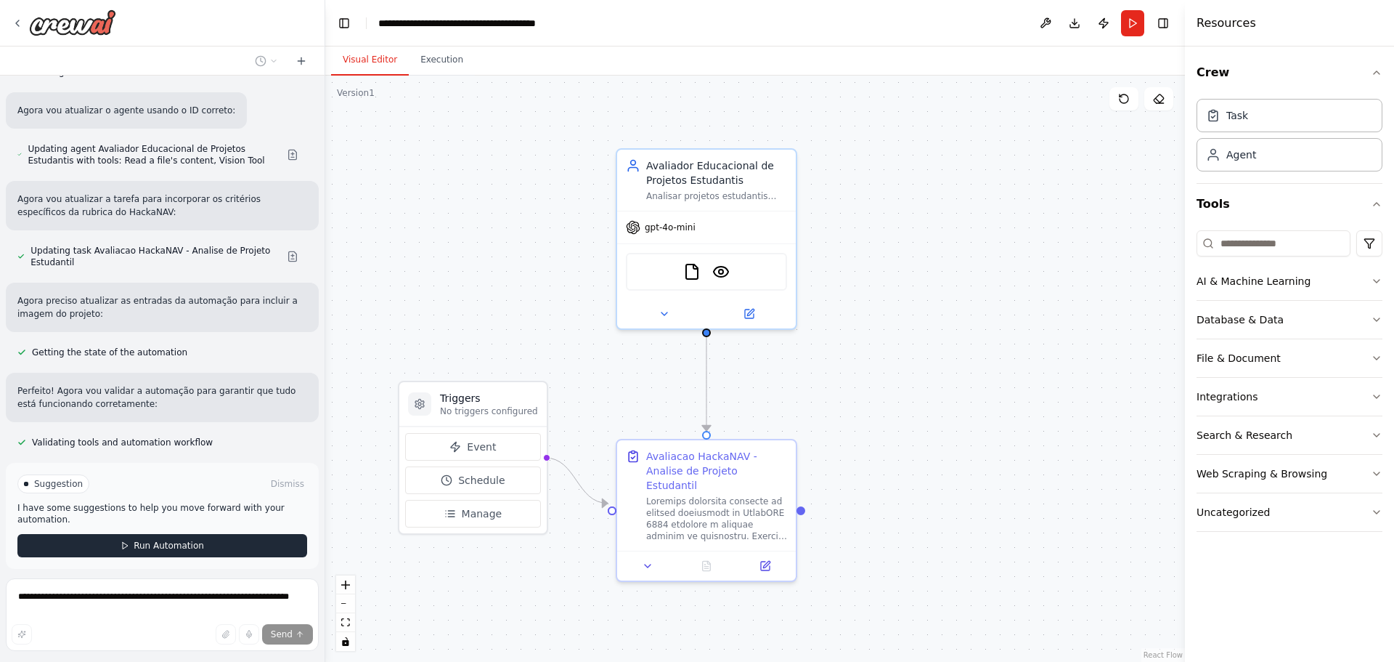
click at [228, 534] on button "Run Automation" at bounding box center [162, 545] width 290 height 23
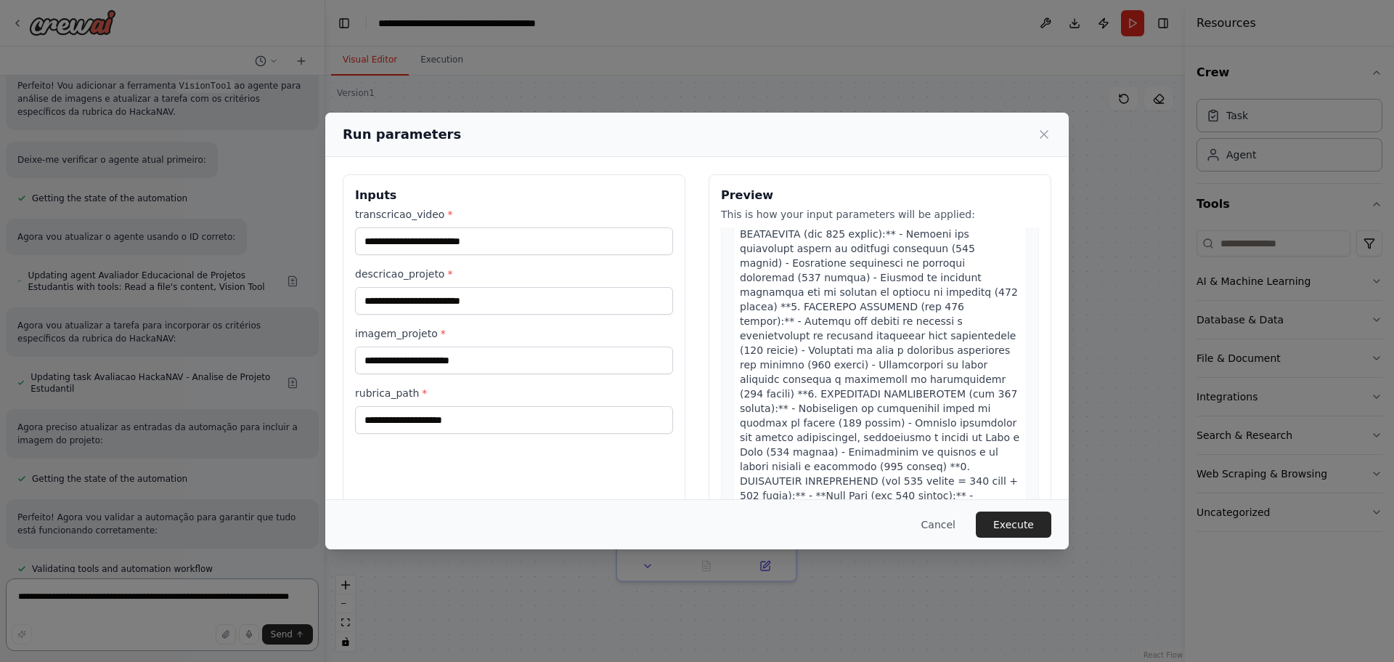
scroll to position [271, 0]
click at [583, 421] on input "rubrica_path *" at bounding box center [514, 420] width 318 height 28
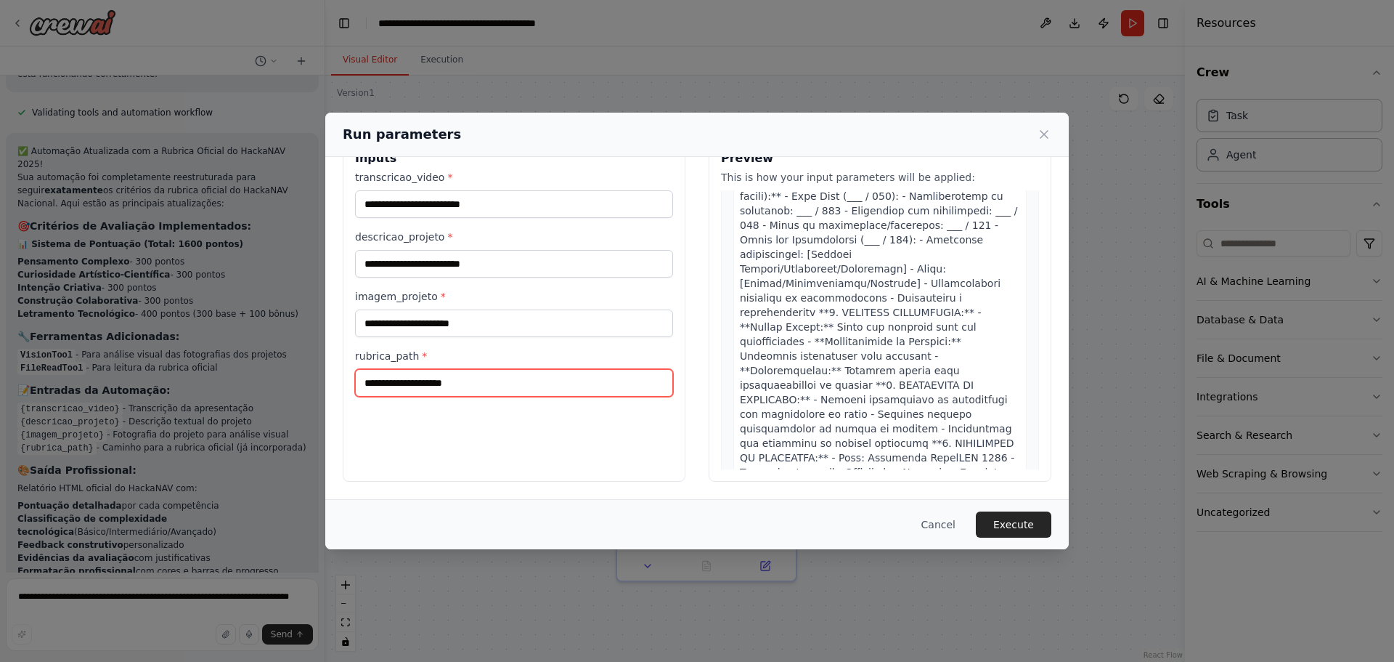
scroll to position [2381, 0]
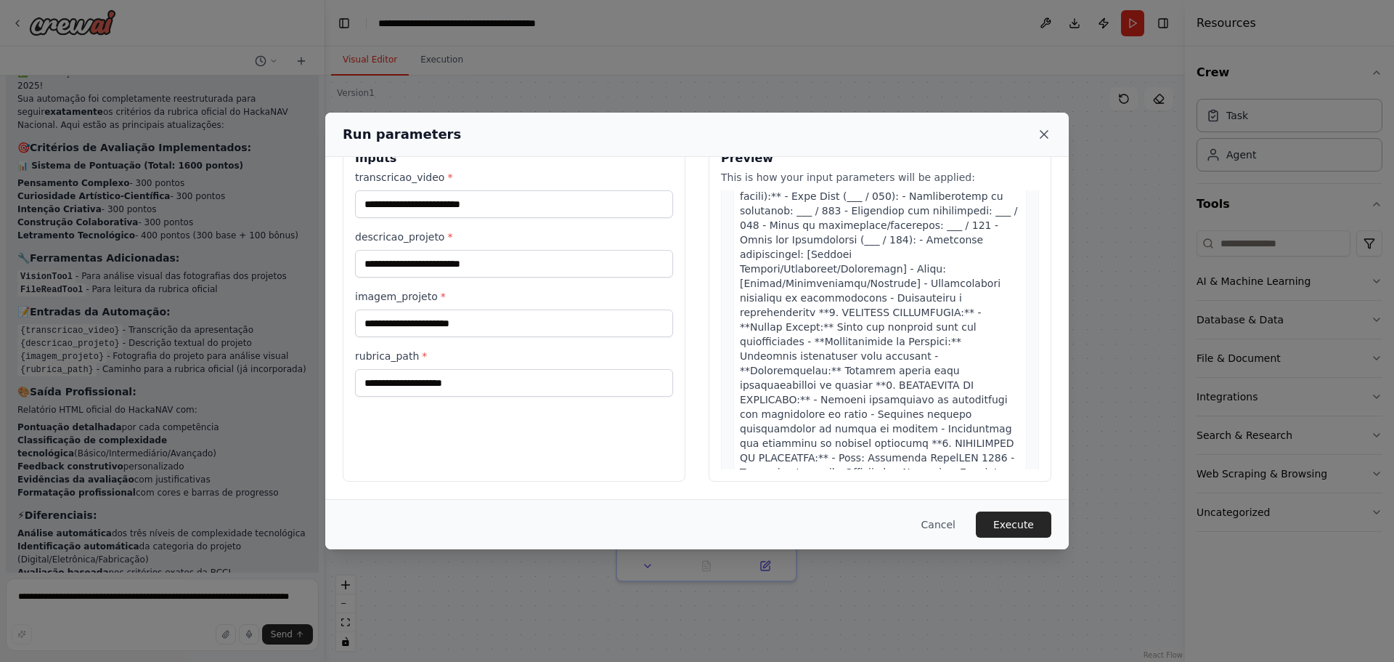
click at [1047, 129] on icon at bounding box center [1044, 134] width 15 height 15
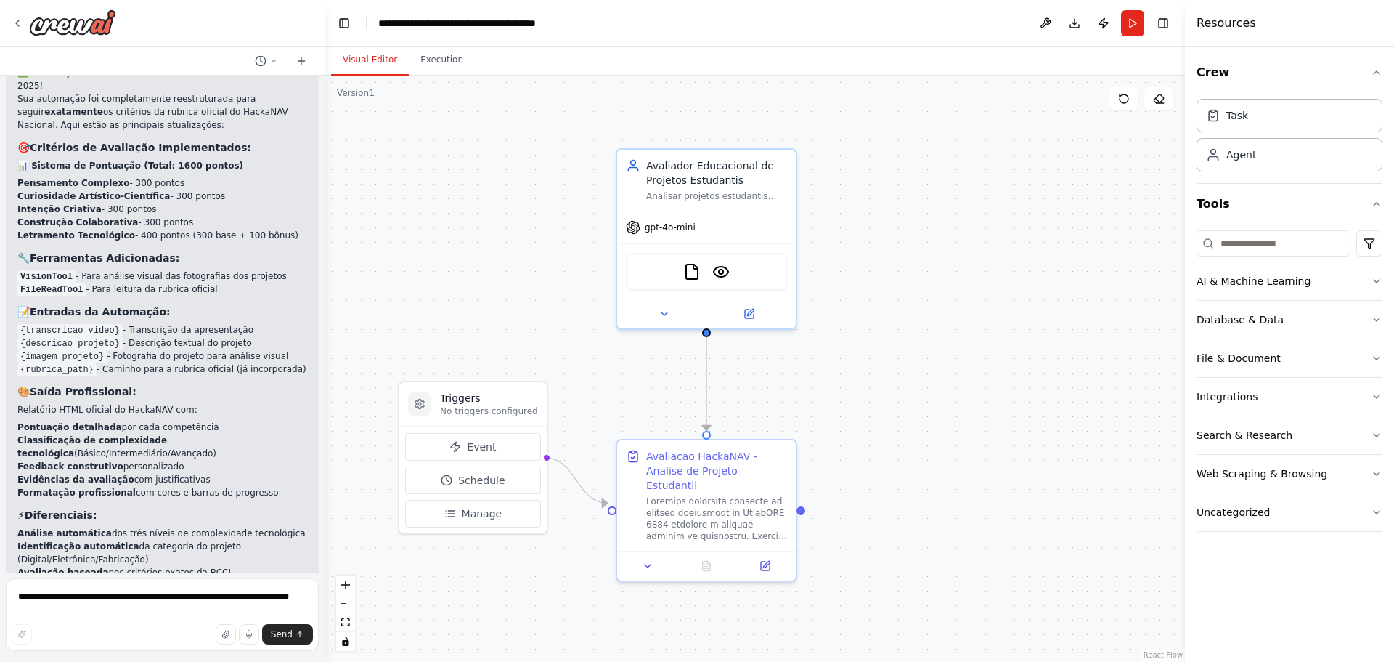
click at [56, 270] on code "VisionTool" at bounding box center [46, 276] width 58 height 13
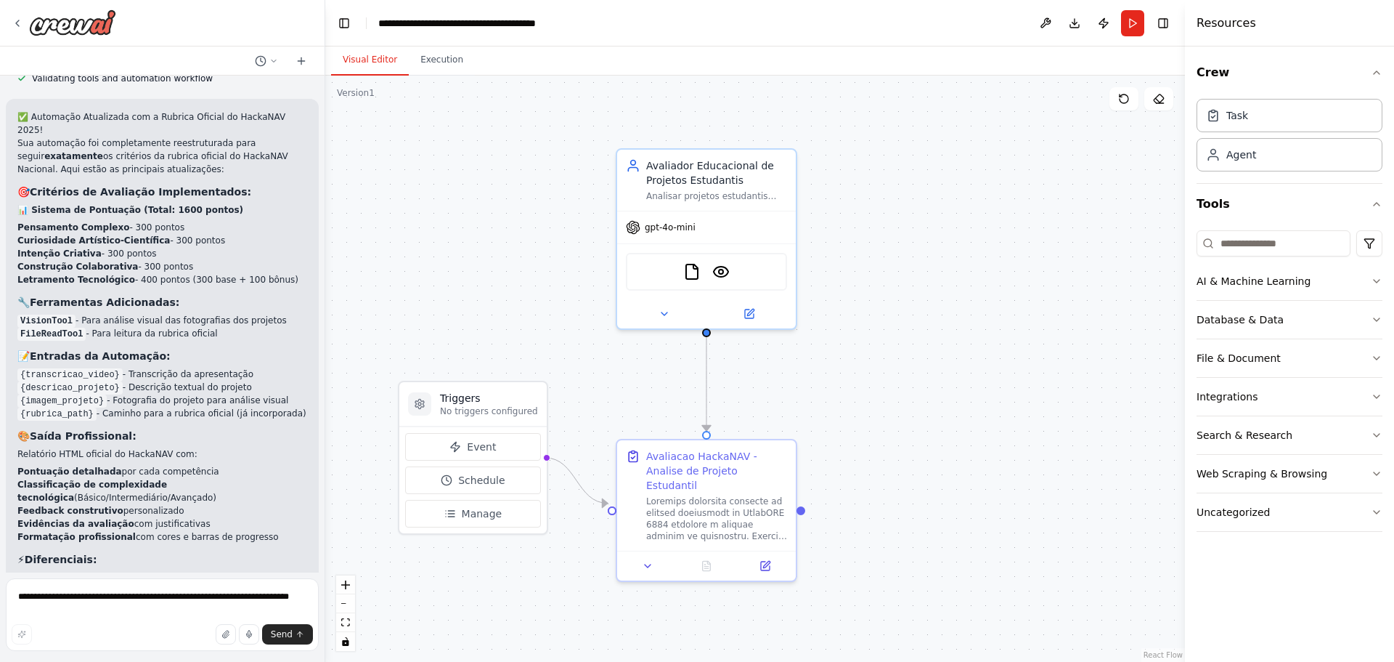
scroll to position [2319, 0]
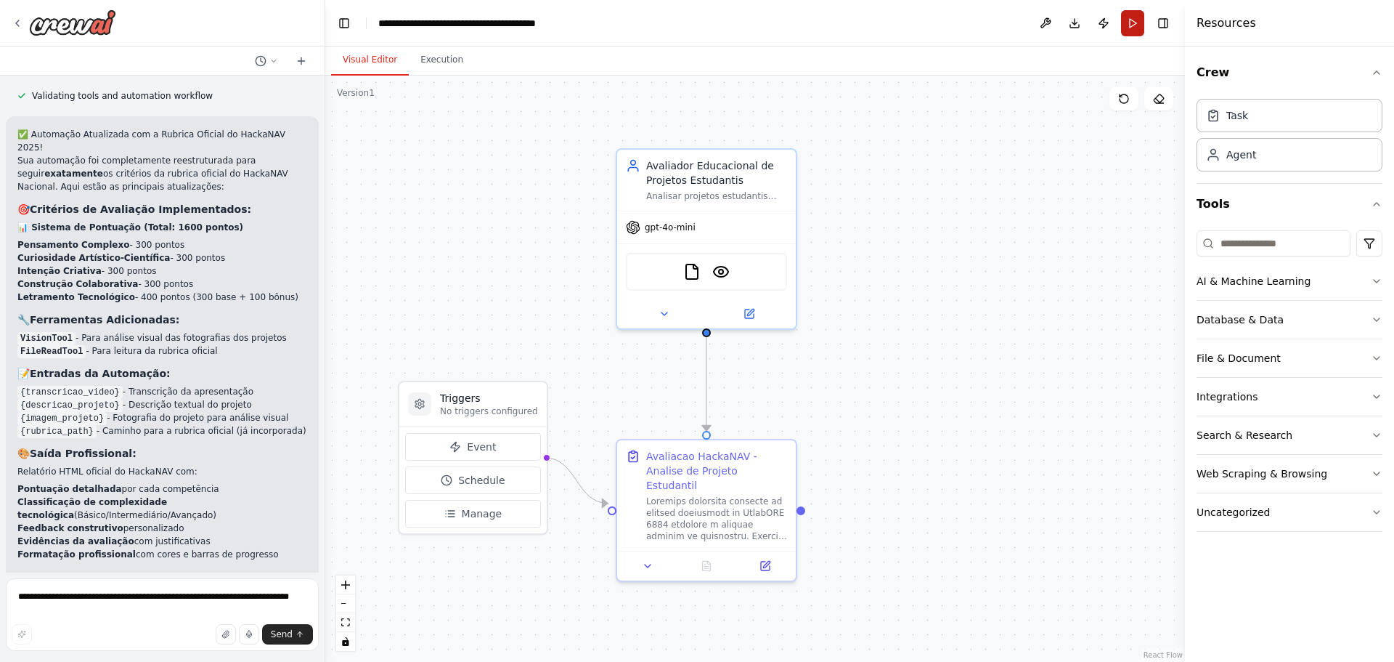
click at [1130, 18] on button "Run" at bounding box center [1132, 23] width 23 height 26
